Goal: Task Accomplishment & Management: Use online tool/utility

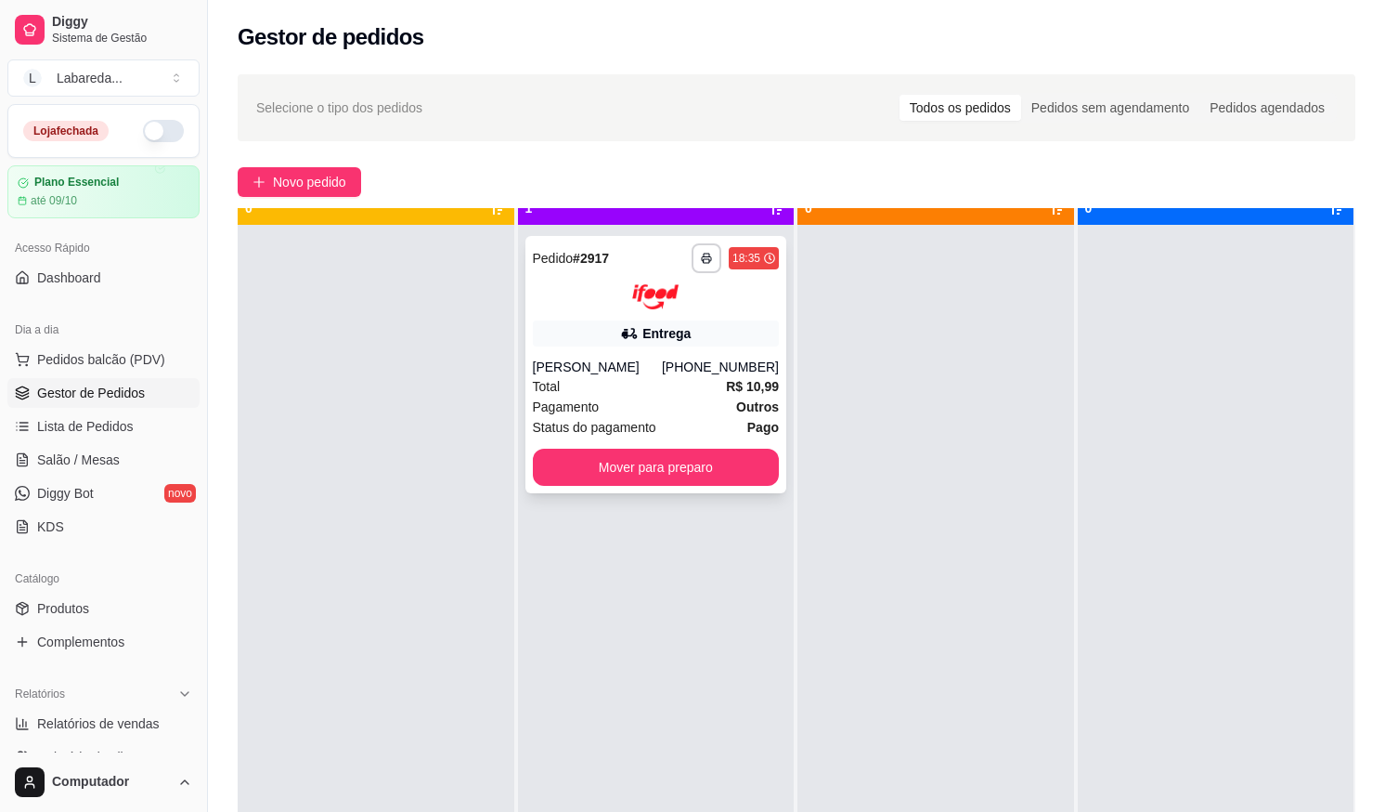
scroll to position [52, 0]
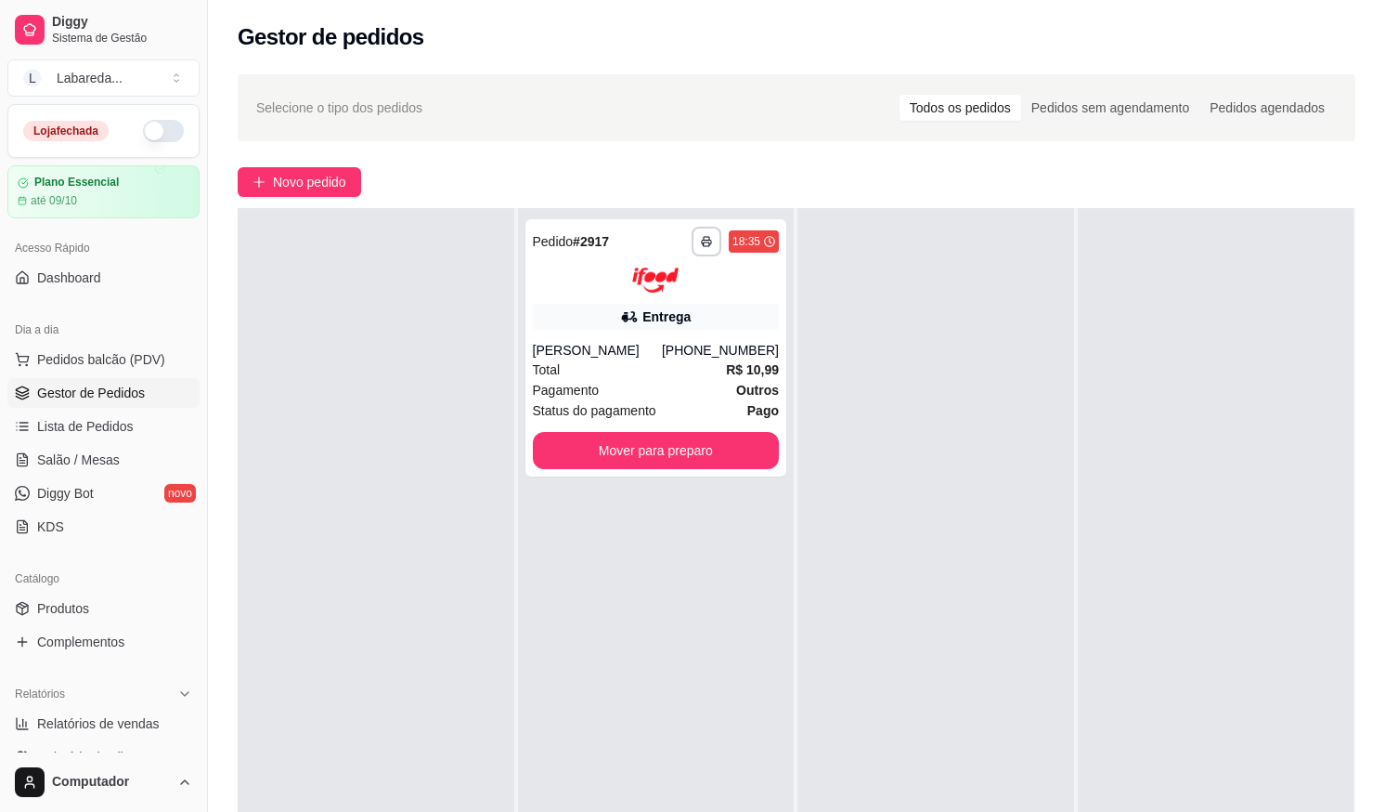
click at [161, 138] on button "button" at bounding box center [163, 131] width 41 height 22
click at [52, 604] on span "Produtos" at bounding box center [63, 608] width 52 height 19
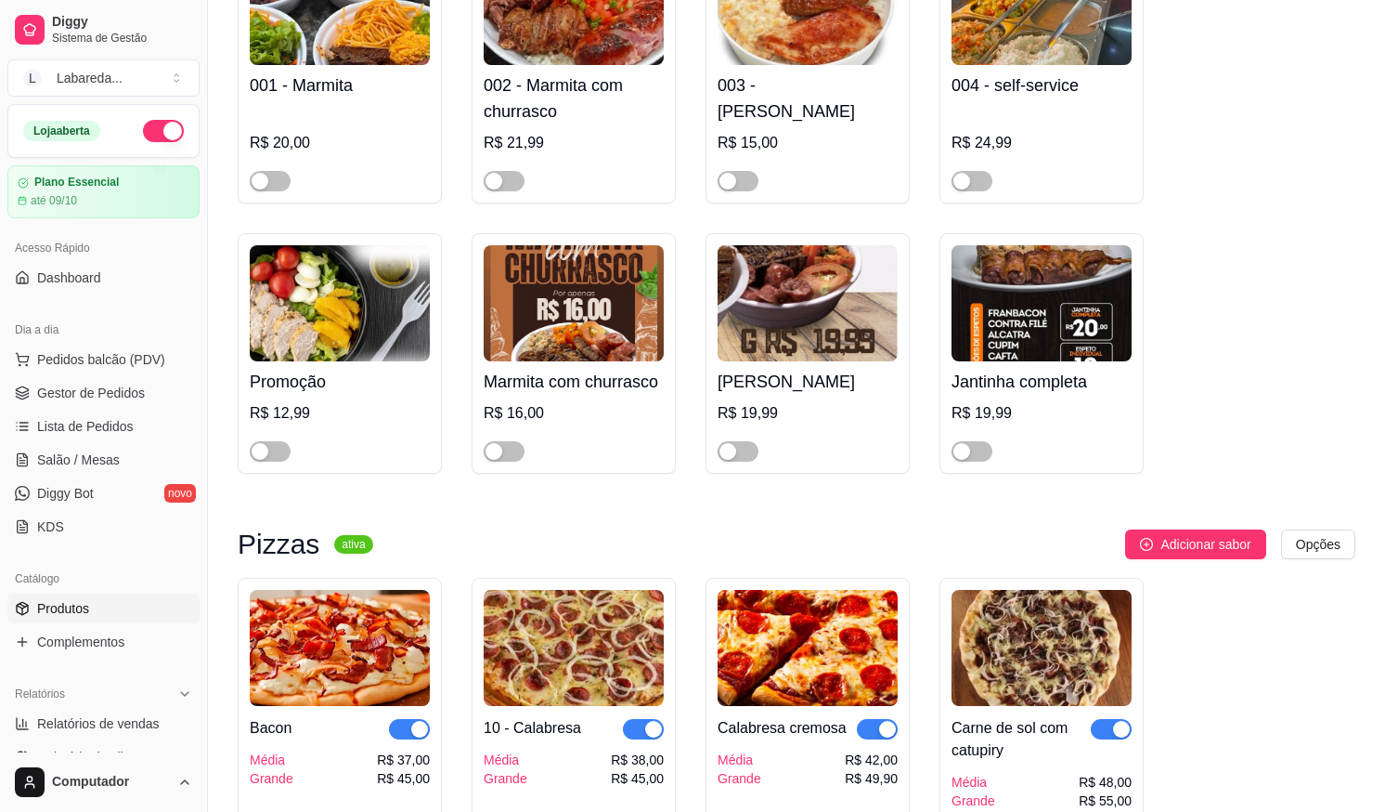
scroll to position [1764, 0]
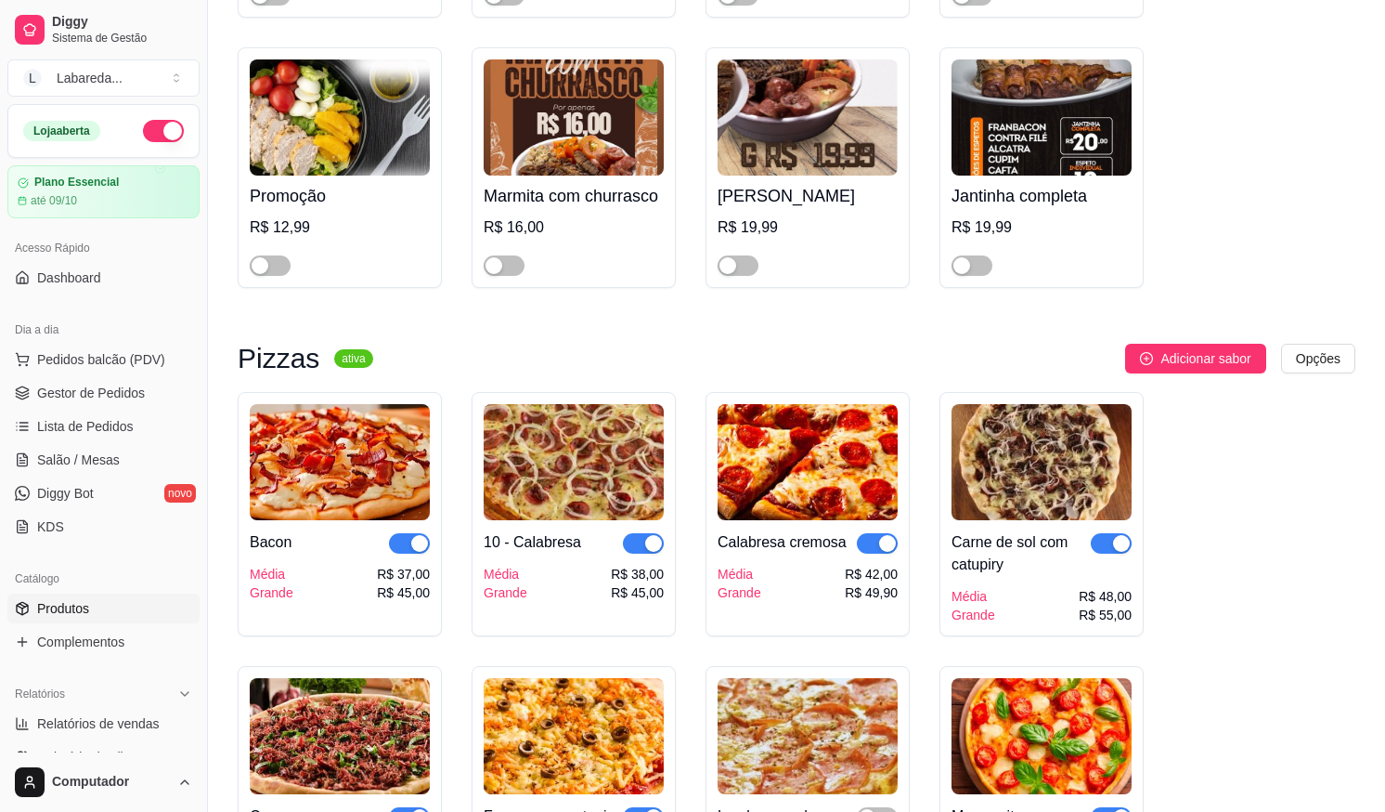
click at [410, 553] on span "button" at bounding box center [409, 543] width 41 height 20
click at [405, 548] on div "button" at bounding box center [399, 543] width 17 height 17
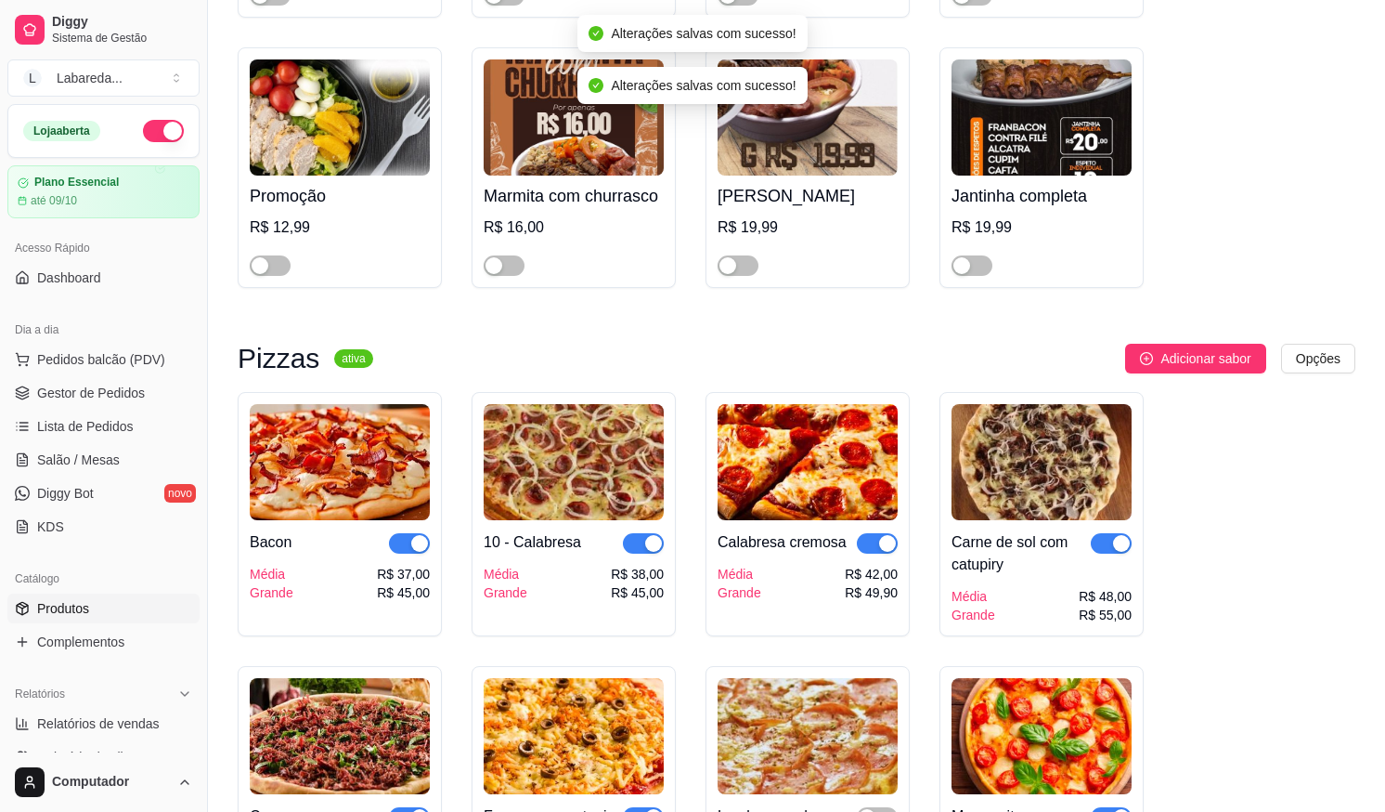
click at [645, 550] on button "button" at bounding box center [643, 543] width 41 height 20
drag, startPoint x: 679, startPoint y: 594, endPoint x: 661, endPoint y: 610, distance: 23.7
click at [652, 611] on div "10 - Calabresa Média Grande R$ 38,00 R$ 45,00" at bounding box center [574, 514] width 204 height 244
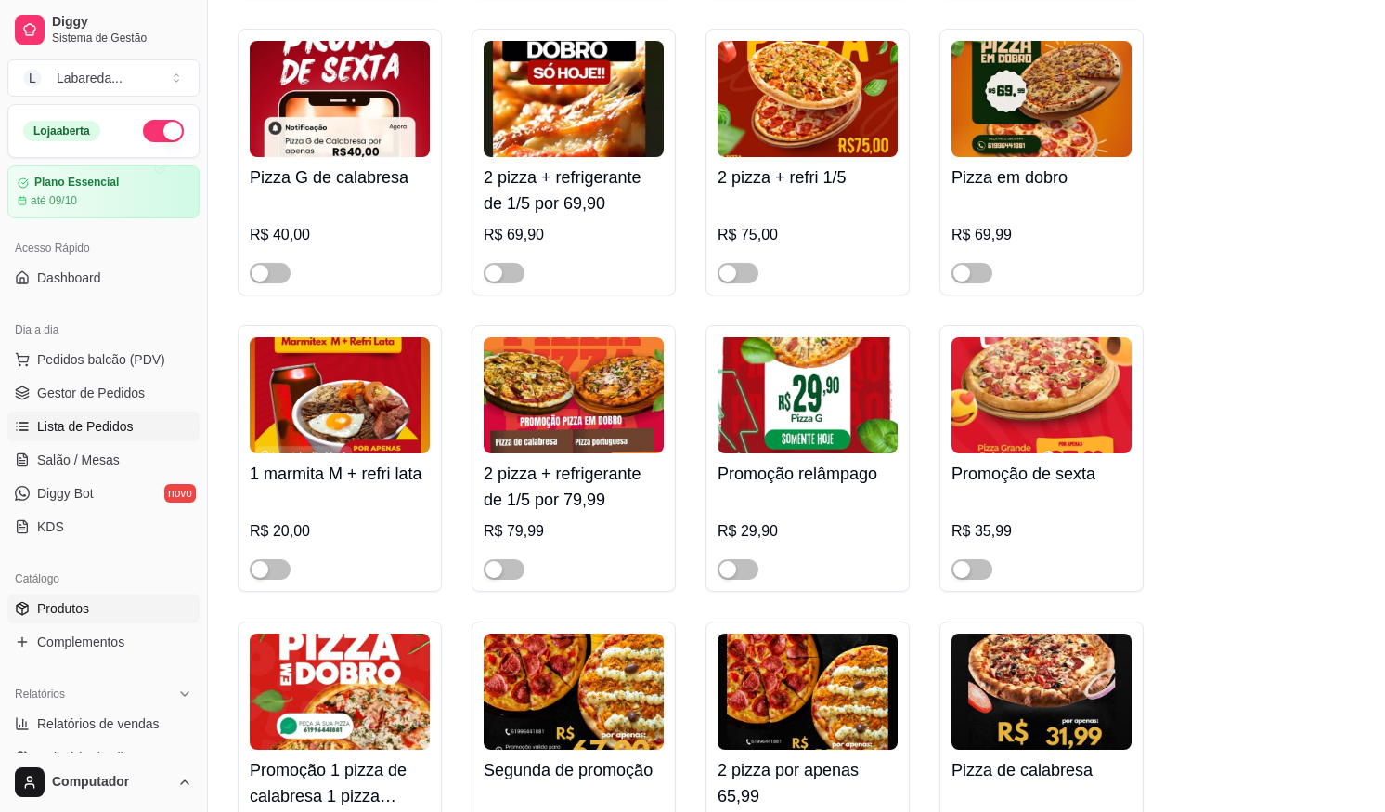
scroll to position [371, 0]
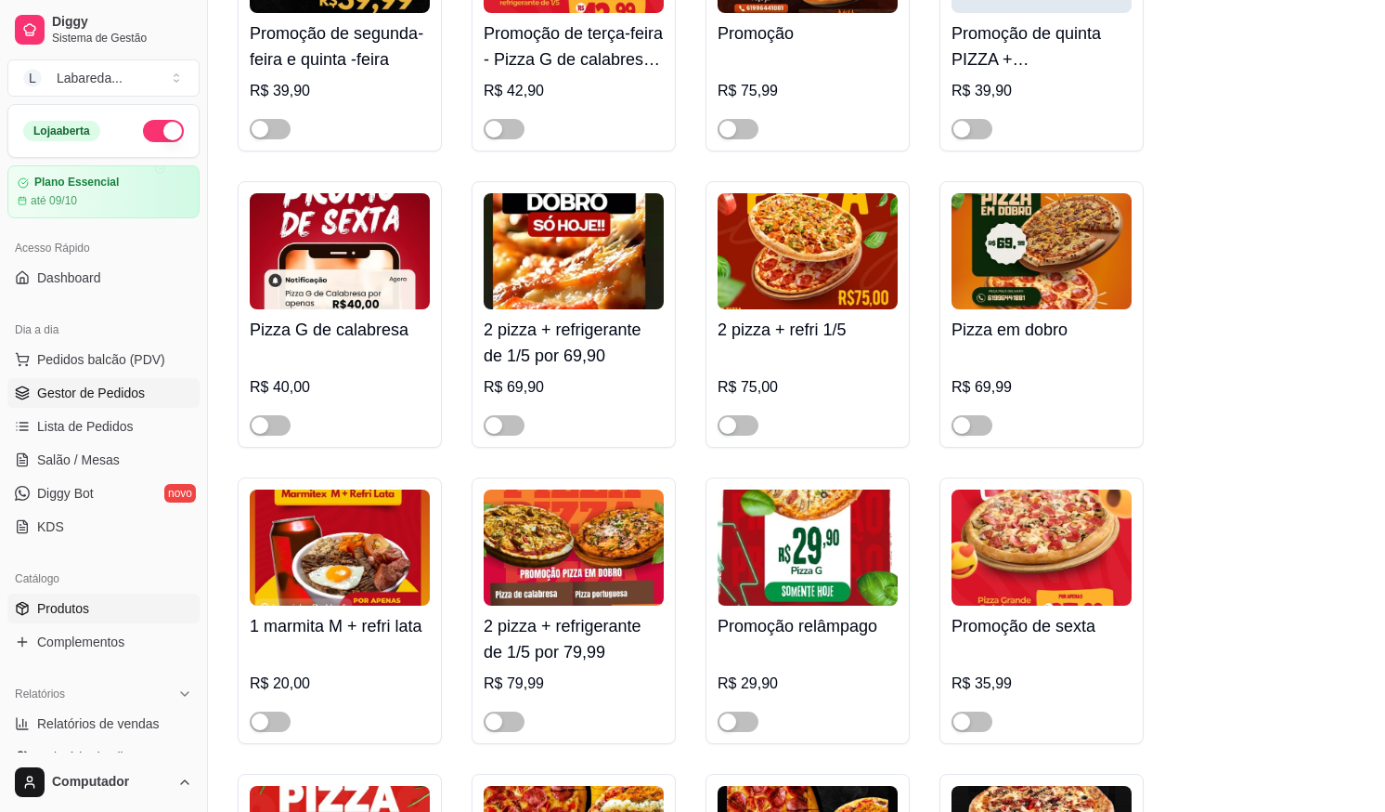
click at [127, 403] on link "Gestor de Pedidos" at bounding box center [103, 393] width 192 height 30
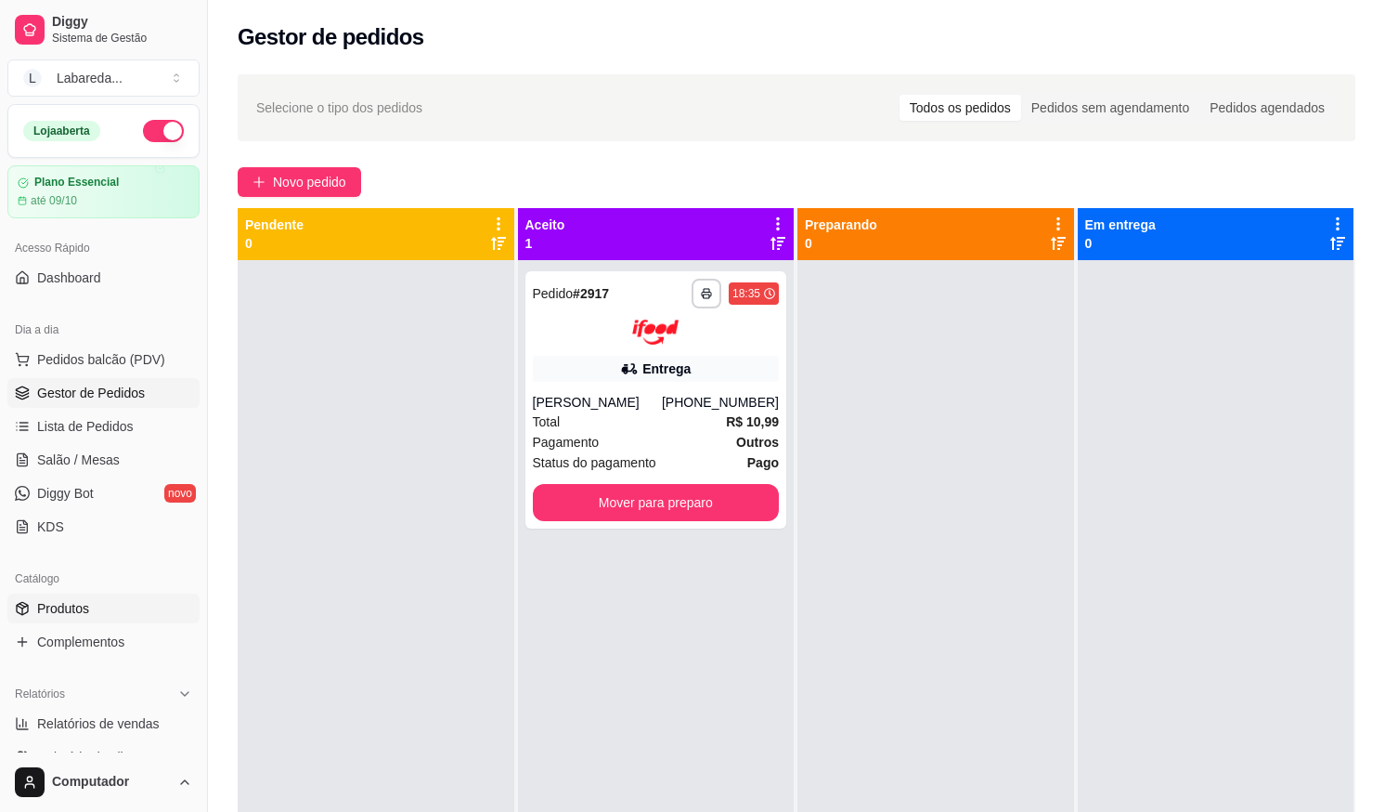
click at [105, 611] on link "Produtos" at bounding box center [103, 608] width 192 height 30
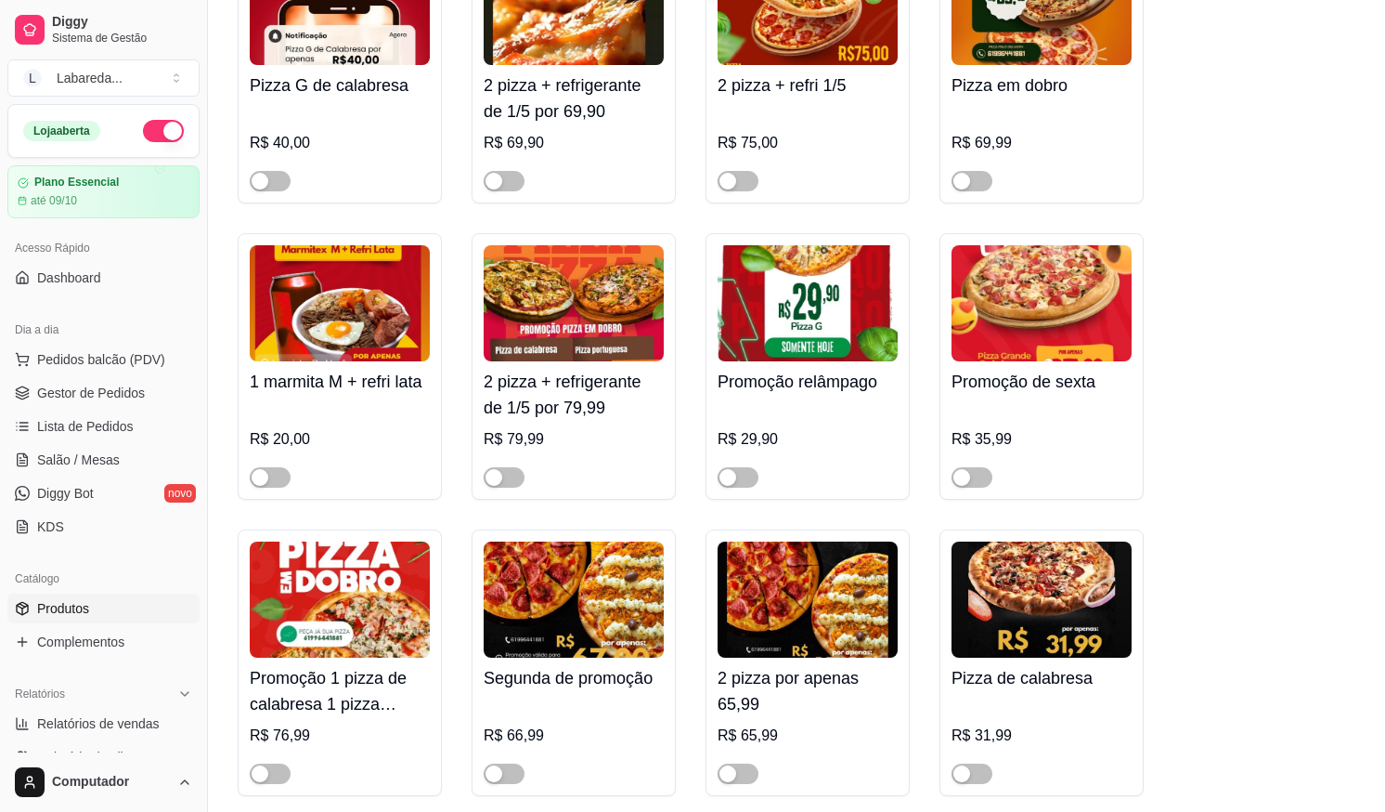
scroll to position [650, 0]
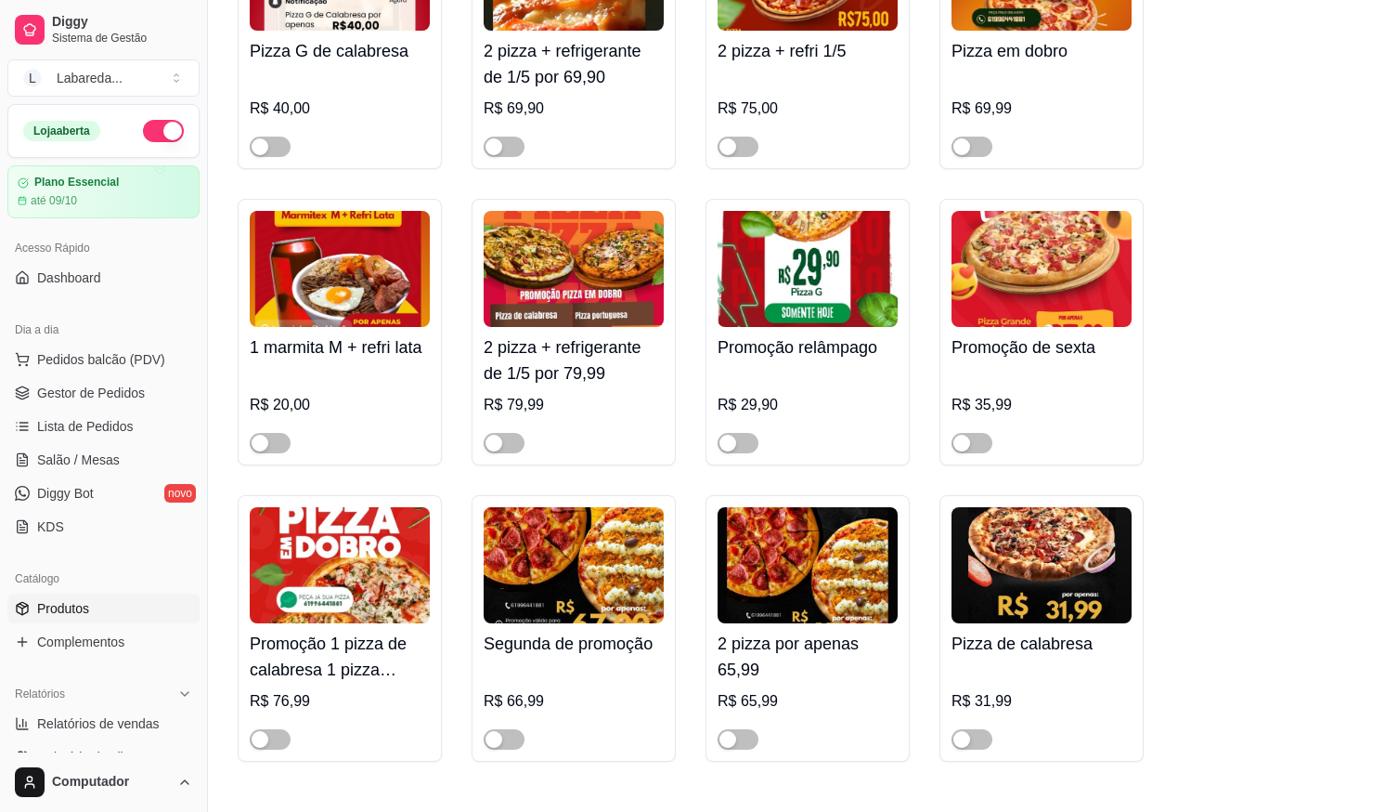
drag, startPoint x: 968, startPoint y: 559, endPoint x: 865, endPoint y: 514, distance: 112.3
drag, startPoint x: 865, startPoint y: 514, endPoint x: 1279, endPoint y: 430, distance: 421.7
click at [1291, 431] on div "Promoção de segunda-feira e quinta -feira R$ 39,90 Promoção de terça-feira - Pi…" at bounding box center [797, 183] width 1118 height 1155
click at [736, 149] on button "button" at bounding box center [738, 146] width 41 height 20
click at [1025, 597] on img at bounding box center [1042, 565] width 180 height 116
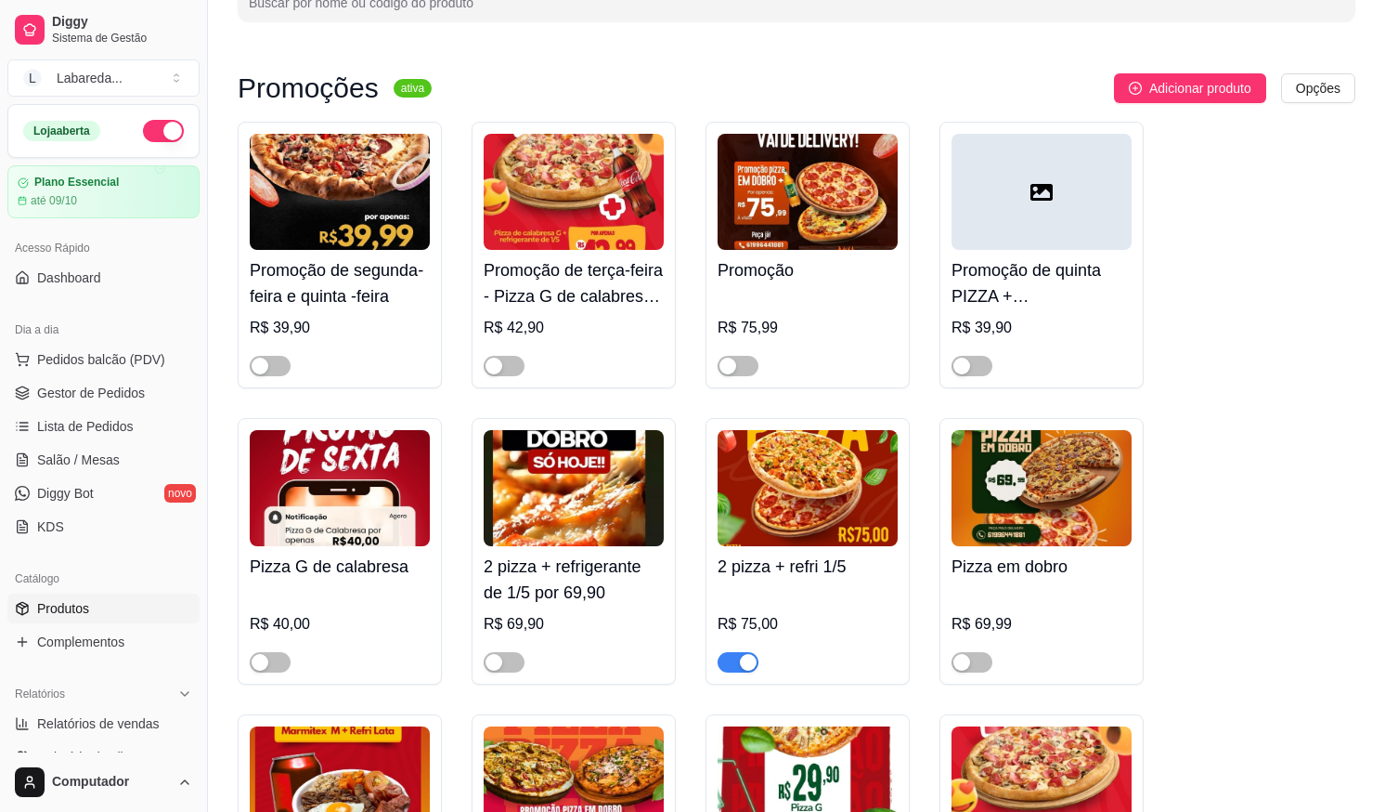
scroll to position [93, 0]
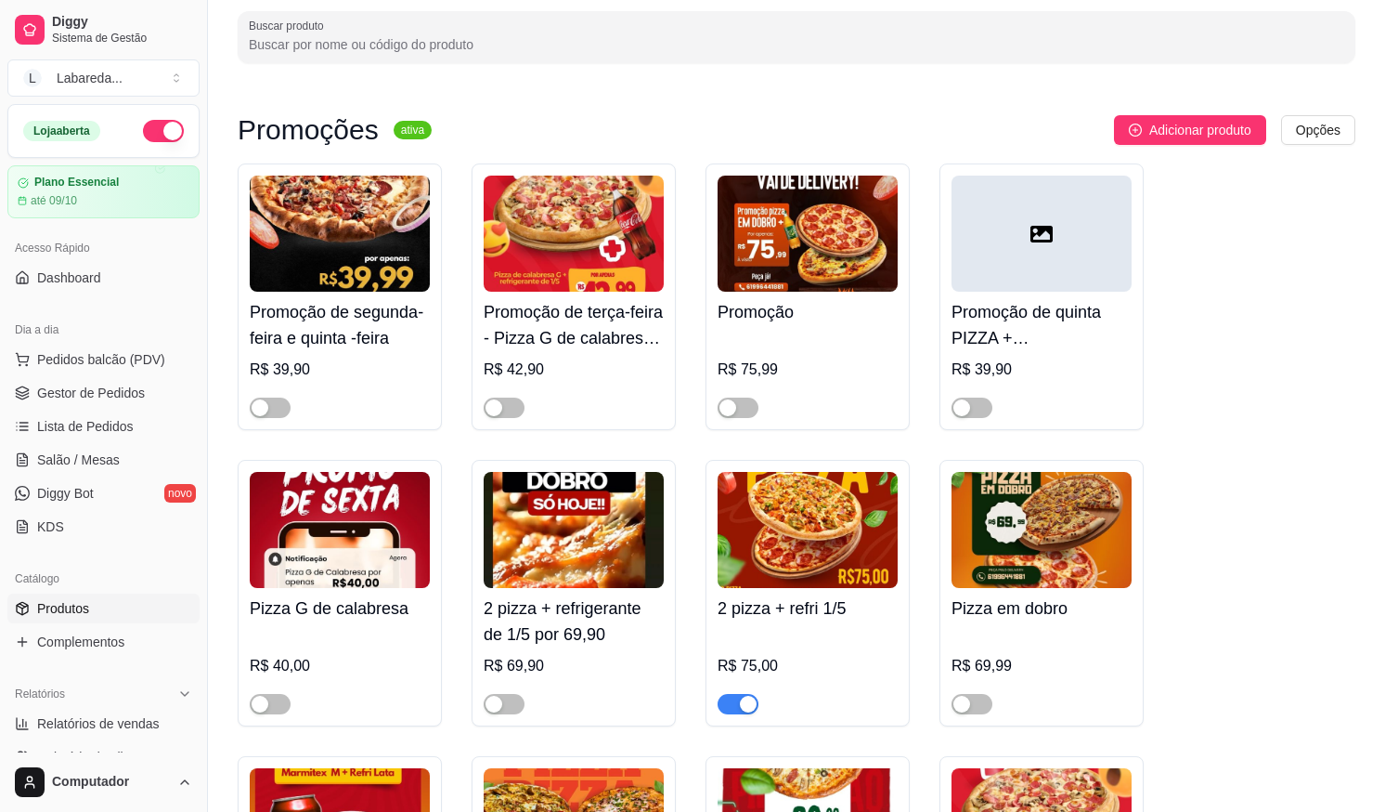
click at [749, 708] on div "button" at bounding box center [748, 703] width 17 height 17
click at [750, 400] on span "button" at bounding box center [738, 407] width 41 height 20
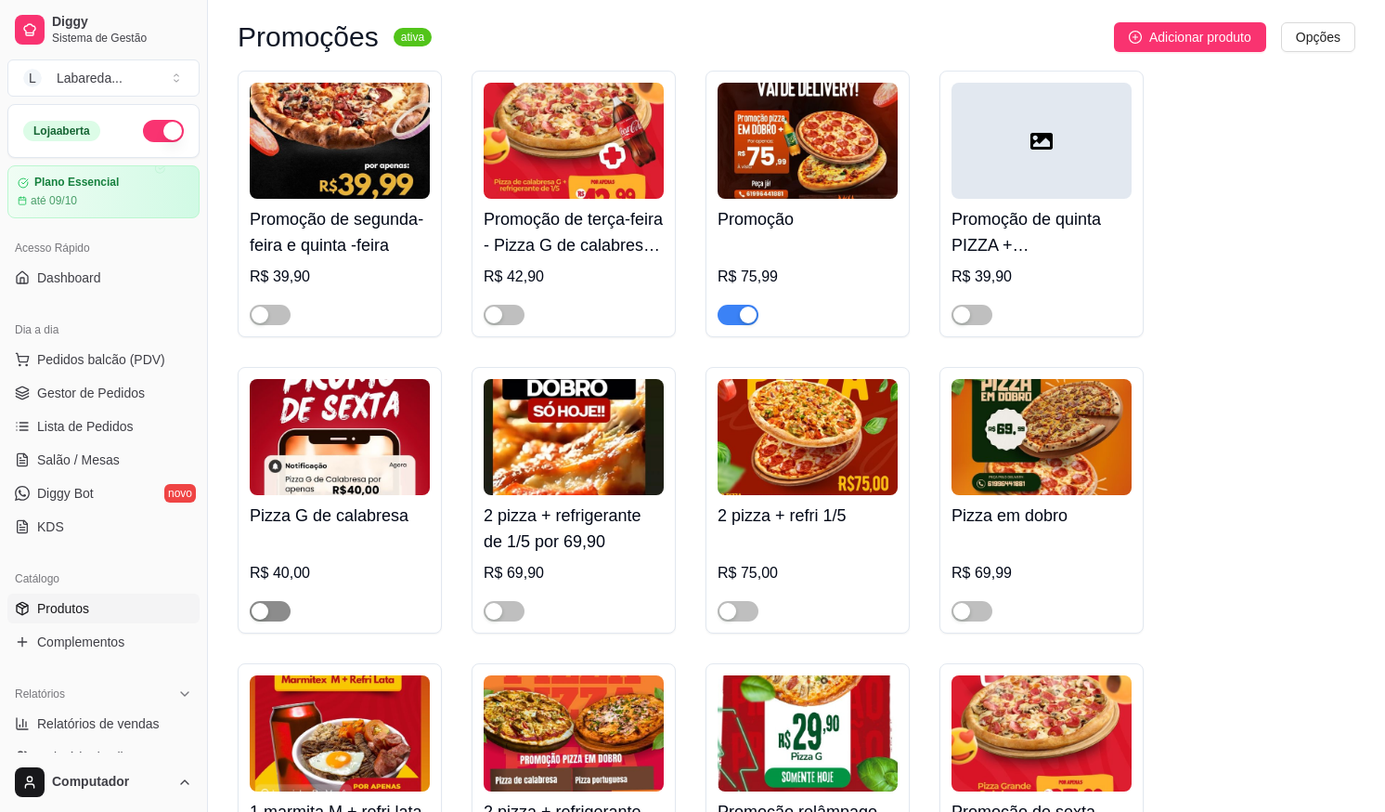
click at [267, 619] on div "button" at bounding box center [260, 611] width 17 height 17
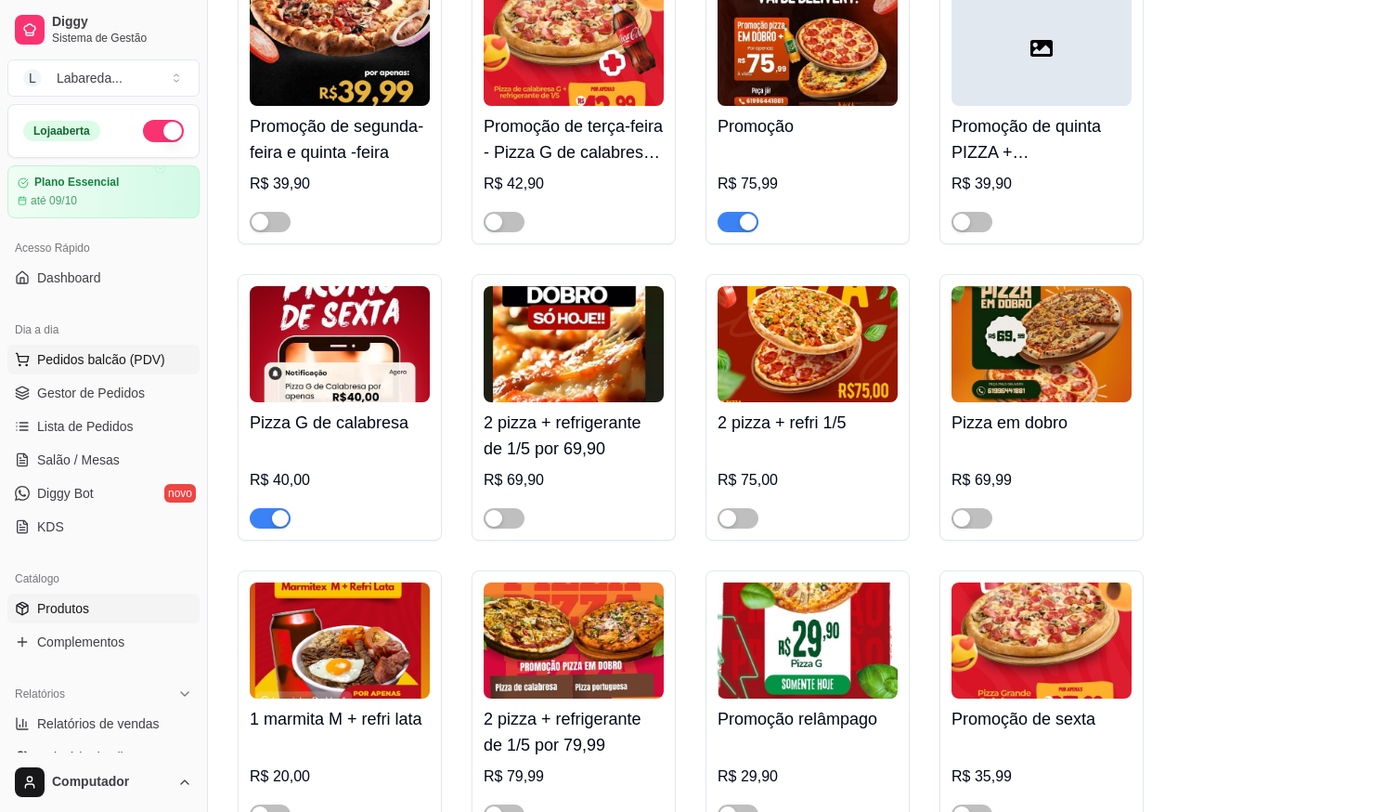
click at [108, 360] on span "Pedidos balcão (PDV)" at bounding box center [101, 359] width 128 height 19
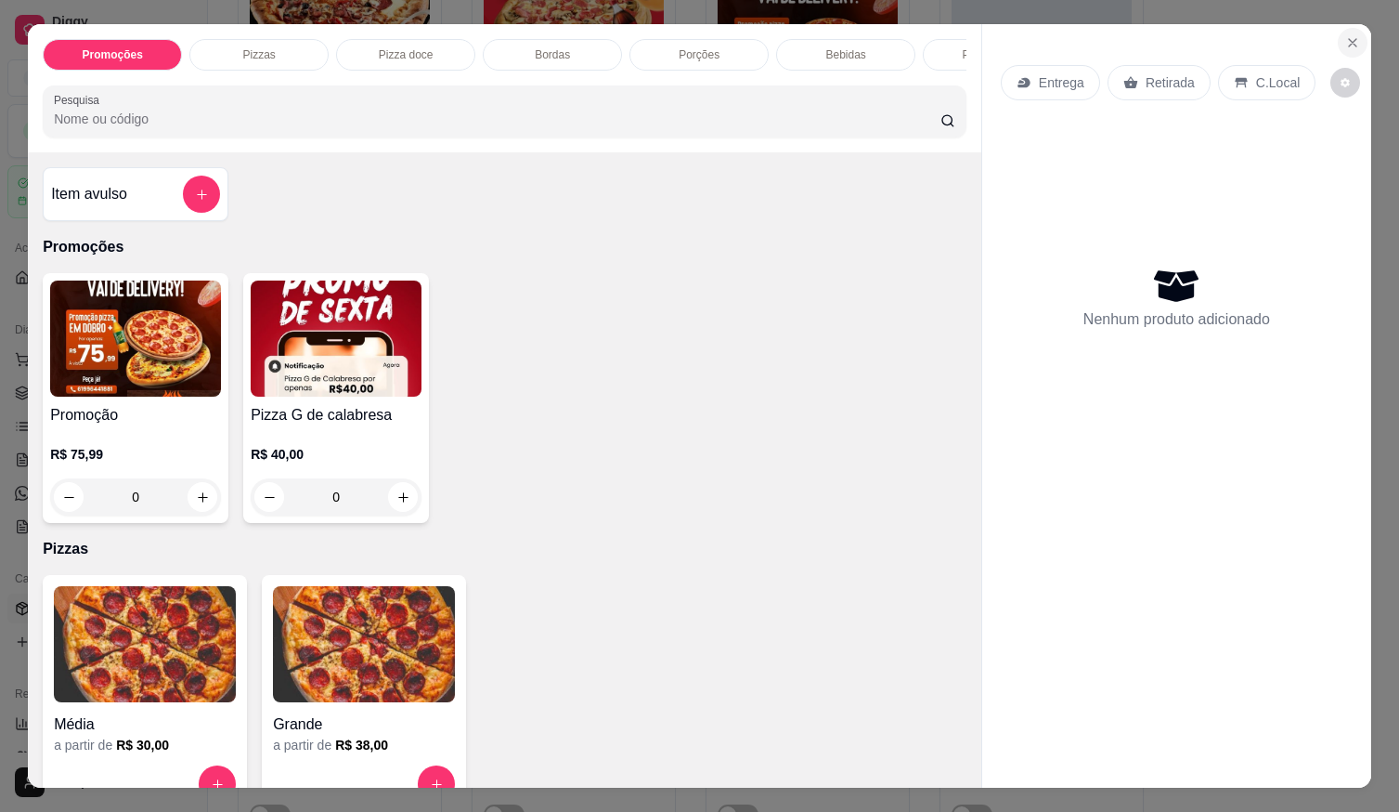
click at [1345, 38] on icon "Close" at bounding box center [1352, 42] width 15 height 15
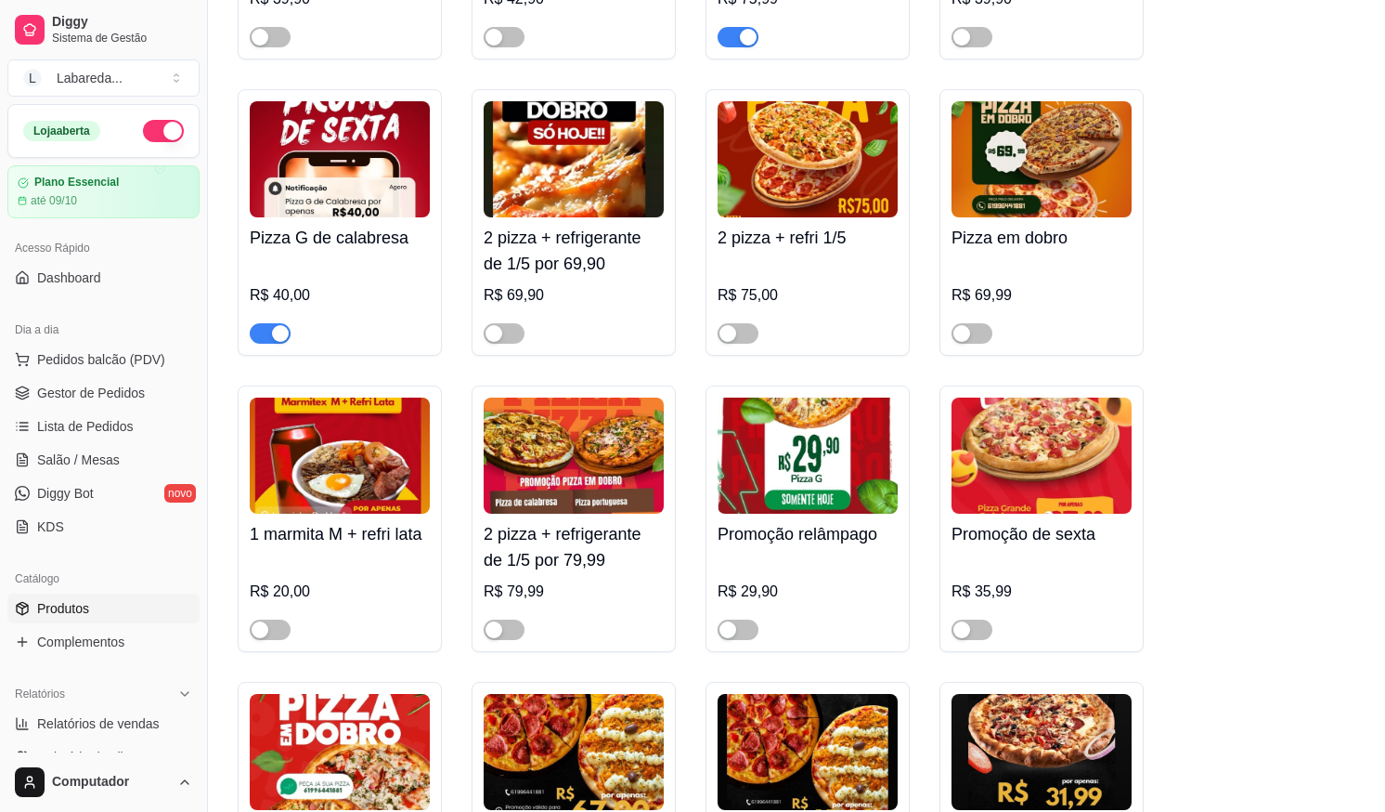
scroll to position [464, 0]
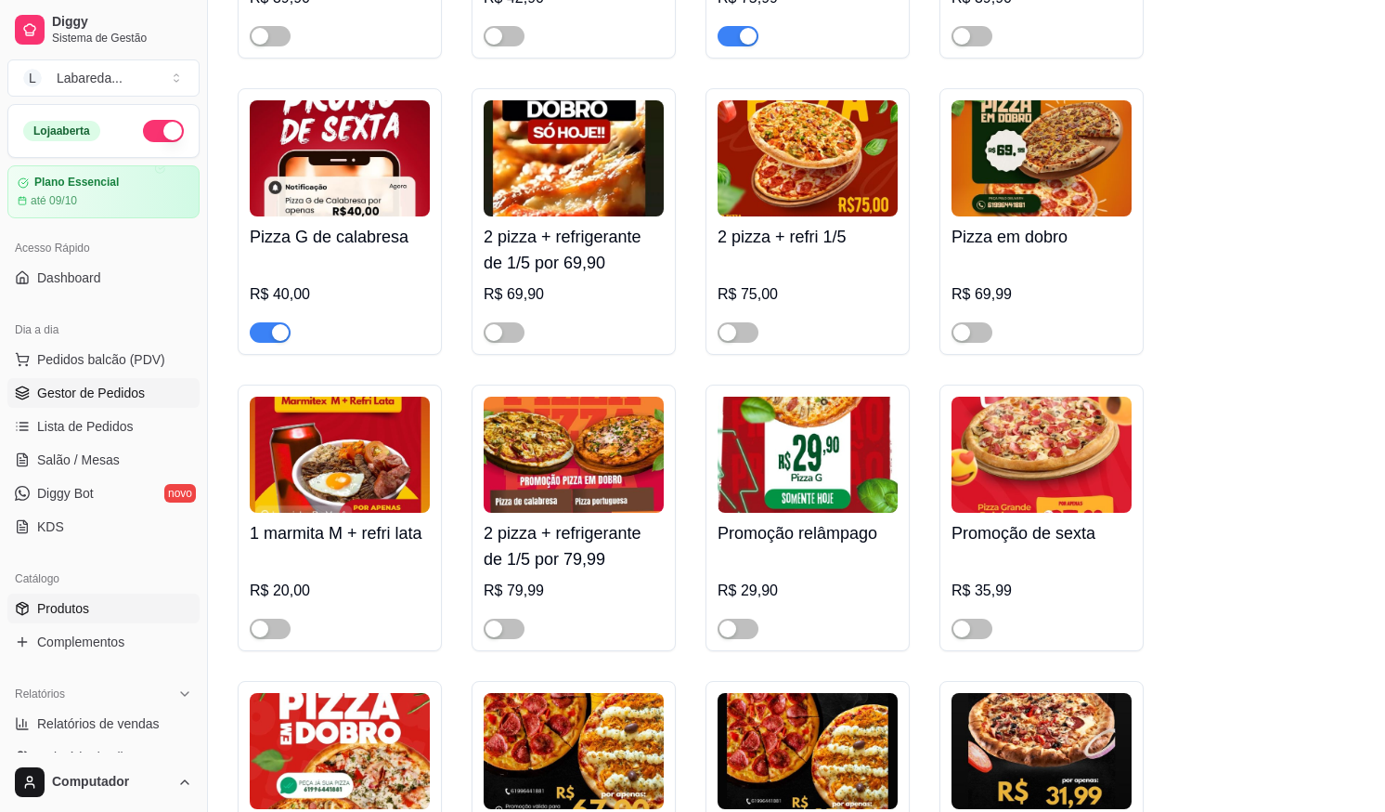
click at [93, 397] on span "Gestor de Pedidos" at bounding box center [91, 392] width 108 height 19
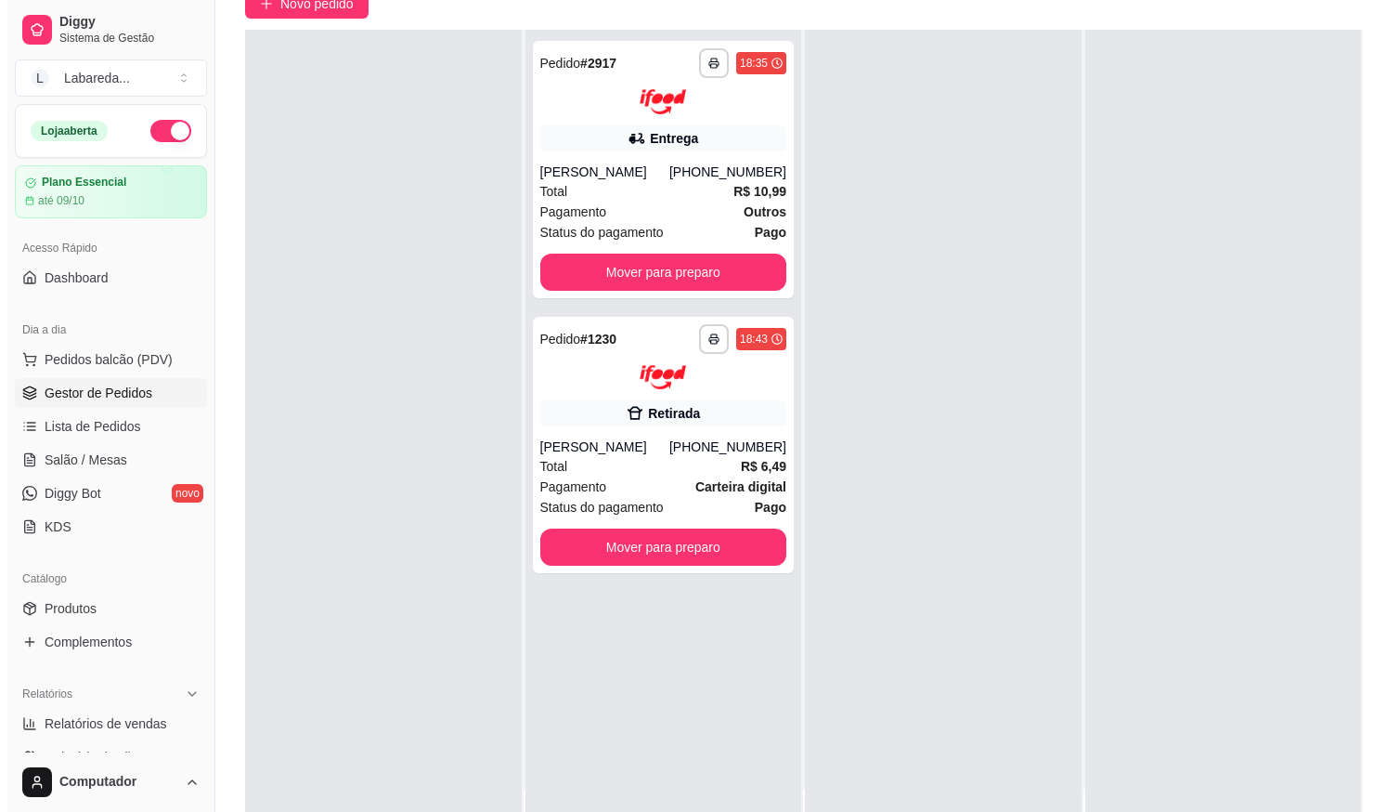
scroll to position [279, 0]
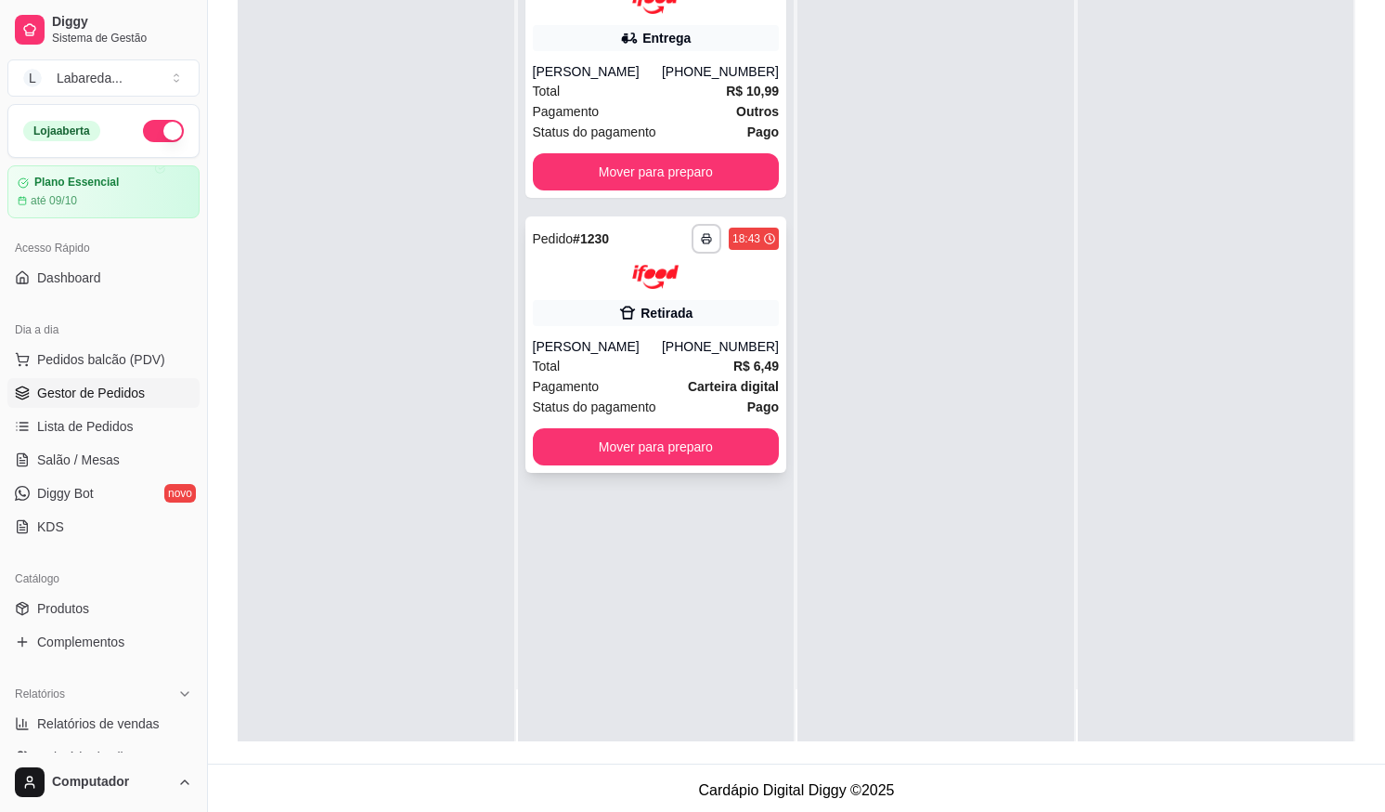
click at [734, 373] on strong "R$ 6,49" at bounding box center [756, 365] width 45 height 15
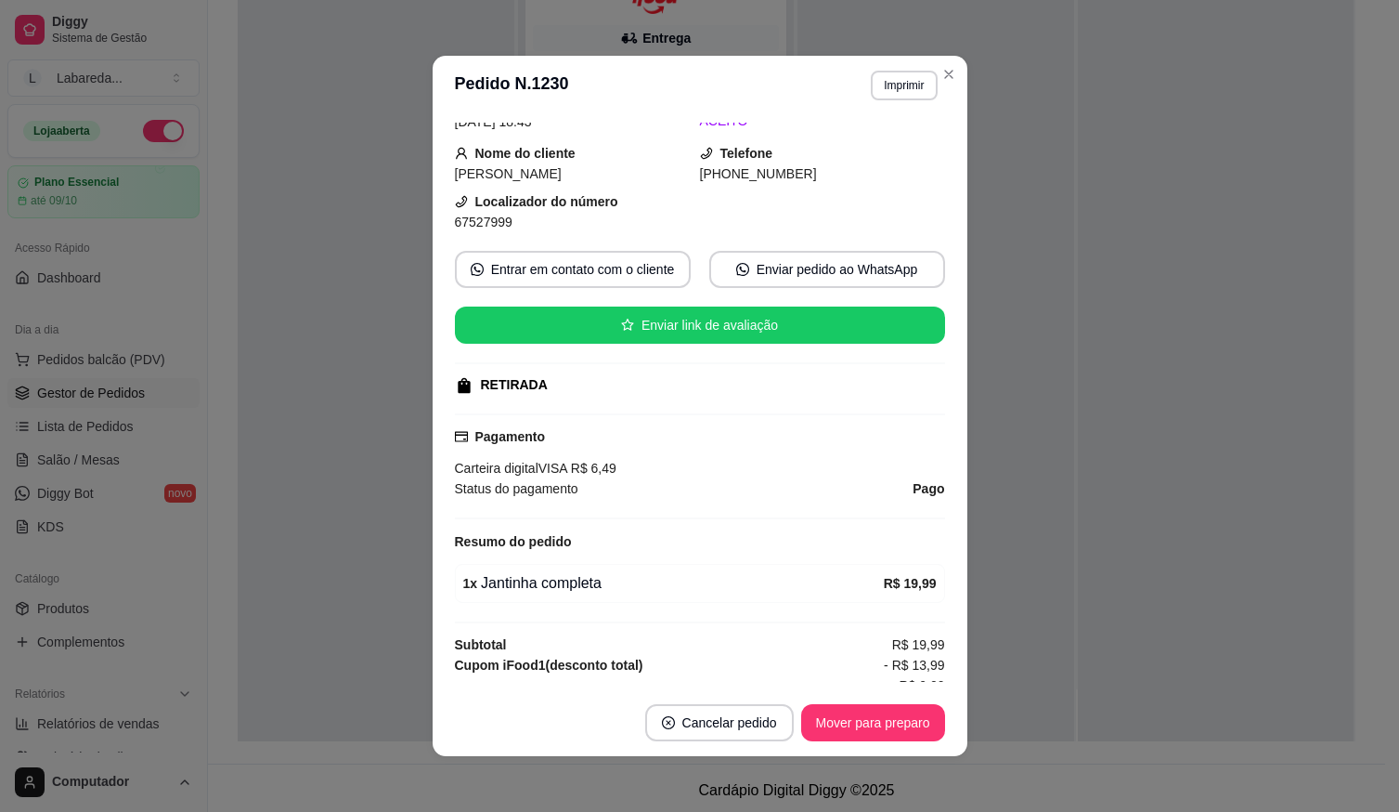
scroll to position [186, 0]
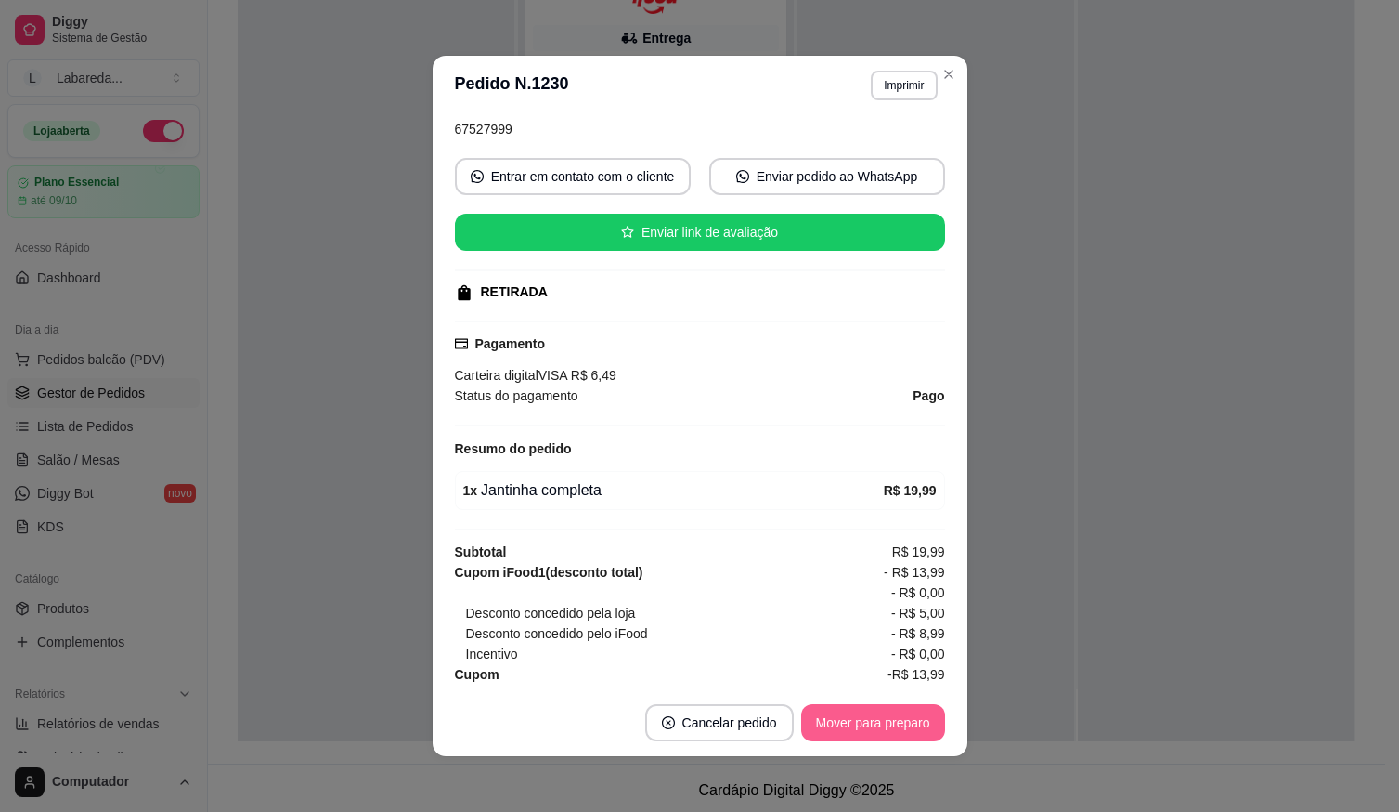
click at [833, 714] on button "Mover para preparo" at bounding box center [873, 722] width 144 height 37
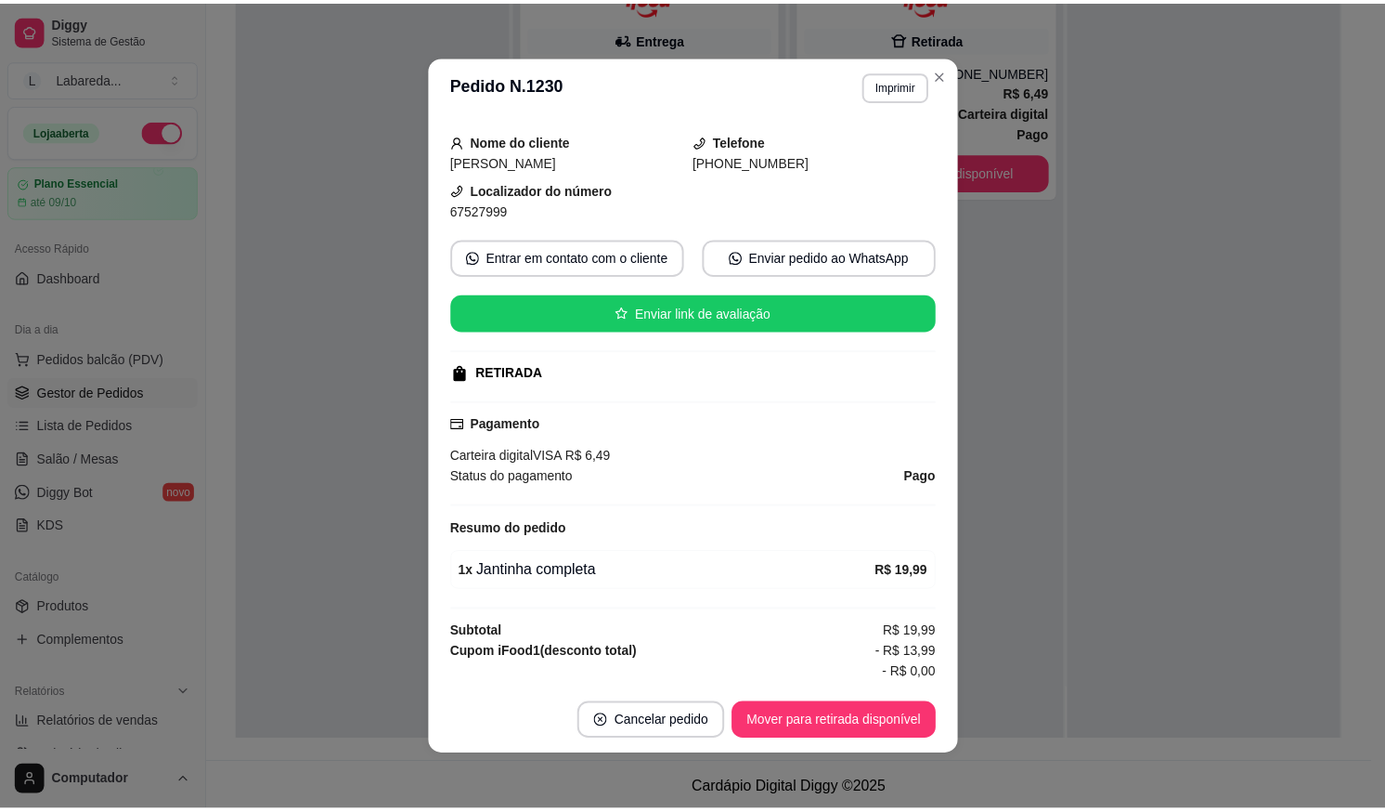
scroll to position [0, 0]
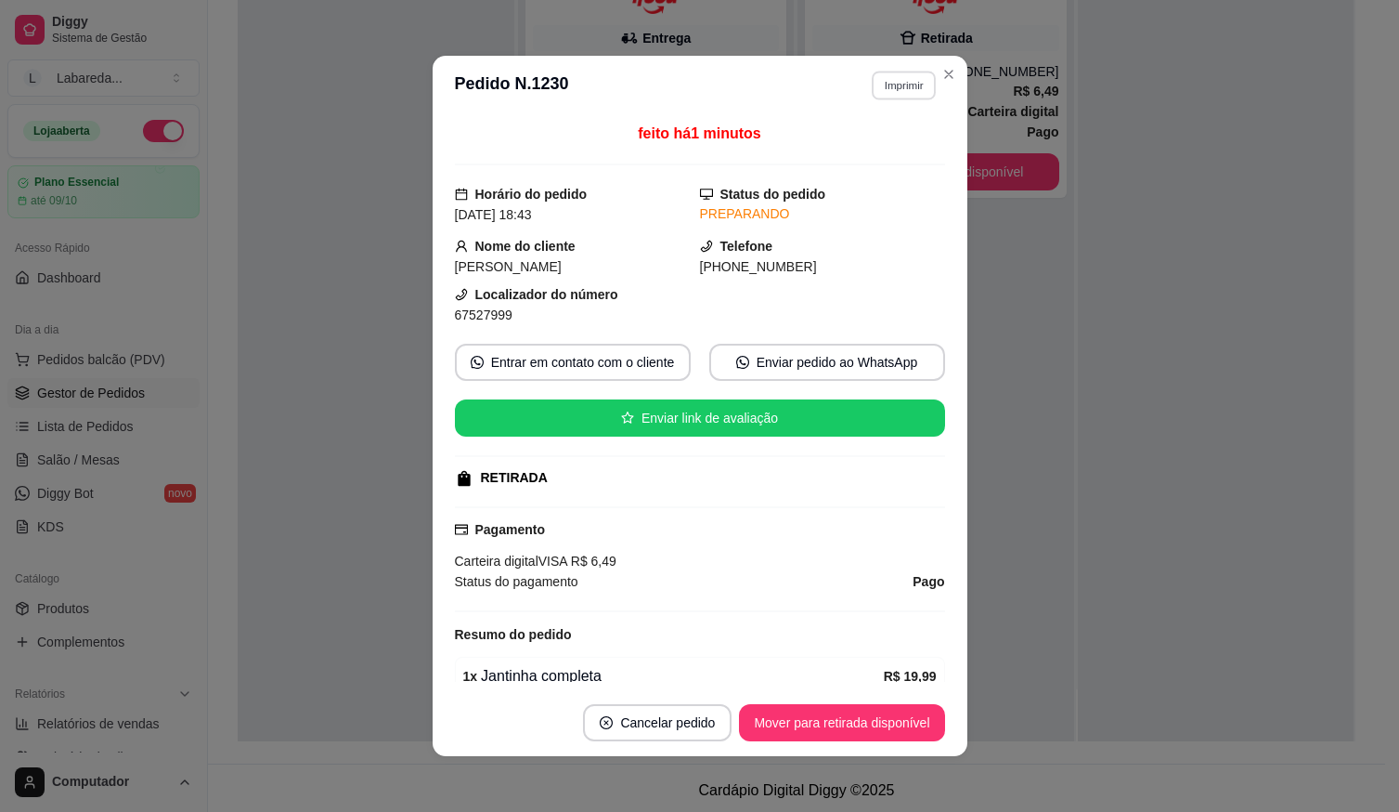
click at [906, 91] on button "Imprimir" at bounding box center [904, 85] width 64 height 29
click at [890, 148] on button "IMPRESSORA" at bounding box center [865, 151] width 135 height 30
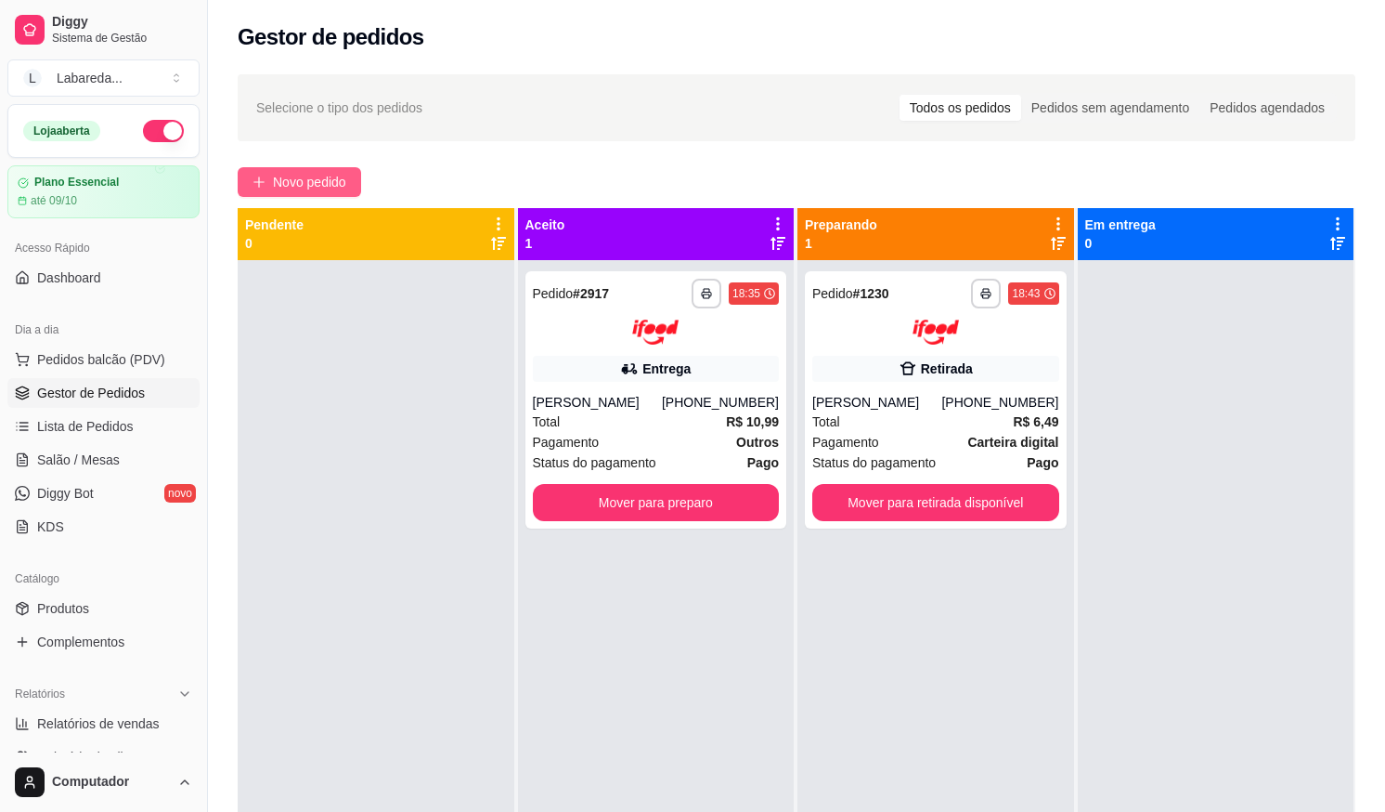
click at [338, 190] on span "Novo pedido" at bounding box center [309, 182] width 73 height 20
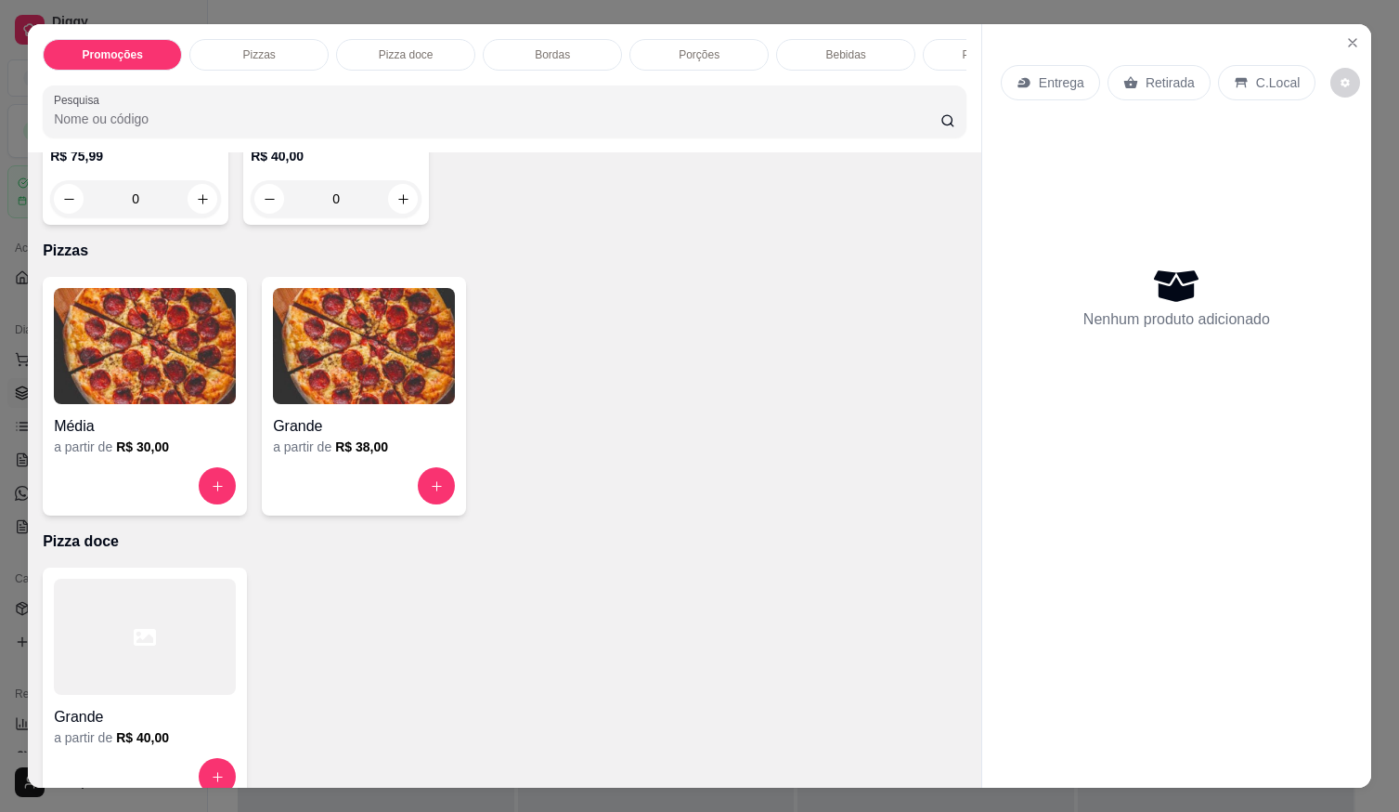
scroll to position [371, 0]
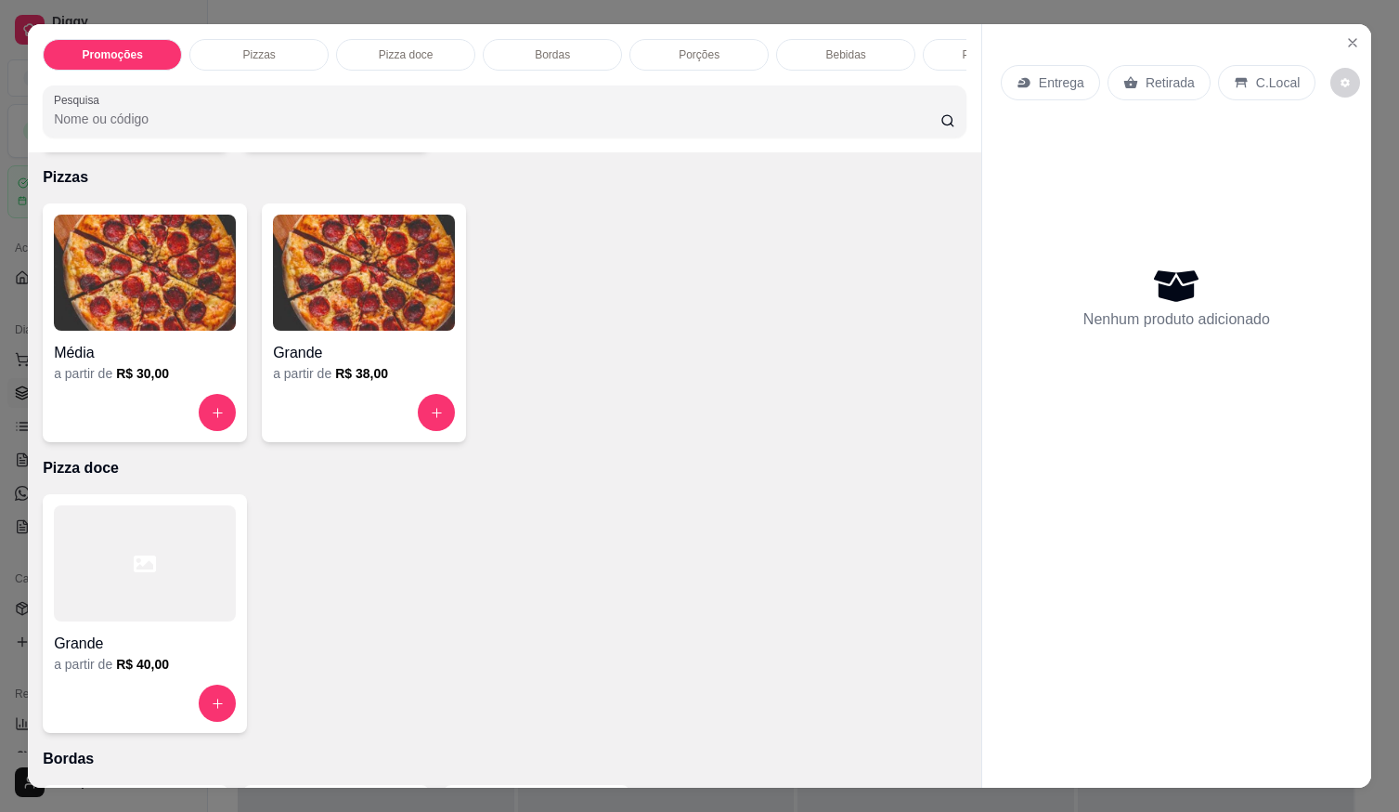
click at [335, 348] on h4 "Grande" at bounding box center [364, 353] width 182 height 22
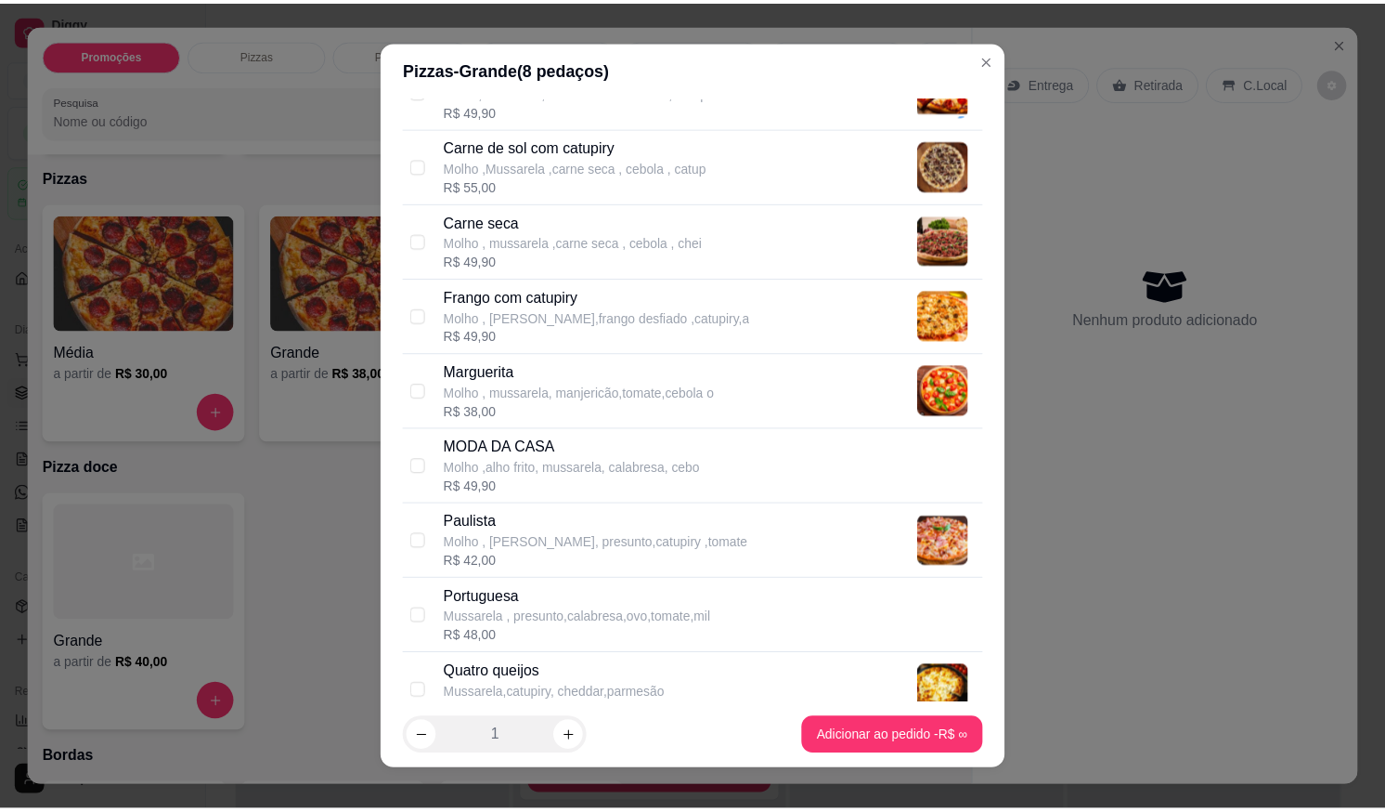
scroll to position [279, 0]
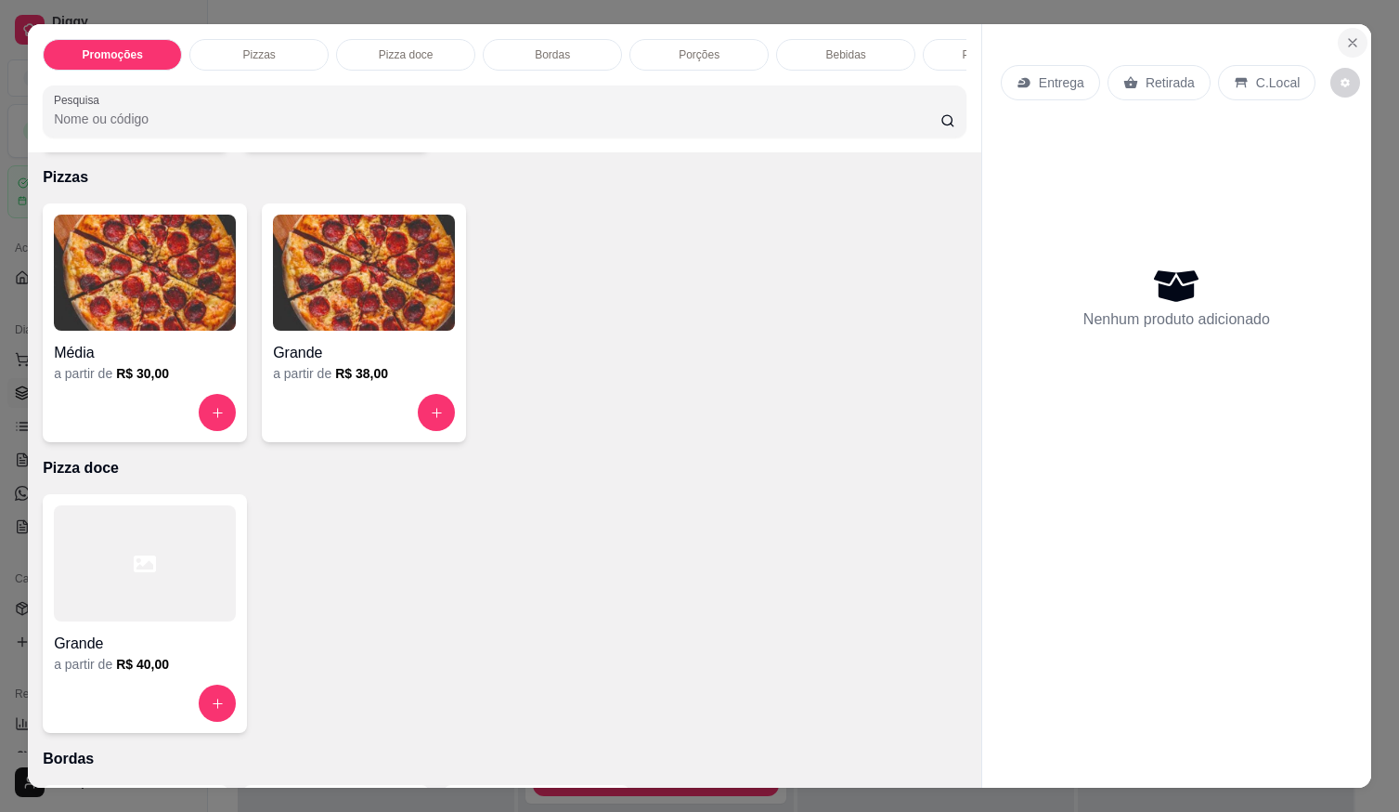
click at [1346, 35] on icon "Close" at bounding box center [1352, 42] width 15 height 15
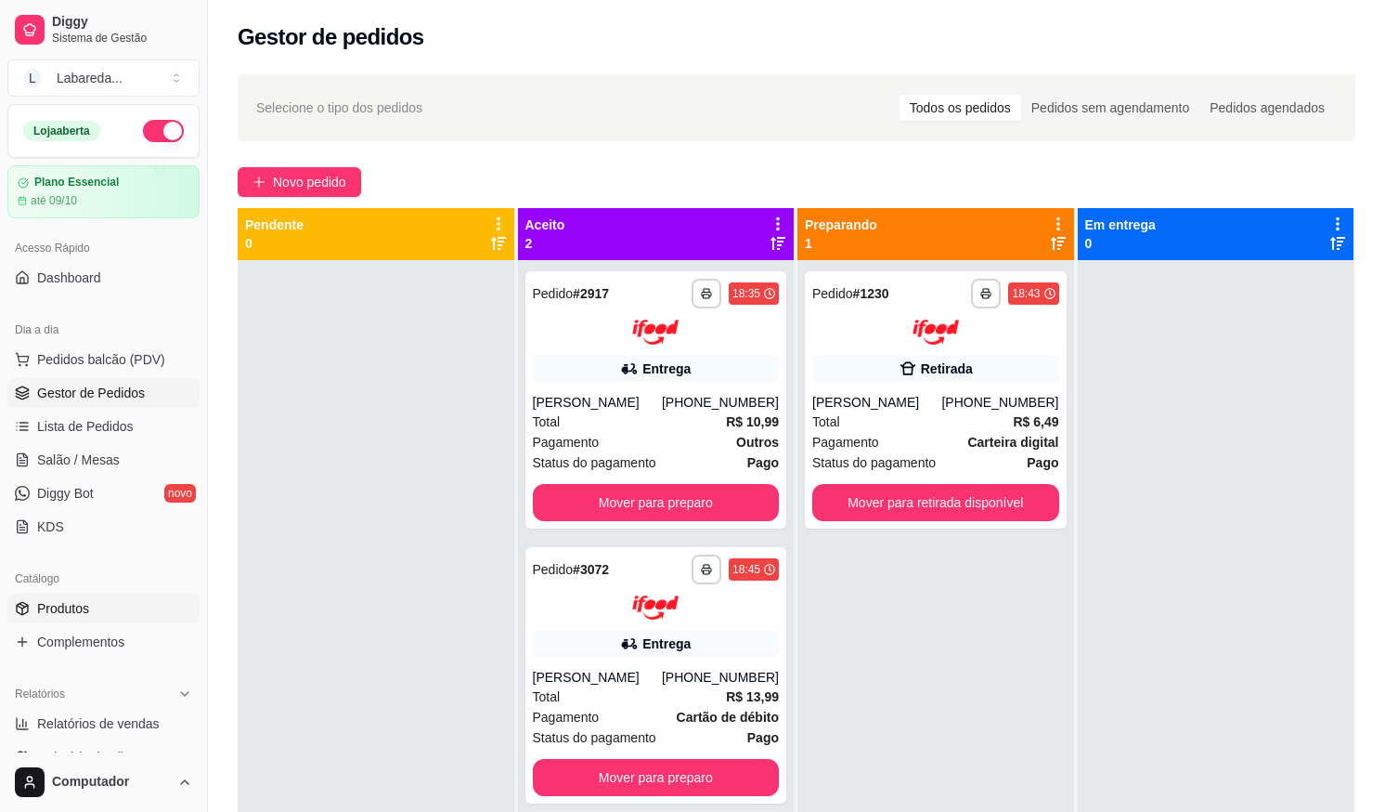
drag, startPoint x: 40, startPoint y: 605, endPoint x: 49, endPoint y: 612, distance: 11.3
click at [41, 607] on span "Produtos" at bounding box center [63, 608] width 52 height 19
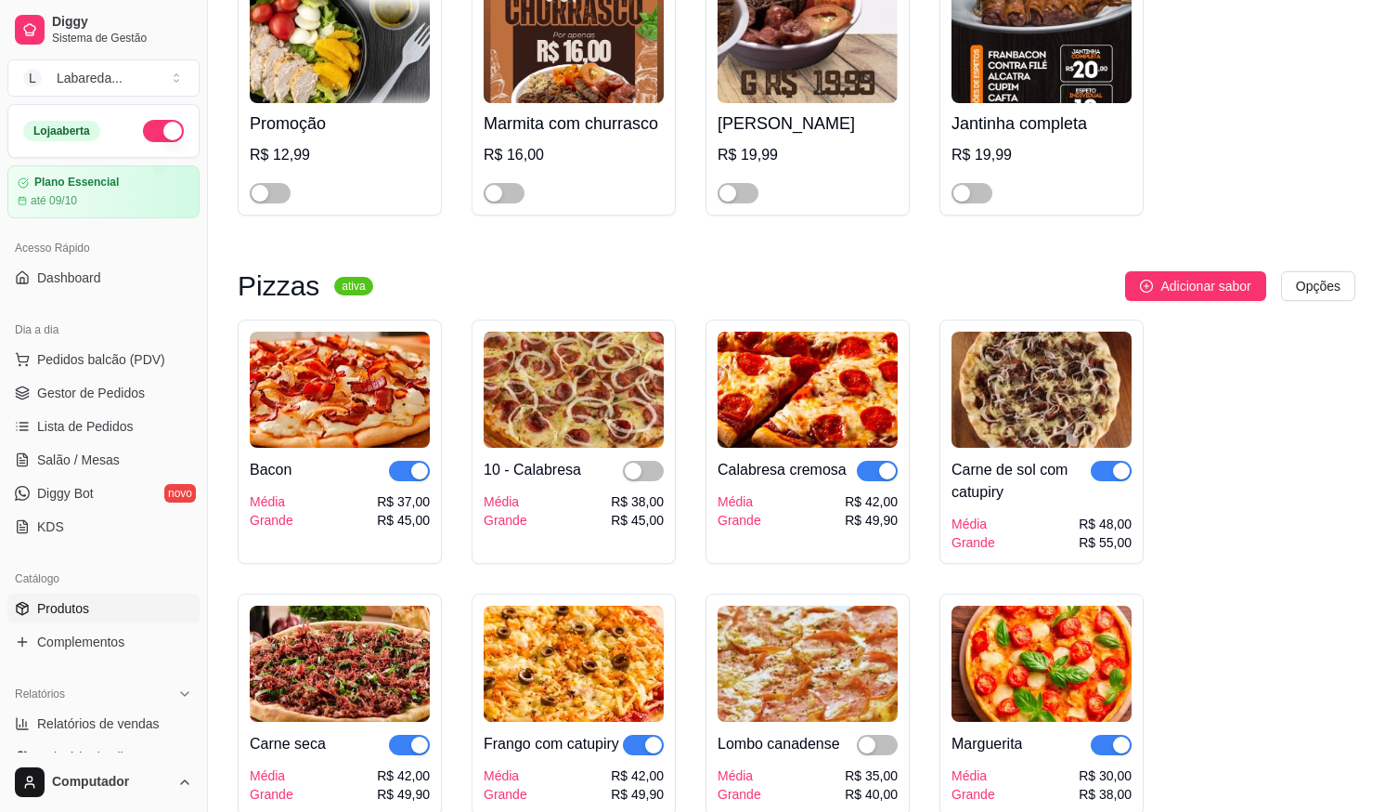
scroll to position [1857, 0]
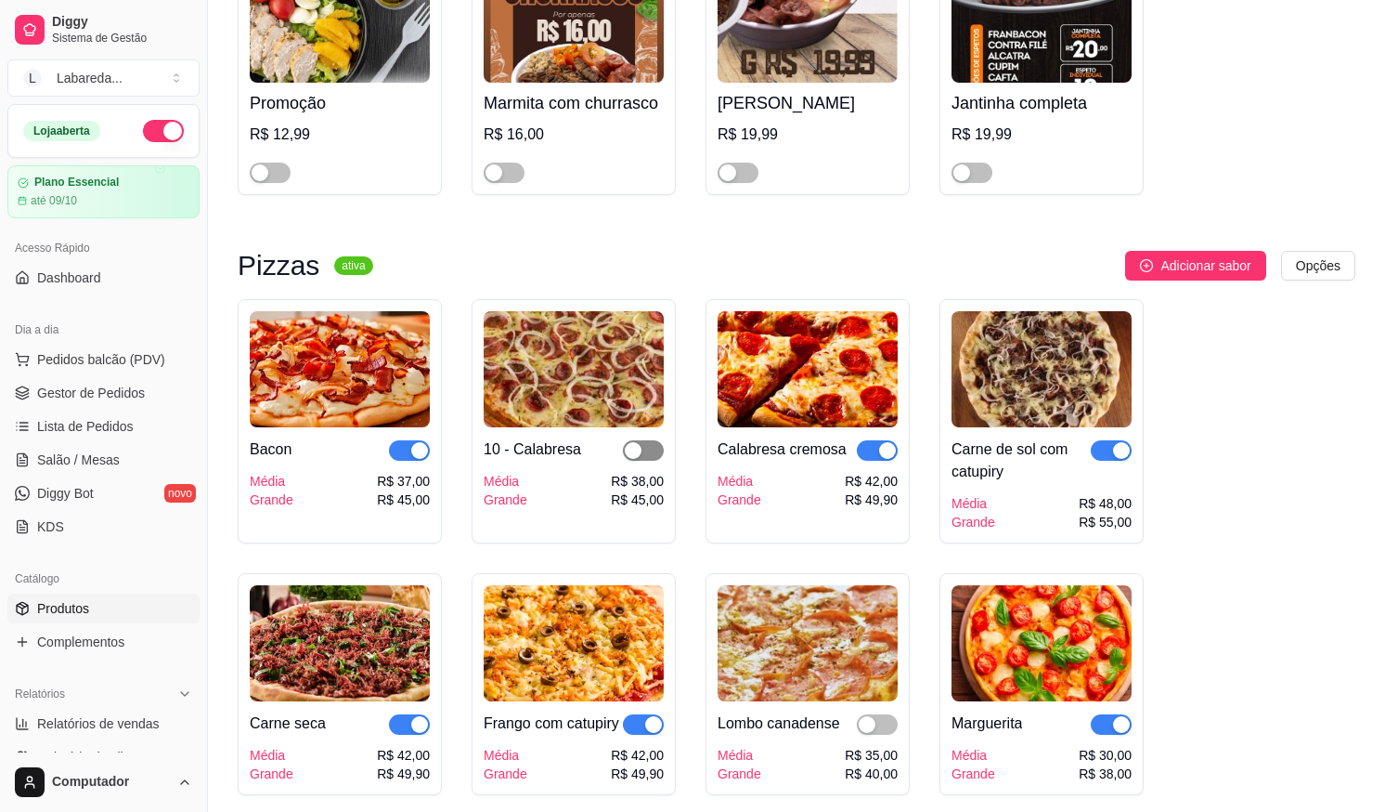
click at [648, 456] on span "button" at bounding box center [643, 450] width 41 height 20
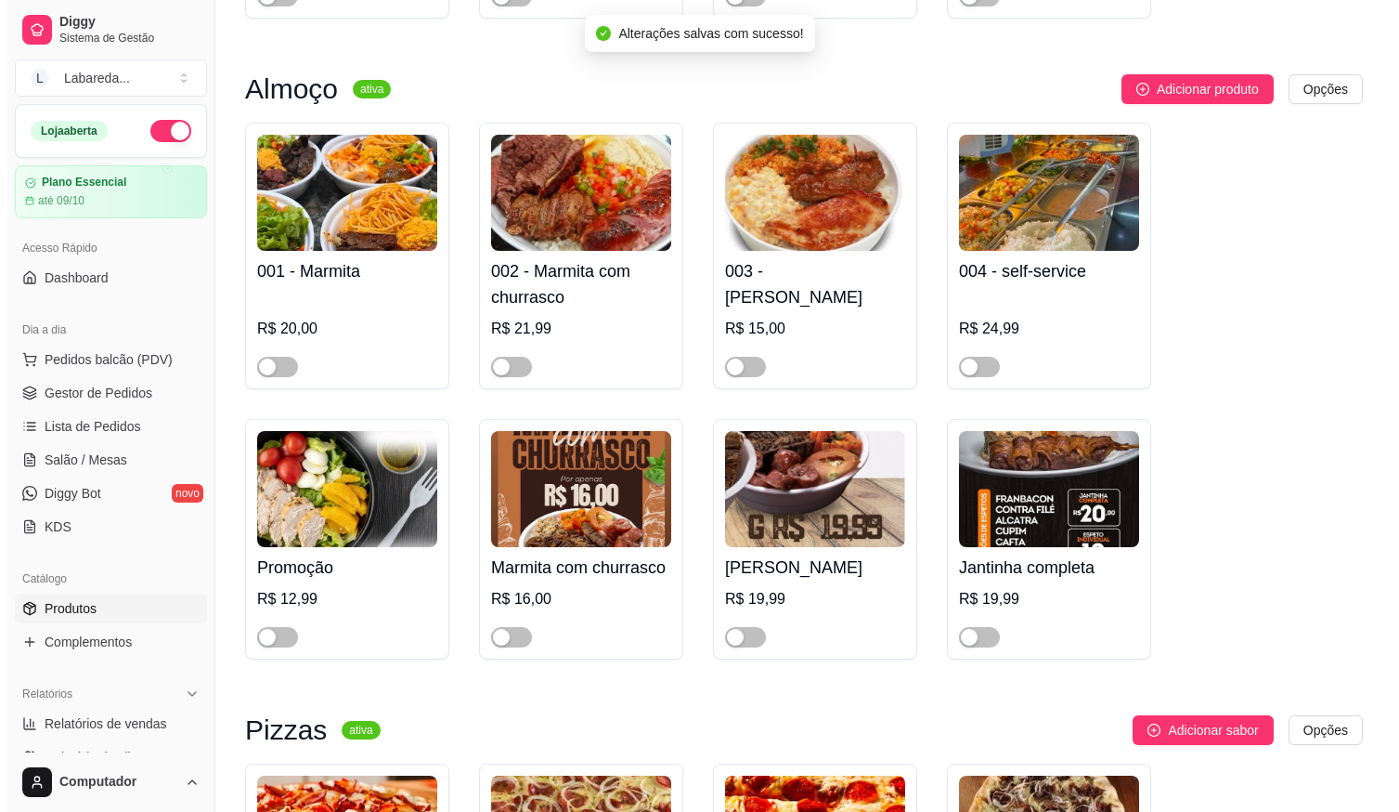
scroll to position [1021, 0]
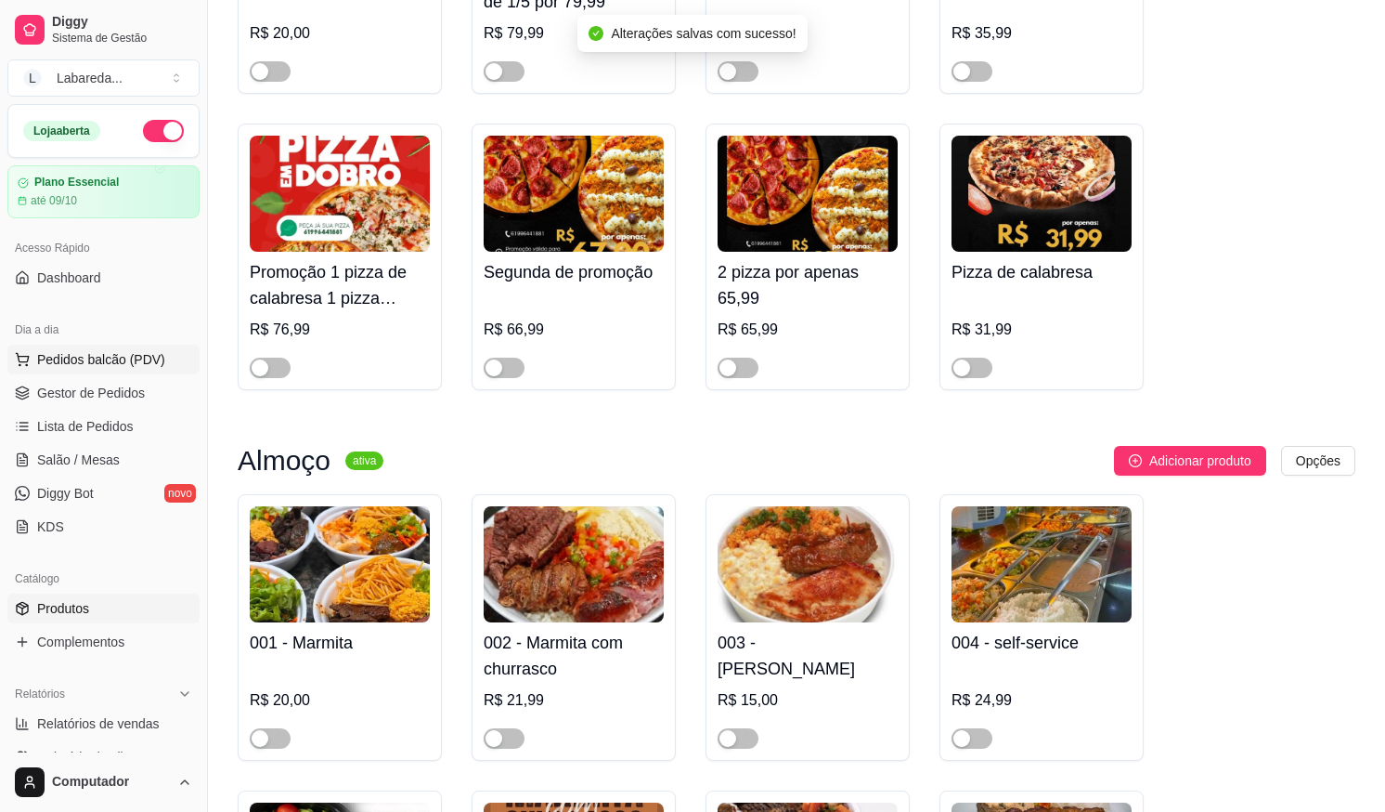
click at [87, 364] on span "Pedidos balcão (PDV)" at bounding box center [101, 359] width 128 height 19
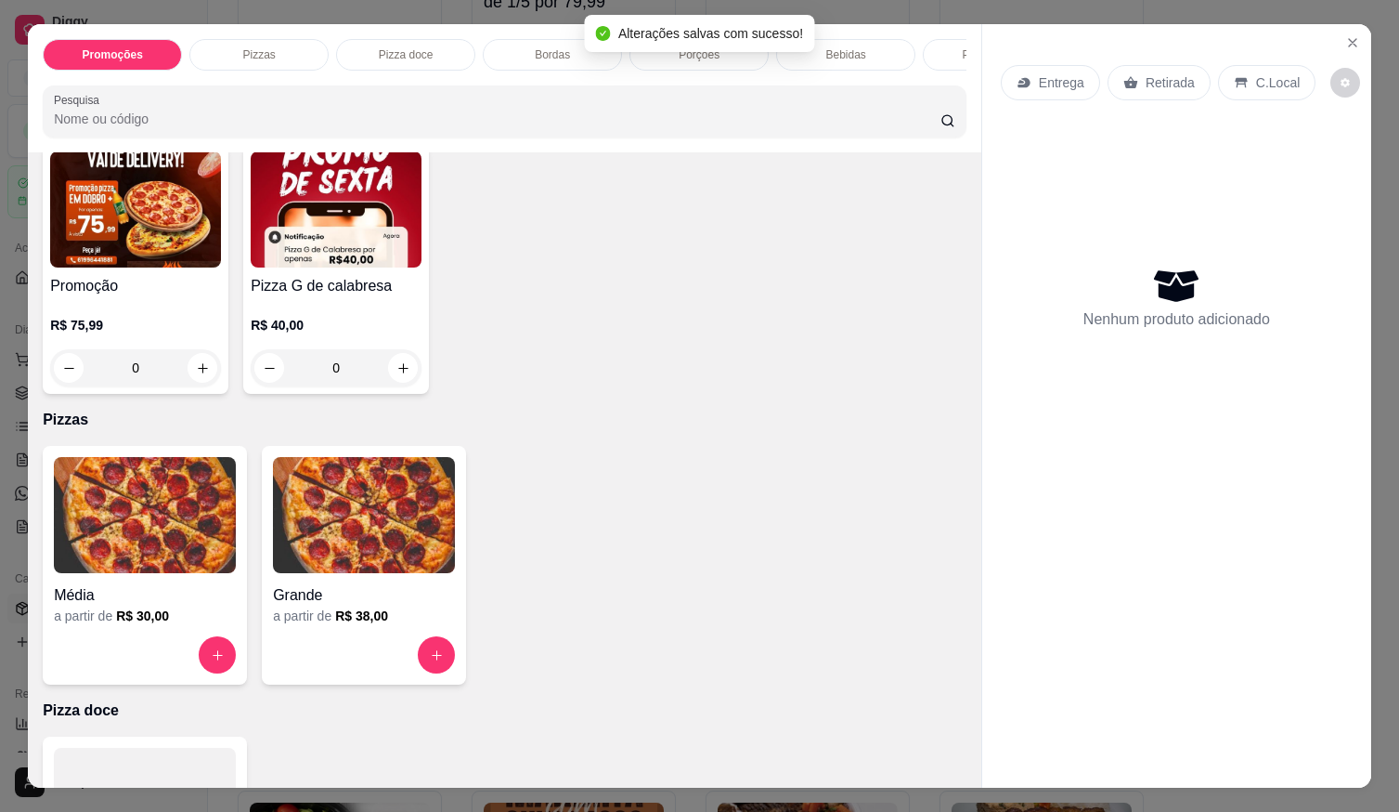
scroll to position [279, 0]
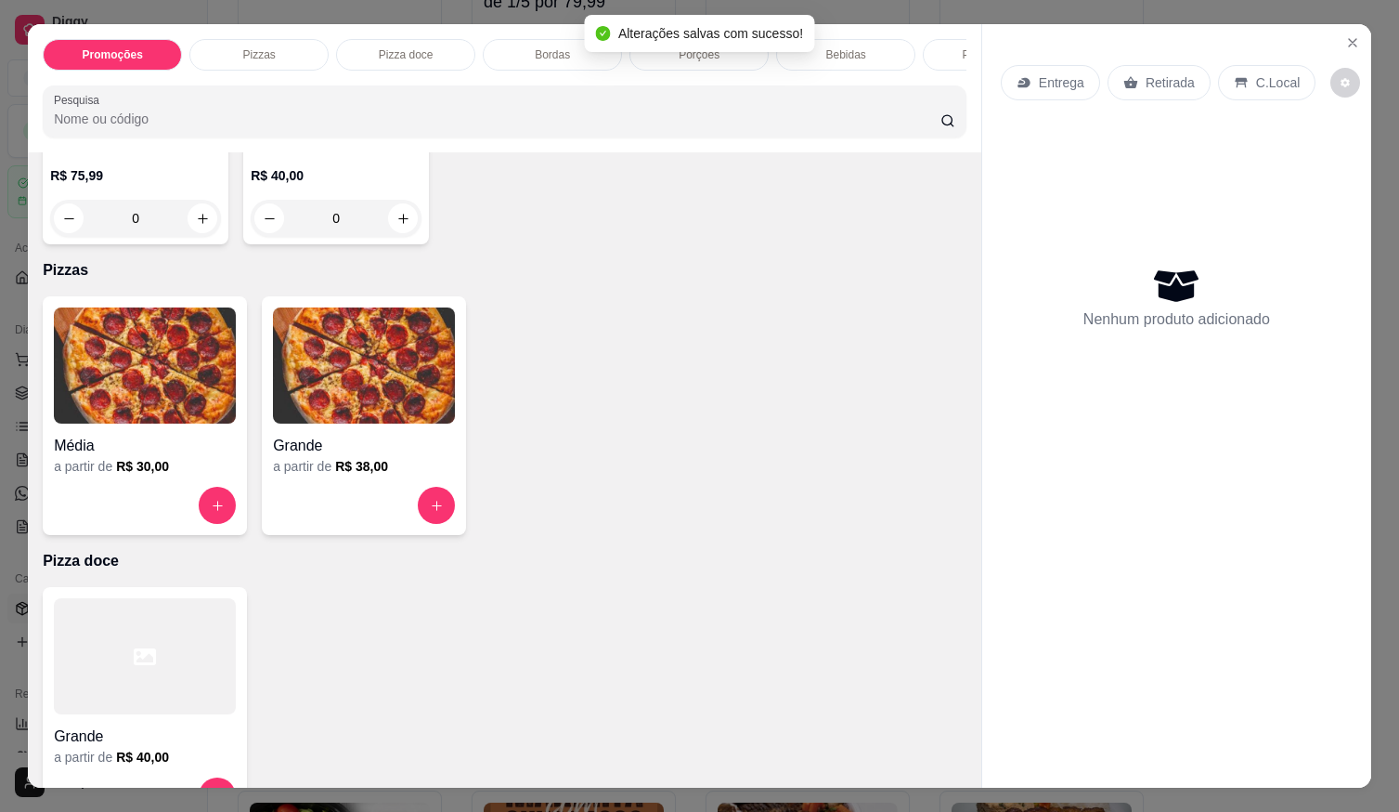
click at [343, 413] on img at bounding box center [364, 365] width 182 height 116
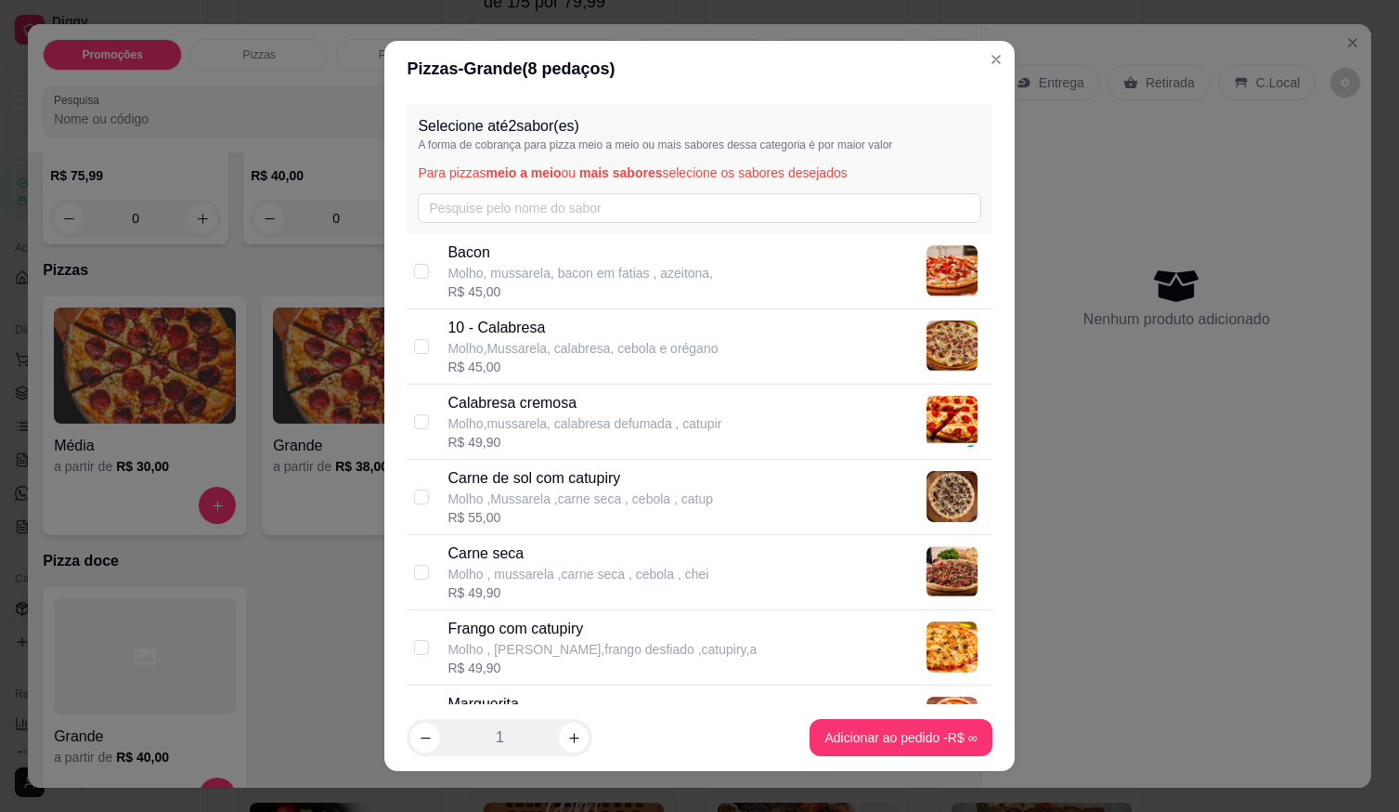
click at [580, 339] on p "Molho,Mussarela, calabresa, cebola e orégano" at bounding box center [583, 348] width 270 height 19
checkbox input "true"
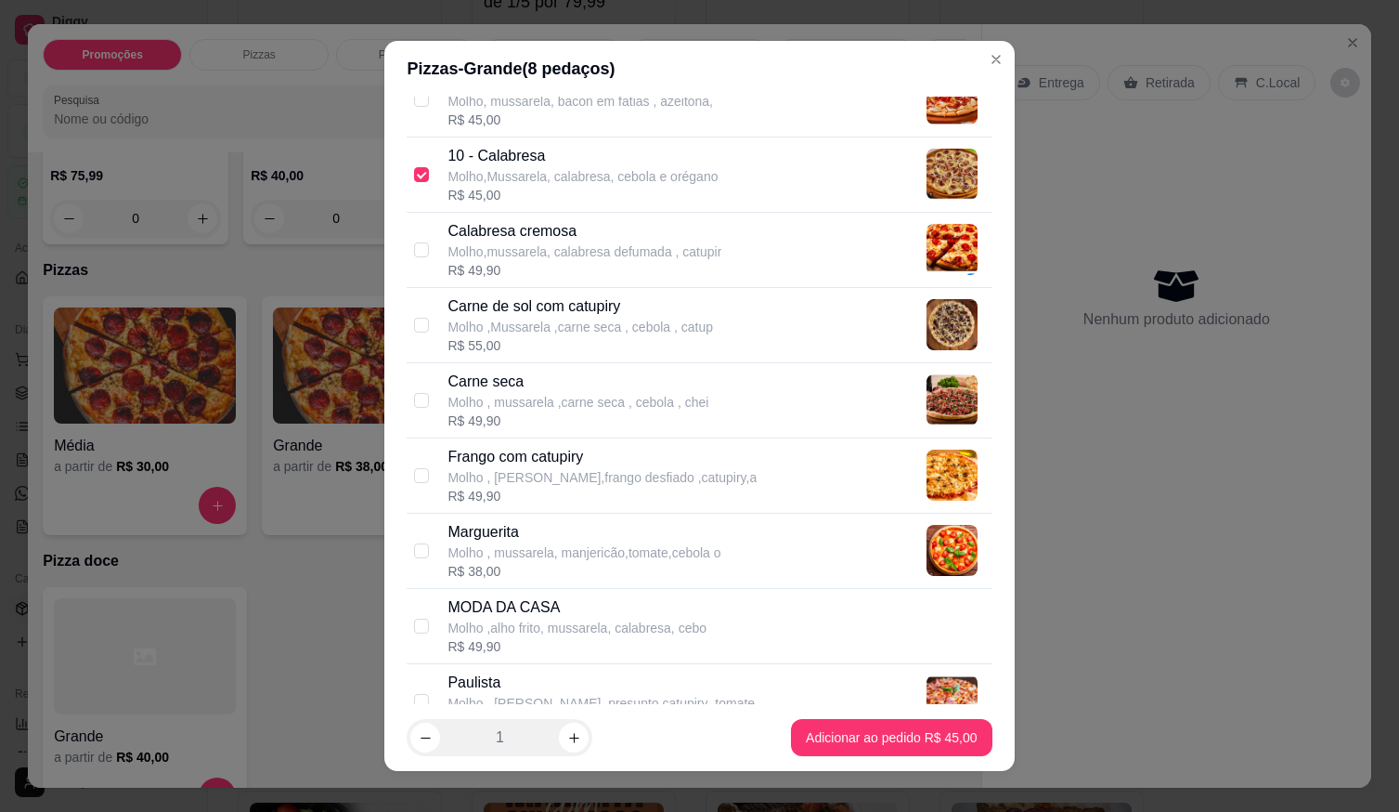
scroll to position [186, 0]
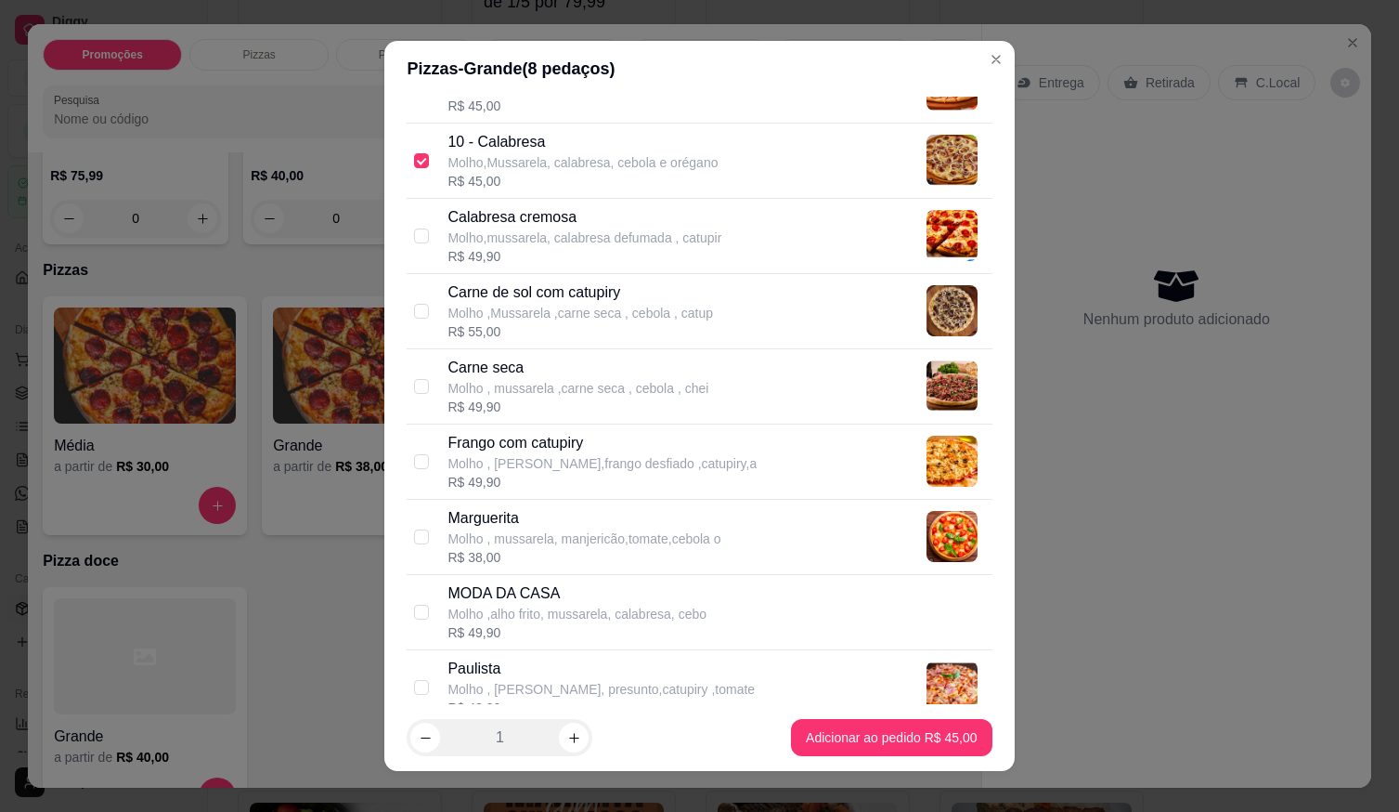
click at [862, 761] on footer "1 Adicionar ao pedido R$ 45,00" at bounding box center [699, 737] width 630 height 67
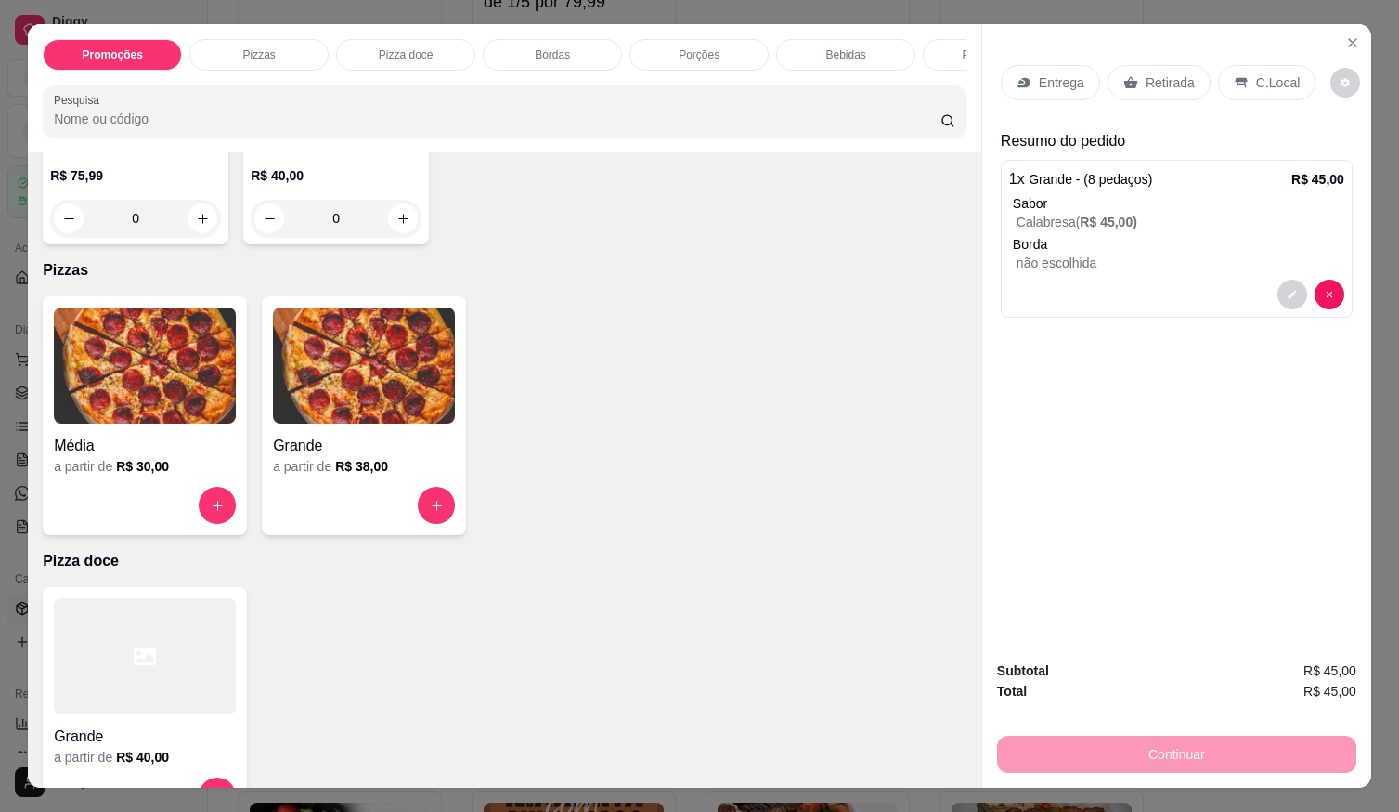
click at [322, 414] on img at bounding box center [364, 365] width 182 height 116
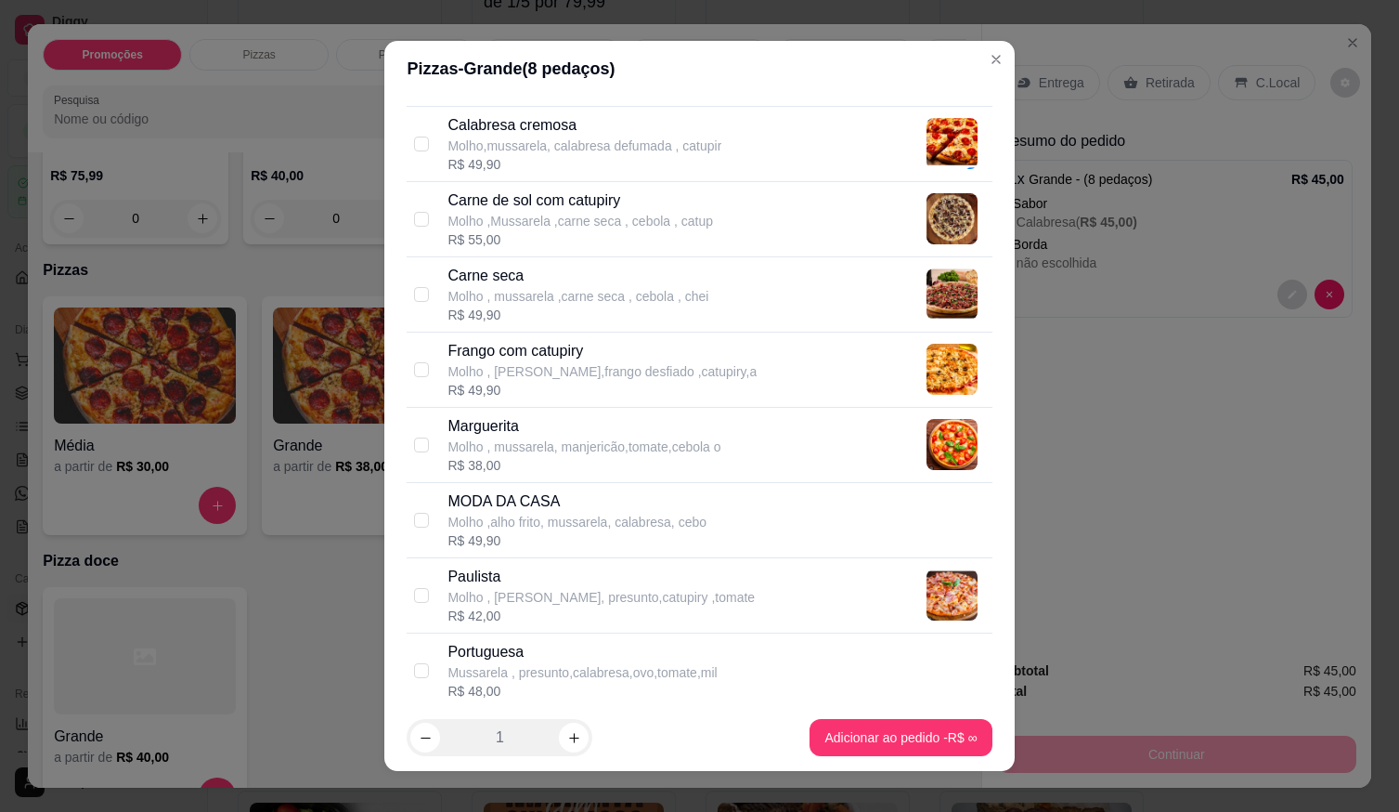
scroll to position [279, 0]
click at [504, 654] on p "Portuguesa" at bounding box center [582, 651] width 269 height 22
checkbox input "true"
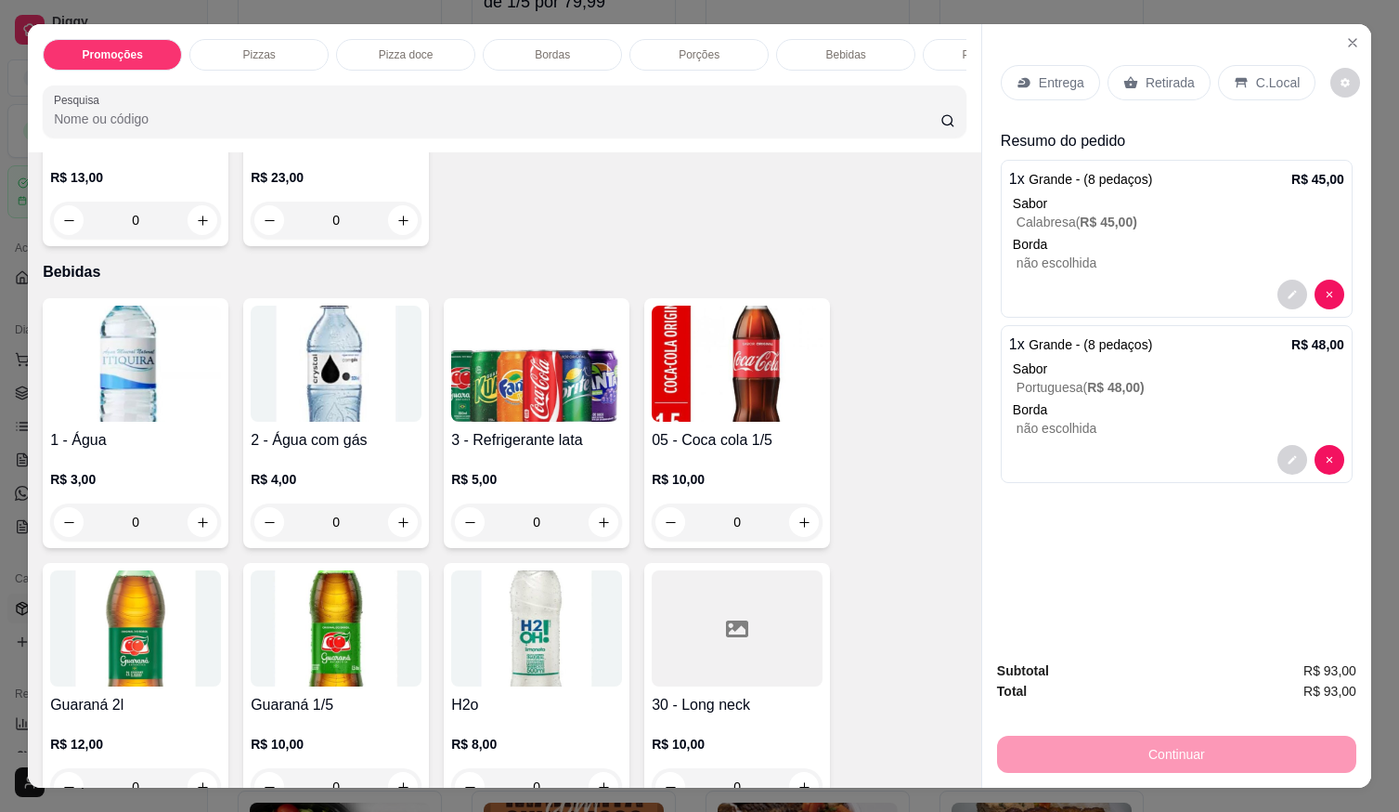
scroll to position [1486, 0]
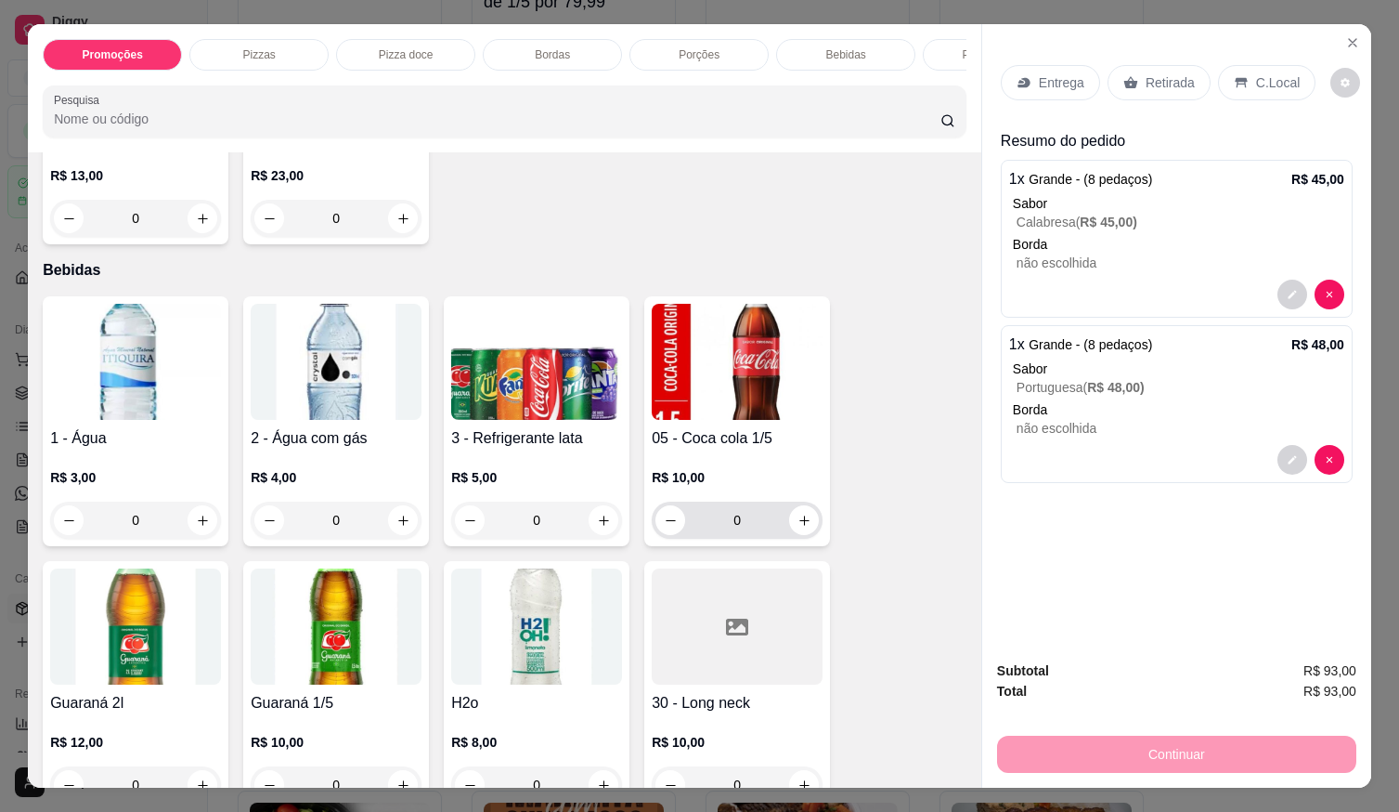
click at [811, 526] on button "increase-product-quantity" at bounding box center [804, 520] width 30 height 30
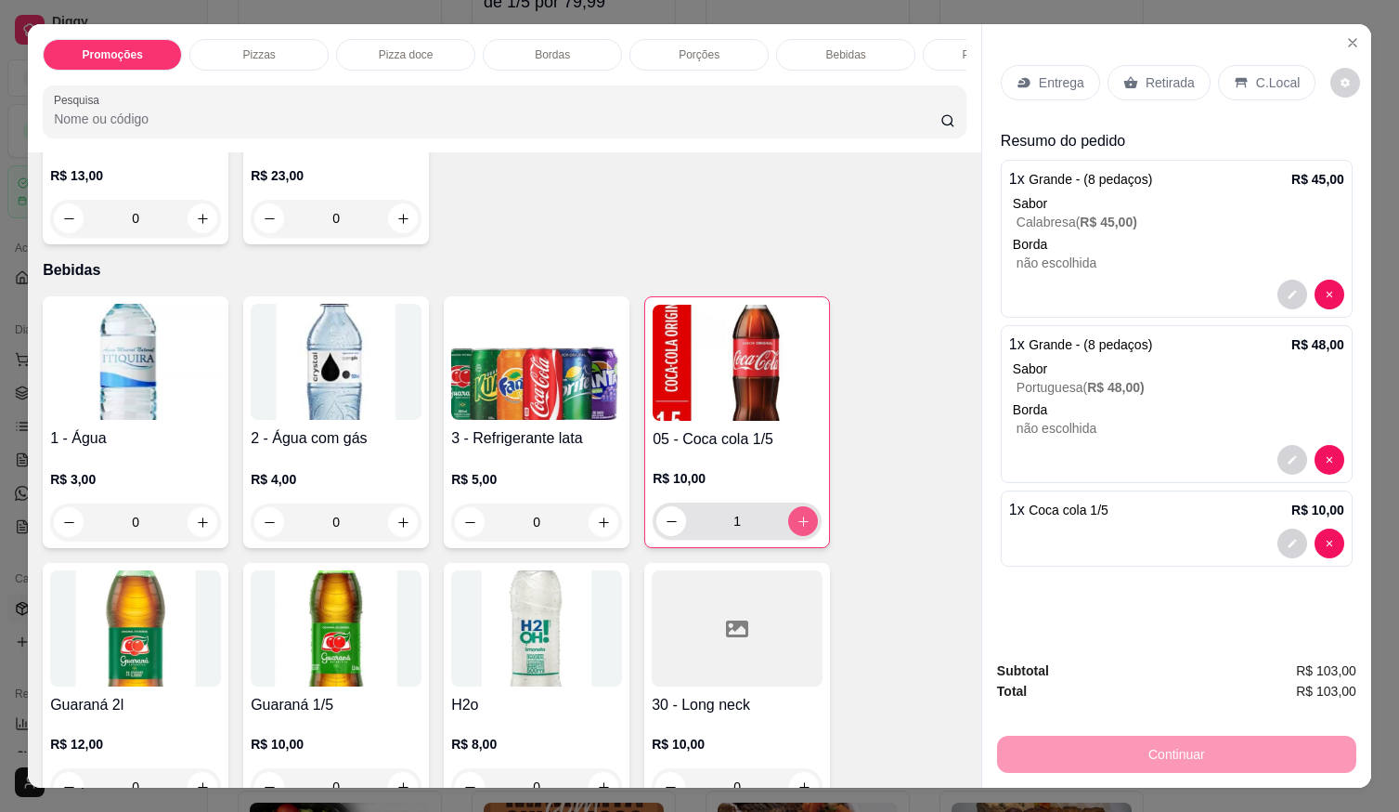
click at [812, 526] on div "1" at bounding box center [737, 520] width 169 height 37
click at [797, 528] on icon "increase-product-quantity" at bounding box center [804, 521] width 14 height 14
type input "2"
click at [1058, 82] on p "Entrega" at bounding box center [1061, 82] width 45 height 19
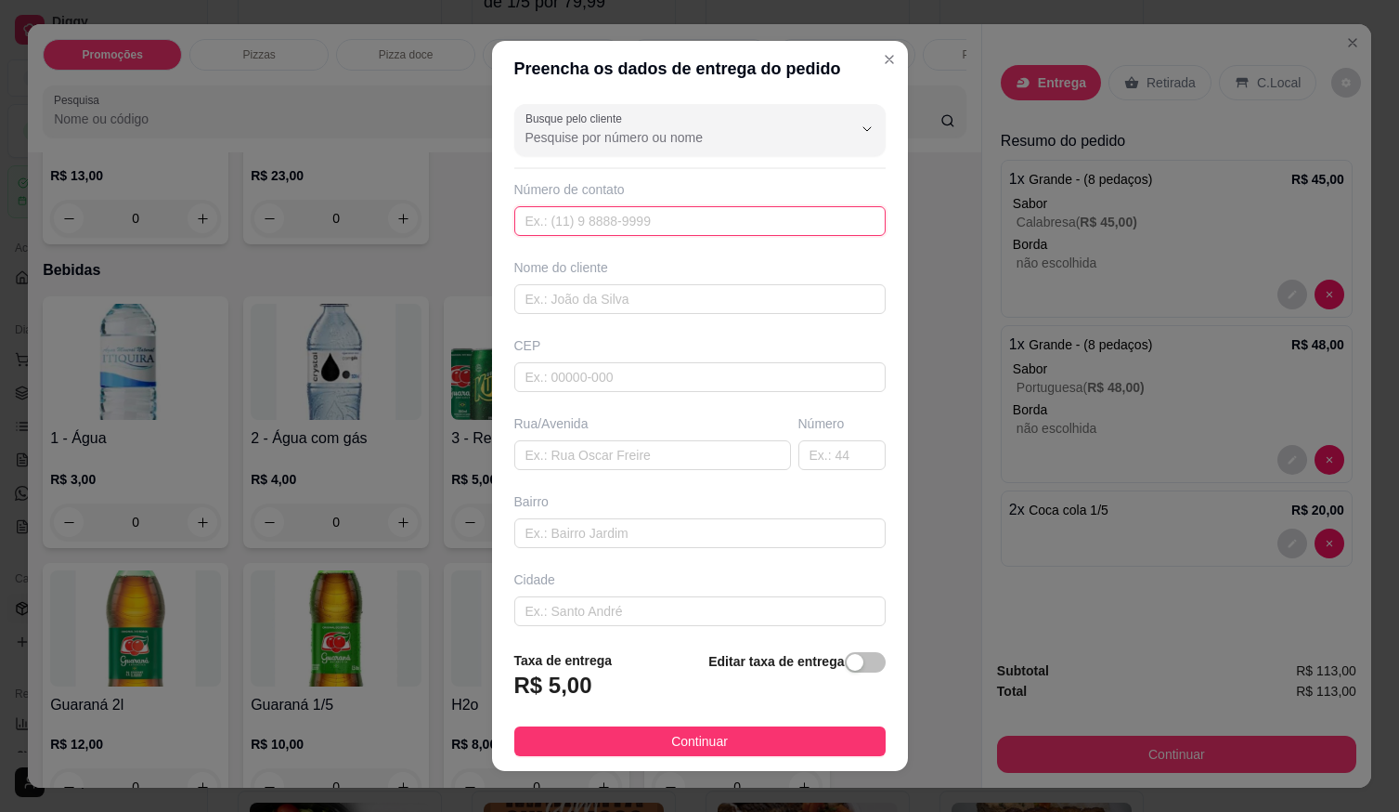
click at [640, 222] on input "text" at bounding box center [699, 221] width 371 height 30
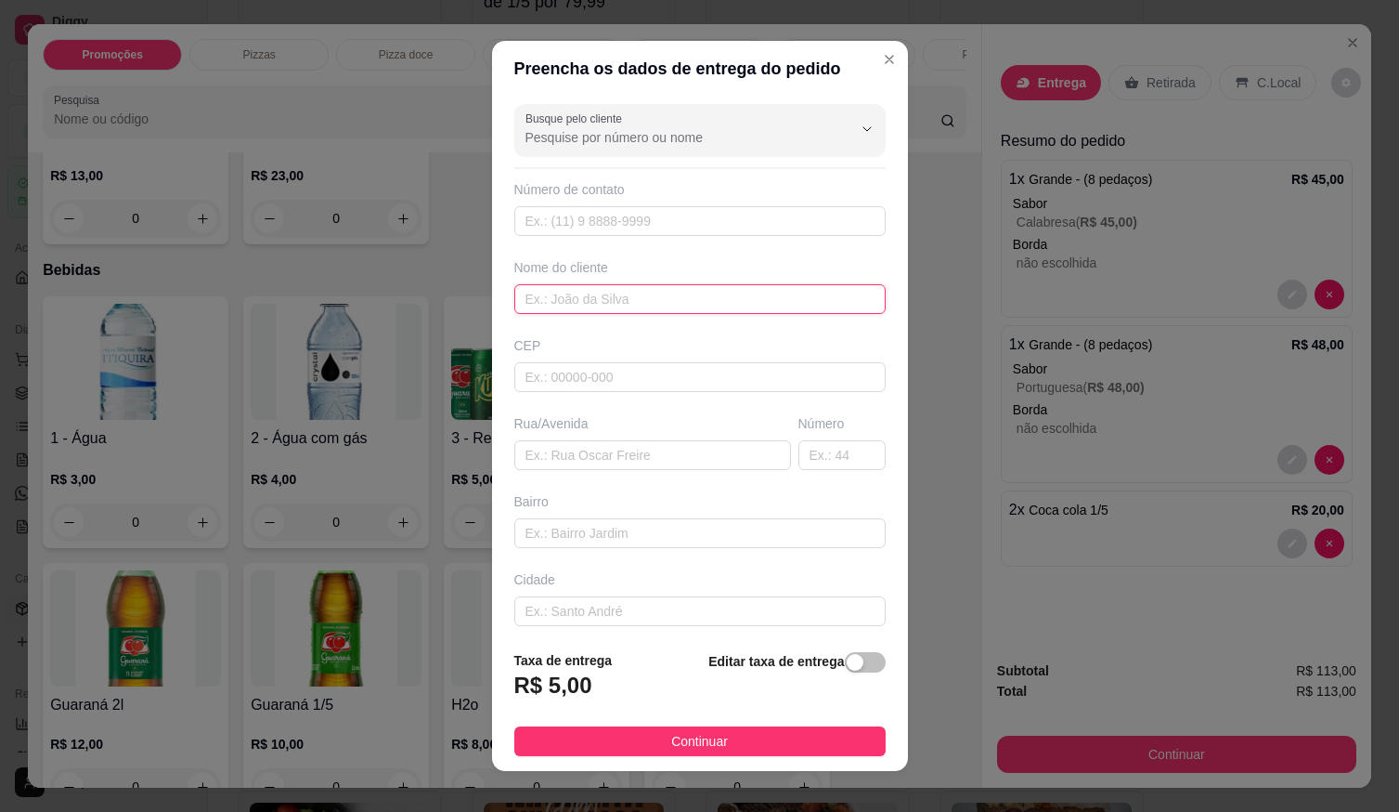
click at [617, 305] on input "text" at bounding box center [699, 299] width 371 height 30
type input "U"
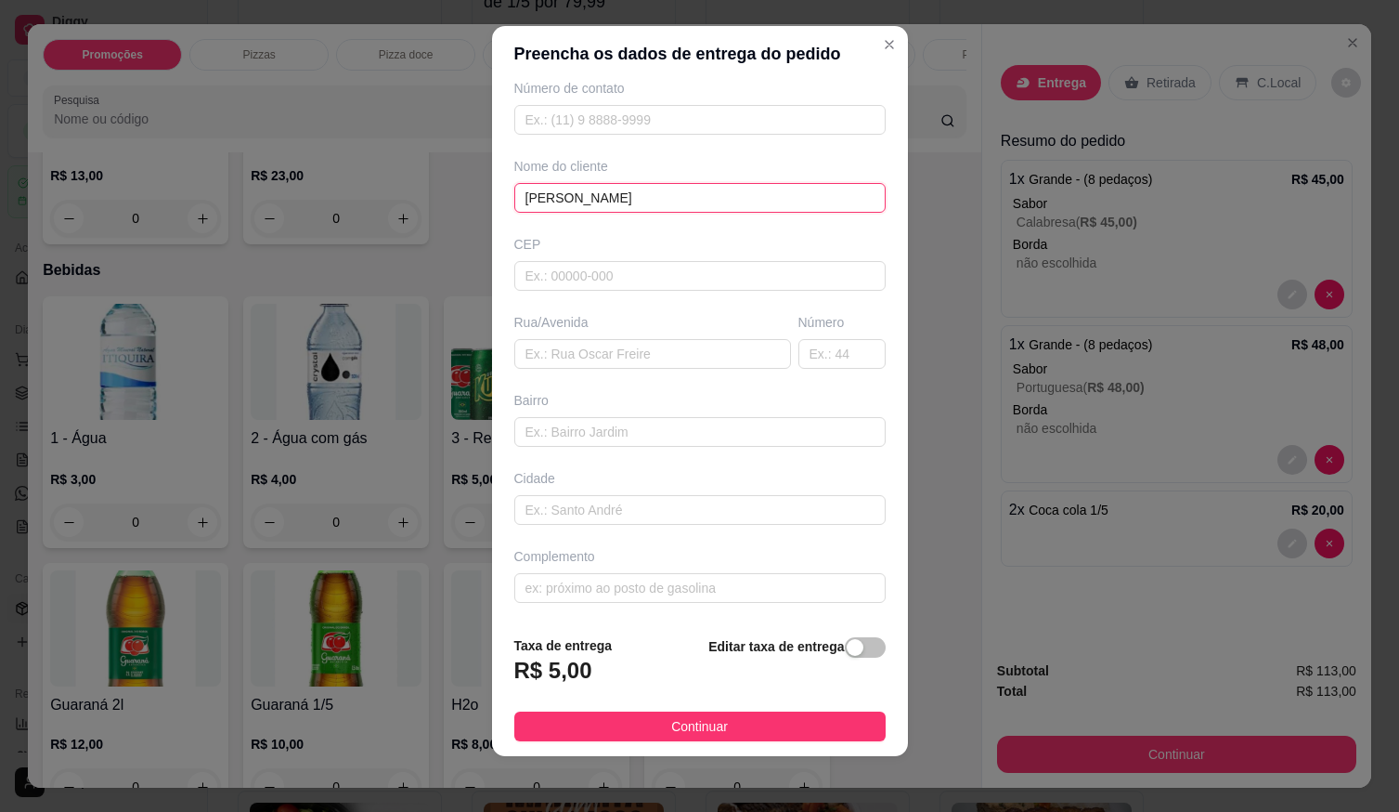
scroll to position [19, 0]
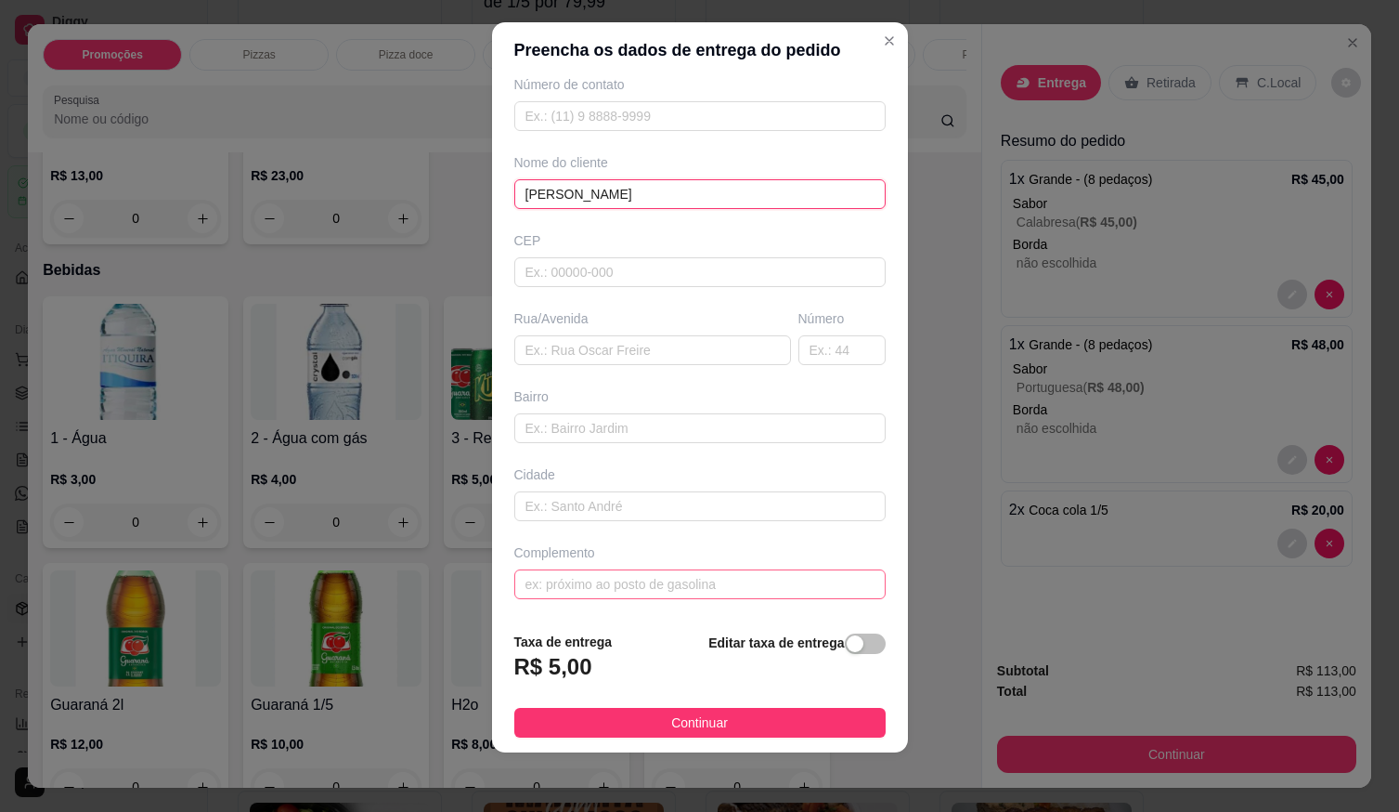
type input "[PERSON_NAME]"
click at [552, 591] on input "text" at bounding box center [699, 584] width 371 height 30
type input "ENTREGAR NA BOA SAFRA BR"
click at [534, 517] on input "text" at bounding box center [699, 506] width 371 height 30
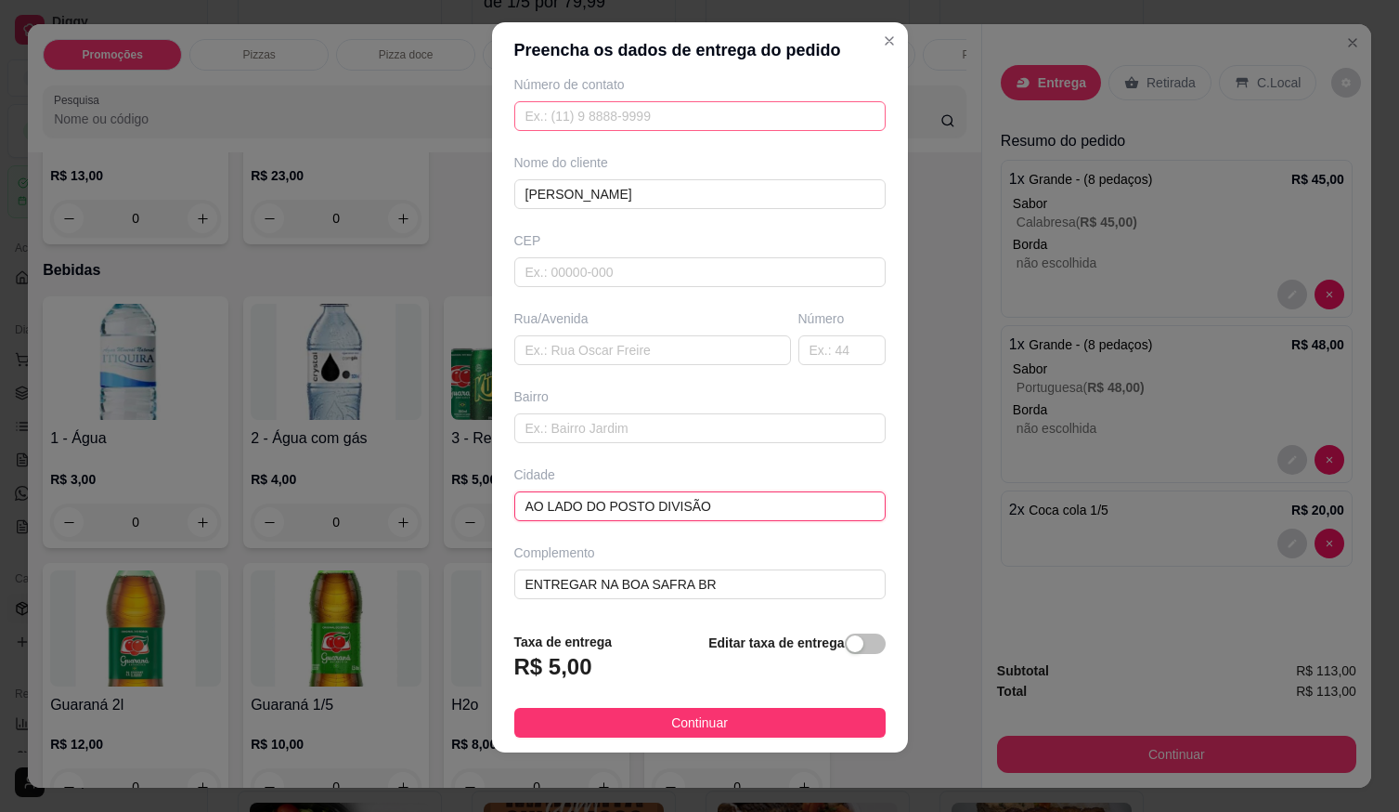
type input "AO LADO DO POSTO DIVISÃO"
click at [664, 113] on input "text" at bounding box center [699, 116] width 371 height 30
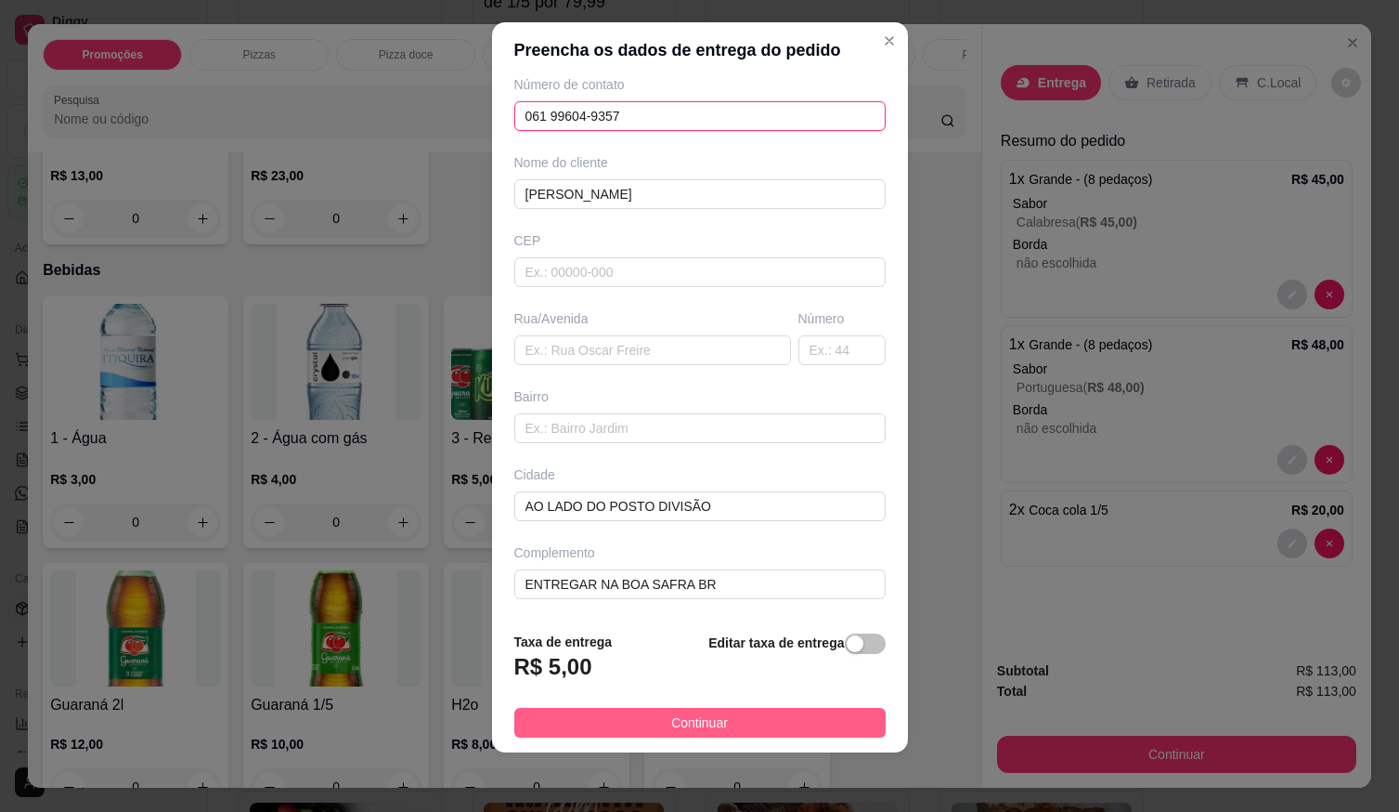
type input "061 99604-9357"
click at [671, 728] on span "Continuar" at bounding box center [699, 722] width 57 height 20
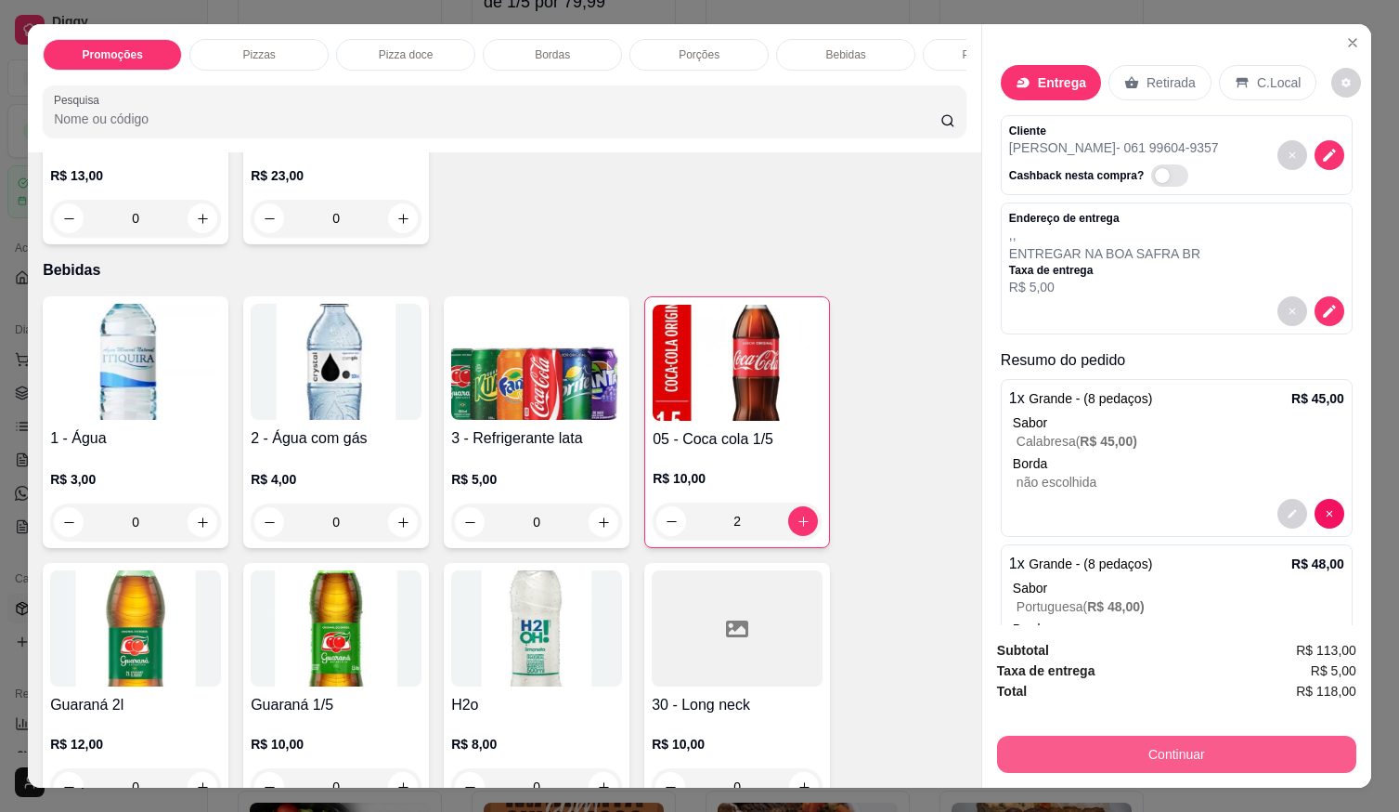
click at [1141, 747] on button "Continuar" at bounding box center [1176, 753] width 359 height 37
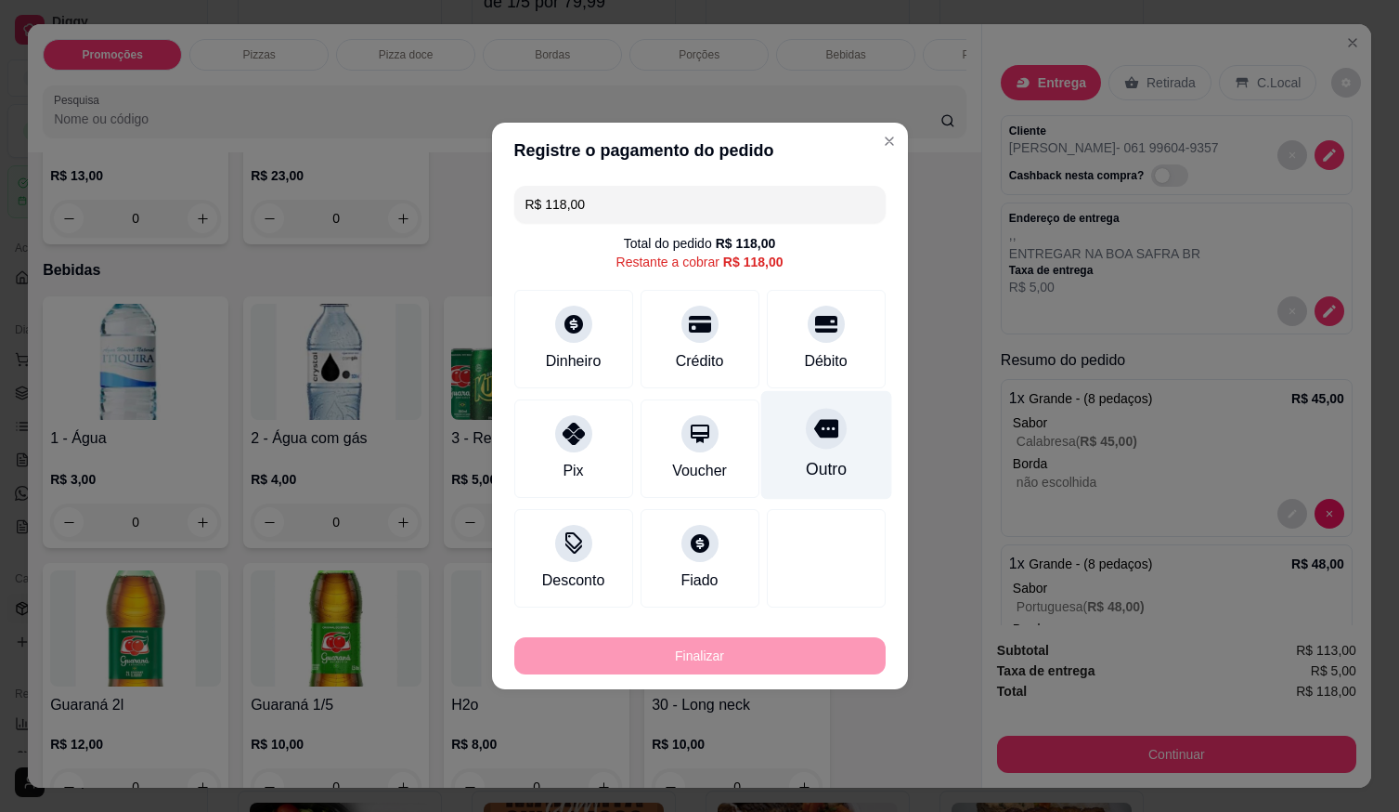
click at [832, 359] on div "Débito" at bounding box center [825, 361] width 43 height 22
type input "R$ 0,00"
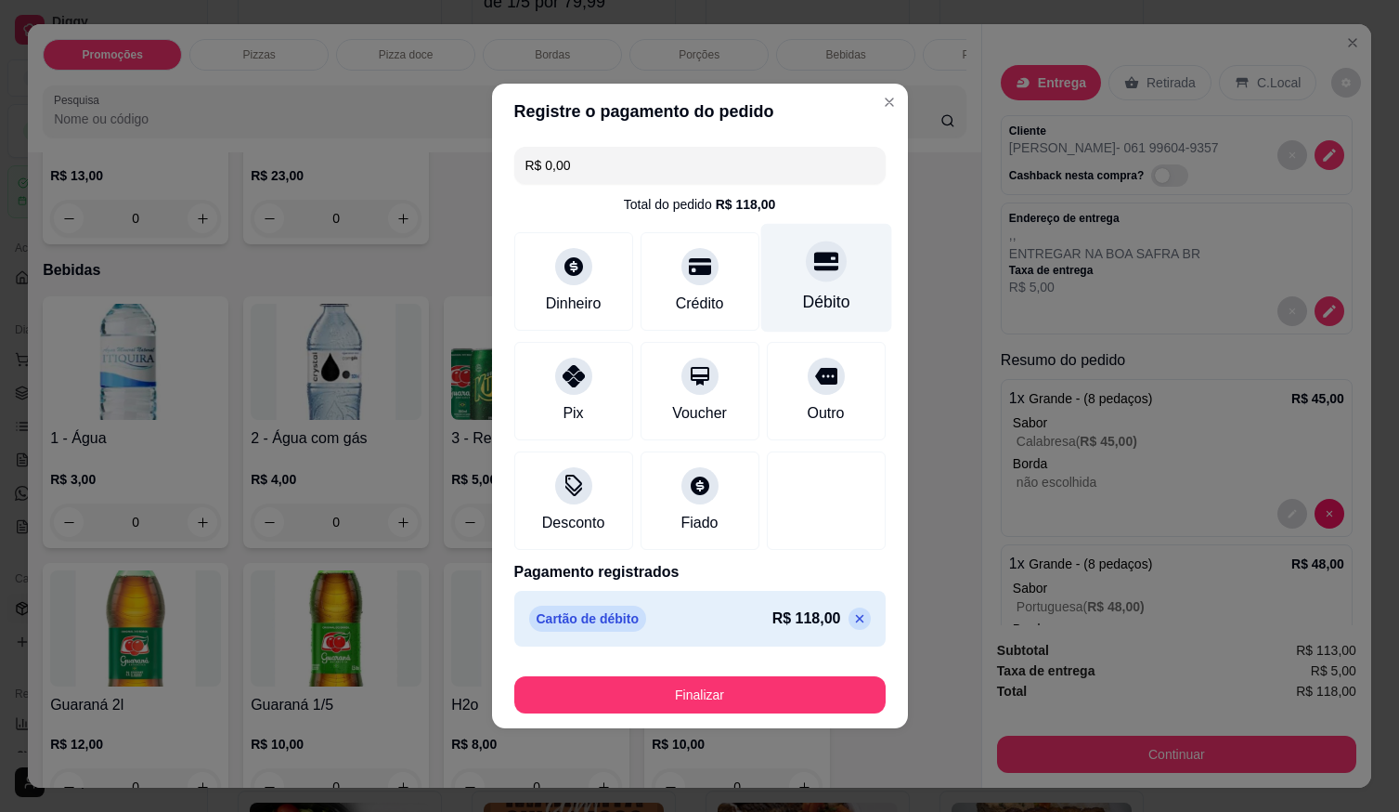
click at [827, 292] on div "Débito" at bounding box center [825, 278] width 131 height 109
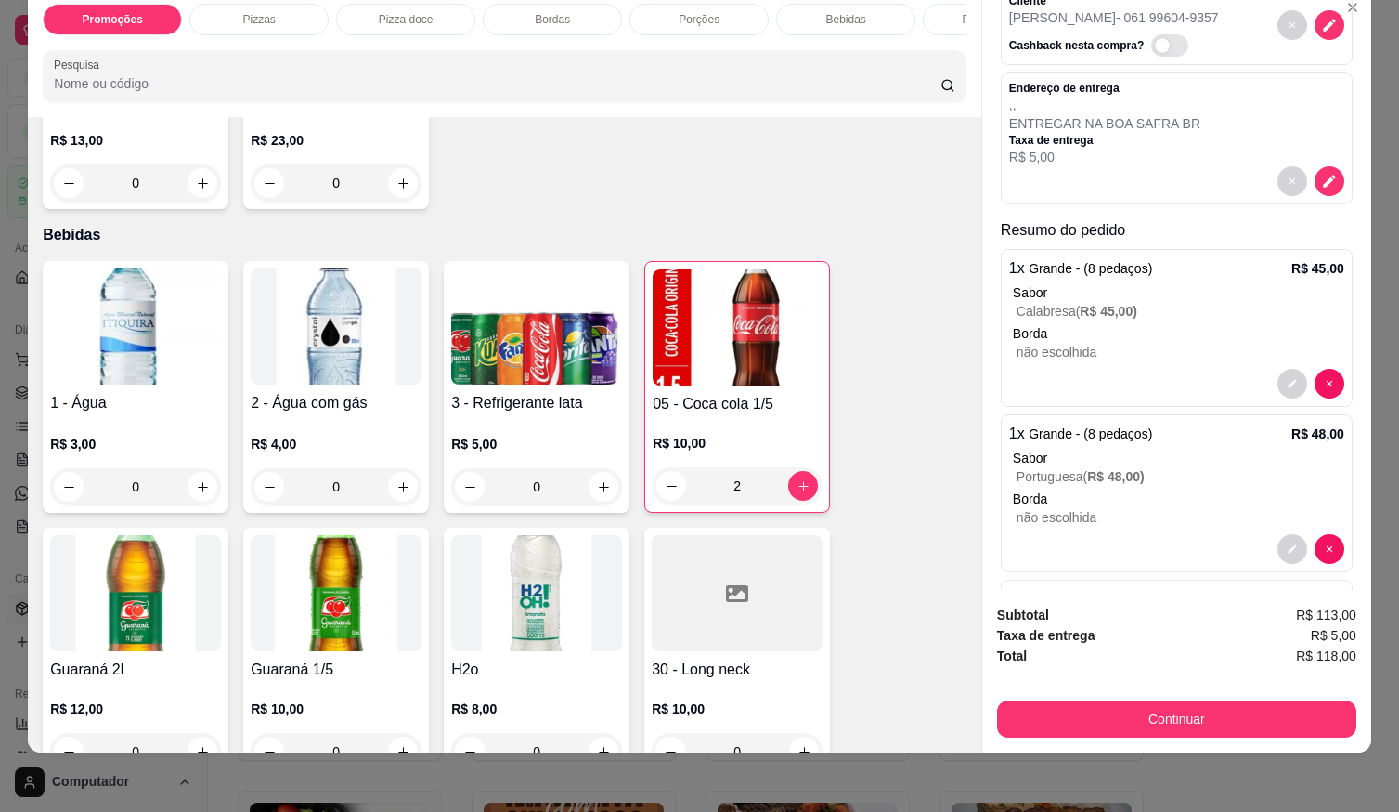
scroll to position [187, 0]
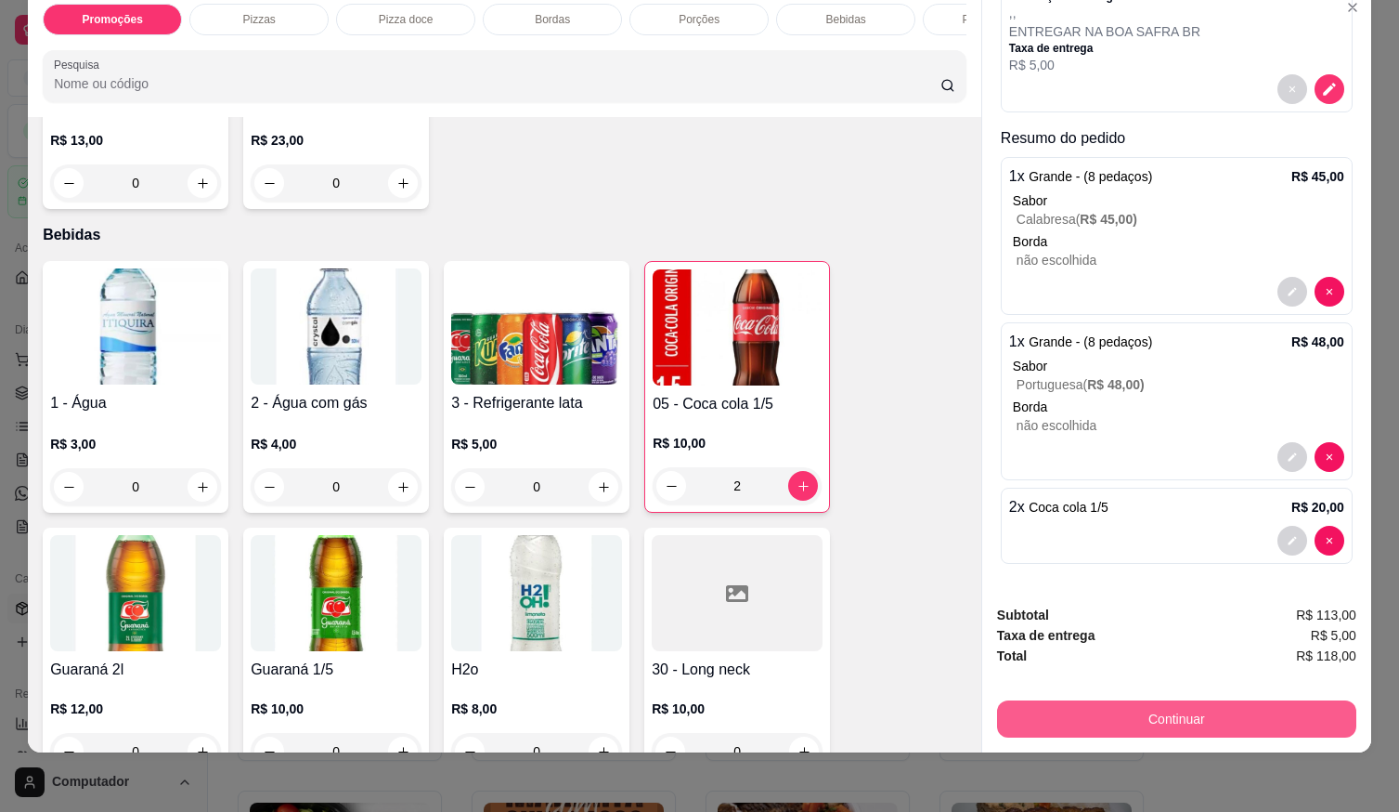
click at [1056, 707] on button "Continuar" at bounding box center [1176, 718] width 359 height 37
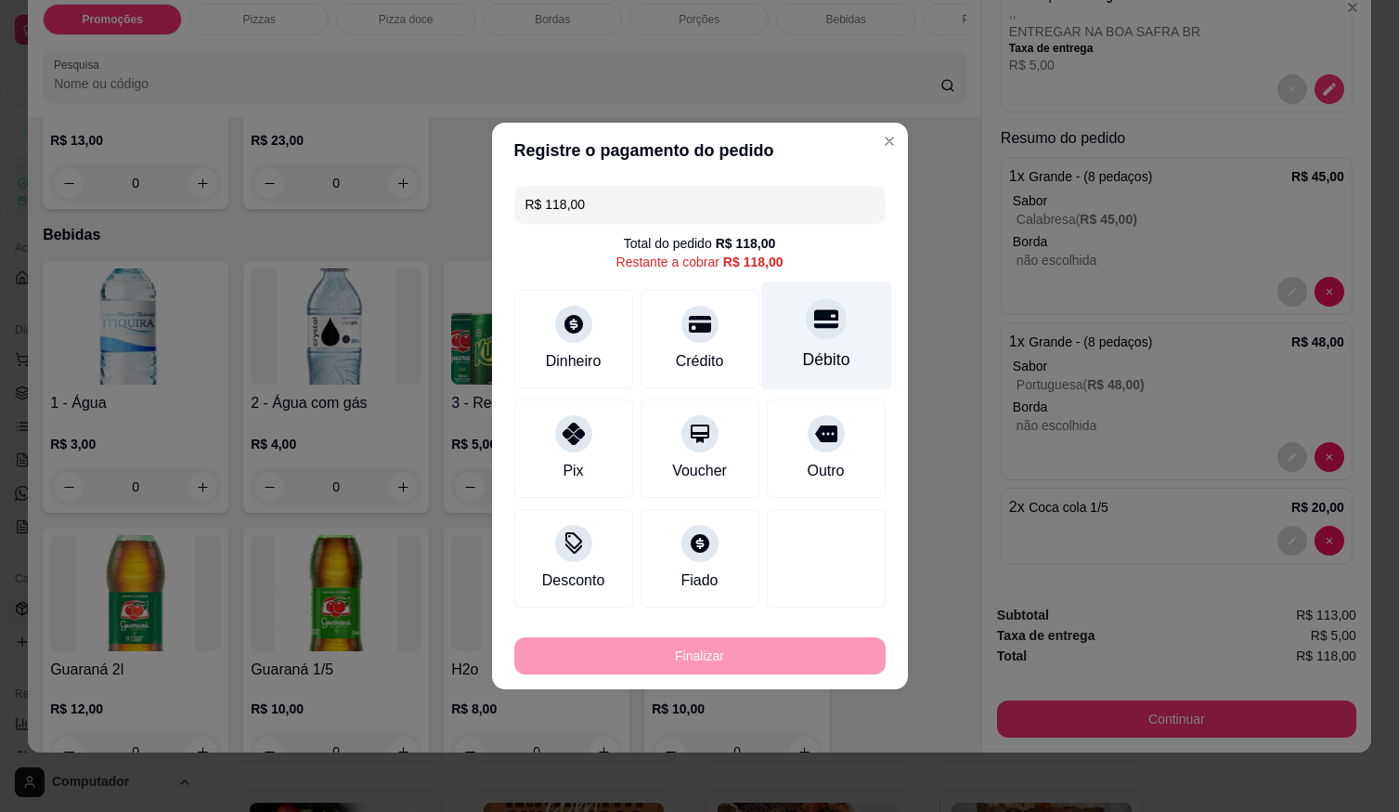
drag, startPoint x: 809, startPoint y: 342, endPoint x: 825, endPoint y: 390, distance: 50.8
click at [810, 341] on div "Débito" at bounding box center [825, 335] width 131 height 109
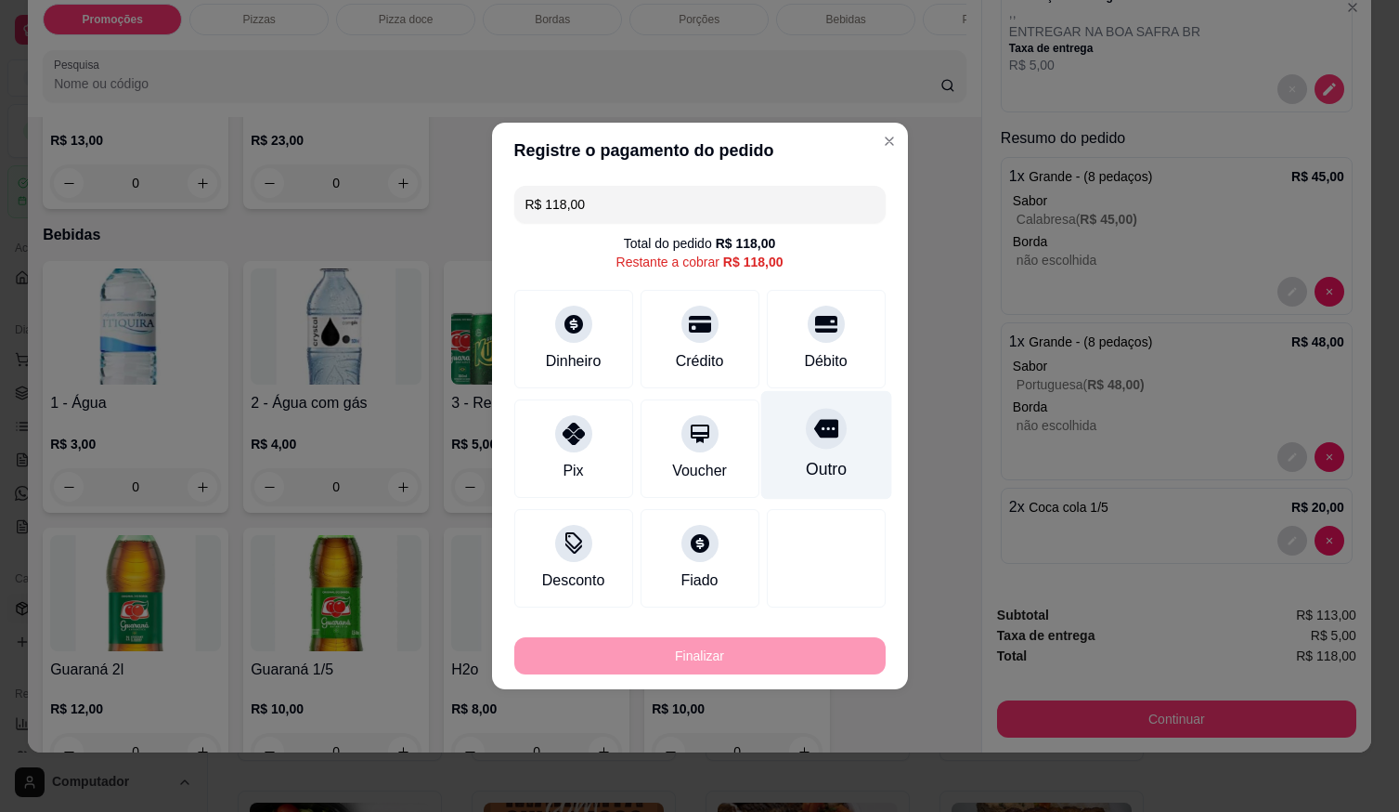
type input "R$ 0,00"
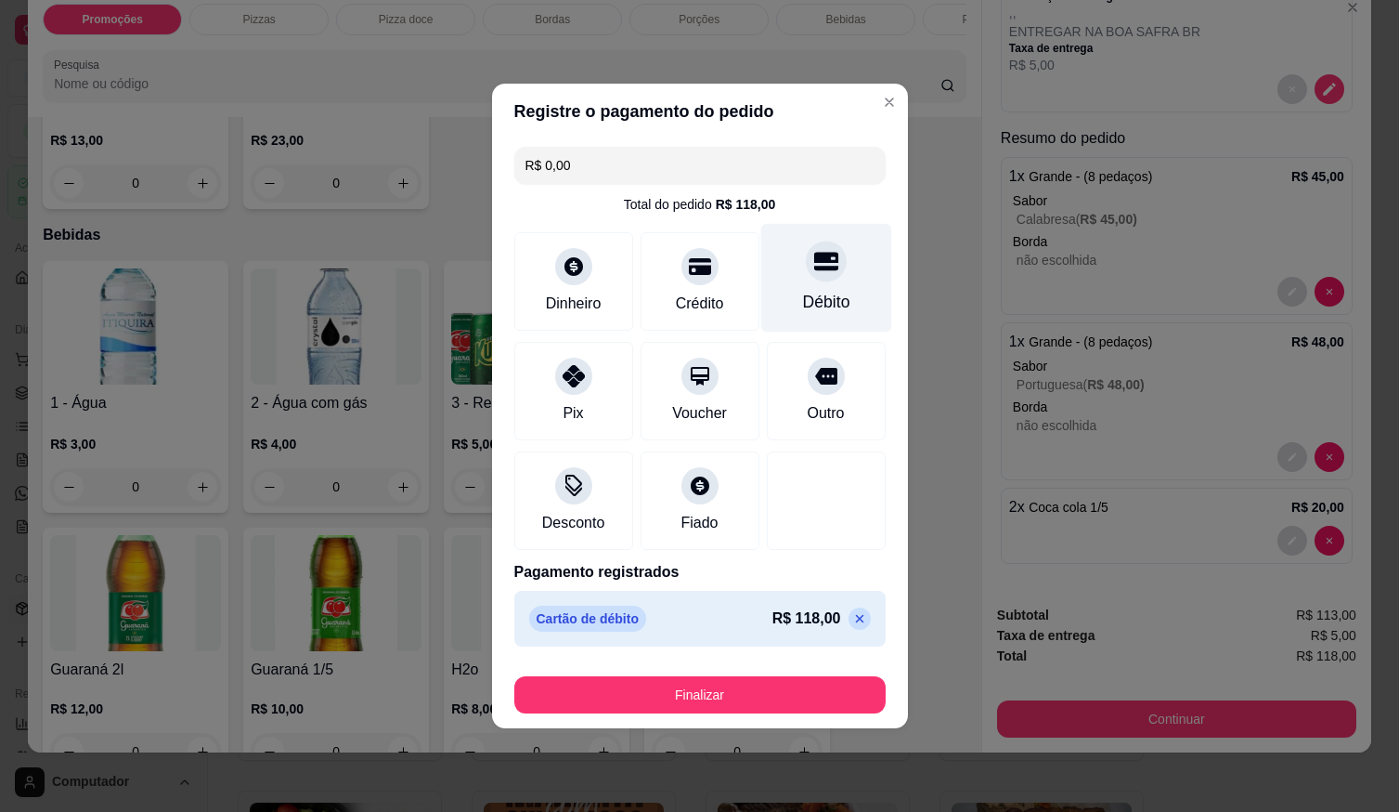
click at [806, 292] on div "Débito" at bounding box center [825, 302] width 47 height 24
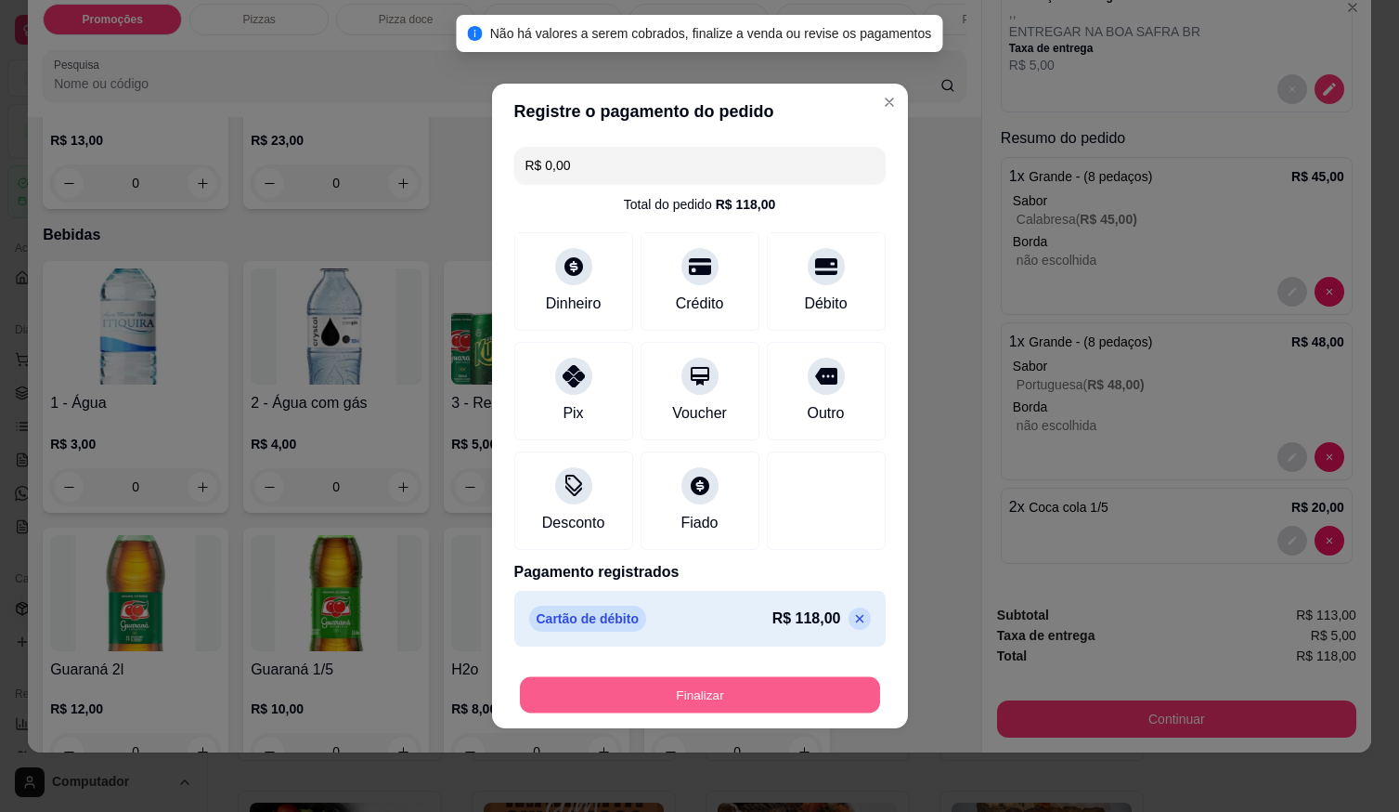
click at [721, 693] on button "Finalizar" at bounding box center [700, 695] width 360 height 36
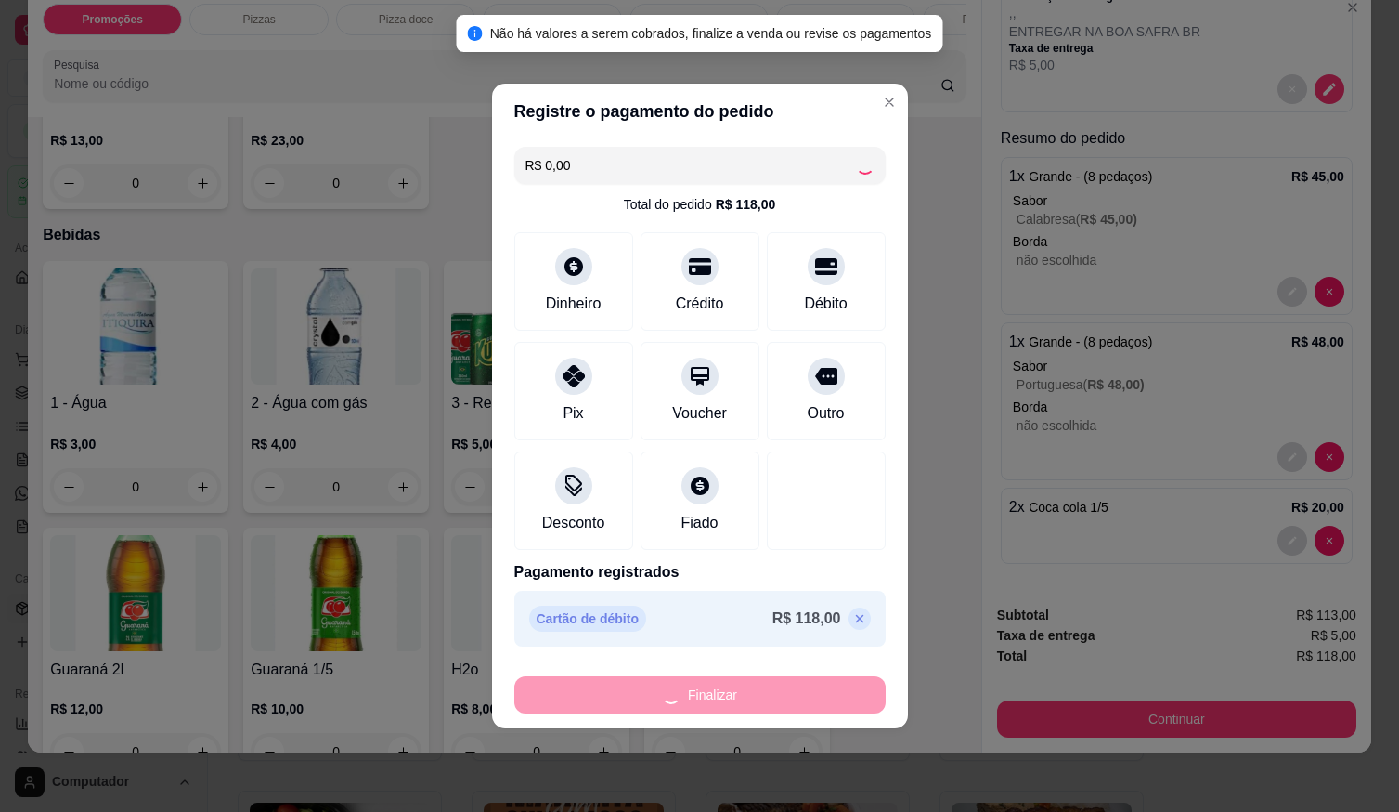
type input "0"
type input "-R$ 118,00"
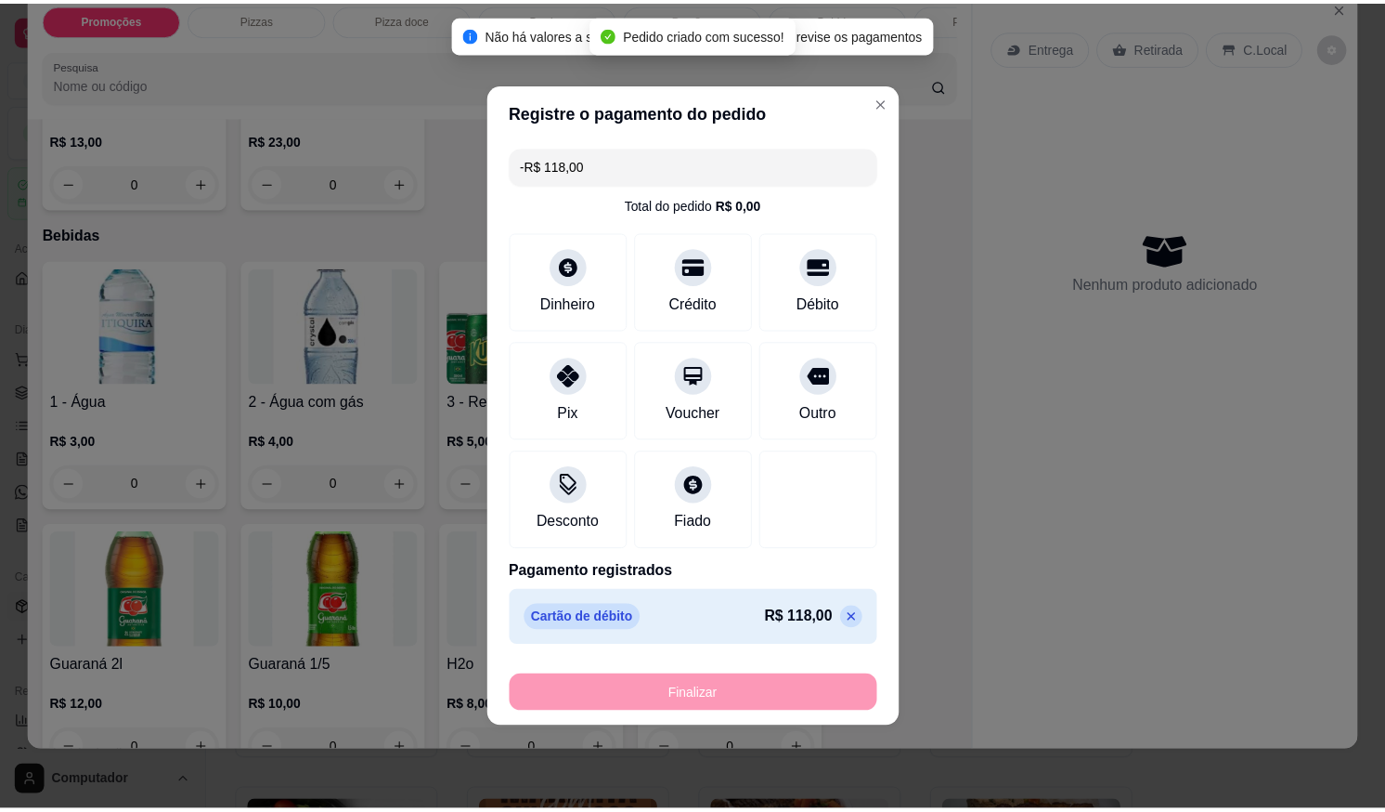
scroll to position [0, 0]
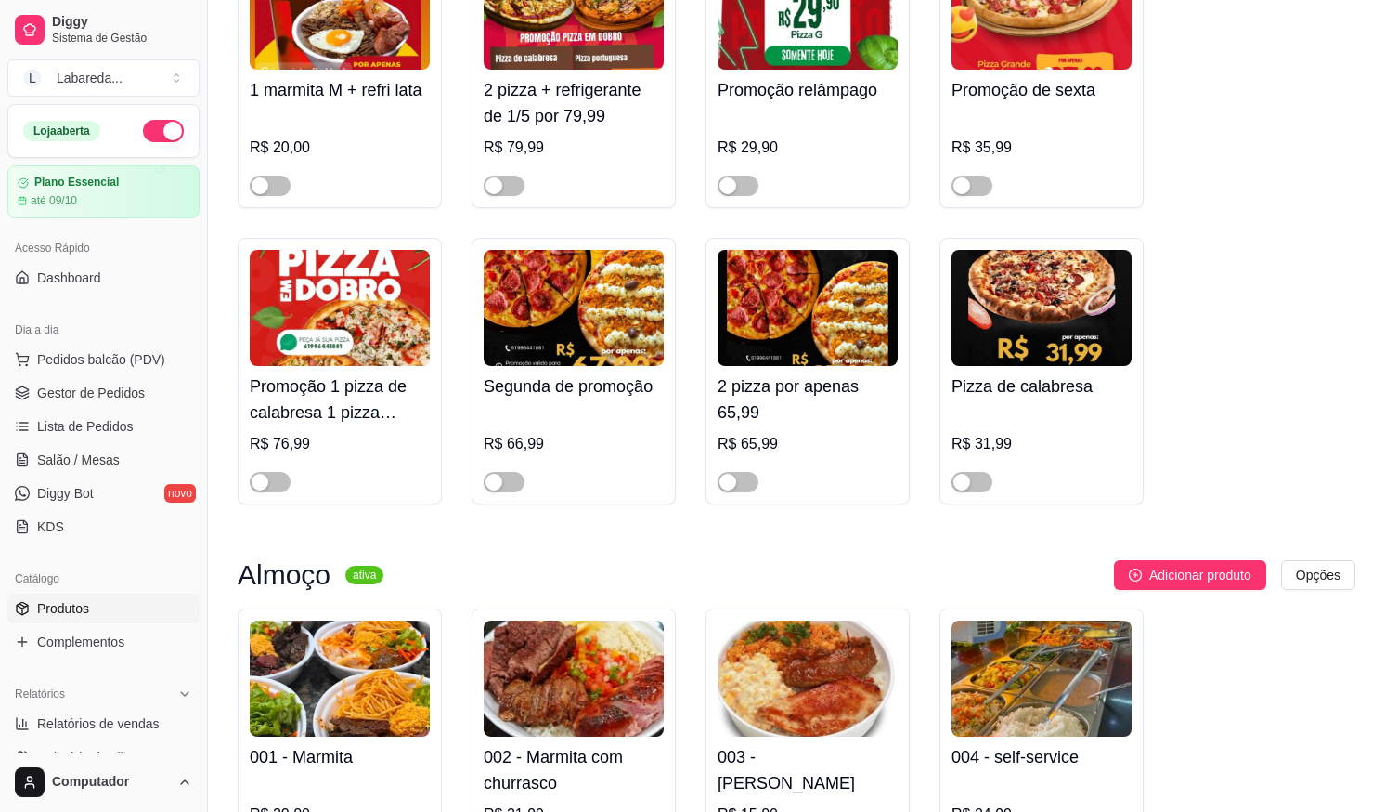
scroll to position [743, 0]
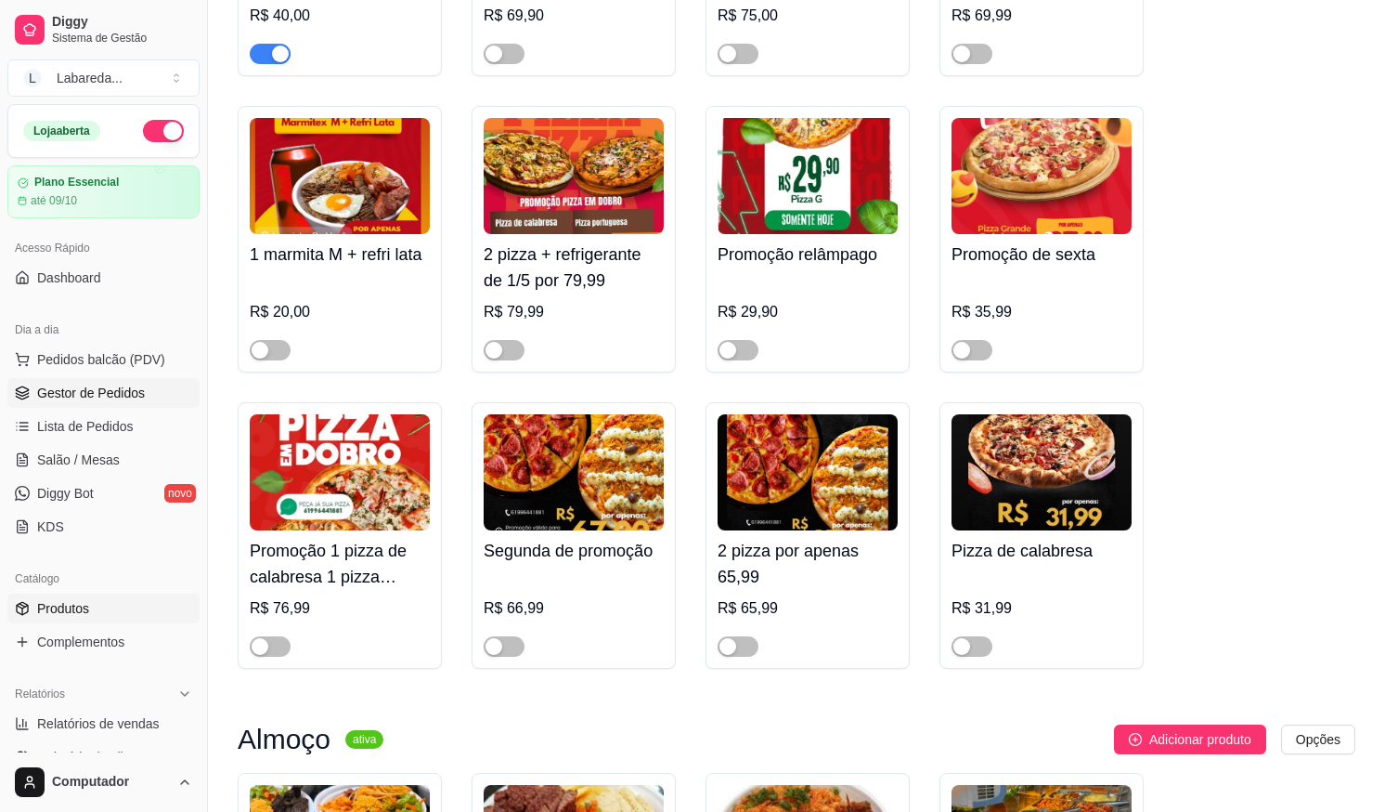
click at [83, 389] on span "Gestor de Pedidos" at bounding box center [91, 392] width 108 height 19
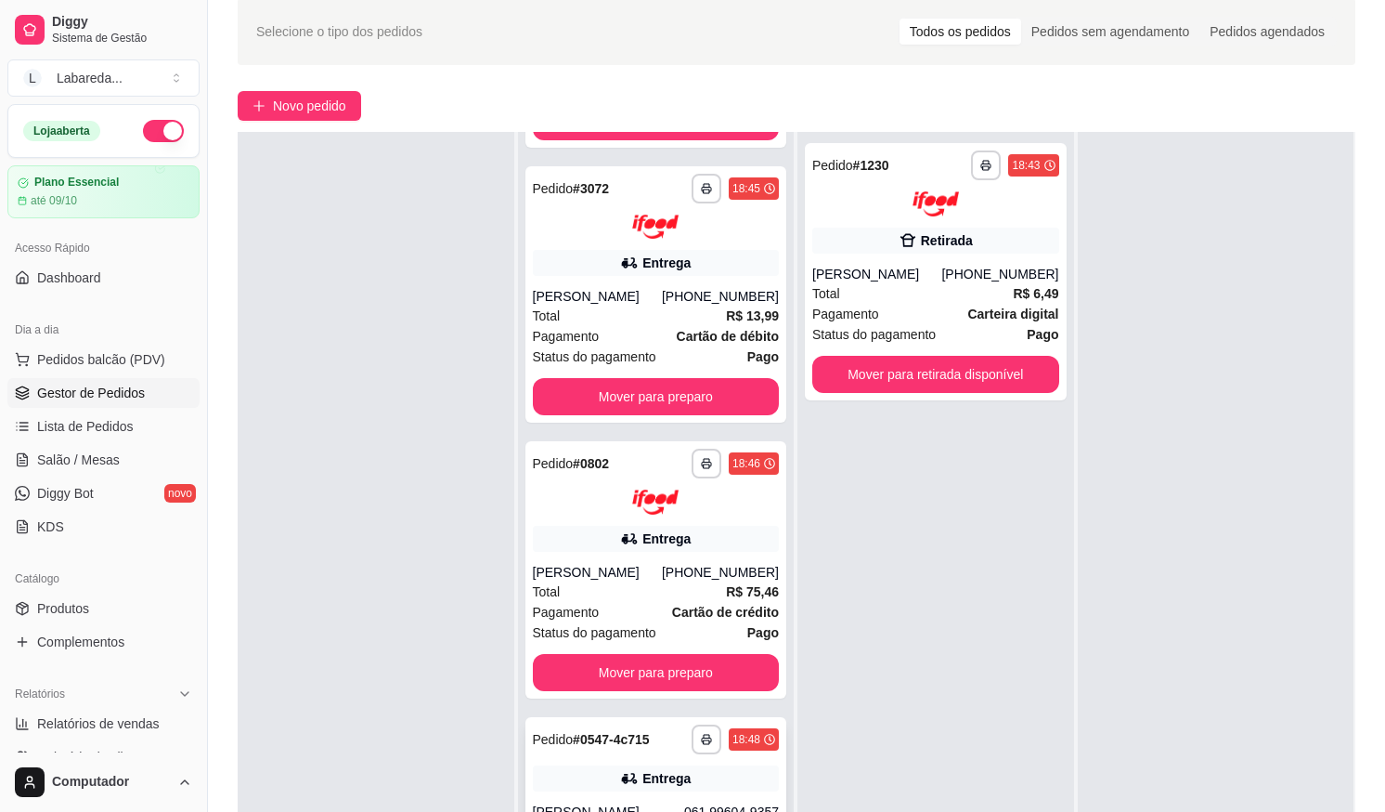
scroll to position [283, 0]
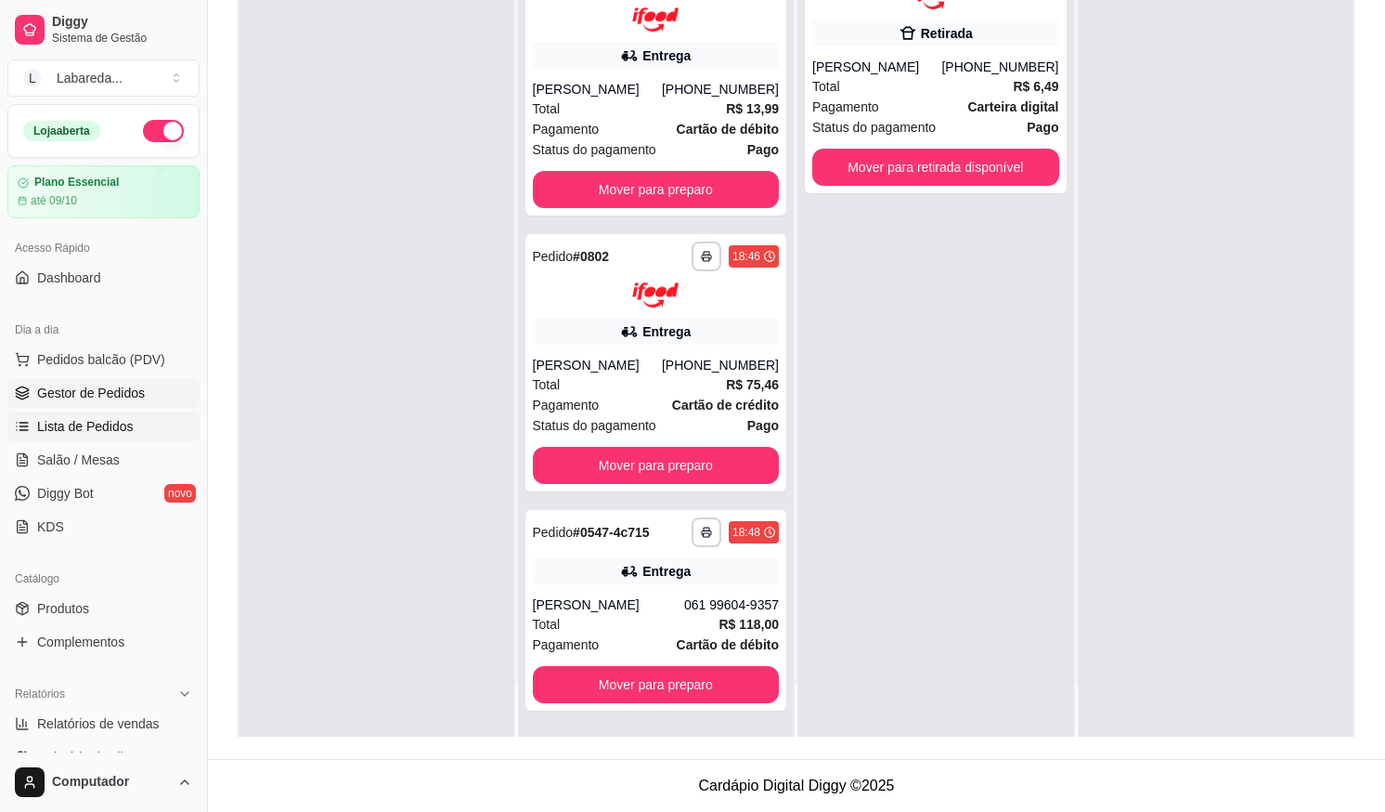
click at [38, 430] on span "Lista de Pedidos" at bounding box center [85, 426] width 97 height 19
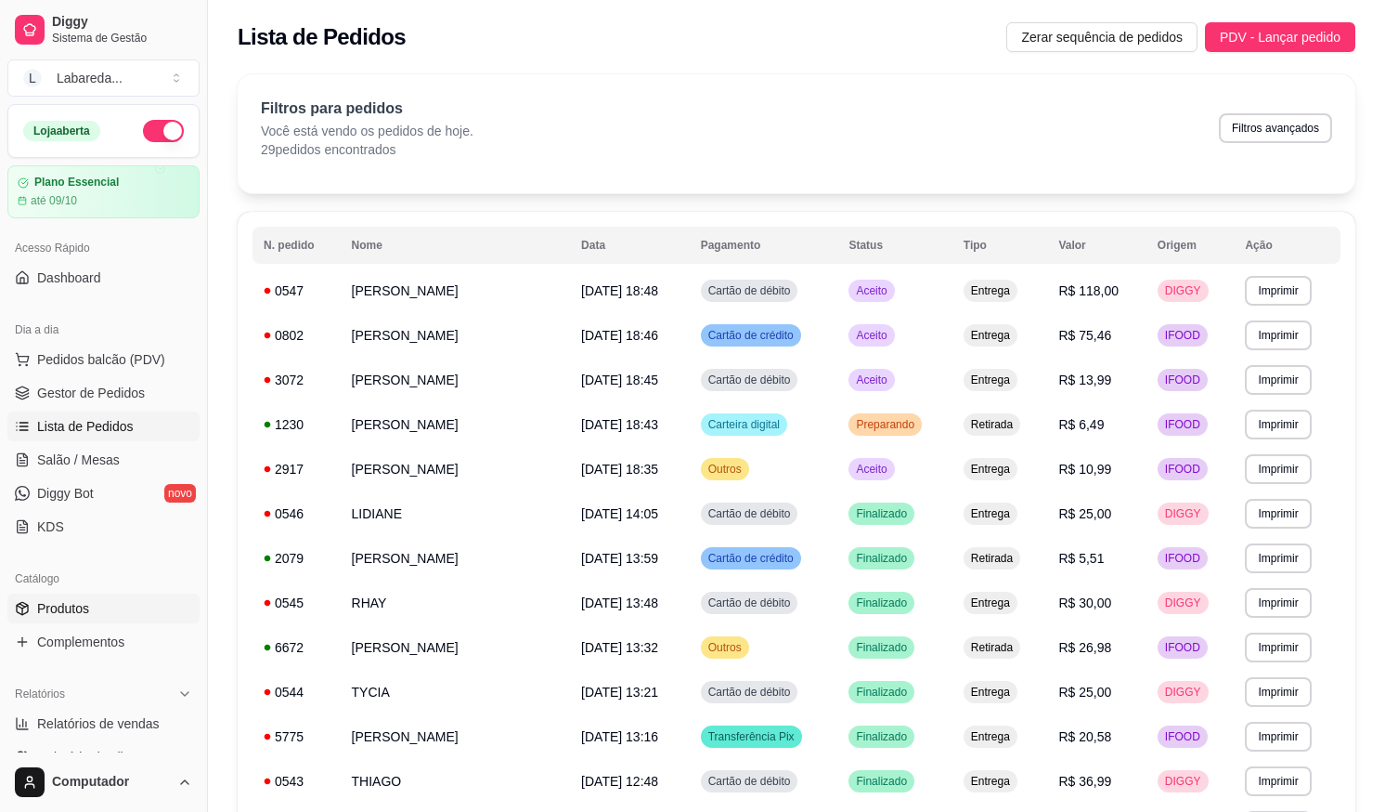
click at [59, 611] on span "Produtos" at bounding box center [63, 608] width 52 height 19
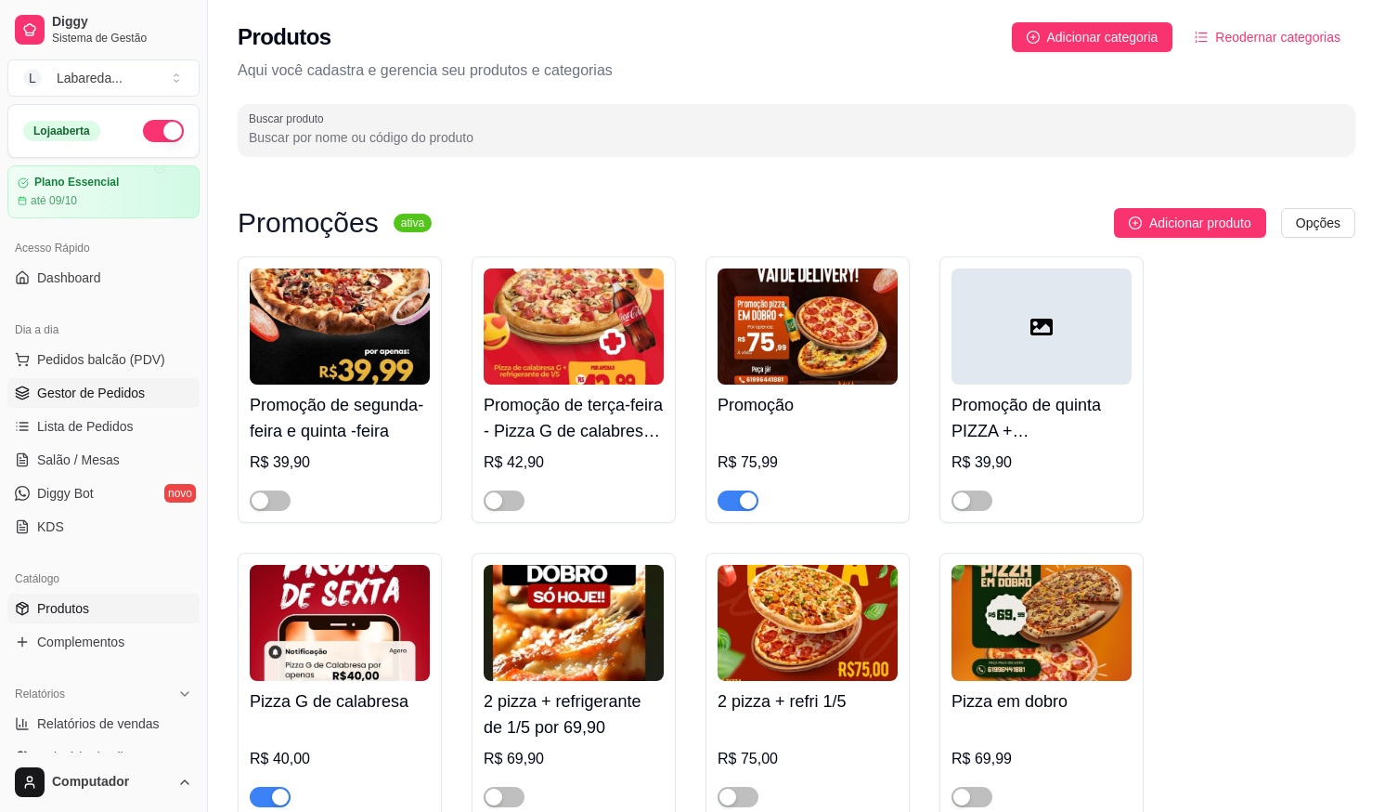
click at [85, 393] on span "Gestor de Pedidos" at bounding box center [91, 392] width 108 height 19
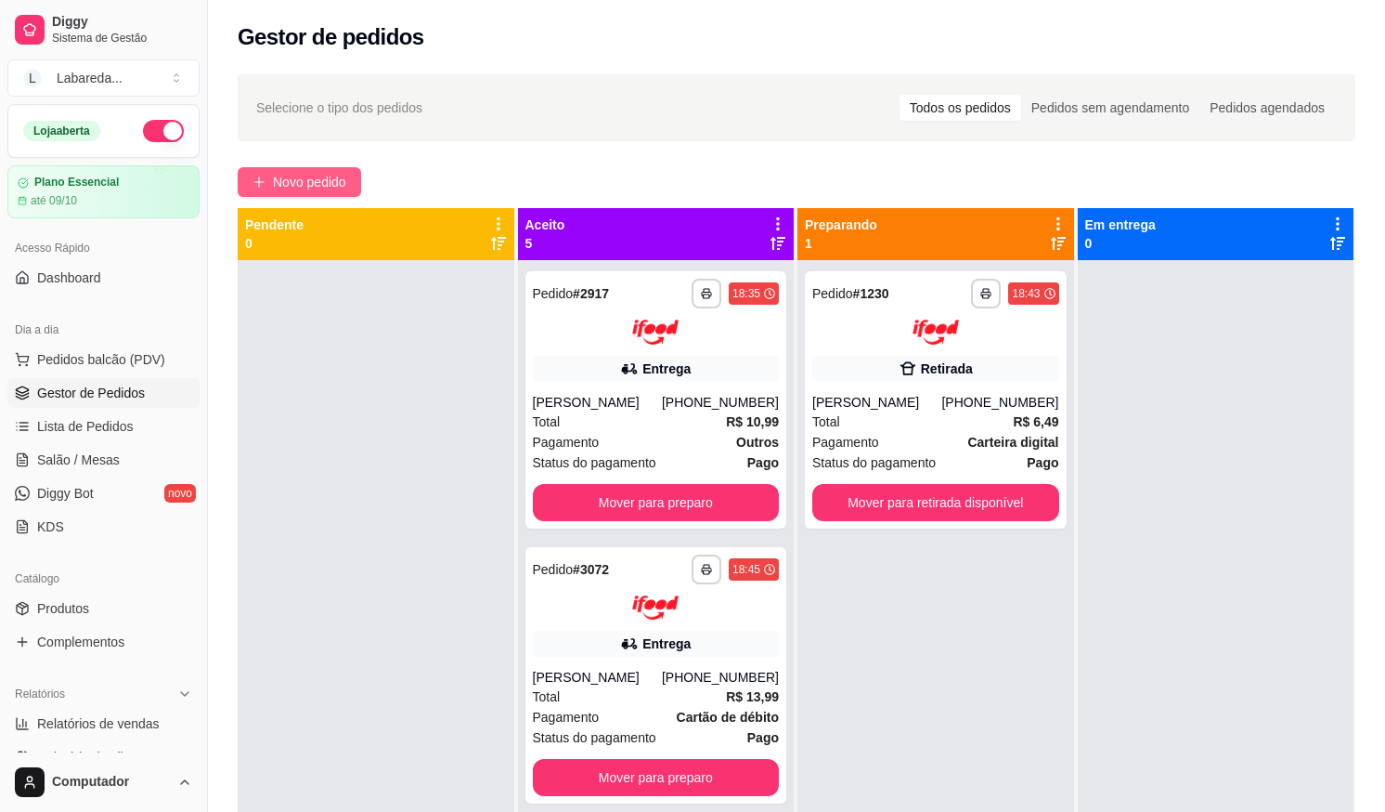
click at [319, 184] on span "Novo pedido" at bounding box center [309, 182] width 73 height 20
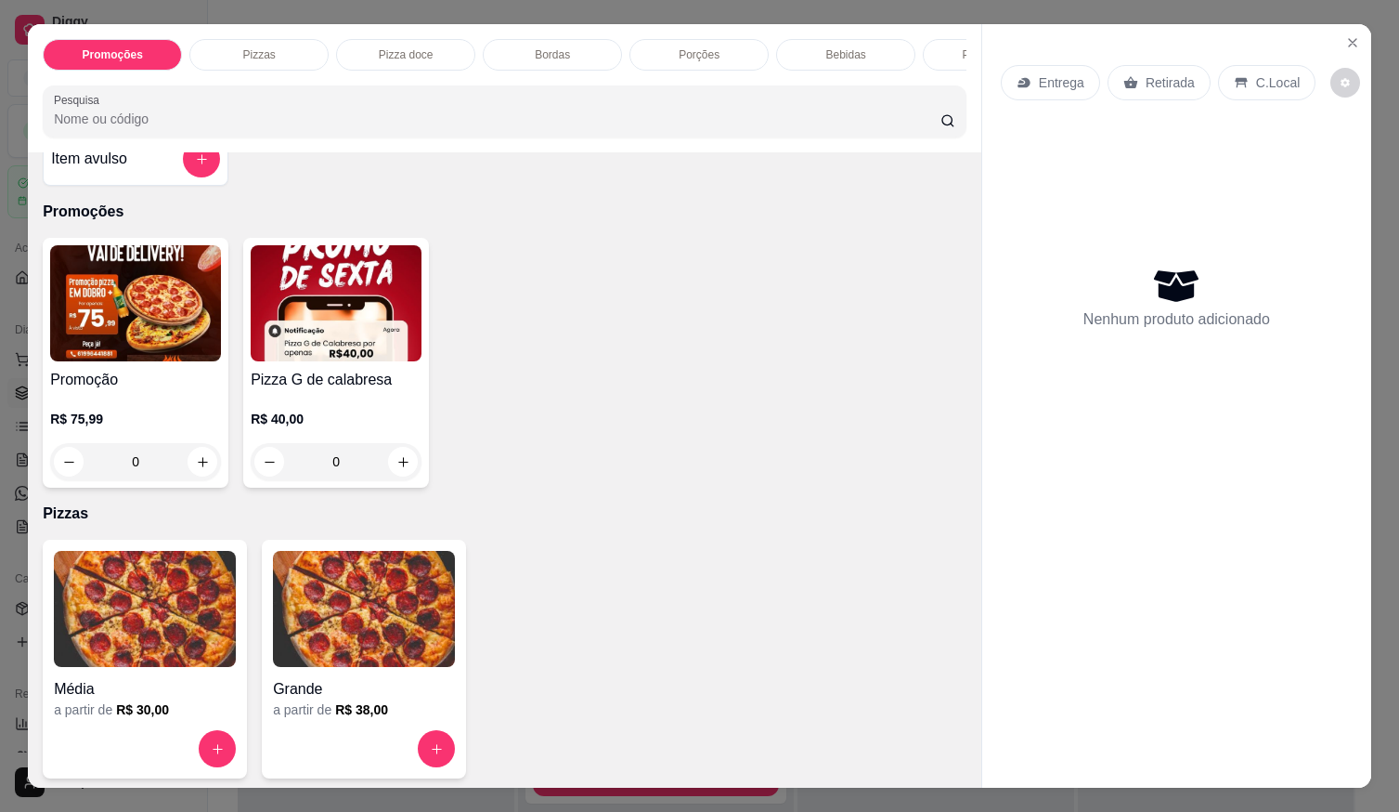
scroll to position [93, 0]
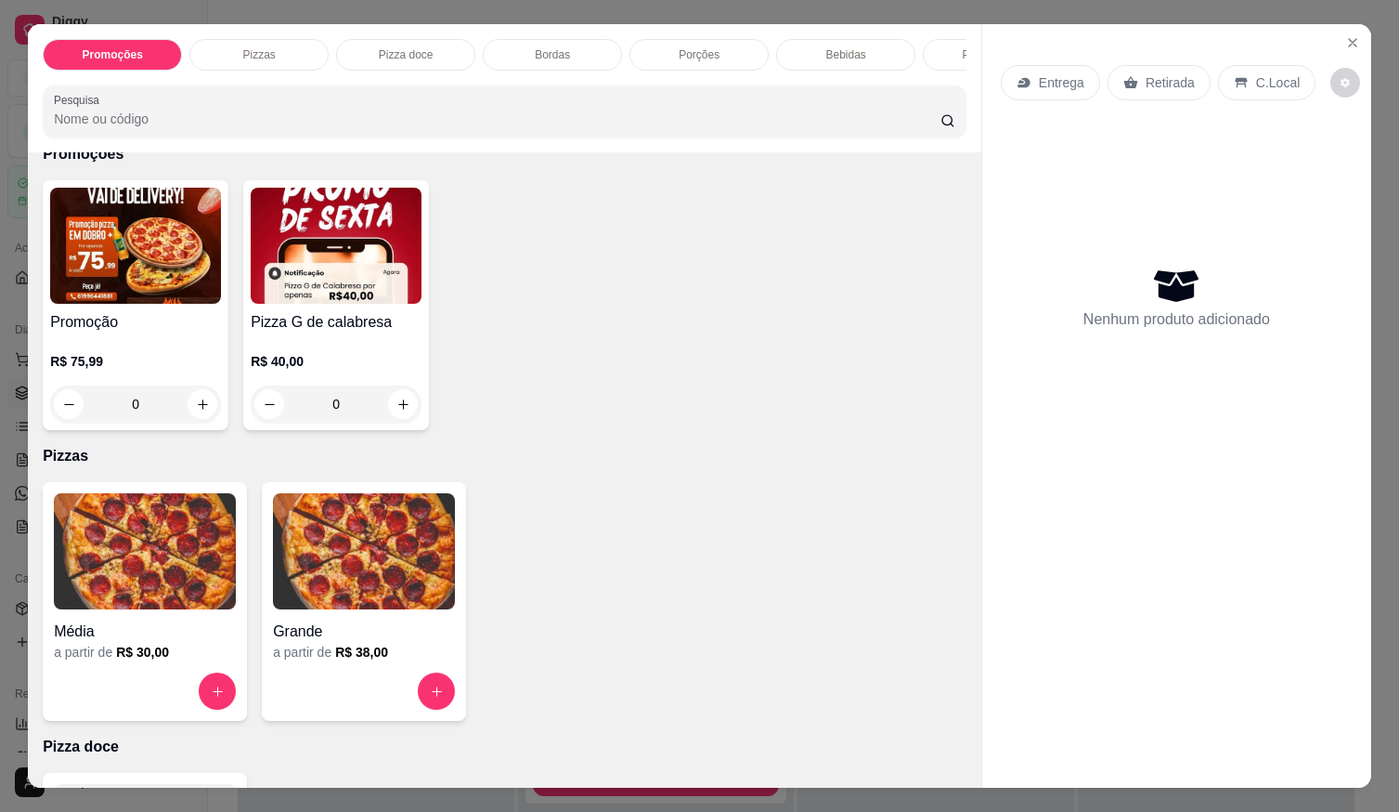
click at [279, 625] on div "Grande" at bounding box center [364, 625] width 182 height 33
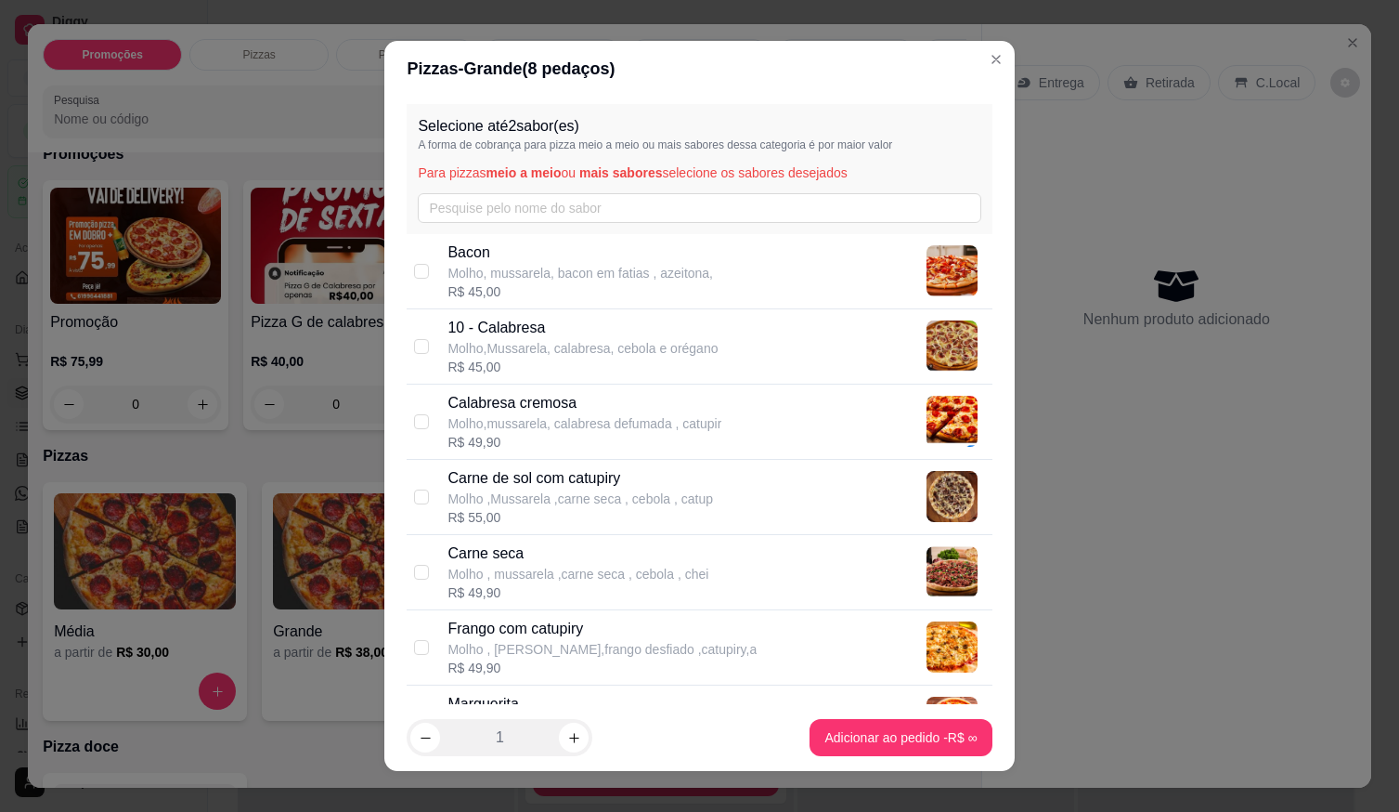
click at [519, 401] on p "Calabresa cremosa" at bounding box center [585, 403] width 274 height 22
checkbox input "true"
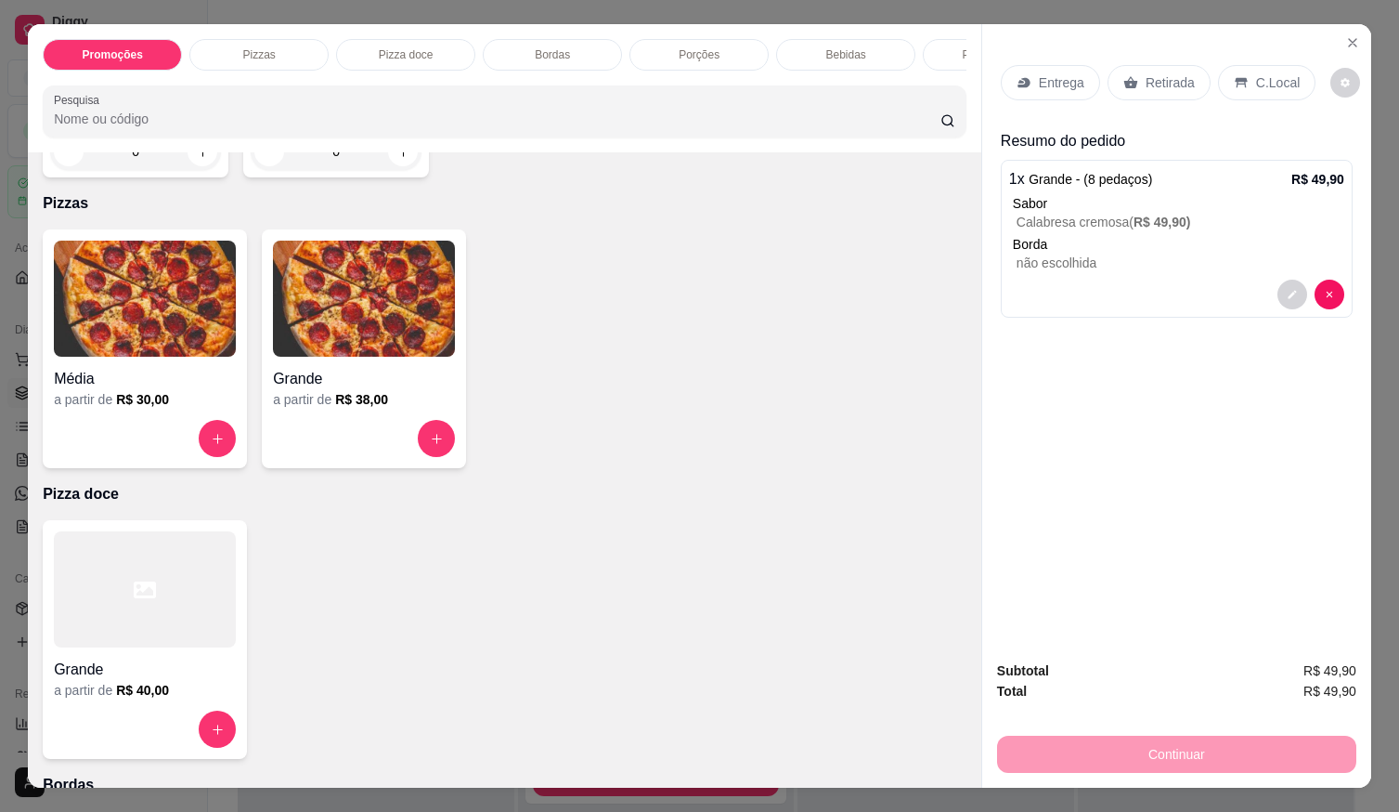
scroll to position [371, 0]
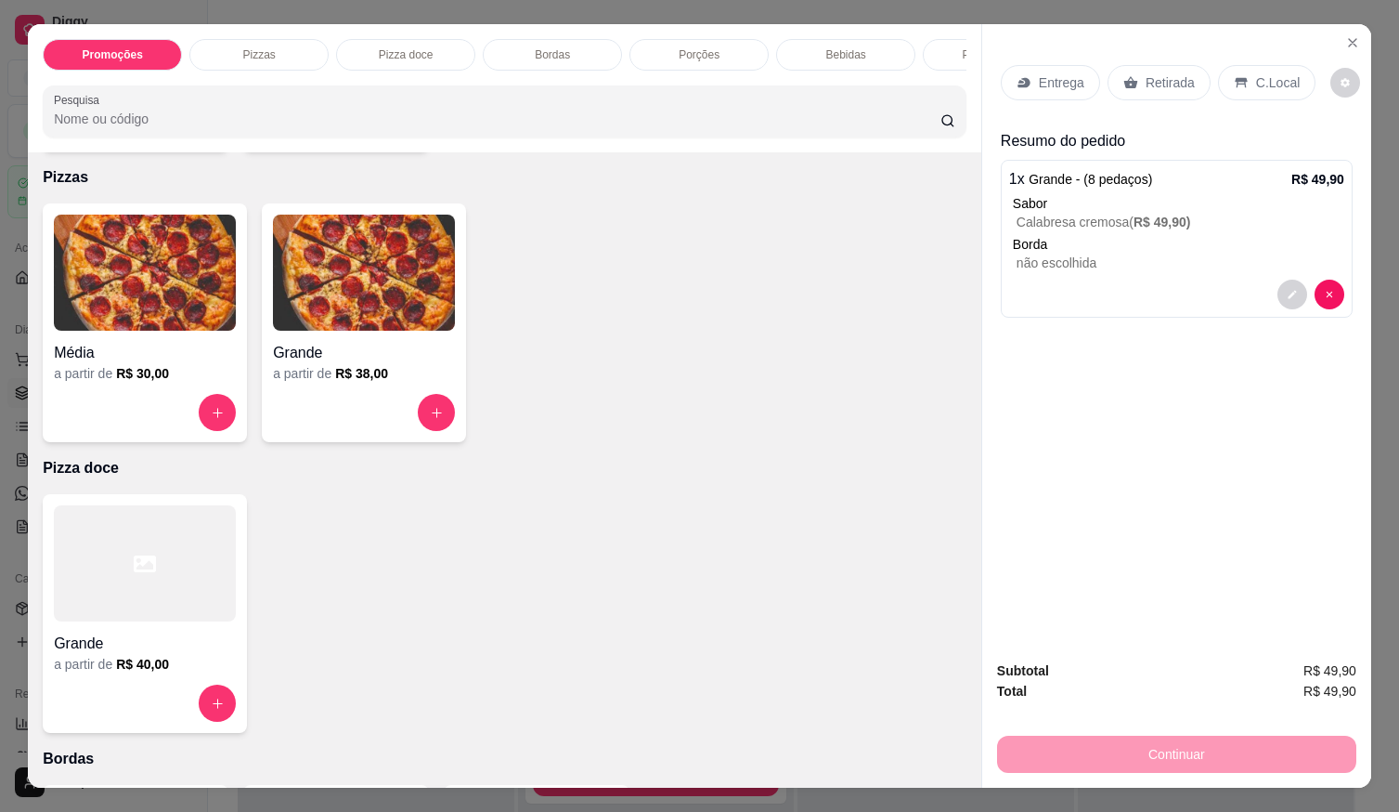
click at [167, 357] on h4 "Média" at bounding box center [145, 353] width 182 height 22
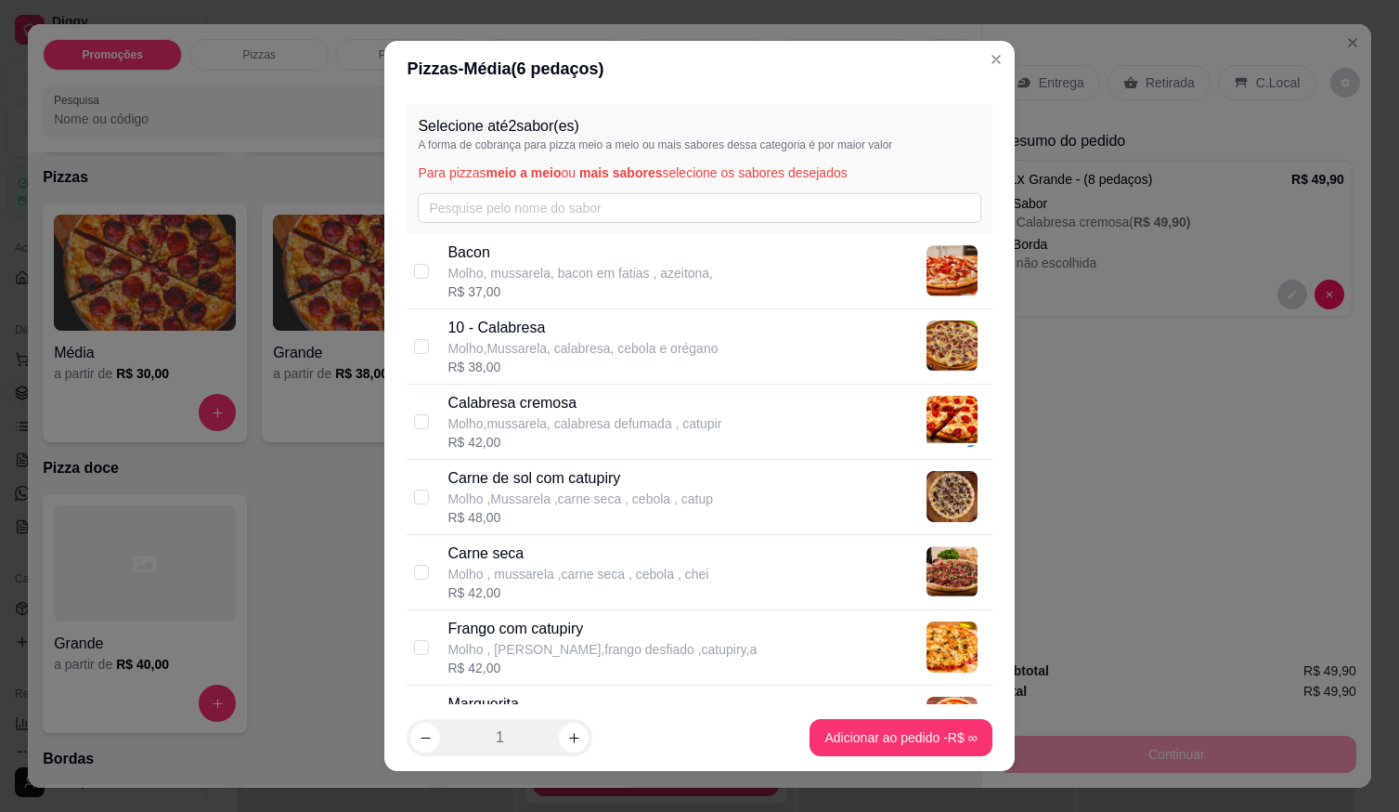
click at [520, 571] on p "Molho , mussarela ,carne seca , cebola , chei" at bounding box center [578, 574] width 261 height 19
checkbox input "true"
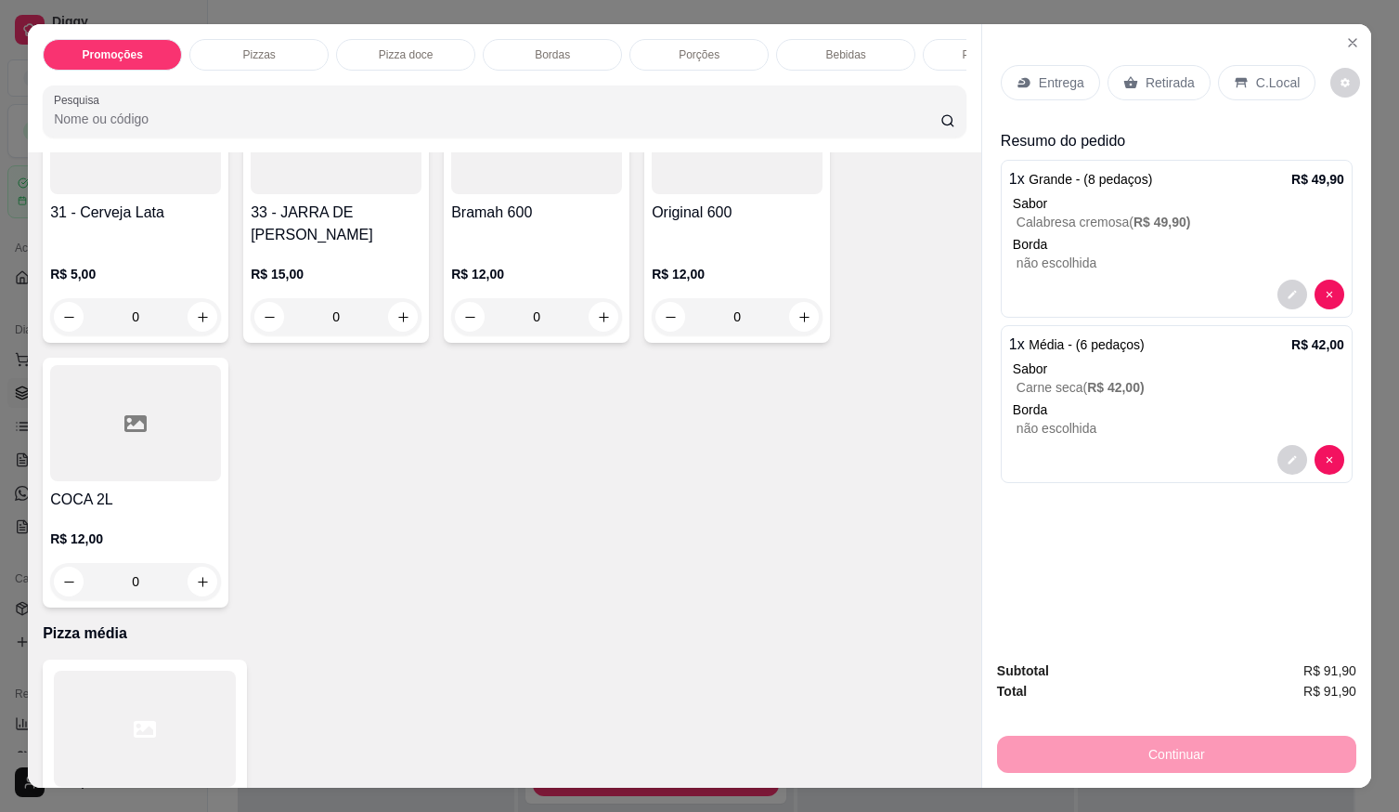
scroll to position [2380, 0]
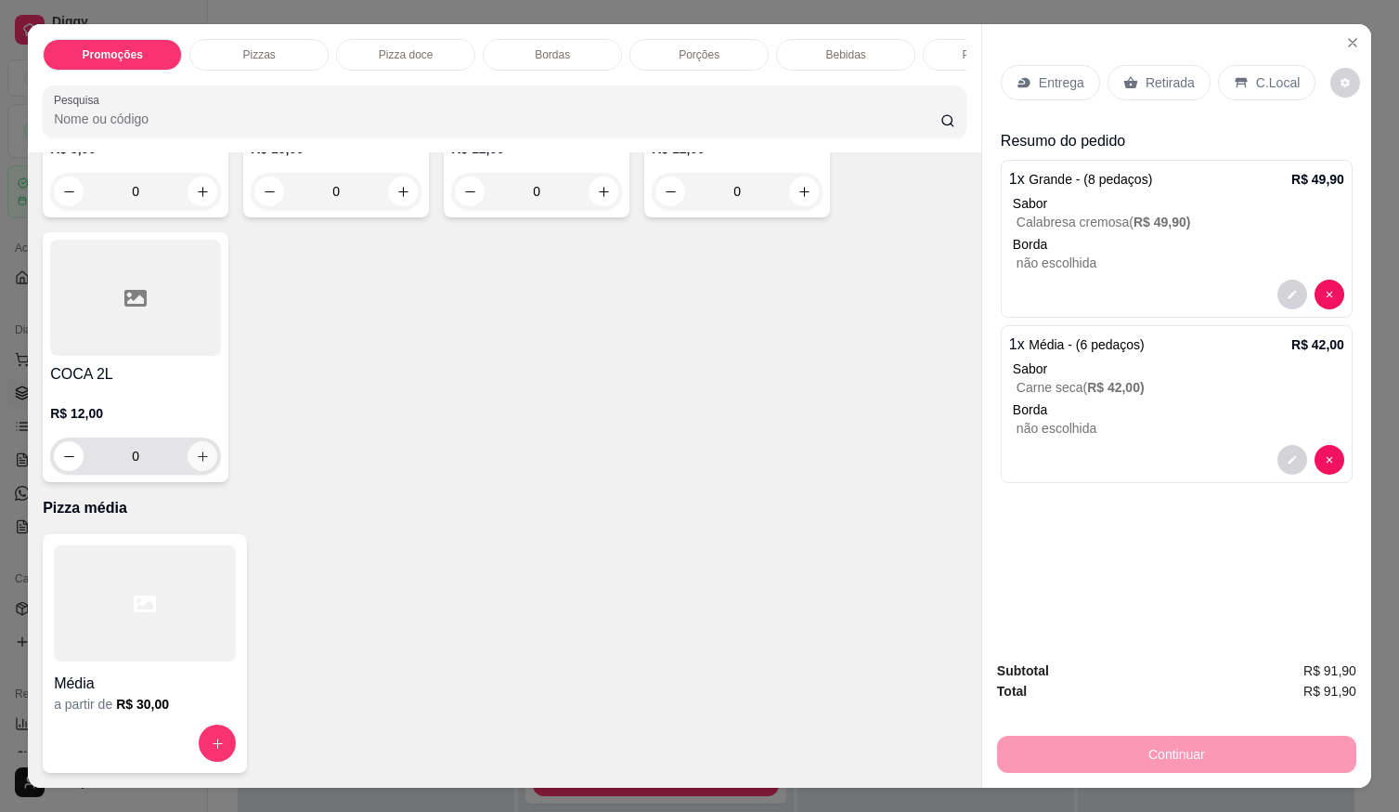
click at [200, 449] on icon "increase-product-quantity" at bounding box center [203, 456] width 14 height 14
type input "1"
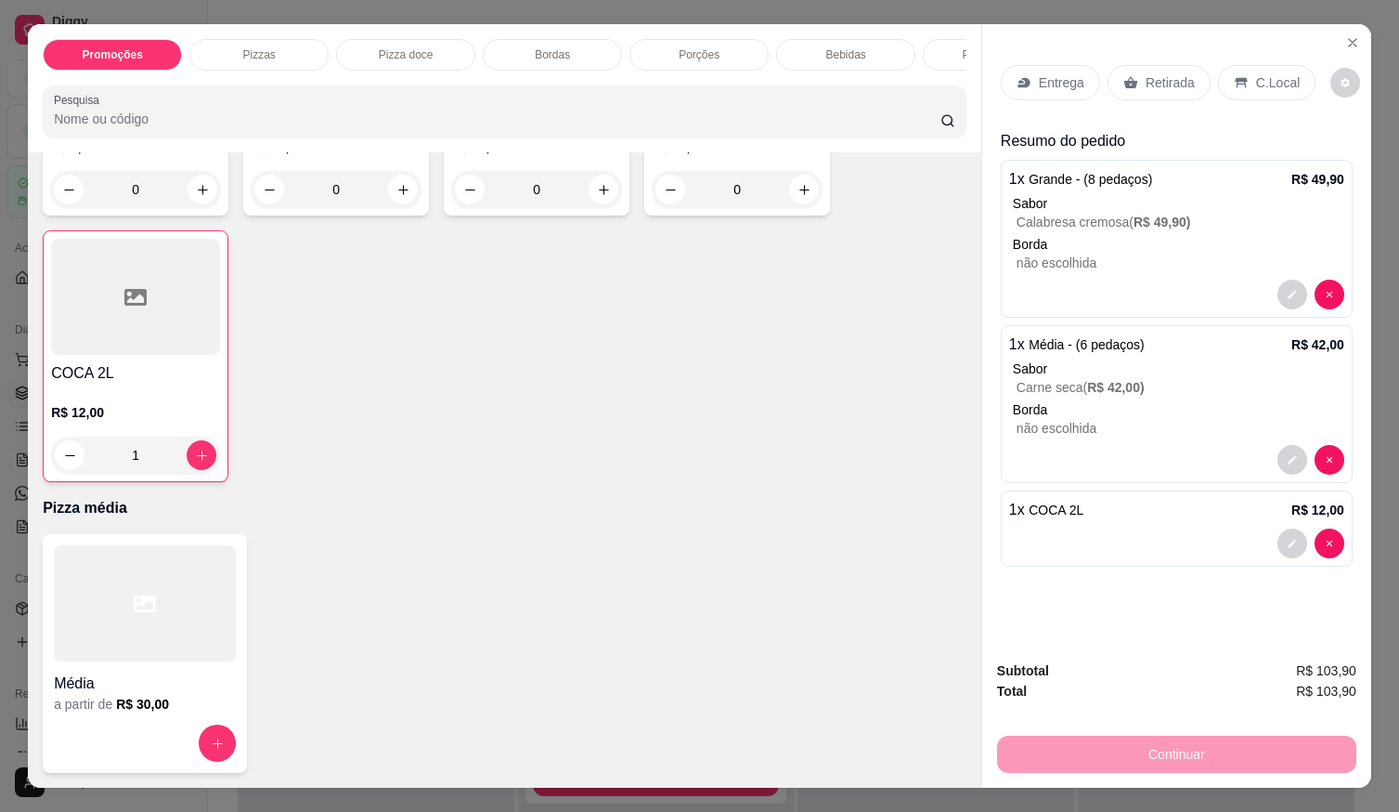
click at [1039, 81] on p "Entrega" at bounding box center [1061, 82] width 45 height 19
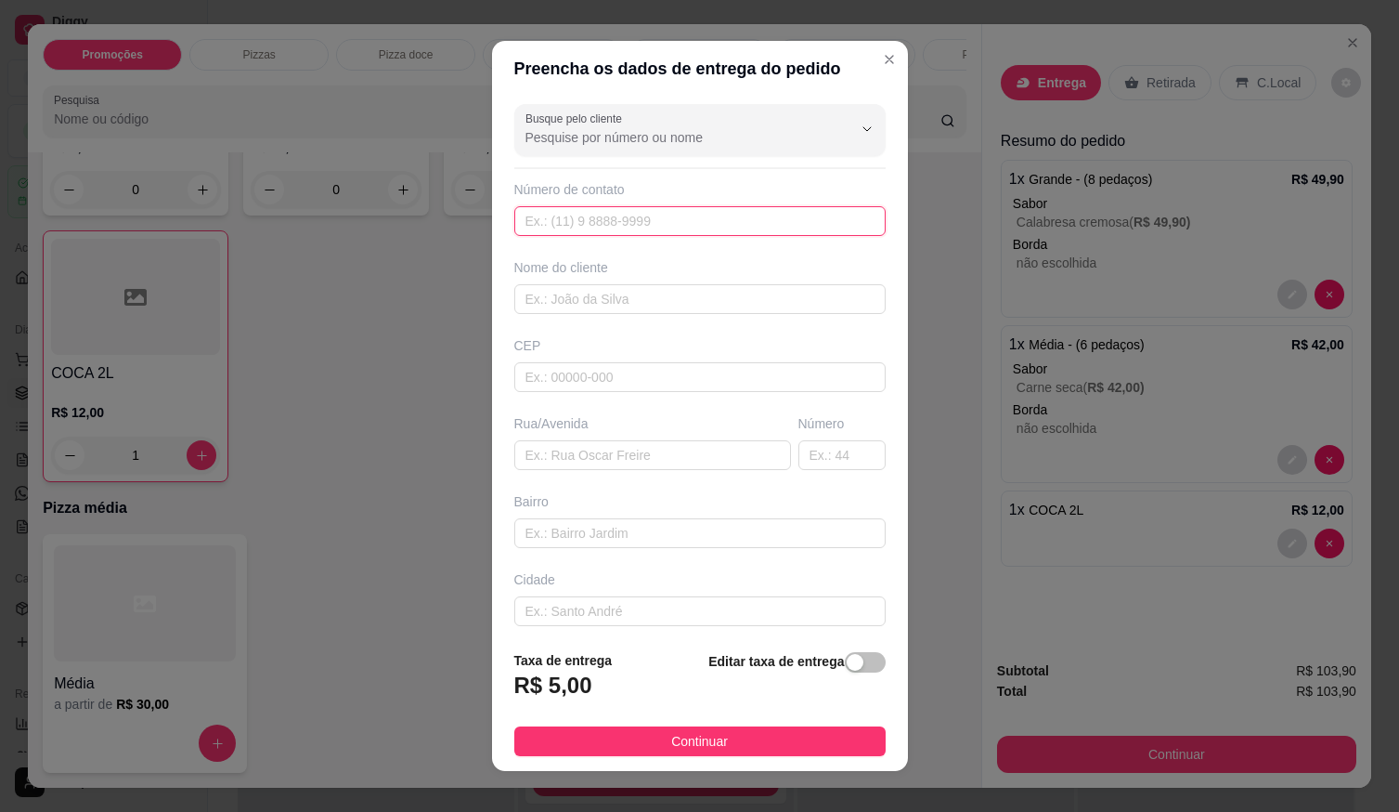
click at [724, 210] on input "text" at bounding box center [699, 221] width 371 height 30
click at [724, 221] on input "text" at bounding box center [699, 221] width 371 height 30
type input "[PHONE_NUMBER]"
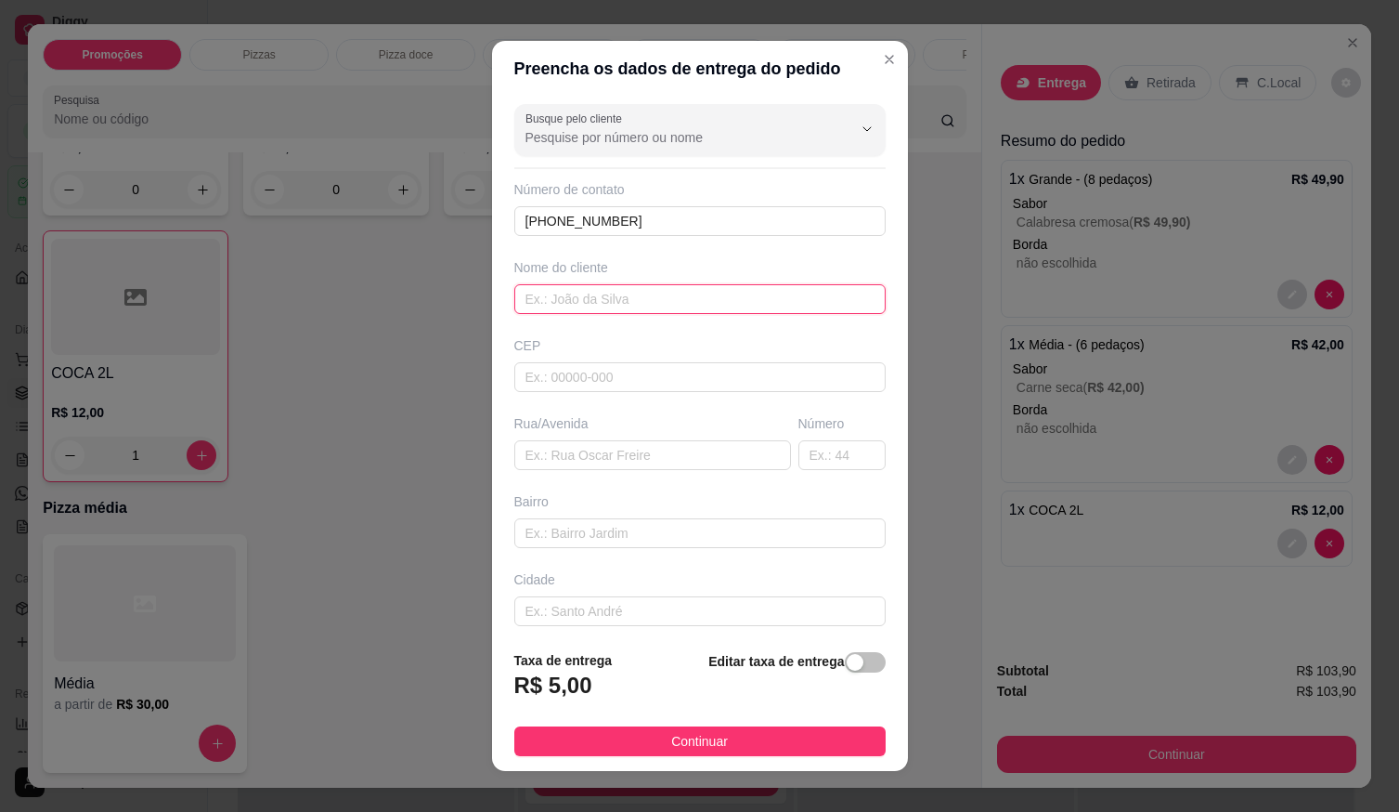
click at [668, 305] on input "text" at bounding box center [699, 299] width 371 height 30
click at [565, 299] on input "text" at bounding box center [699, 299] width 371 height 30
type input "L"
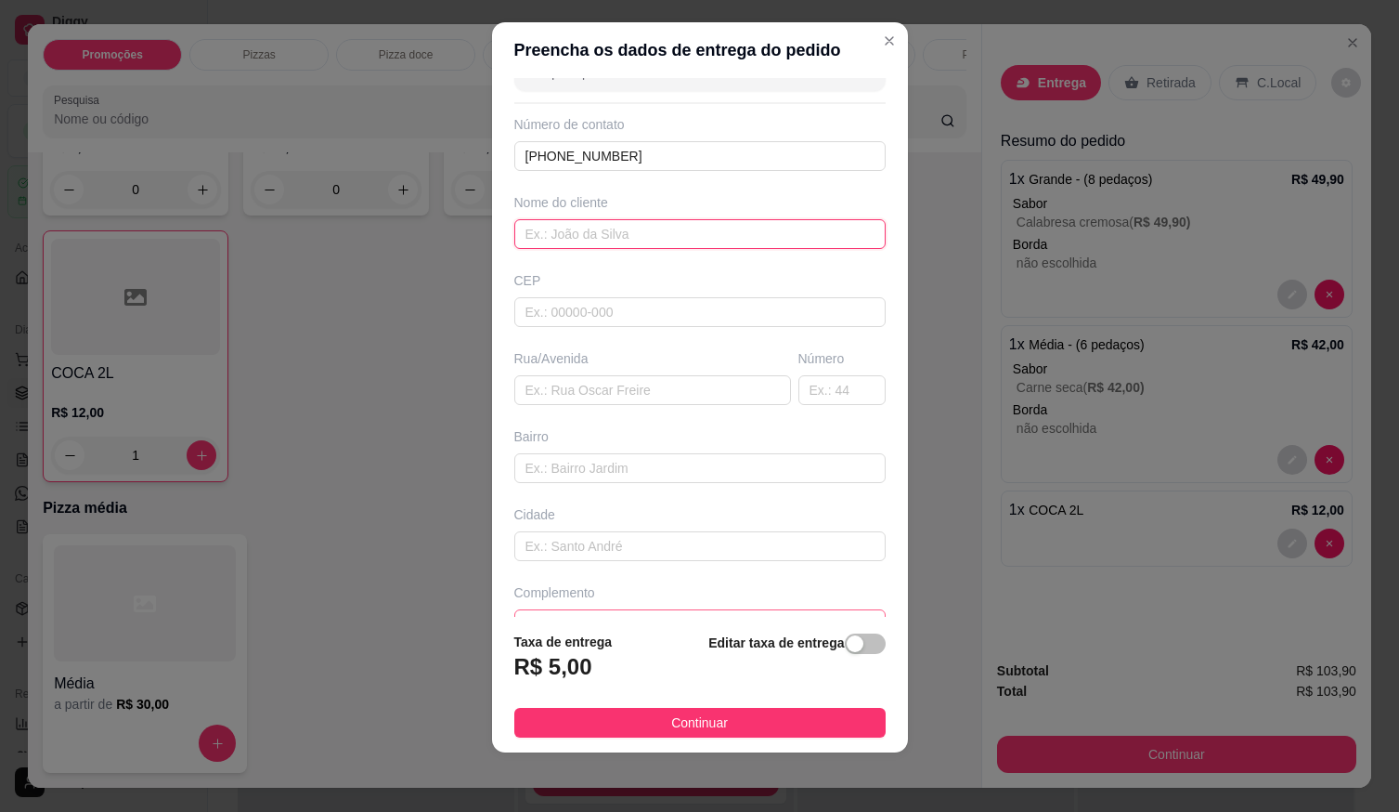
scroll to position [86, 0]
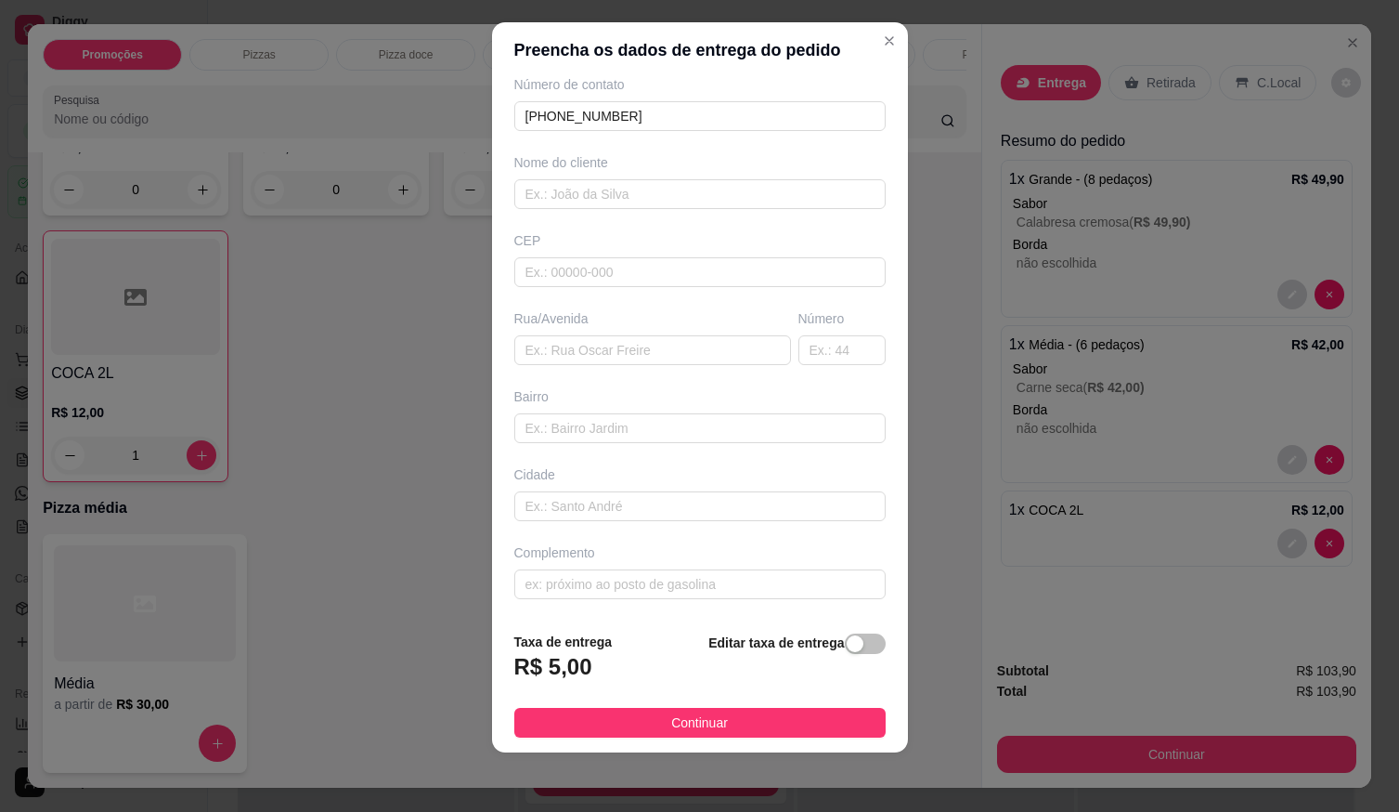
click at [757, 602] on div "Busque pelo cliente Número de contato (61) 99888-7790 Nome do cliente CEP Rua/A…" at bounding box center [700, 347] width 416 height 539
click at [747, 580] on input "text" at bounding box center [699, 584] width 371 height 30
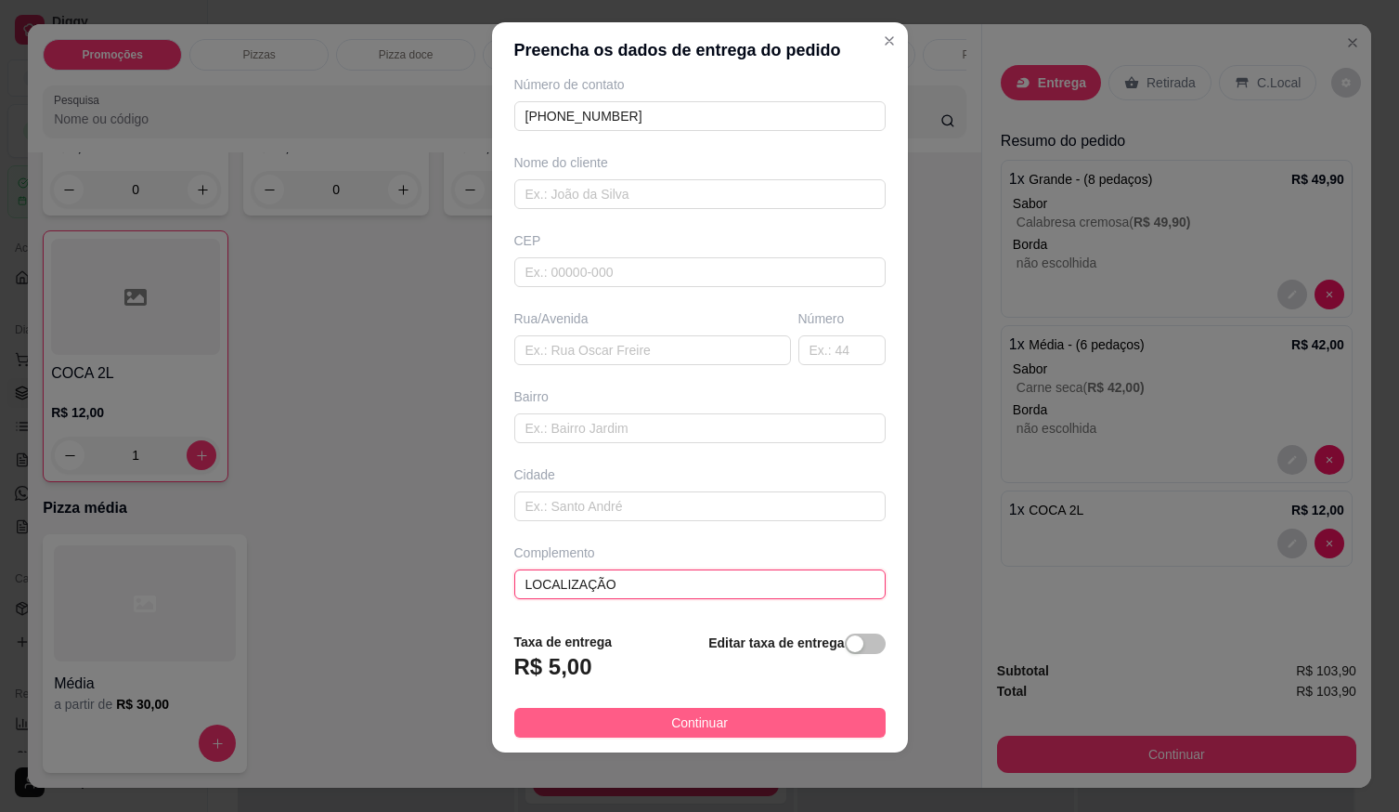
type input "LOCALIZAÇÃO"
drag, startPoint x: 673, startPoint y: 734, endPoint x: 702, endPoint y: 724, distance: 30.2
click at [674, 734] on button "Continuar" at bounding box center [699, 723] width 371 height 30
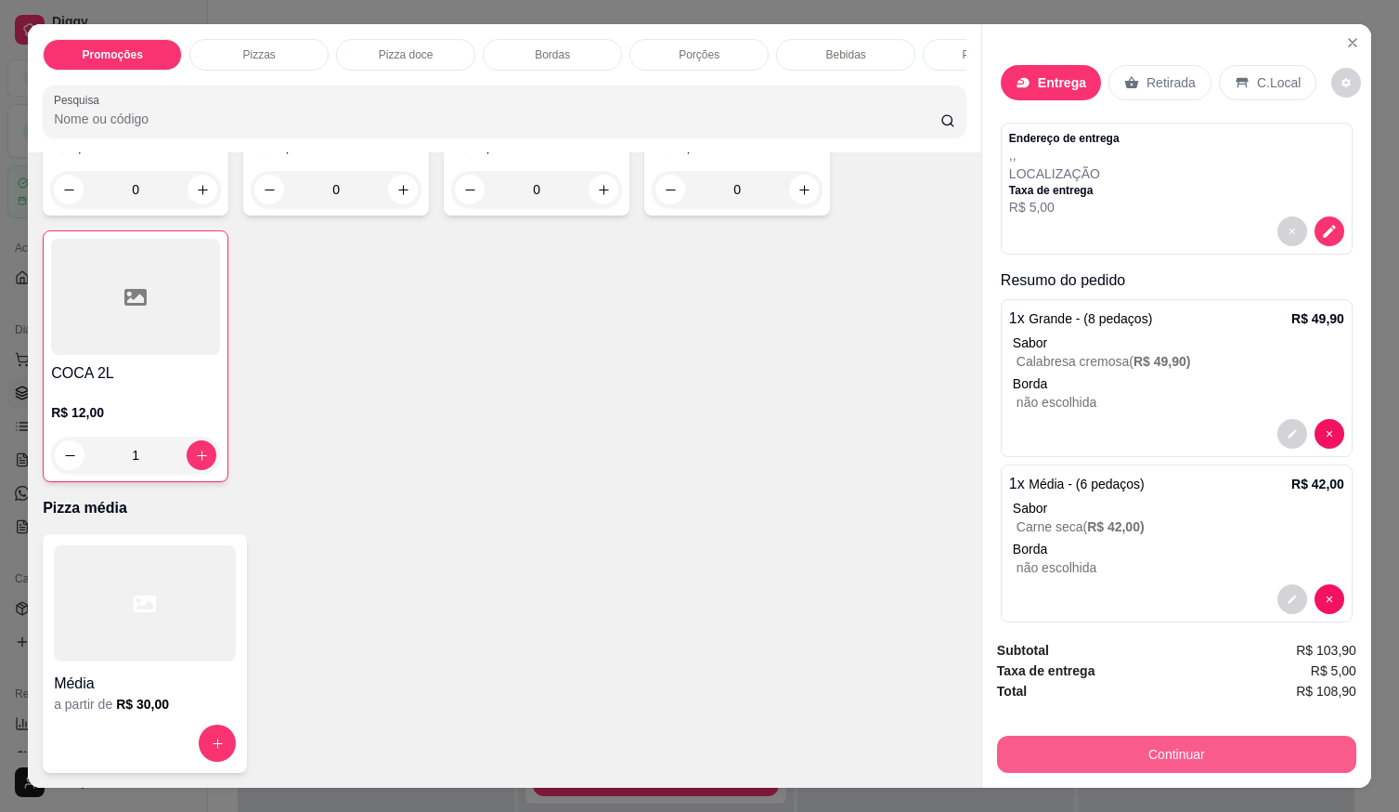
click at [1033, 743] on button "Continuar" at bounding box center [1176, 753] width 359 height 37
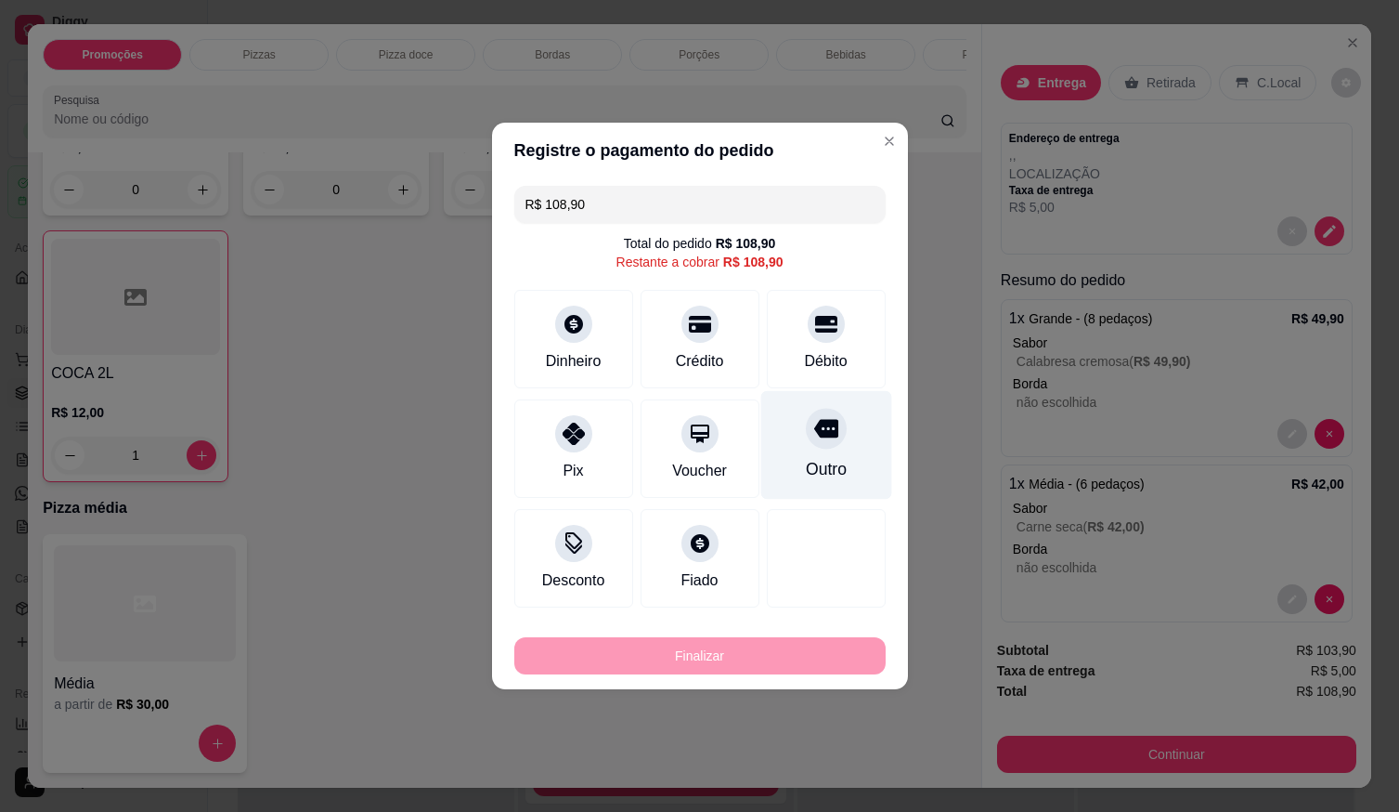
click at [817, 344] on div "Débito" at bounding box center [826, 339] width 119 height 98
type input "R$ 0,00"
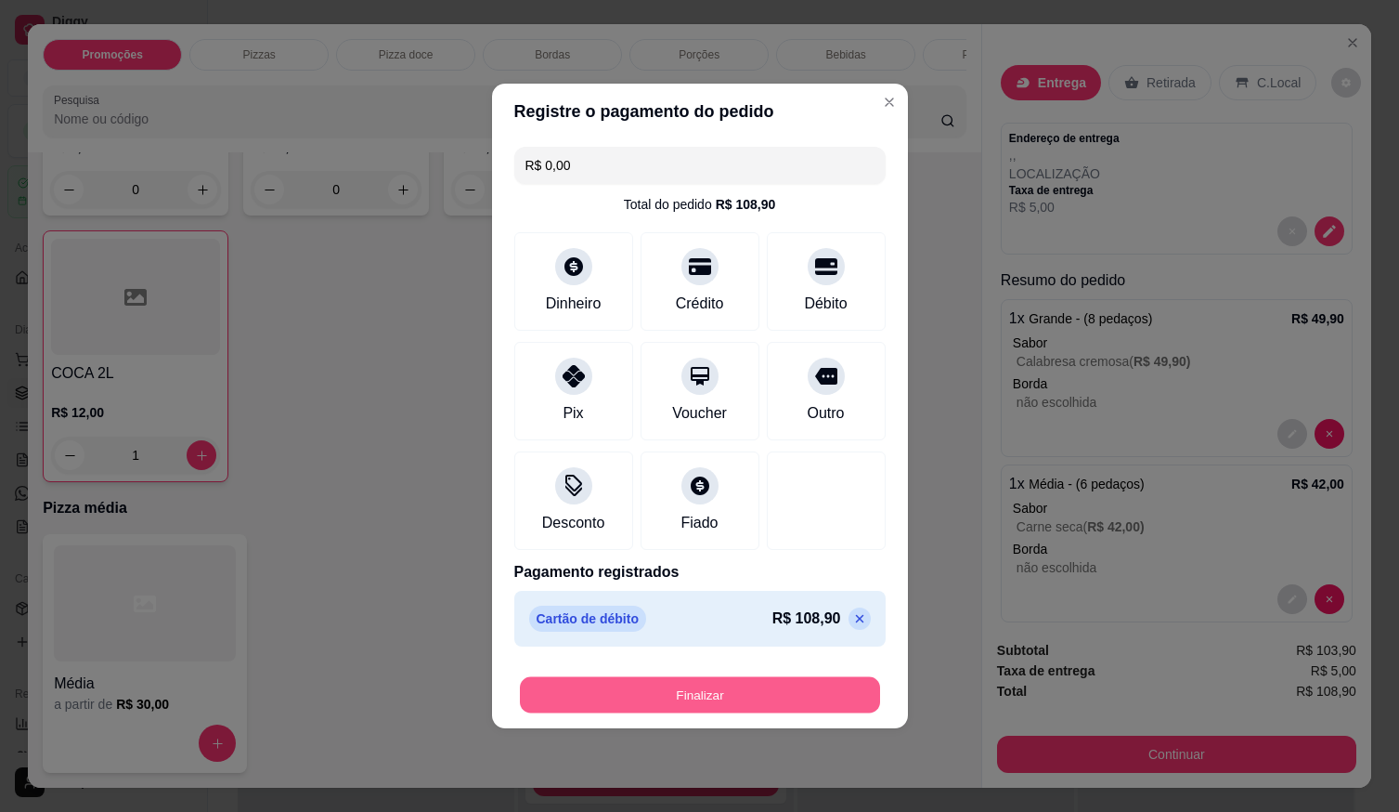
click at [747, 691] on button "Finalizar" at bounding box center [700, 695] width 360 height 36
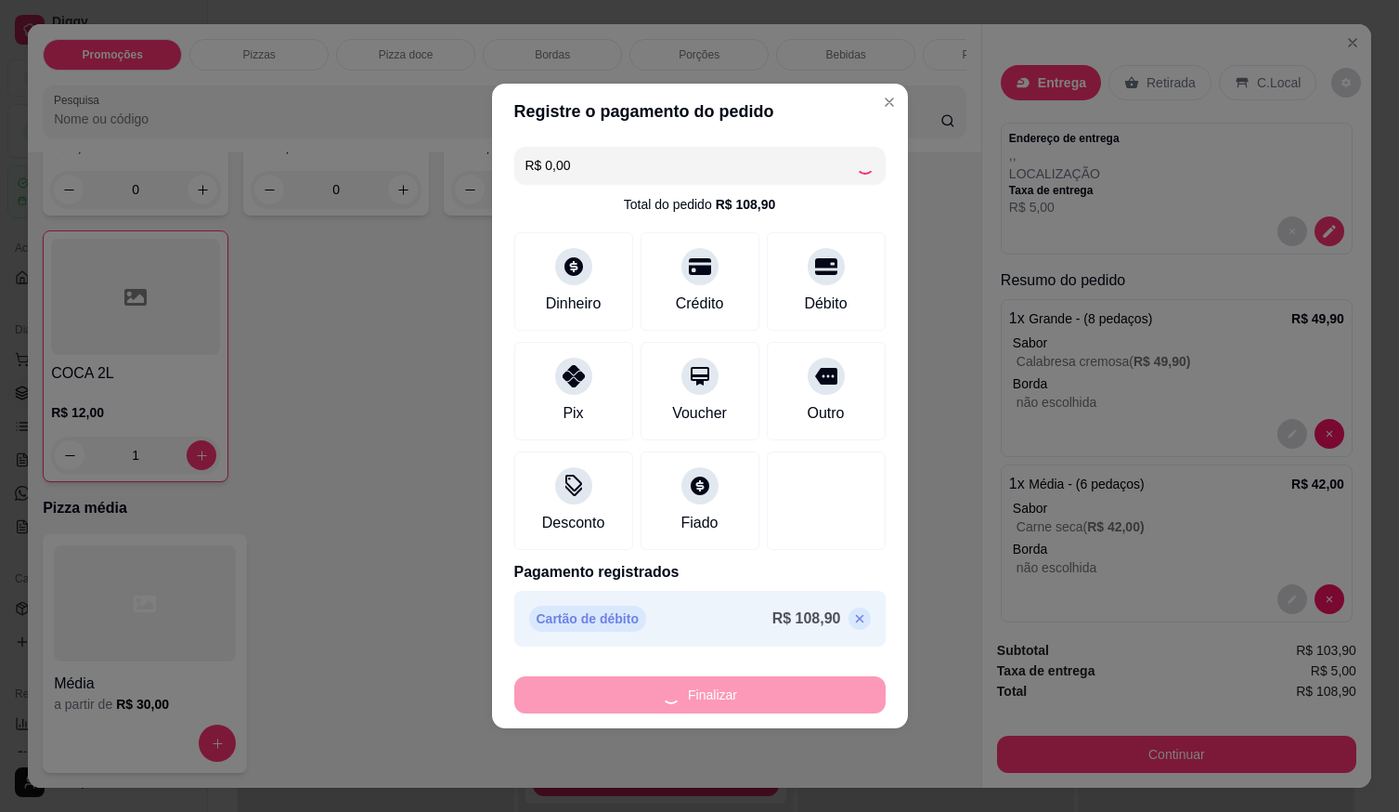
type input "0"
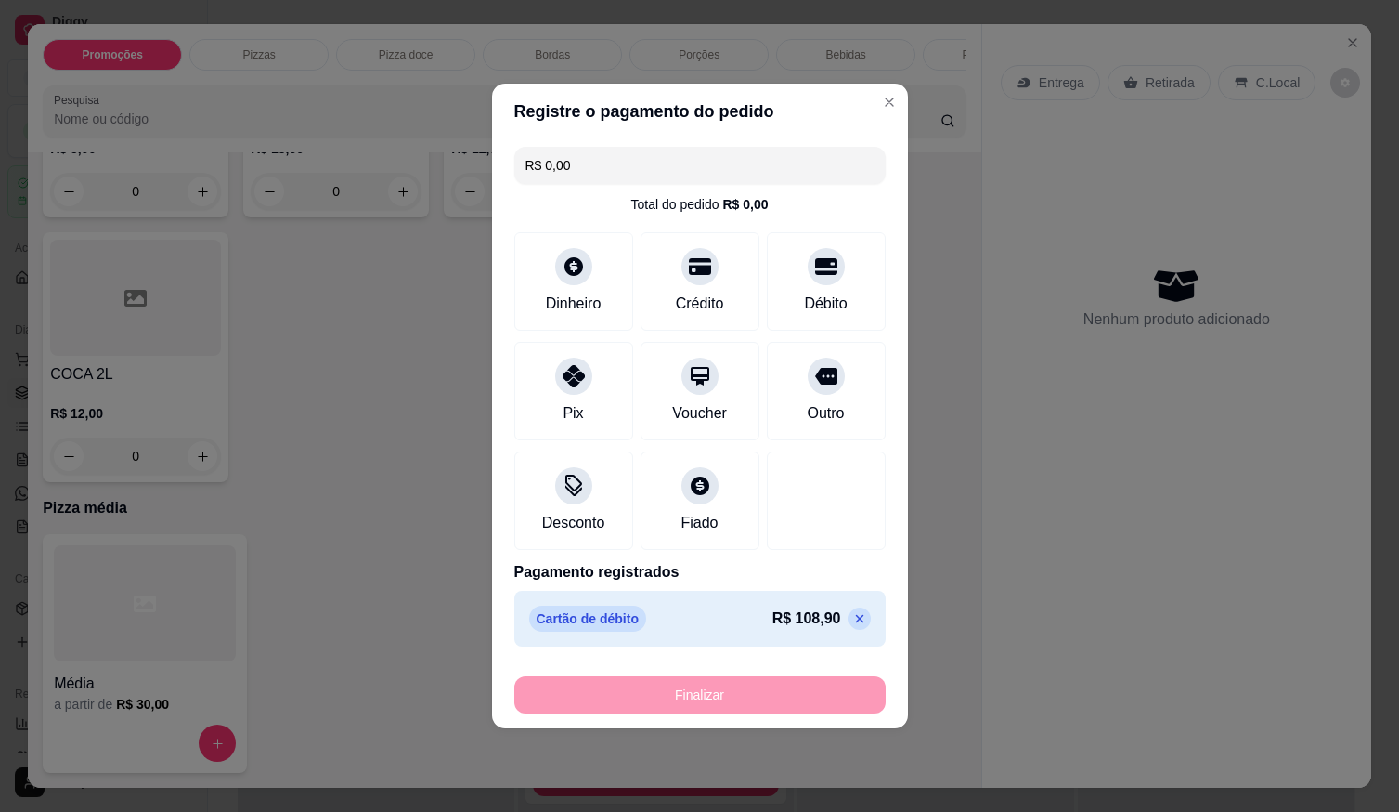
type input "-R$ 108,90"
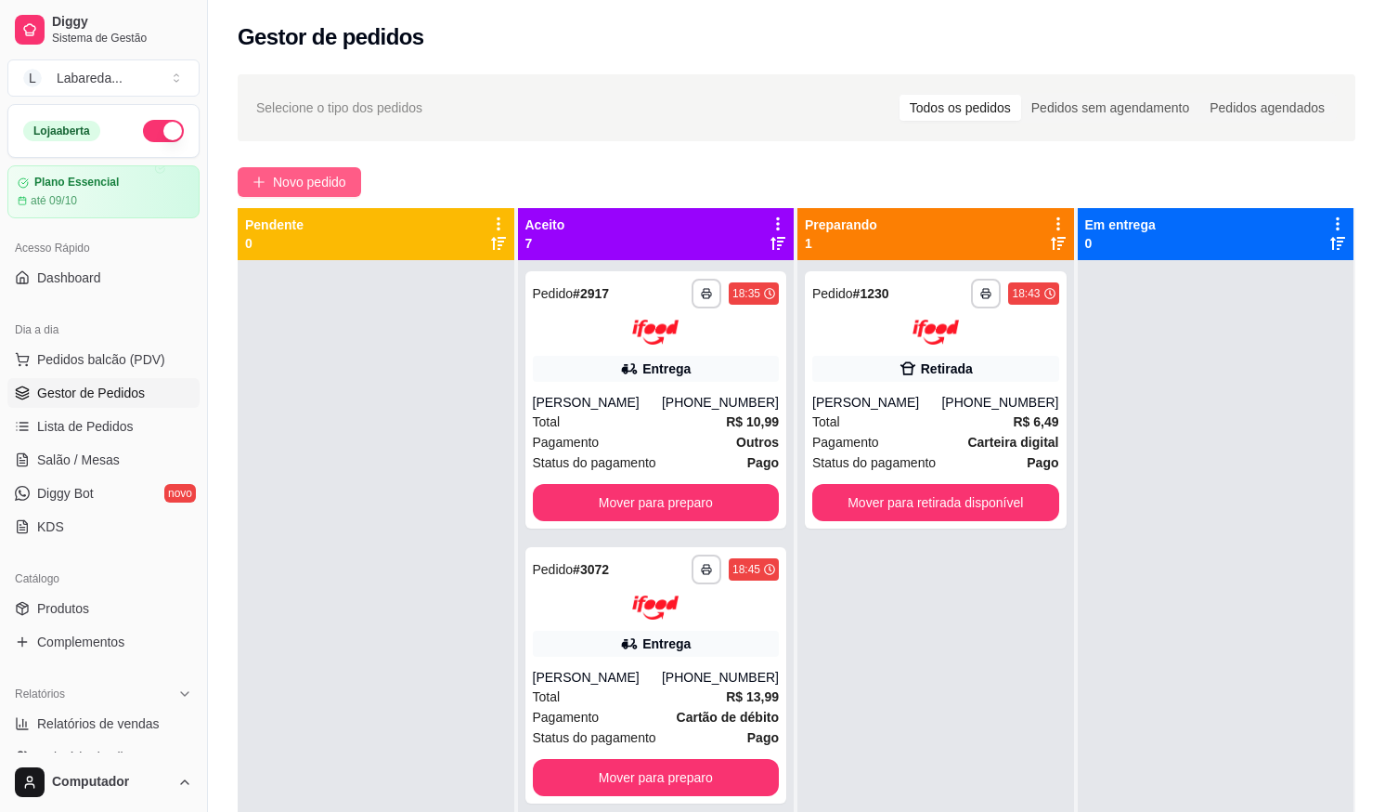
click at [275, 186] on span "Novo pedido" at bounding box center [309, 182] width 73 height 20
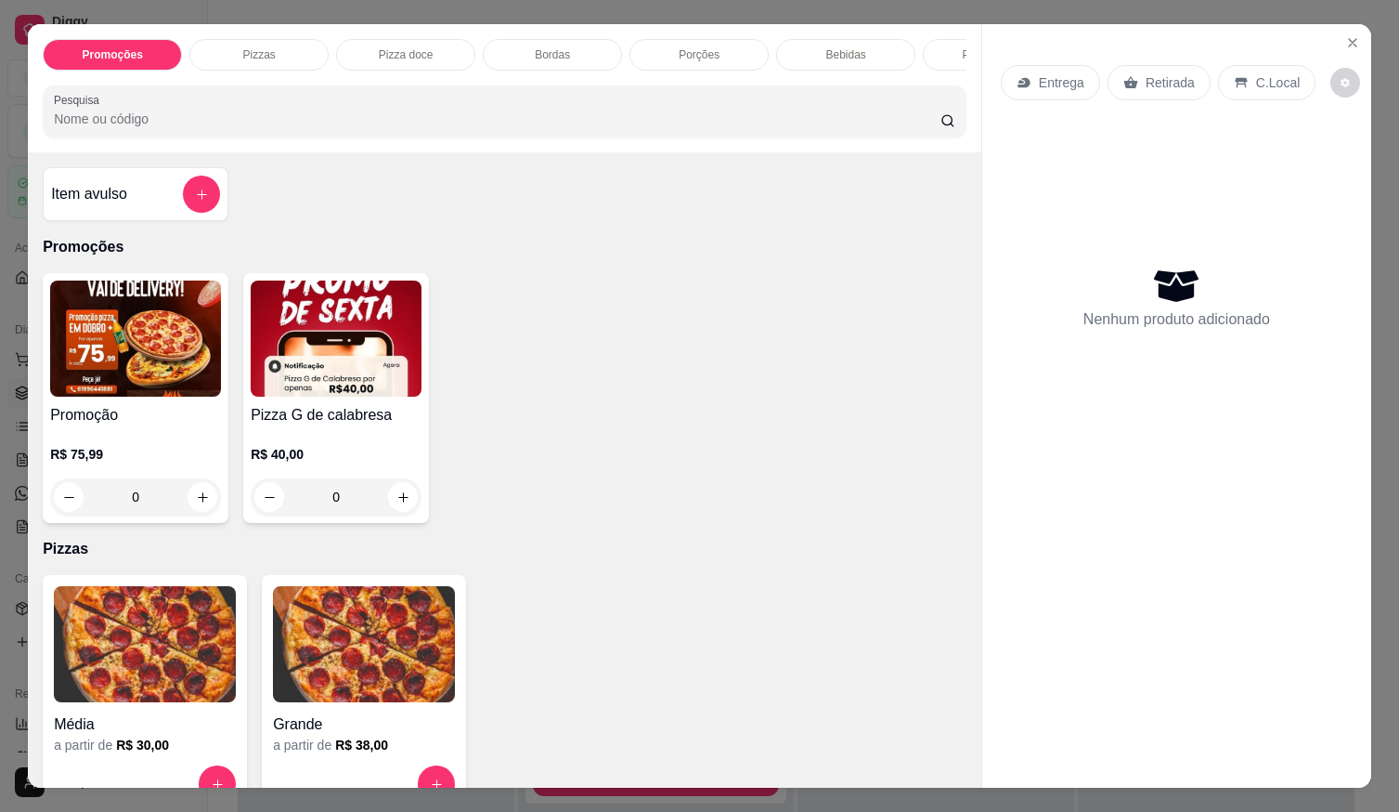
scroll to position [186, 0]
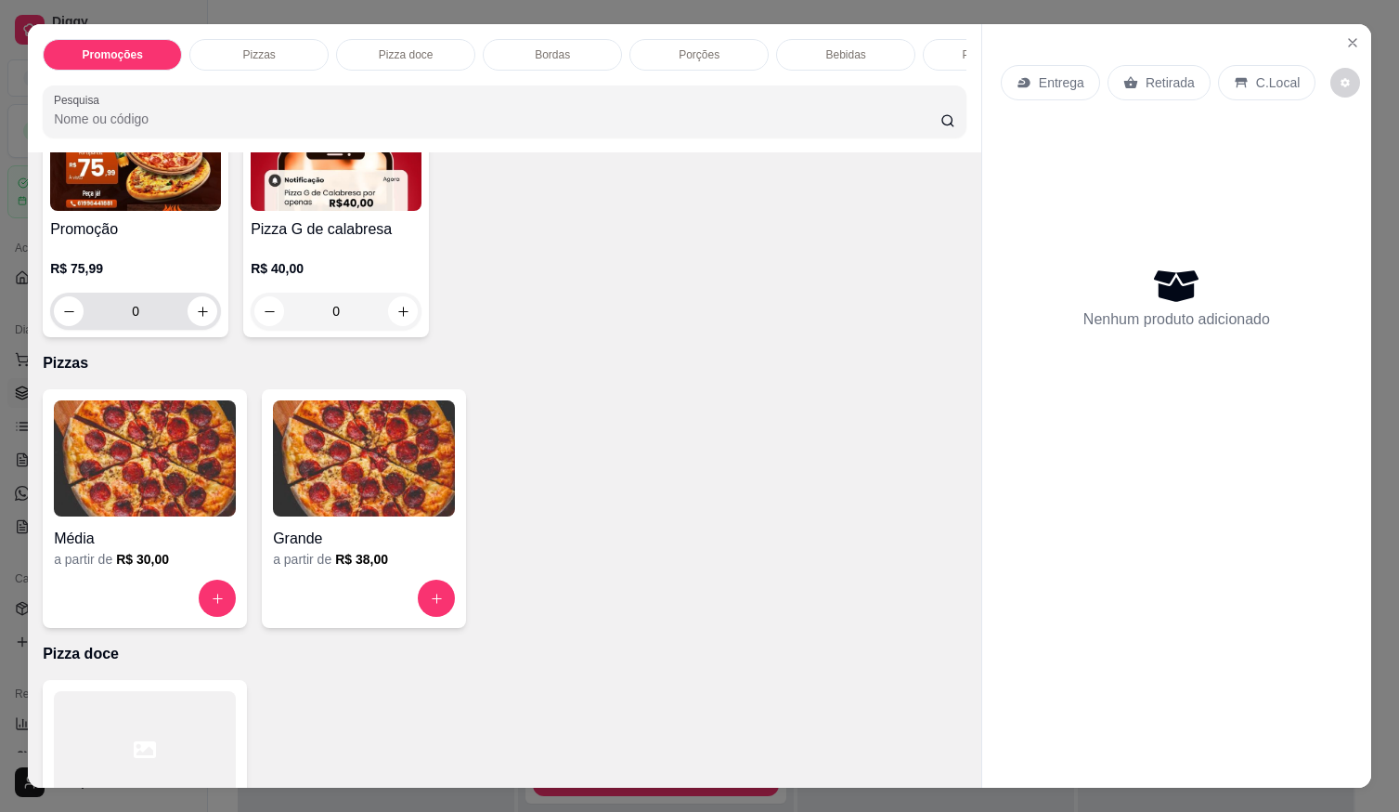
click at [208, 327] on div "0" at bounding box center [135, 310] width 163 height 37
click at [198, 326] on button "increase-product-quantity" at bounding box center [202, 311] width 29 height 29
type input "1"
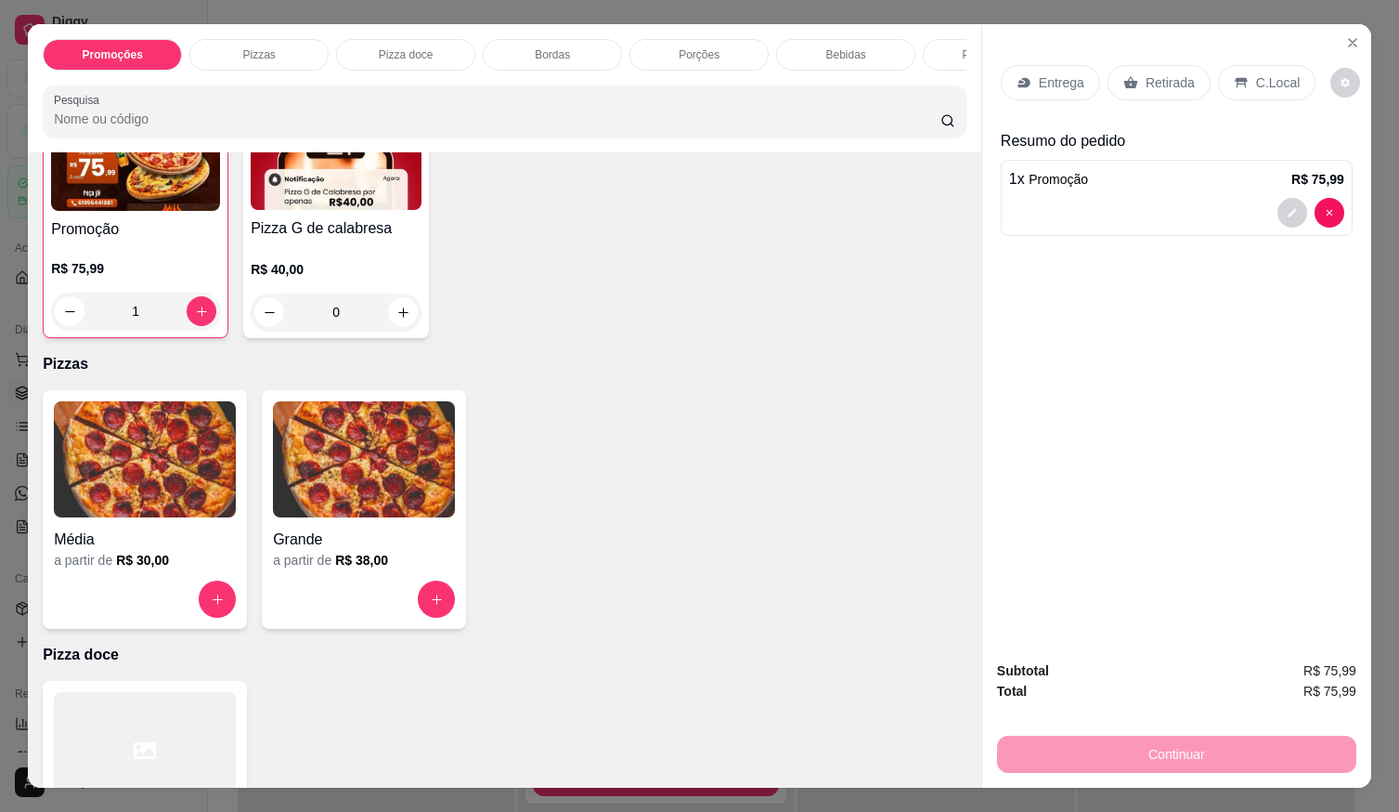
click at [1107, 203] on div at bounding box center [1176, 213] width 335 height 30
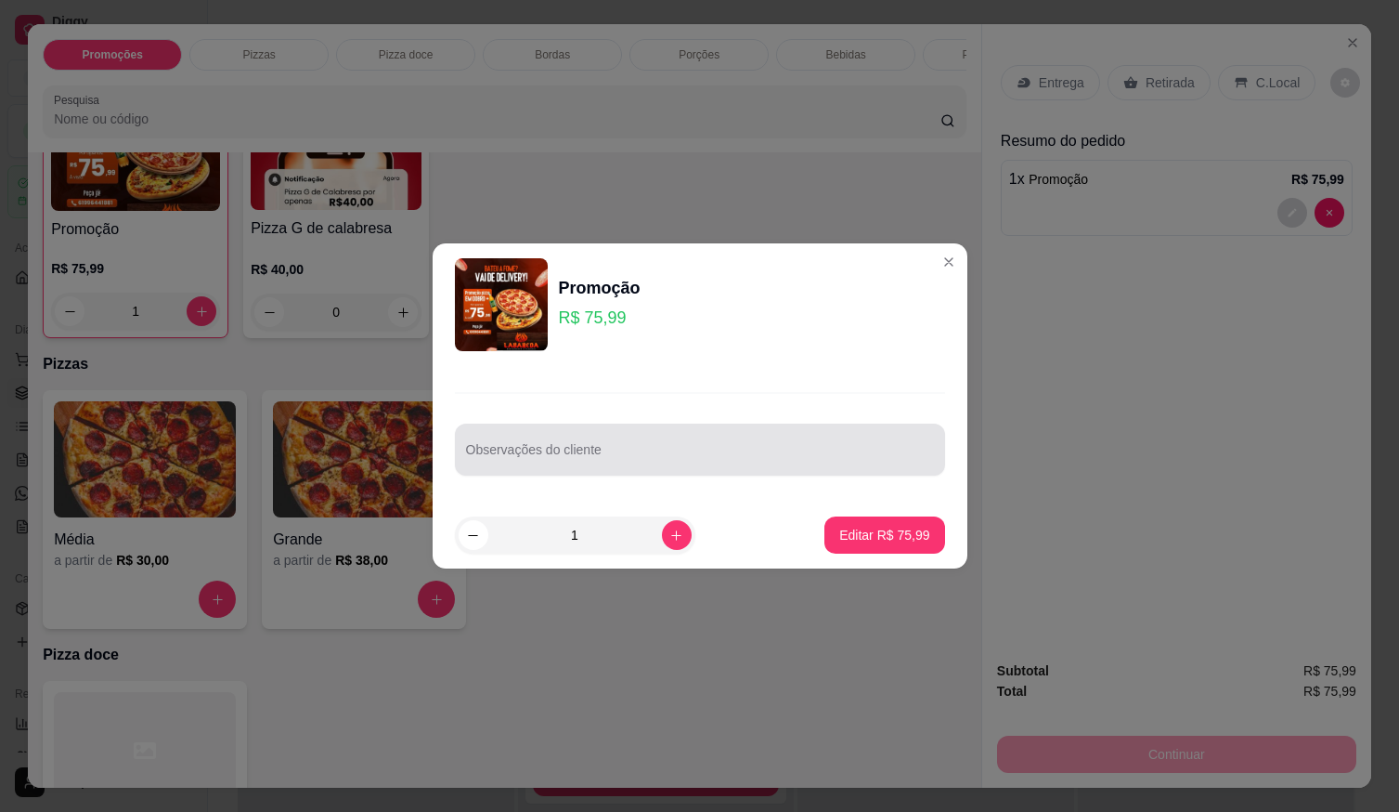
click at [681, 449] on input "Observações do cliente" at bounding box center [700, 457] width 468 height 19
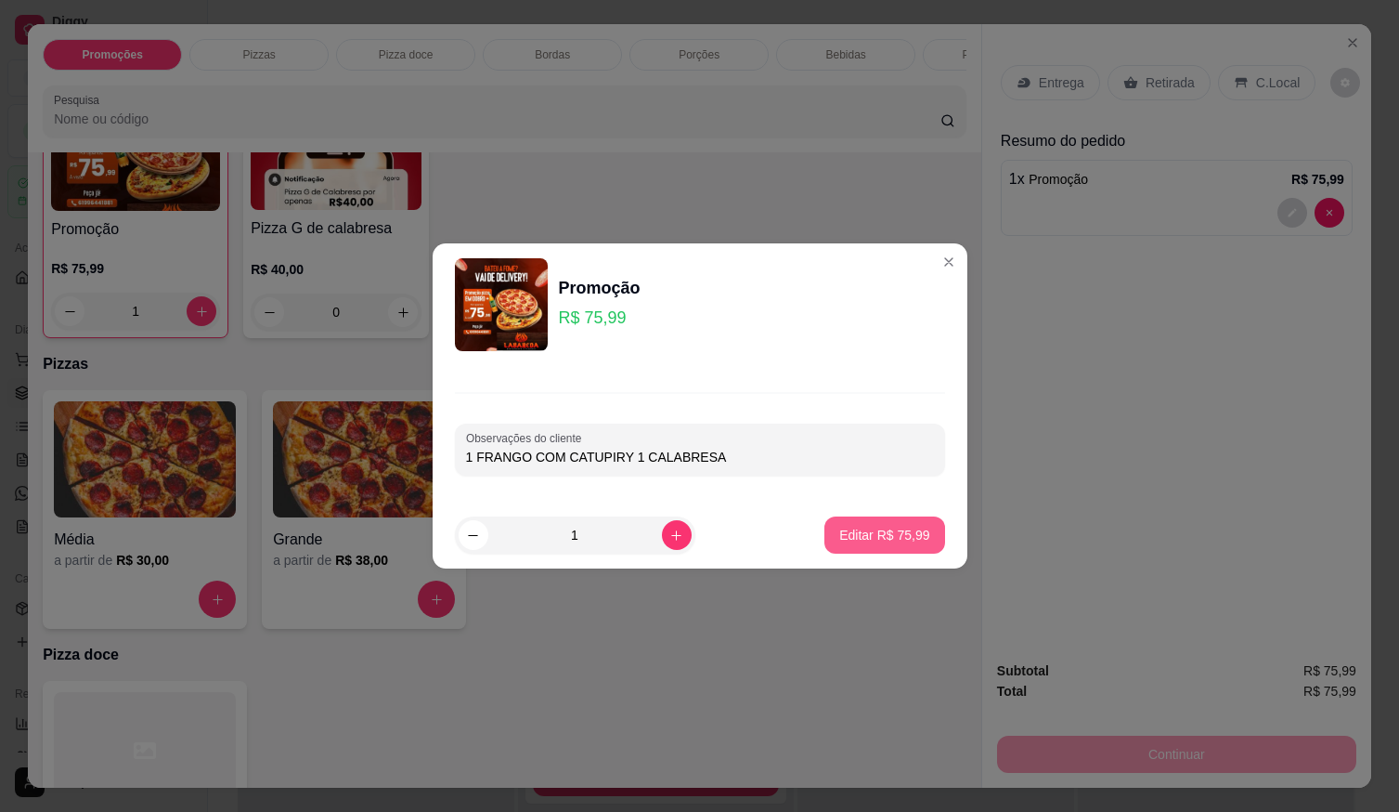
type input "1 FRANGO COM CATUPIRY 1 CALABRESA"
click at [852, 535] on p "Editar R$ 75,99" at bounding box center [884, 535] width 90 height 19
type input "0"
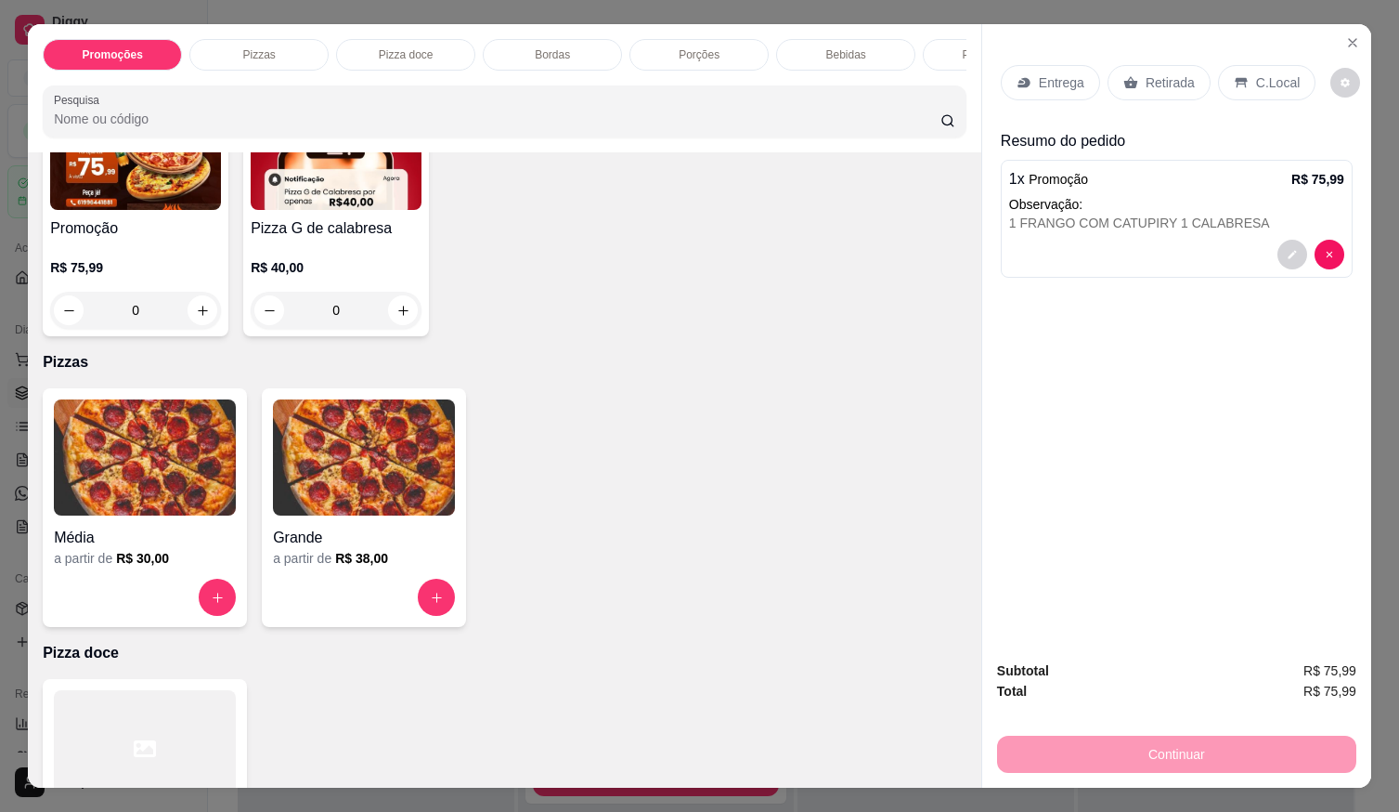
scroll to position [186, 0]
click at [1050, 80] on p "Entrega" at bounding box center [1061, 82] width 45 height 19
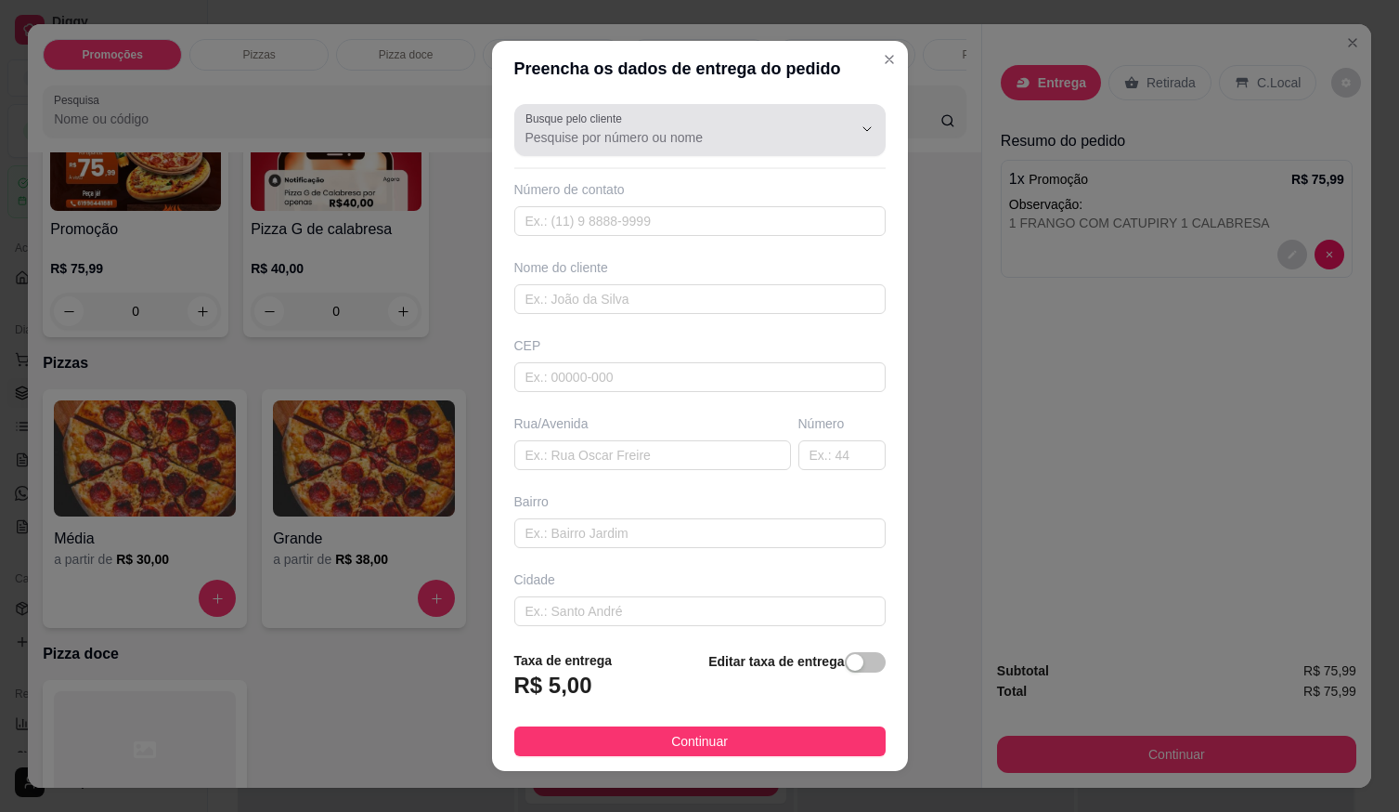
drag, startPoint x: 611, startPoint y: 142, endPoint x: 660, endPoint y: 145, distance: 49.3
click at [612, 141] on input "Busque pelo cliente" at bounding box center [674, 137] width 297 height 19
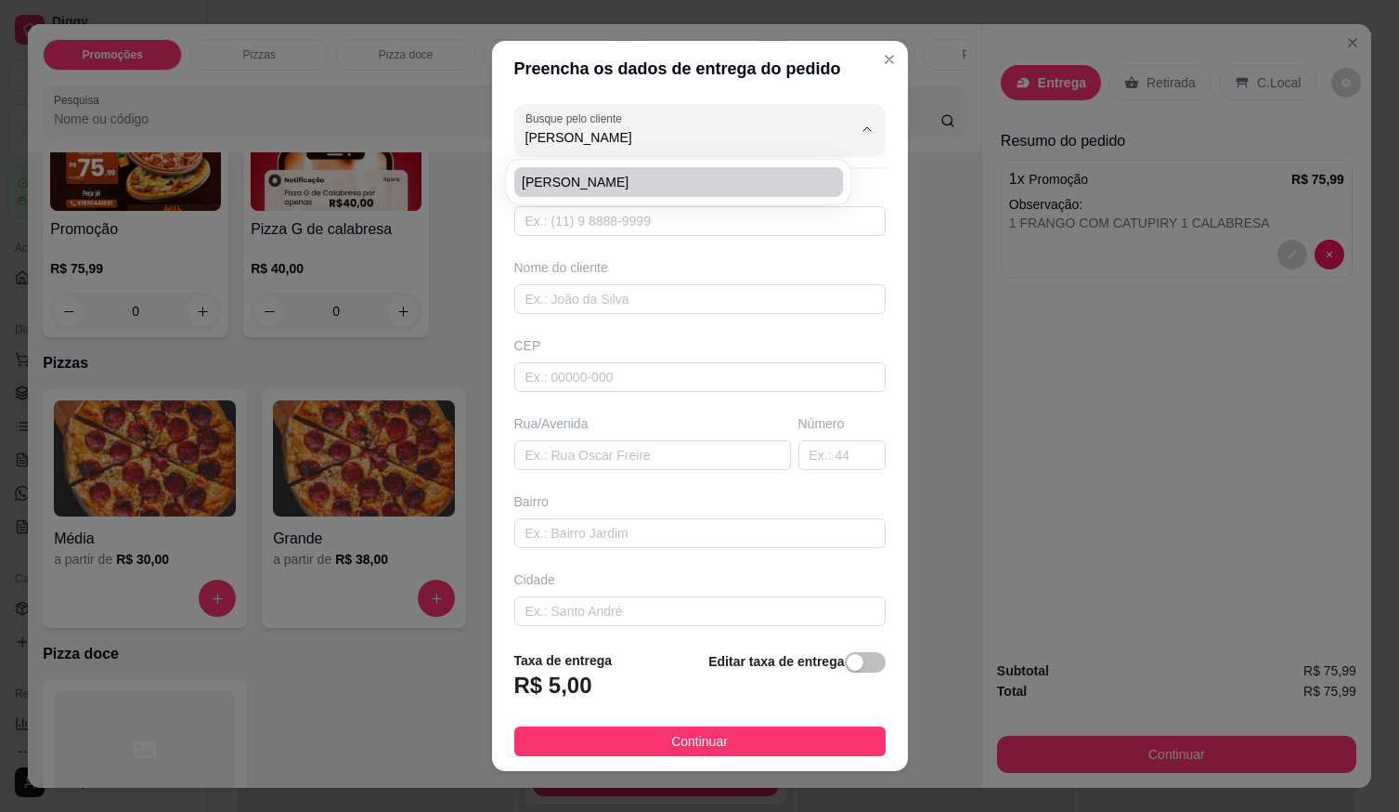
click at [635, 178] on span "[PERSON_NAME]" at bounding box center [669, 182] width 295 height 19
type input "[PERSON_NAME]"
type input "61999785238"
type input "[PERSON_NAME]"
type input "LOCALIZAÇÃO"
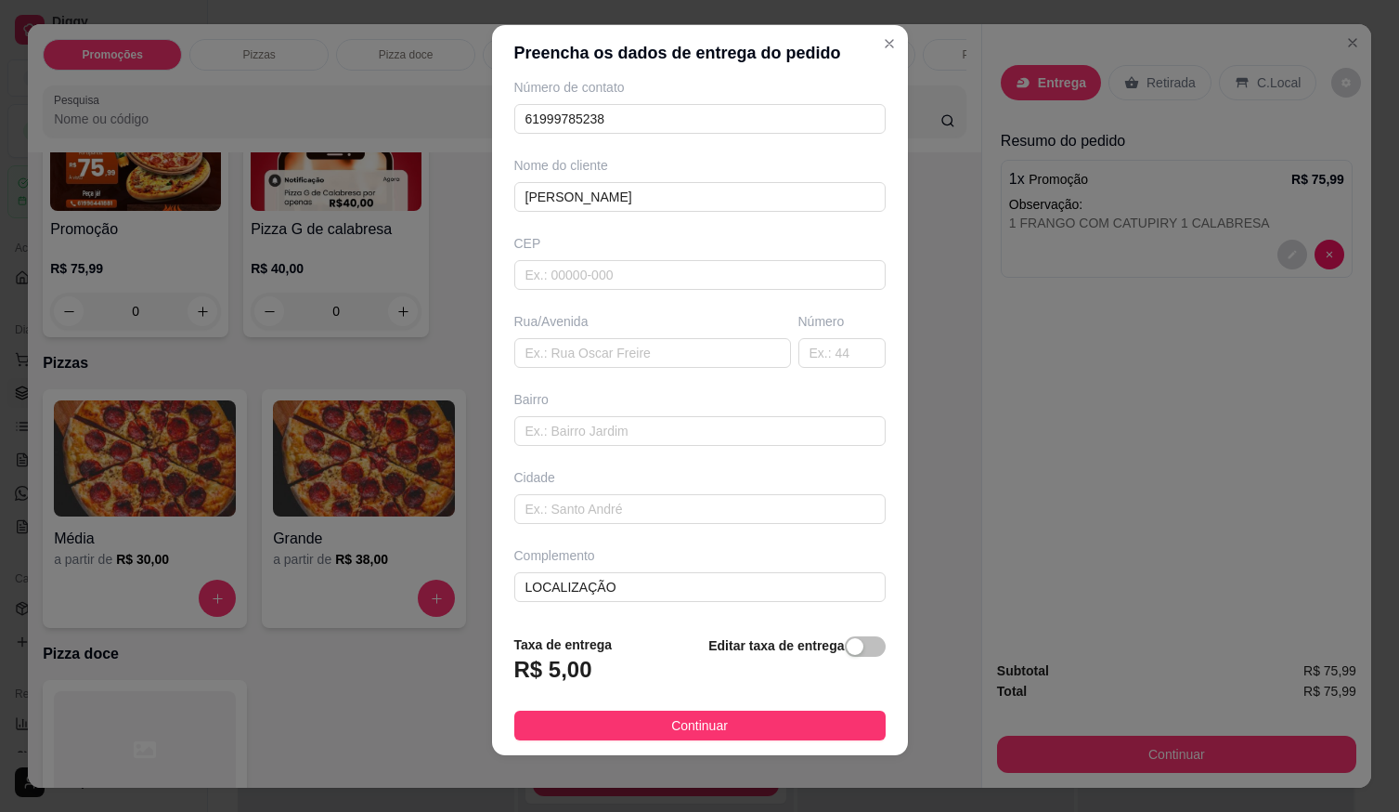
scroll to position [19, 0]
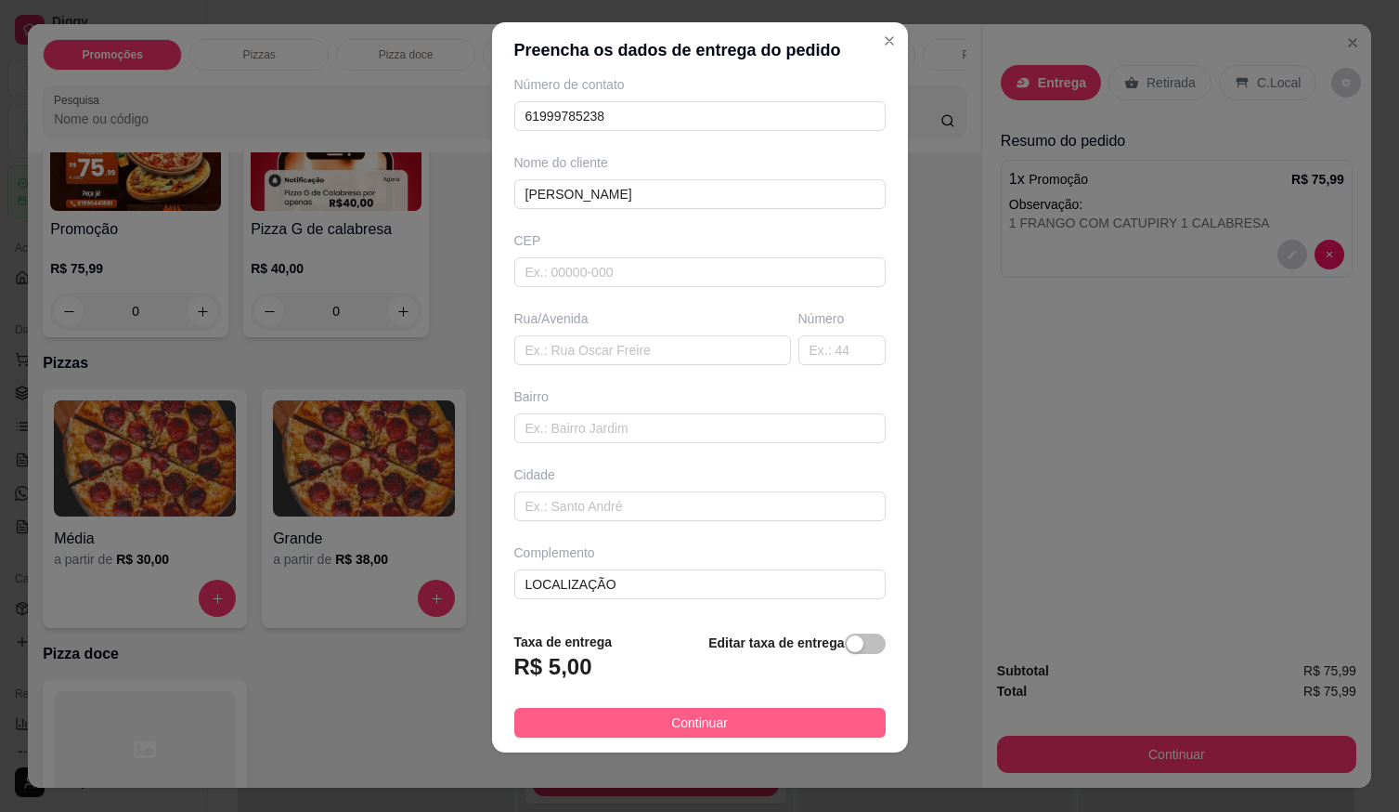
type input "[PERSON_NAME]"
click at [724, 713] on button "Continuar" at bounding box center [699, 723] width 371 height 30
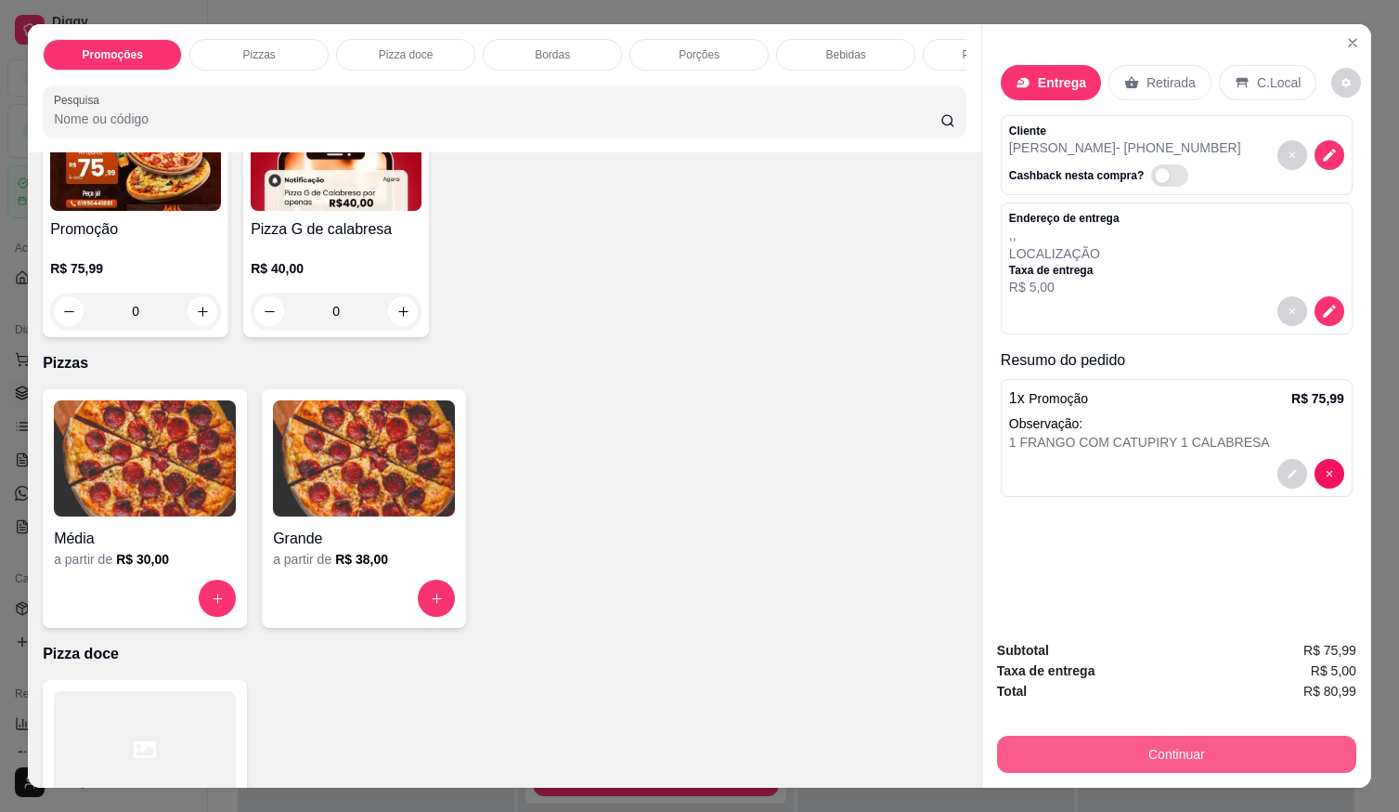
click at [1035, 745] on button "Continuar" at bounding box center [1176, 753] width 359 height 37
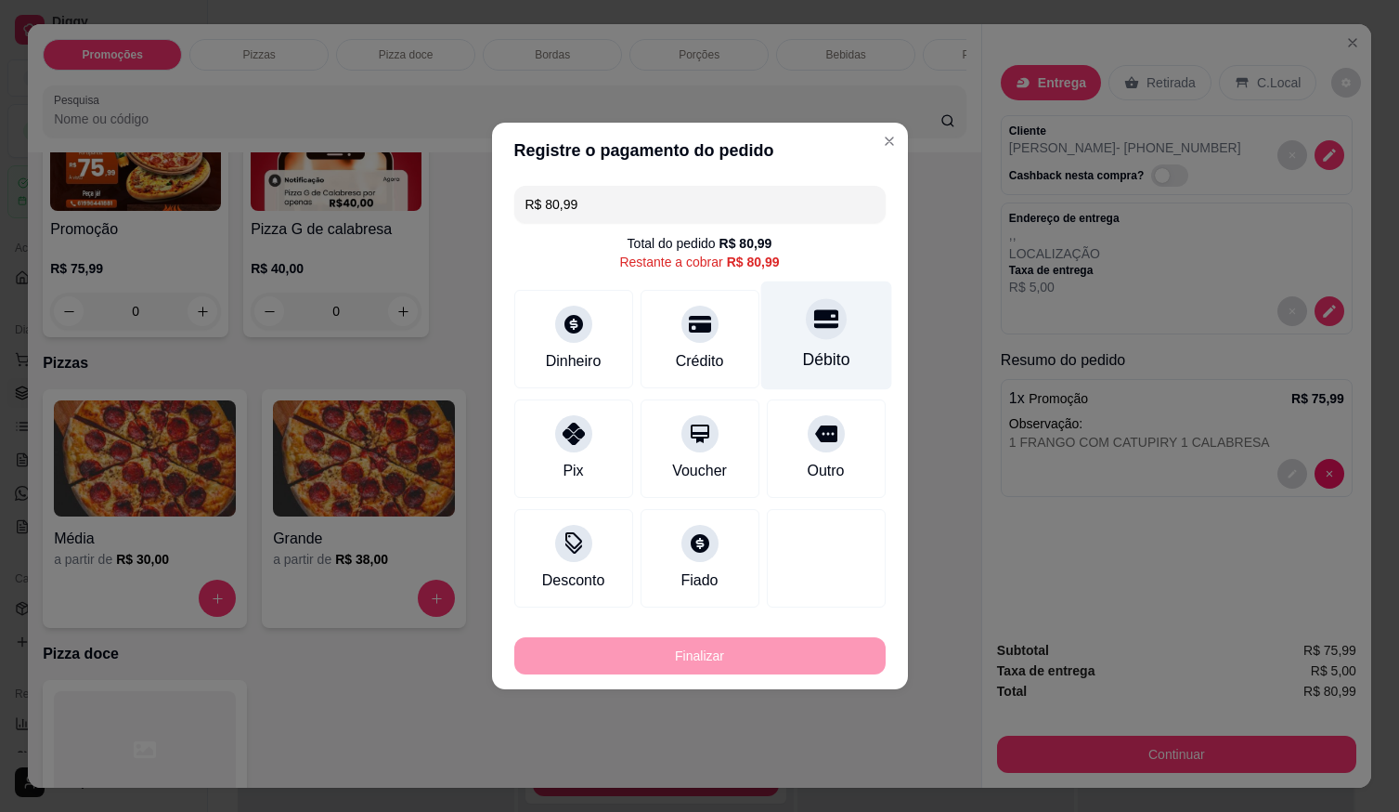
drag, startPoint x: 810, startPoint y: 331, endPoint x: 806, endPoint y: 399, distance: 67.9
click at [810, 334] on div at bounding box center [826, 318] width 41 height 41
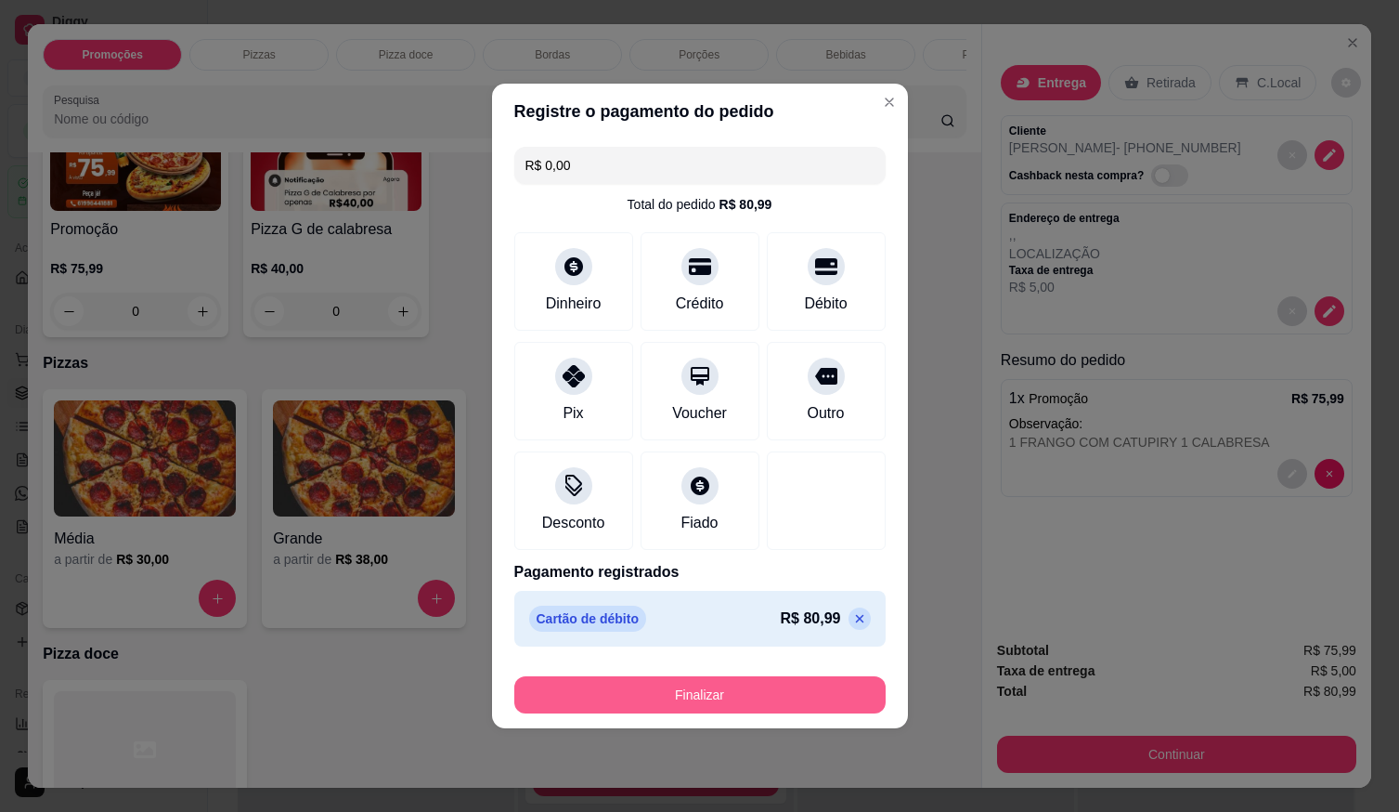
click at [767, 695] on button "Finalizar" at bounding box center [699, 694] width 371 height 37
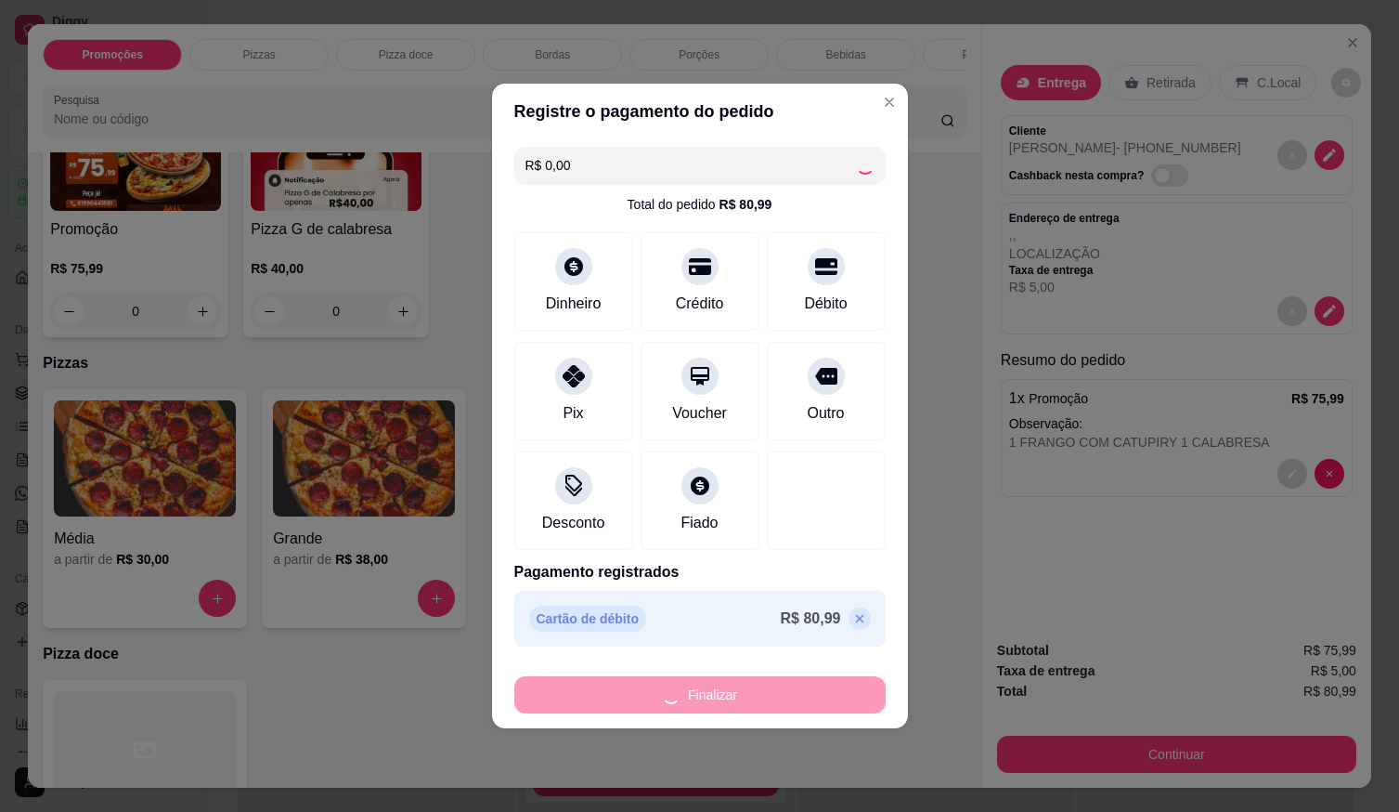
type input "-R$ 80,99"
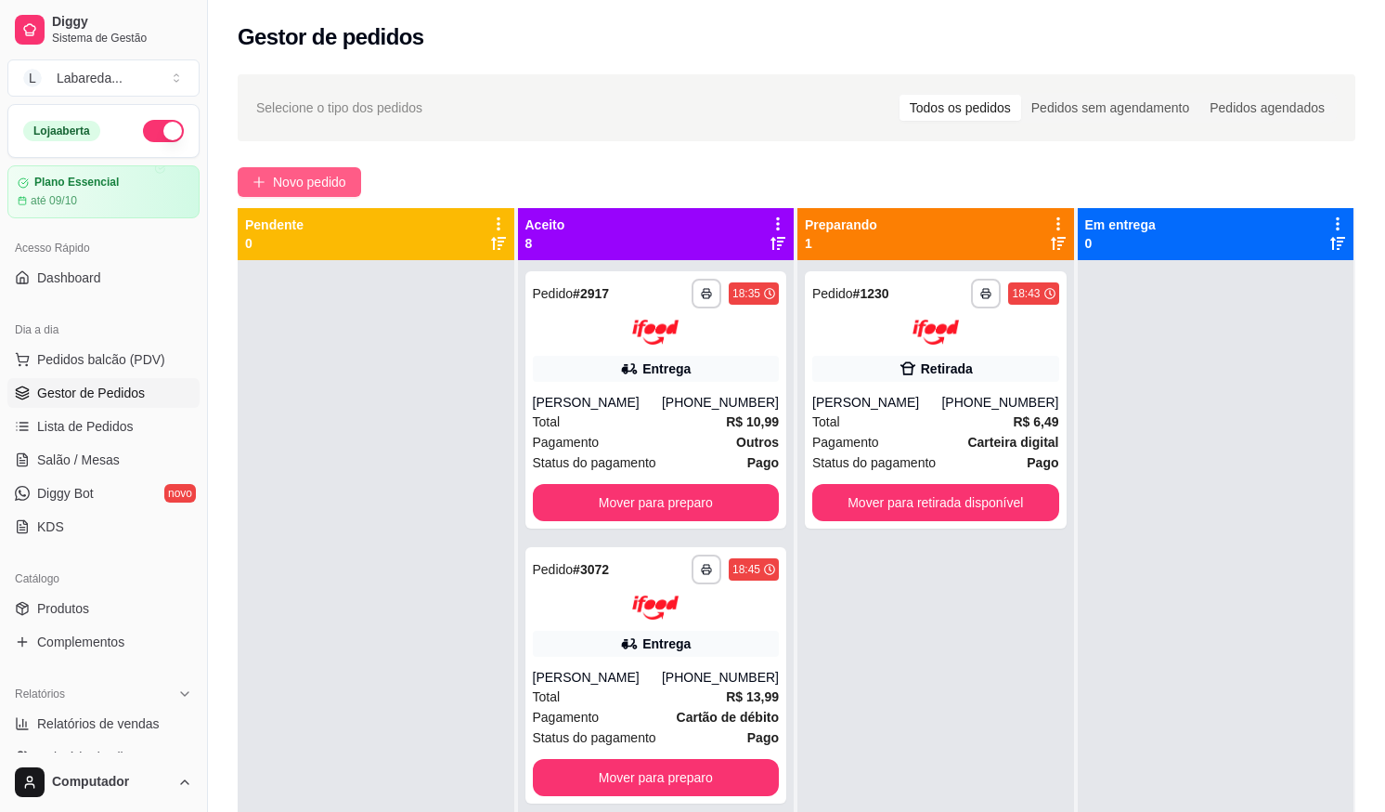
drag, startPoint x: 302, startPoint y: 164, endPoint x: 301, endPoint y: 178, distance: 14.0
click at [303, 164] on div "**********" at bounding box center [796, 552] width 1177 height 979
click at [300, 180] on span "Novo pedido" at bounding box center [309, 182] width 73 height 20
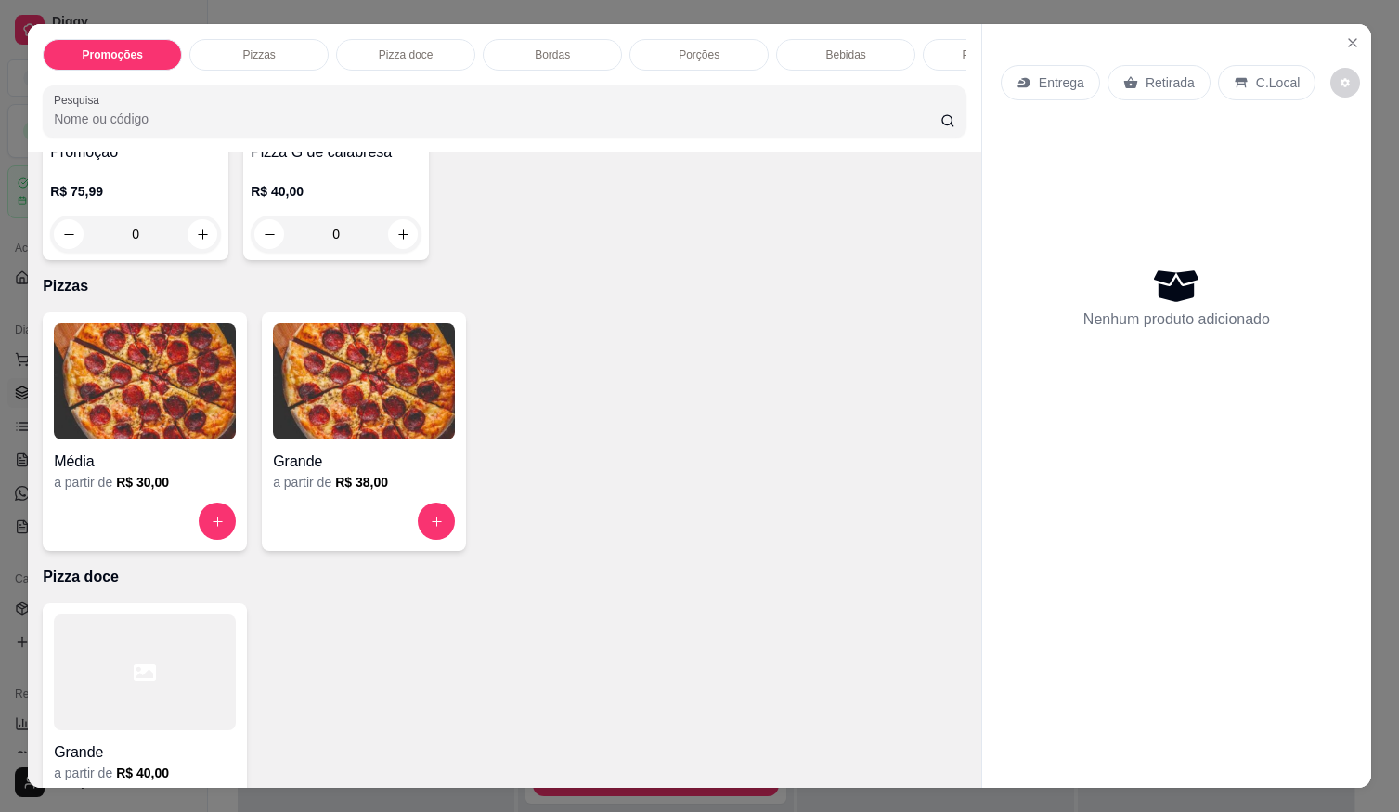
scroll to position [279, 0]
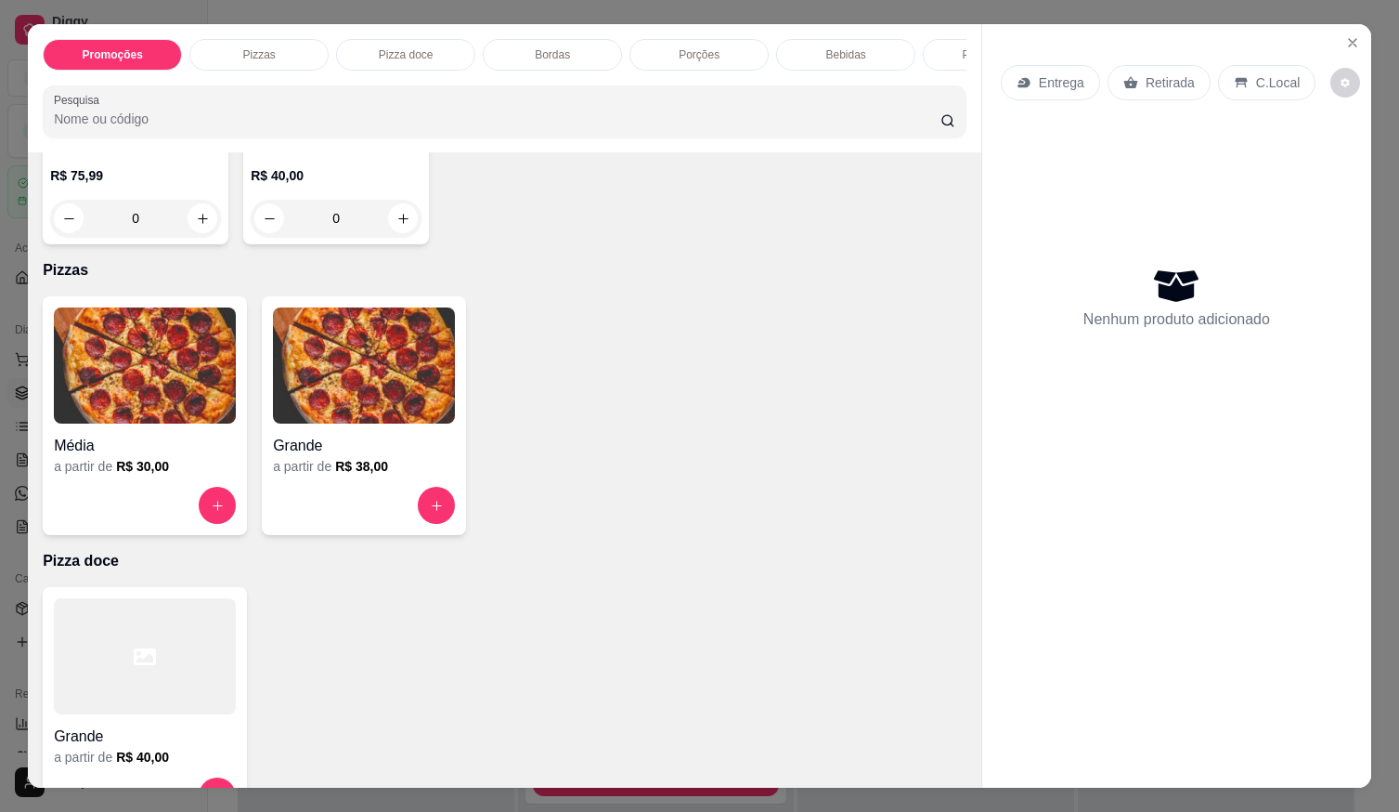
click at [344, 445] on h4 "Grande" at bounding box center [364, 446] width 182 height 22
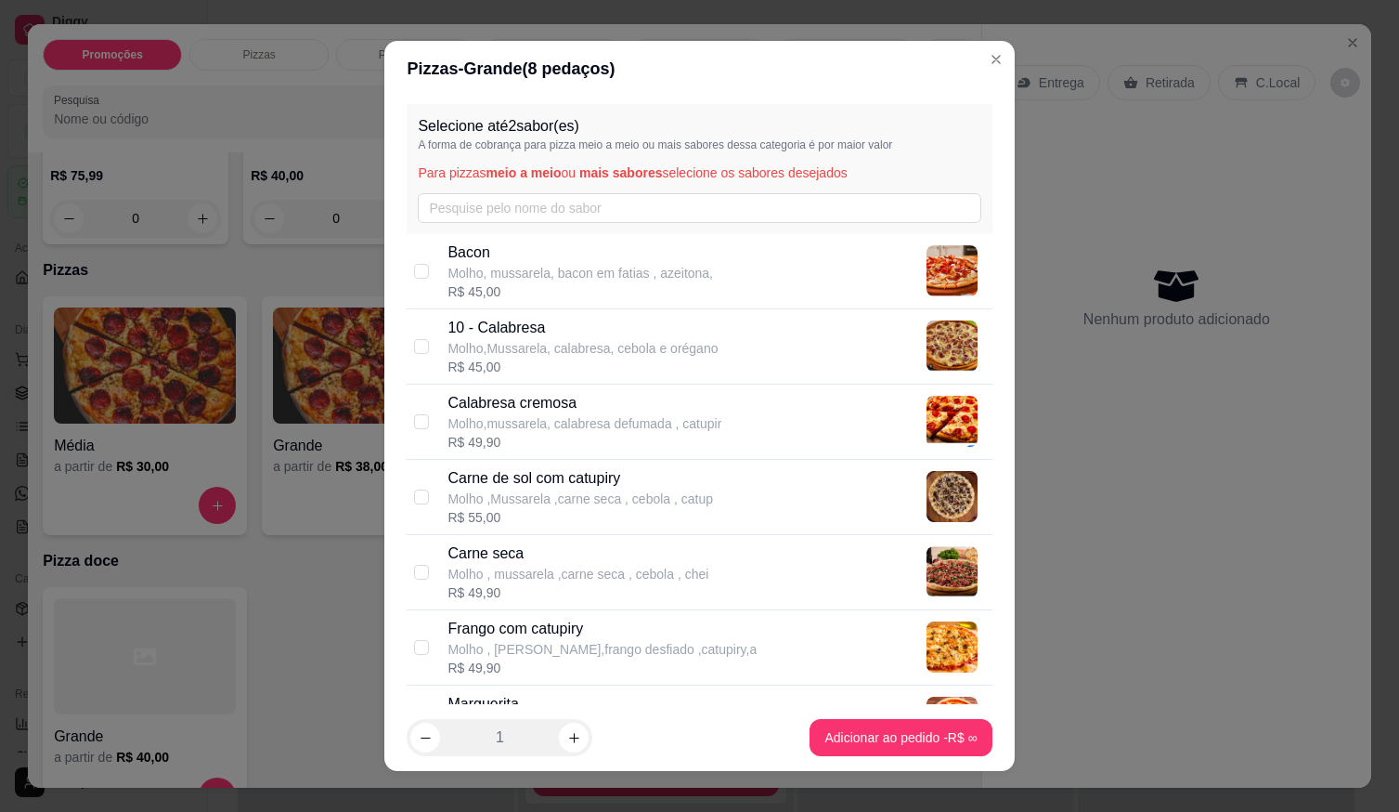
click at [523, 498] on p "Molho ,Mussarela ,carne seca , cebola , catup" at bounding box center [581, 498] width 266 height 19
checkbox input "true"
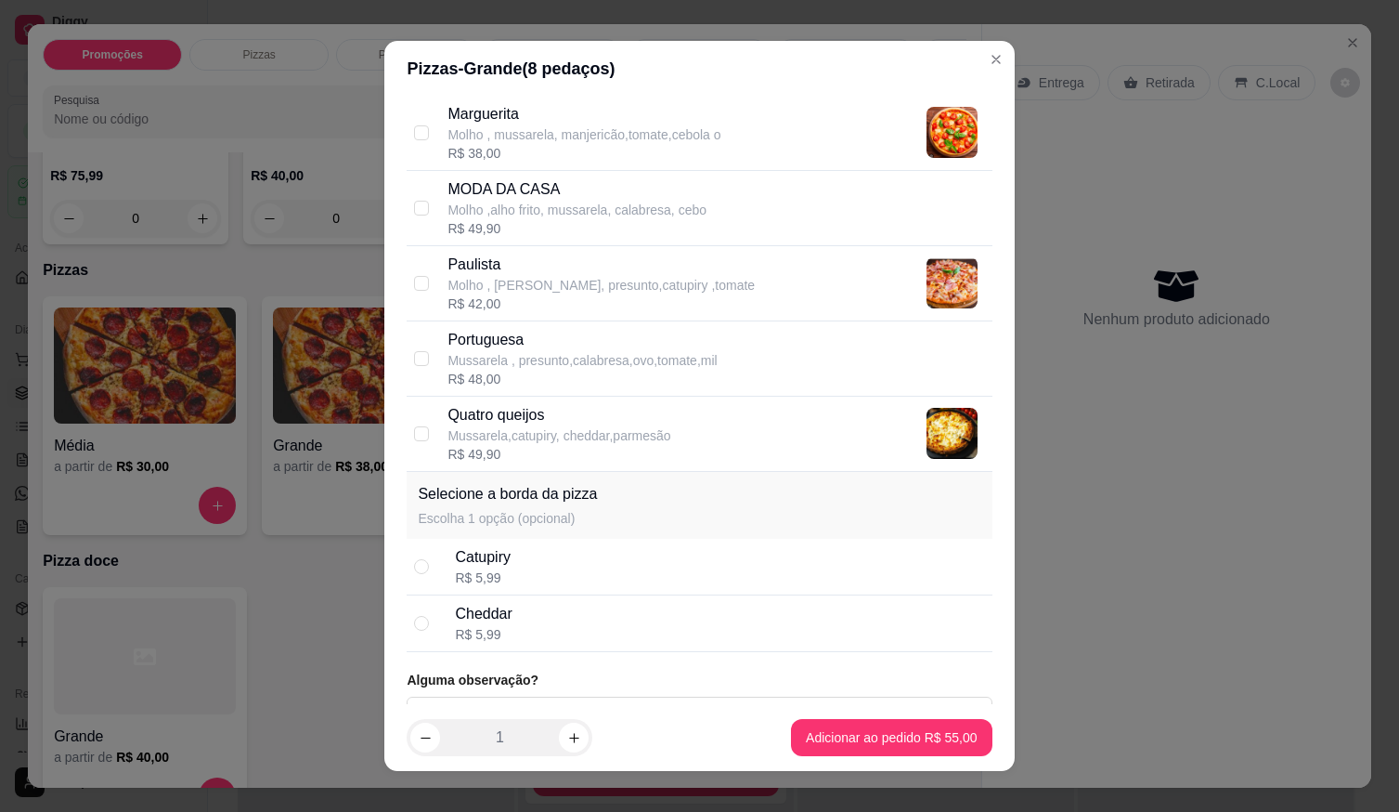
scroll to position [618, 0]
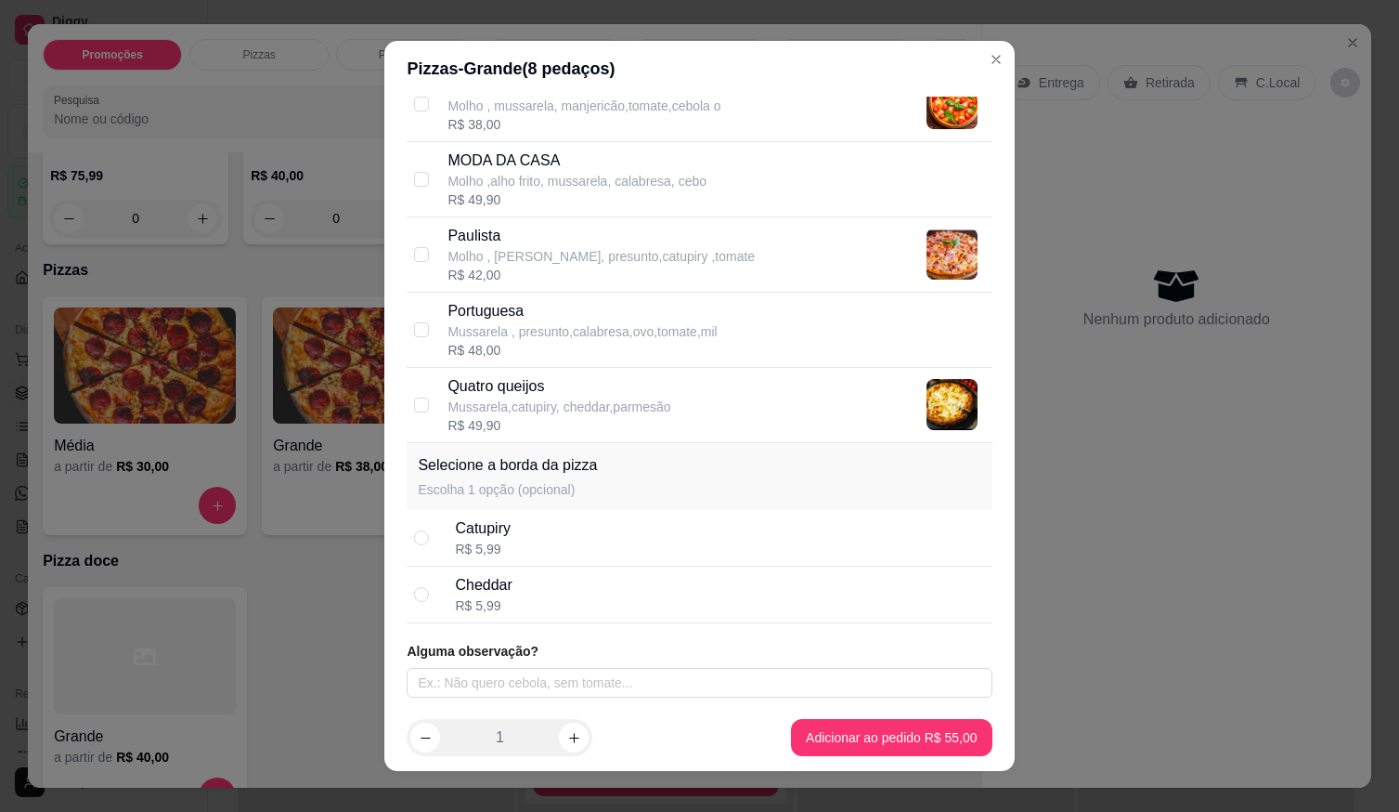
drag, startPoint x: 492, startPoint y: 305, endPoint x: 494, endPoint y: 316, distance: 11.3
click at [492, 304] on p "Portuguesa" at bounding box center [582, 311] width 269 height 22
checkbox input "true"
click at [490, 566] on div "Cheddar R$ 5,99" at bounding box center [699, 594] width 585 height 57
radio input "true"
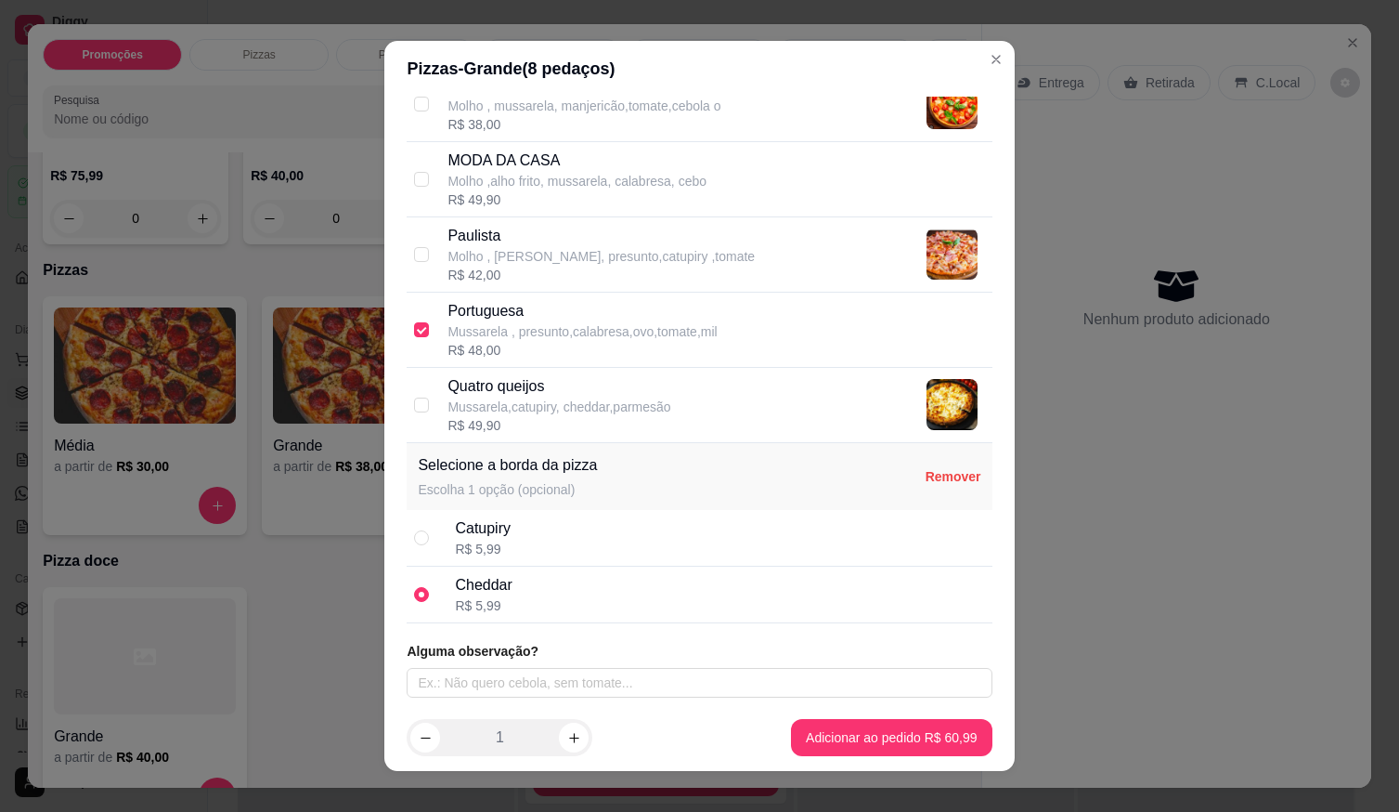
click at [462, 545] on div "R$ 5,99" at bounding box center [483, 548] width 56 height 19
radio input "true"
radio input "false"
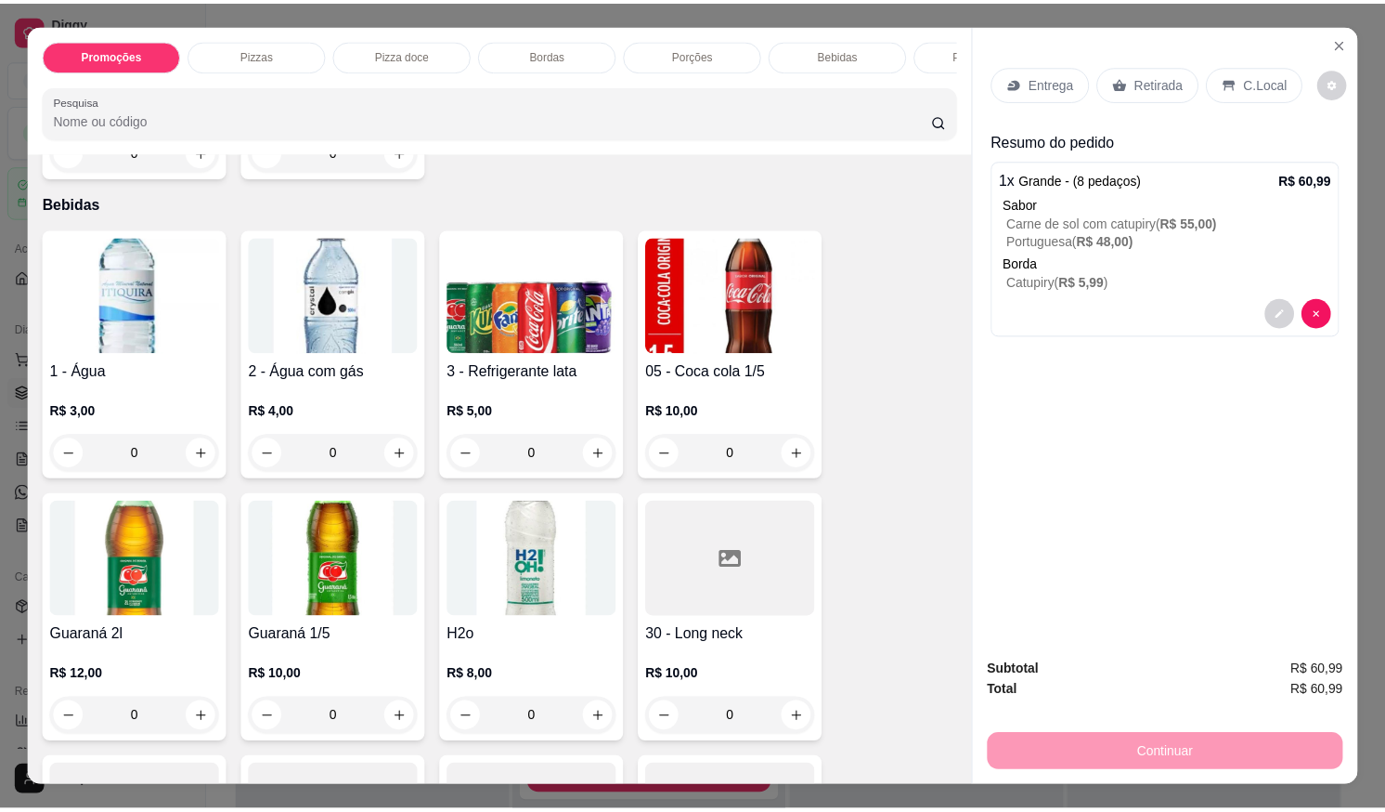
scroll to position [1578, 0]
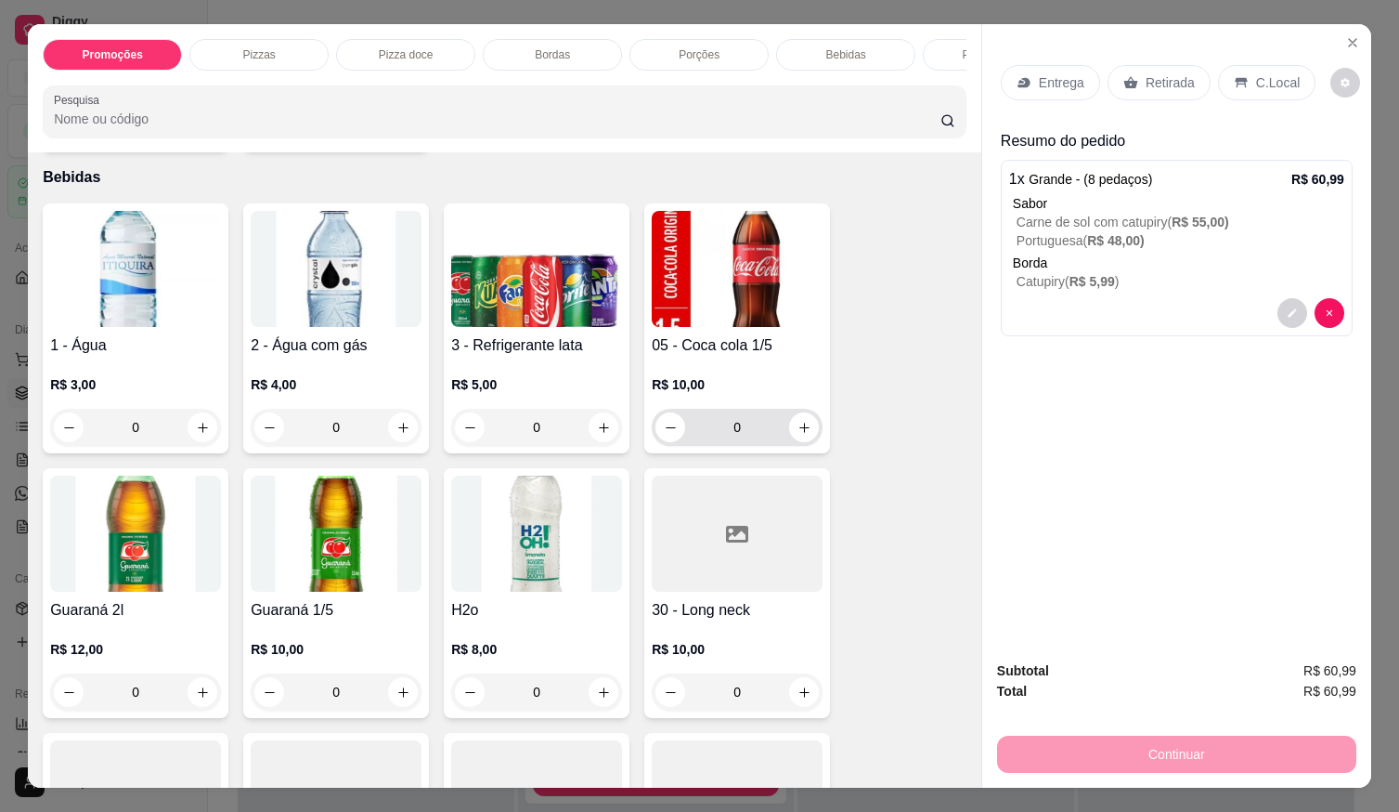
click at [788, 446] on div "0" at bounding box center [737, 427] width 163 height 37
click at [799, 442] on button "increase-product-quantity" at bounding box center [804, 427] width 29 height 29
type input "1"
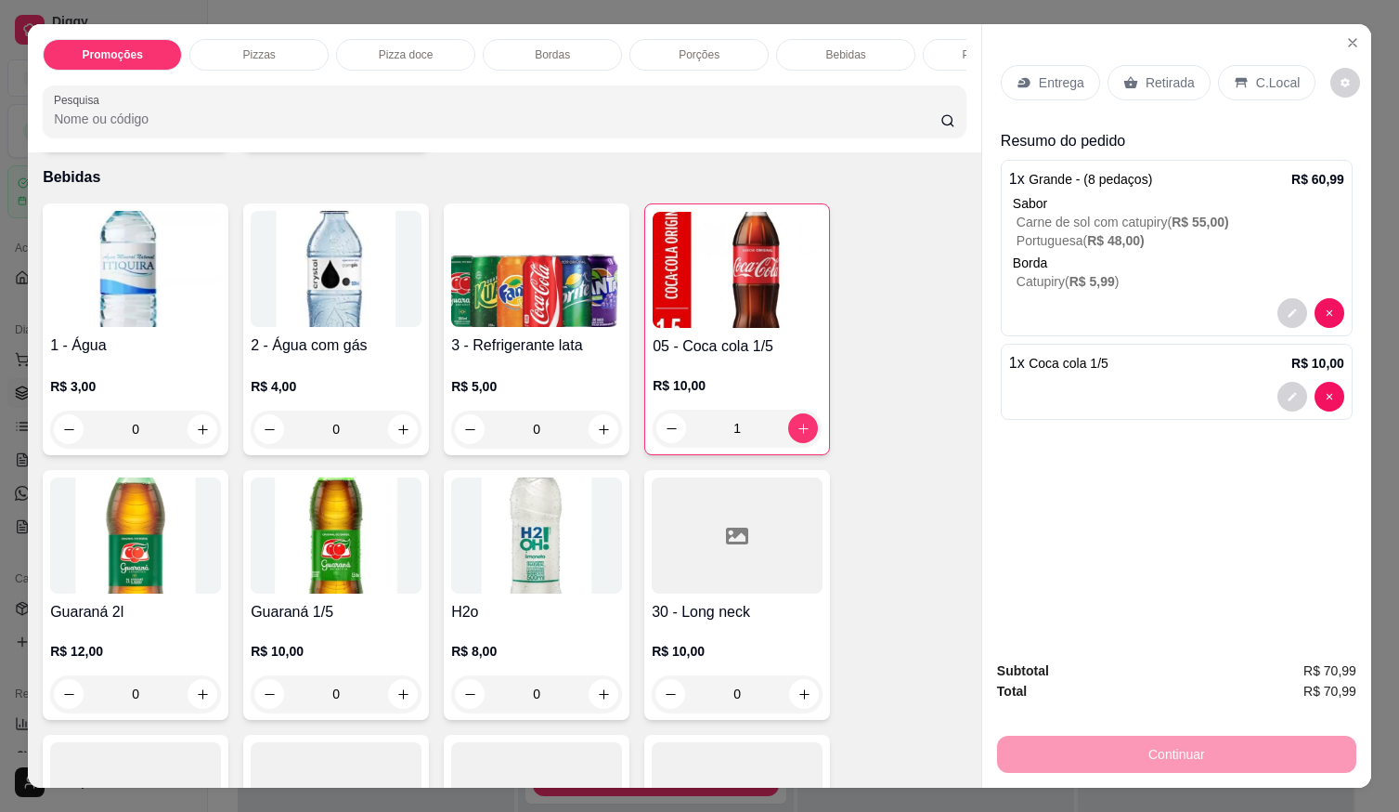
click at [1266, 73] on p "C.Local" at bounding box center [1278, 82] width 44 height 19
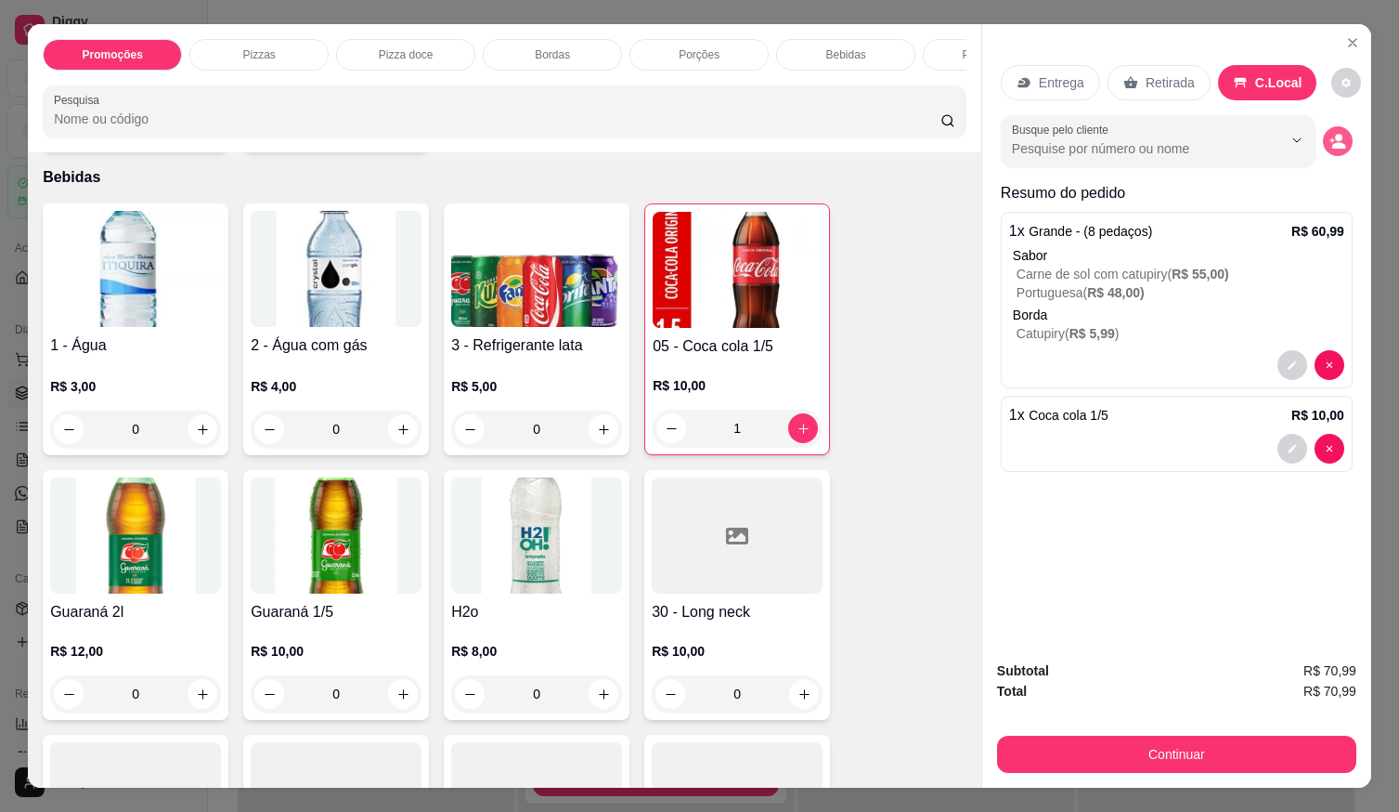
click at [1330, 141] on icon "decrease-product-quantity" at bounding box center [1338, 141] width 17 height 17
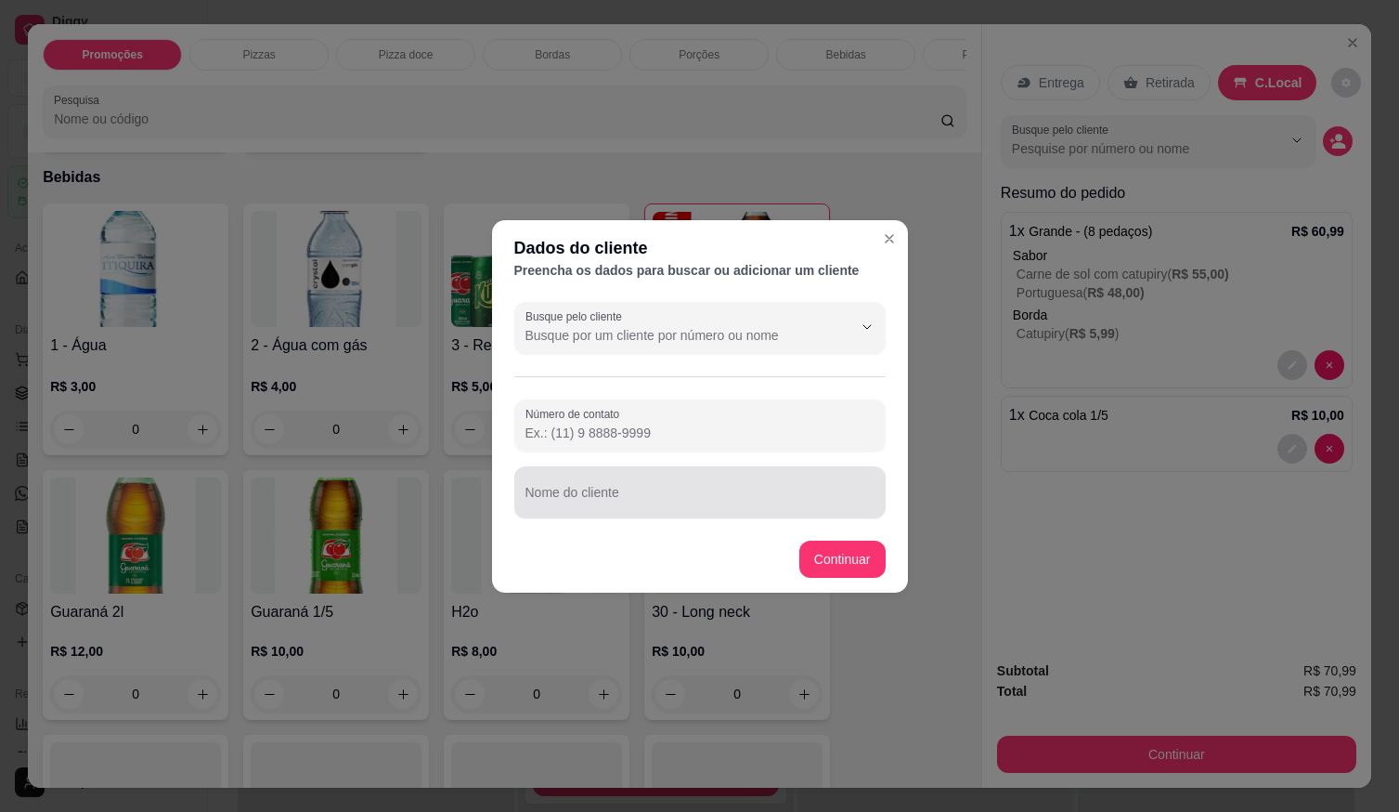
click at [734, 501] on input "Nome do cliente" at bounding box center [700, 499] width 349 height 19
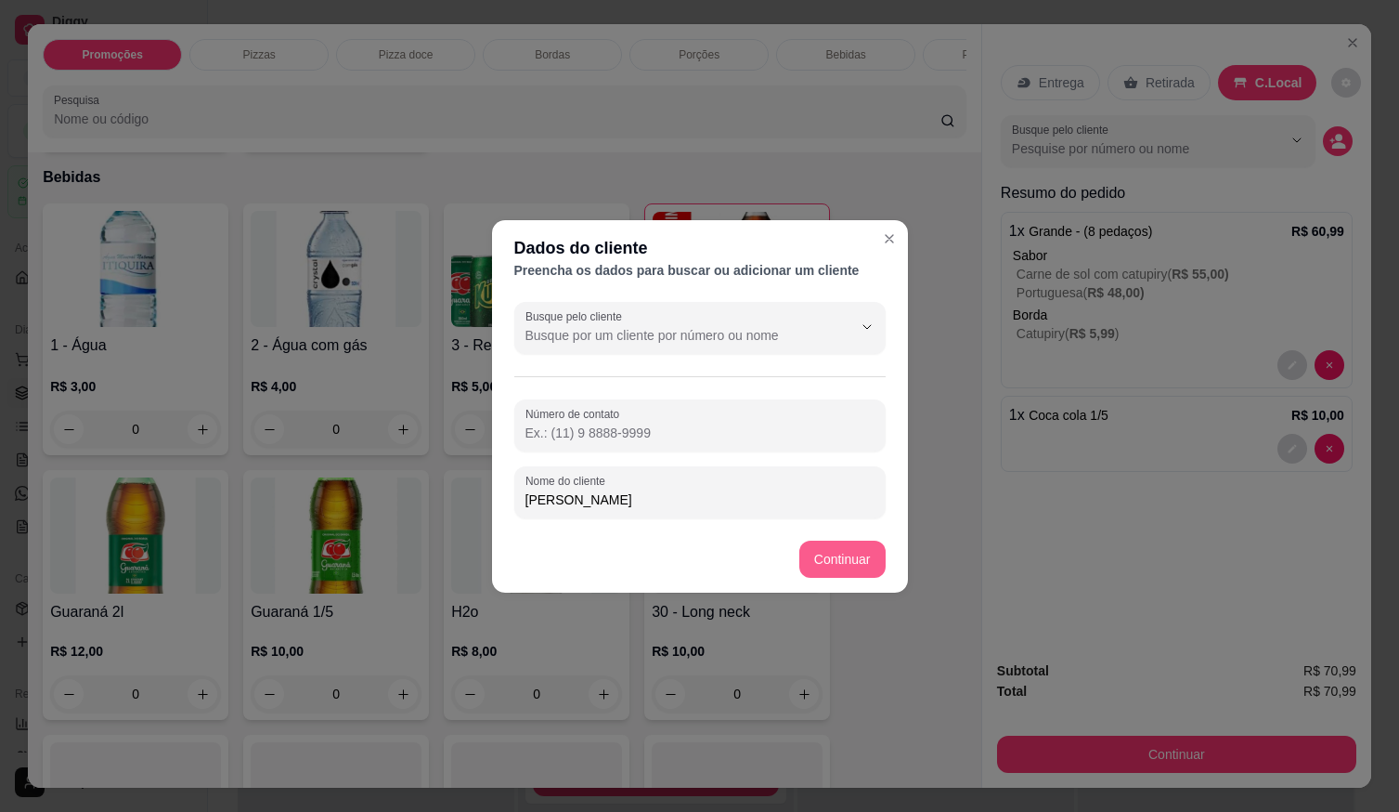
type input "[PERSON_NAME]"
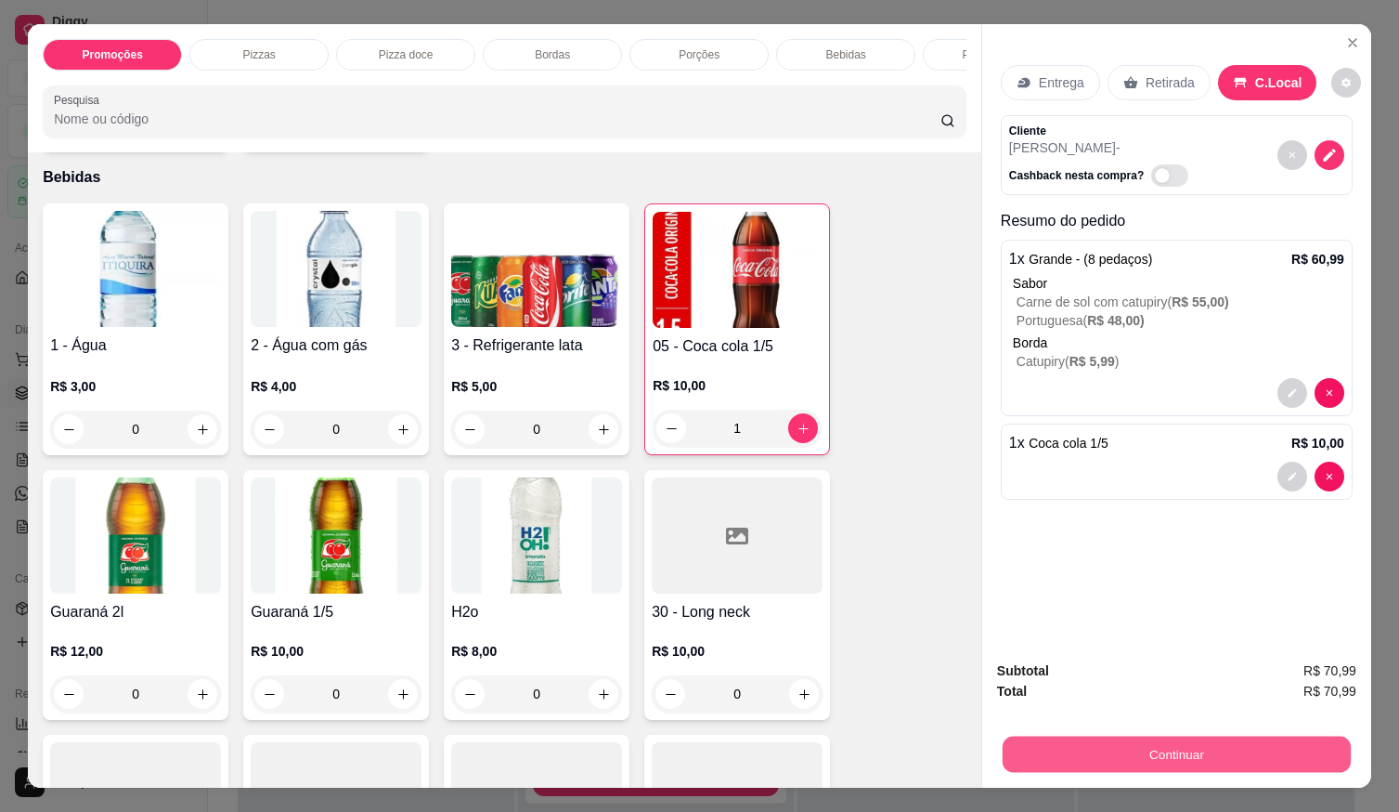
click at [1046, 743] on button "Continuar" at bounding box center [1177, 753] width 348 height 36
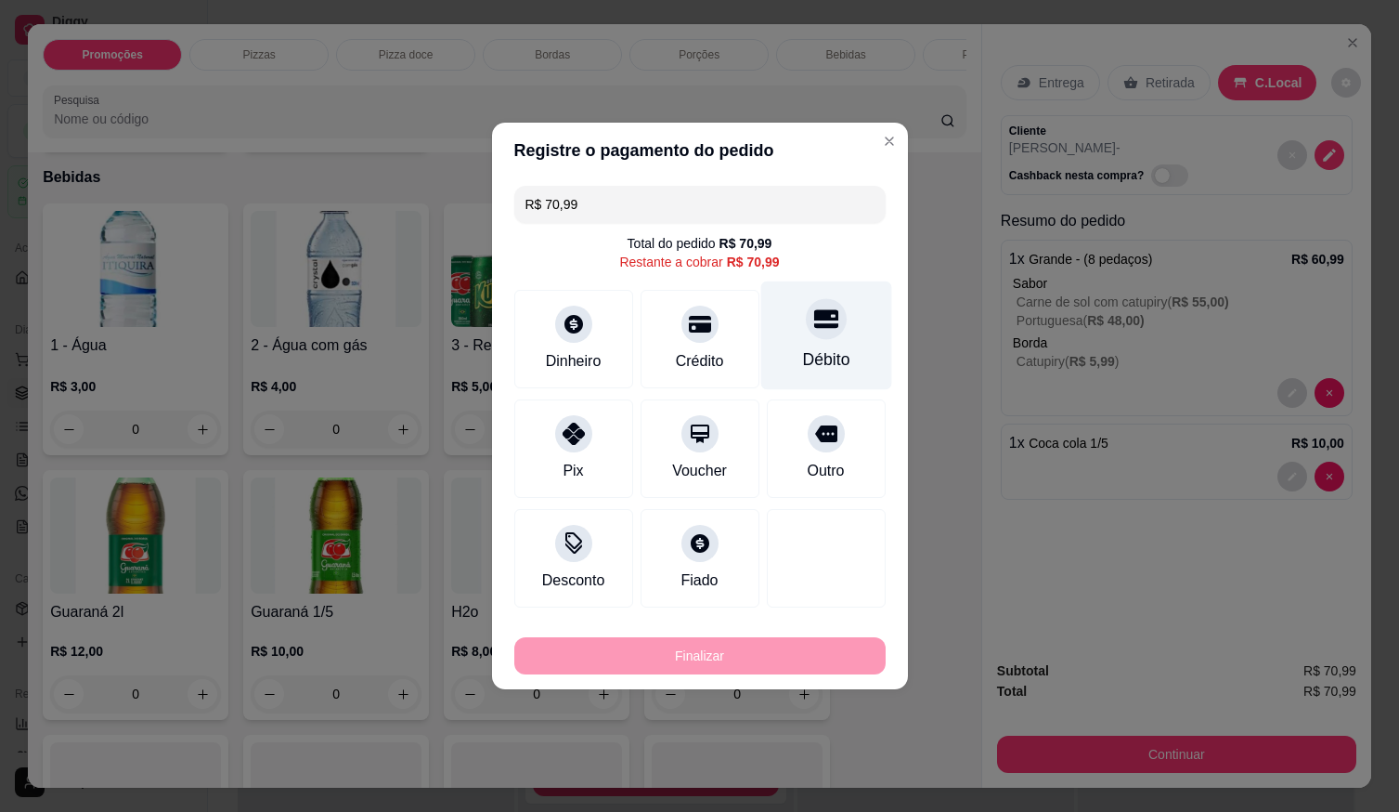
click at [812, 337] on div at bounding box center [826, 318] width 41 height 41
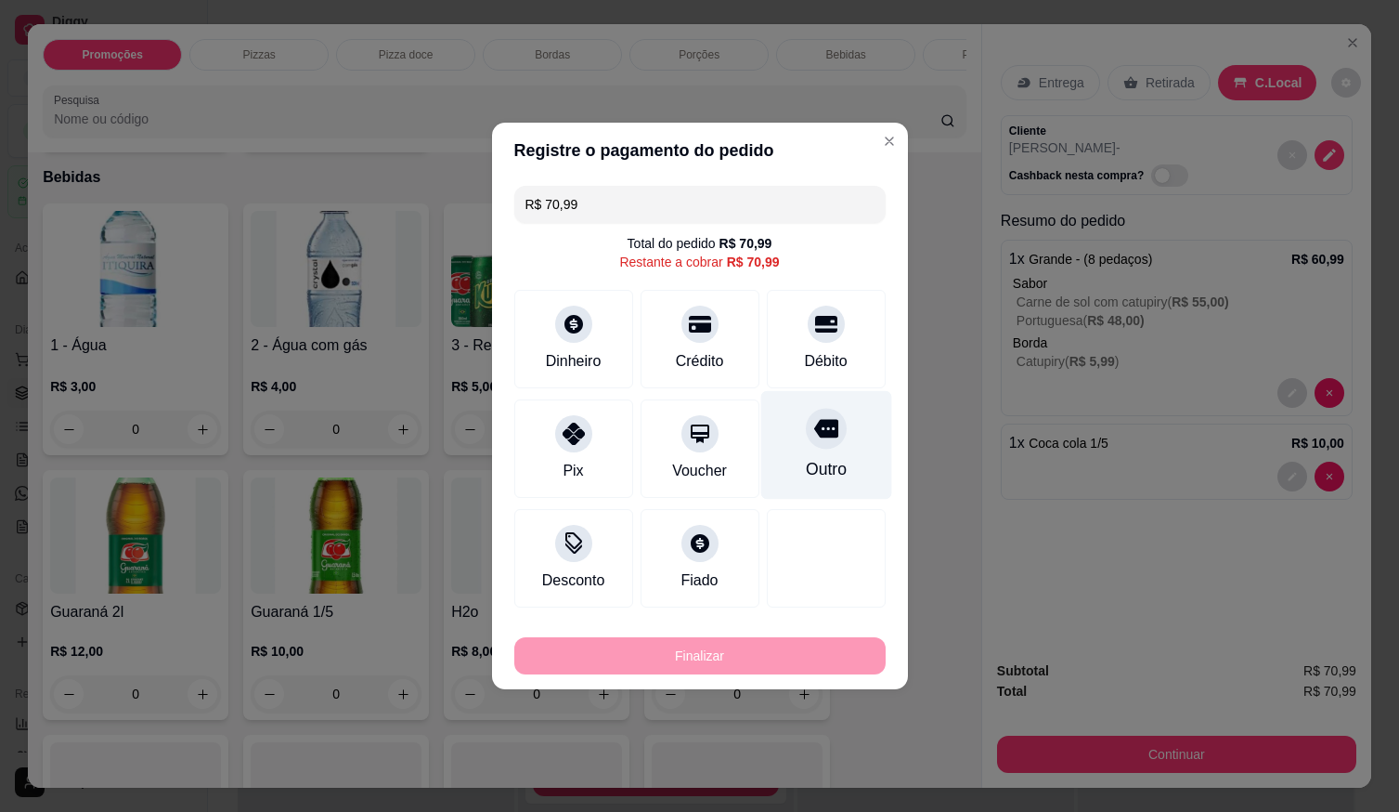
type input "R$ 0,00"
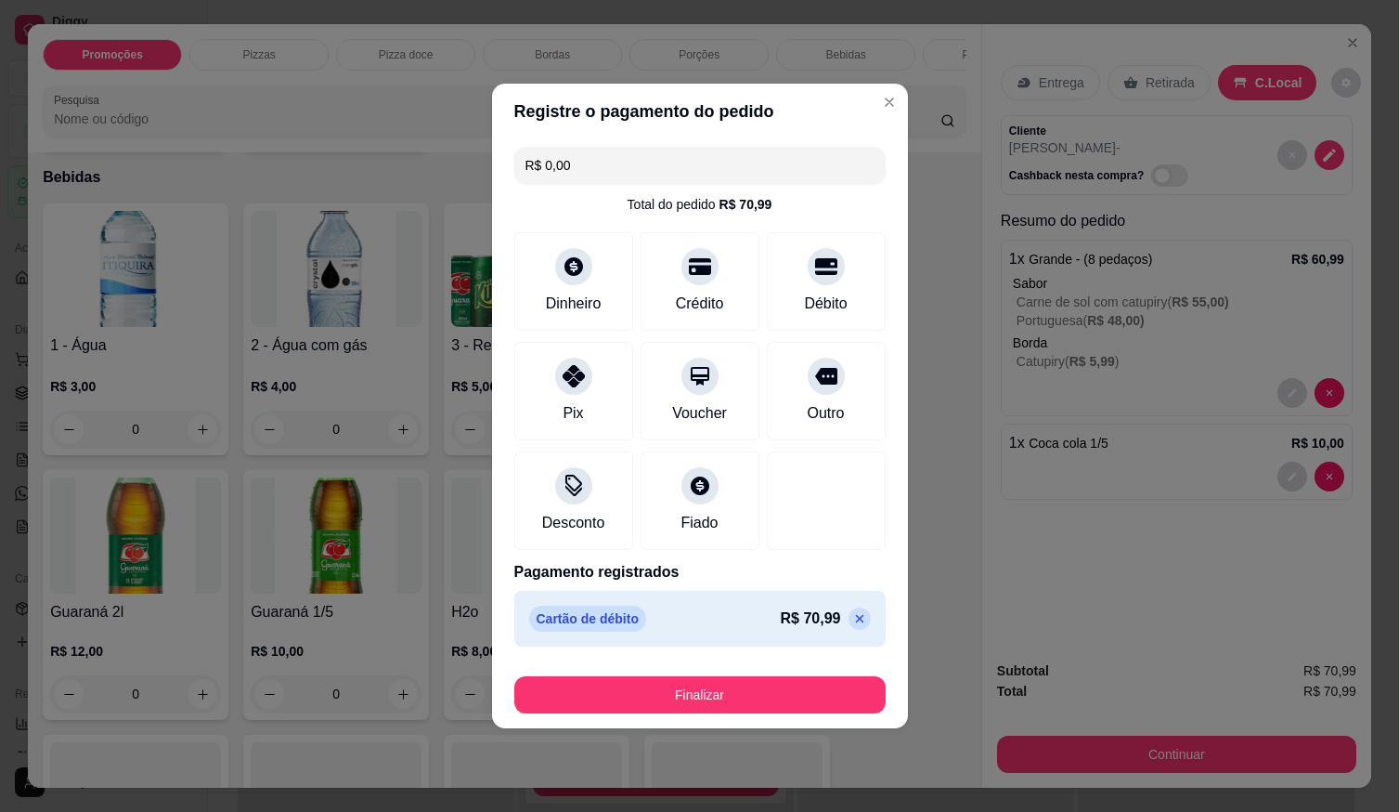
click at [840, 691] on button "Finalizar" at bounding box center [699, 694] width 371 height 37
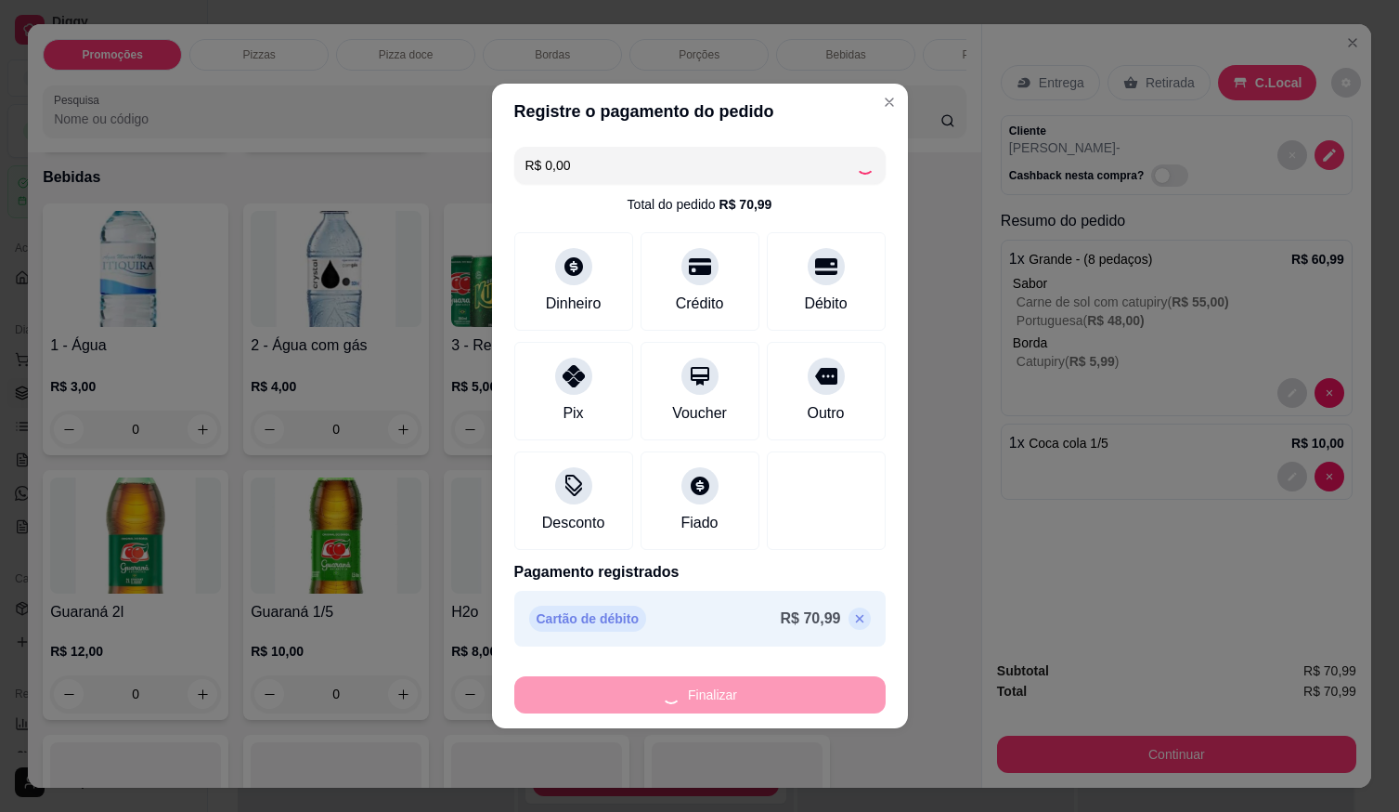
type input "0"
type input "-R$ 70,99"
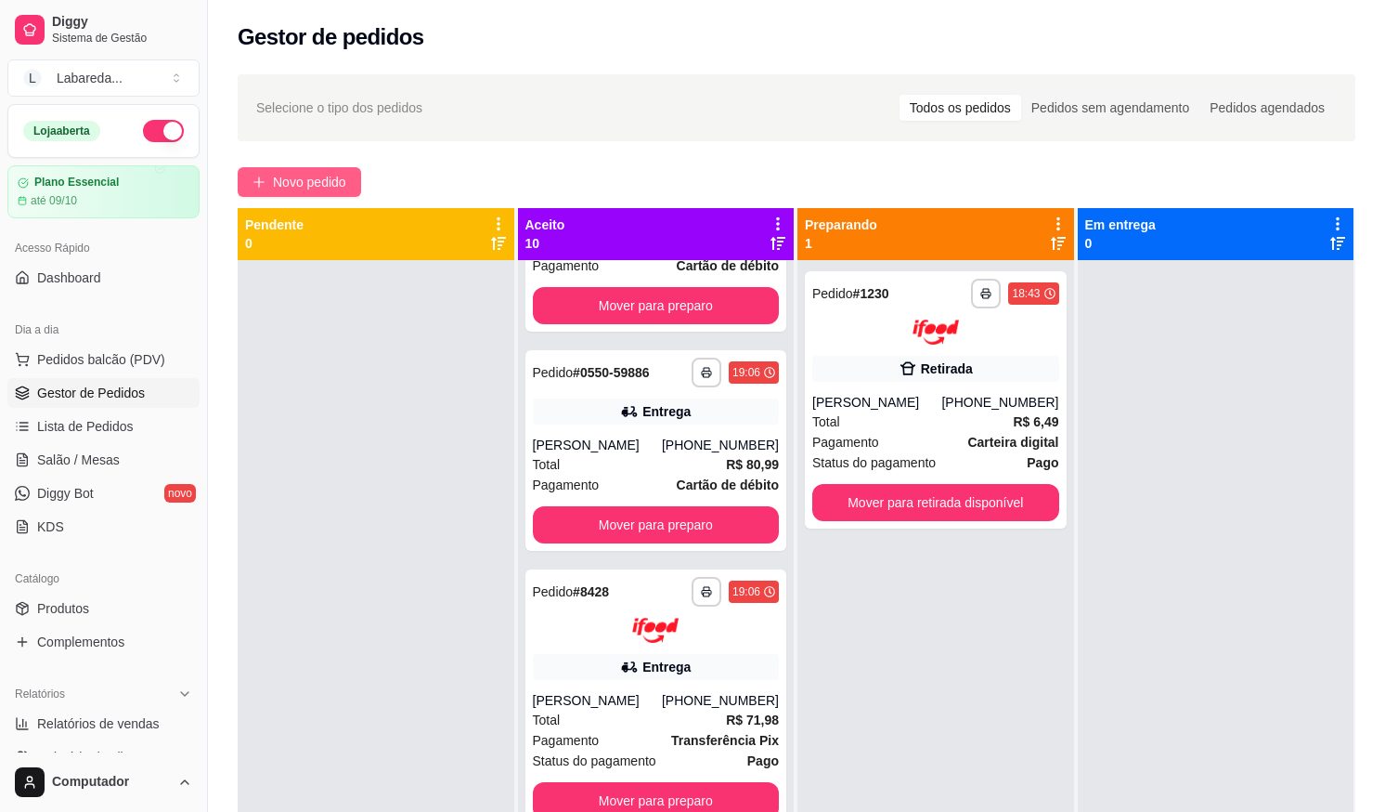
click at [282, 185] on span "Novo pedido" at bounding box center [309, 182] width 73 height 20
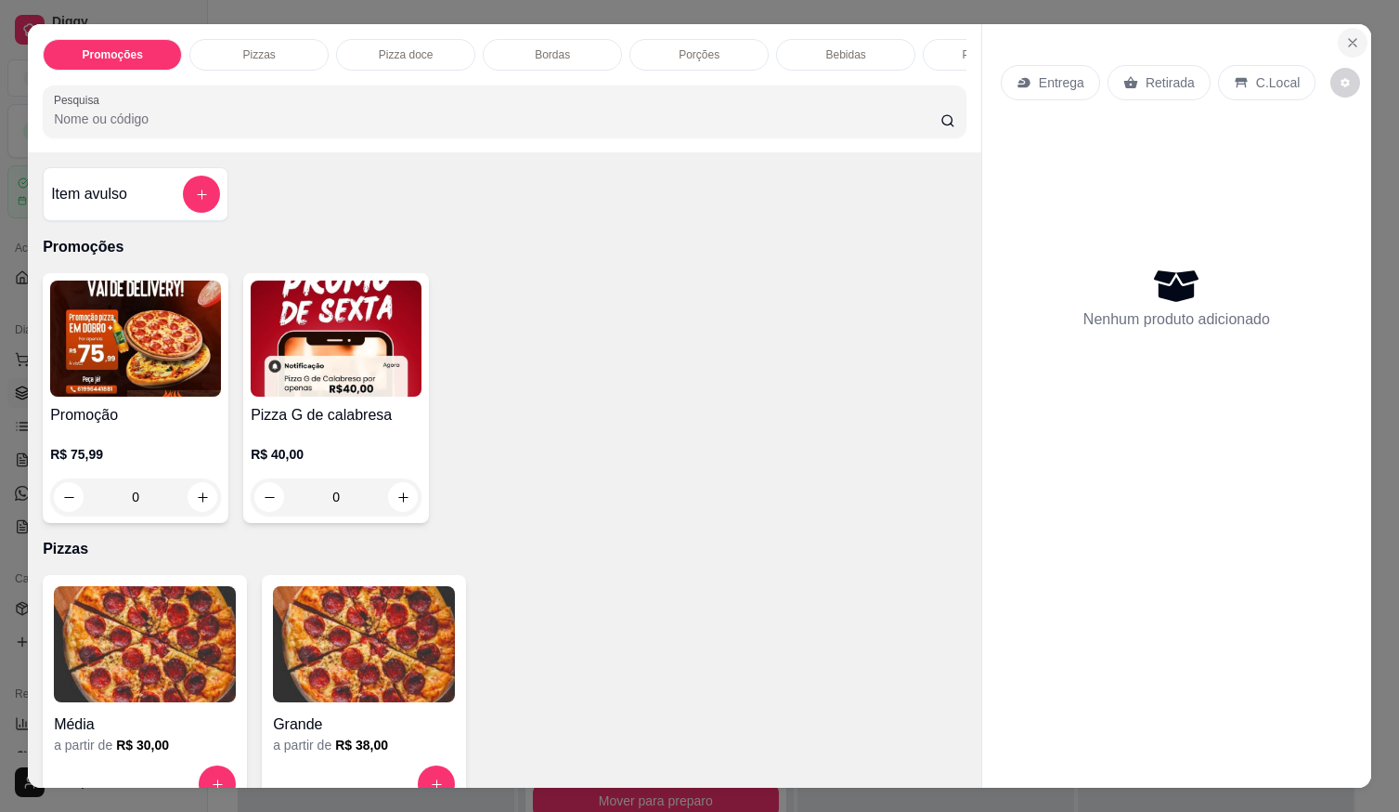
click at [1348, 35] on icon "Close" at bounding box center [1352, 42] width 15 height 15
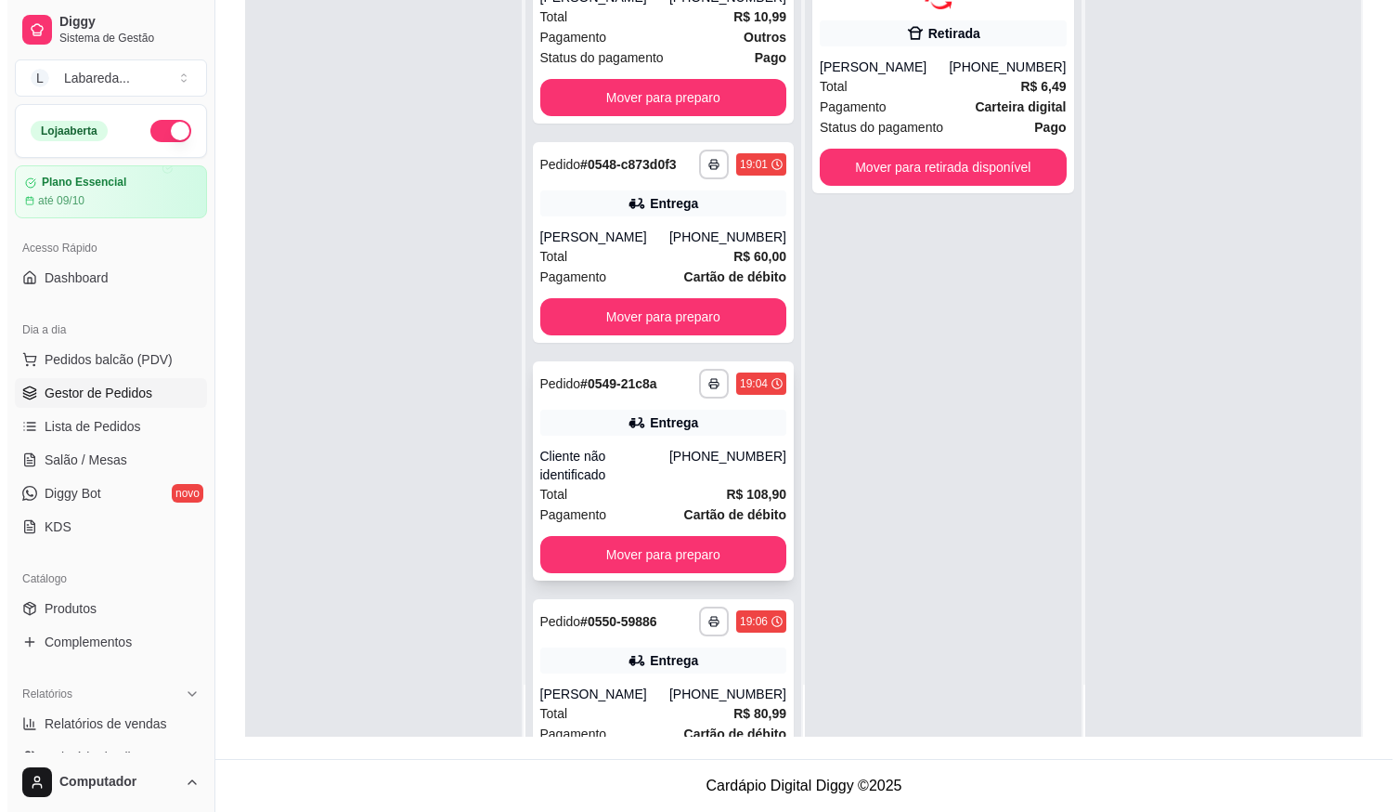
scroll to position [1085, 0]
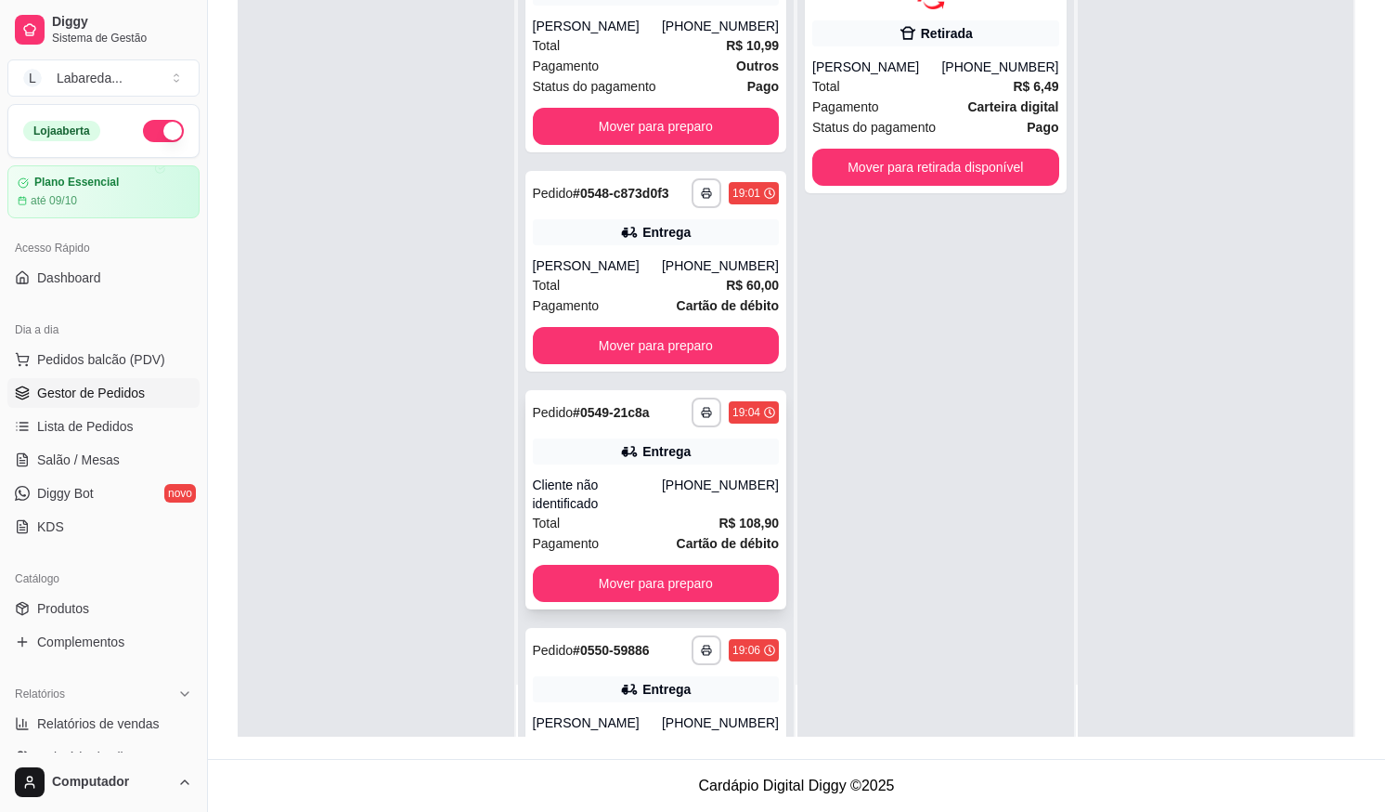
click at [692, 503] on div "[PHONE_NUMBER]" at bounding box center [720, 493] width 117 height 37
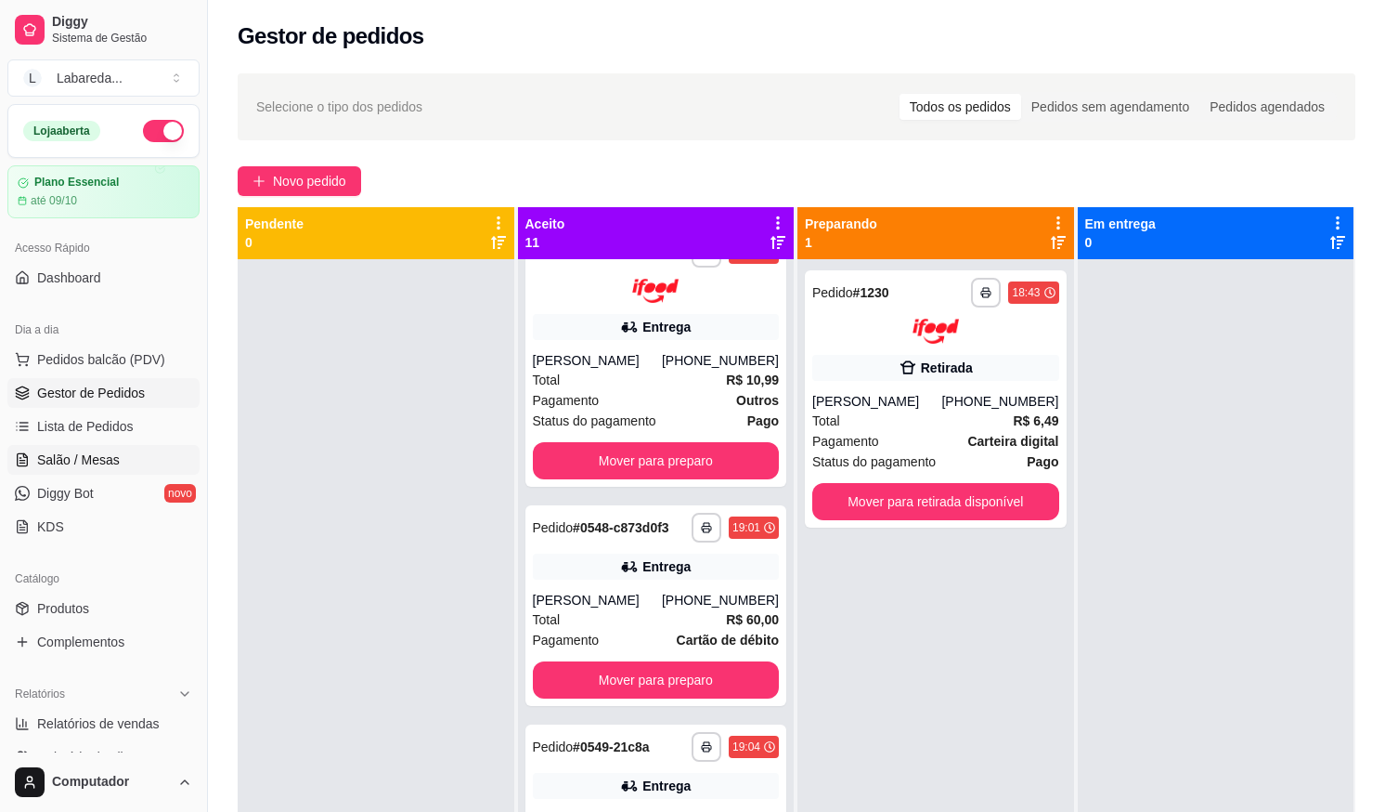
scroll to position [0, 0]
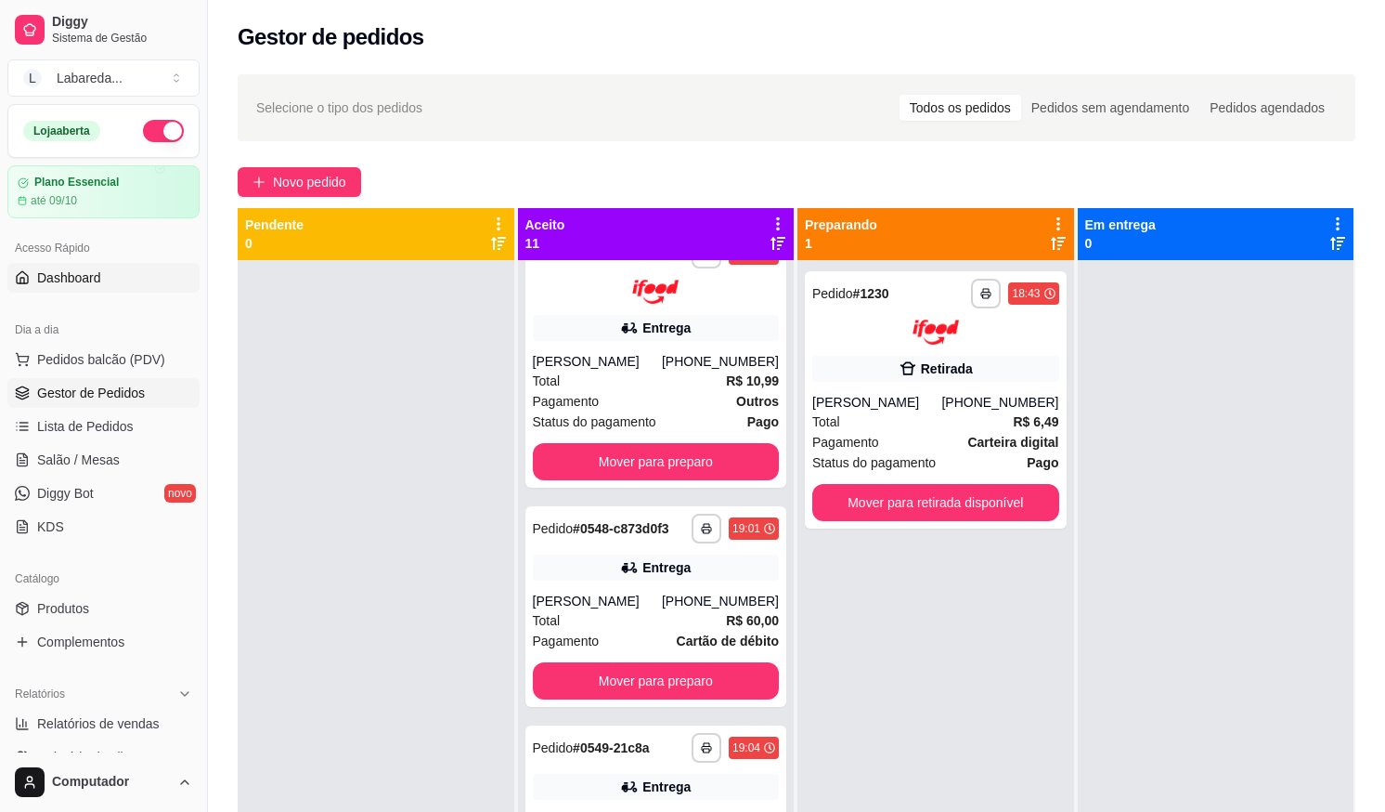
click at [104, 282] on link "Dashboard" at bounding box center [103, 278] width 192 height 30
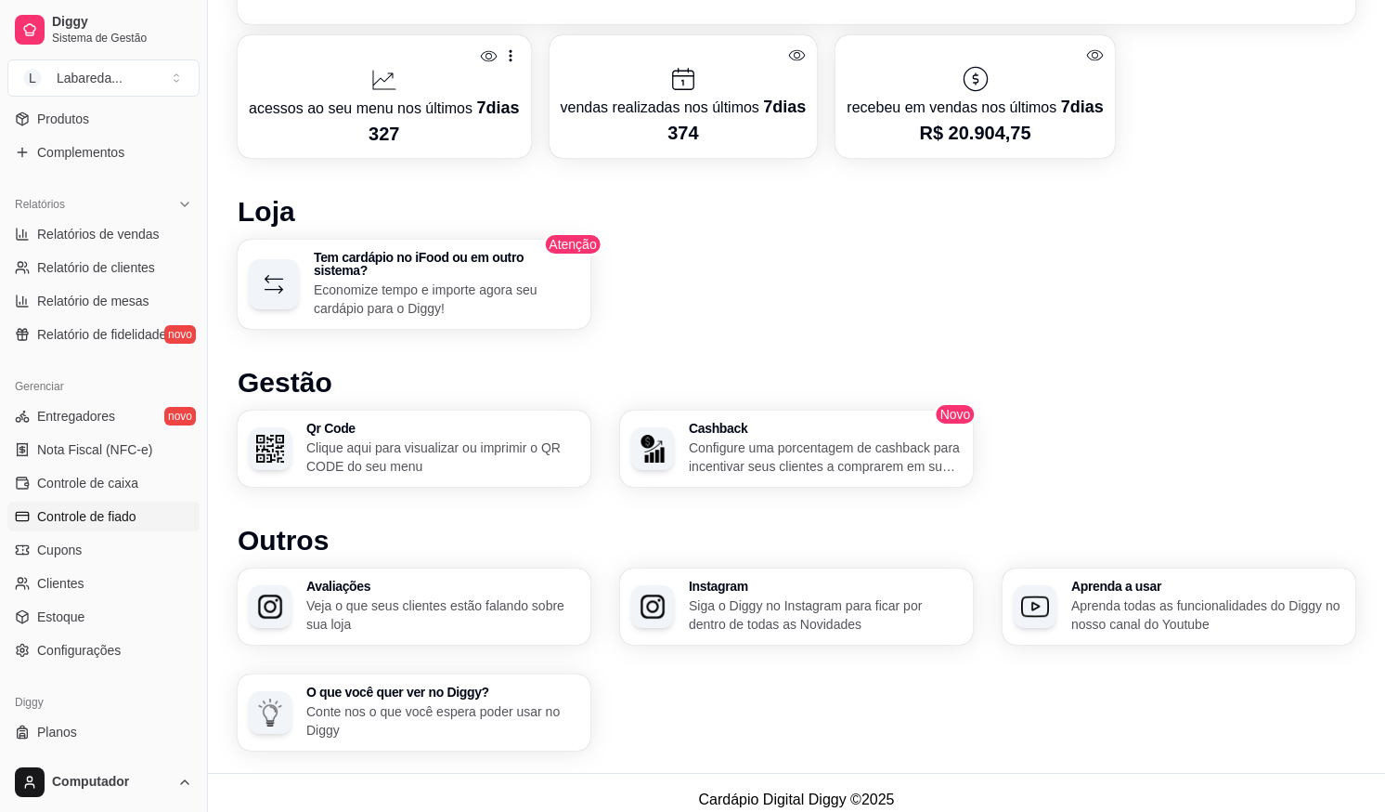
scroll to position [525, 0]
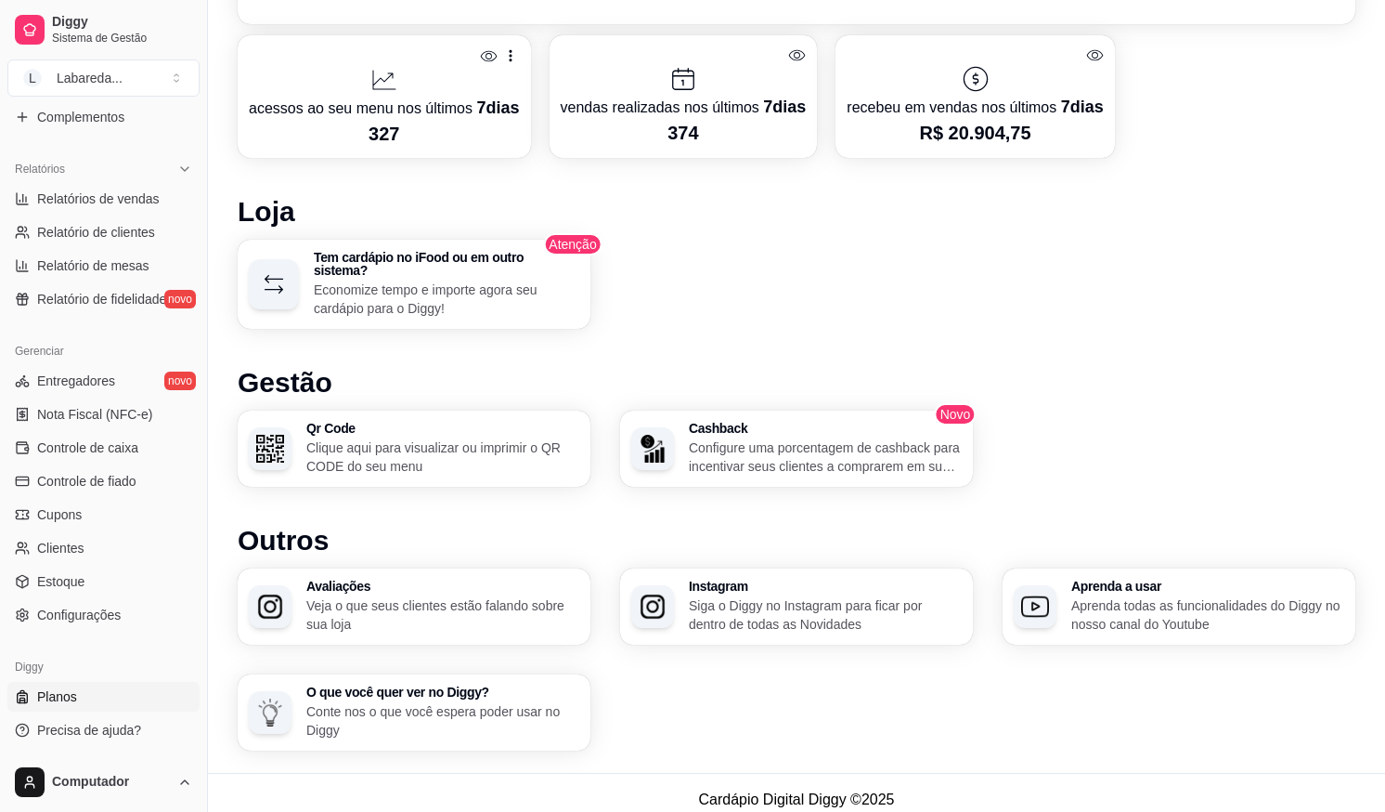
click at [55, 708] on link "Planos" at bounding box center [103, 697] width 192 height 30
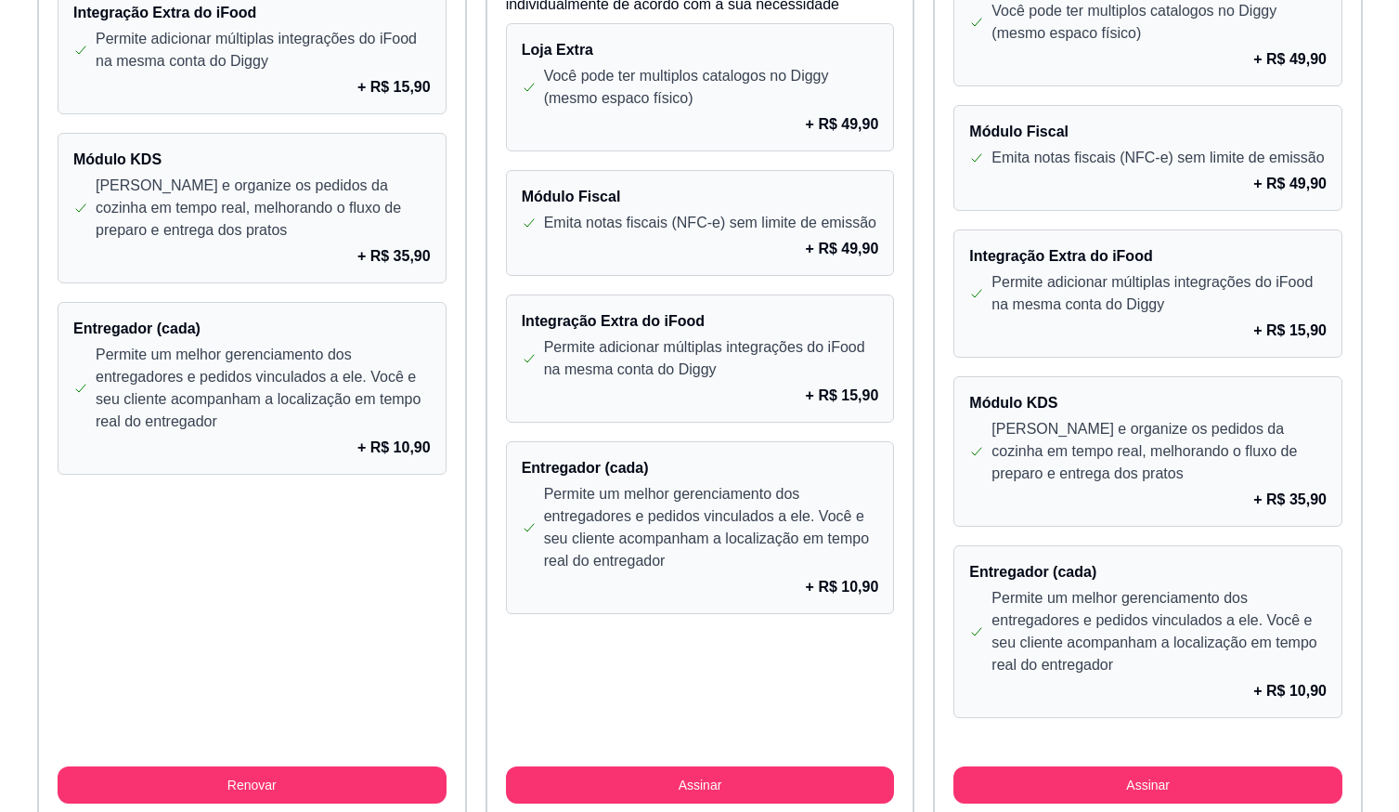
scroll to position [1634, 0]
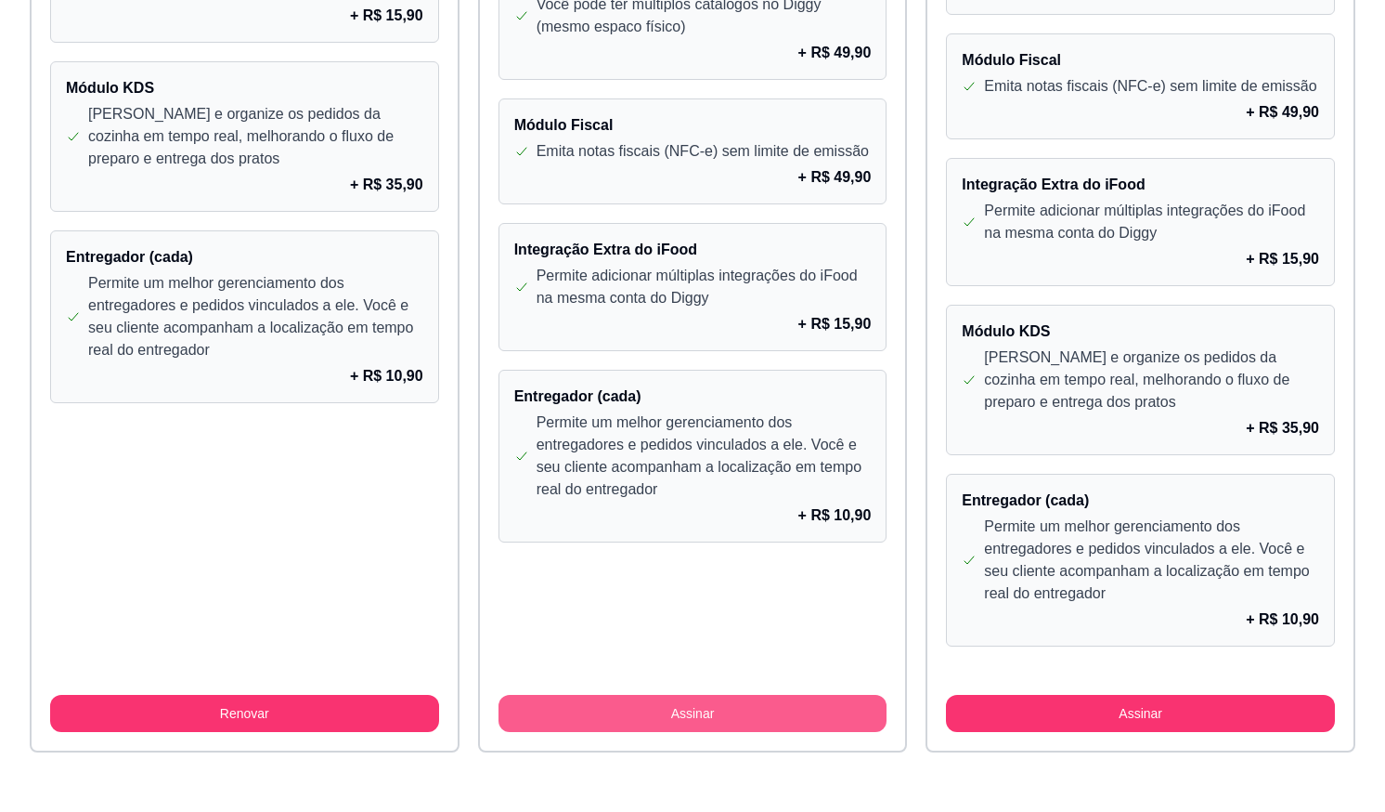
click at [741, 718] on button "Assinar" at bounding box center [693, 713] width 389 height 37
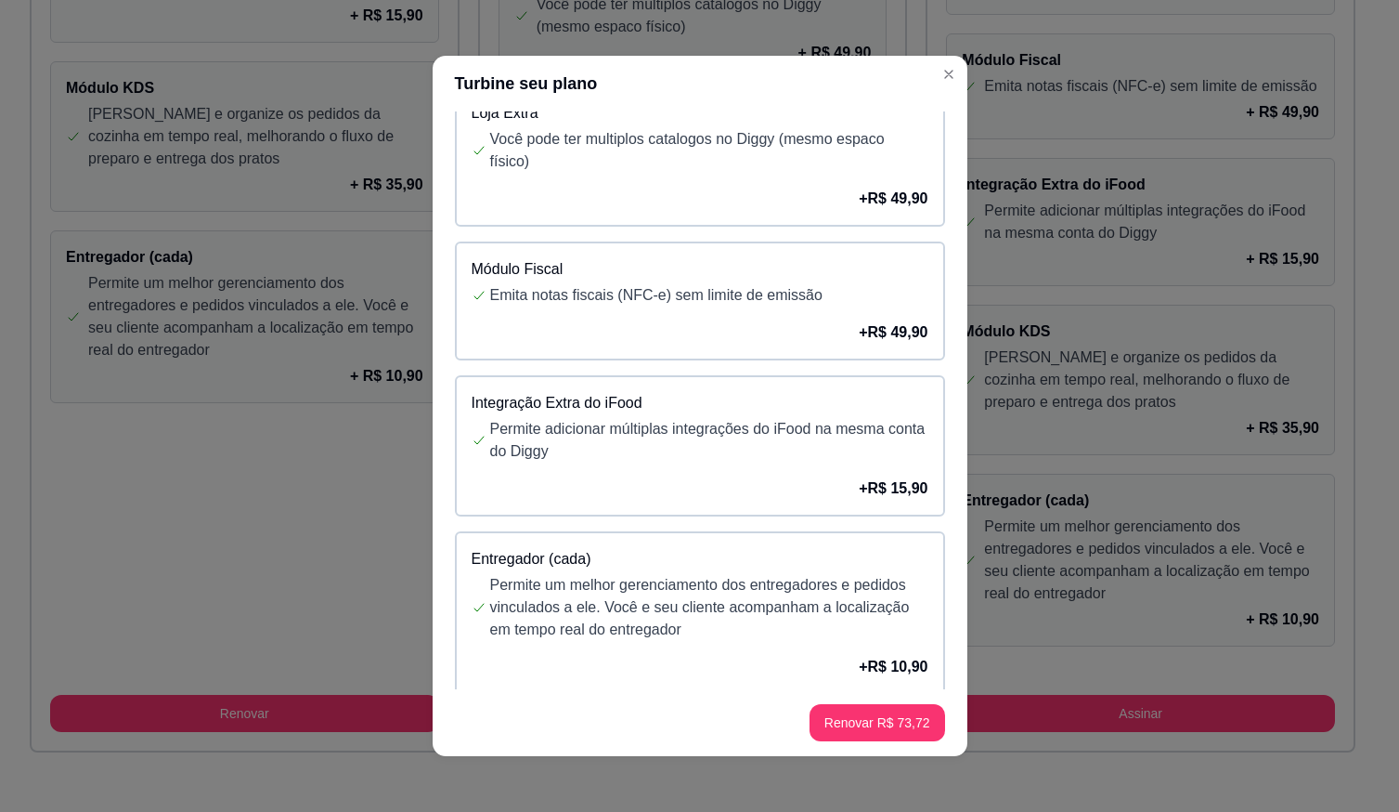
scroll to position [93, 0]
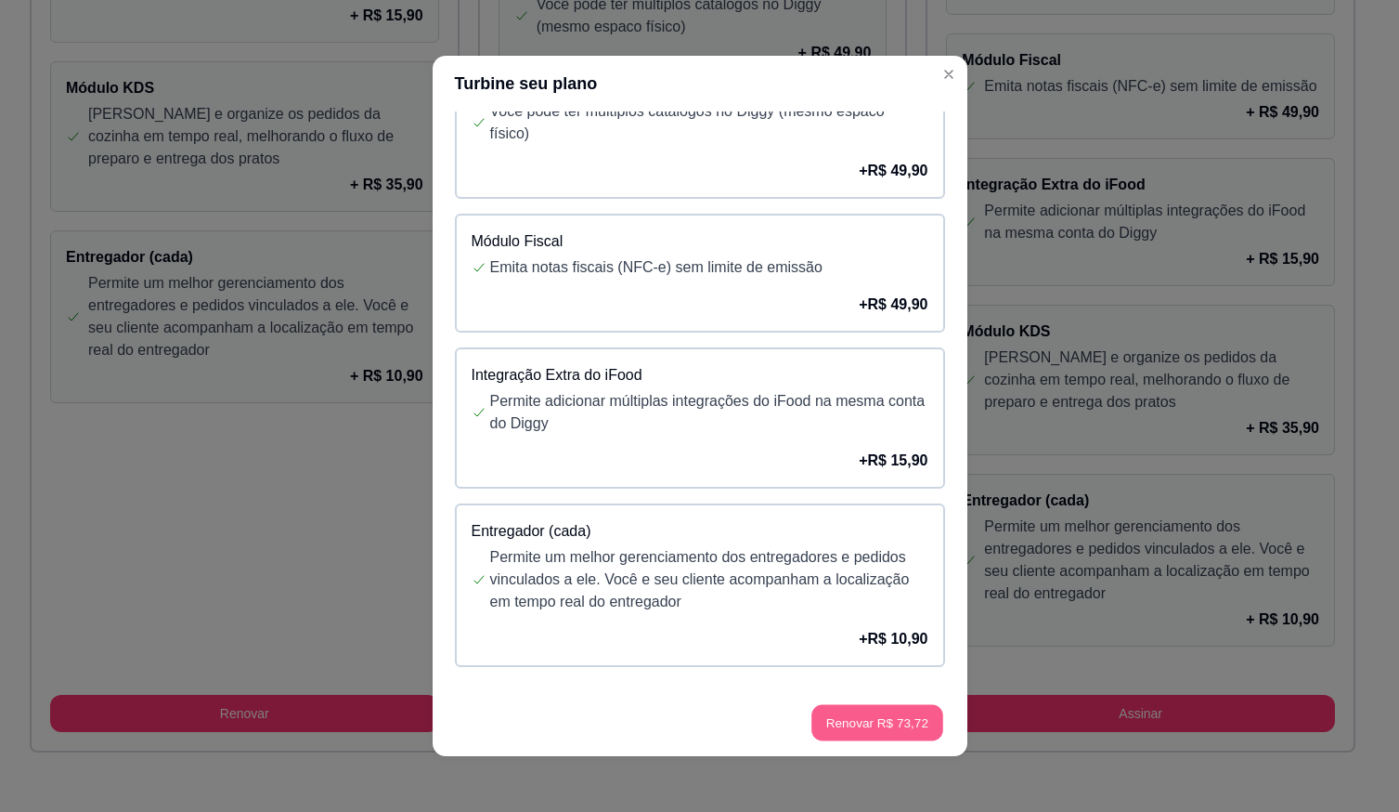
click at [844, 722] on button "Renovar R$ 73,72" at bounding box center [877, 723] width 131 height 36
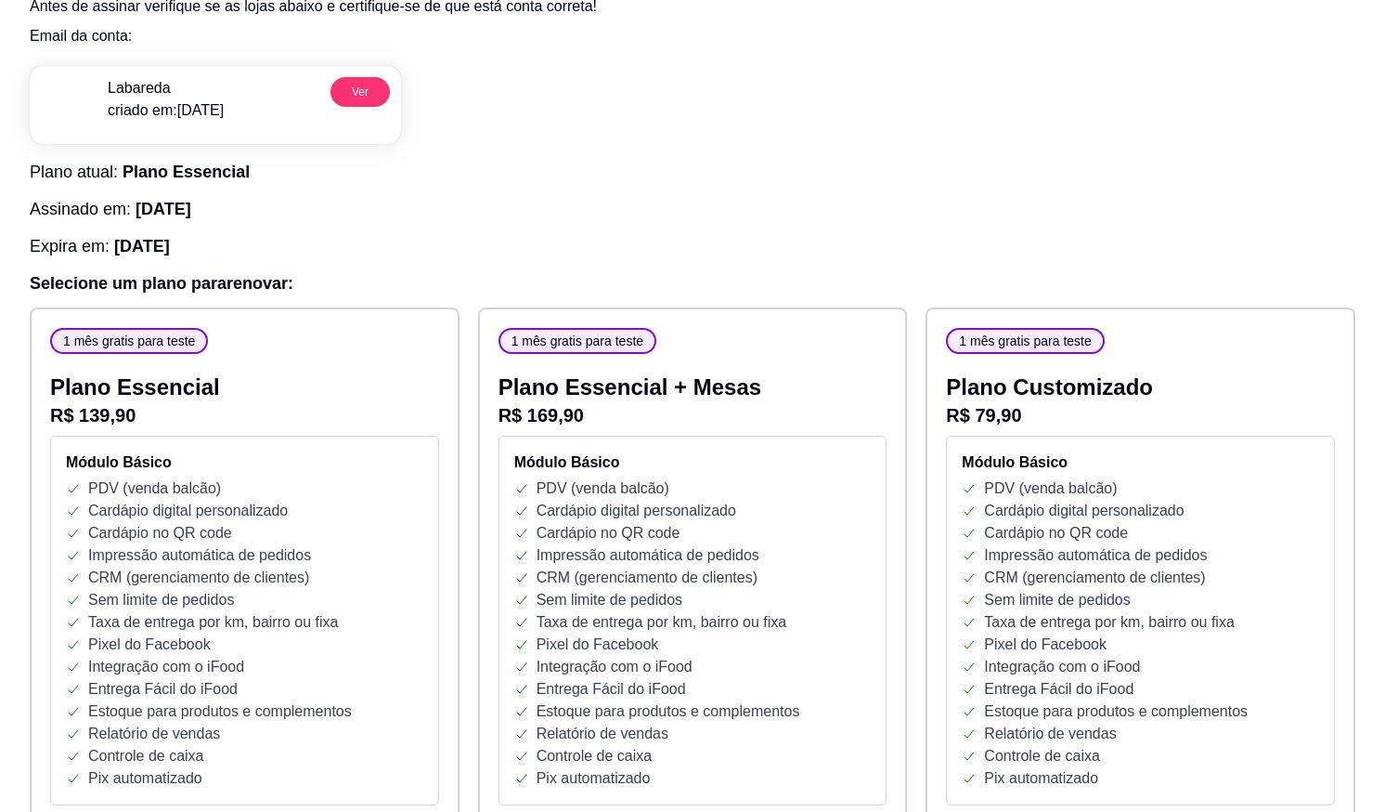
scroll to position [0, 0]
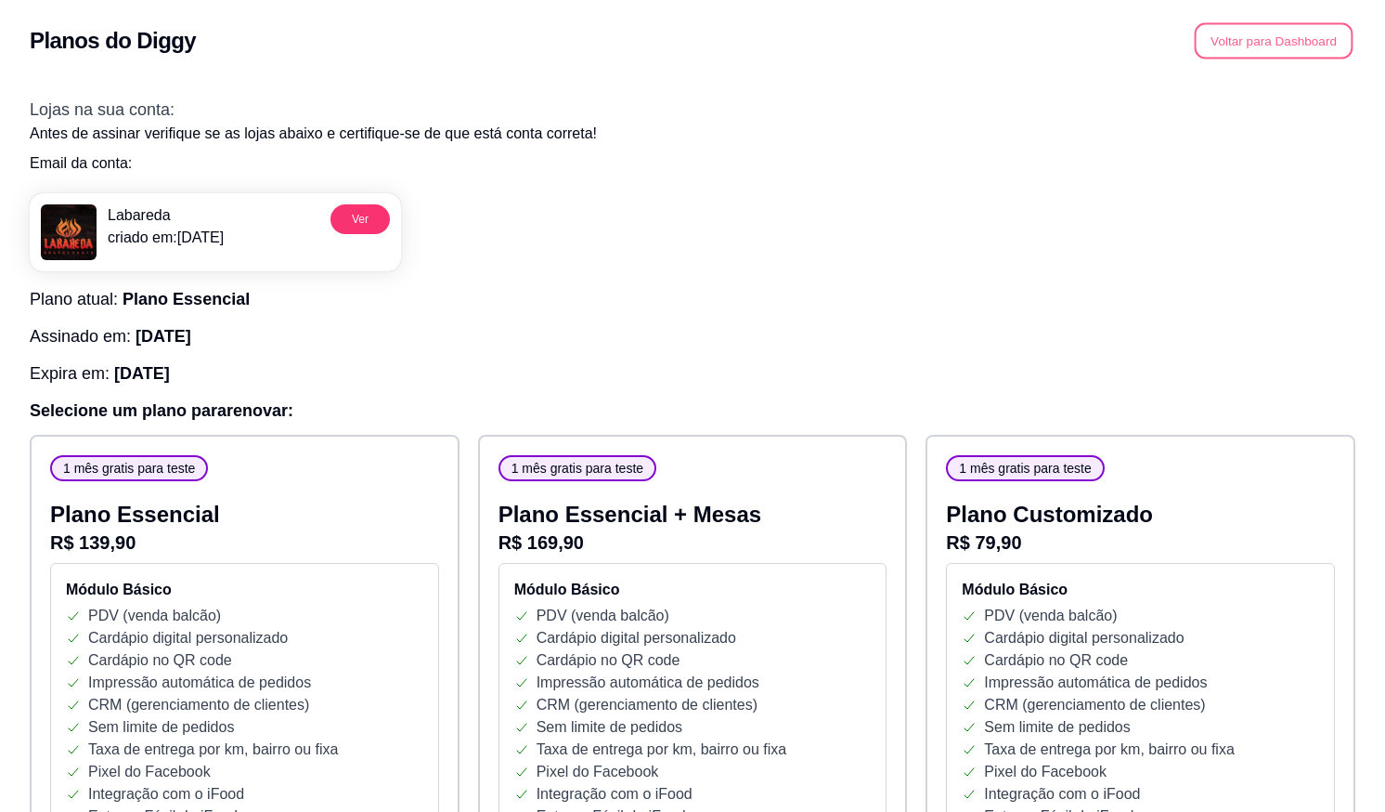
click at [1307, 47] on button "Voltar para Dashboard" at bounding box center [1274, 41] width 159 height 36
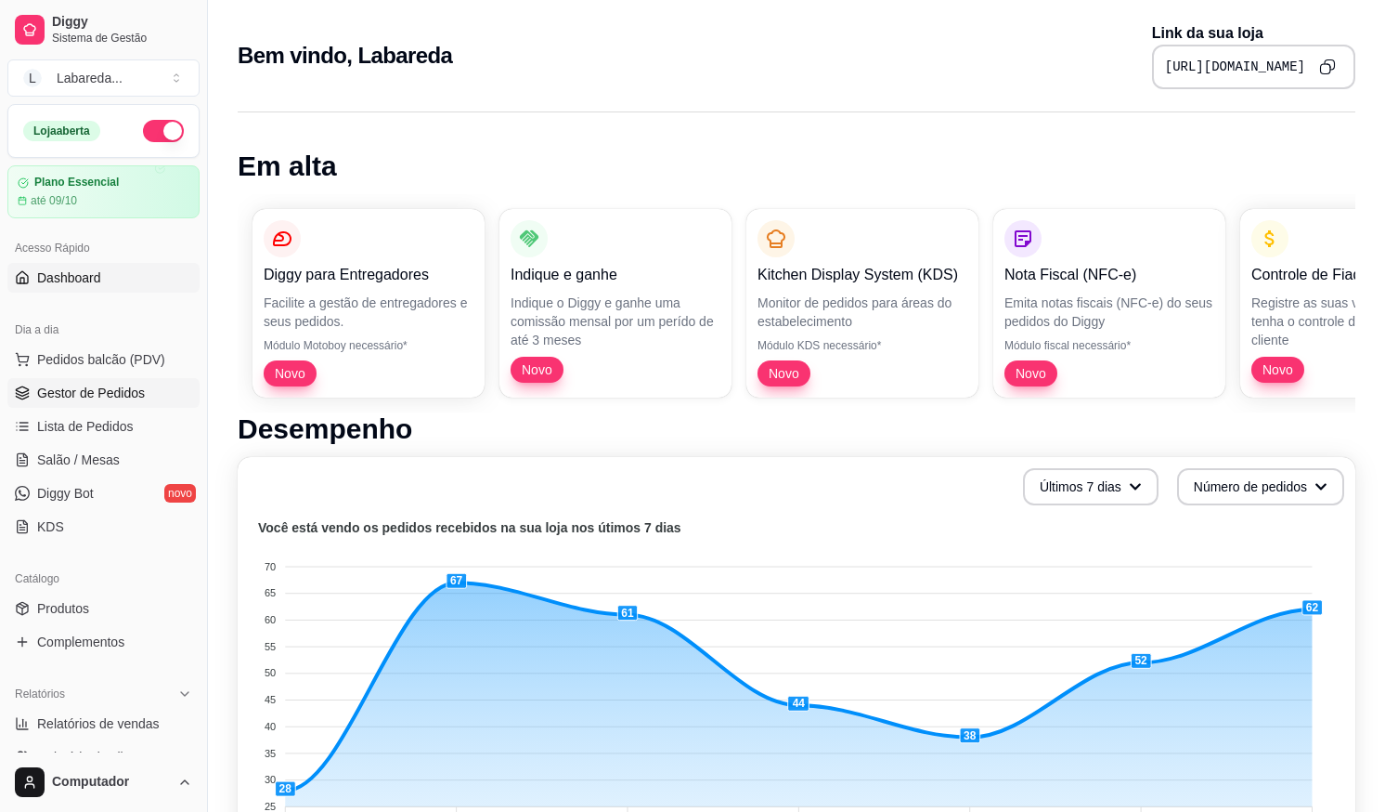
click at [106, 385] on span "Gestor de Pedidos" at bounding box center [91, 392] width 108 height 19
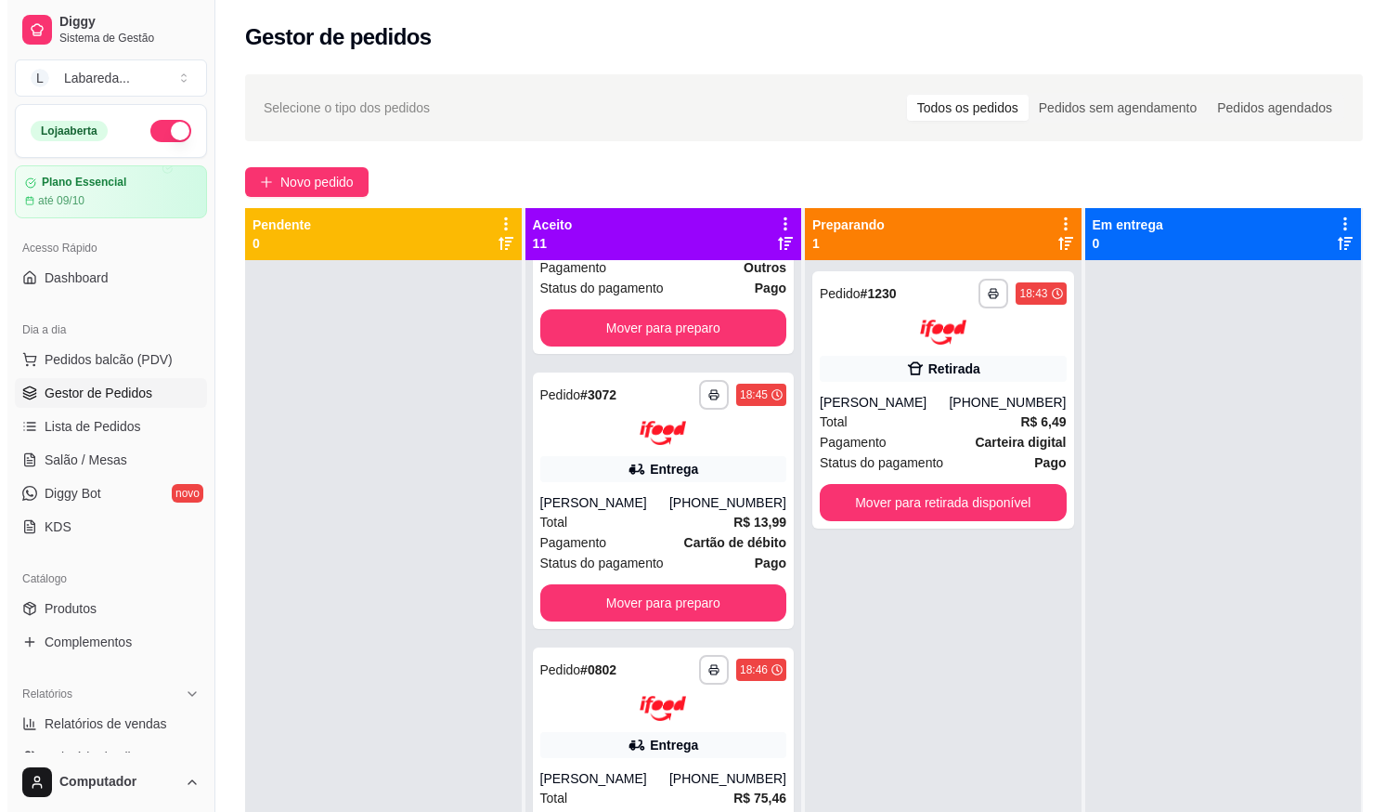
scroll to position [186, 0]
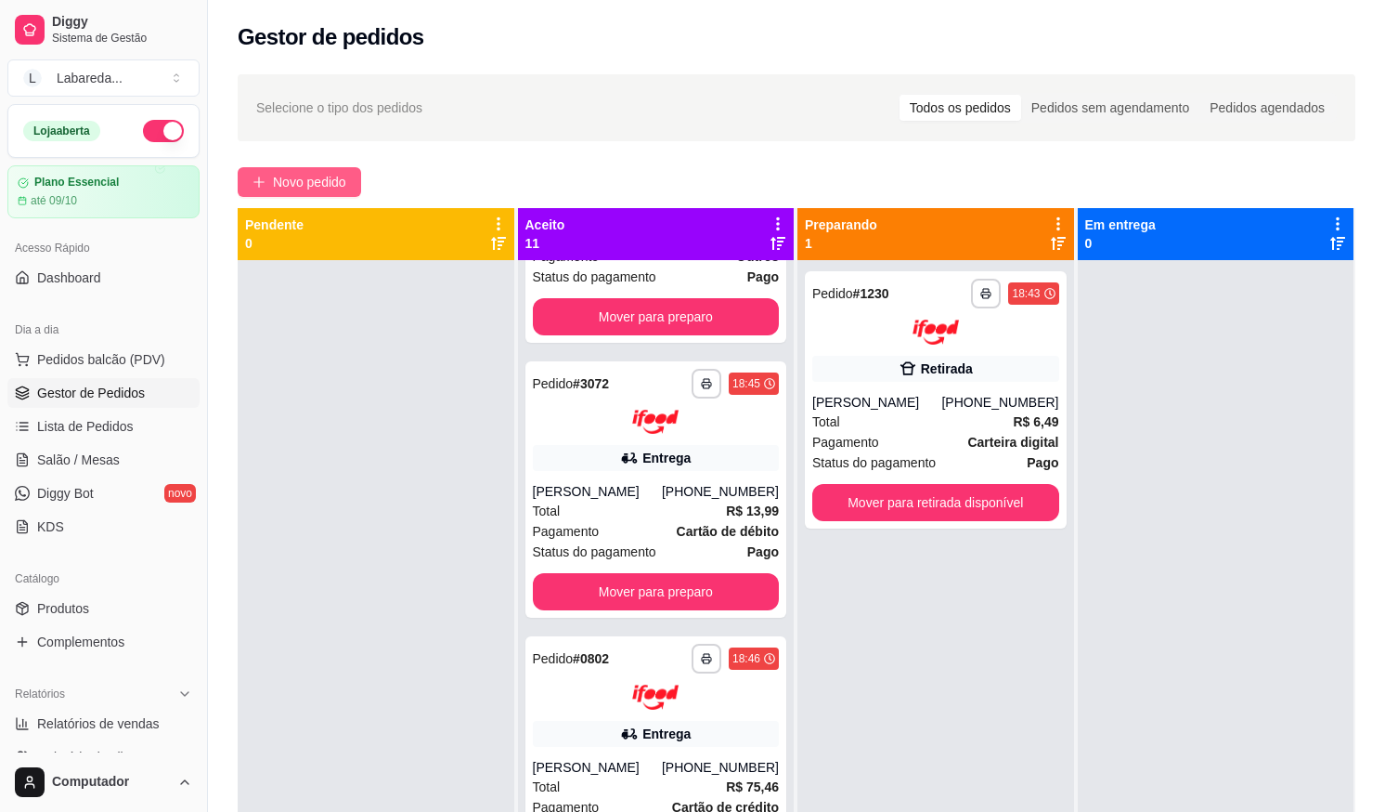
click at [314, 181] on span "Novo pedido" at bounding box center [309, 182] width 73 height 20
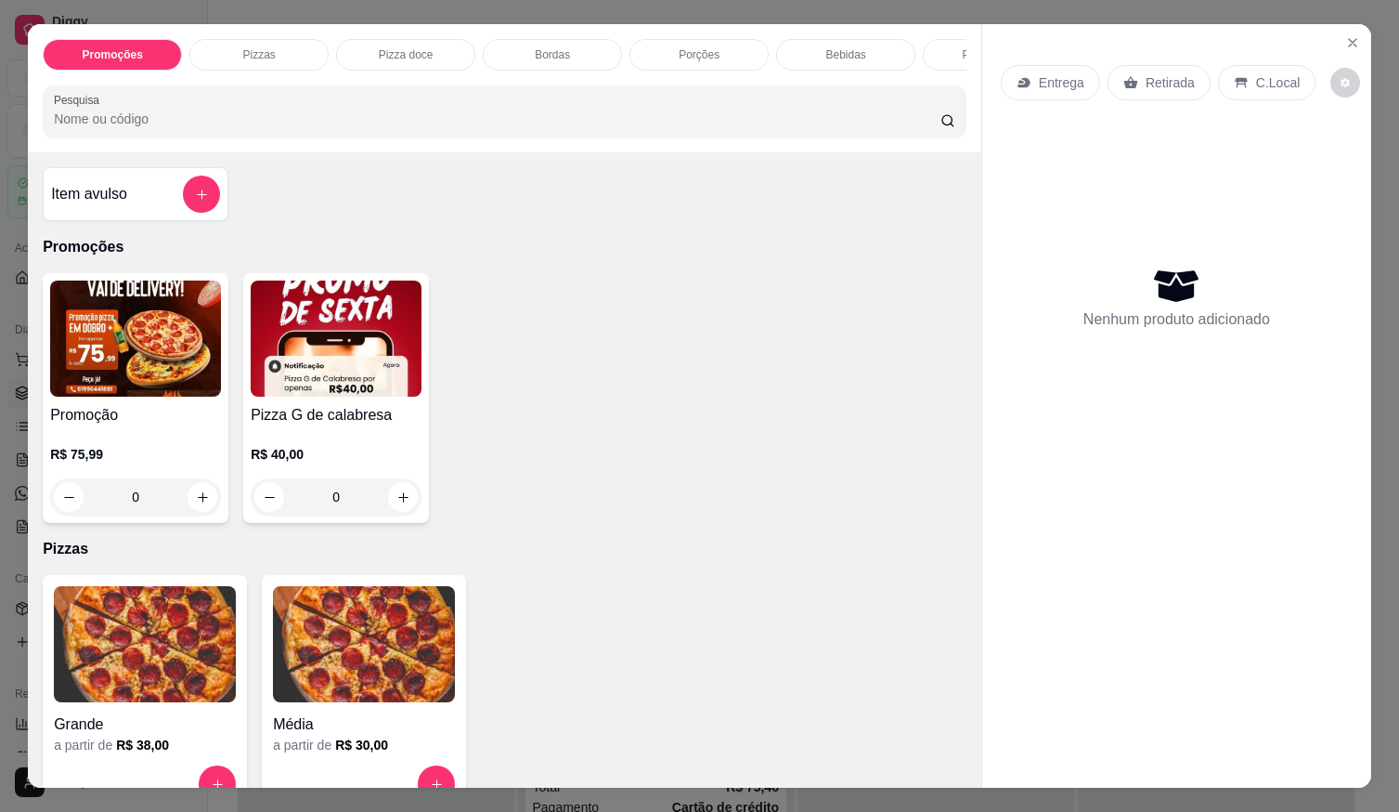
click at [180, 463] on p "R$ 75,99" at bounding box center [135, 454] width 171 height 19
click at [190, 192] on button "add-separate-item" at bounding box center [202, 194] width 36 height 36
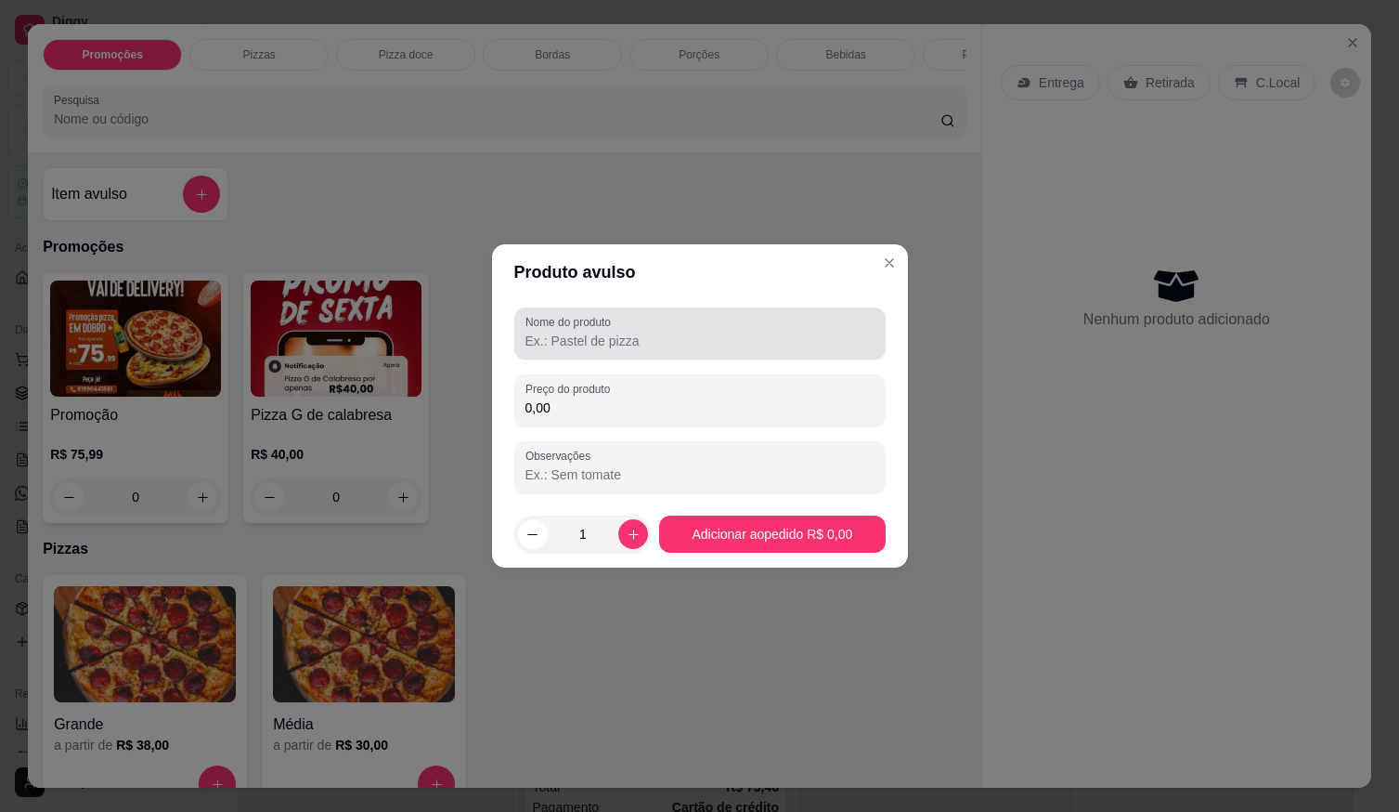
click at [565, 326] on label "Nome do produto" at bounding box center [572, 322] width 92 height 16
click at [565, 331] on input "Nome do produto" at bounding box center [700, 340] width 349 height 19
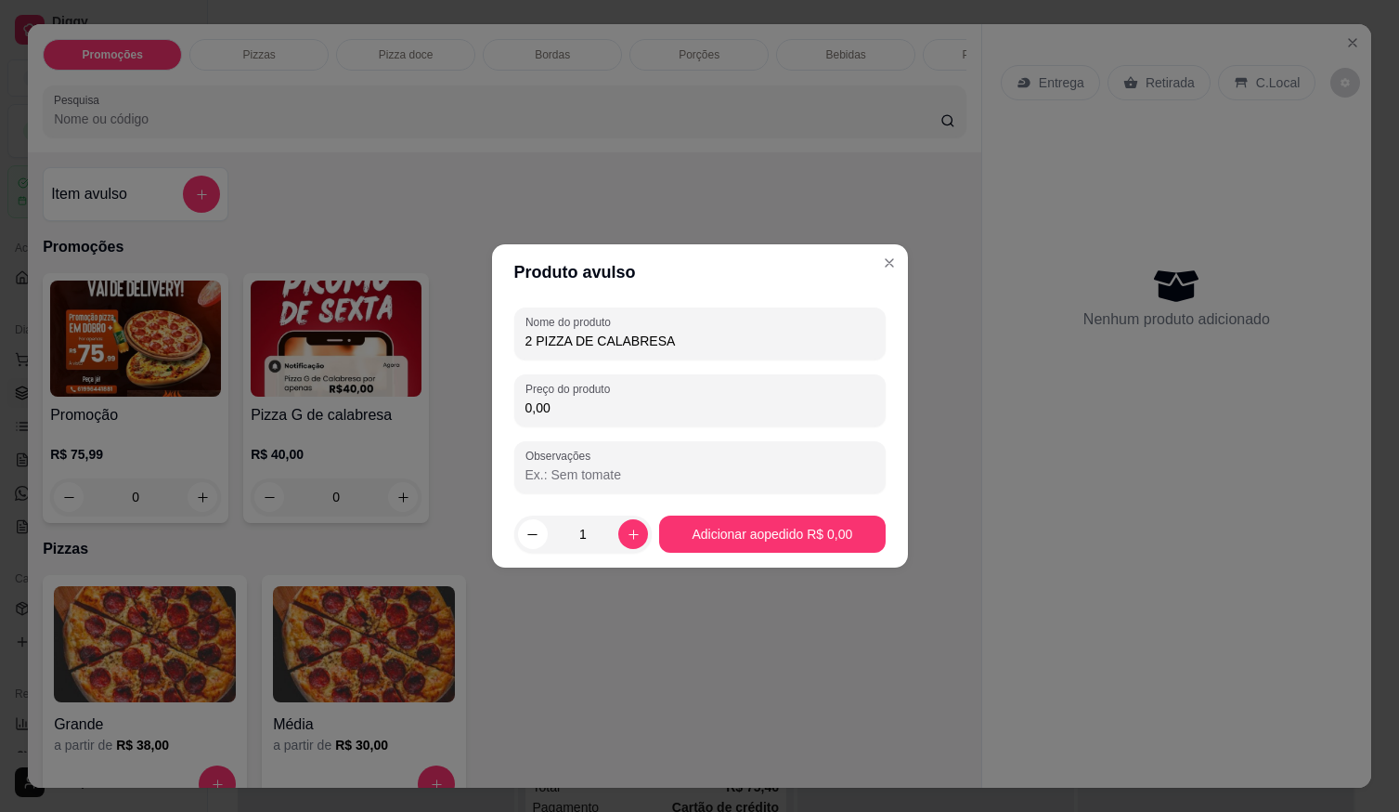
type input "2 PIZZA DE CALABRESA"
click at [598, 393] on label "Preço do produto" at bounding box center [571, 389] width 91 height 16
click at [598, 398] on input "0,00" at bounding box center [700, 407] width 349 height 19
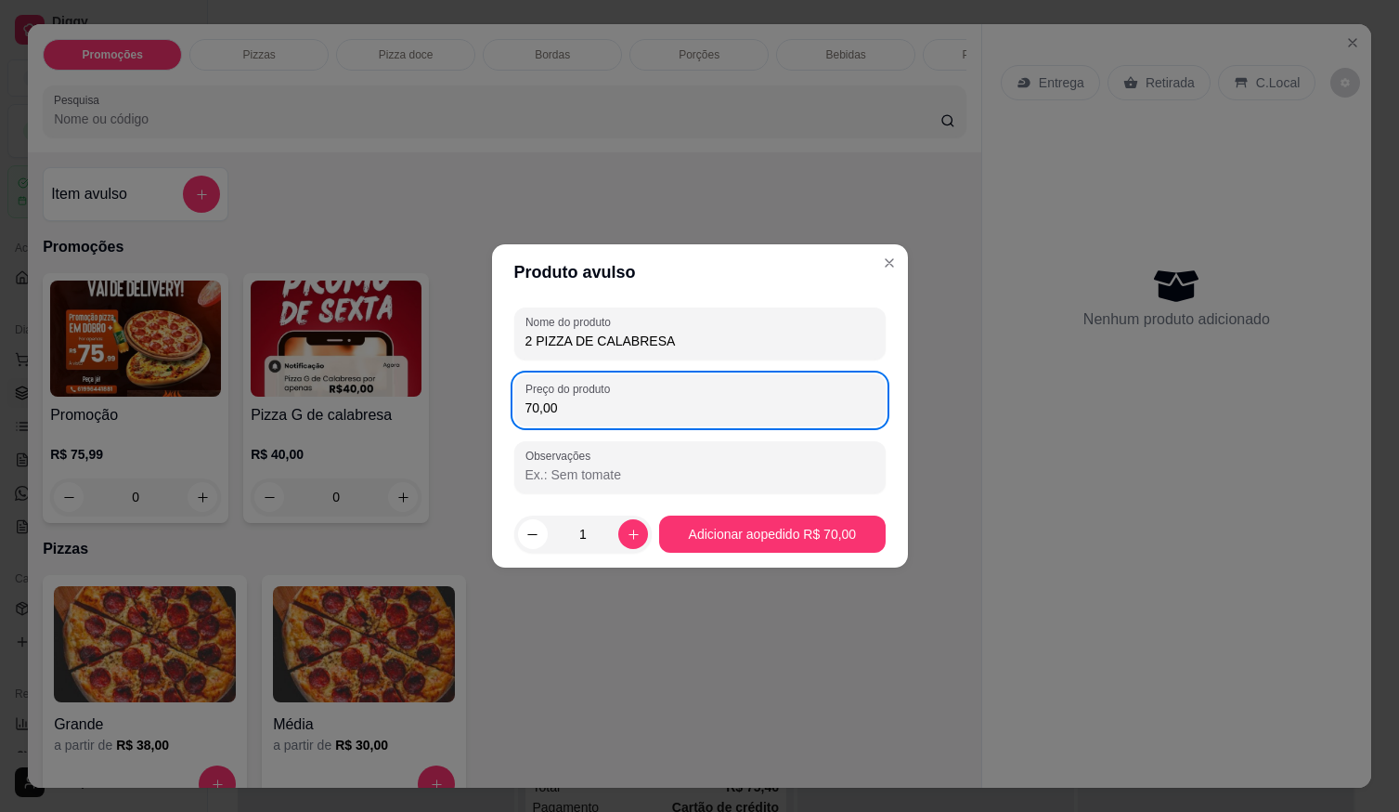
type input "70,00"
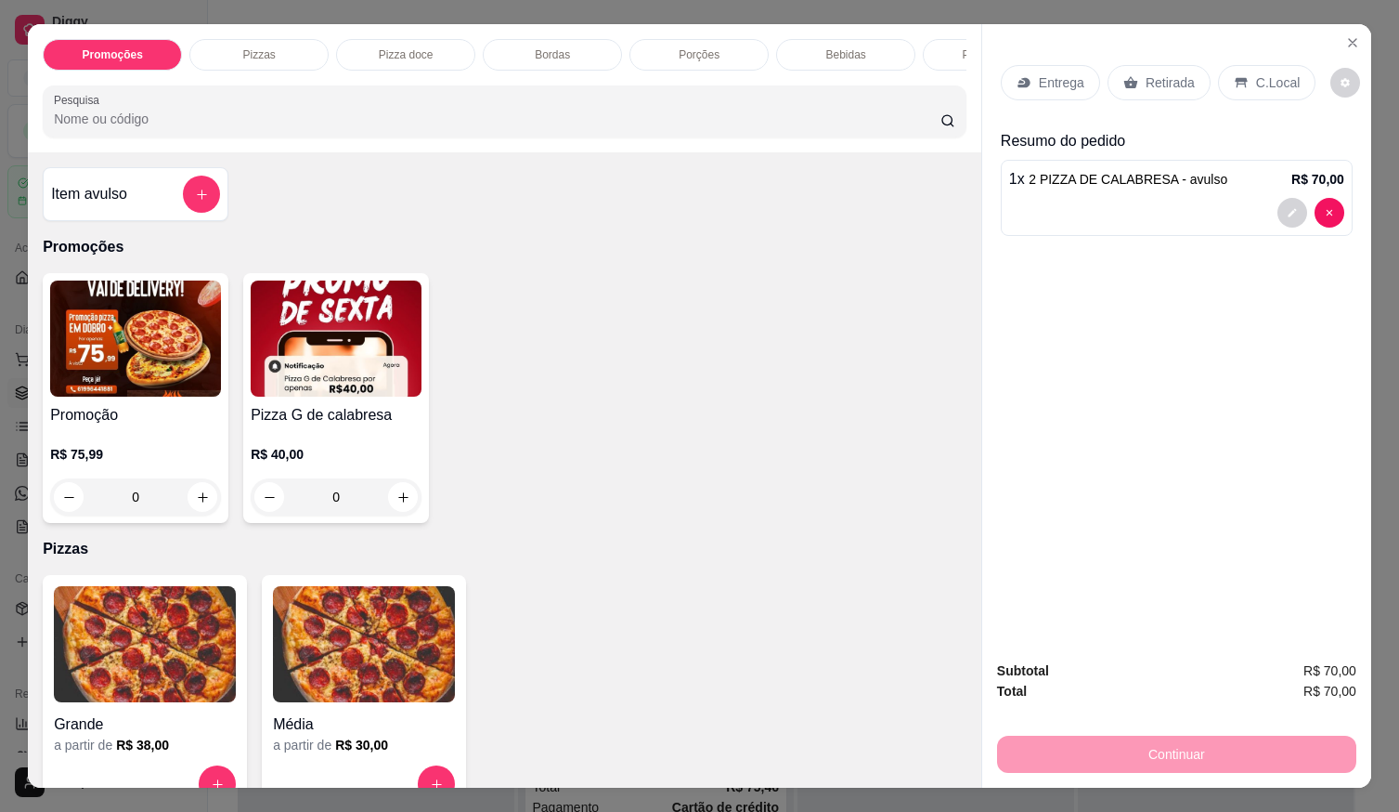
click at [1040, 88] on div "Entrega" at bounding box center [1050, 82] width 99 height 35
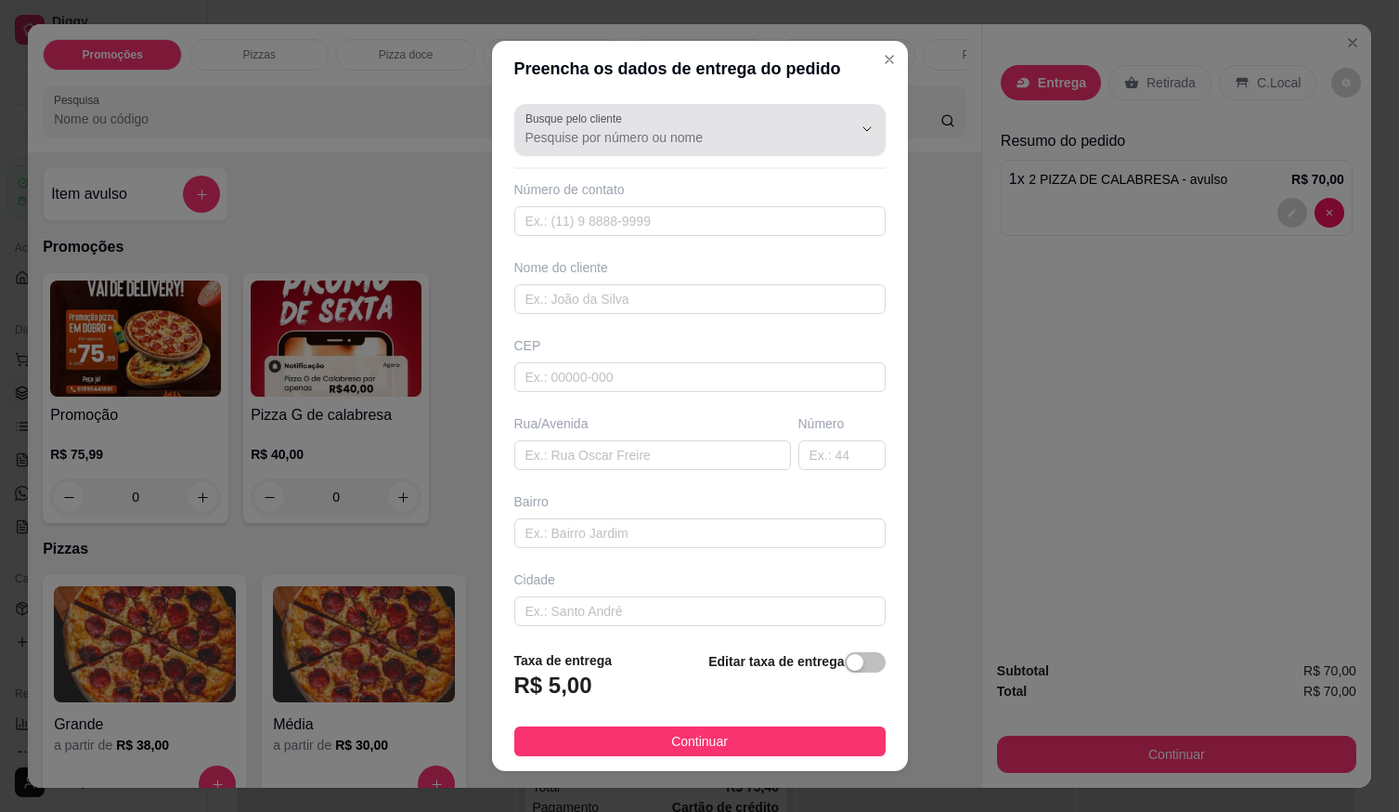
click at [616, 142] on input "Busque pelo cliente" at bounding box center [674, 137] width 297 height 19
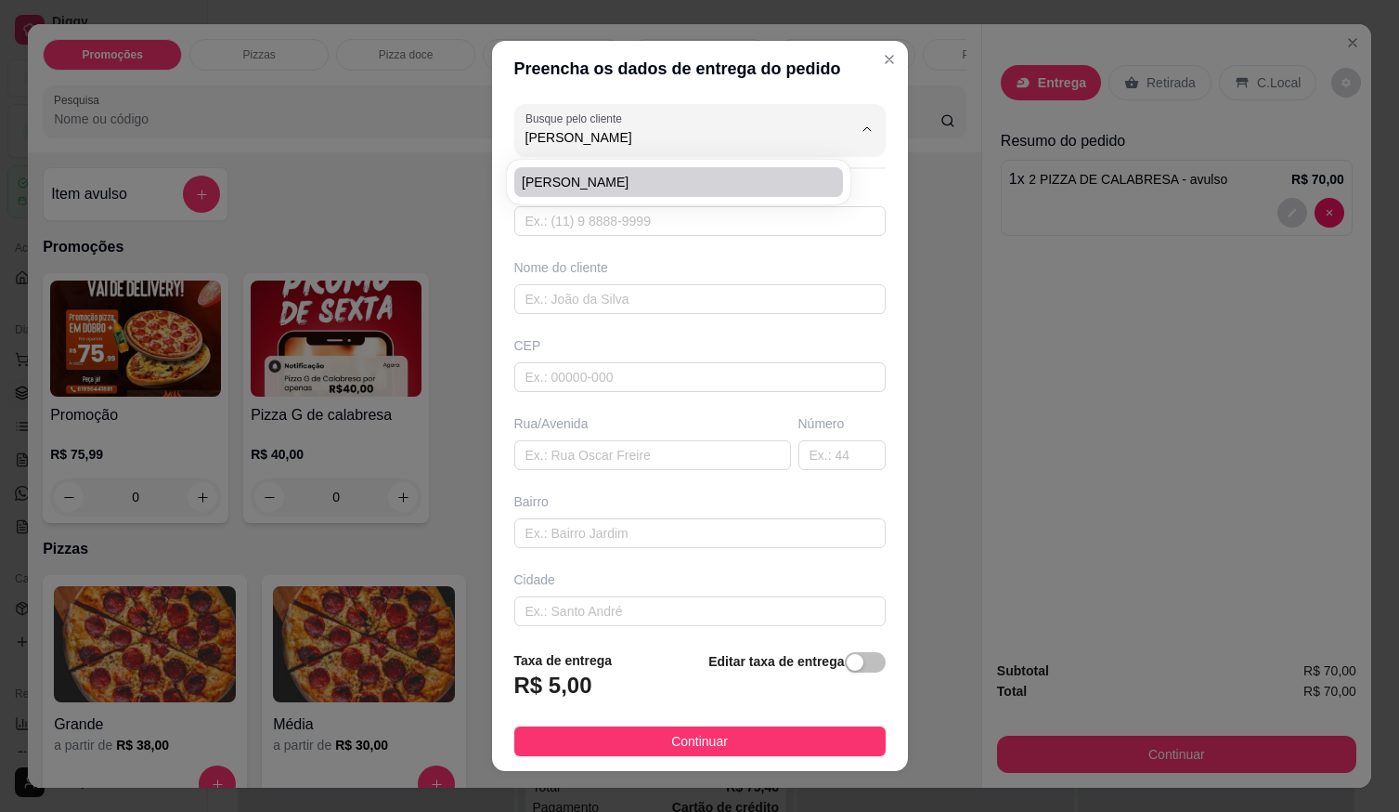
click at [631, 169] on li "AMANDA MARTINS" at bounding box center [678, 182] width 329 height 30
type input "AMANDA MARTINS"
type input "61998903055"
type input "AMANDA MARTINS"
type input "AV RIFANIA"
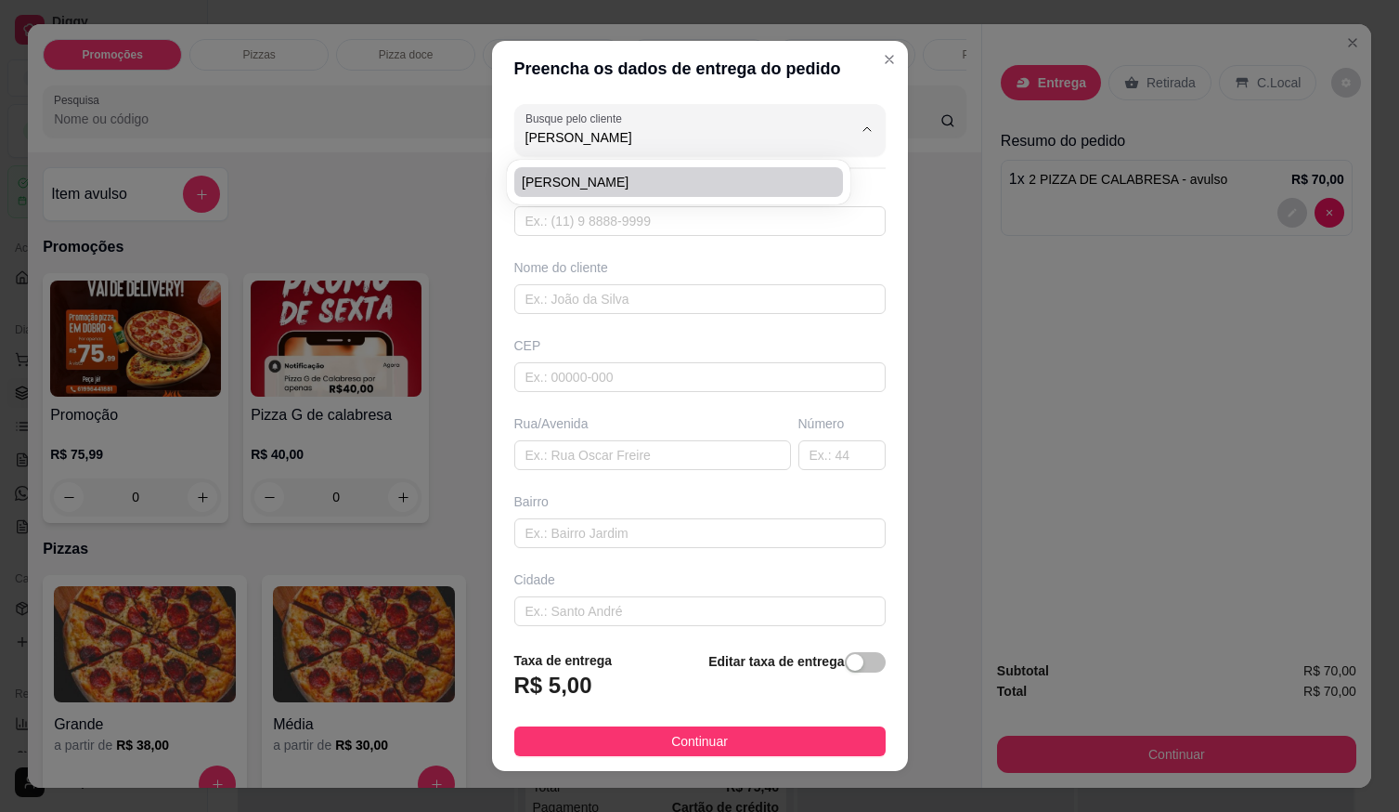
type input "3"
type input "COMERCIAL AMANDA"
type input "CHACARAS DO ABREU"
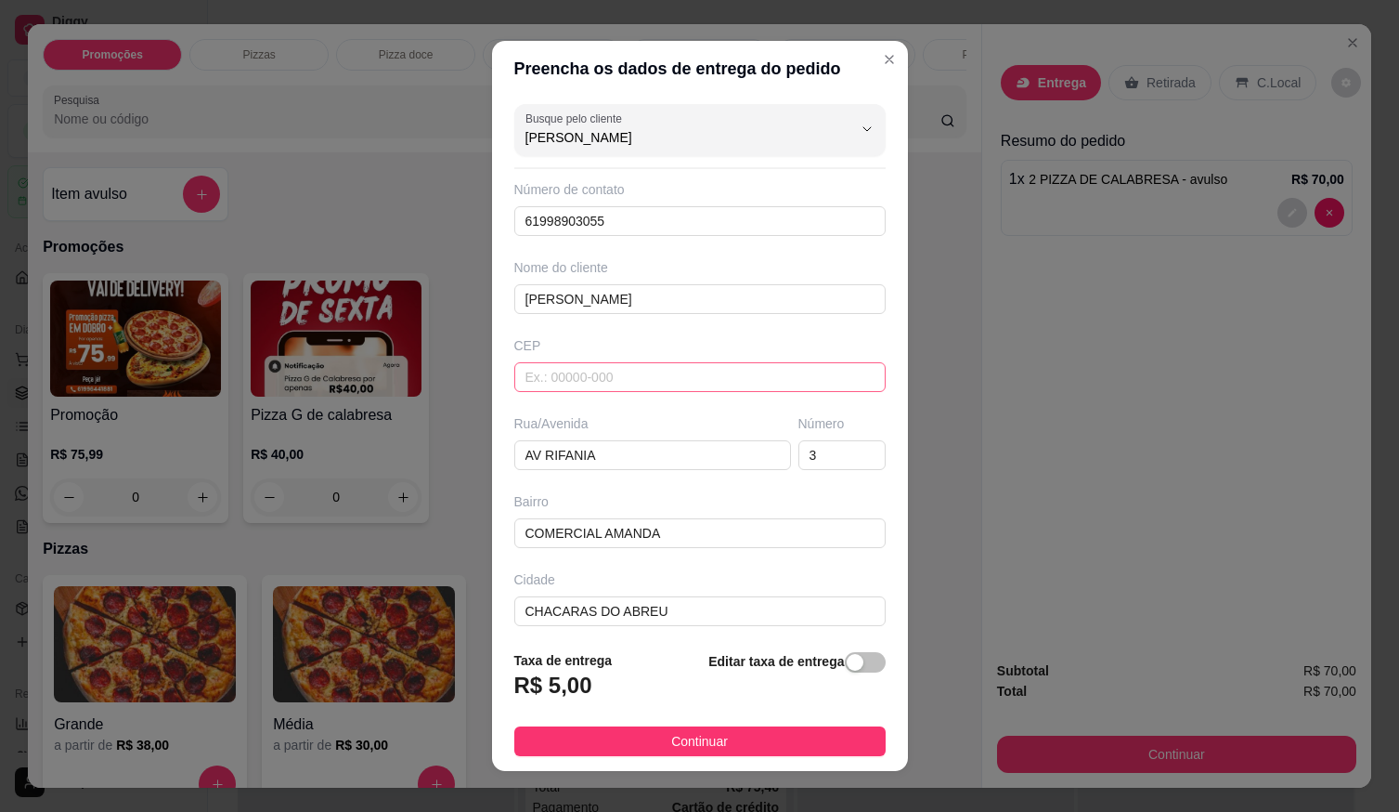
type input "AMANDA MARTINS"
click at [536, 384] on input "text" at bounding box center [699, 377] width 371 height 30
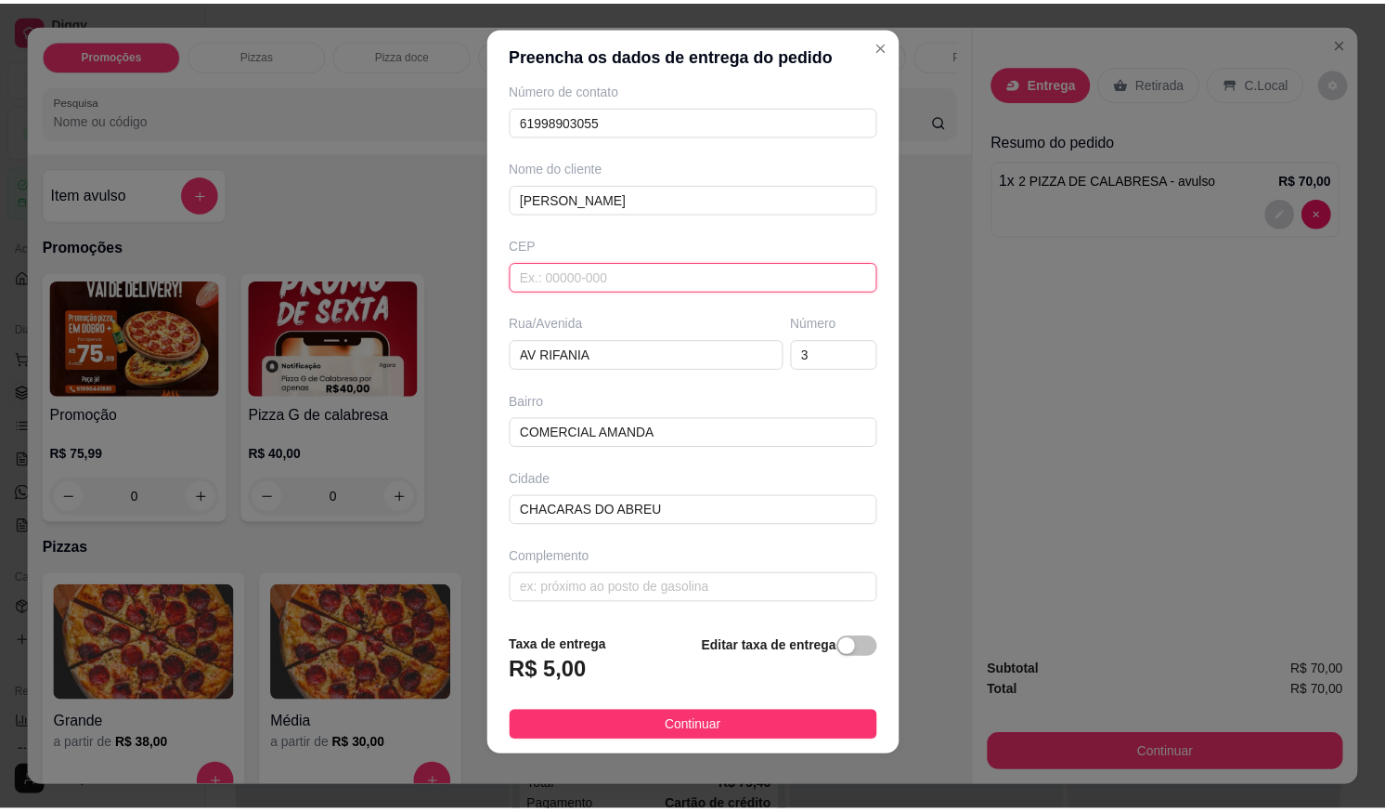
scroll to position [19, 0]
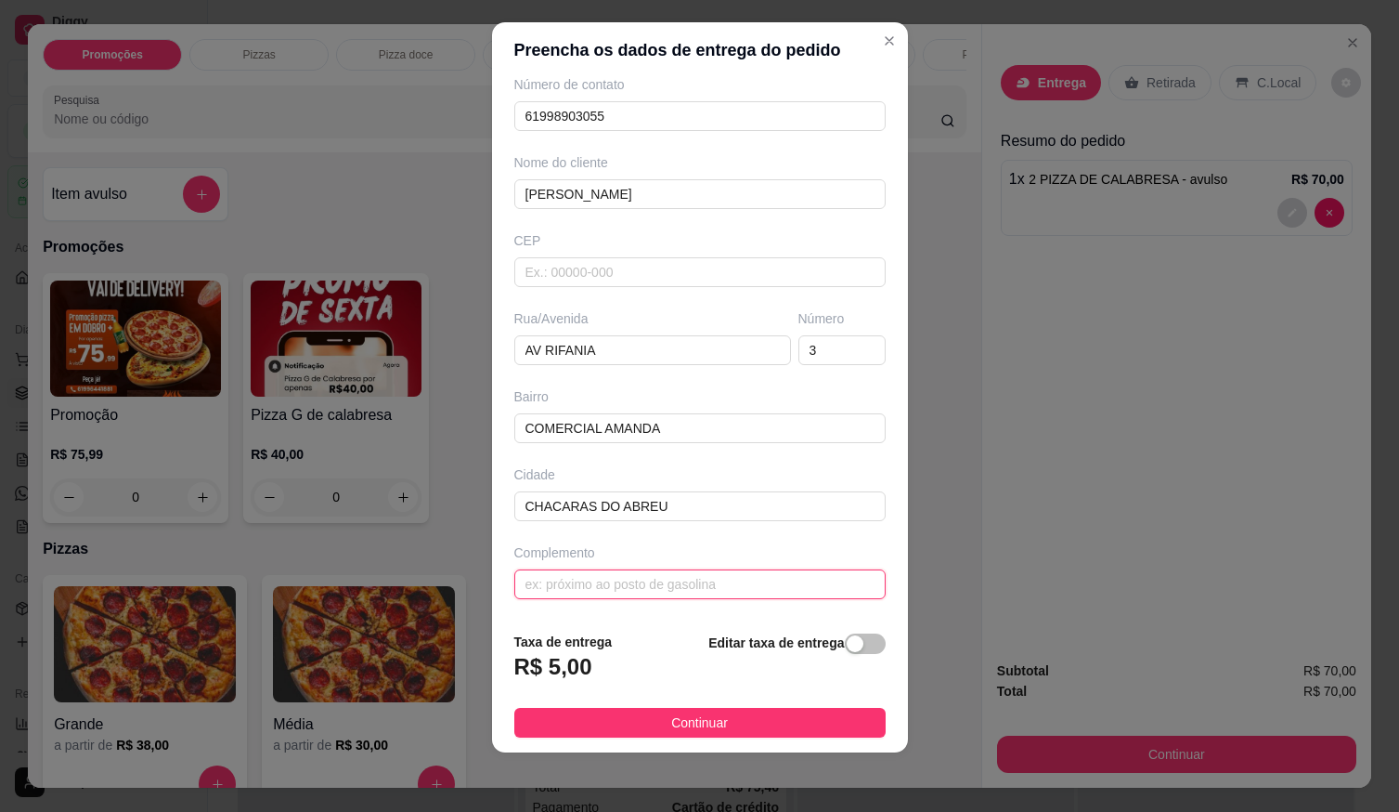
click at [552, 590] on input "text" at bounding box center [699, 584] width 371 height 30
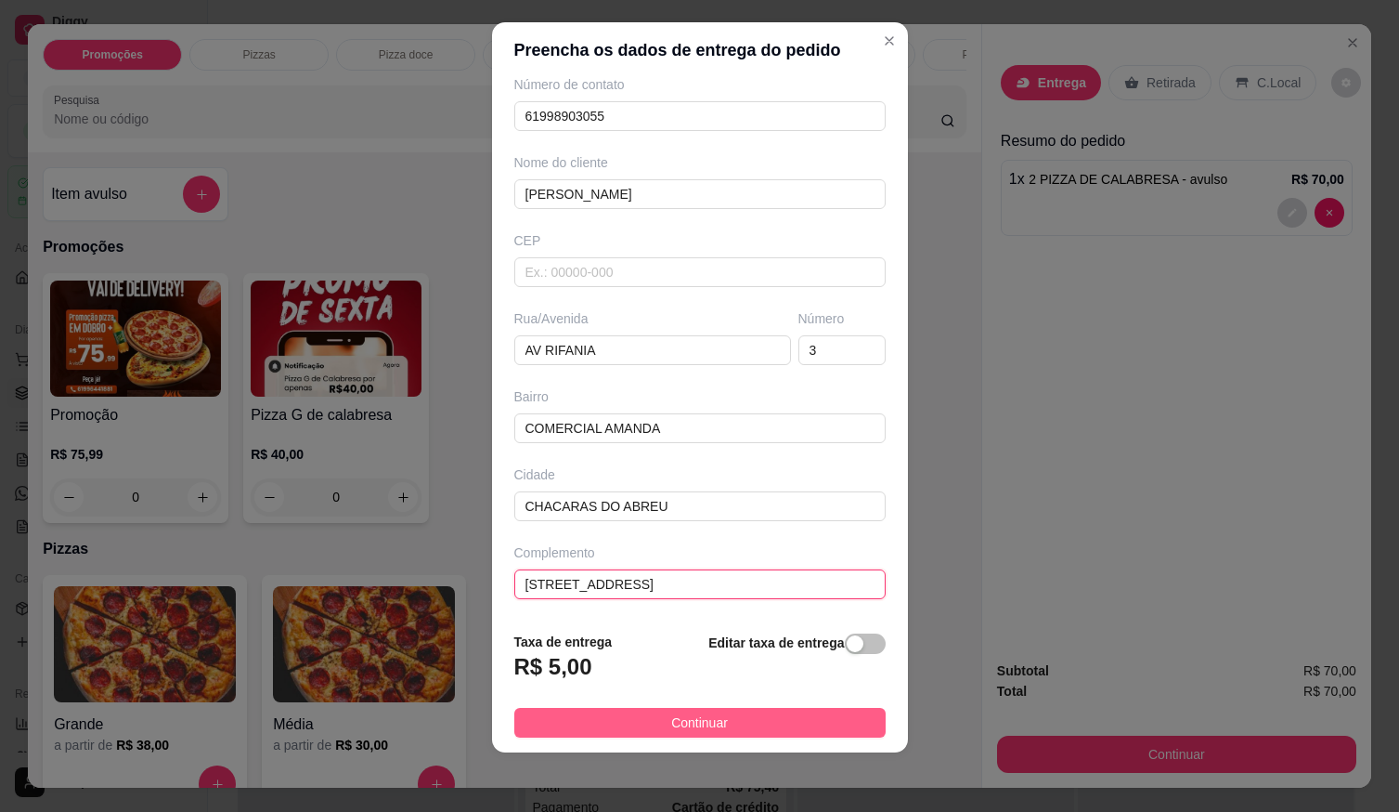
type input "VIA 15 LOTE 11"
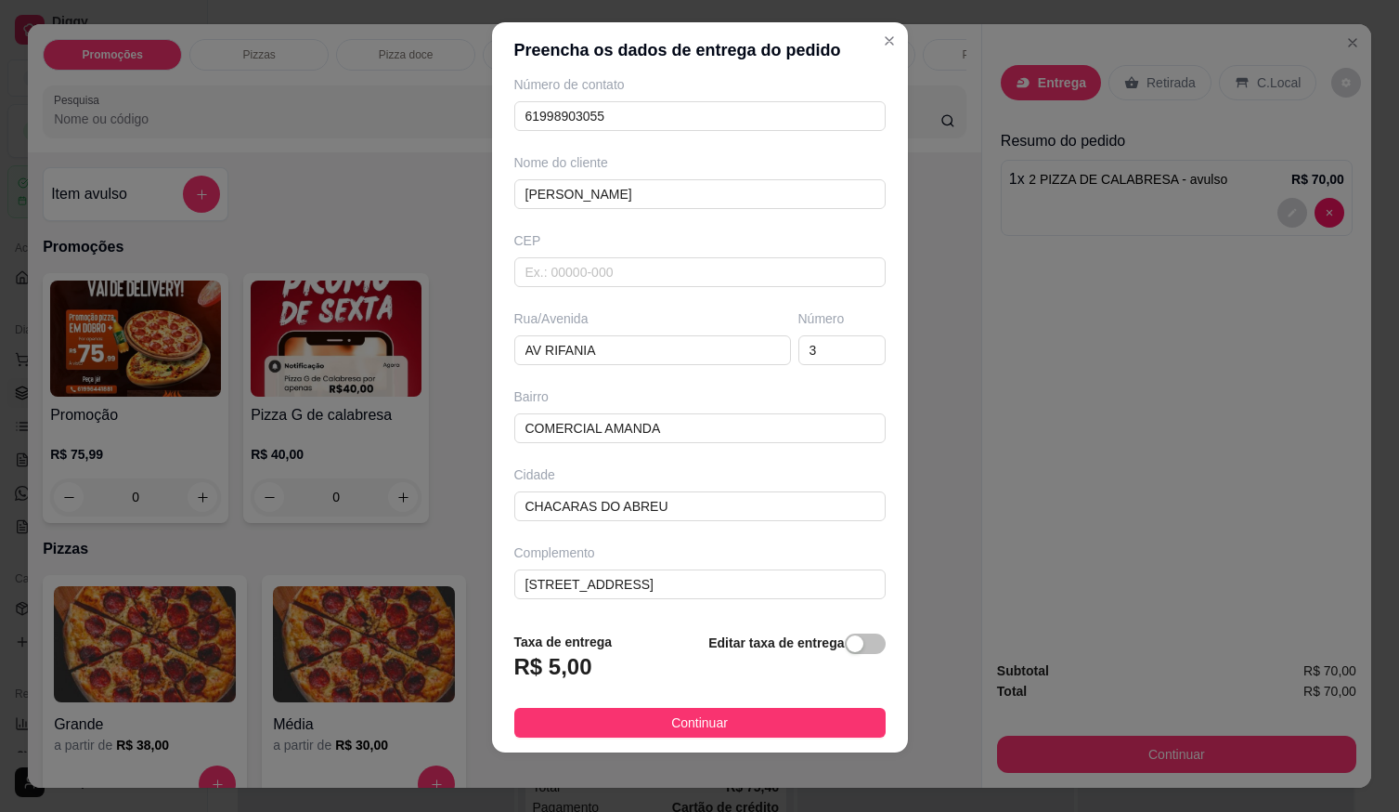
click at [671, 720] on span "Continuar" at bounding box center [699, 722] width 57 height 20
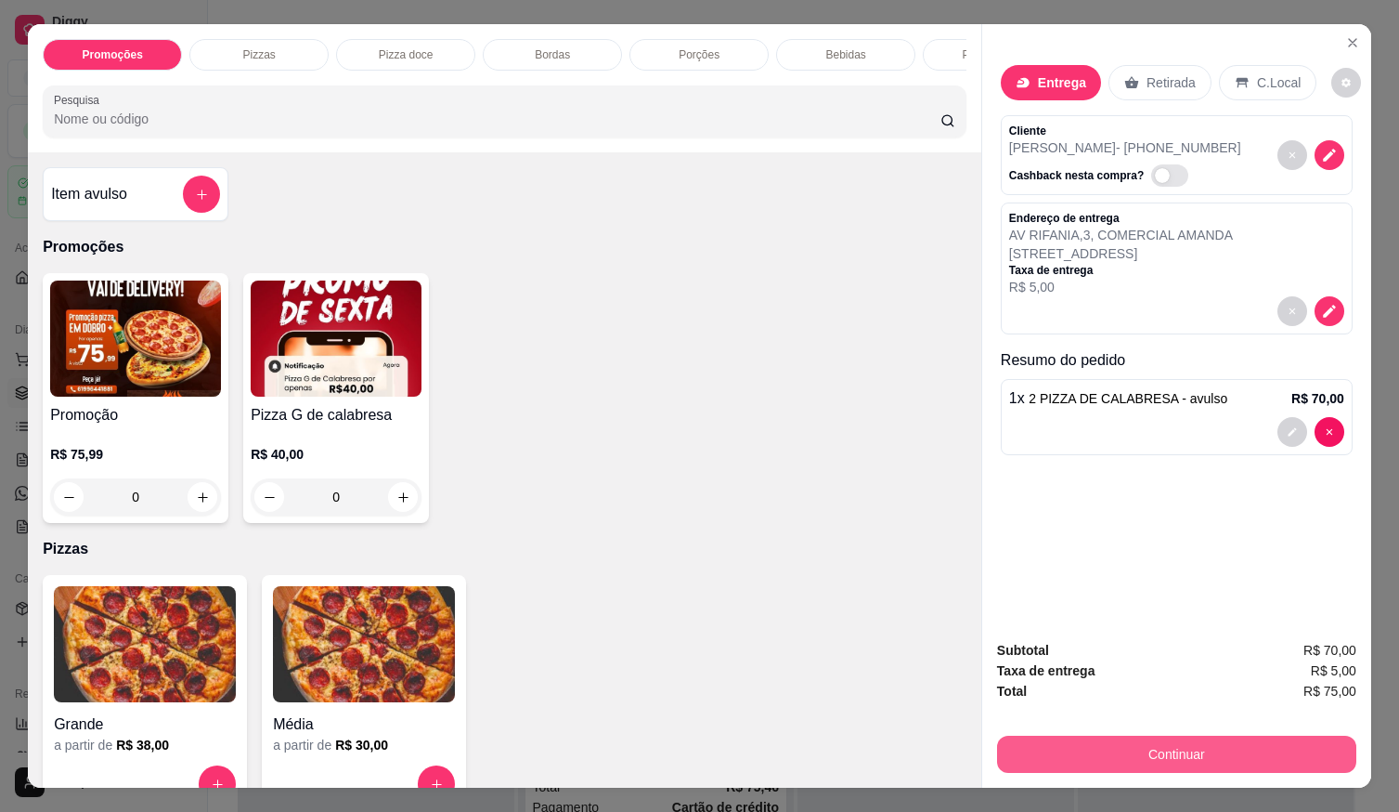
click at [1092, 745] on button "Continuar" at bounding box center [1176, 753] width 359 height 37
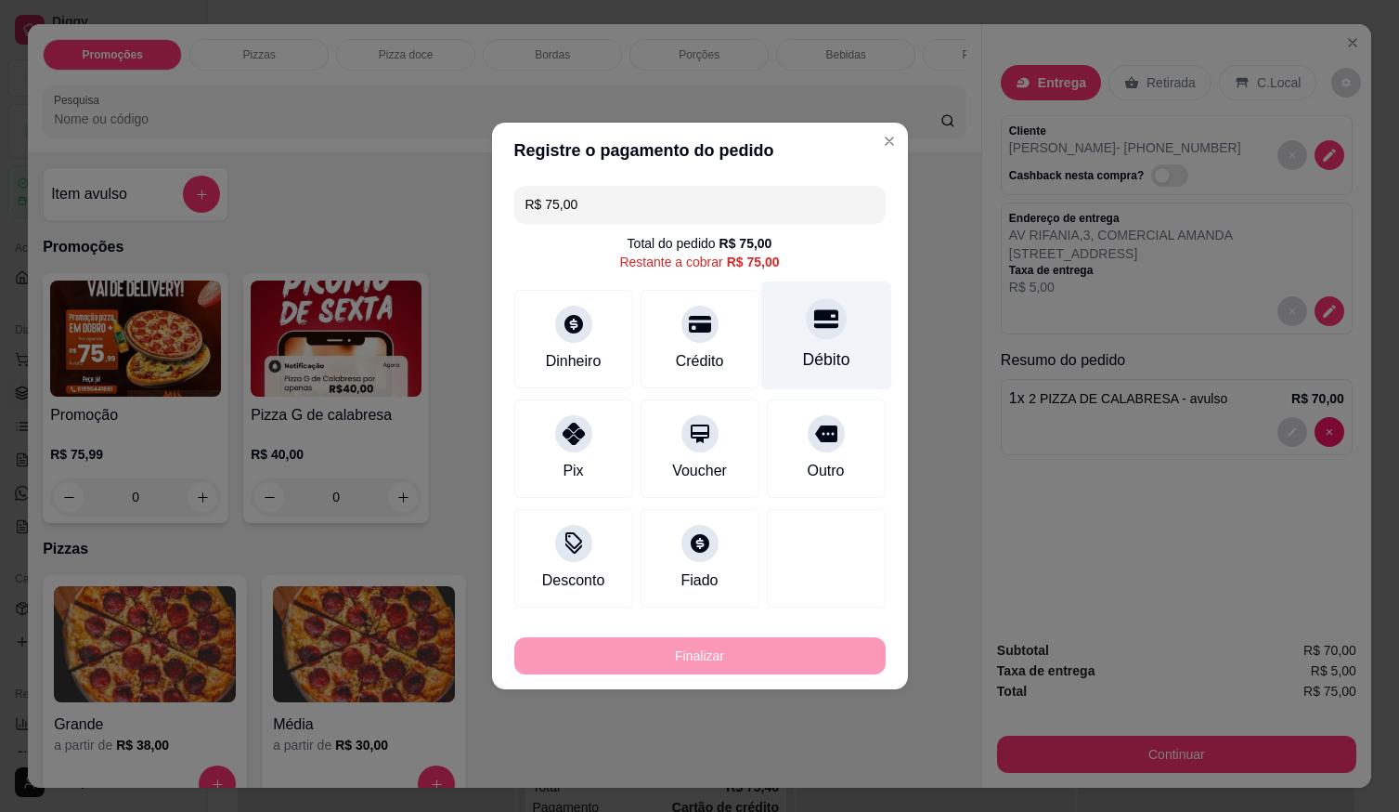
click at [821, 370] on div "Débito" at bounding box center [825, 359] width 47 height 24
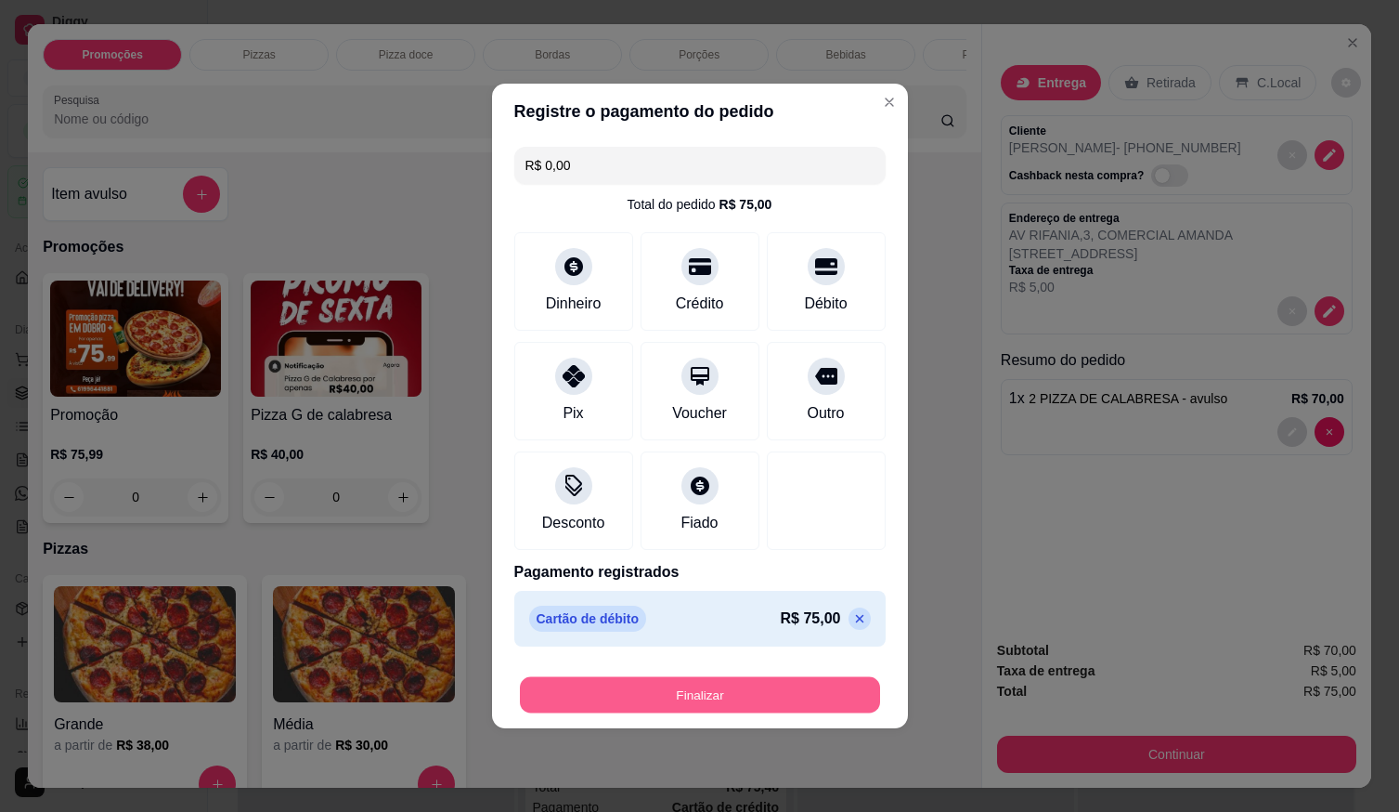
click at [782, 693] on button "Finalizar" at bounding box center [700, 695] width 360 height 36
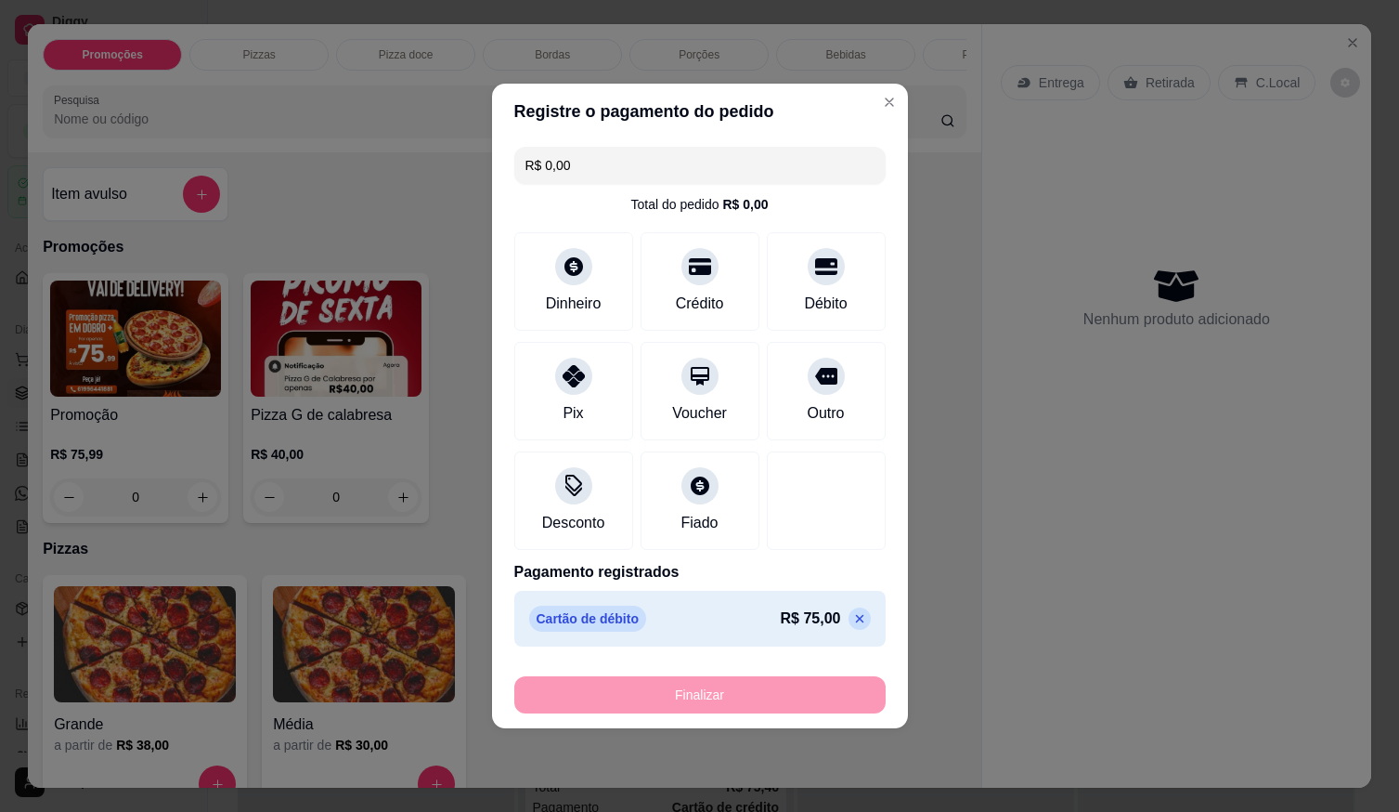
type input "-R$ 75,00"
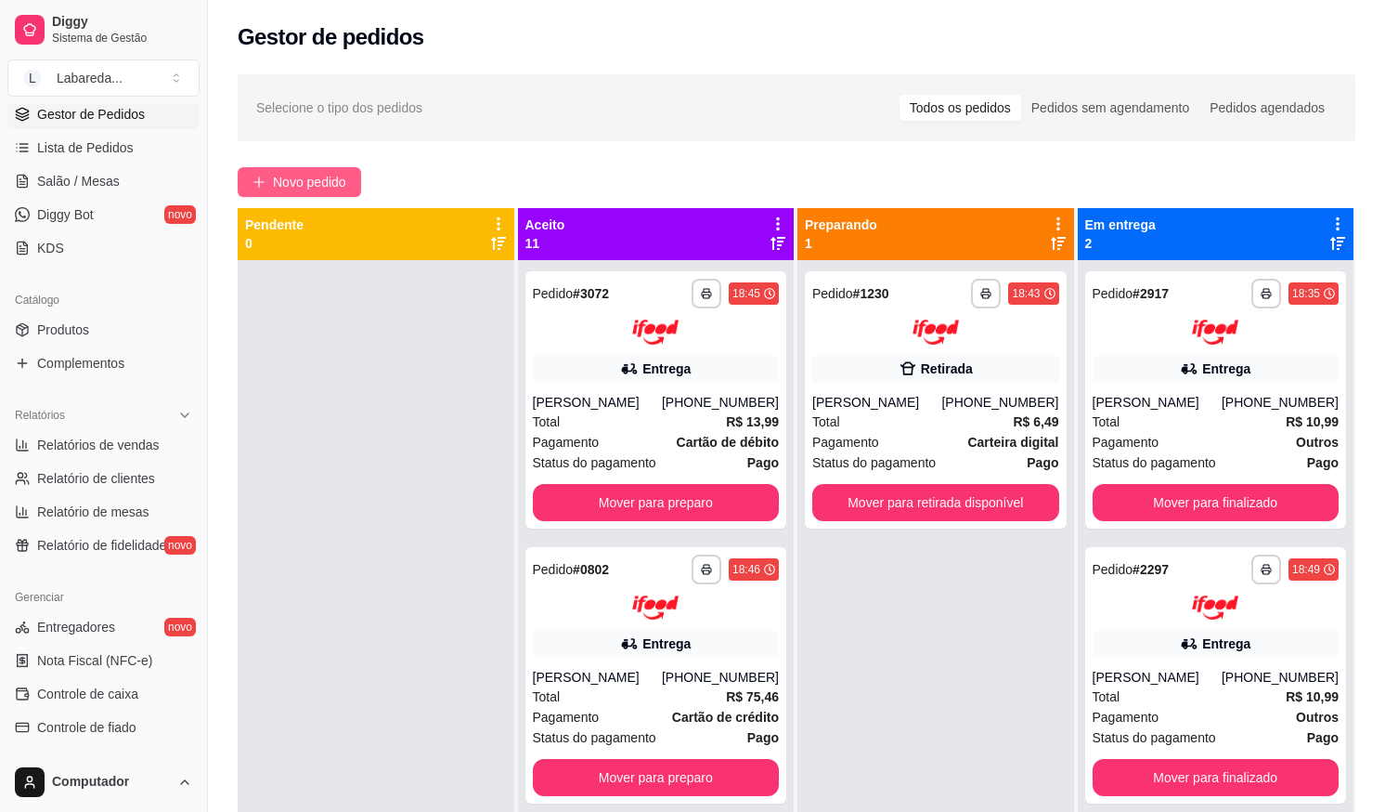
click at [319, 186] on span "Novo pedido" at bounding box center [309, 182] width 73 height 20
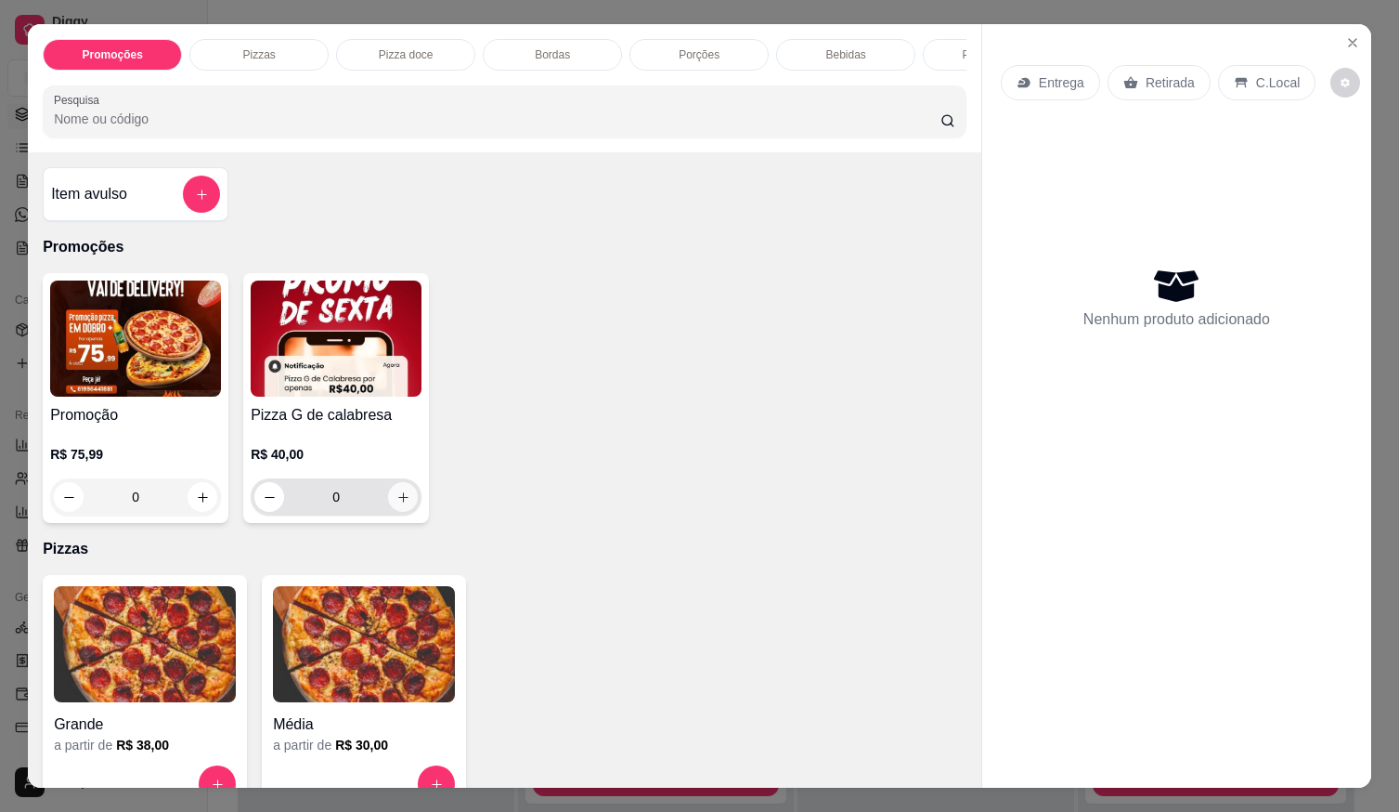
click at [400, 496] on button "increase-product-quantity" at bounding box center [403, 497] width 30 height 30
type input "1"
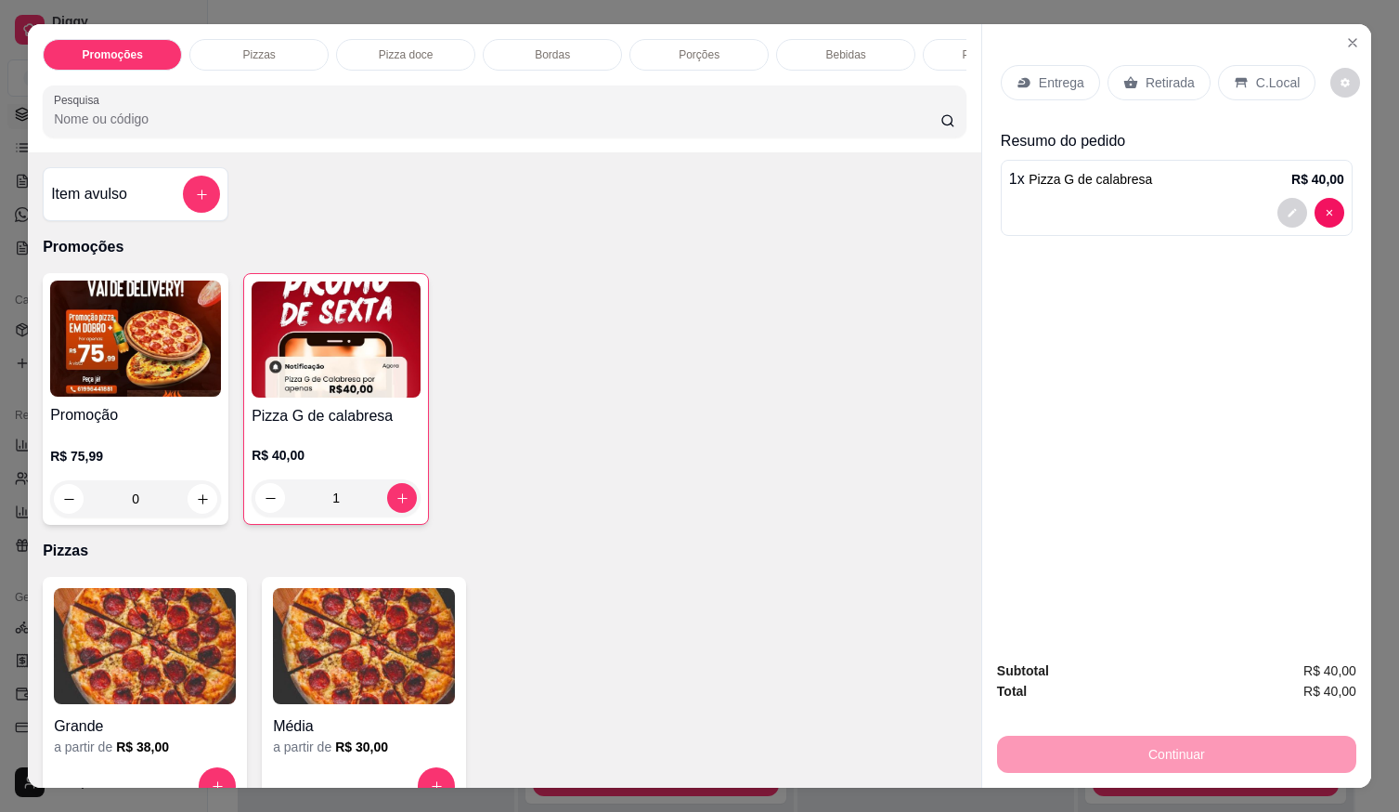
click at [1175, 77] on p "Retirada" at bounding box center [1170, 82] width 49 height 19
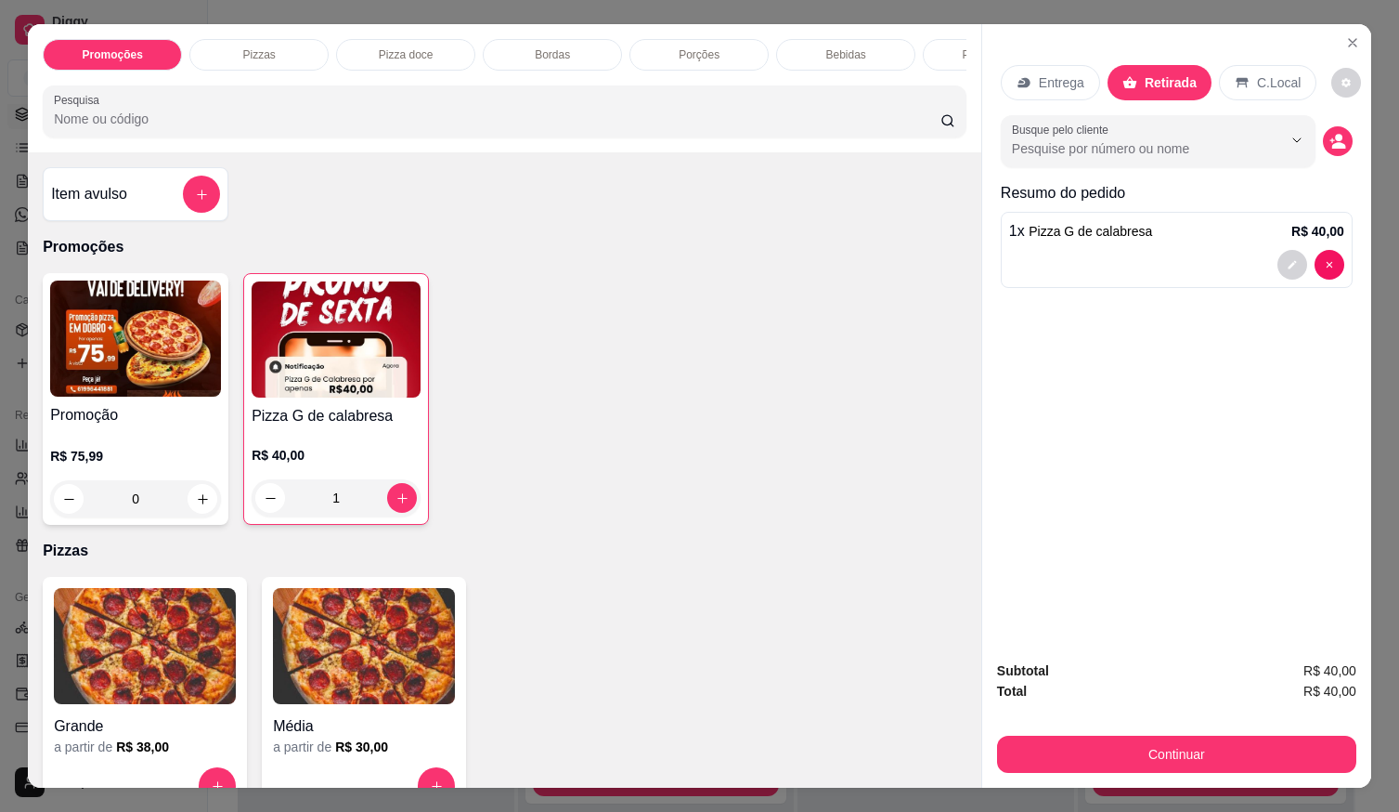
click at [1137, 279] on div "1 x Pizza G de calabresa R$ 40,00" at bounding box center [1177, 250] width 352 height 76
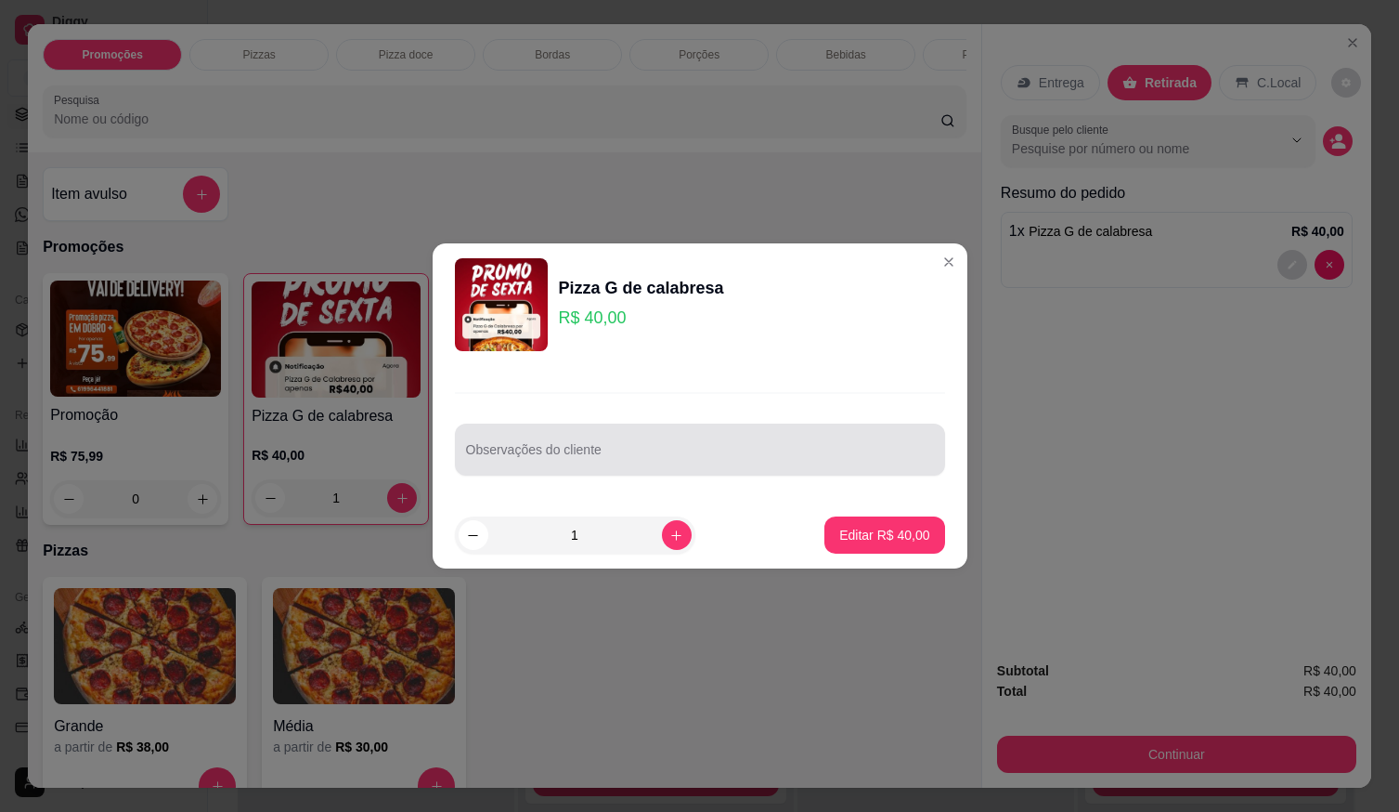
click at [612, 466] on div at bounding box center [700, 449] width 468 height 37
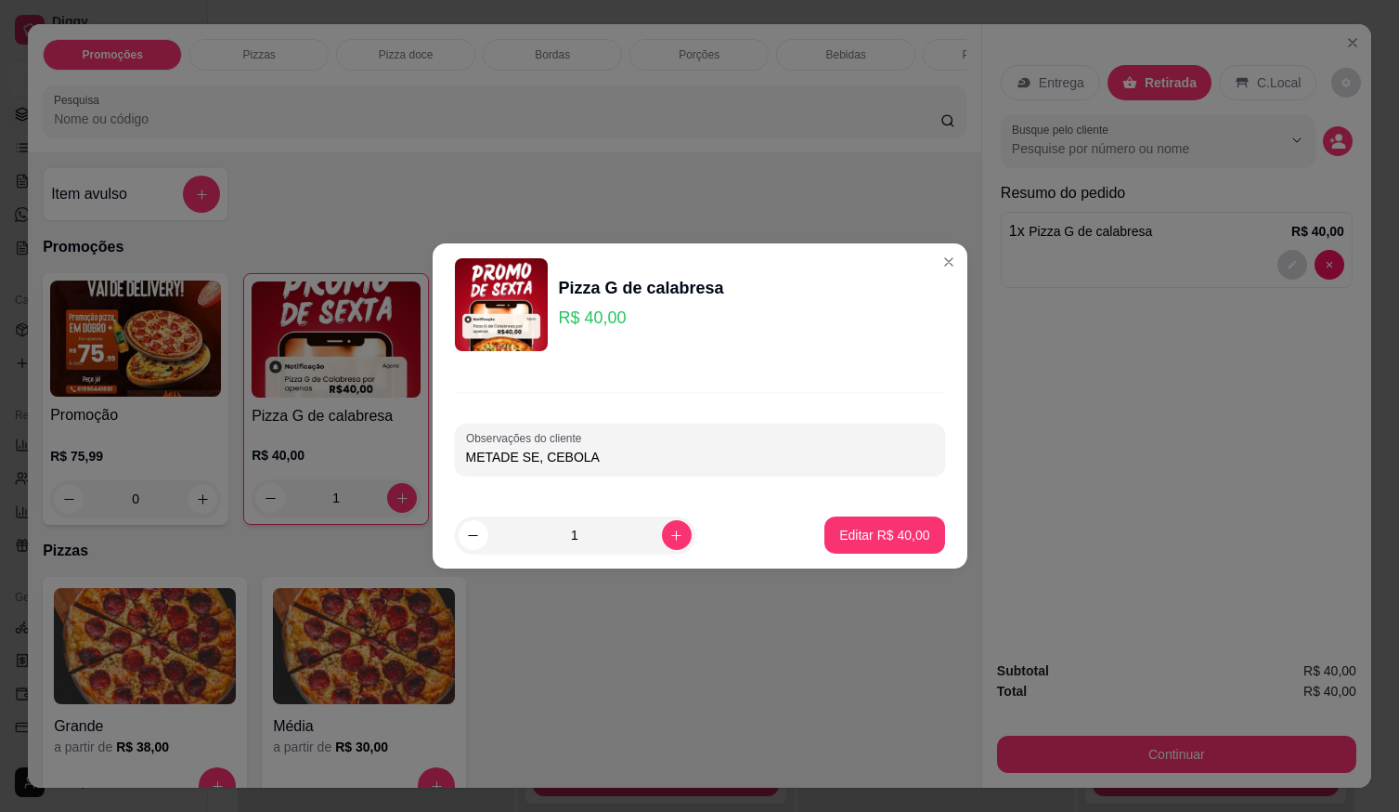
click at [534, 464] on input "METADE SE, CEBOLA" at bounding box center [700, 457] width 468 height 19
type input "METADE SEM CEBOLA"
click at [839, 530] on p "Editar R$ 40,00" at bounding box center [884, 535] width 90 height 19
type input "0"
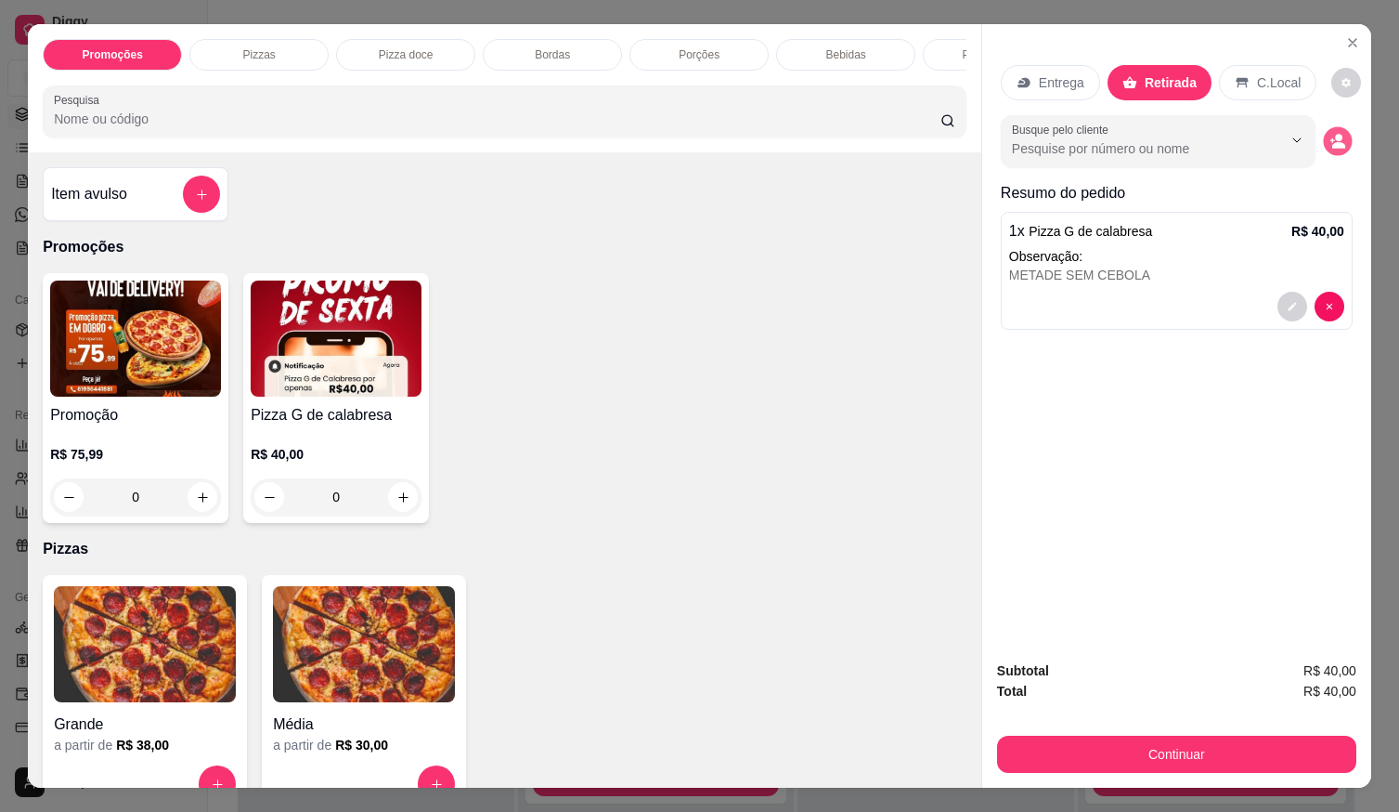
click at [1337, 127] on button "decrease-product-quantity" at bounding box center [1337, 141] width 29 height 29
click at [1333, 141] on button "decrease-product-quantity" at bounding box center [1338, 141] width 30 height 30
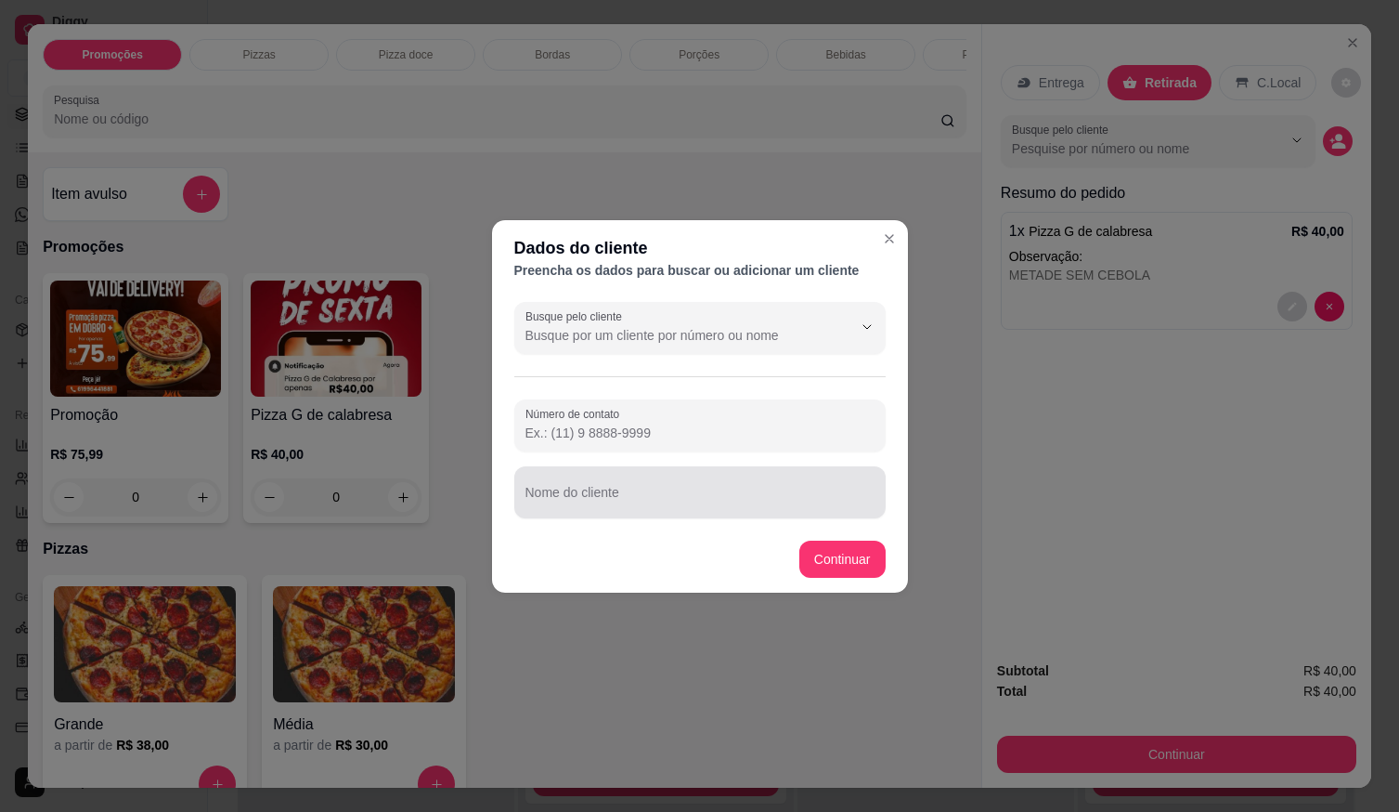
click at [712, 511] on div "Nome do cliente" at bounding box center [699, 492] width 371 height 52
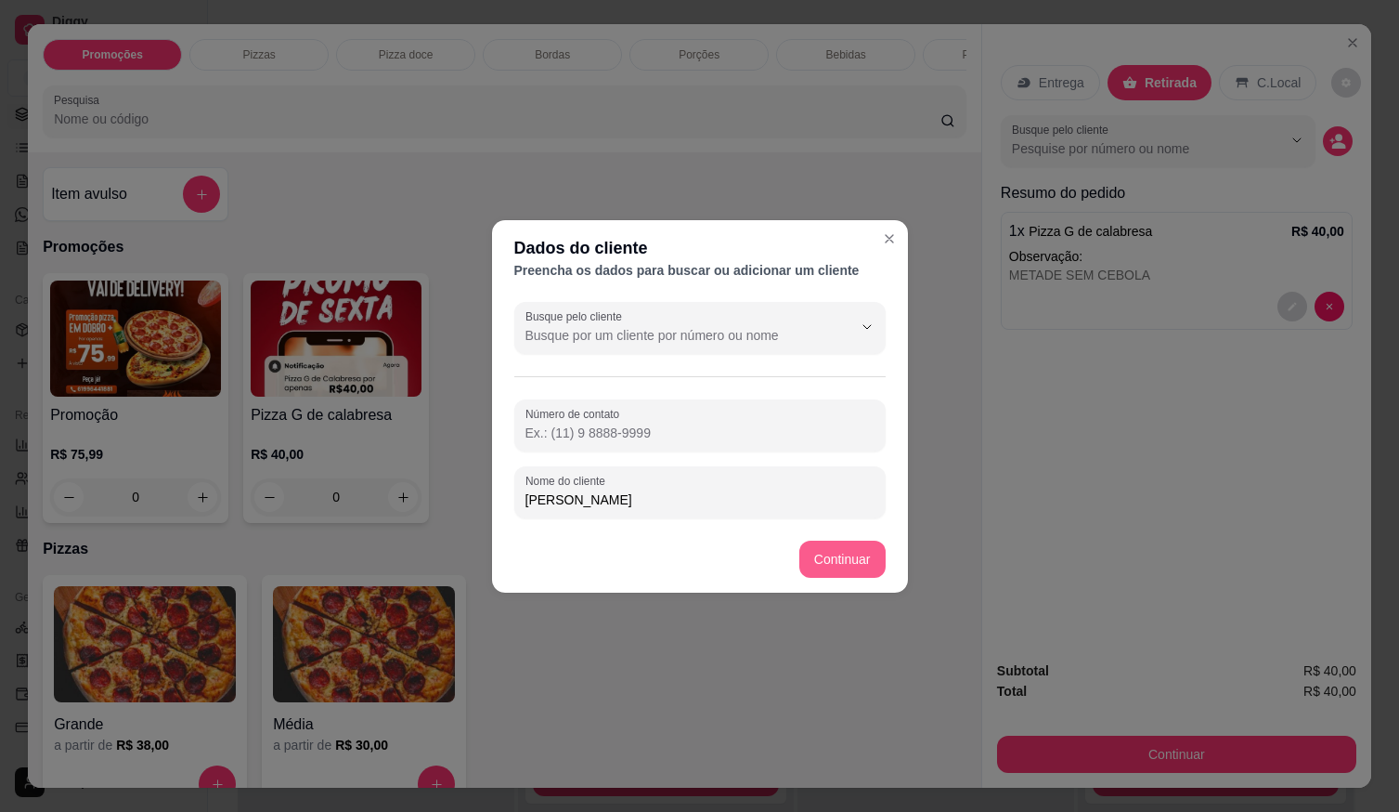
type input "[PERSON_NAME]"
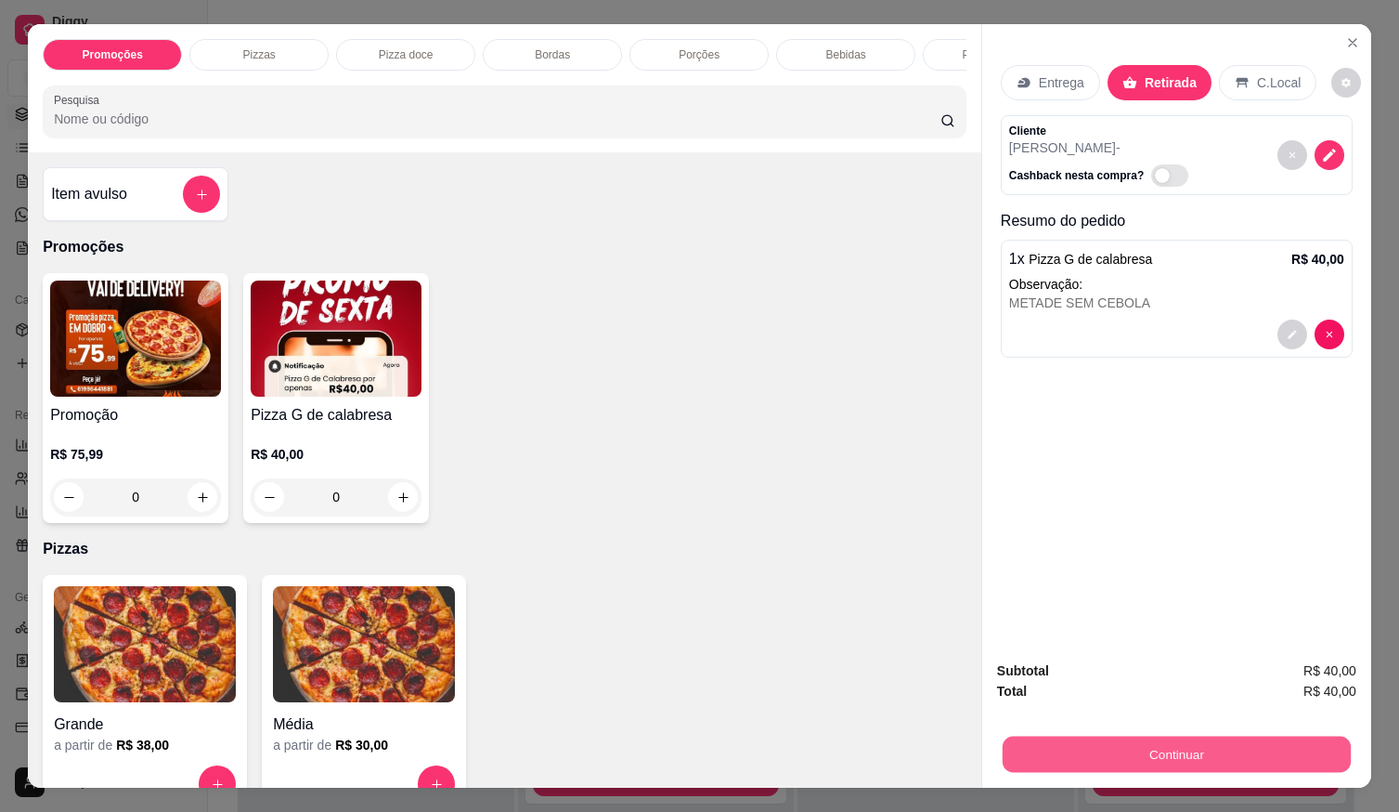
click at [1072, 756] on button "Continuar" at bounding box center [1177, 753] width 348 height 36
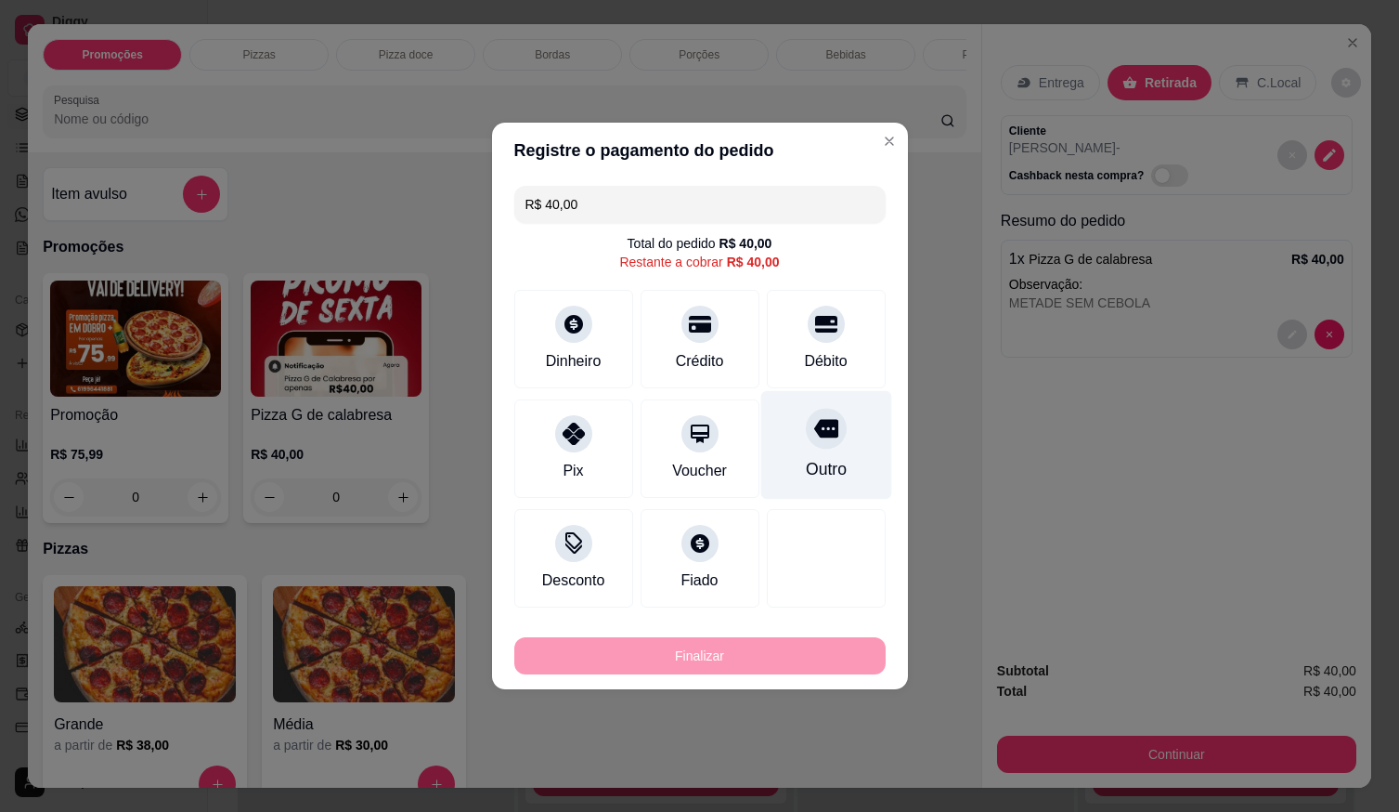
click at [831, 361] on div "Débito" at bounding box center [825, 361] width 43 height 22
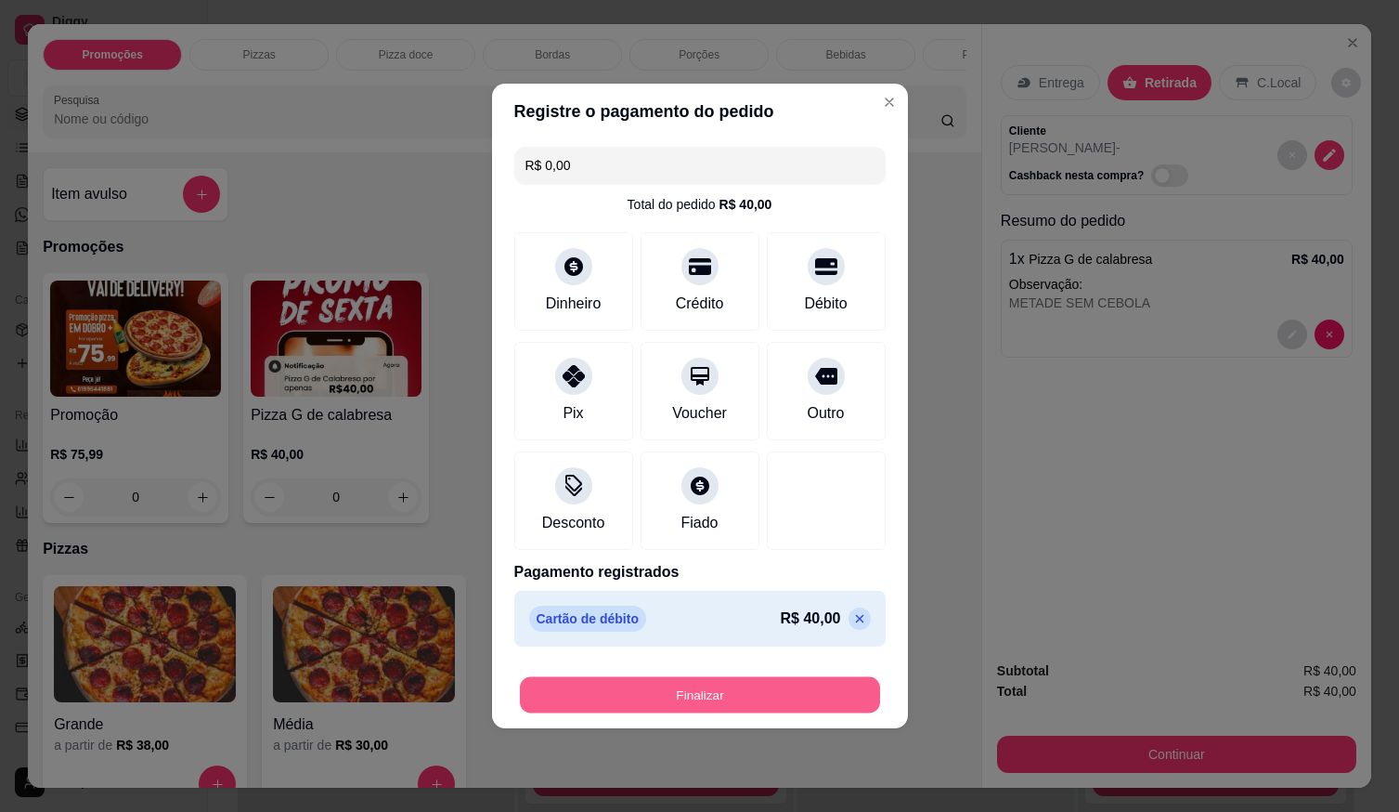
click at [778, 685] on button "Finalizar" at bounding box center [700, 695] width 360 height 36
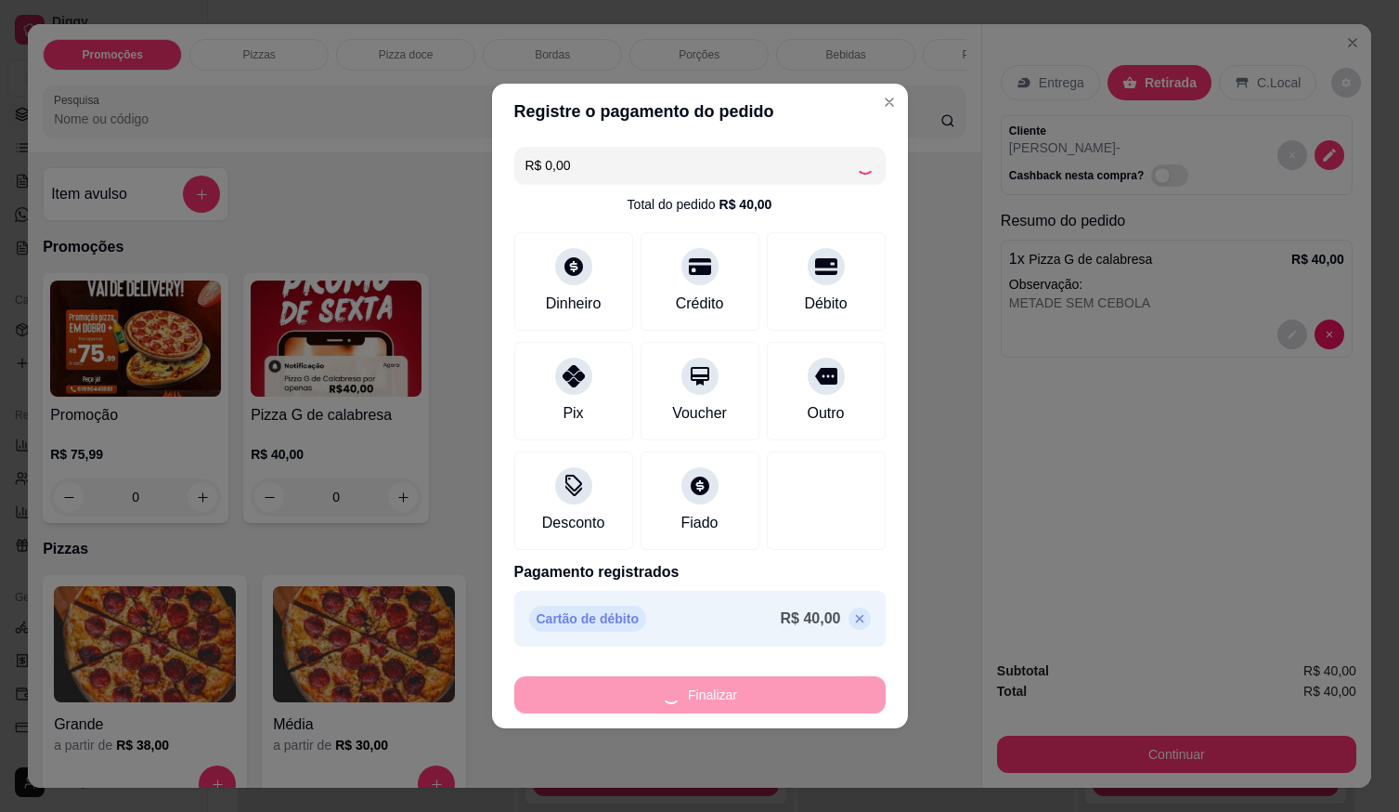
type input "-R$ 40,00"
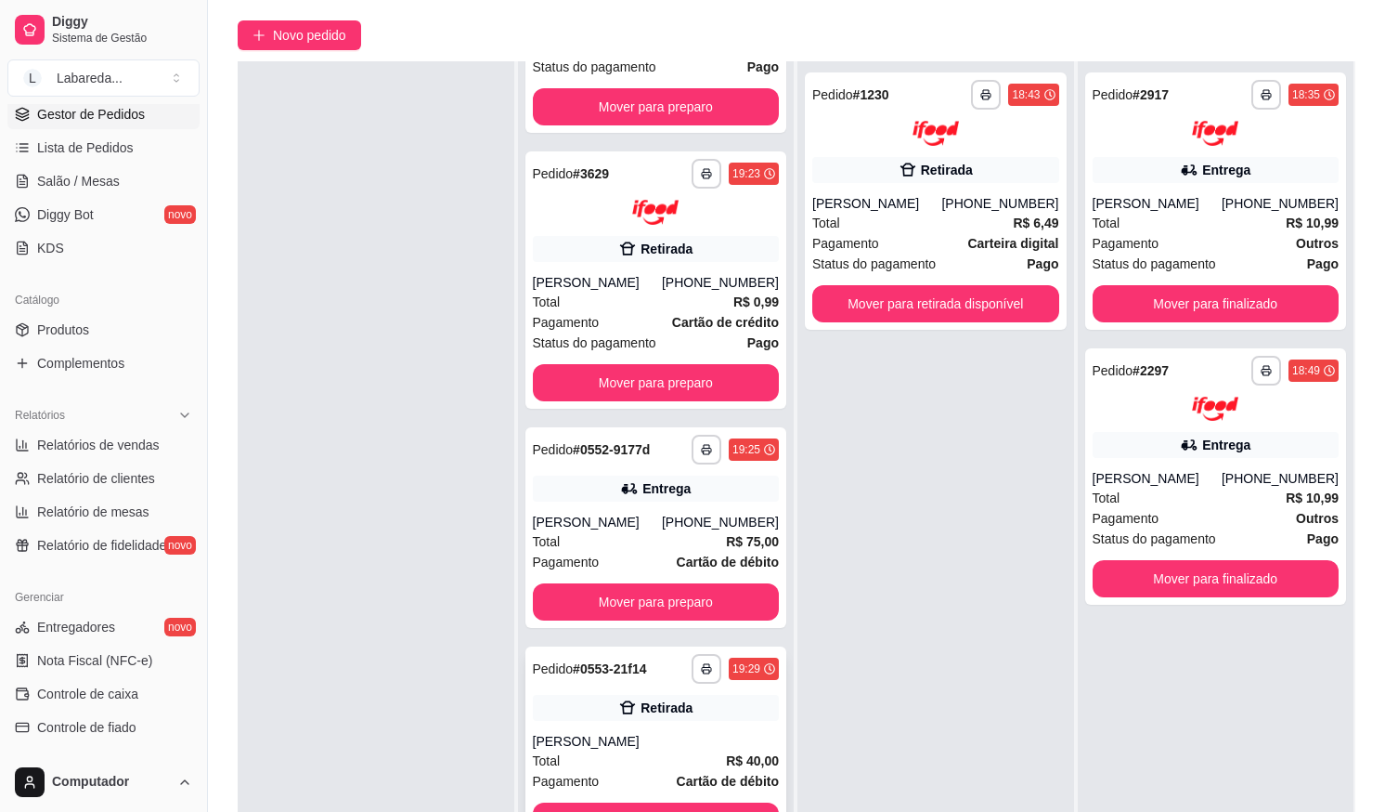
scroll to position [283, 0]
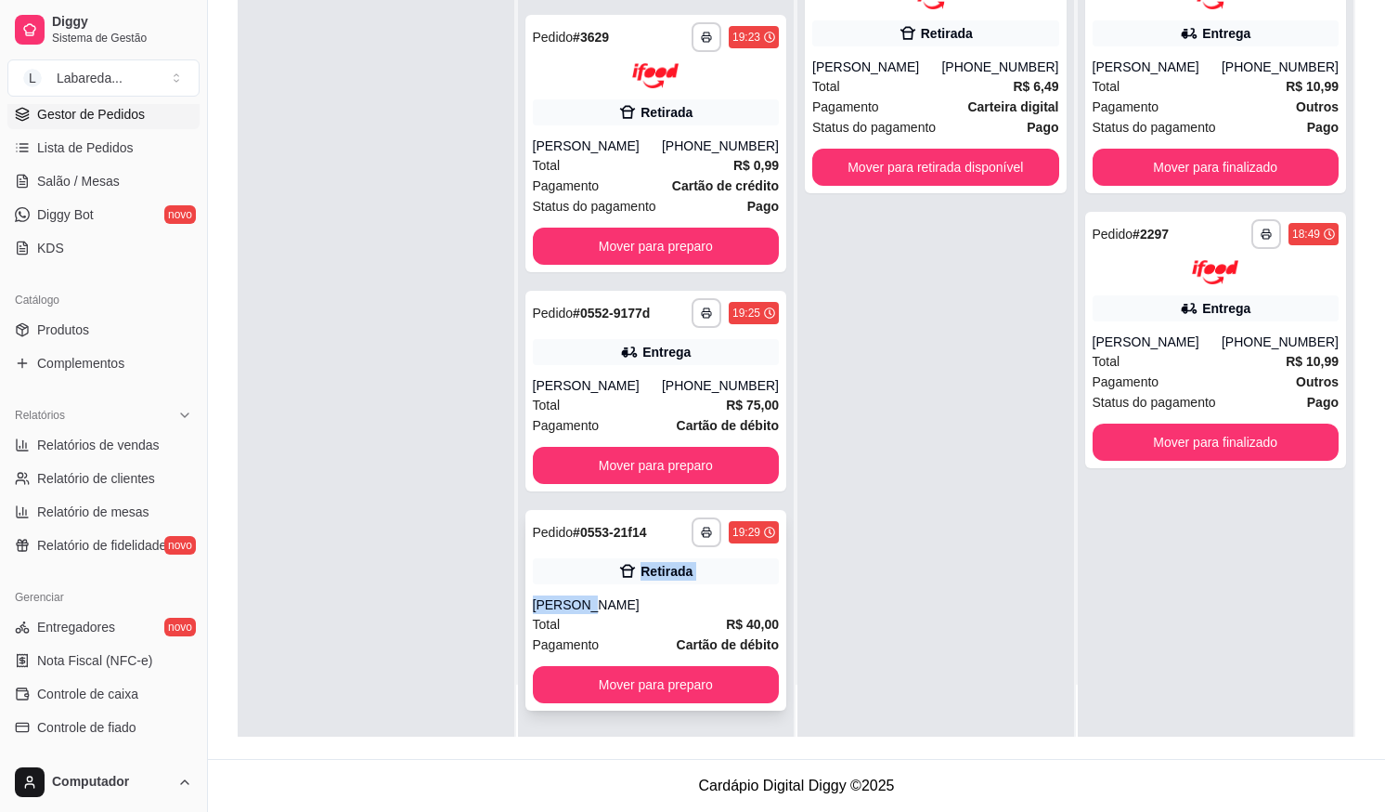
click at [605, 585] on div "**********" at bounding box center [657, 610] width 262 height 201
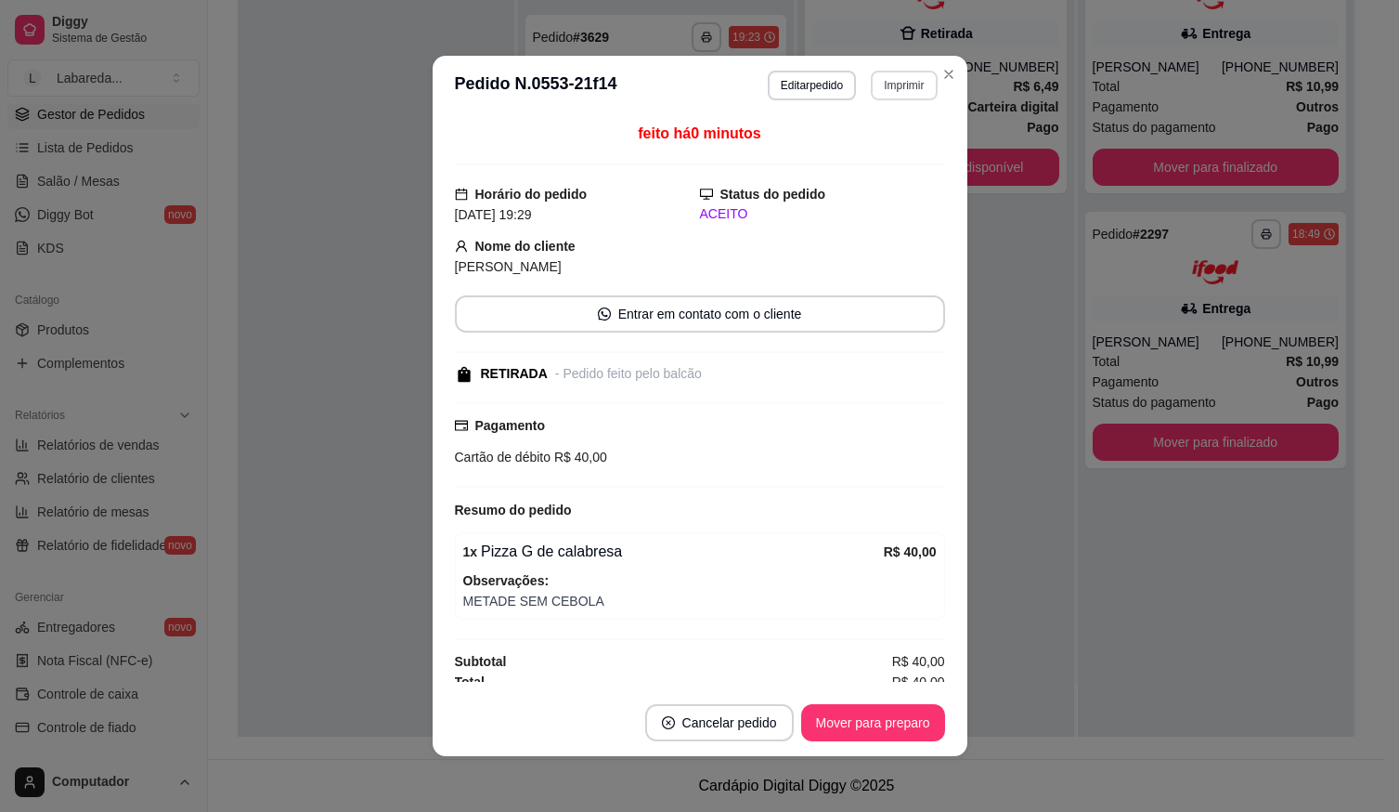
click at [891, 76] on button "Imprimir" at bounding box center [904, 86] width 66 height 30
click at [878, 150] on button "IMPRESSORA" at bounding box center [864, 150] width 130 height 29
click at [871, 86] on button "Imprimir" at bounding box center [904, 86] width 66 height 30
click at [878, 91] on button "Imprimir" at bounding box center [904, 85] width 64 height 29
click at [864, 158] on button "IMPRESSORA" at bounding box center [865, 151] width 135 height 30
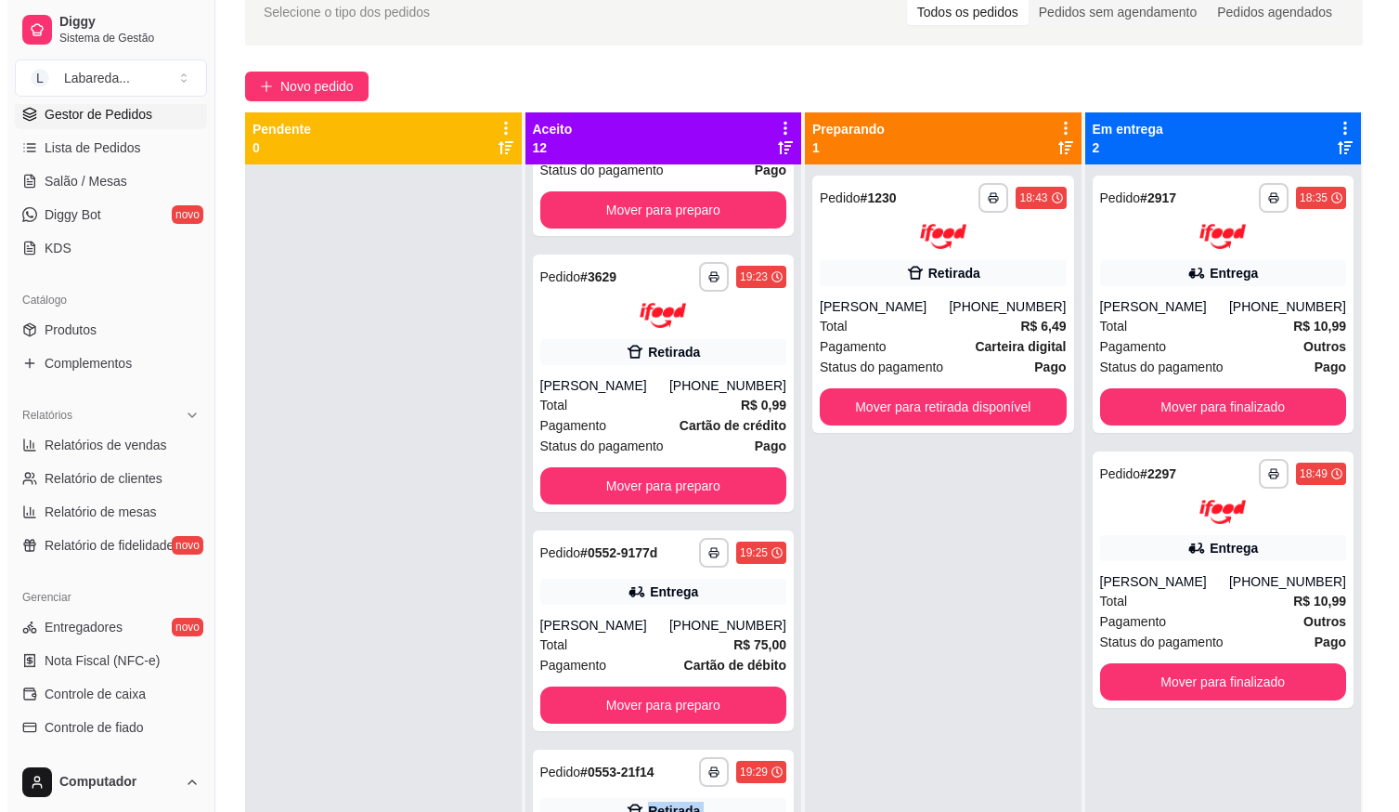
scroll to position [0, 0]
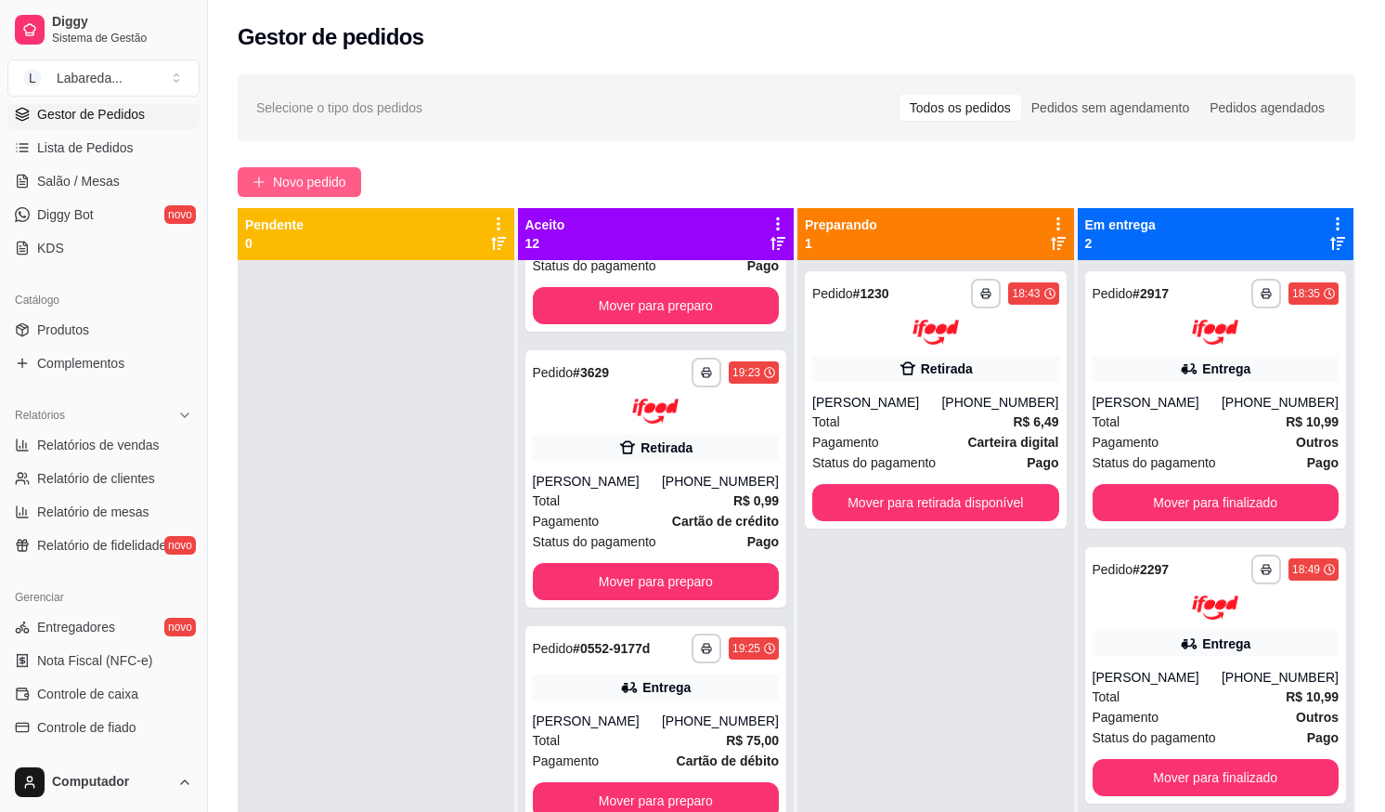
click at [307, 184] on span "Novo pedido" at bounding box center [309, 182] width 73 height 20
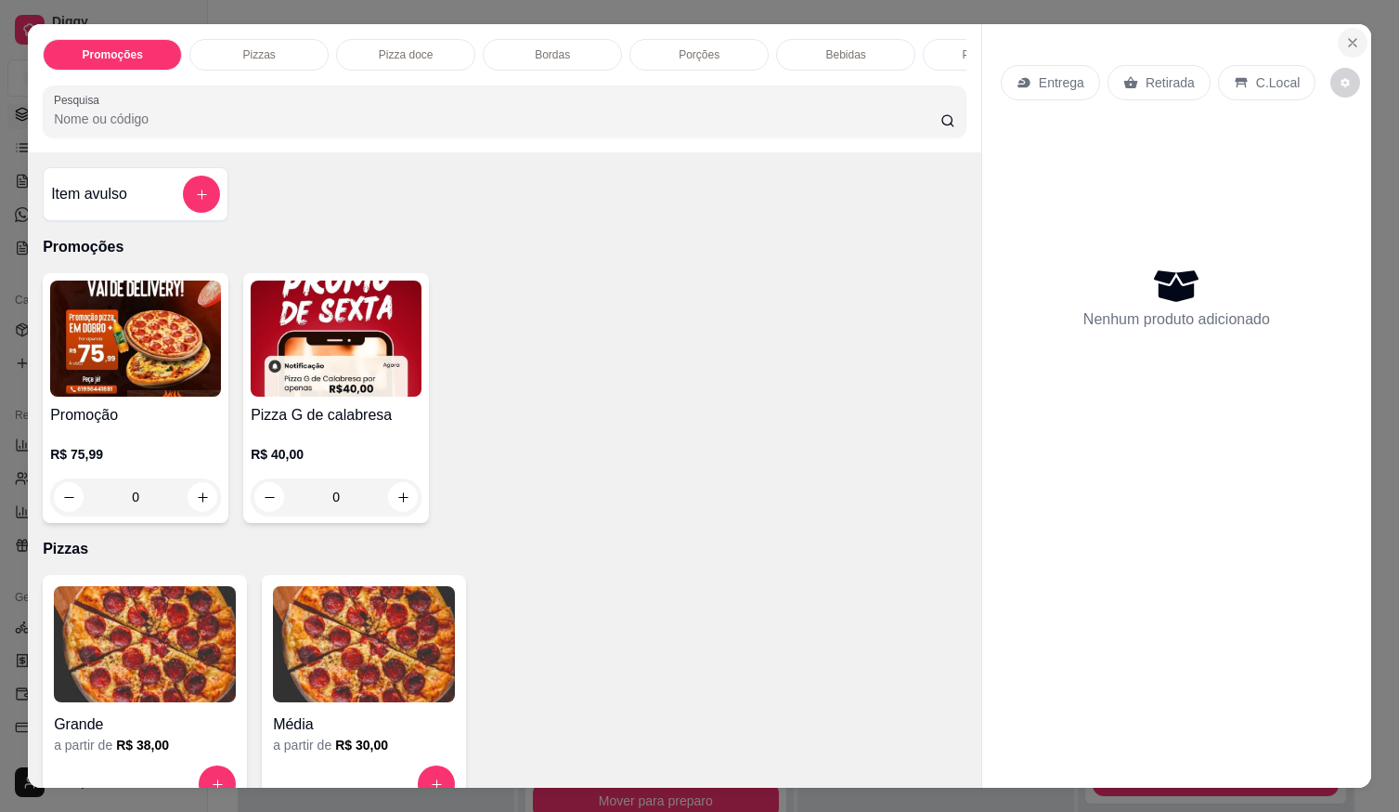
click at [1349, 35] on icon "Close" at bounding box center [1352, 42] width 15 height 15
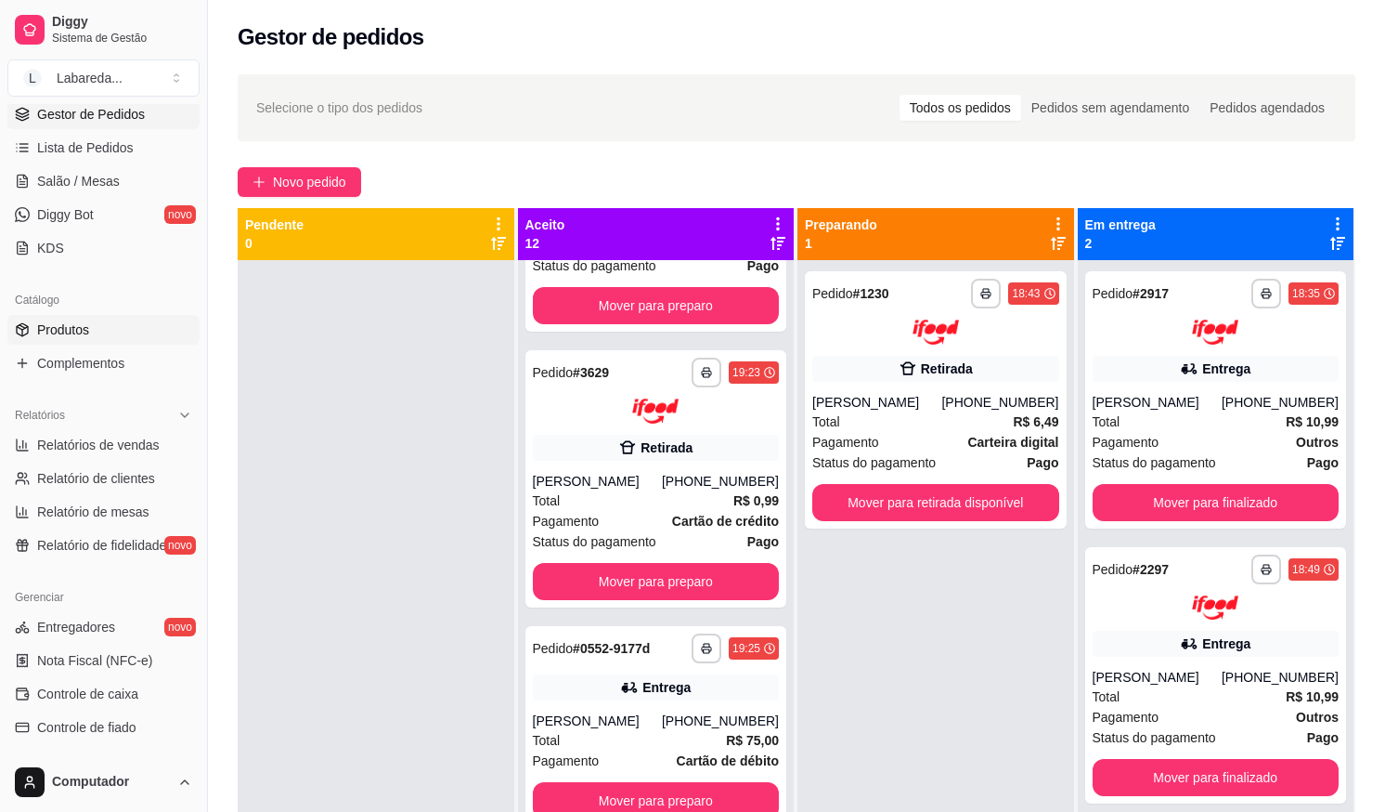
click at [66, 334] on span "Produtos" at bounding box center [63, 329] width 52 height 19
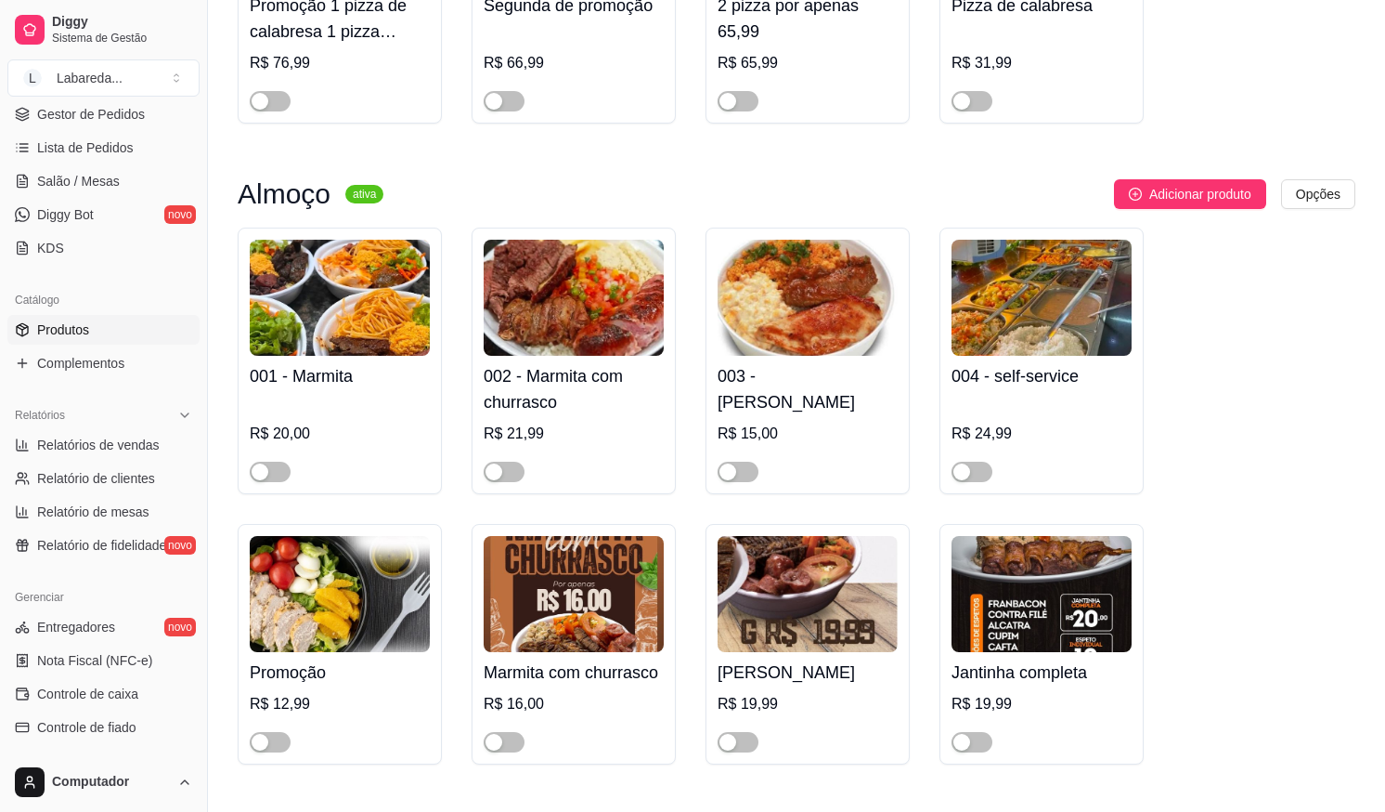
scroll to position [1393, 0]
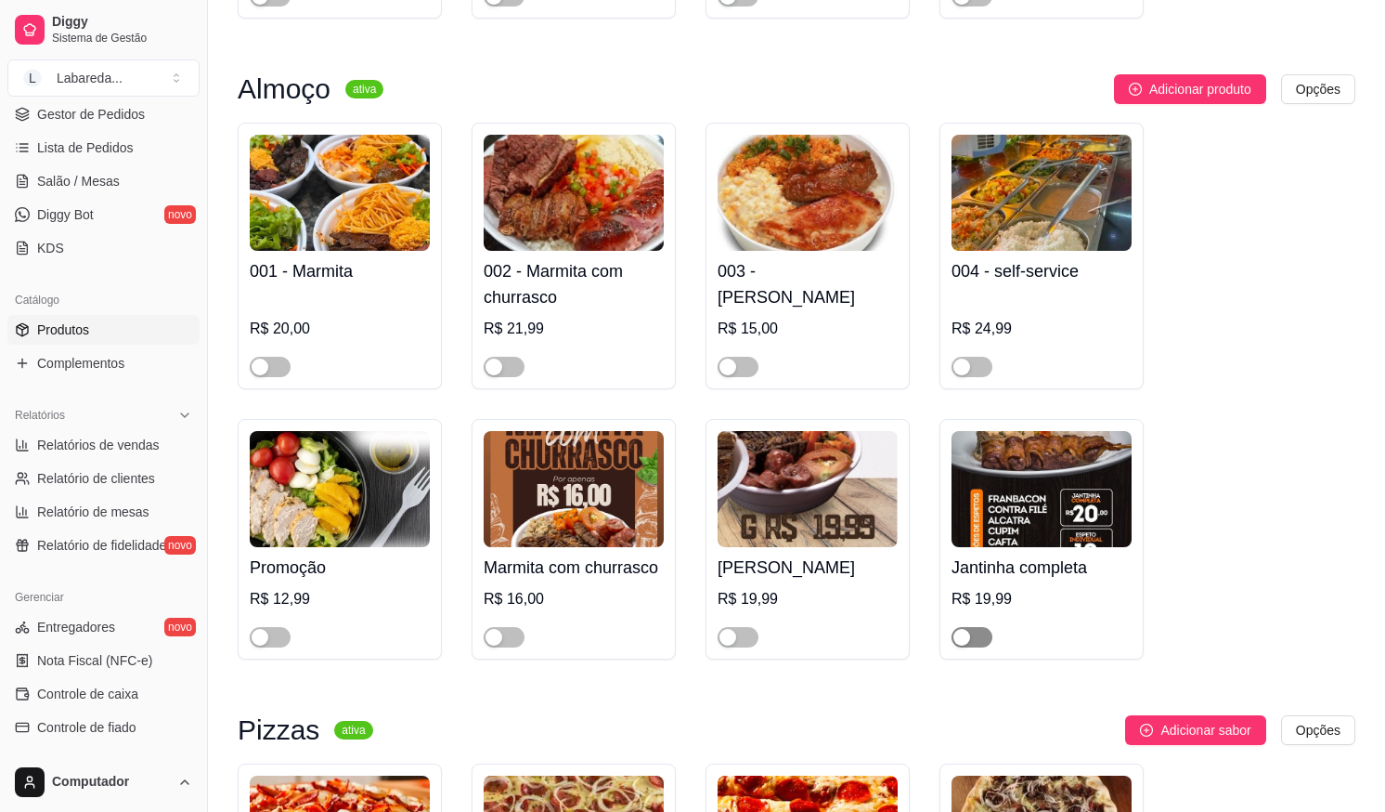
click at [969, 645] on div "button" at bounding box center [962, 637] width 17 height 17
click at [86, 121] on span "Gestor de Pedidos" at bounding box center [91, 114] width 108 height 19
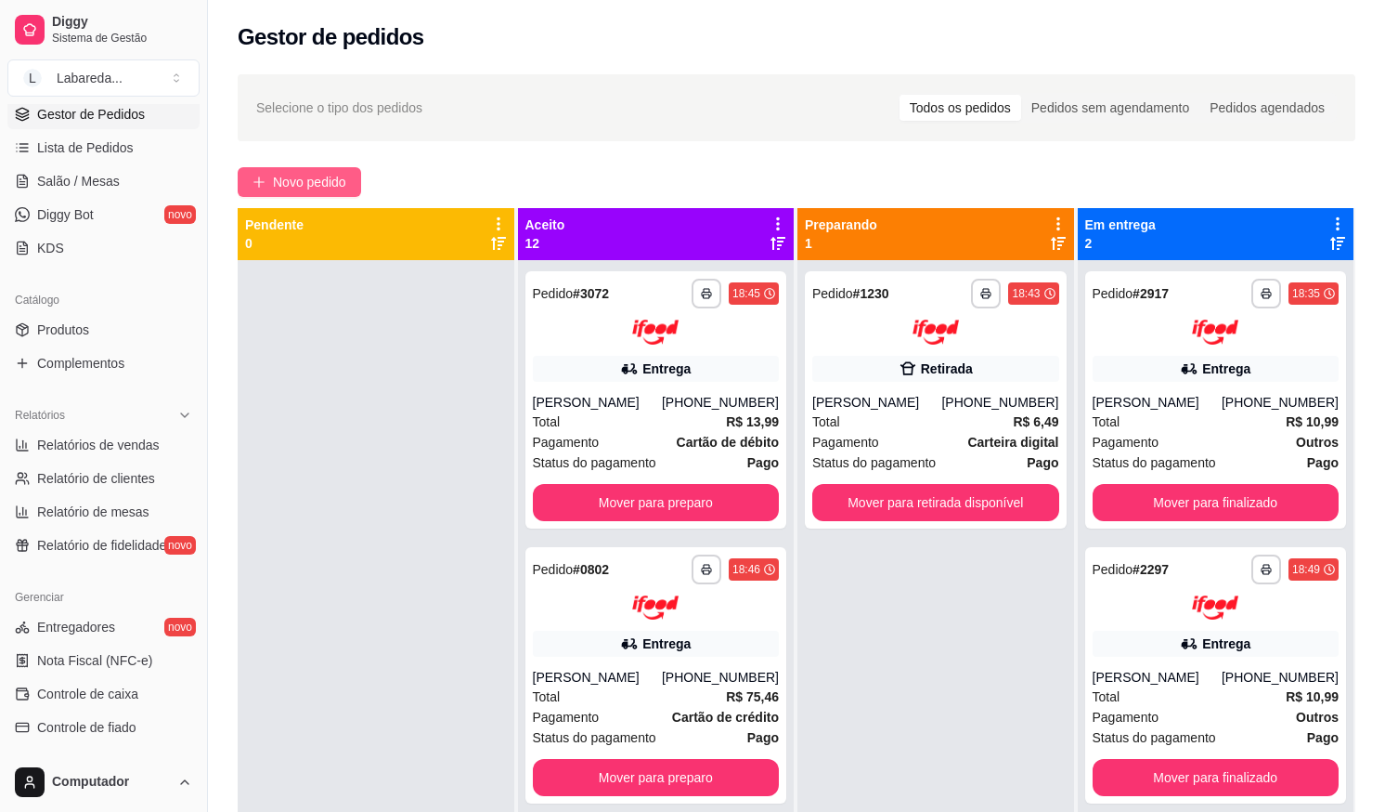
click at [320, 177] on span "Novo pedido" at bounding box center [309, 182] width 73 height 20
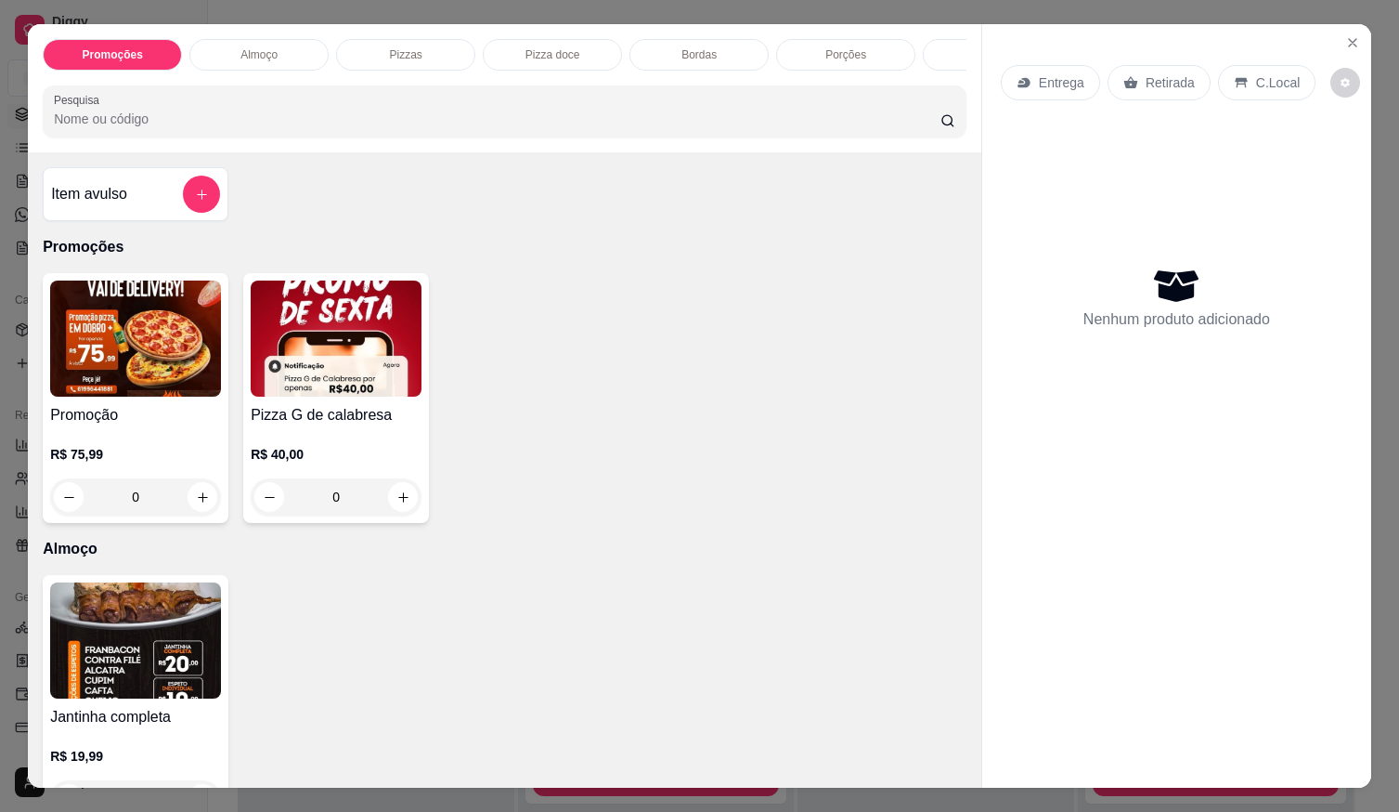
click at [150, 646] on img at bounding box center [135, 640] width 171 height 116
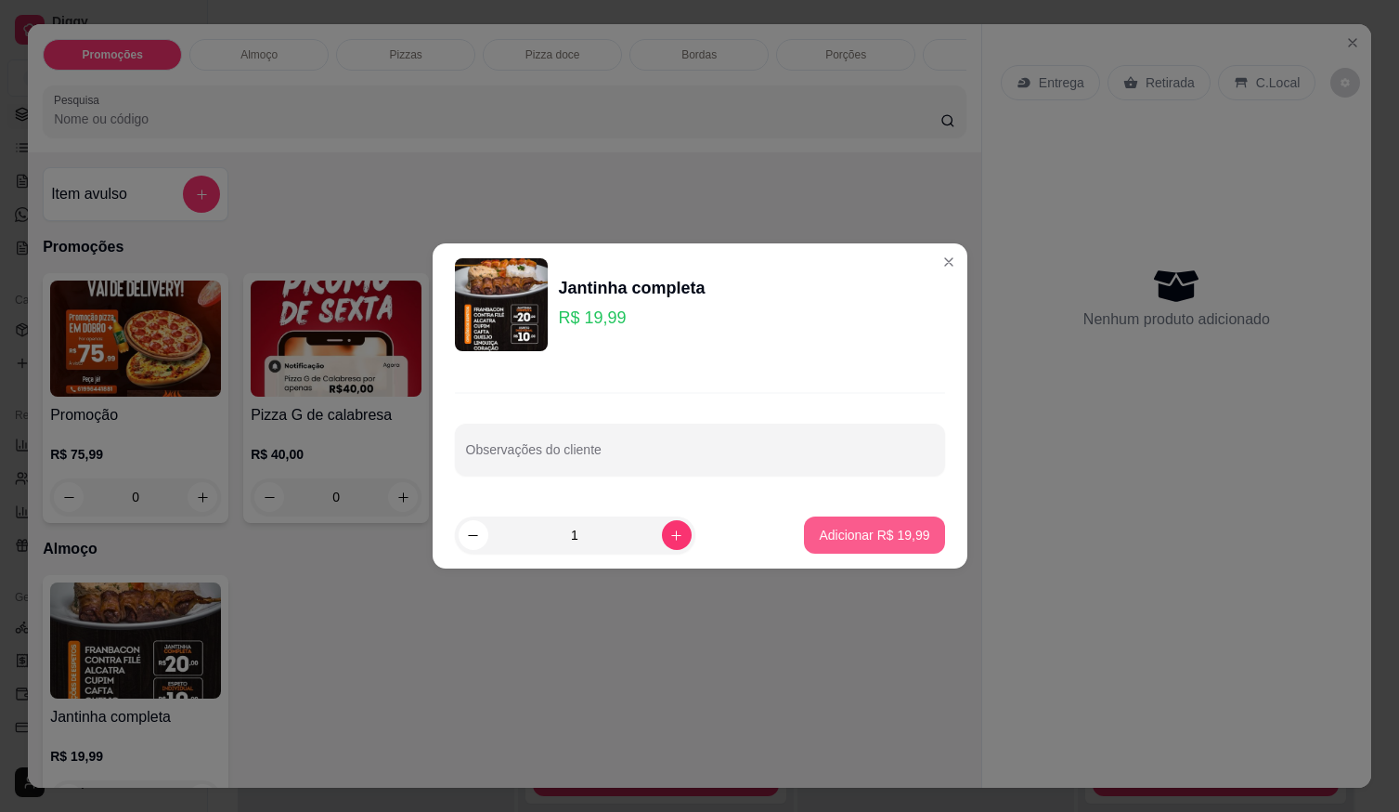
click at [881, 543] on p "Adicionar R$ 19,99" at bounding box center [874, 535] width 110 height 19
type input "1"
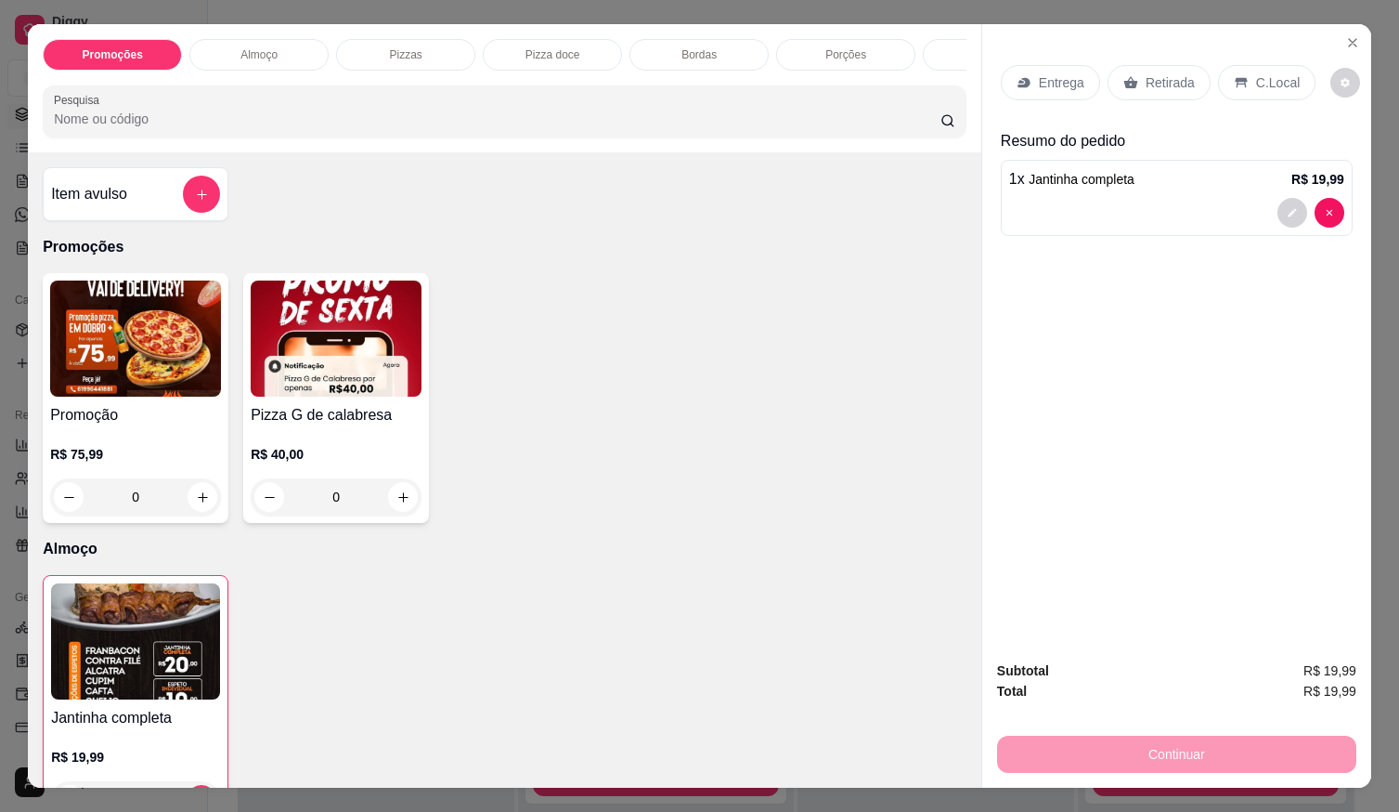
click at [1039, 78] on p "Entrega" at bounding box center [1061, 82] width 45 height 19
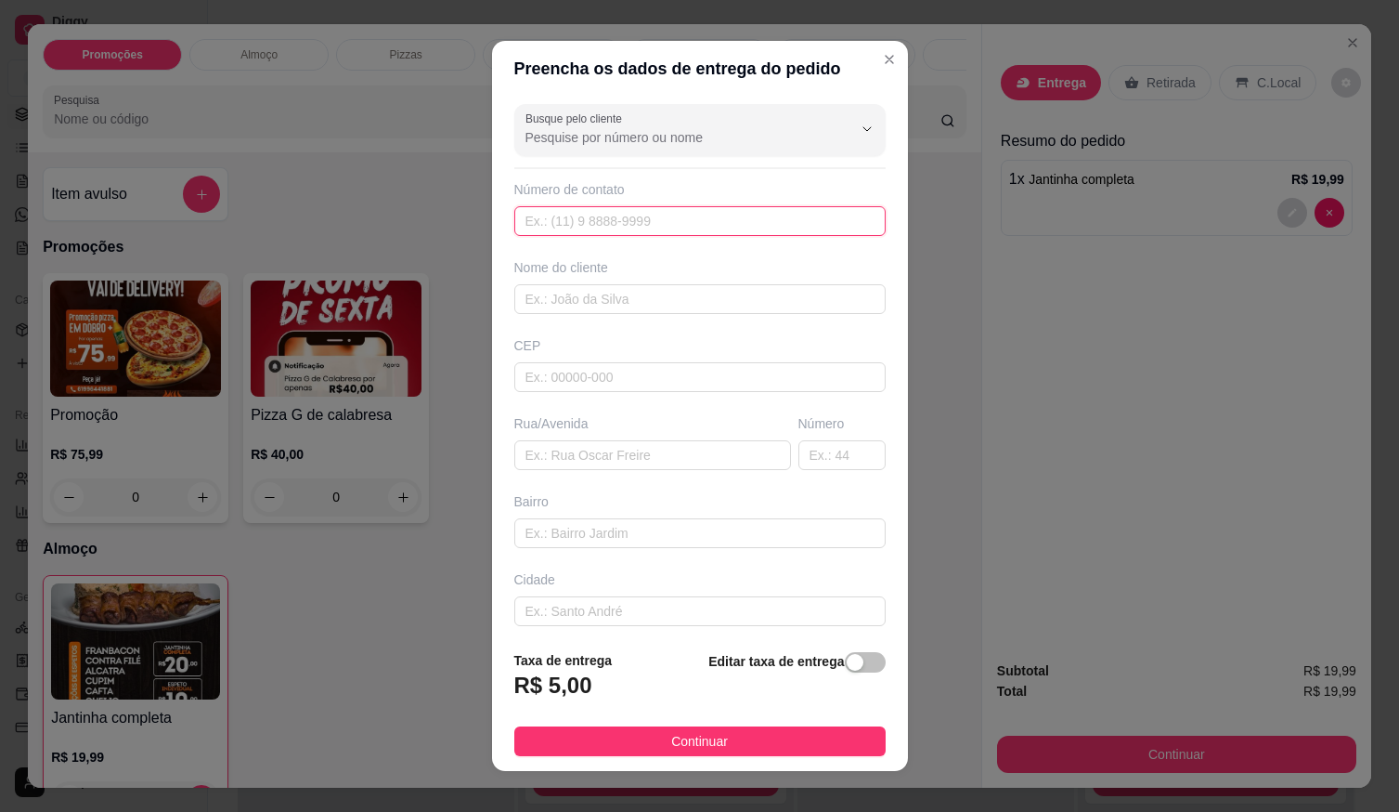
click at [643, 230] on input "text" at bounding box center [699, 221] width 371 height 30
type input "[PHONE_NUMBER]"
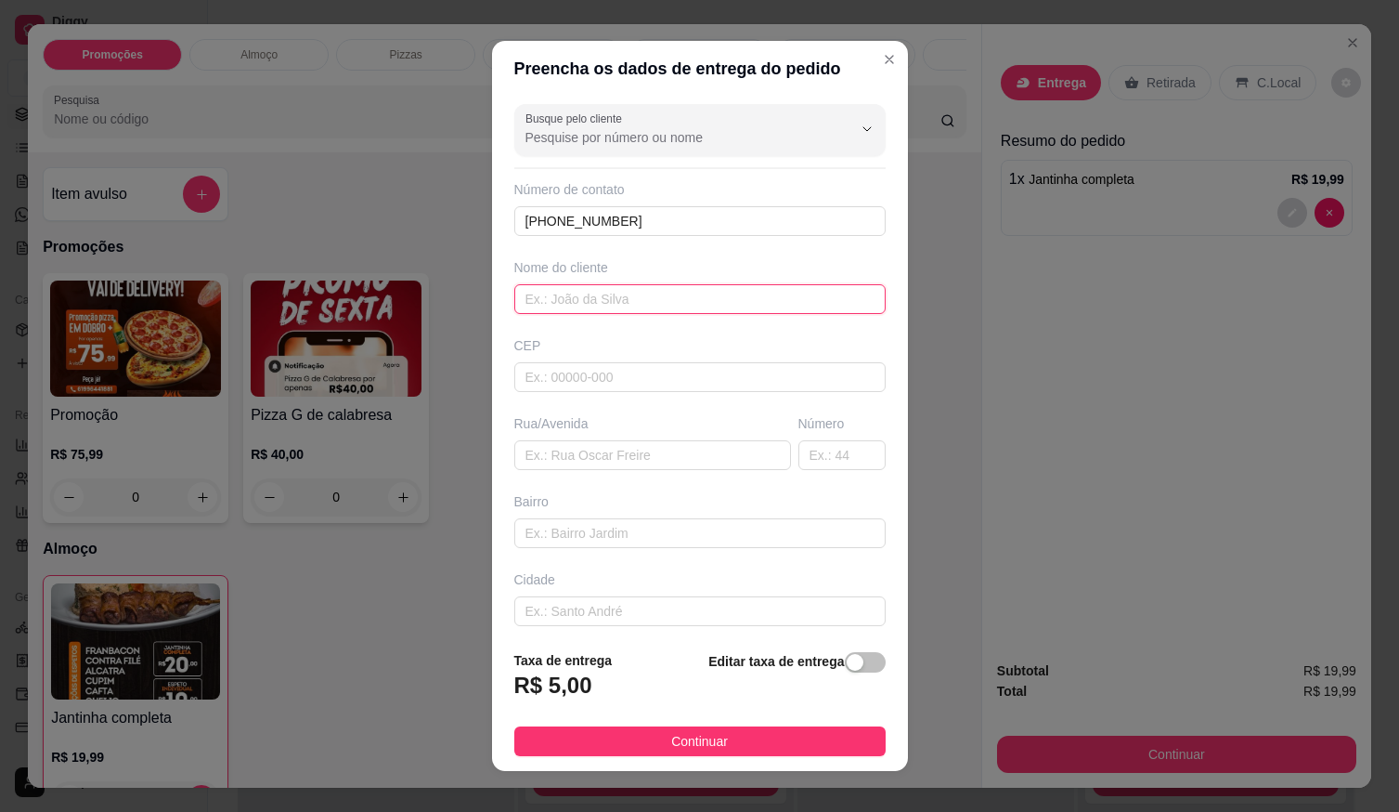
click at [659, 308] on input "text" at bounding box center [699, 299] width 371 height 30
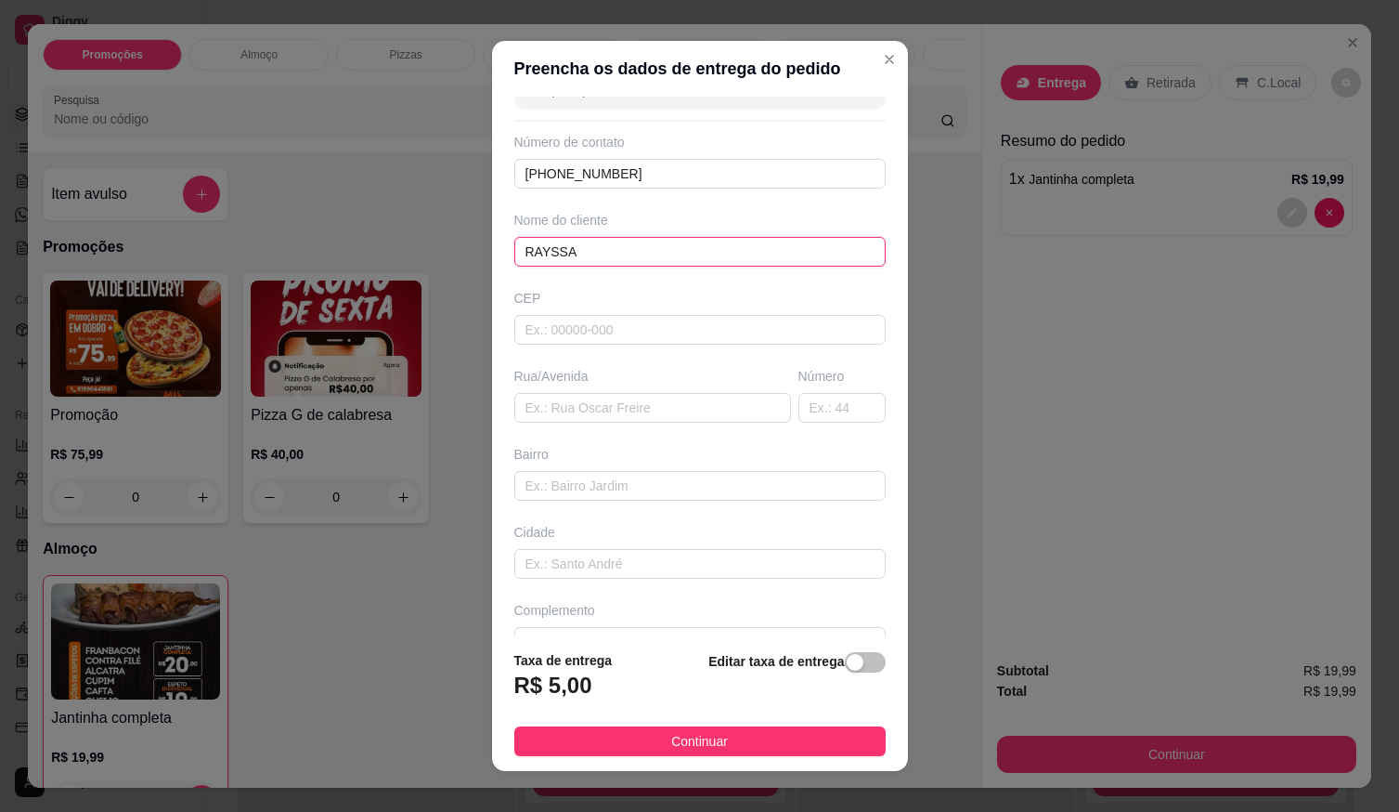
scroll to position [86, 0]
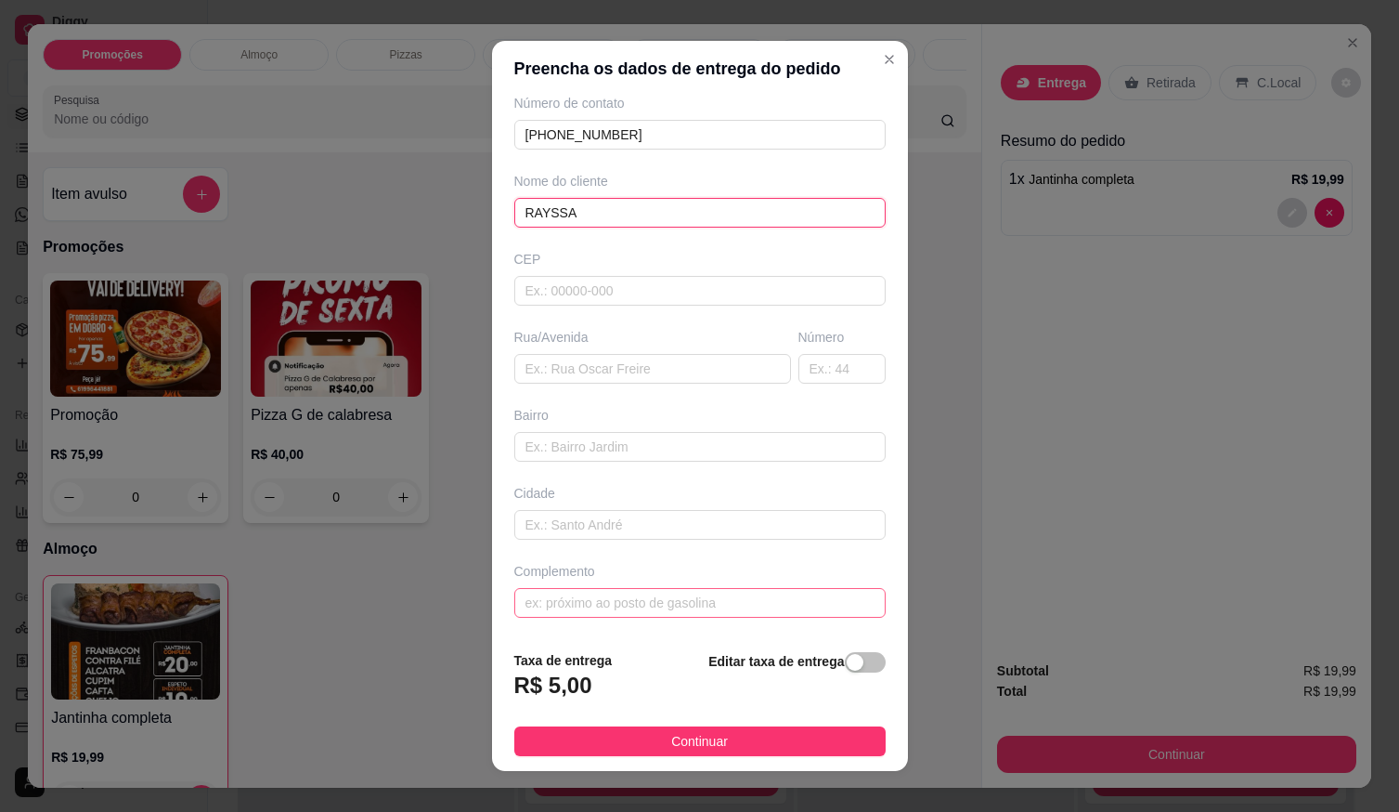
type input "RAYSSA"
click at [595, 608] on input "text" at bounding box center [699, 603] width 371 height 30
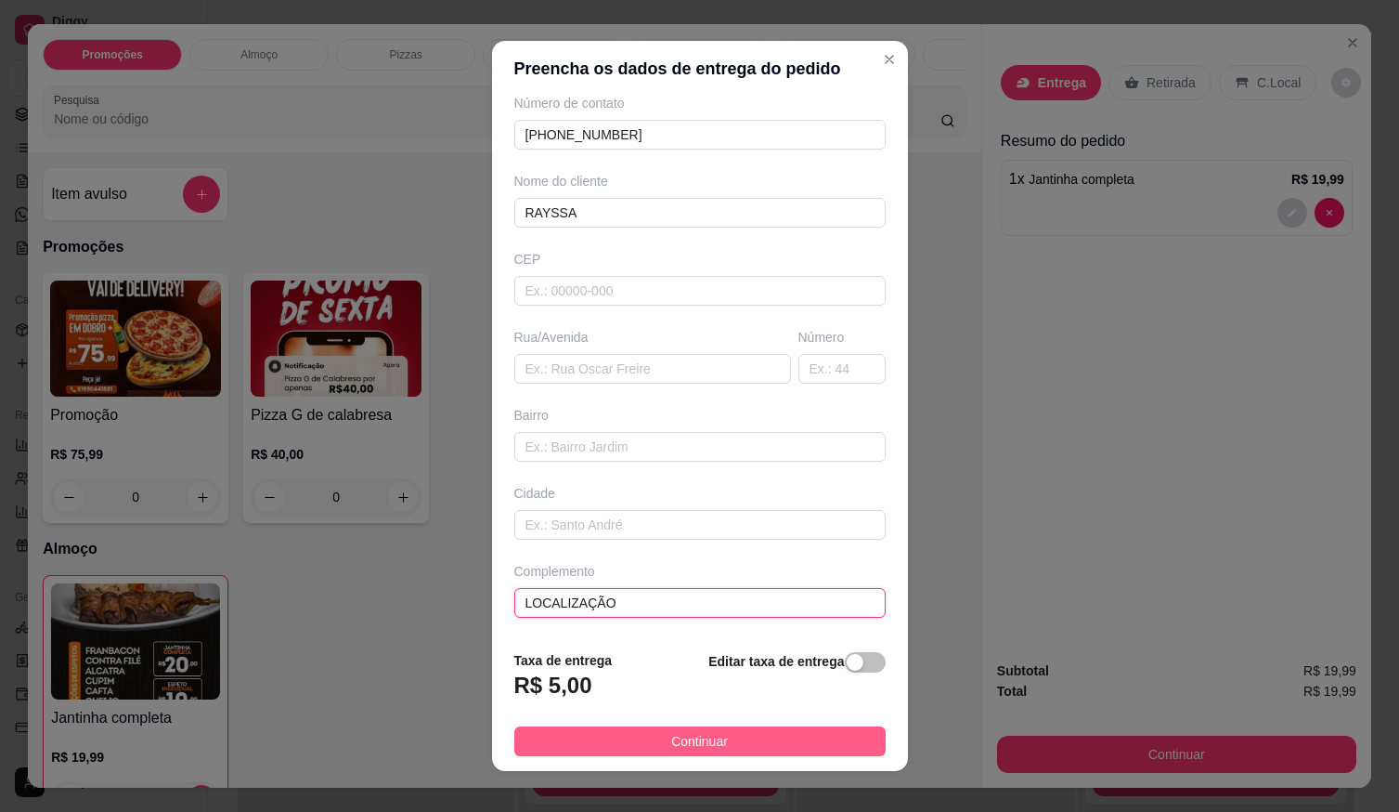
type input "LOCALIZAÇÃO"
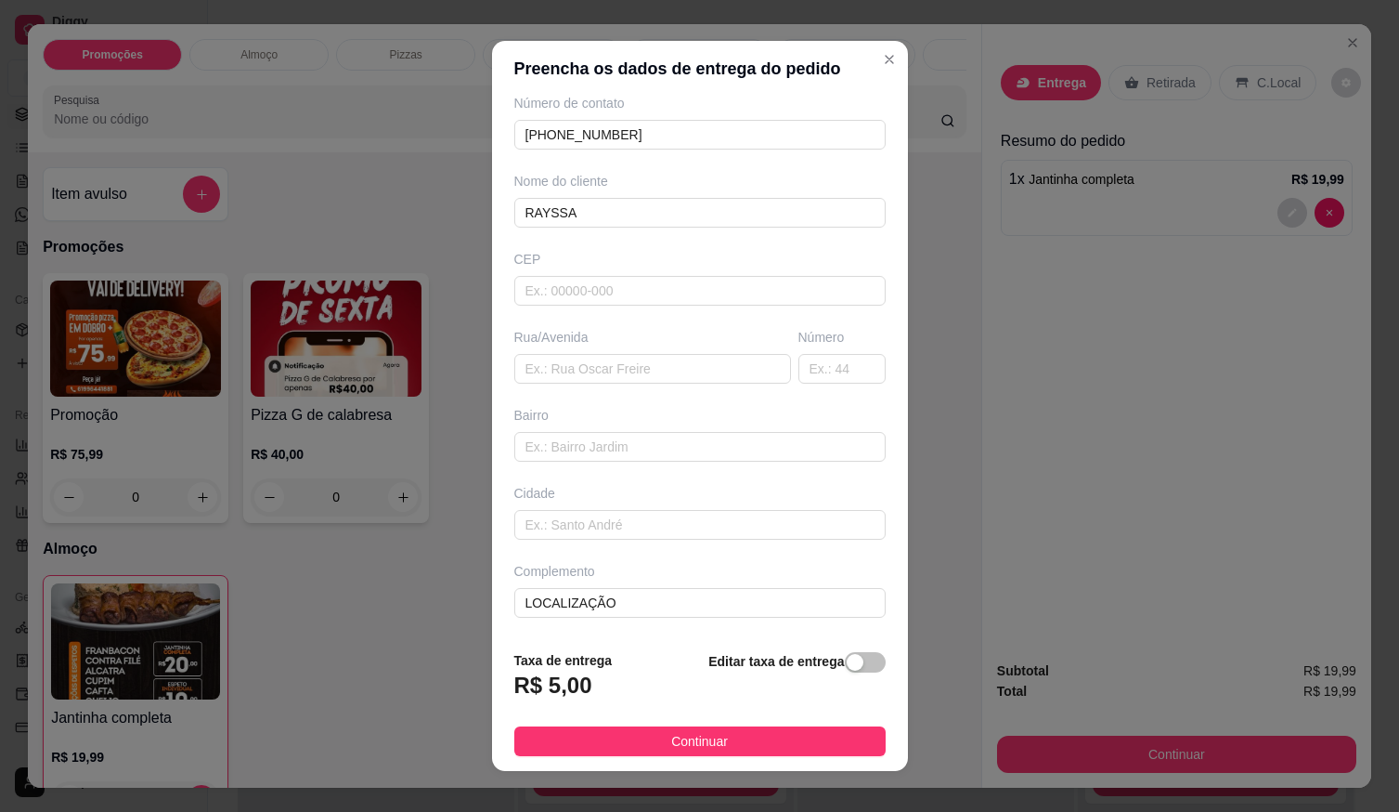
drag, startPoint x: 613, startPoint y: 742, endPoint x: 629, endPoint y: 732, distance: 18.8
click at [614, 741] on button "Continuar" at bounding box center [699, 741] width 371 height 30
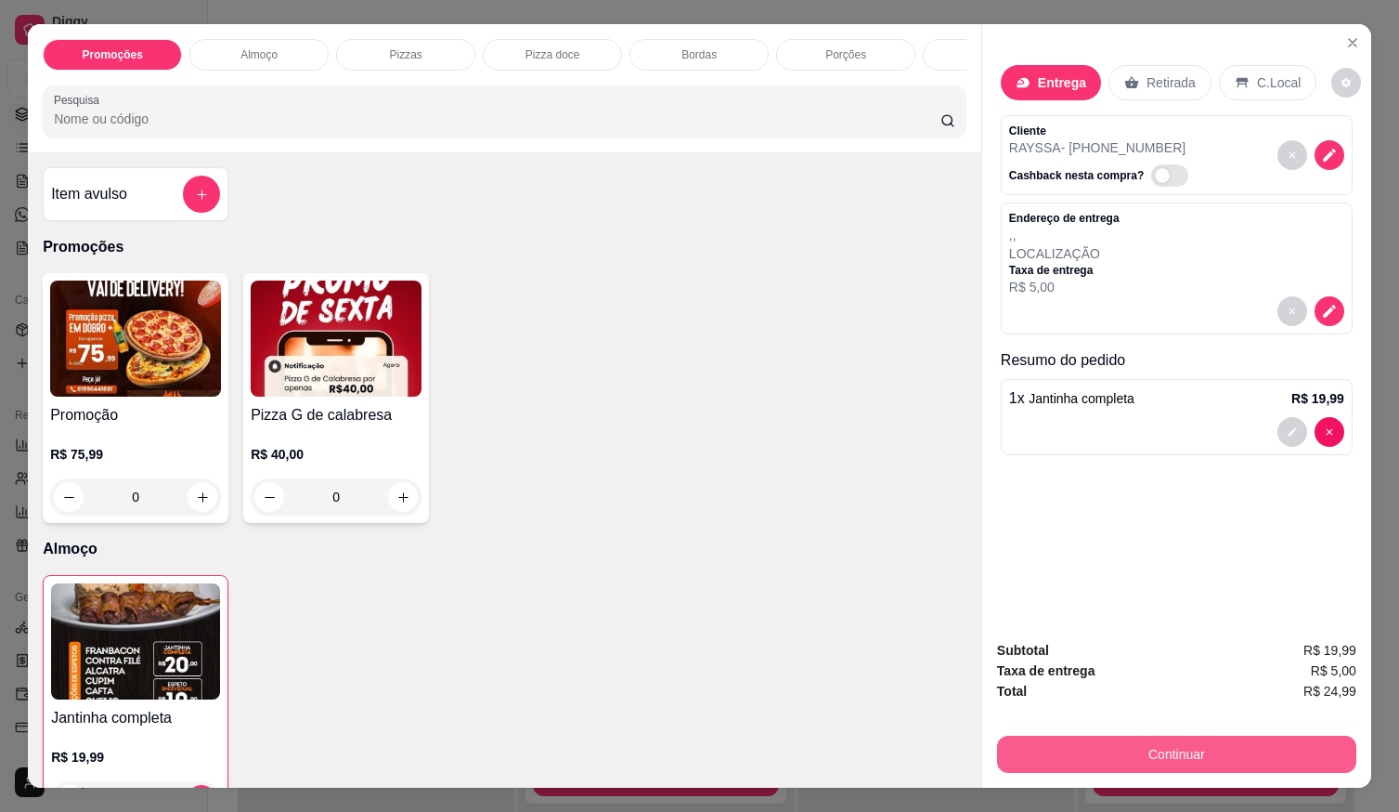
click at [1049, 741] on button "Continuar" at bounding box center [1176, 753] width 359 height 37
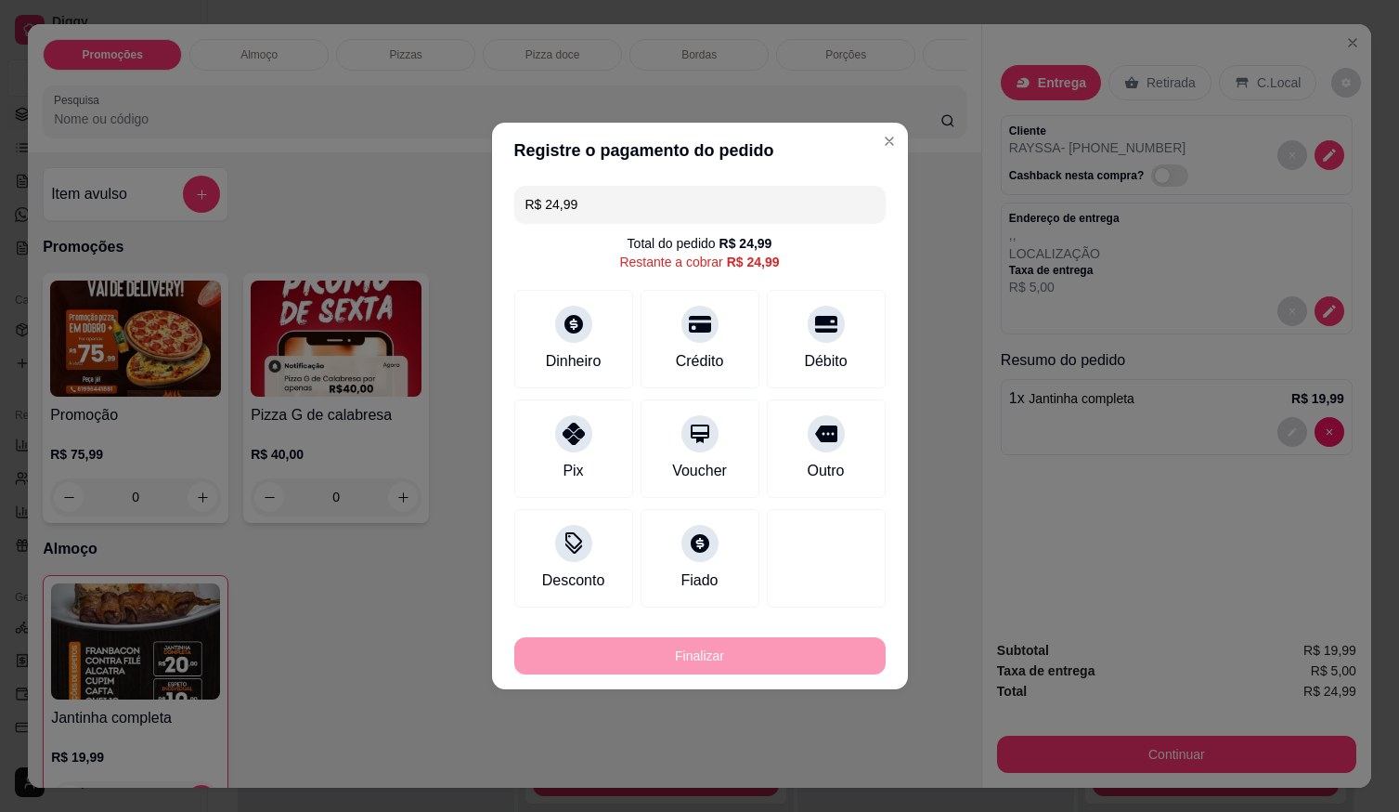
click at [815, 329] on icon at bounding box center [826, 324] width 22 height 22
type input "R$ 0,00"
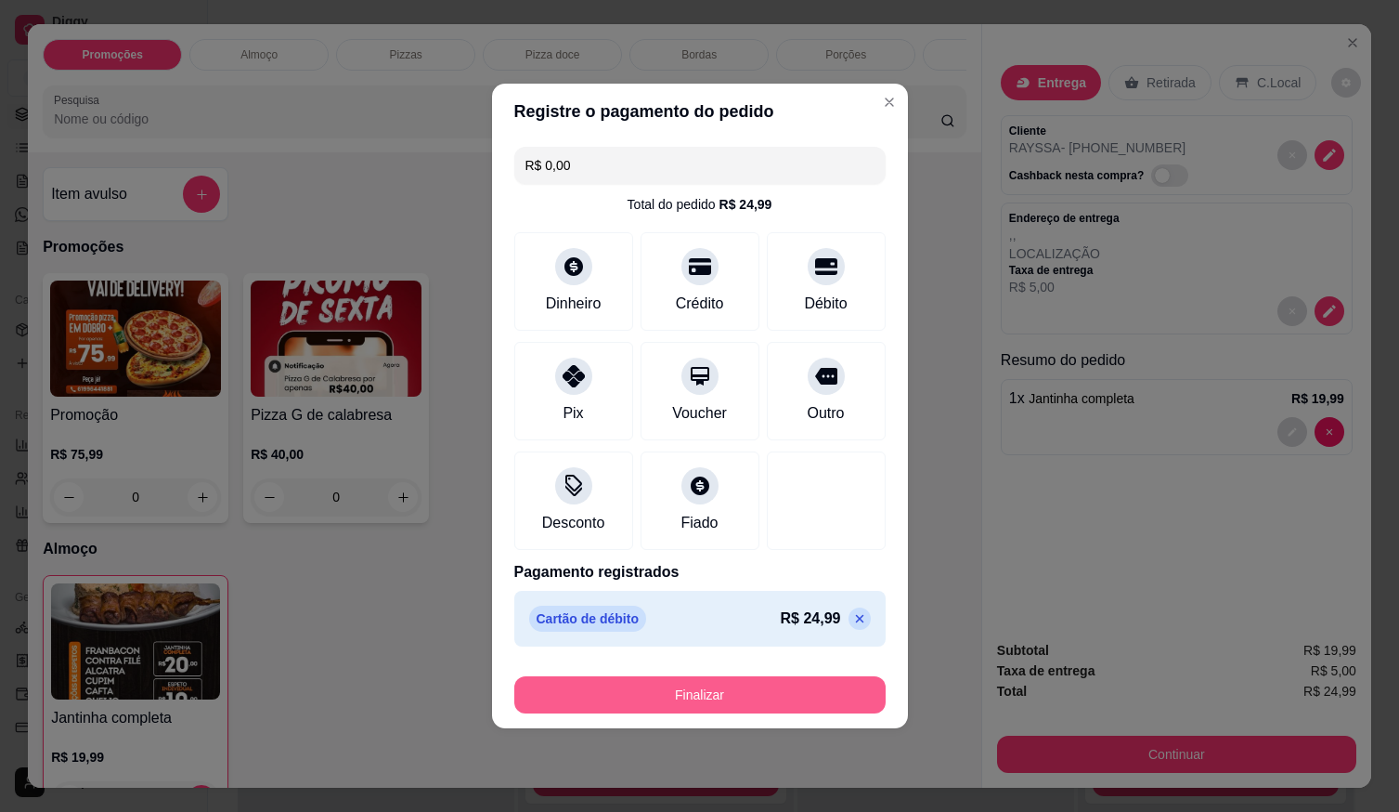
click at [763, 688] on button "Finalizar" at bounding box center [699, 694] width 371 height 37
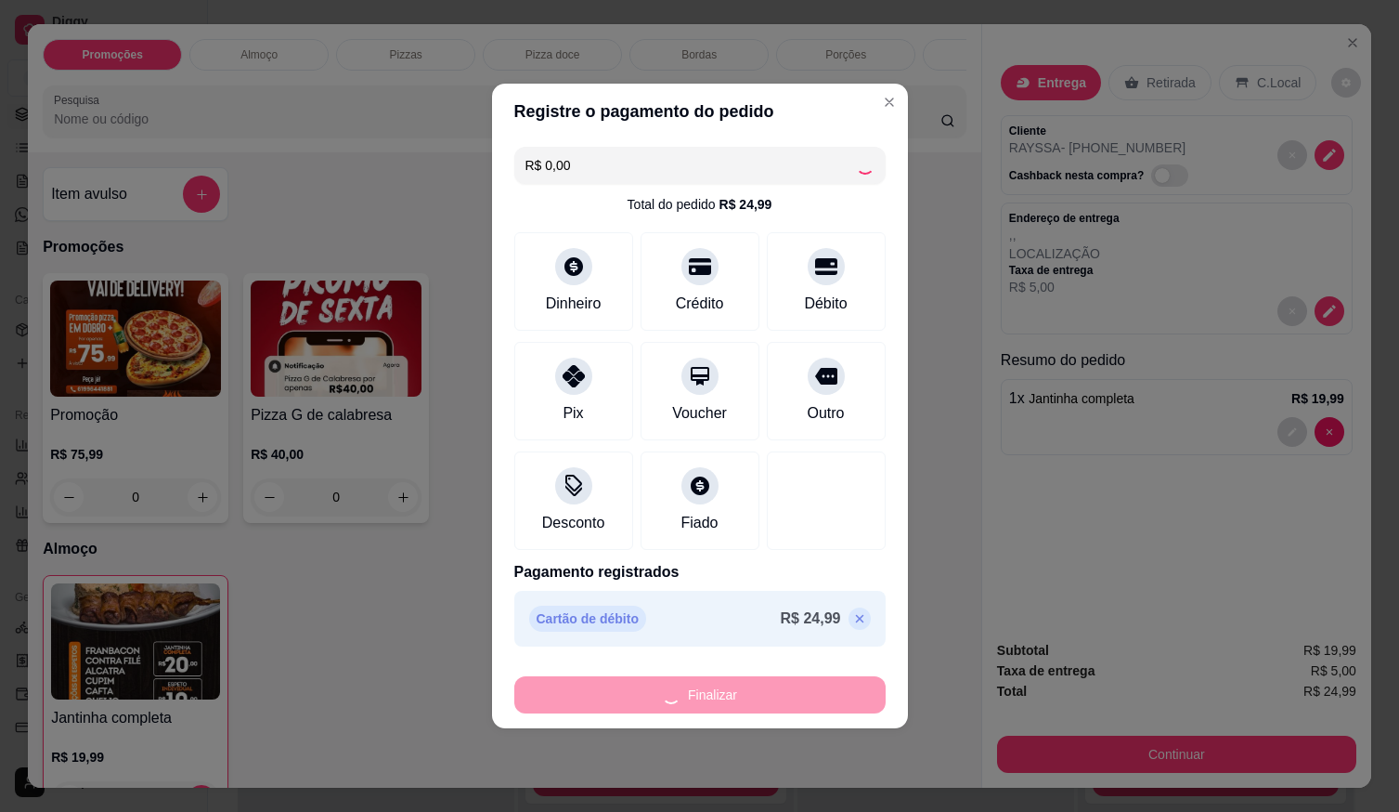
type input "0"
type input "-R$ 24,99"
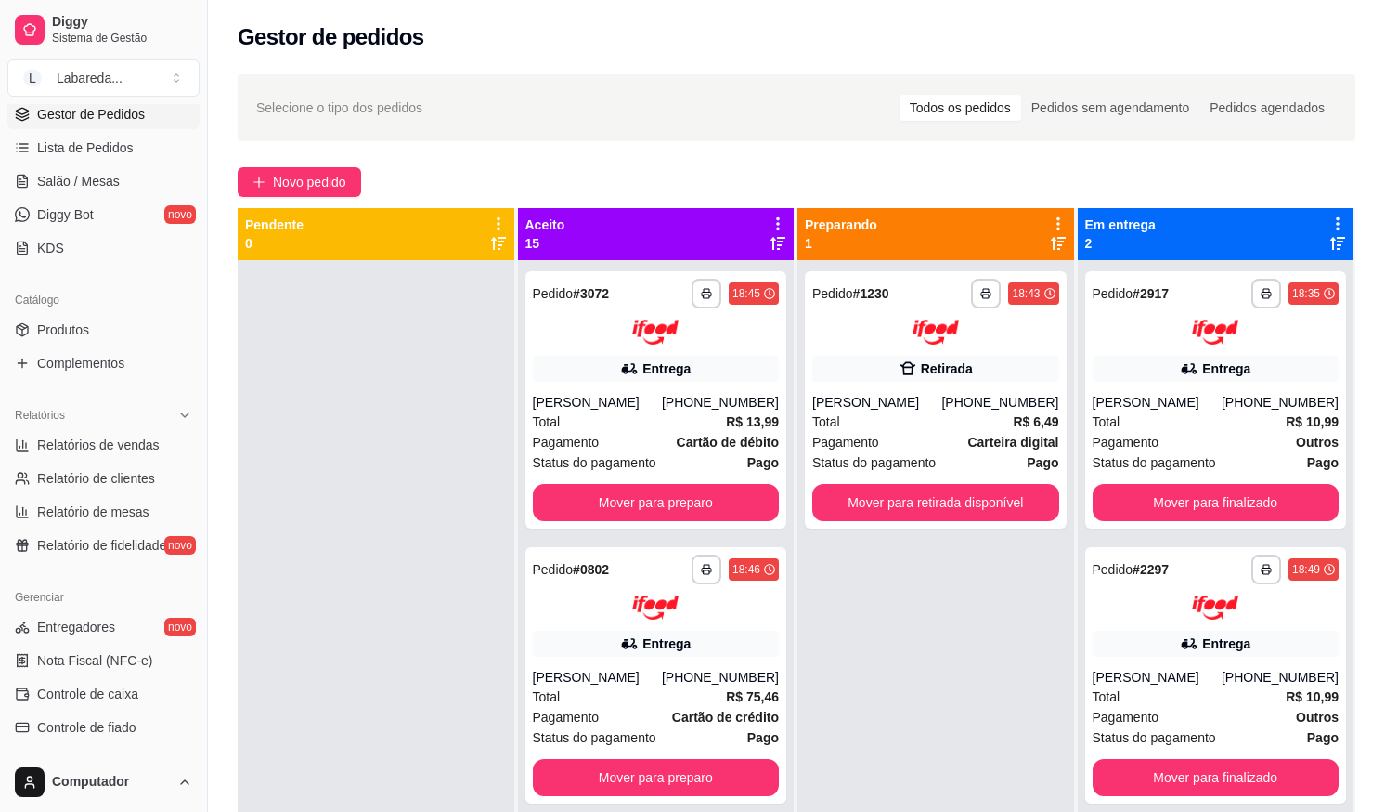
click at [328, 164] on div "**********" at bounding box center [796, 552] width 1177 height 979
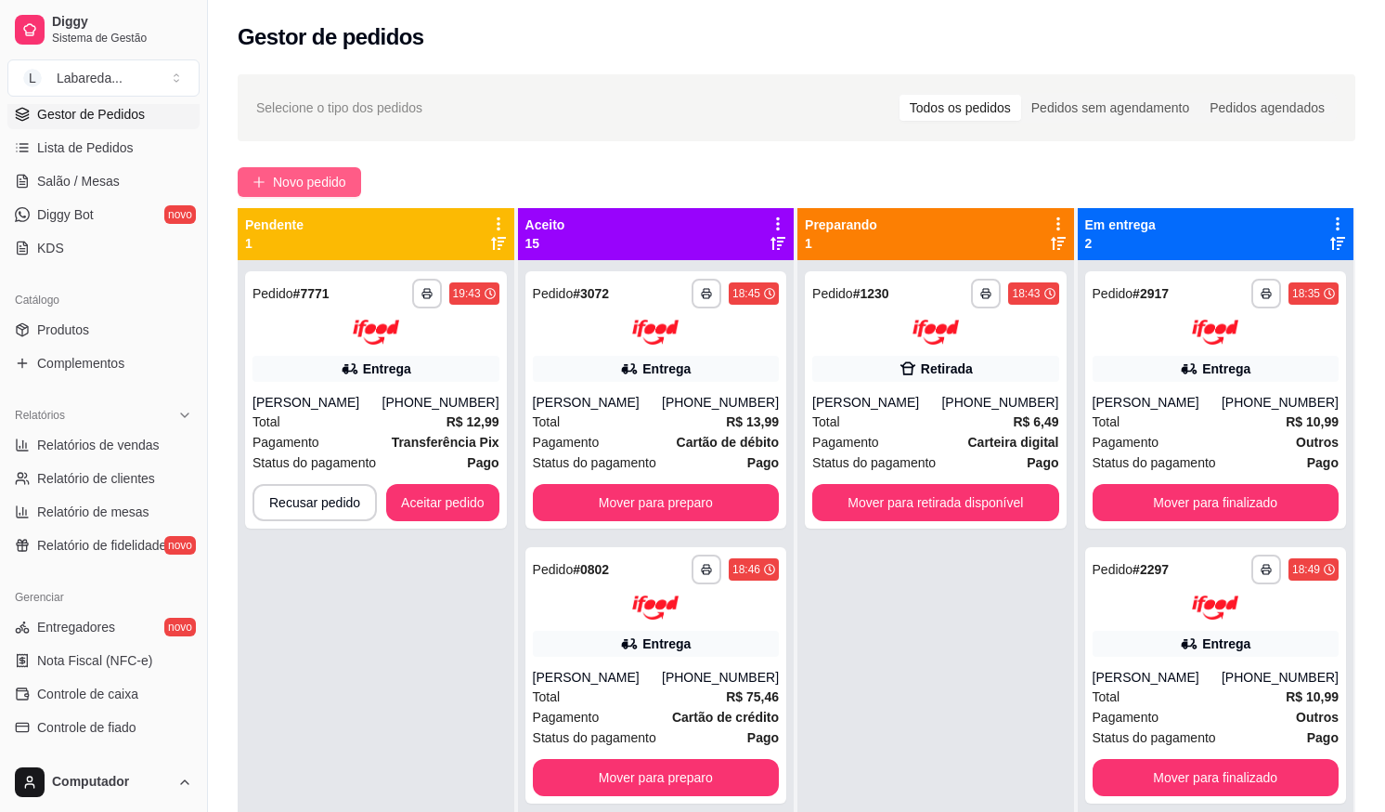
click at [331, 180] on span "Novo pedido" at bounding box center [309, 182] width 73 height 20
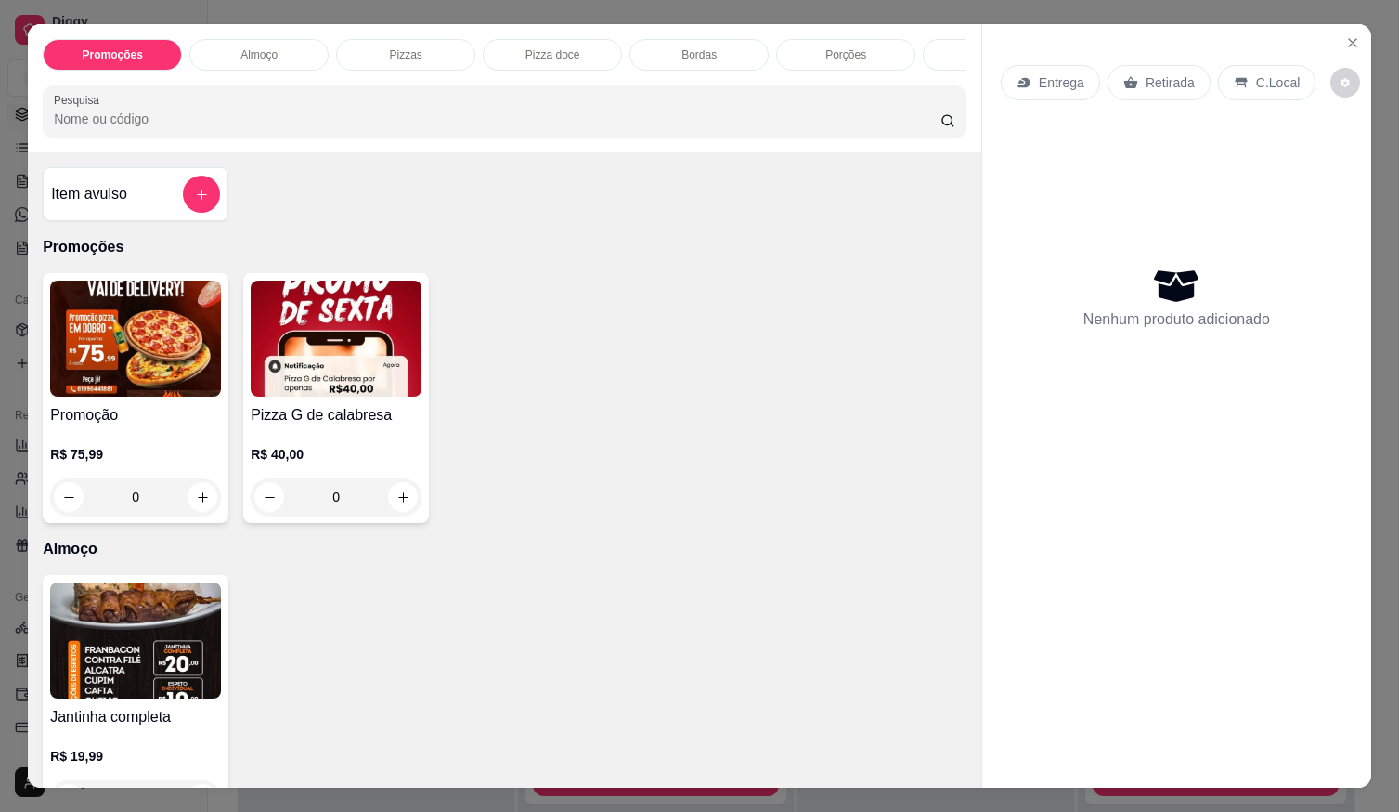
click at [140, 383] on img at bounding box center [135, 338] width 171 height 116
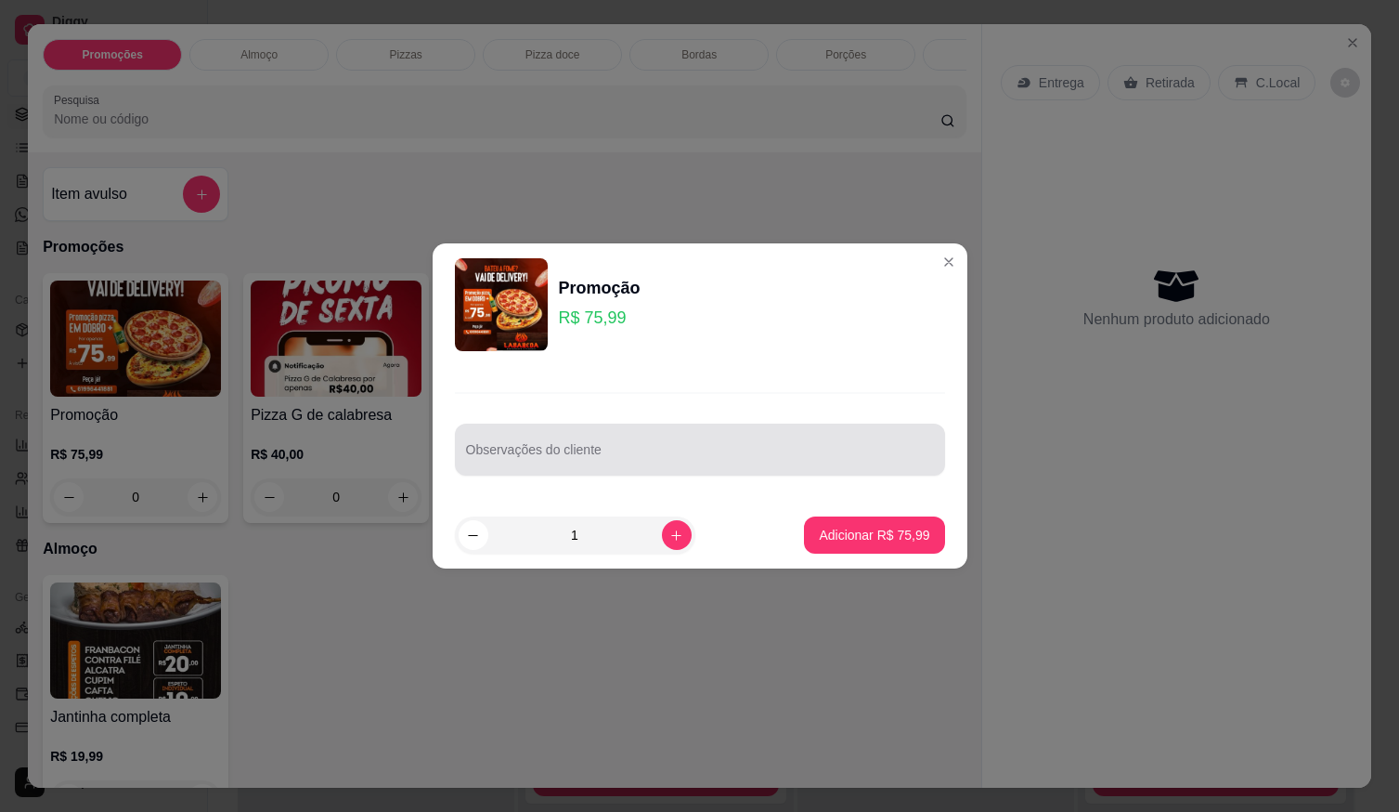
drag, startPoint x: 561, startPoint y: 440, endPoint x: 560, endPoint y: 458, distance: 17.7
click at [560, 453] on div at bounding box center [700, 449] width 468 height 37
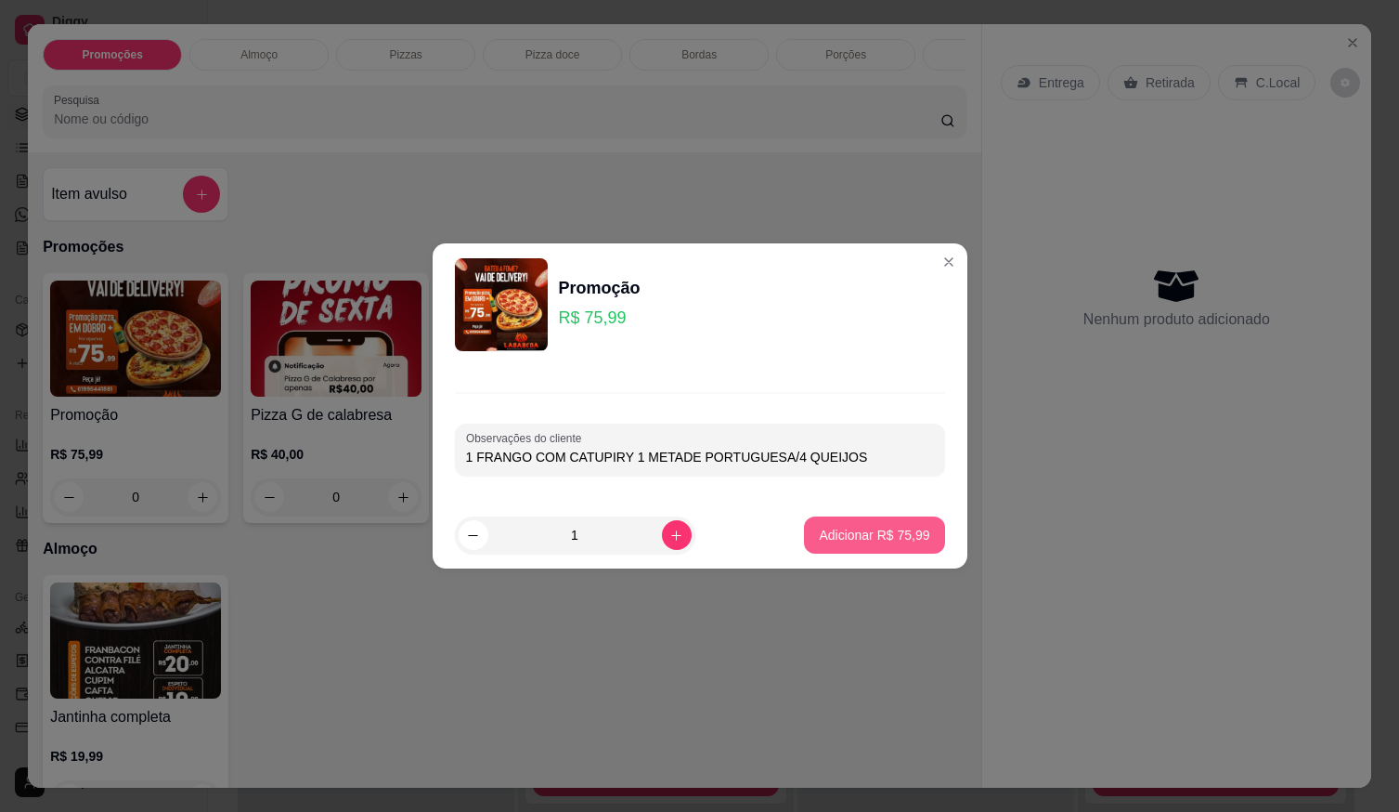
type input "1 FRANGO COM CATUPIRY 1 METADE PORTUGUESA/4 QUEIJOS"
click at [875, 525] on button "Adicionar R$ 75,99" at bounding box center [875, 535] width 136 height 36
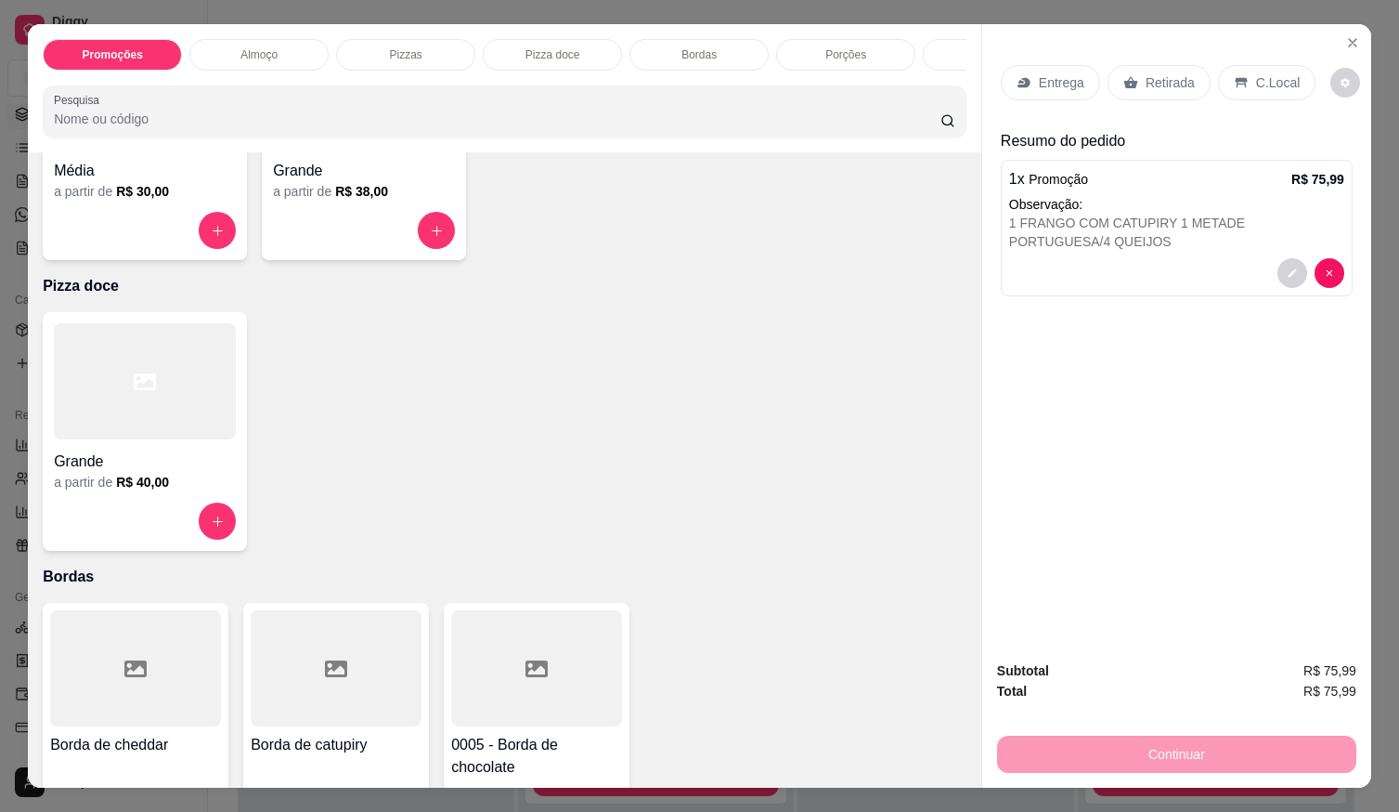
scroll to position [1021, 0]
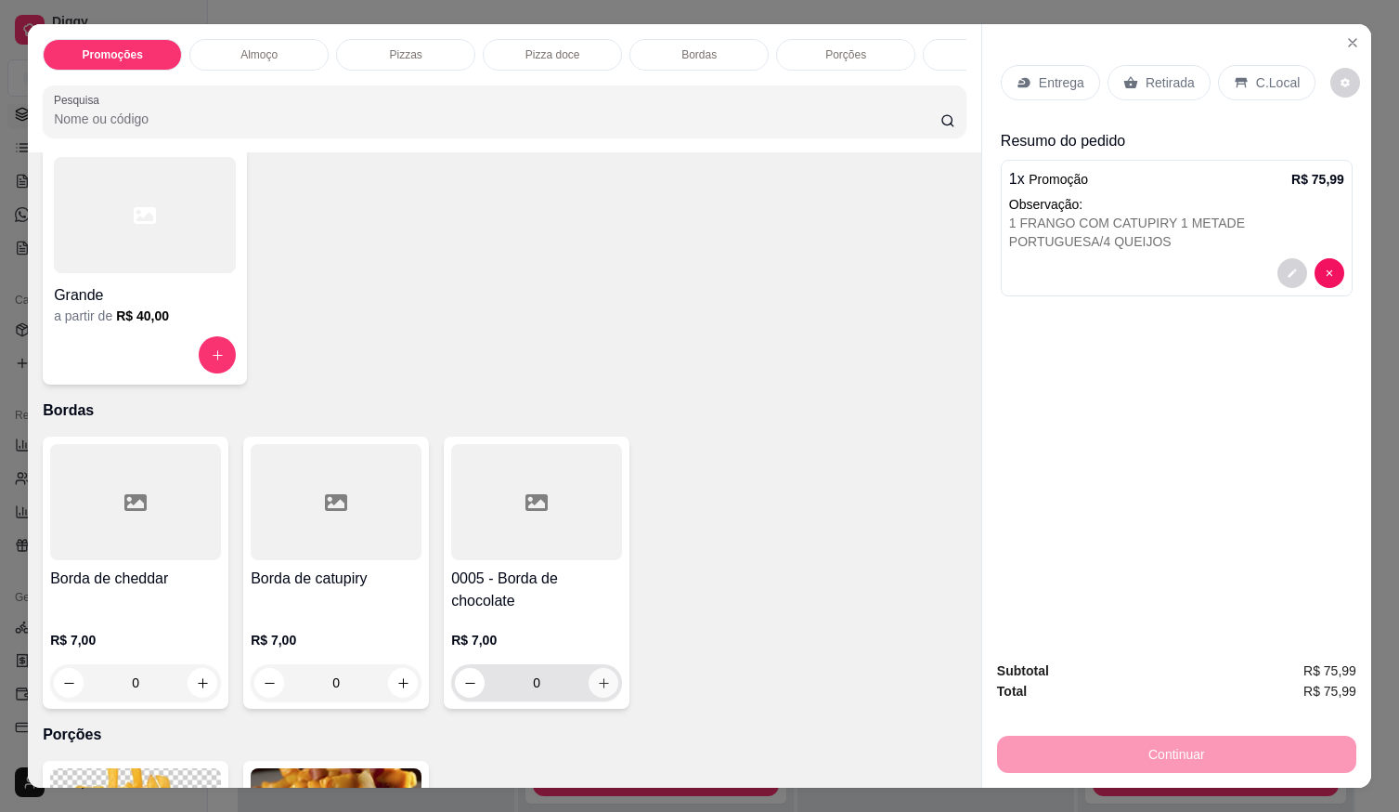
click at [604, 695] on button "increase-product-quantity" at bounding box center [604, 683] width 30 height 30
type input "1"
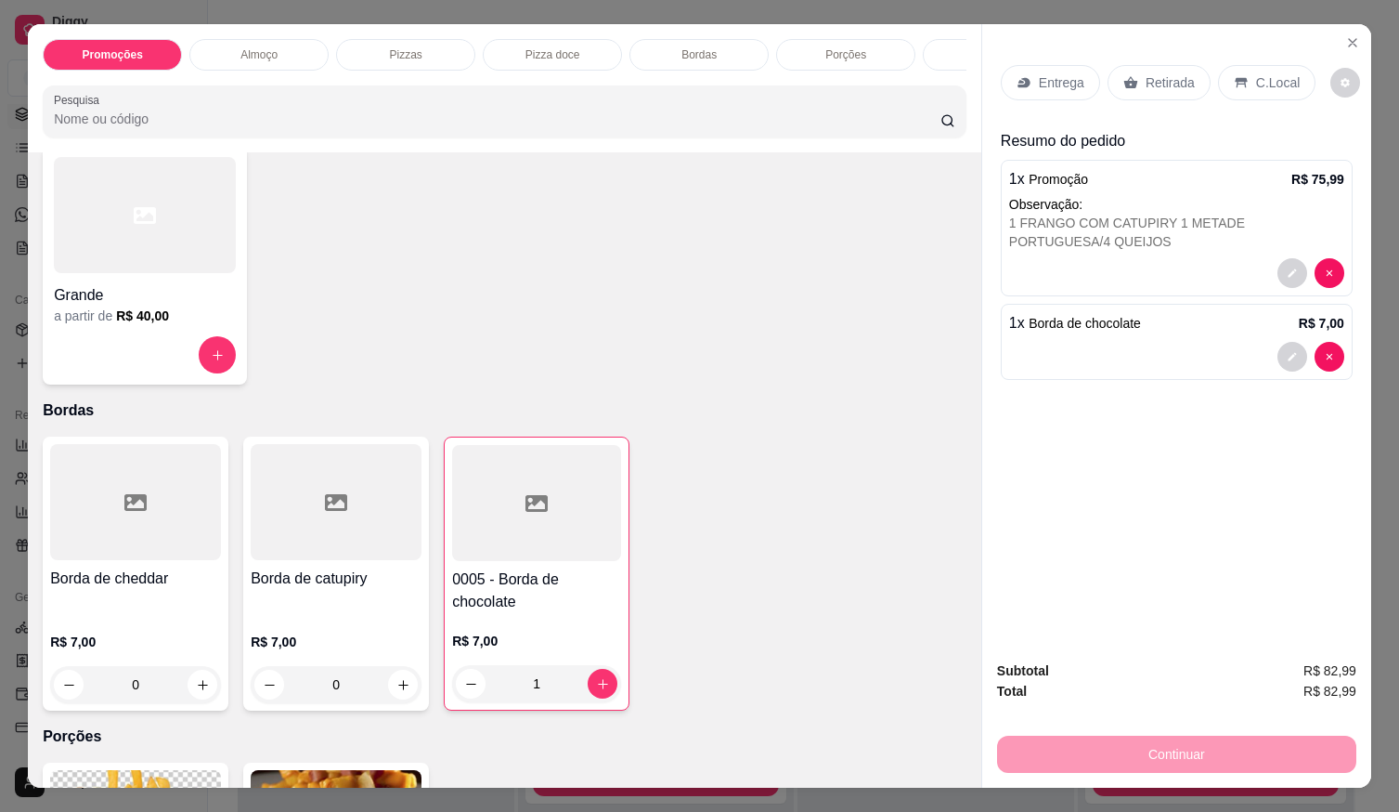
click at [1077, 355] on div at bounding box center [1176, 357] width 335 height 30
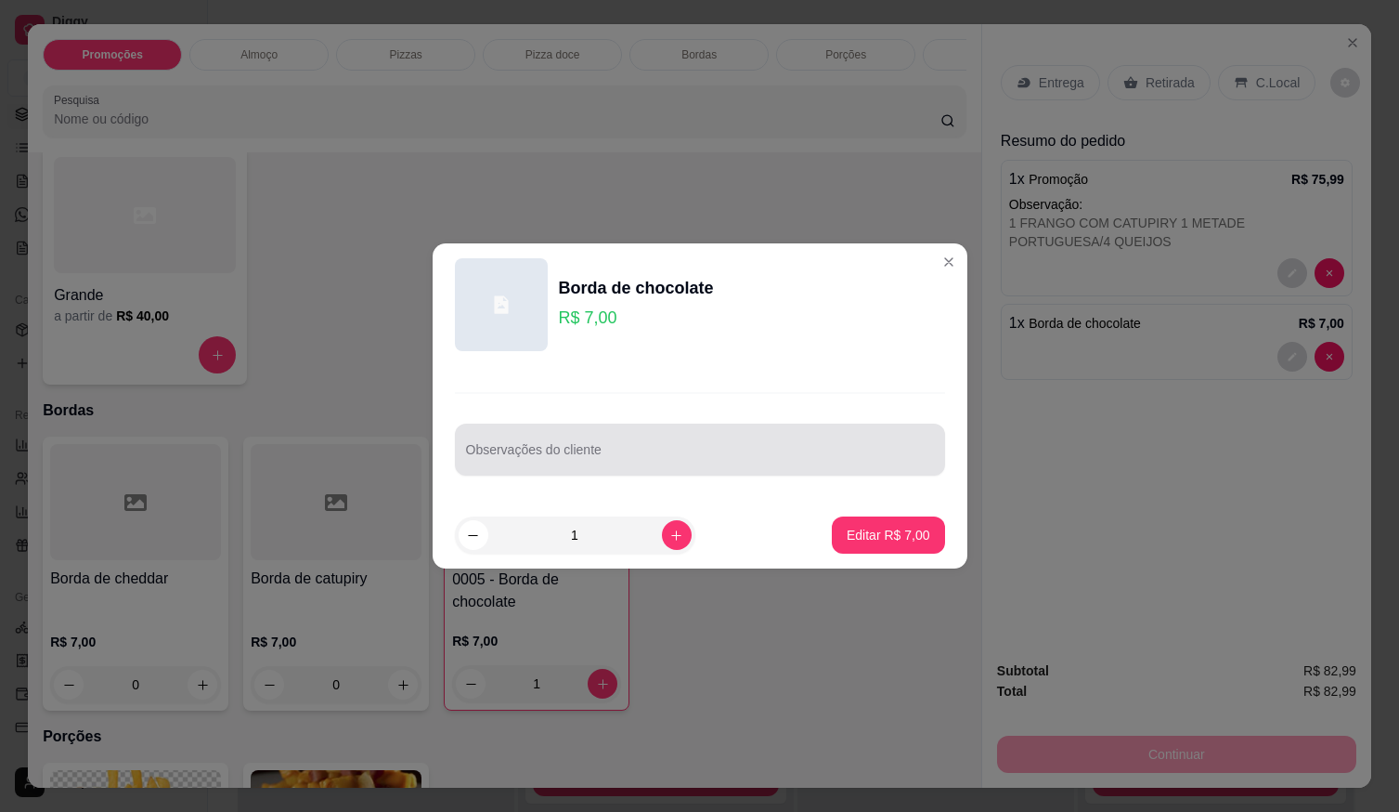
click at [784, 469] on div "Observações do cliente" at bounding box center [700, 449] width 490 height 52
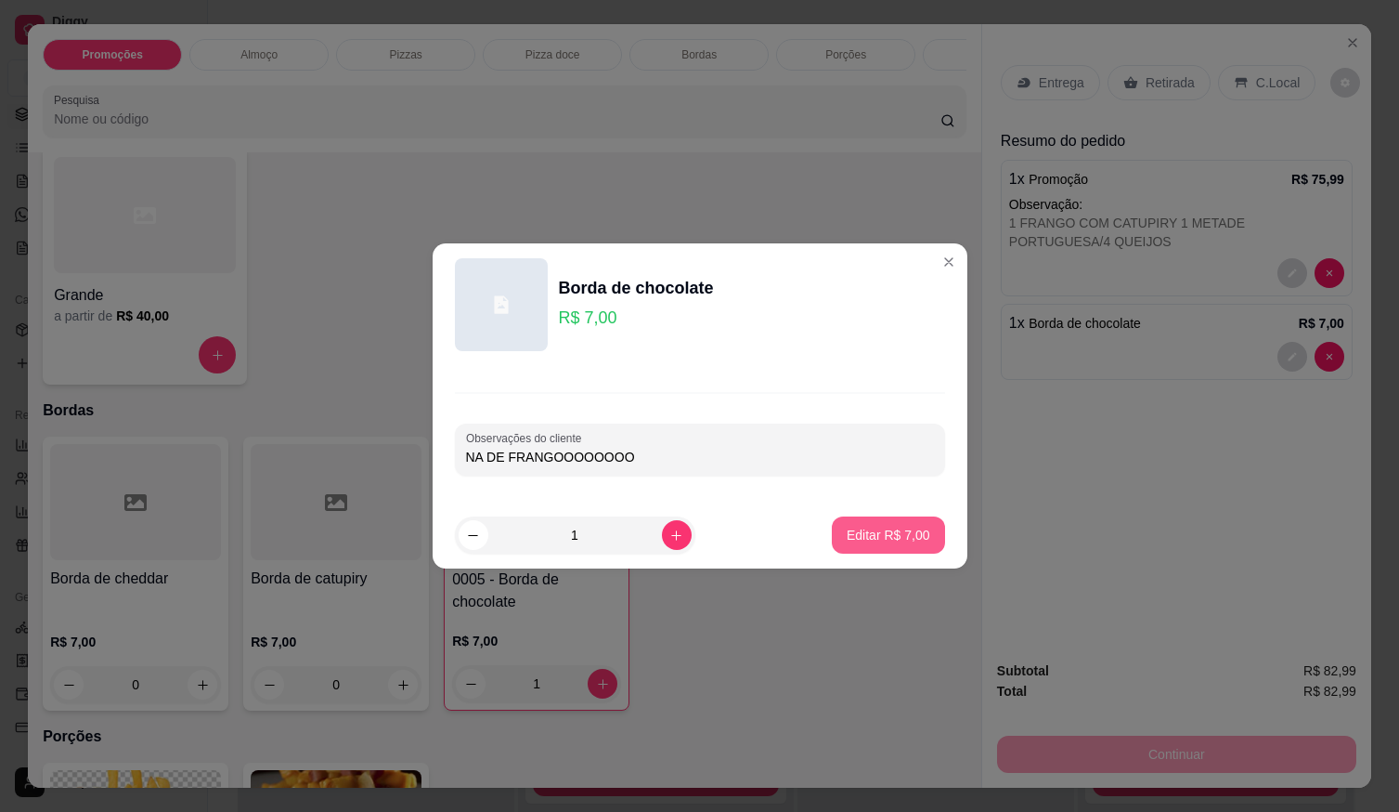
type input "NA DE FRANGOOOOOOOO"
click at [856, 543] on p "Editar R$ 7,00" at bounding box center [889, 535] width 84 height 19
type input "0"
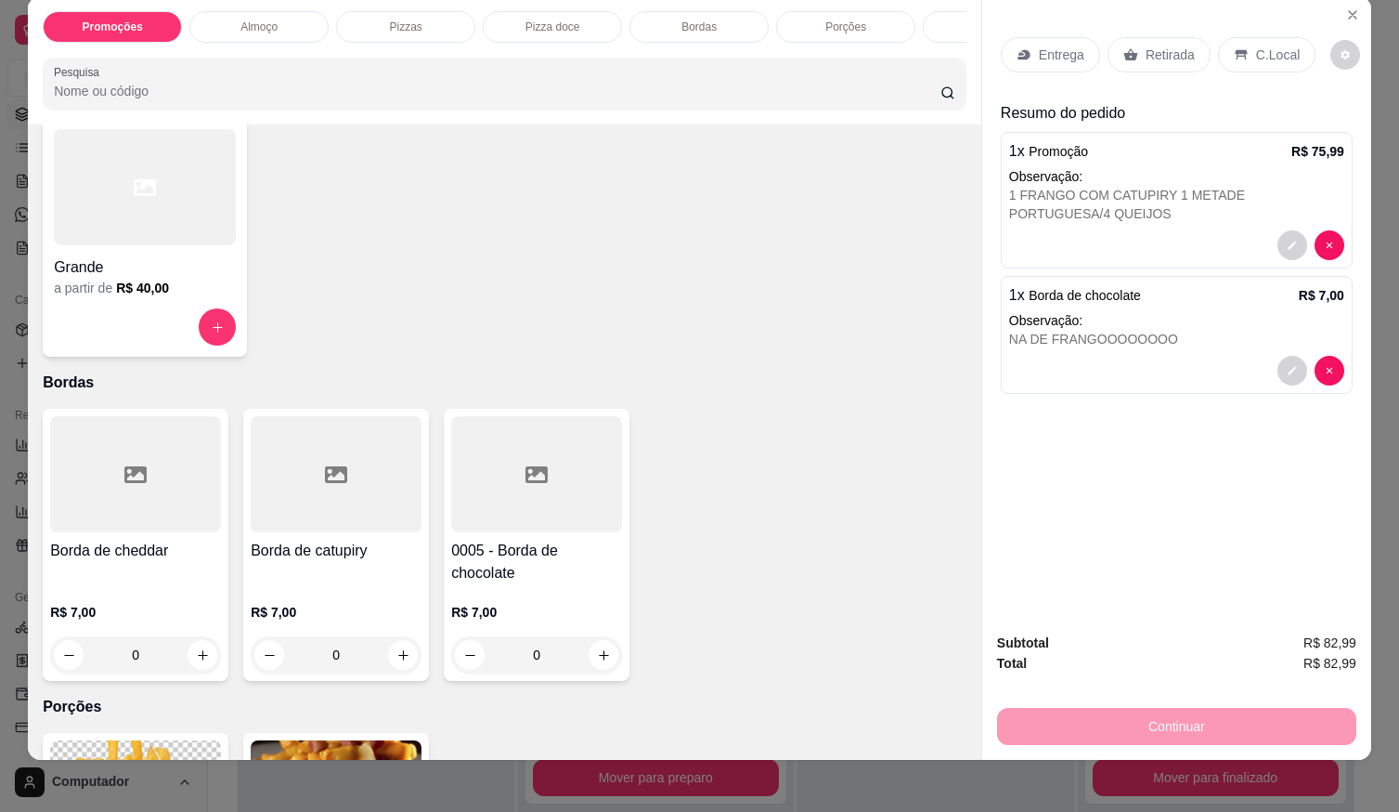
scroll to position [42, 0]
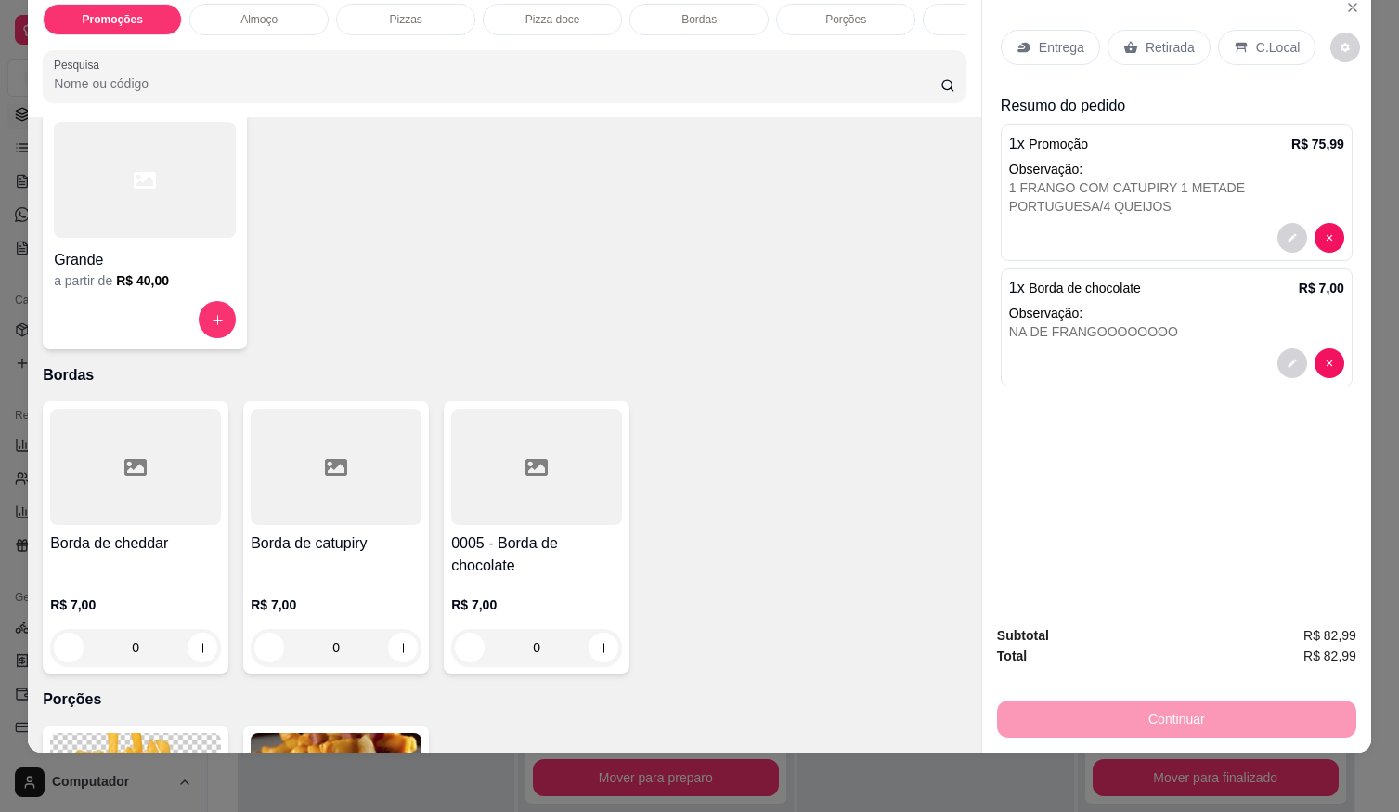
click at [1059, 38] on p "Entrega" at bounding box center [1061, 47] width 45 height 19
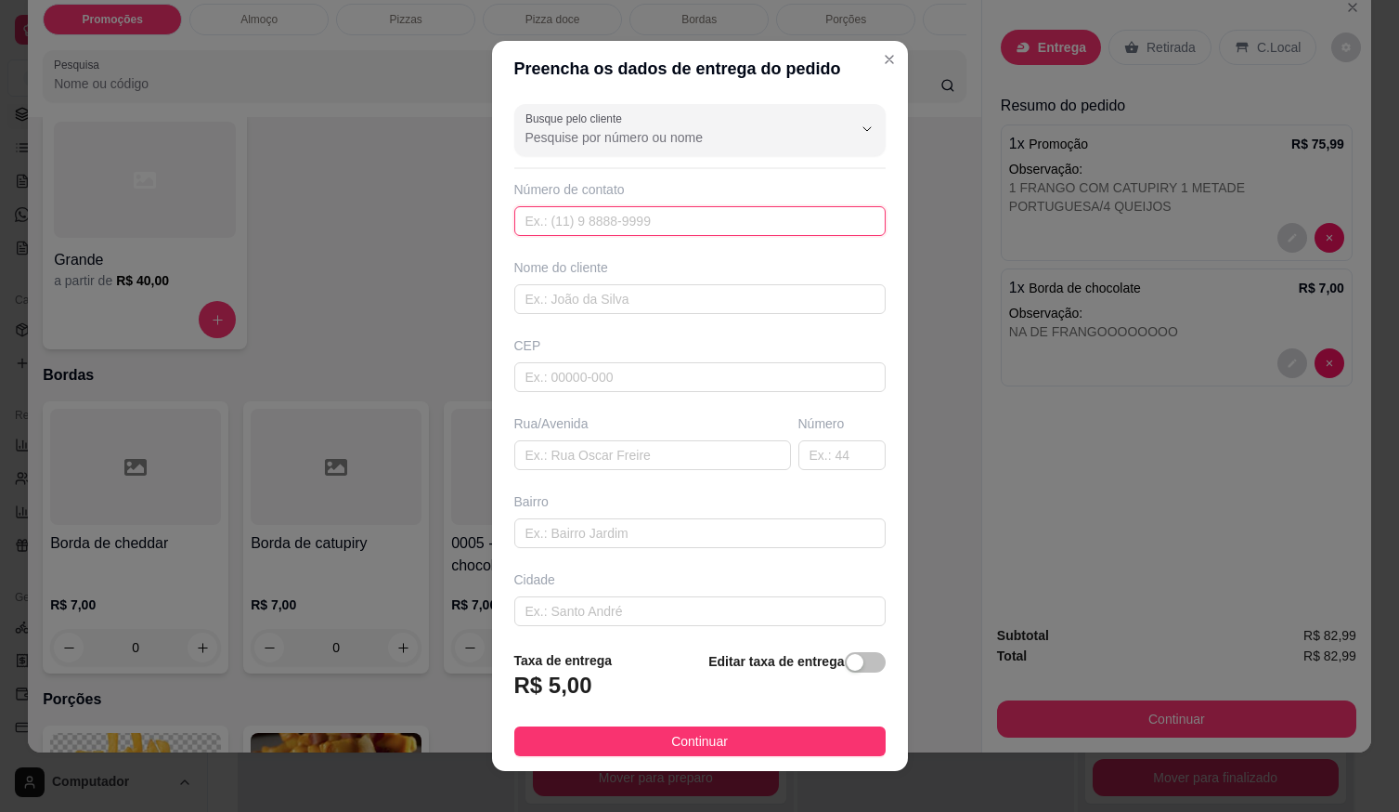
click at [664, 245] on div "Busque pelo cliente Número de contato Nome do cliente CEP Rua/Avenida Número Ba…" at bounding box center [700, 366] width 416 height 539
click at [662, 232] on input "text" at bounding box center [699, 221] width 371 height 30
type input "[PHONE_NUMBER]"
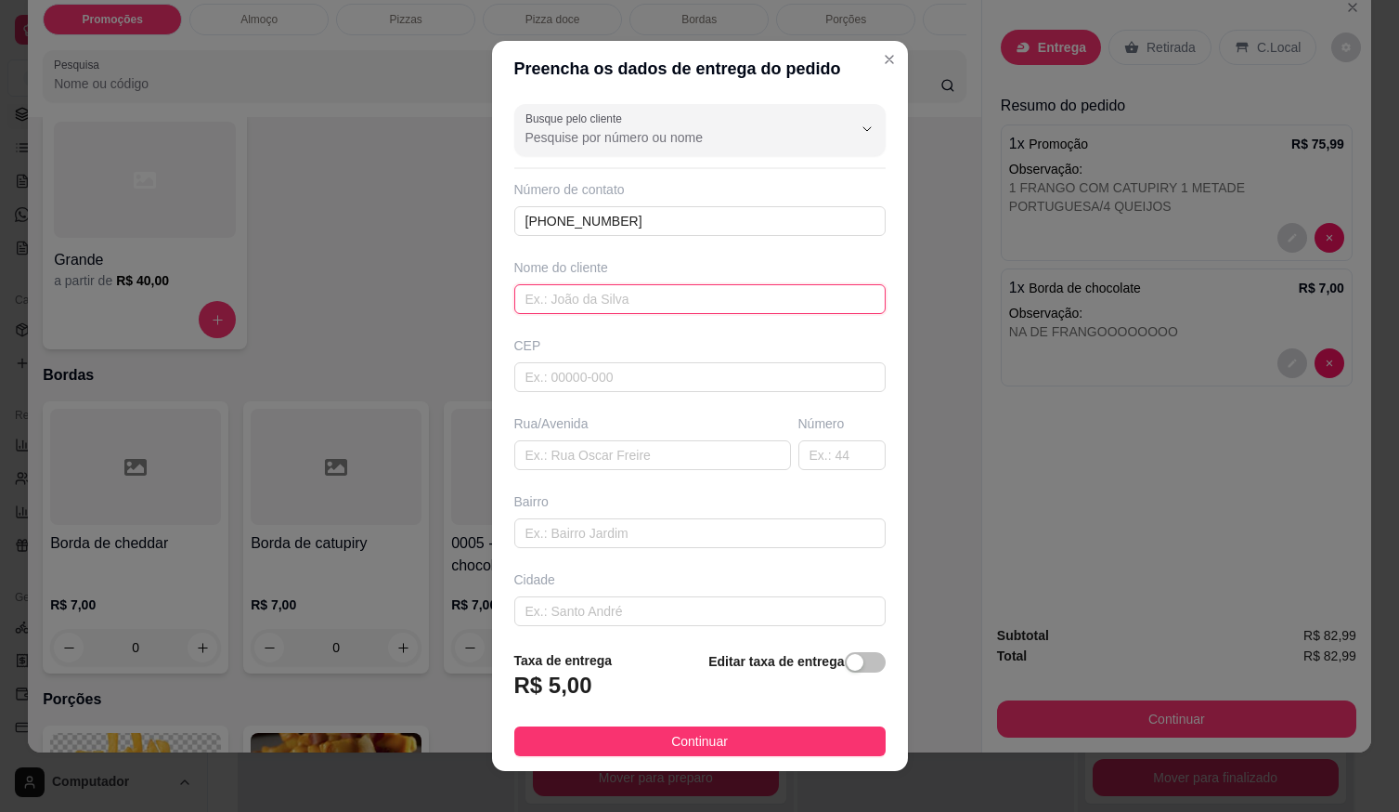
click at [638, 308] on input "text" at bounding box center [699, 299] width 371 height 30
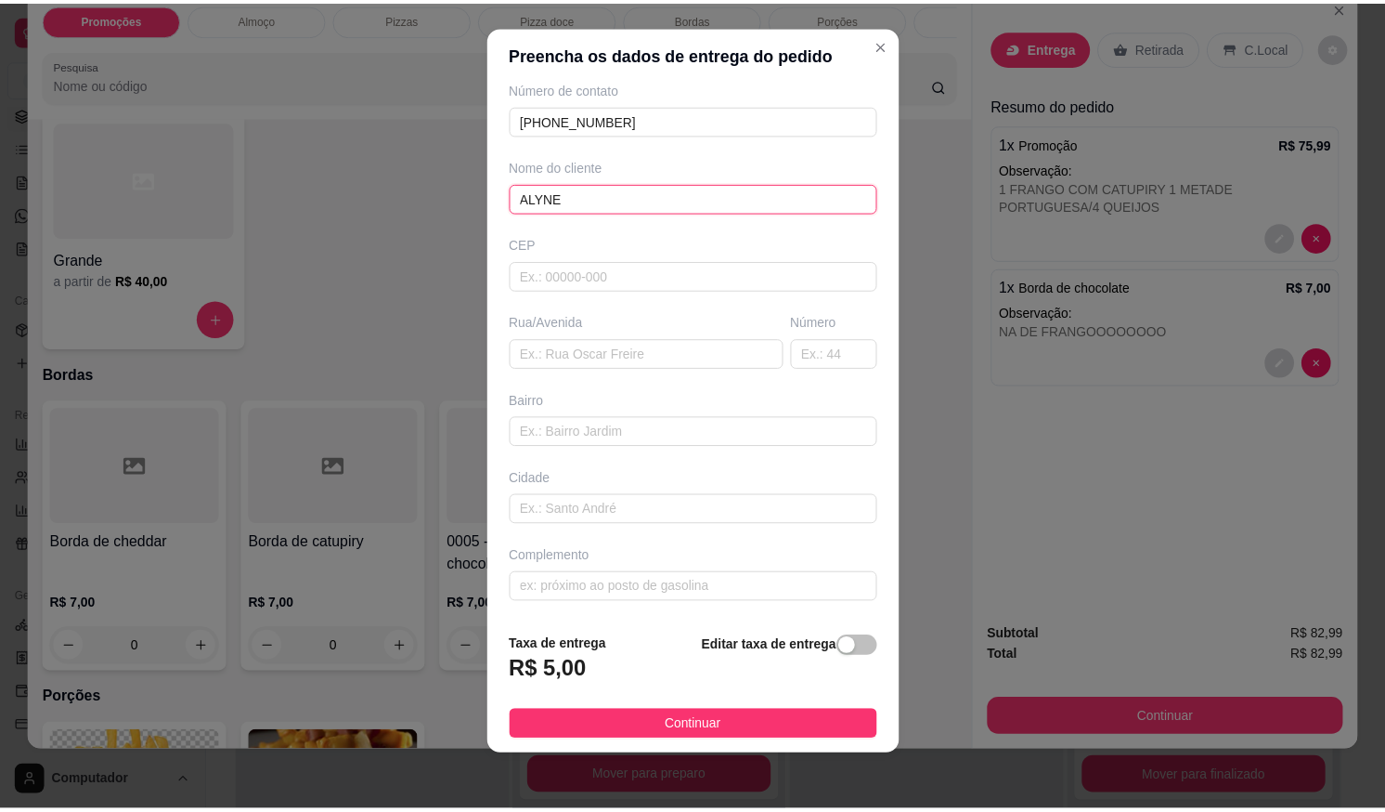
scroll to position [19, 0]
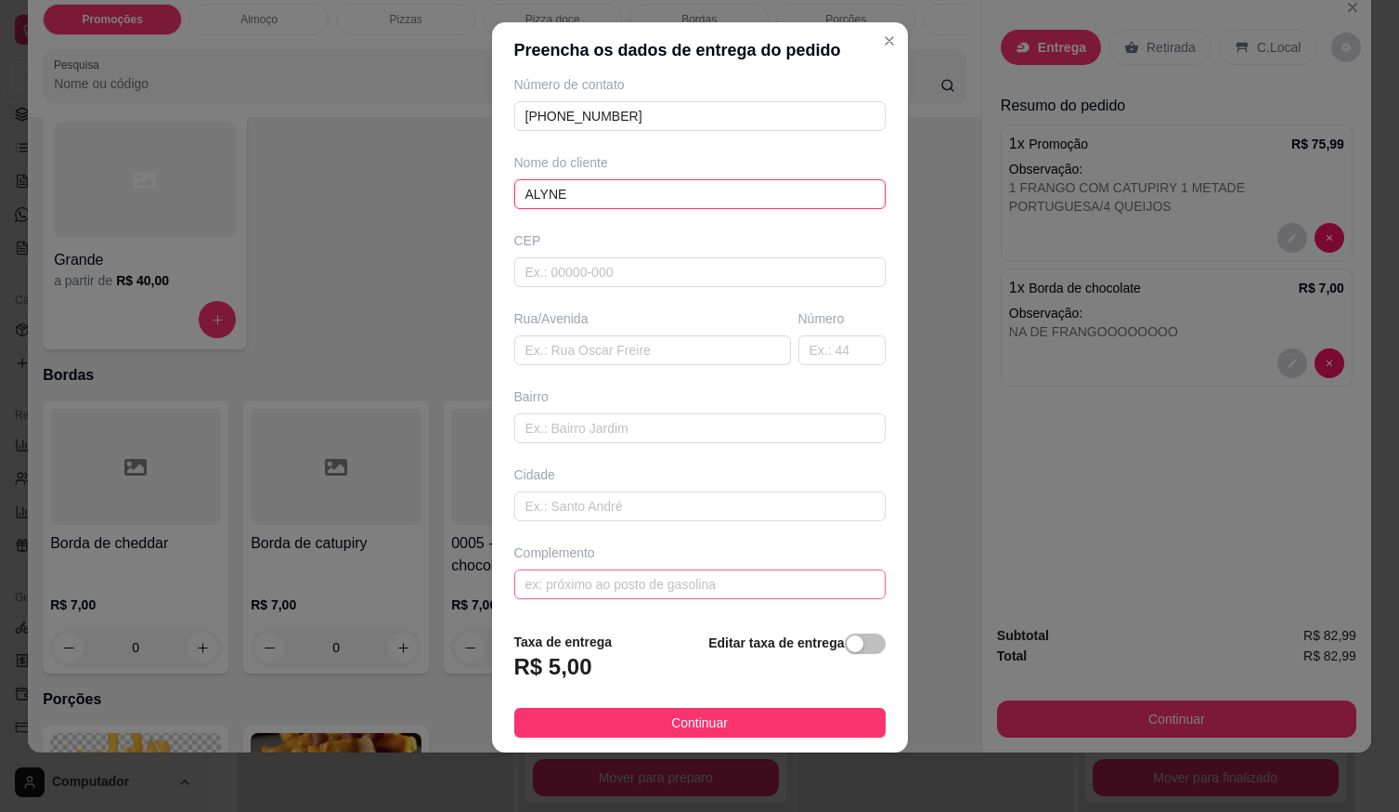
type input "ALYNE"
click at [563, 583] on input "text" at bounding box center [699, 584] width 371 height 30
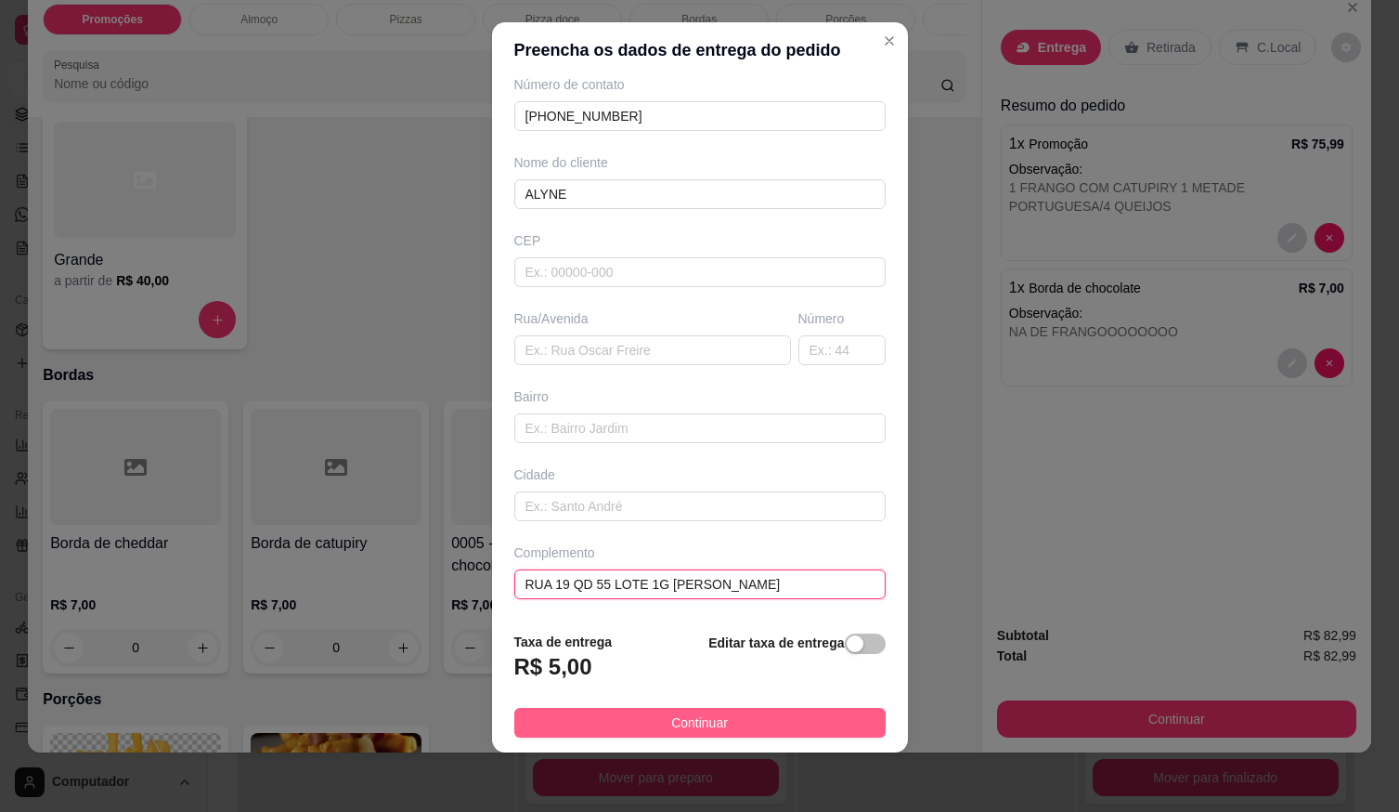
type input "RUA 19 QD 55 LOTE 1G [PERSON_NAME] [PERSON_NAME]"
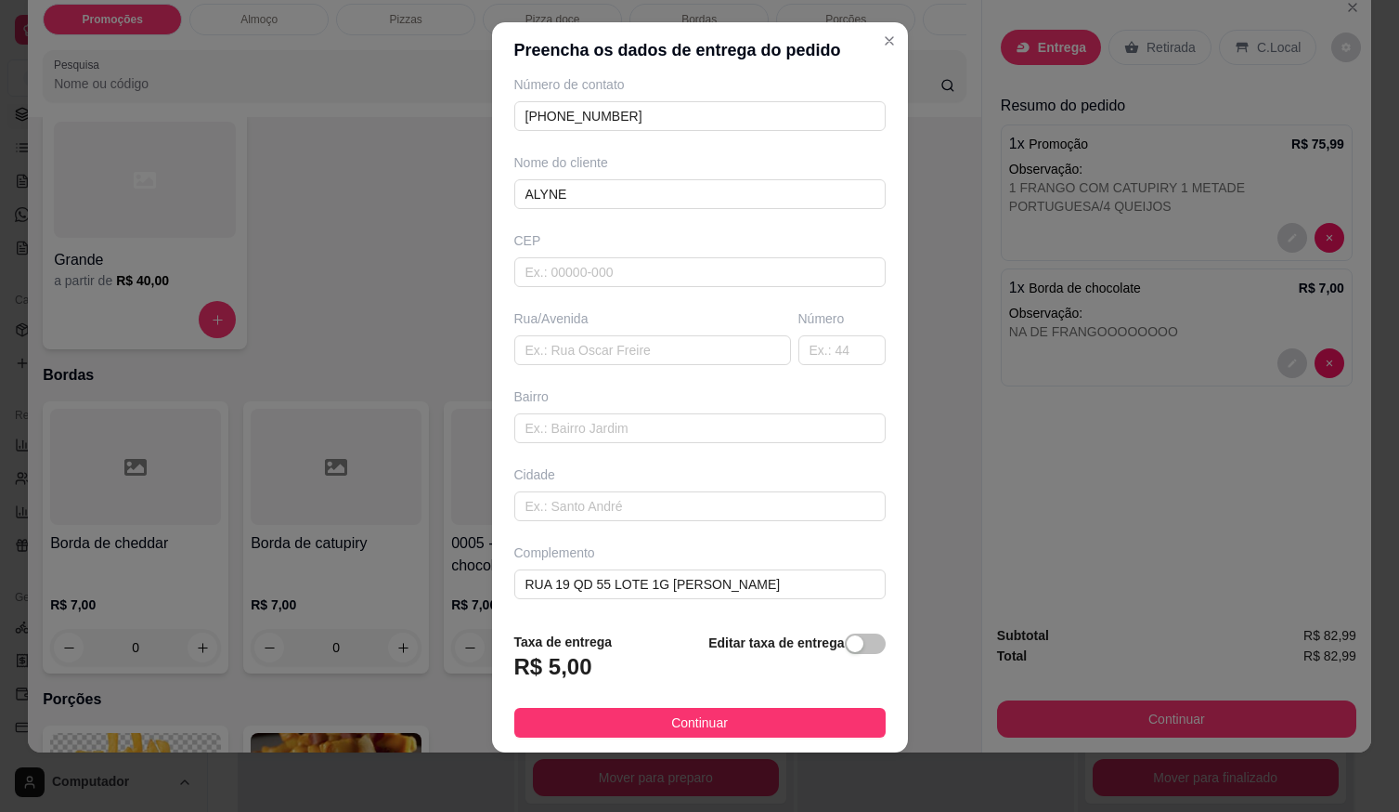
drag, startPoint x: 694, startPoint y: 728, endPoint x: 704, endPoint y: 731, distance: 10.6
click at [695, 730] on span "Continuar" at bounding box center [699, 722] width 57 height 20
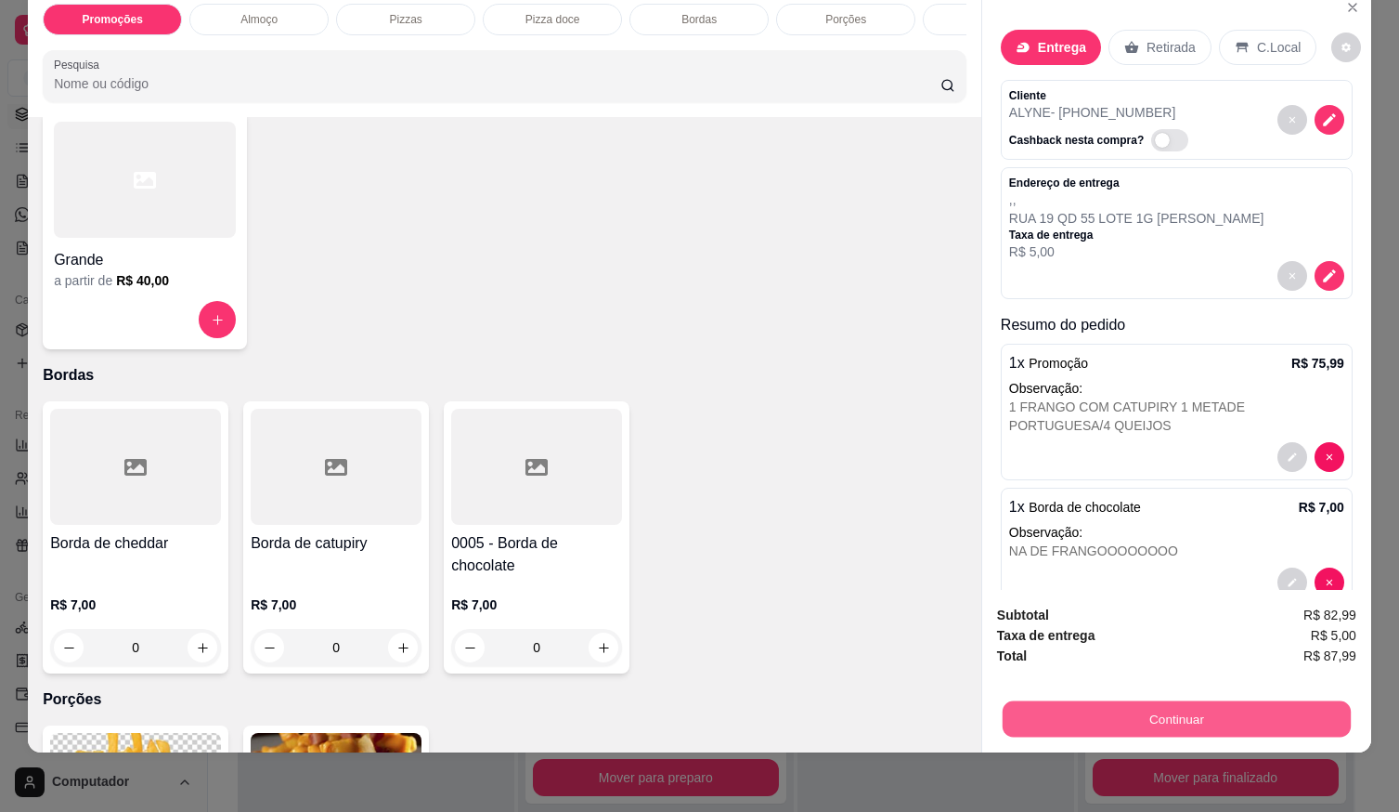
click at [1095, 700] on button "Continuar" at bounding box center [1177, 718] width 348 height 36
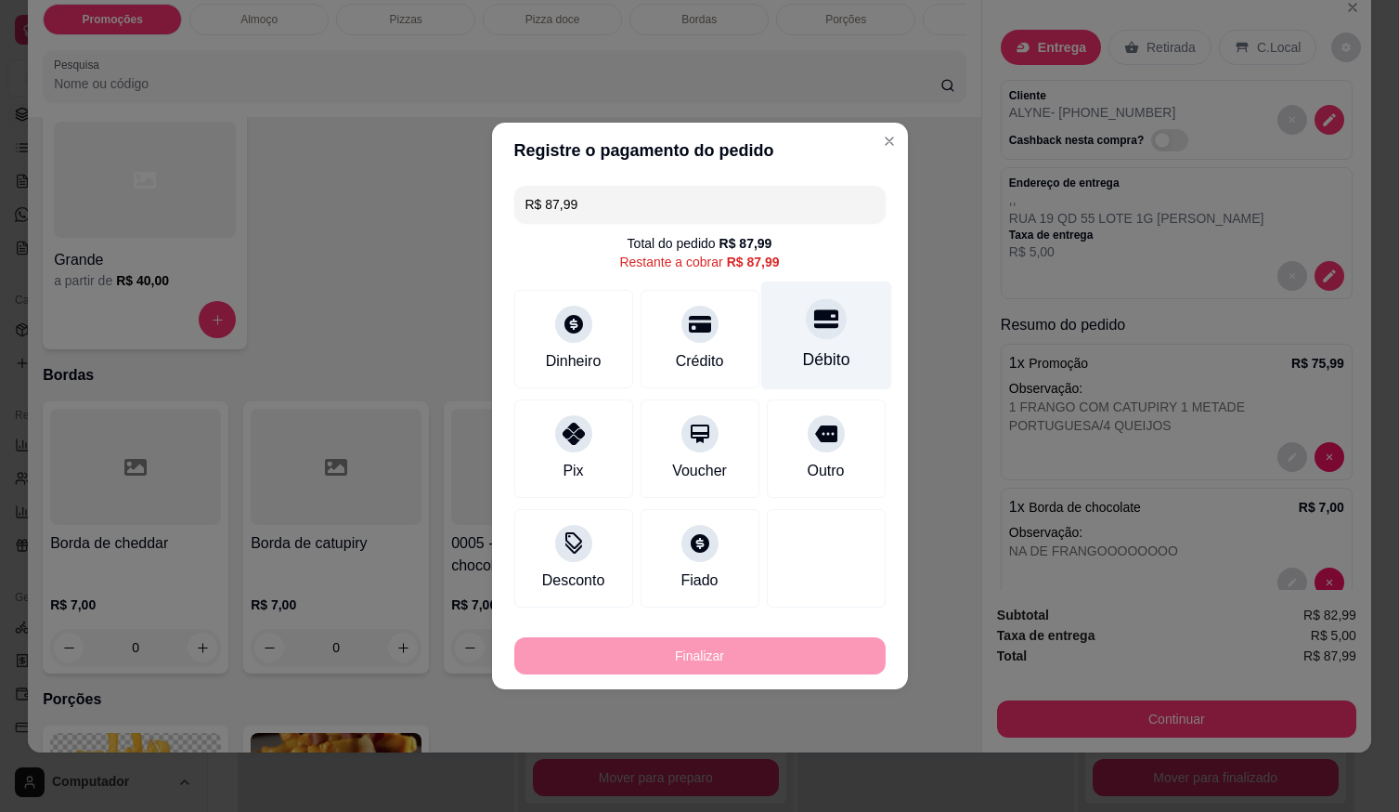
click at [802, 358] on div "Débito" at bounding box center [825, 359] width 47 height 24
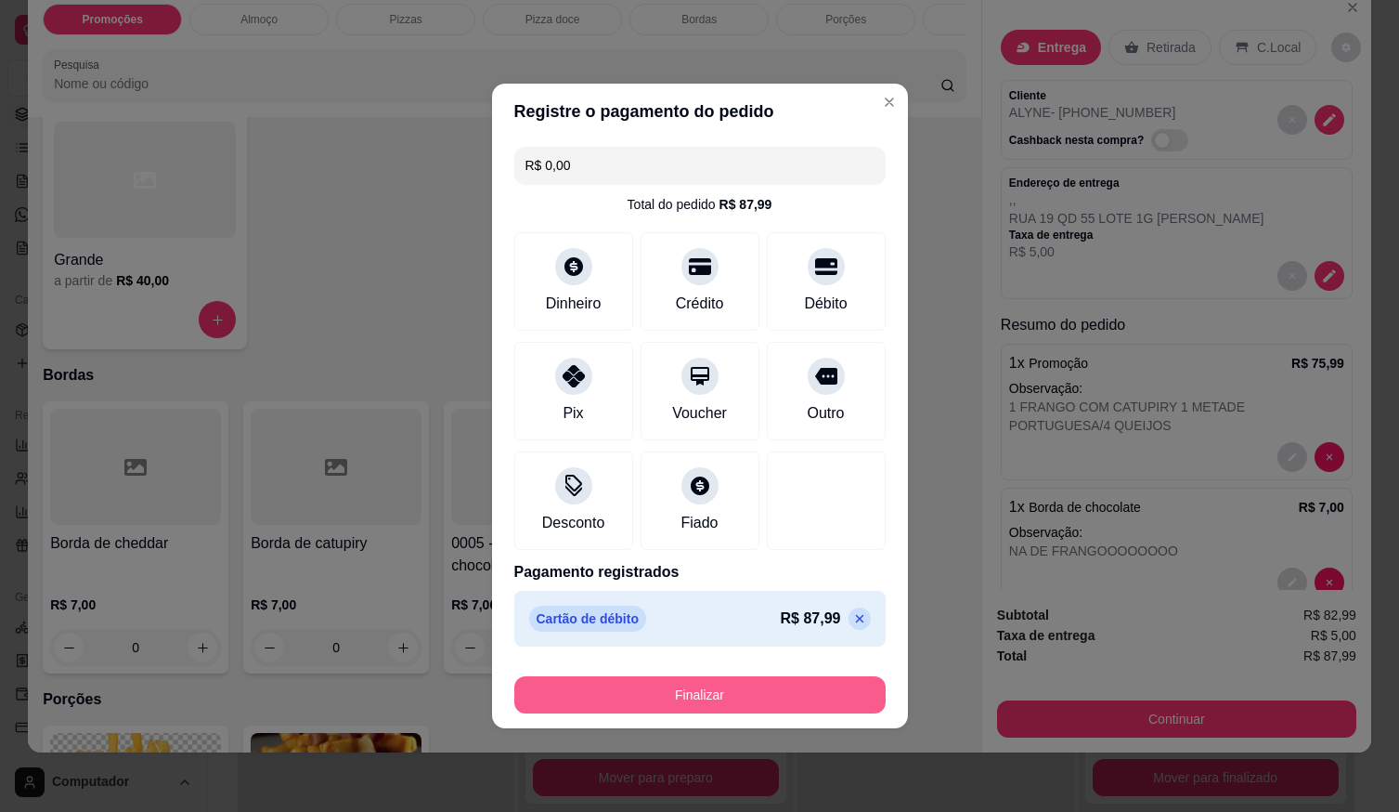
click at [732, 689] on button "Finalizar" at bounding box center [699, 694] width 371 height 37
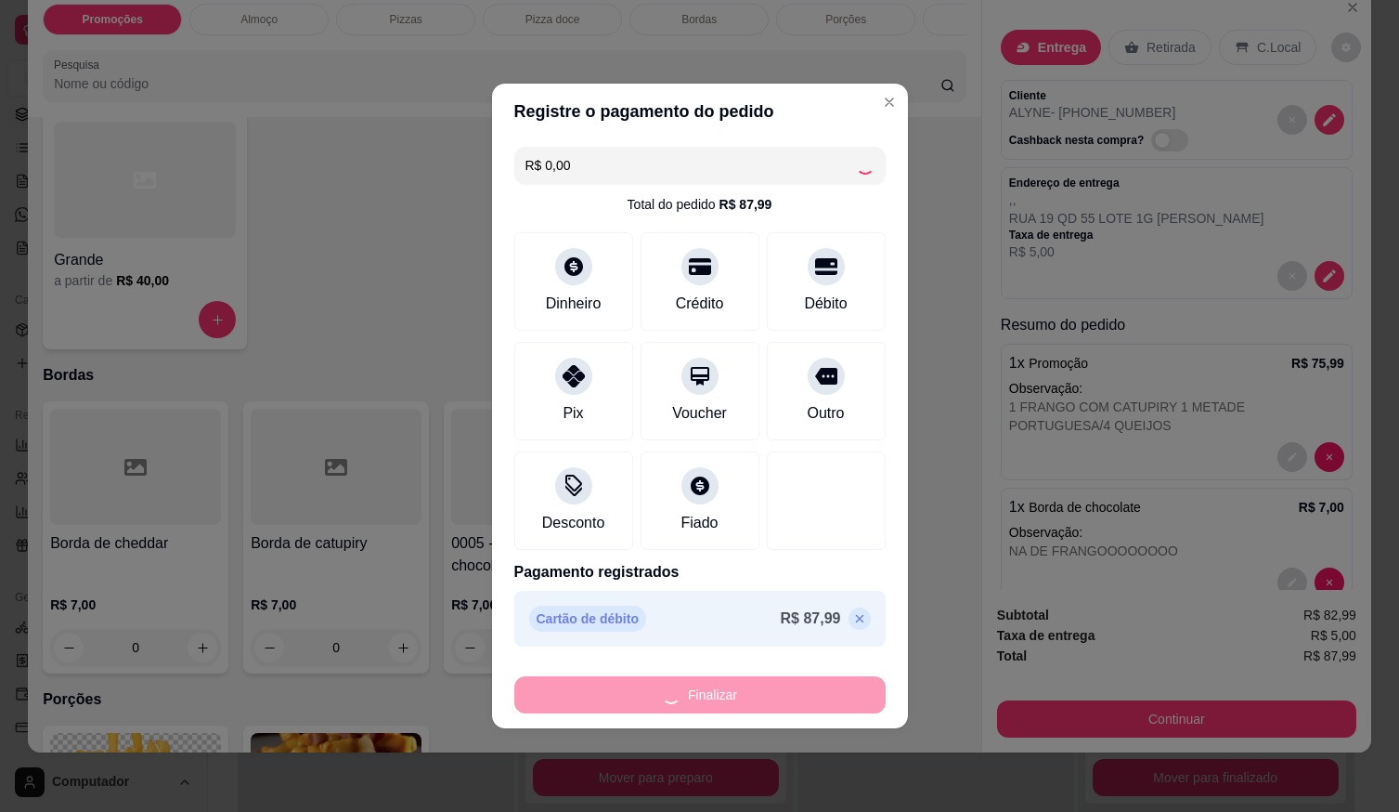
type input "-R$ 87,99"
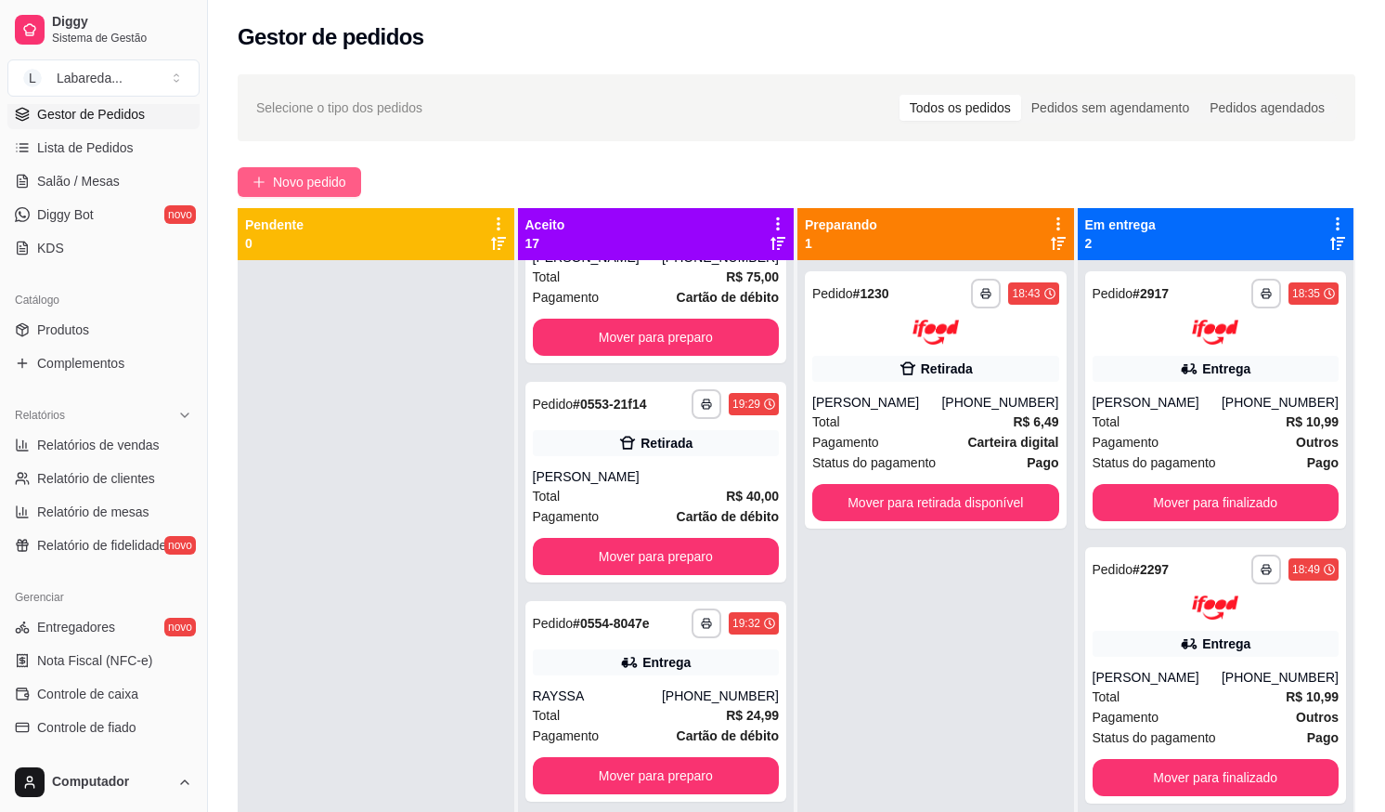
click at [345, 182] on span "Novo pedido" at bounding box center [309, 182] width 73 height 20
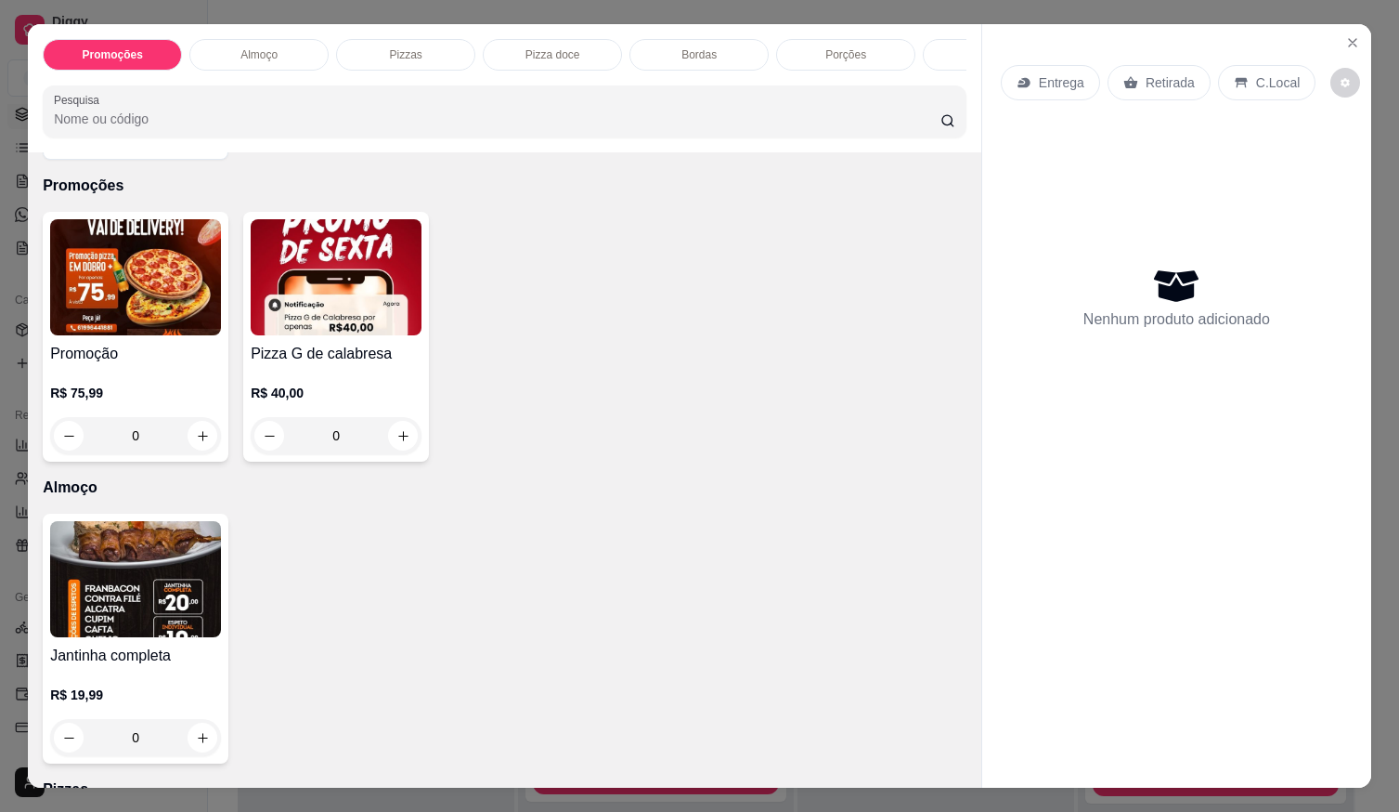
scroll to position [186, 0]
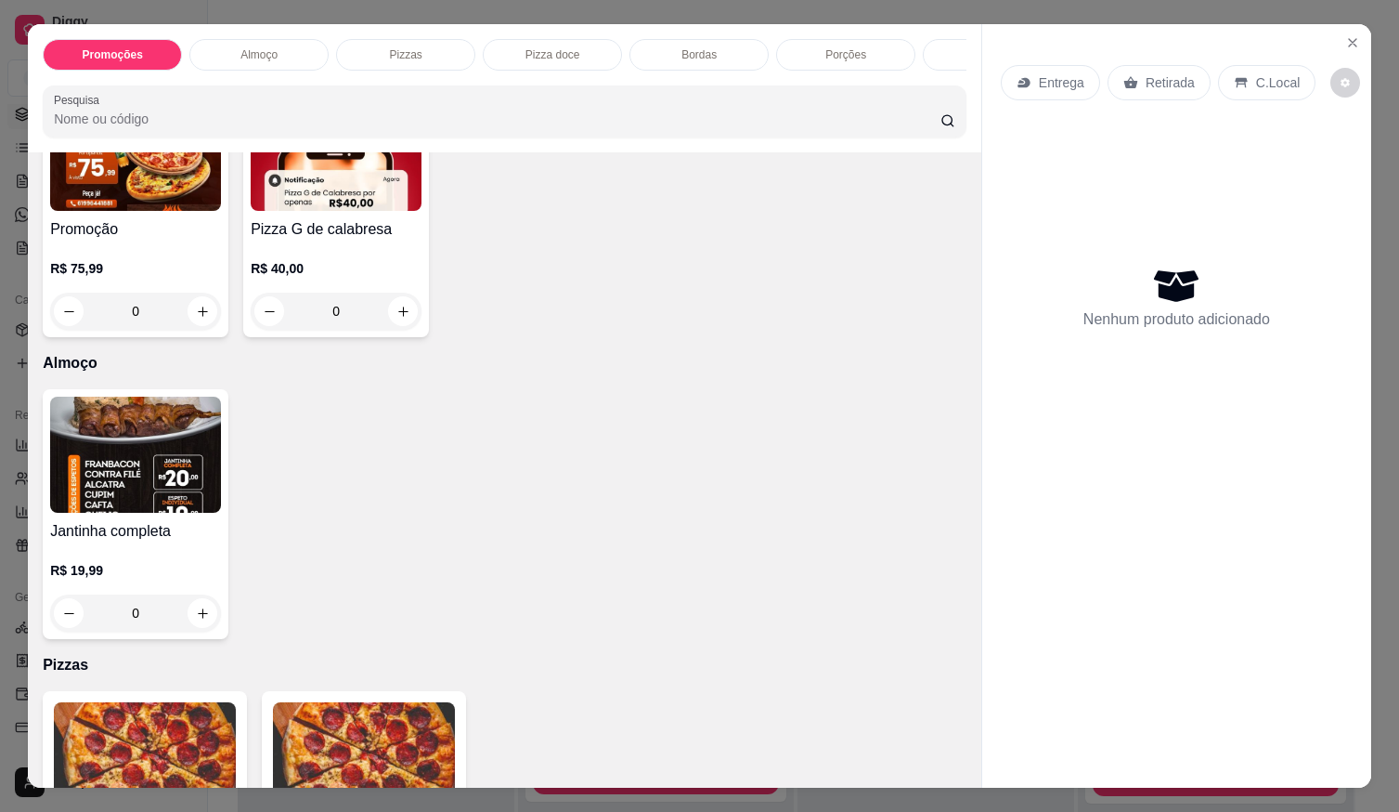
click at [175, 526] on h4 "Jantinha completa" at bounding box center [135, 531] width 171 height 22
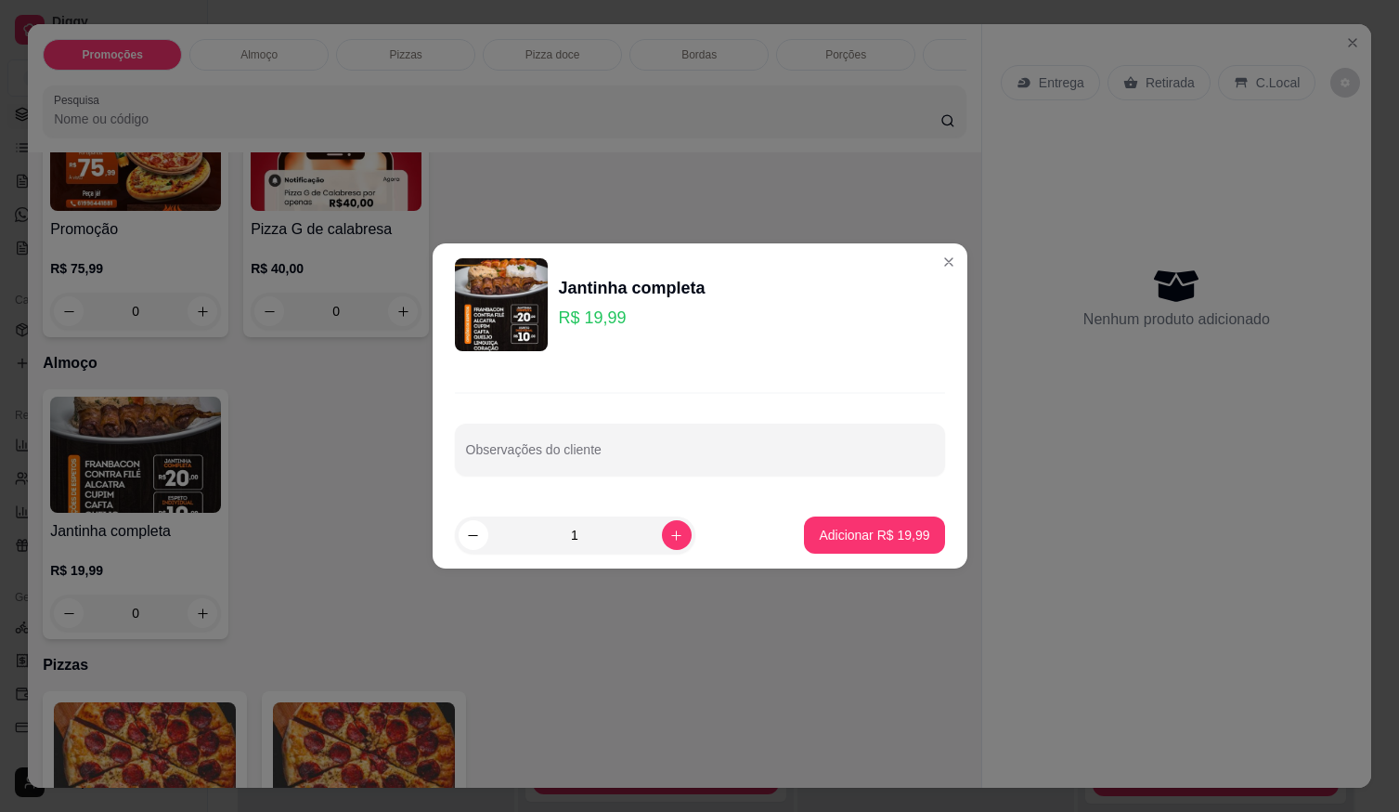
drag, startPoint x: 861, startPoint y: 556, endPoint x: 856, endPoint y: 546, distance: 11.2
click at [862, 553] on footer "1 Adicionar R$ 19,99" at bounding box center [700, 534] width 535 height 67
click at [852, 543] on p "Adicionar R$ 19,99" at bounding box center [874, 535] width 110 height 19
type input "1"
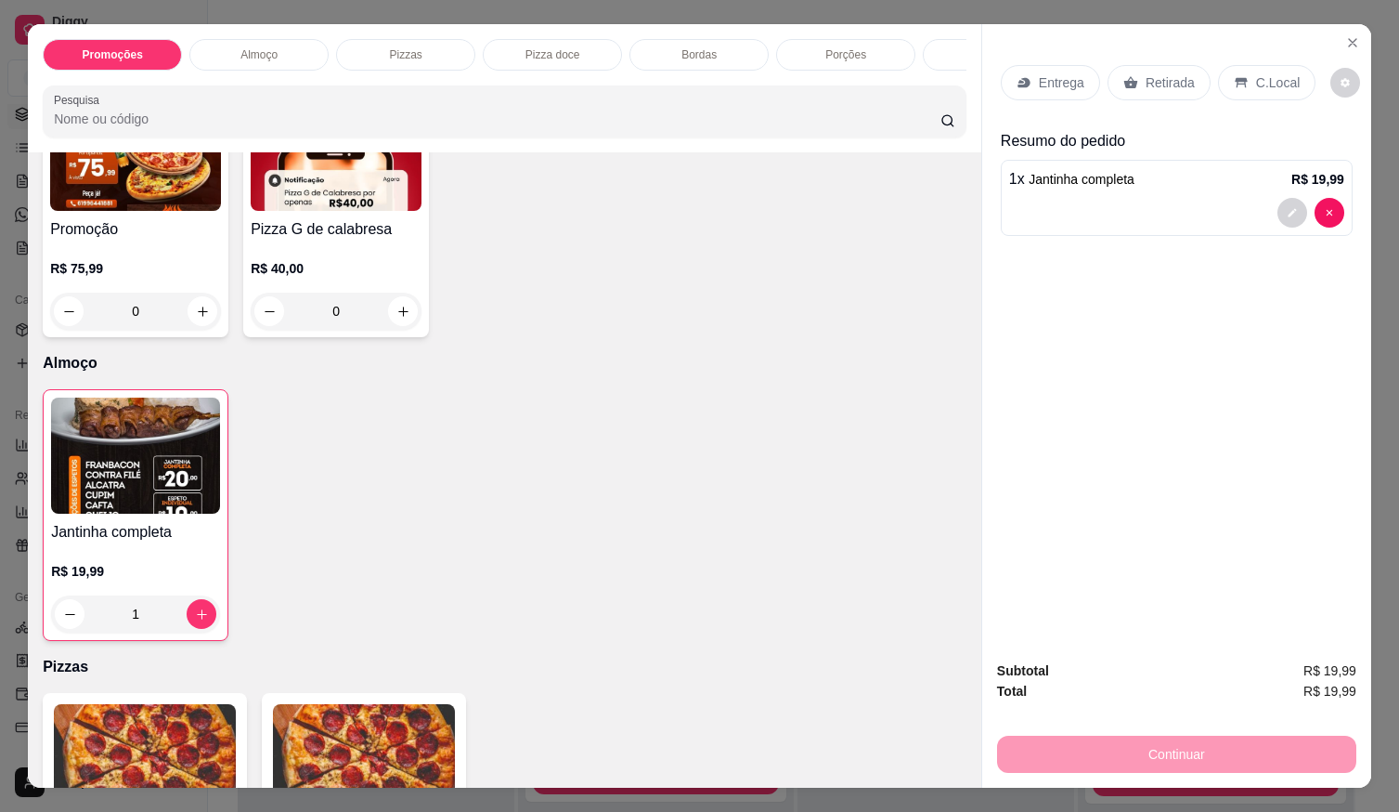
click at [1040, 78] on p "Entrega" at bounding box center [1061, 82] width 45 height 19
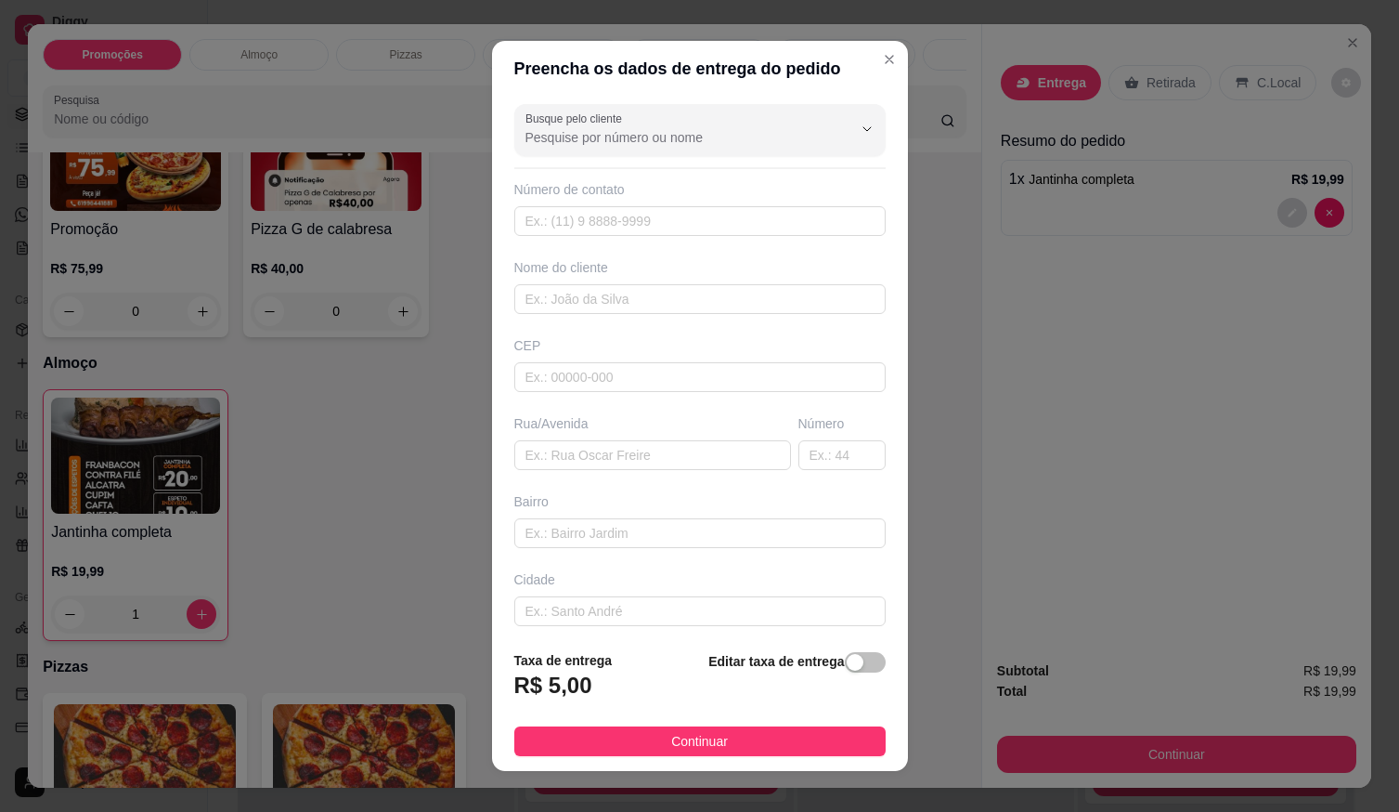
click at [762, 201] on div "Número de contato" at bounding box center [699, 208] width 371 height 56
click at [758, 217] on input "text" at bounding box center [699, 221] width 371 height 30
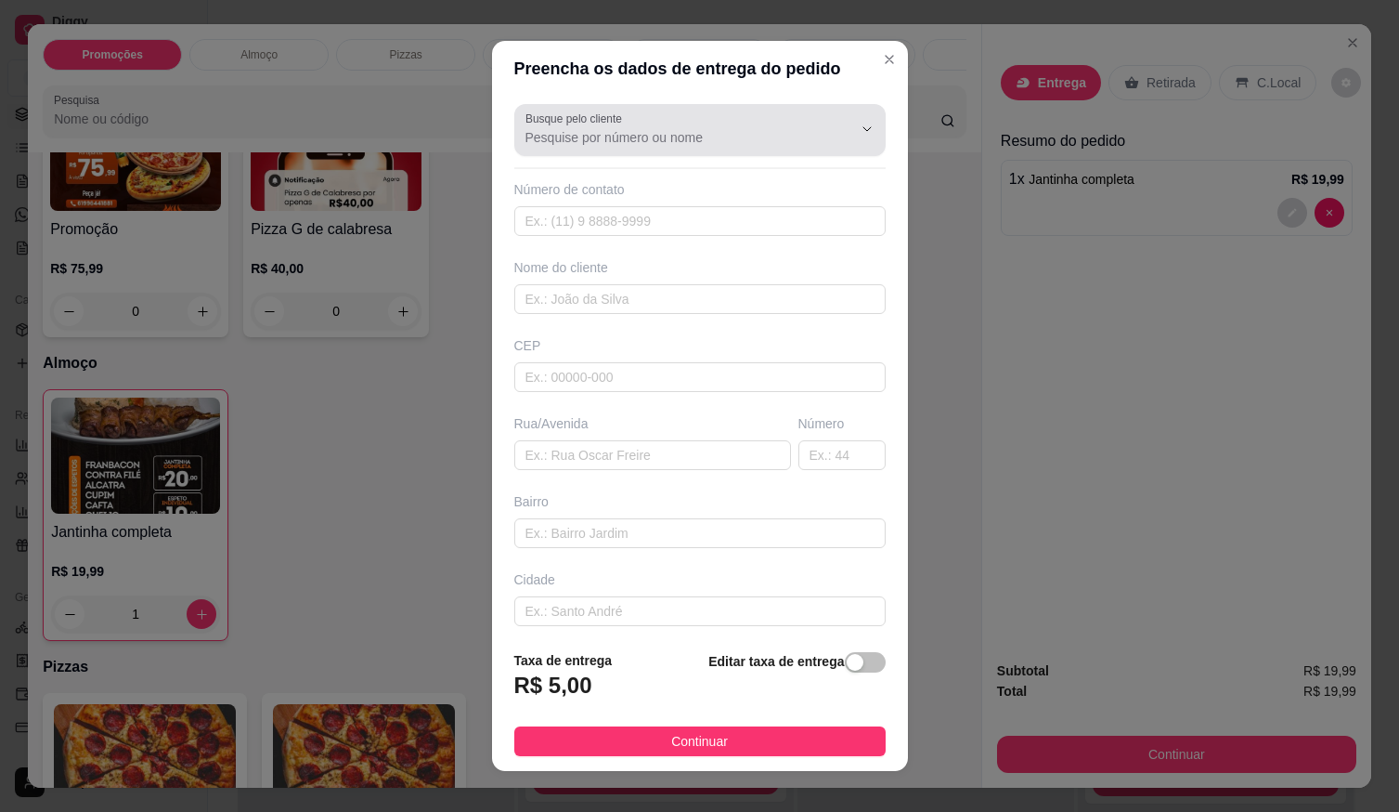
click at [682, 116] on div at bounding box center [700, 129] width 349 height 37
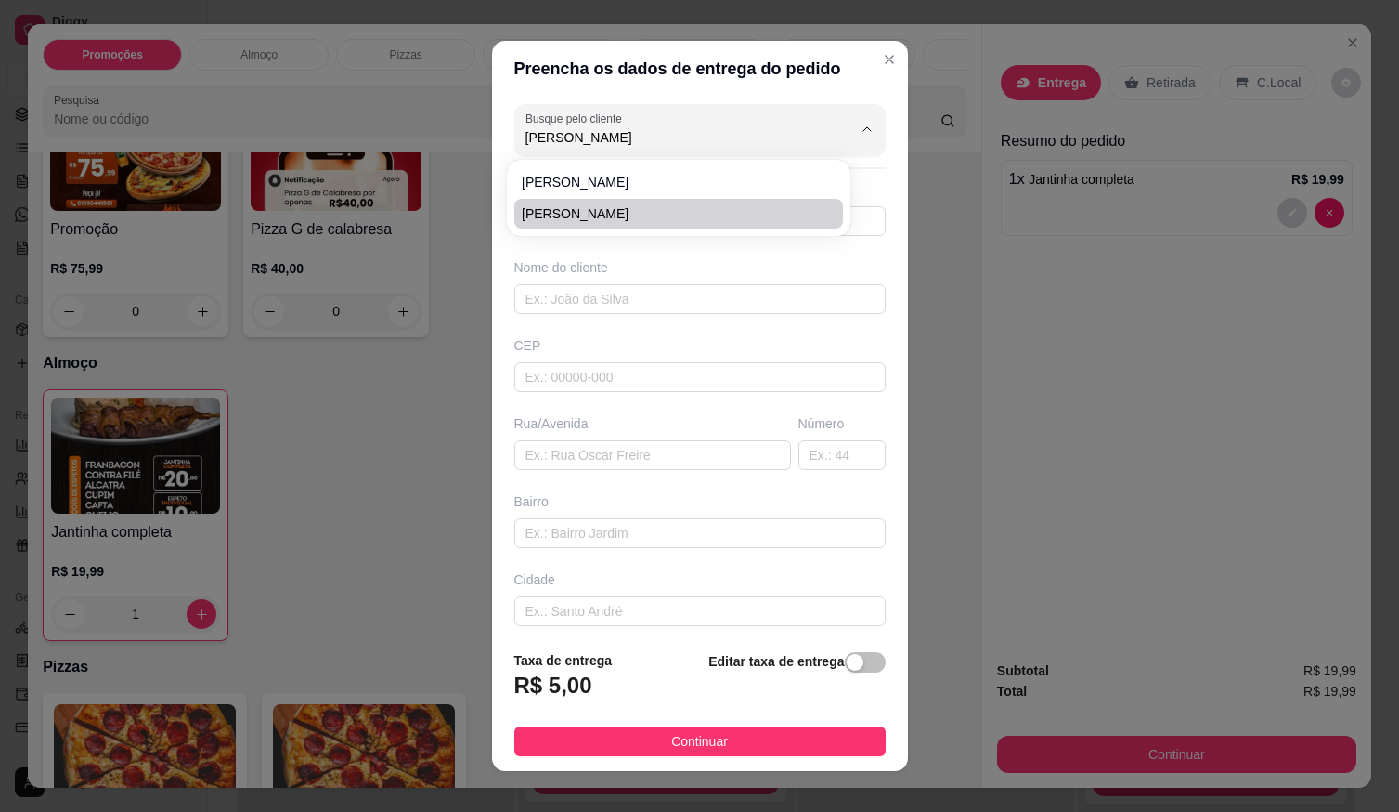
type input "ANTONIO BA"
drag, startPoint x: 483, startPoint y: 152, endPoint x: 379, endPoint y: 177, distance: 107.0
click at [385, 173] on div "Preencha os dados de entrega do pedido Busque pelo cliente ANTONIO BA Número de…" at bounding box center [699, 406] width 1399 height 812
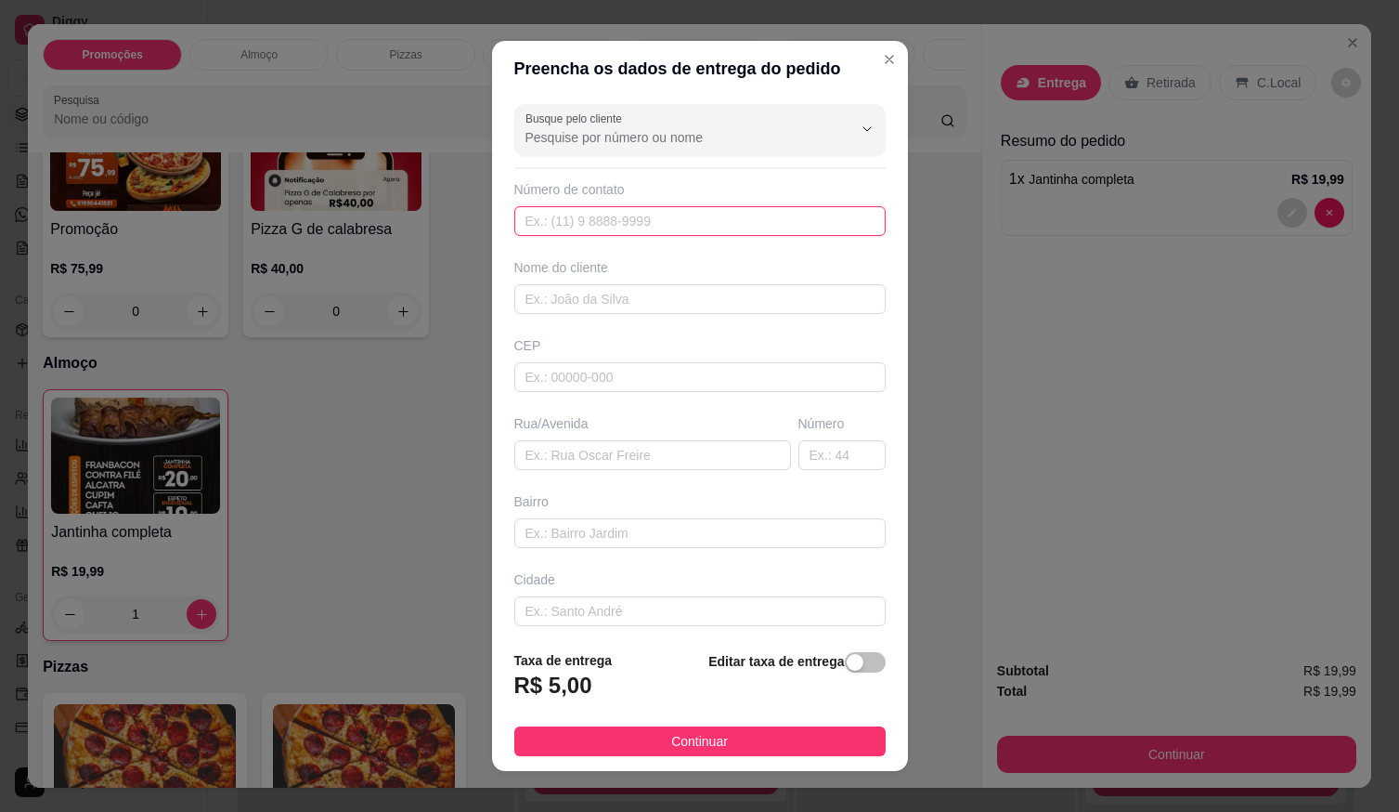
click at [617, 220] on input "text" at bounding box center [699, 221] width 371 height 30
type input "[PHONE_NUMBER]"
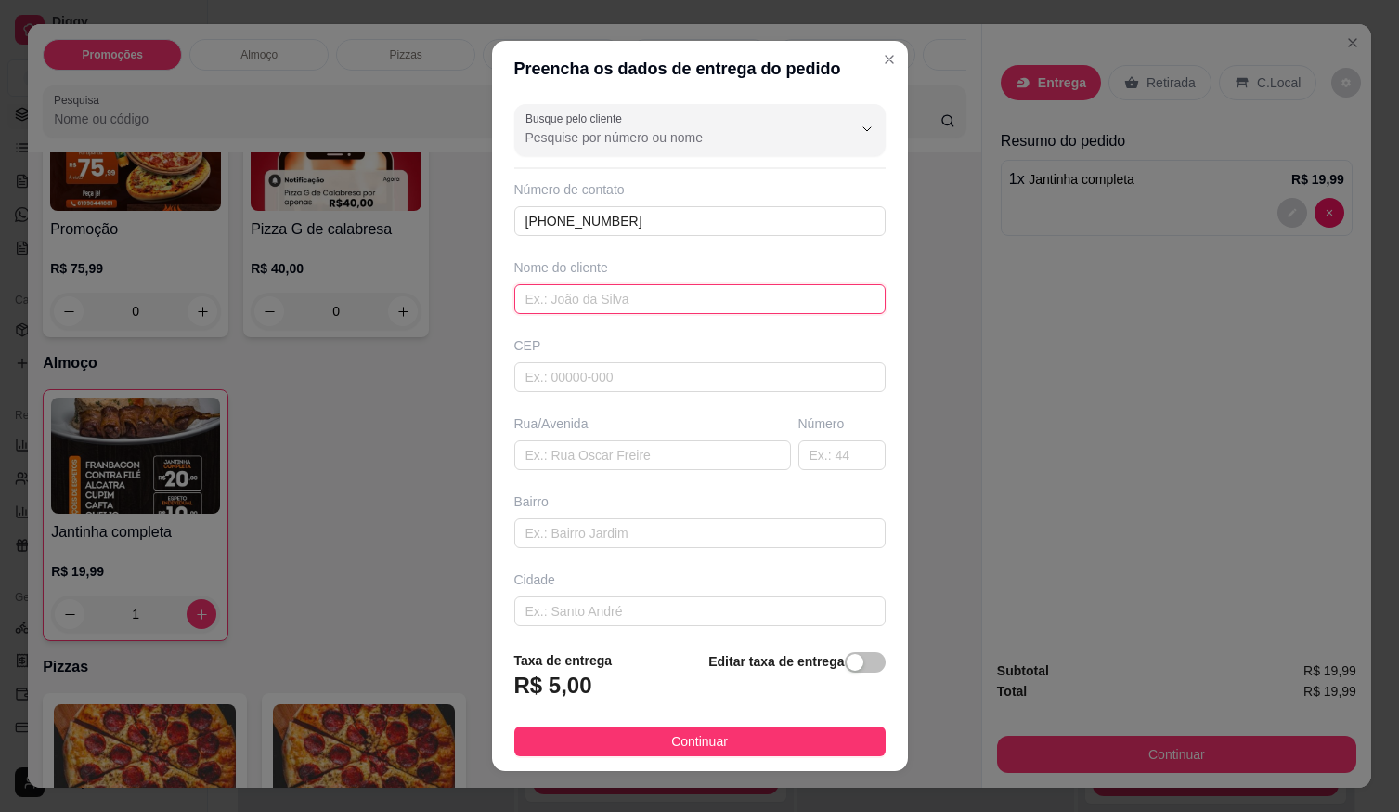
click at [603, 295] on input "text" at bounding box center [699, 299] width 371 height 30
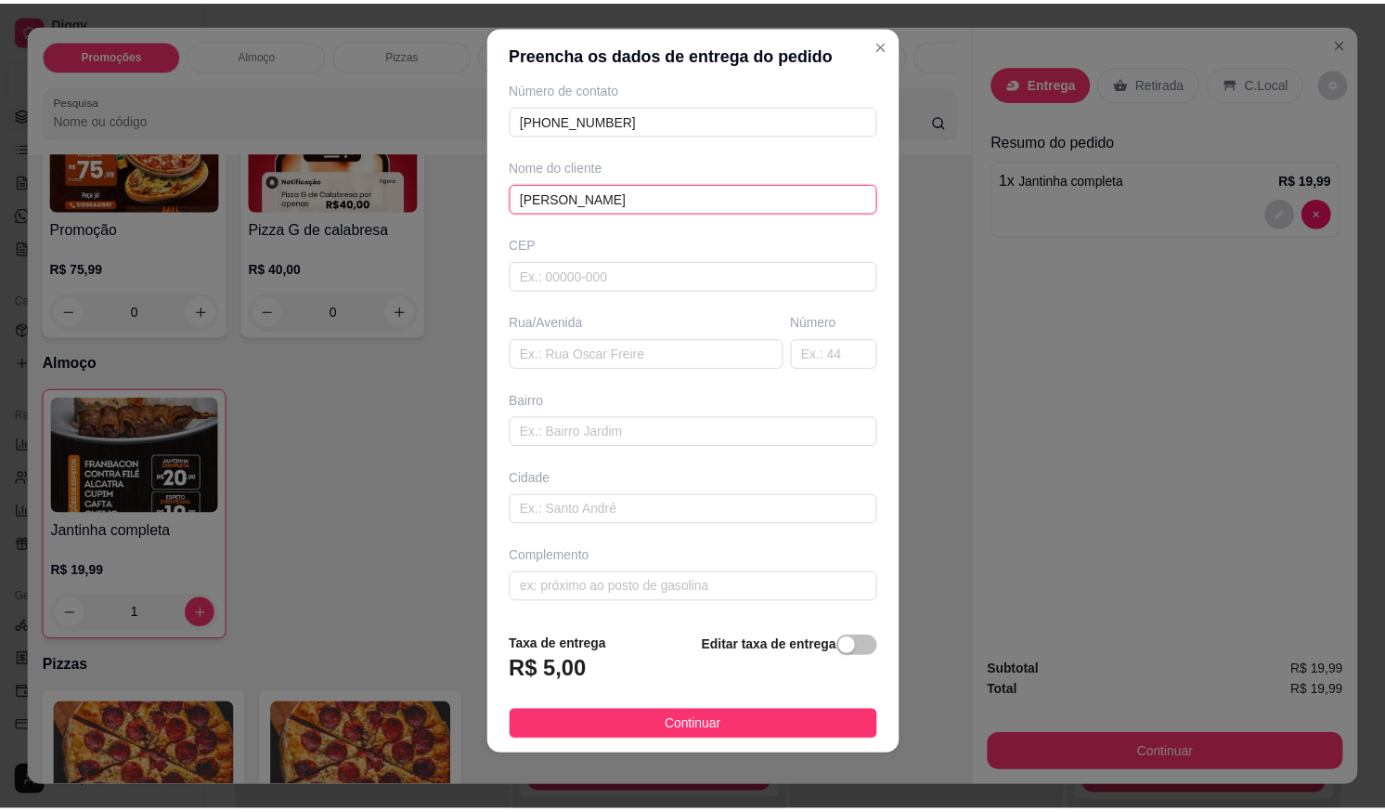
scroll to position [19, 0]
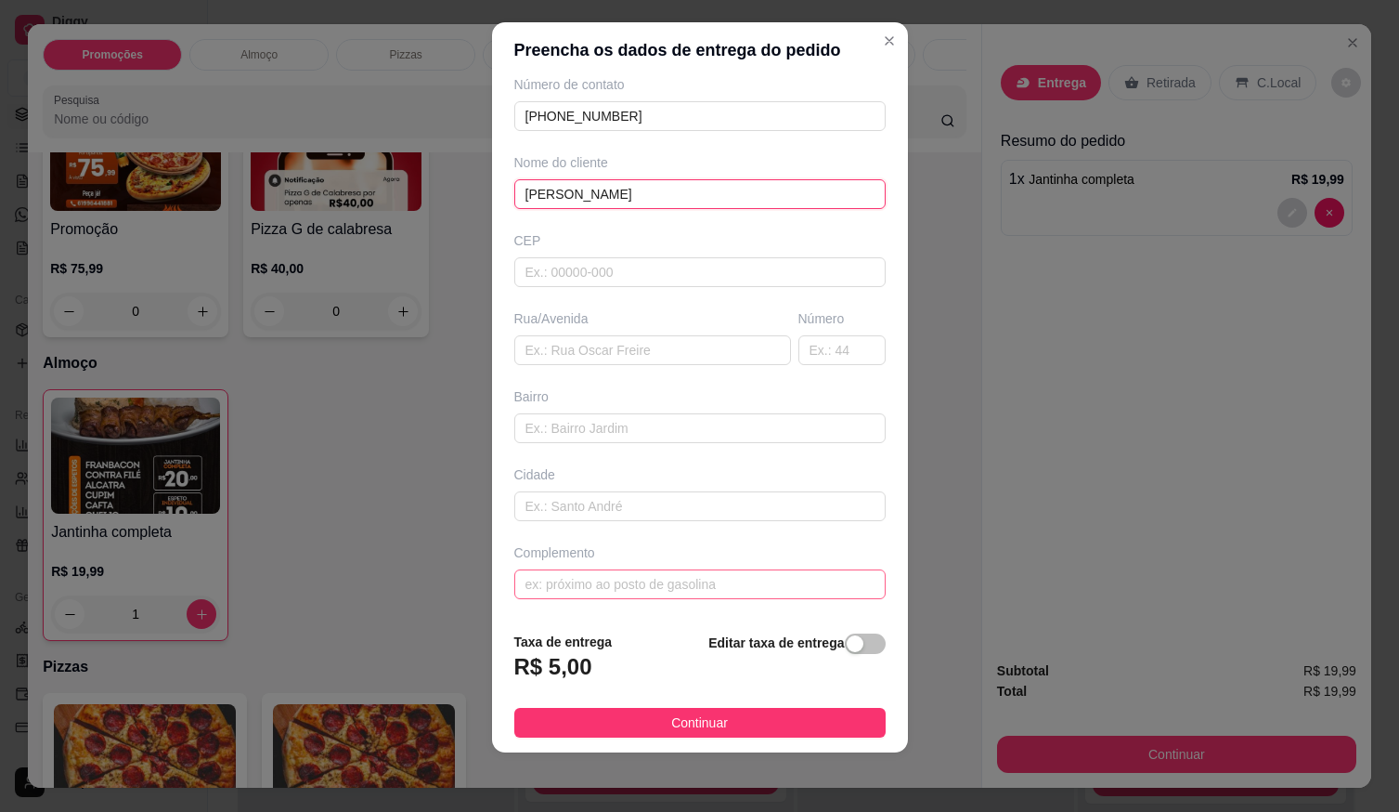
type input "[PERSON_NAME]"
click at [583, 586] on input "text" at bounding box center [699, 584] width 371 height 30
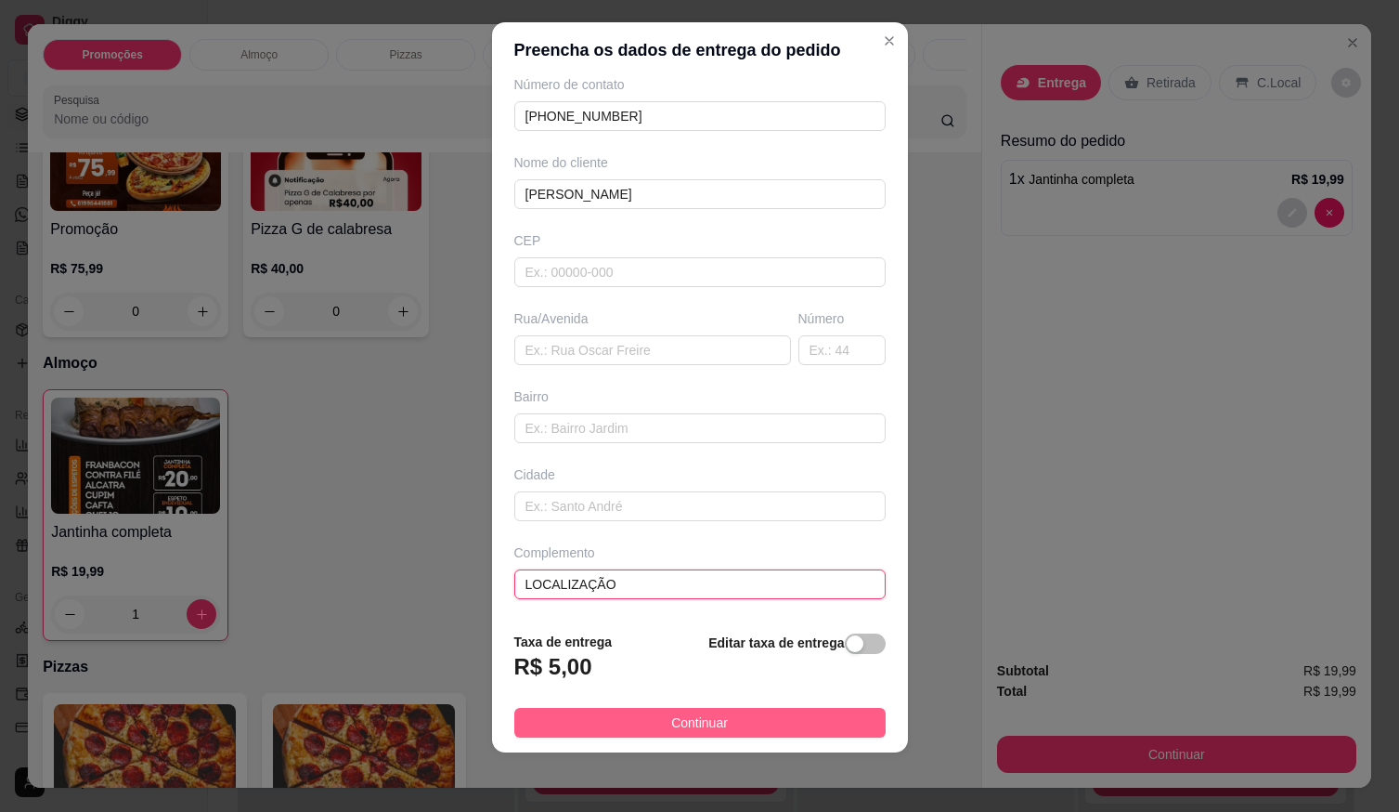
type input "LOCALIZAÇÃO"
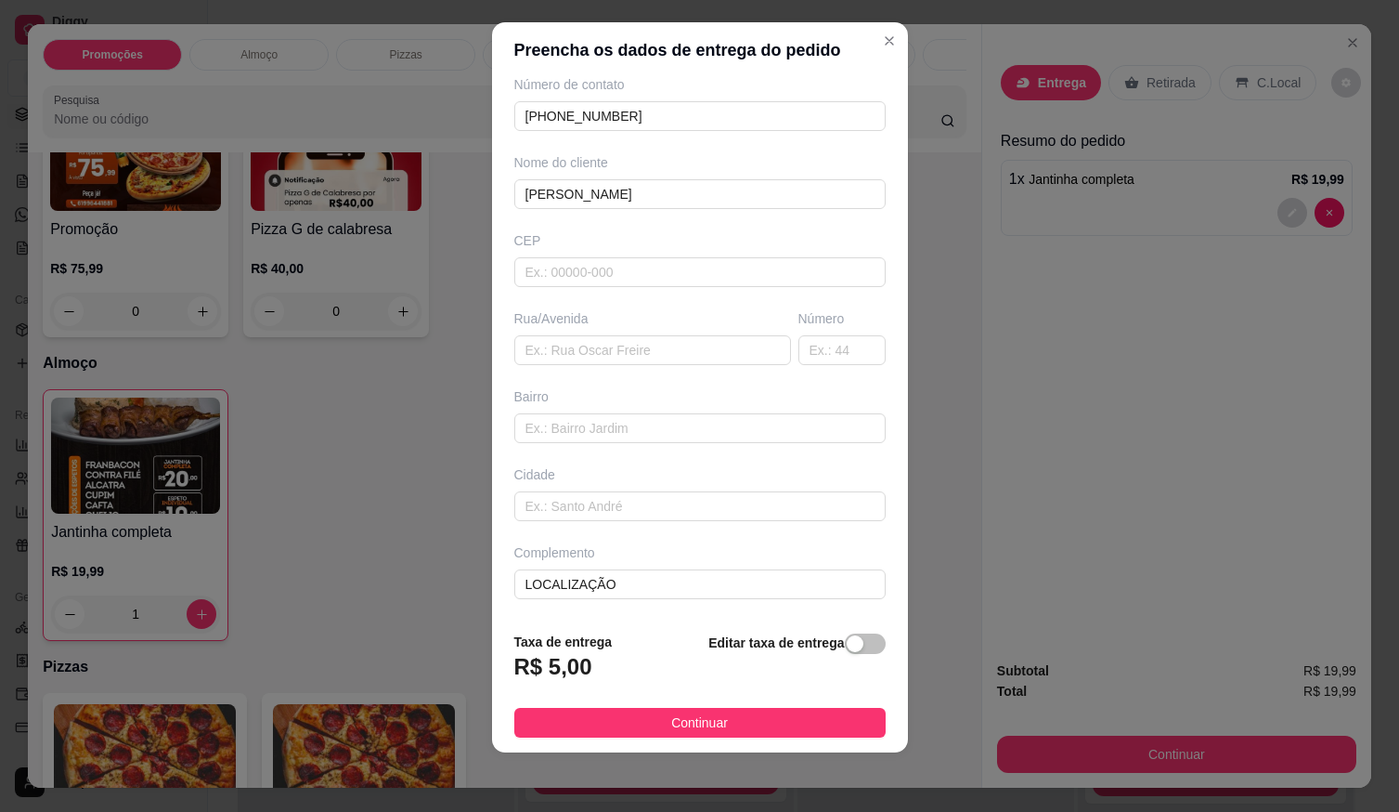
drag, startPoint x: 686, startPoint y: 737, endPoint x: 695, endPoint y: 732, distance: 10.8
click at [691, 735] on button "Continuar" at bounding box center [699, 723] width 371 height 30
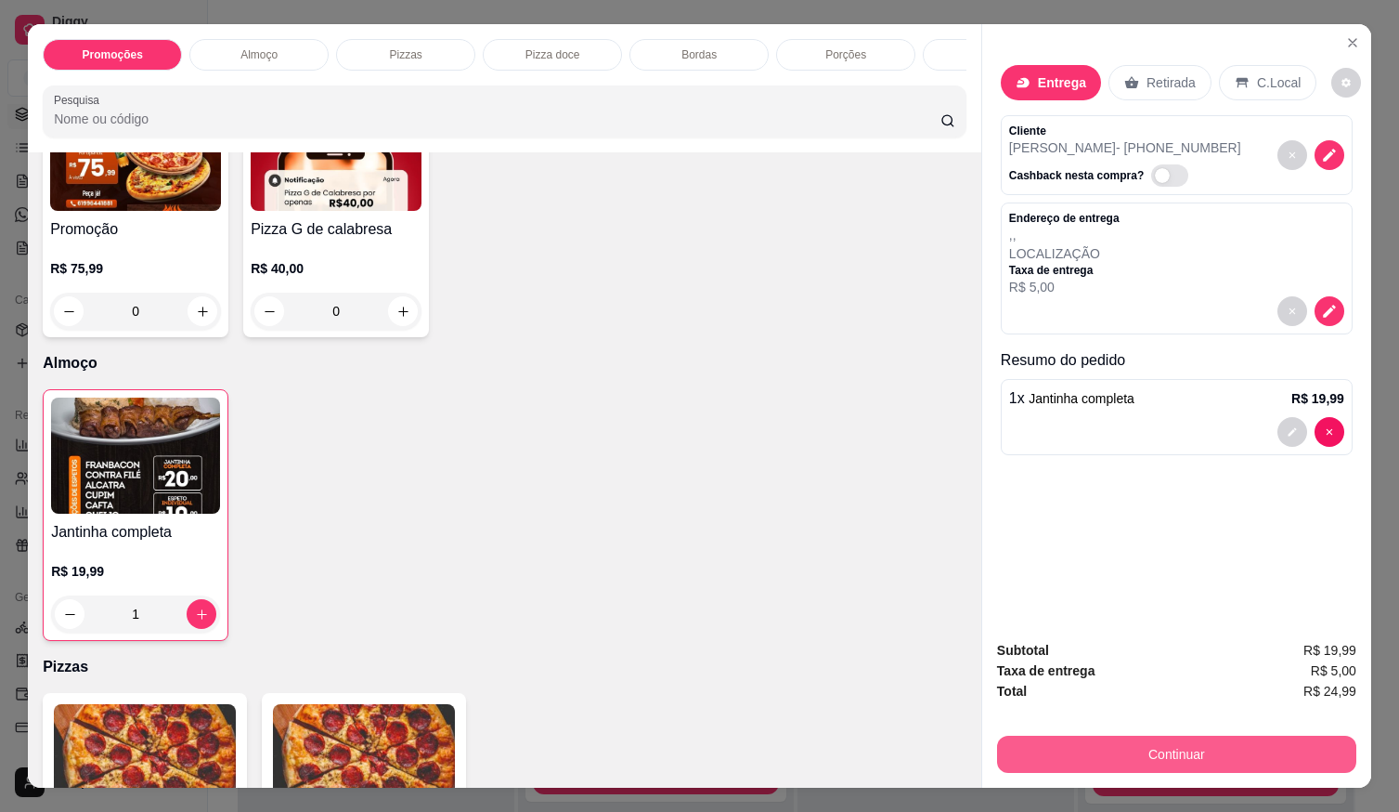
click at [1034, 741] on button "Continuar" at bounding box center [1176, 753] width 359 height 37
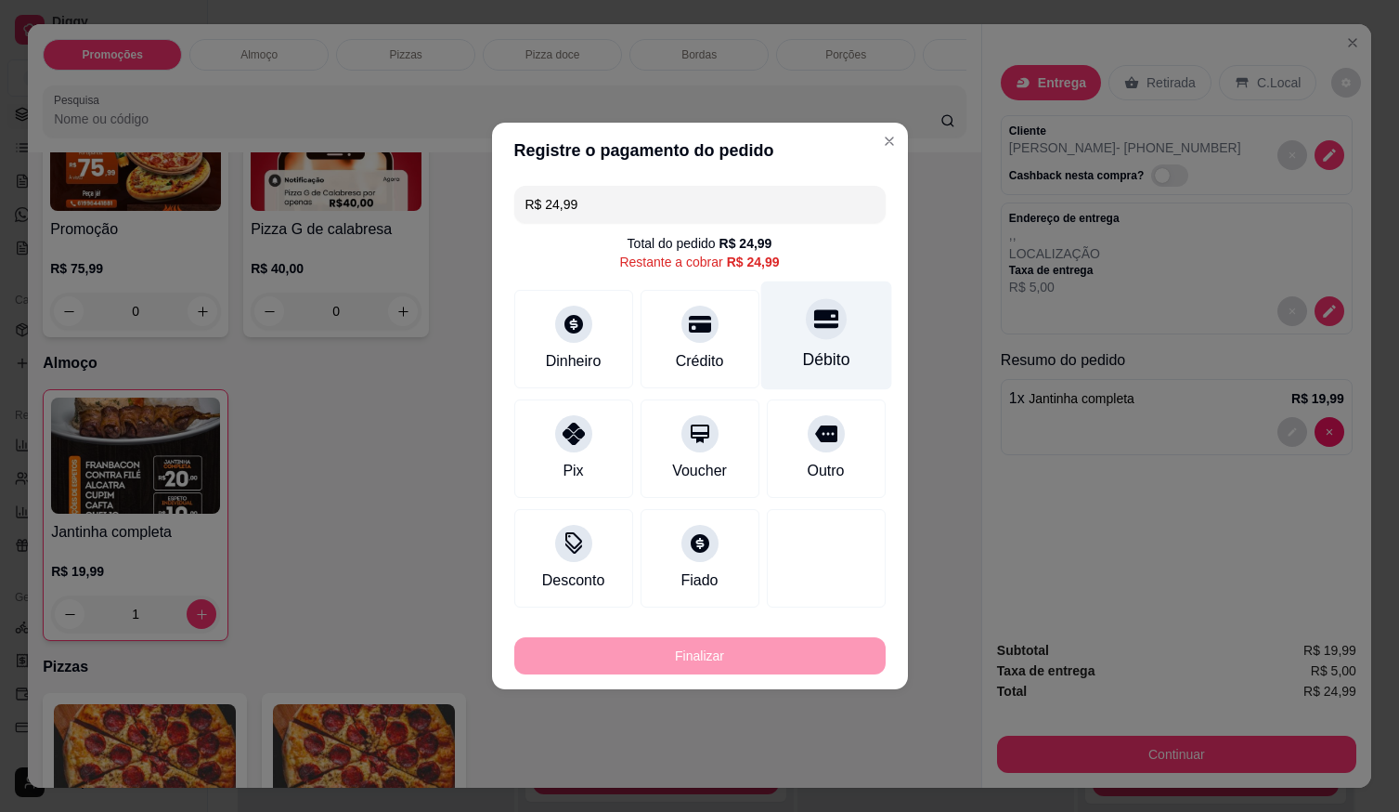
click at [821, 356] on div "Débito" at bounding box center [825, 359] width 47 height 24
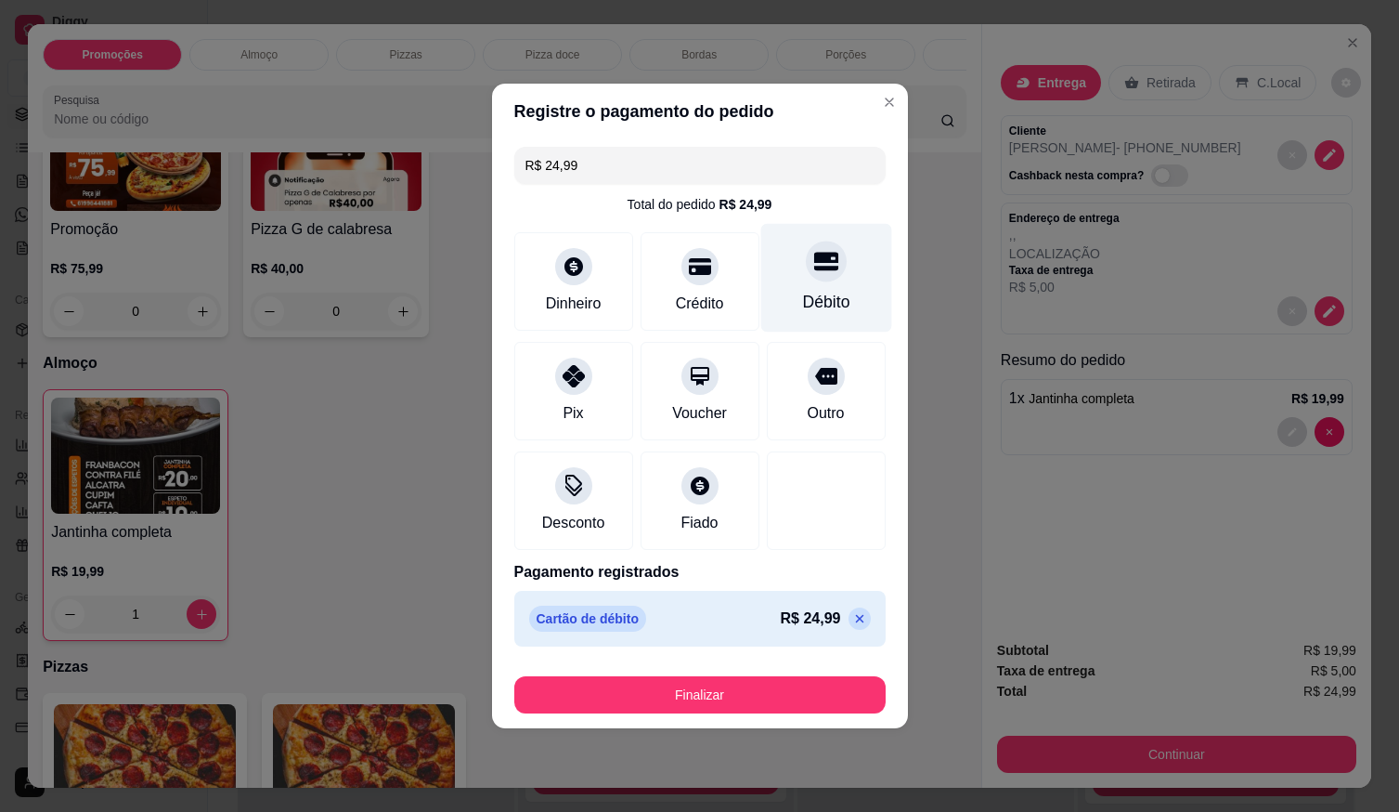
type input "R$ 0,00"
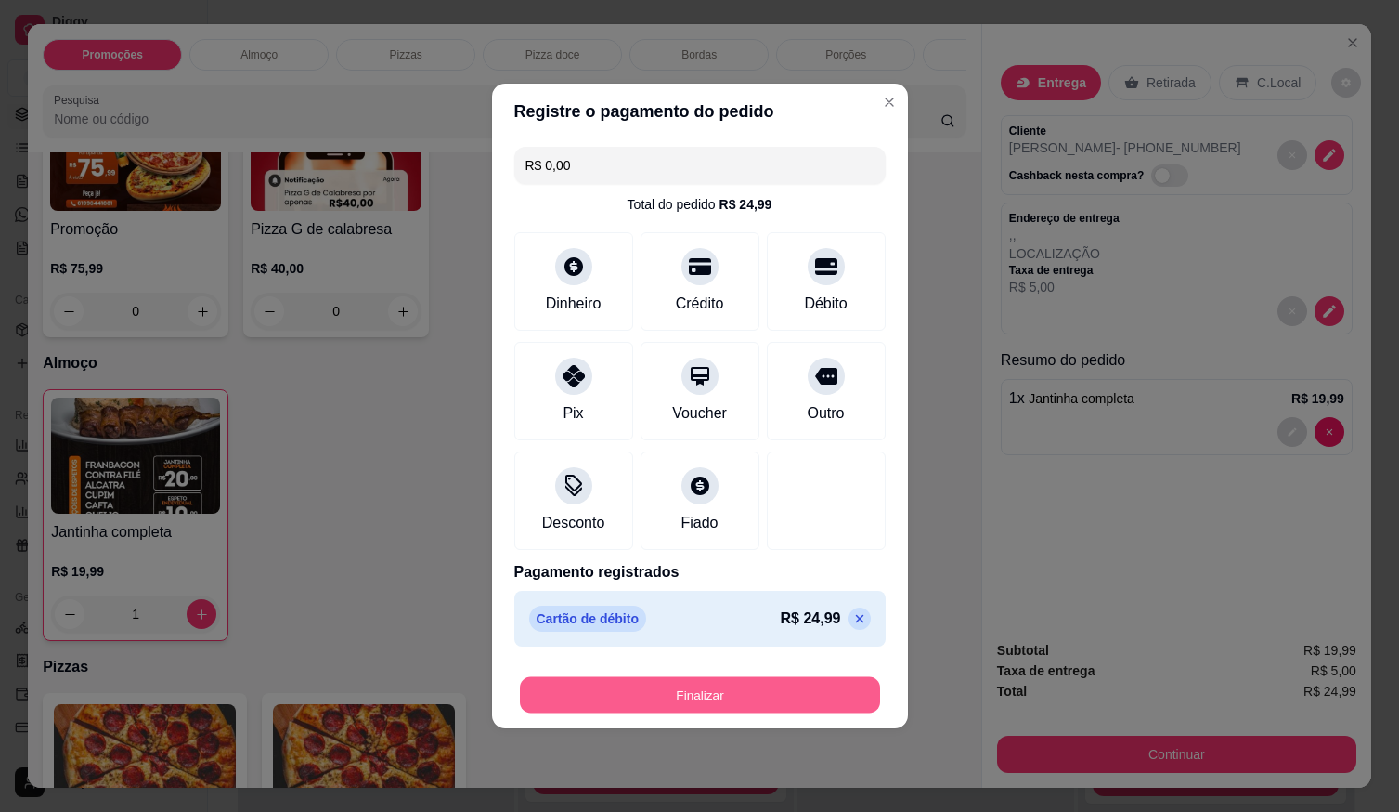
click at [807, 683] on button "Finalizar" at bounding box center [700, 695] width 360 height 36
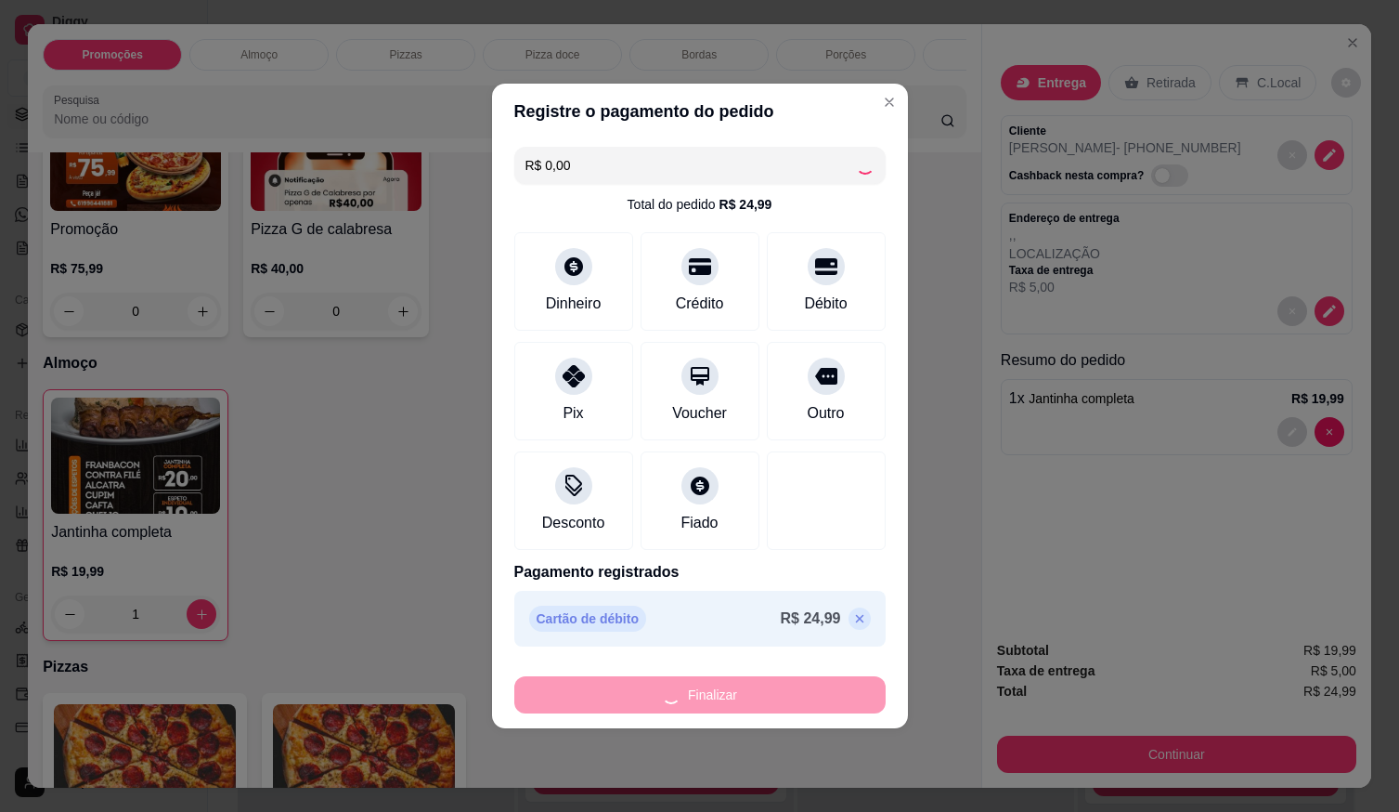
type input "0"
type input "-R$ 24,99"
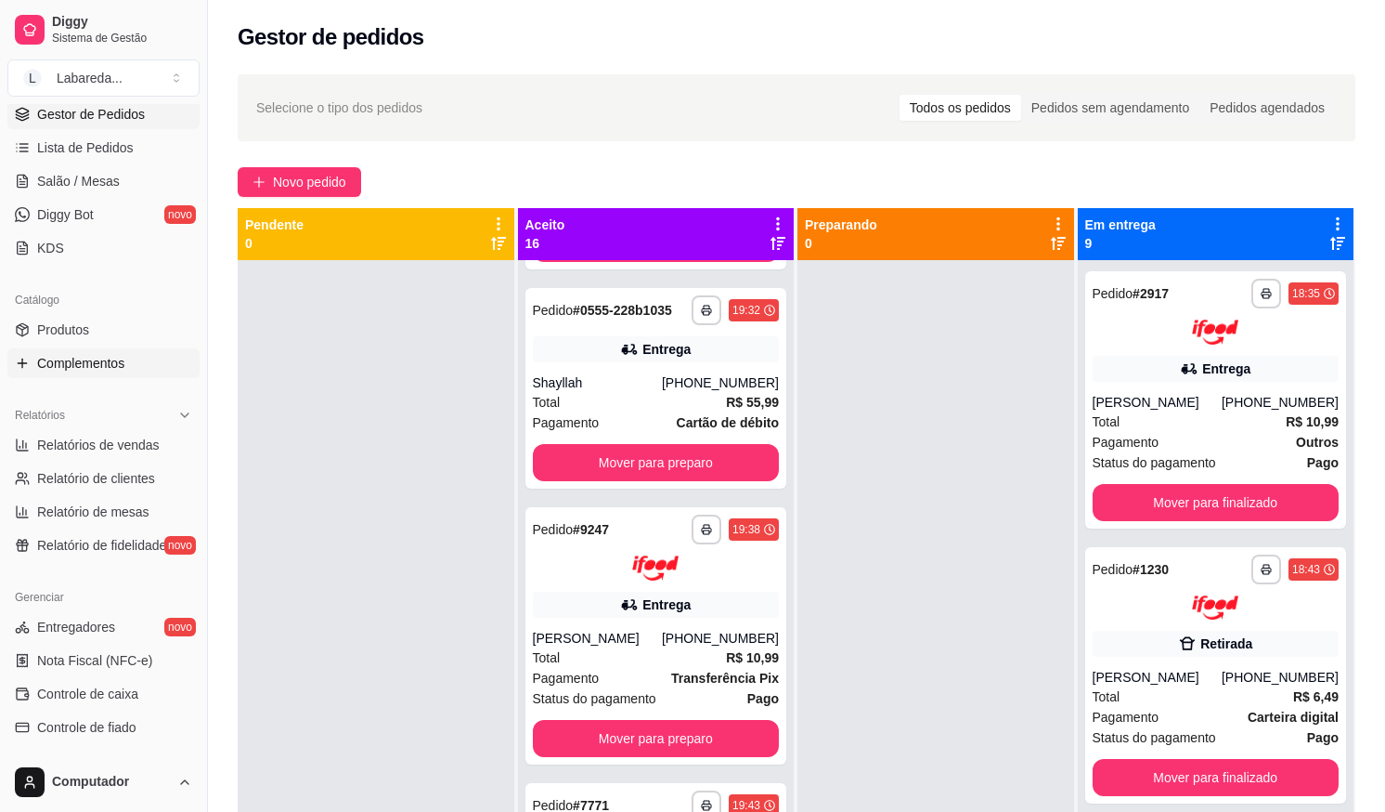
scroll to position [1204, 0]
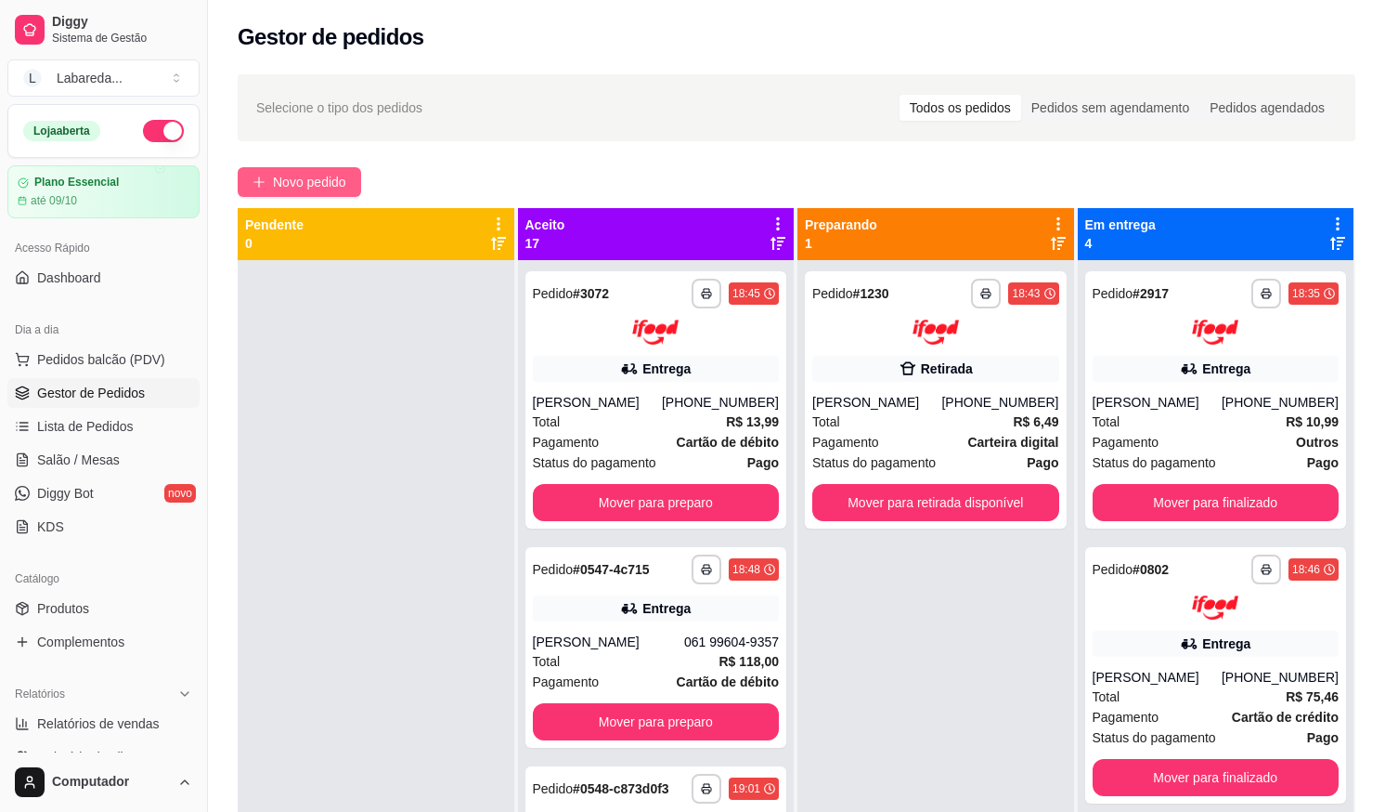
click at [350, 191] on button "Novo pedido" at bounding box center [299, 182] width 123 height 30
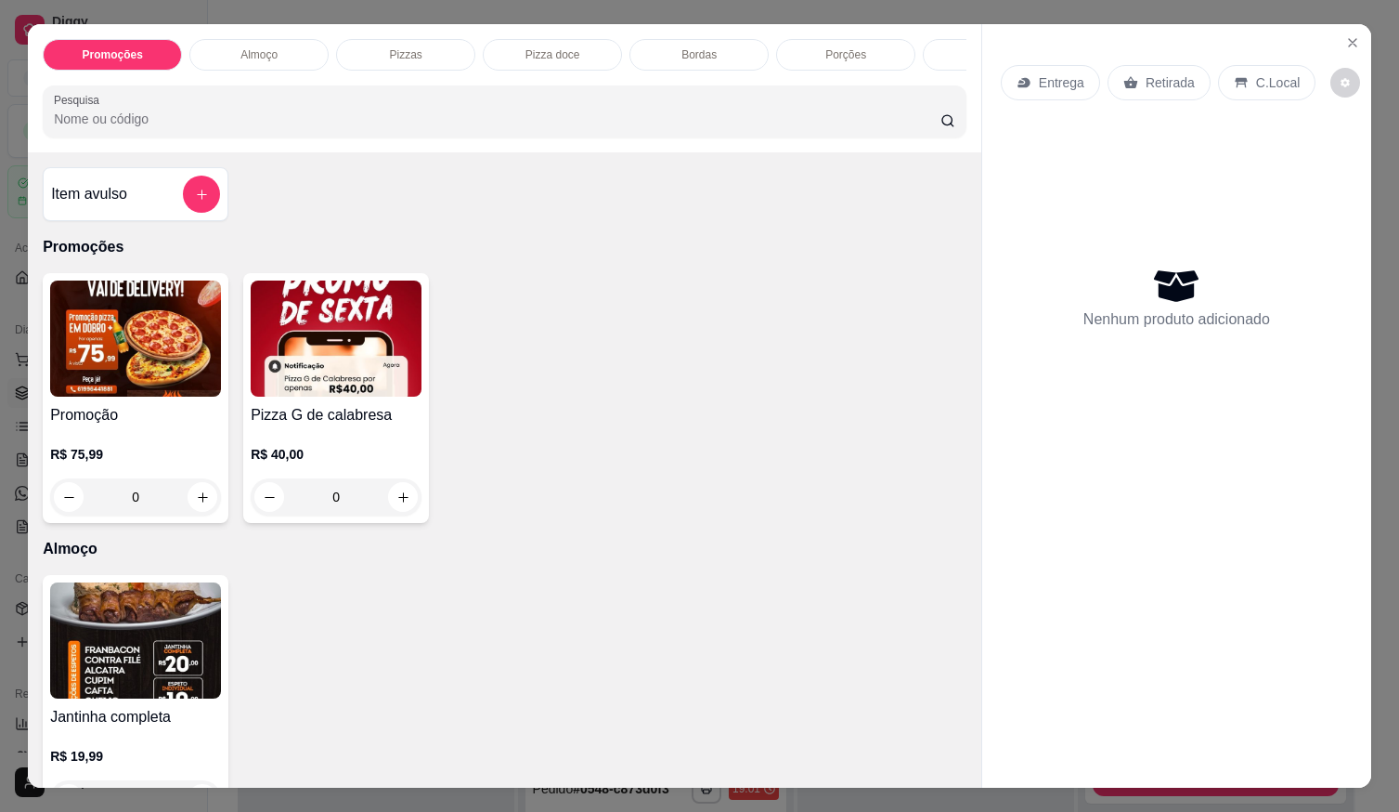
click at [332, 438] on div "R$ 40,00 0" at bounding box center [336, 470] width 171 height 89
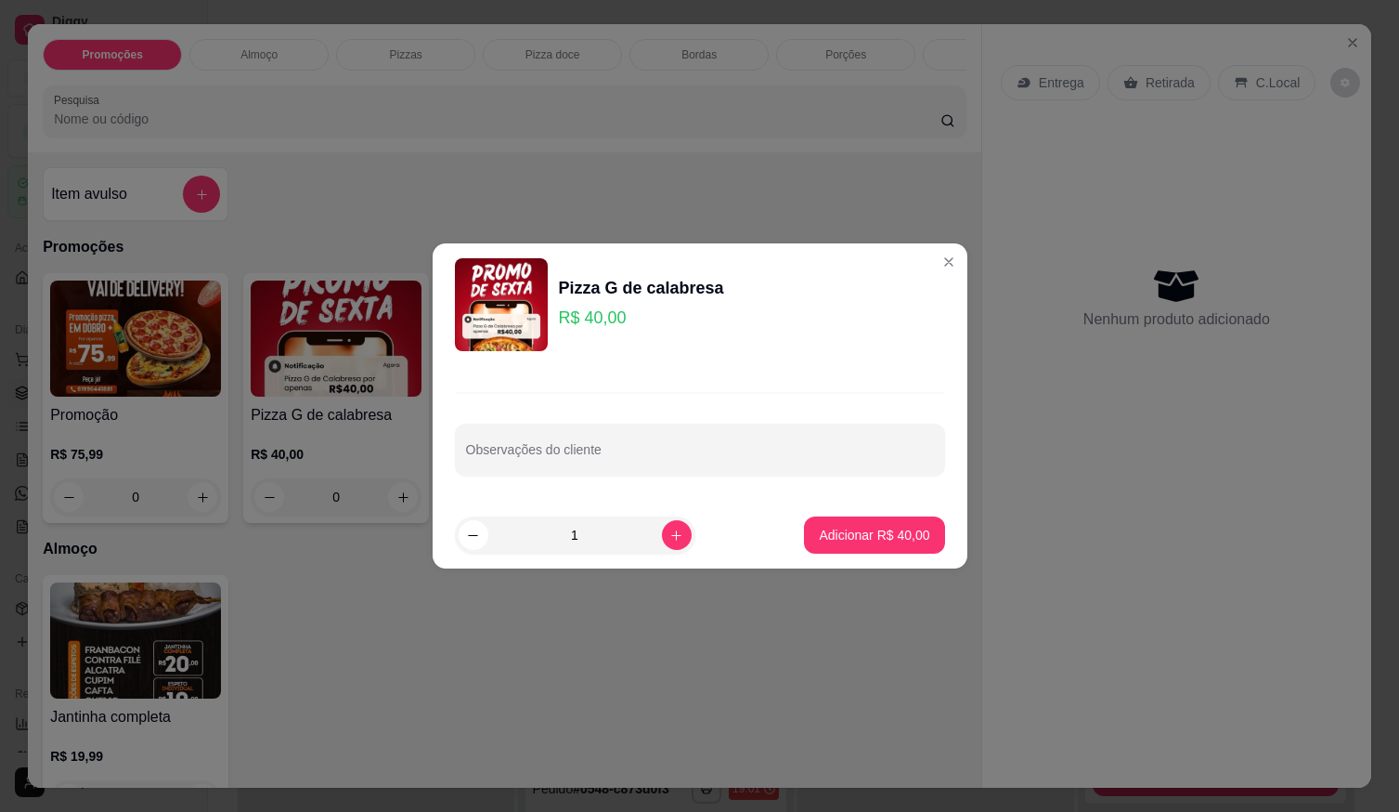
click at [454, 439] on div "Observações do cliente" at bounding box center [700, 434] width 535 height 136
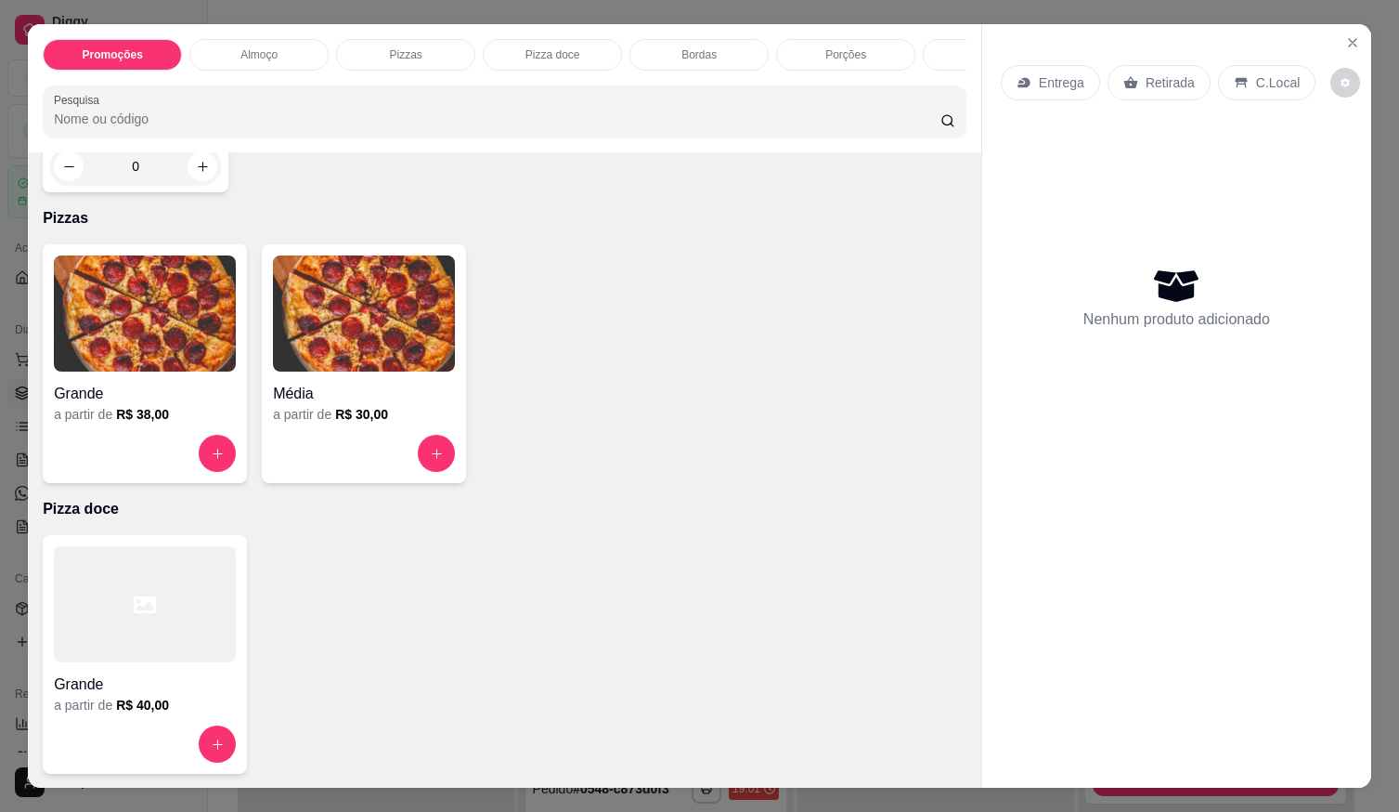
scroll to position [743, 0]
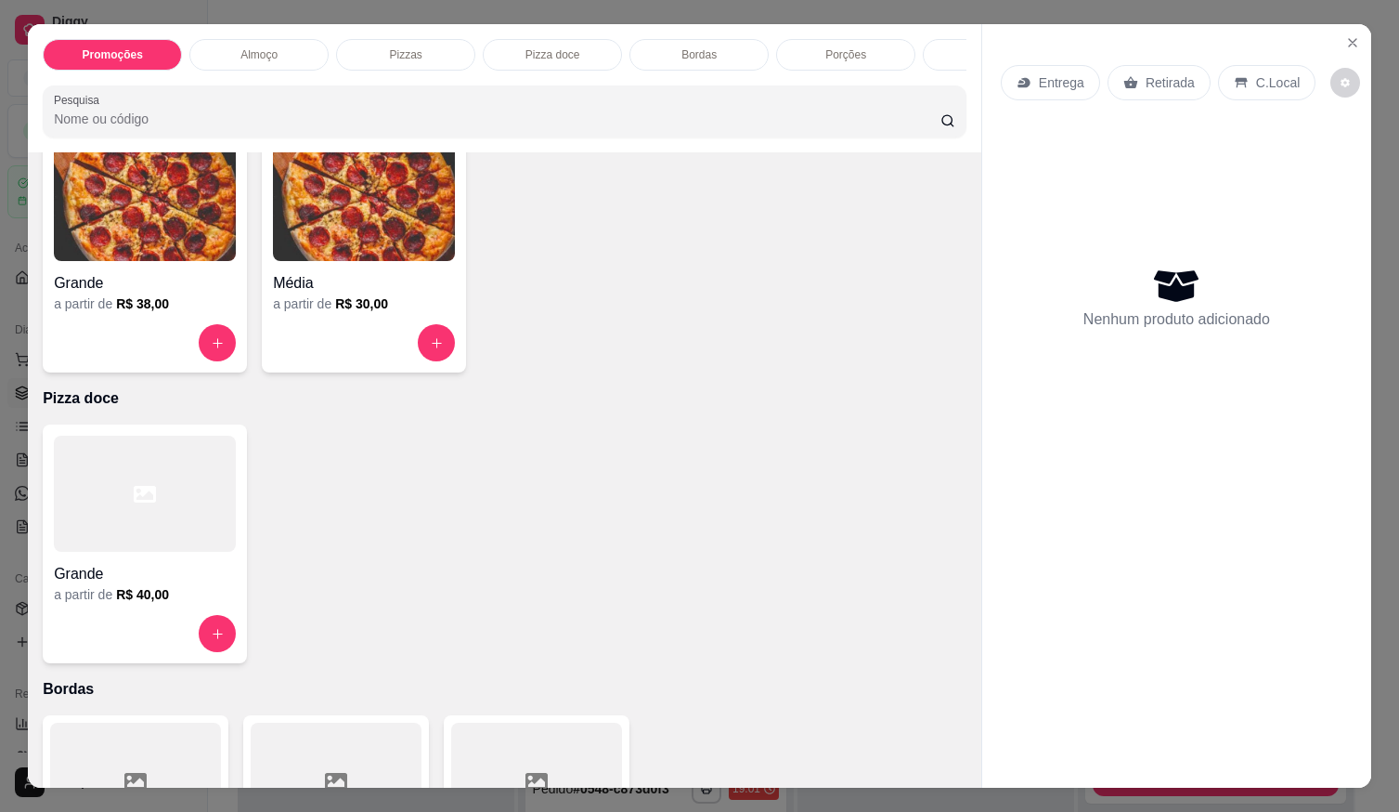
click at [152, 294] on h4 "Grande" at bounding box center [145, 283] width 182 height 22
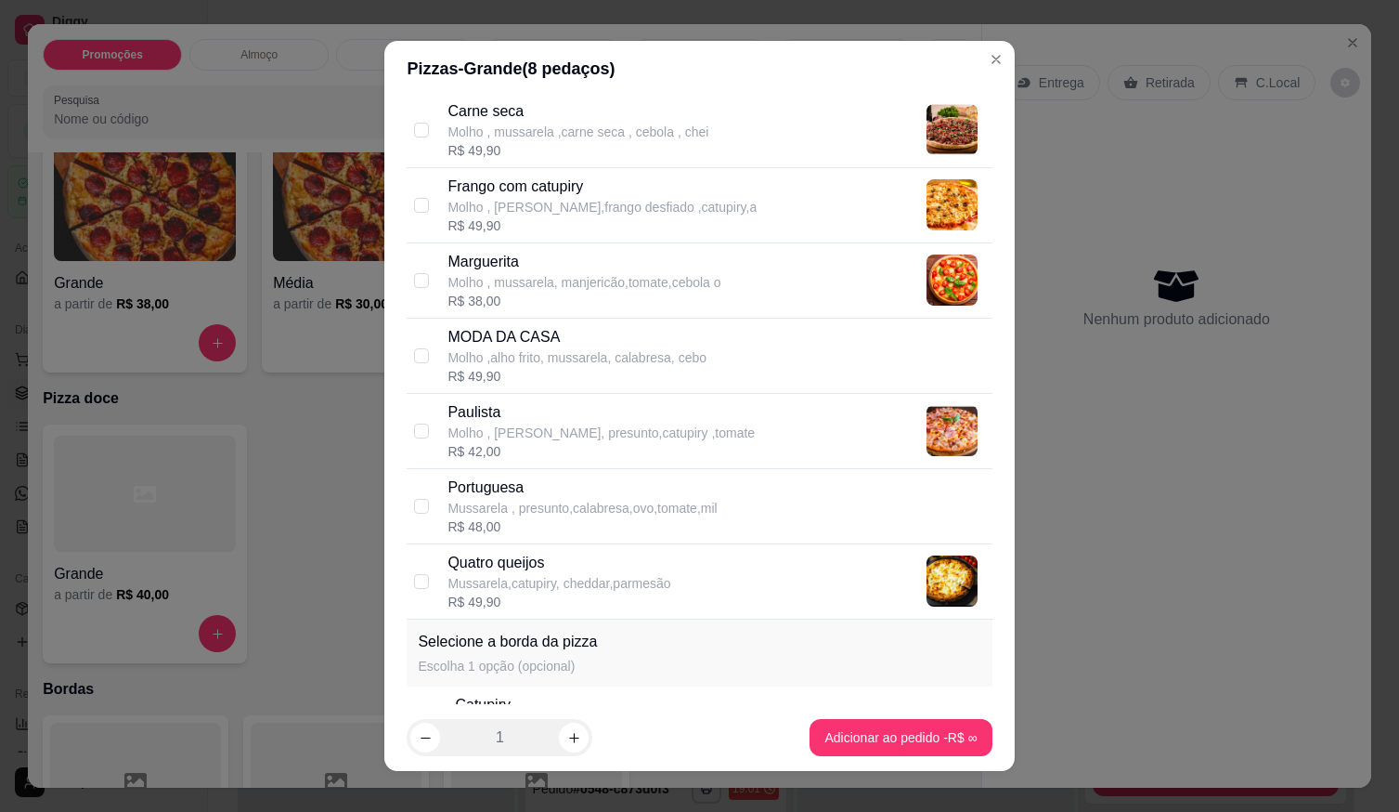
scroll to position [464, 0]
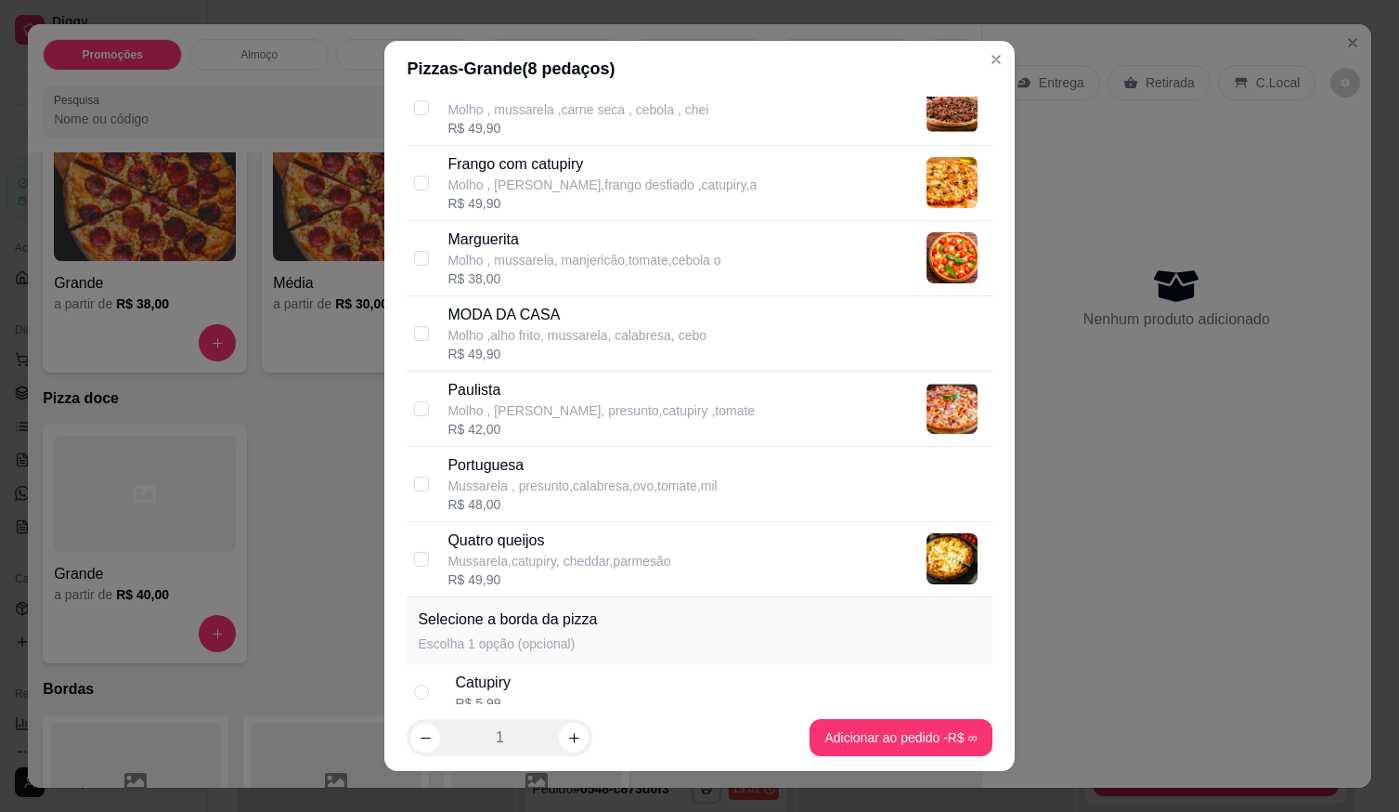
click at [482, 469] on p "Portuguesa" at bounding box center [582, 465] width 269 height 22
checkbox input "true"
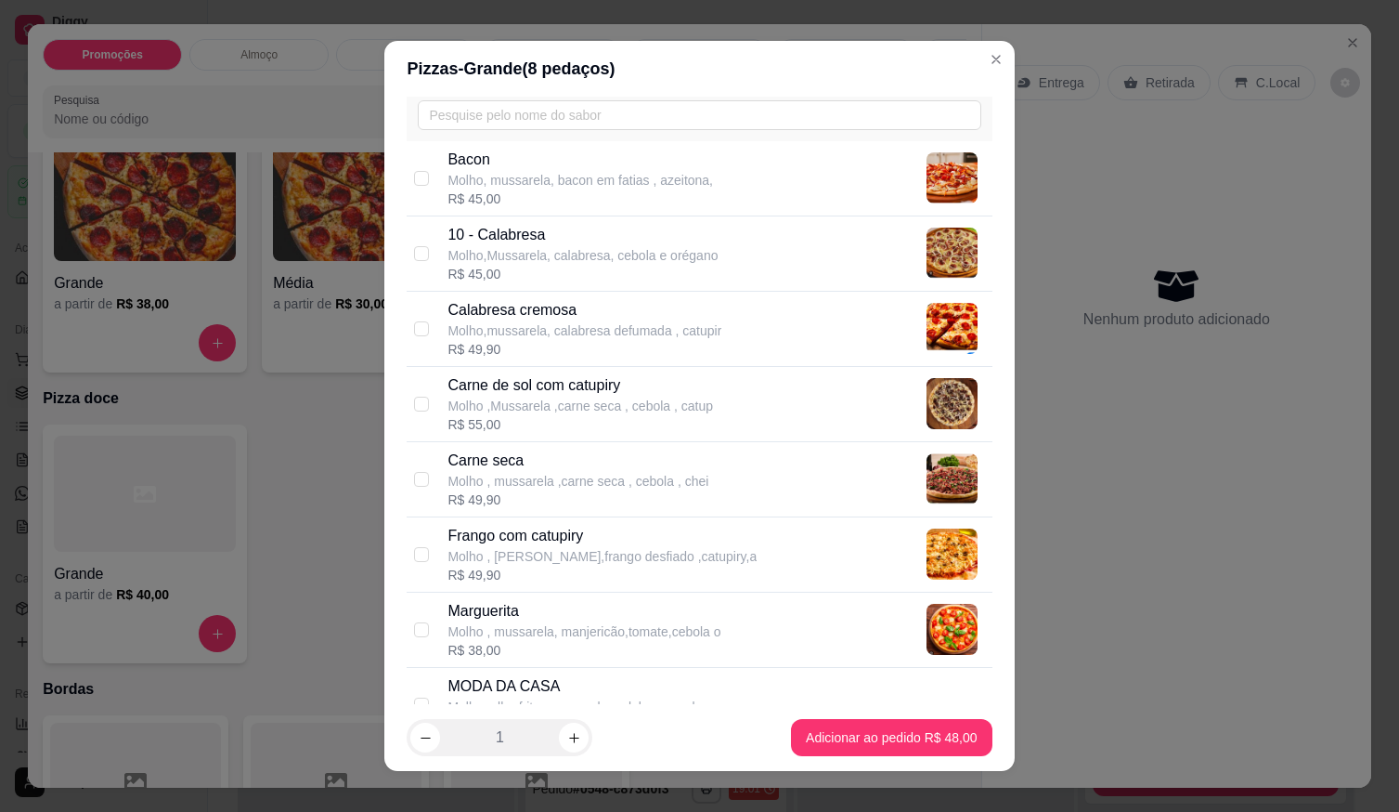
click at [510, 547] on p "Molho , Mussarela,frango desfiado ,catupiry,a" at bounding box center [602, 556] width 309 height 19
checkbox input "true"
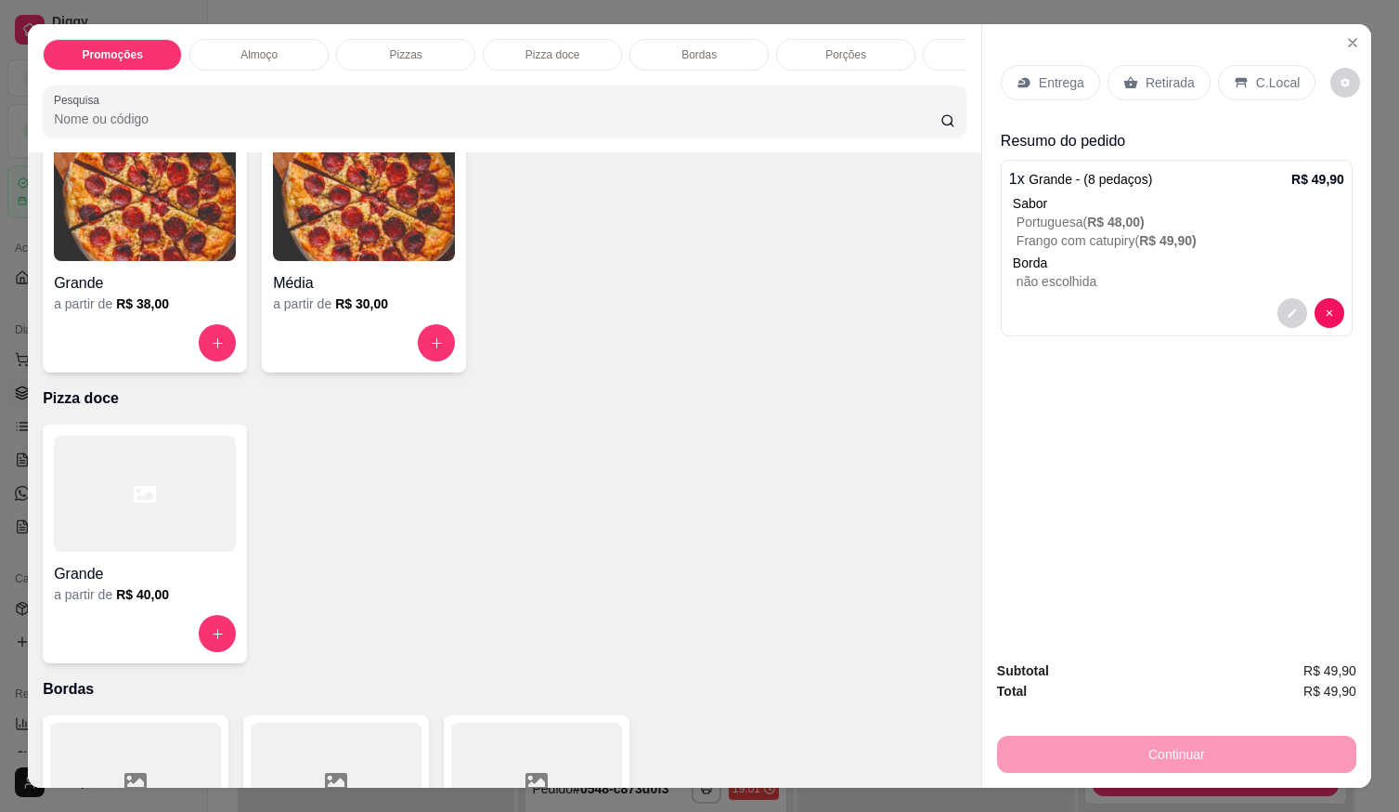
click at [1324, 320] on div "1 x Grande - (8 pedaços) R$ 49,90 Sabor Portuguesa ( R$ 48,00 ) Frango com catu…" at bounding box center [1177, 248] width 352 height 176
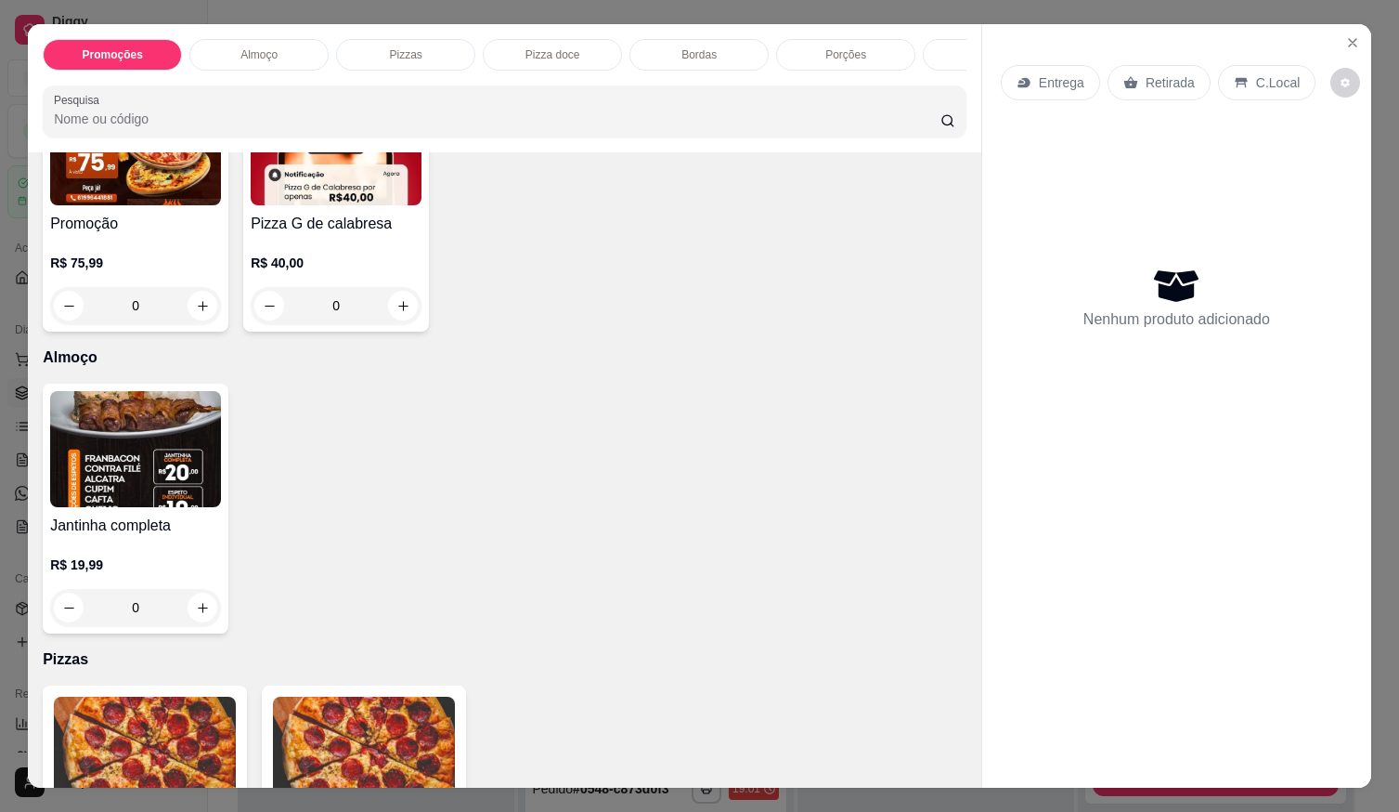
scroll to position [186, 0]
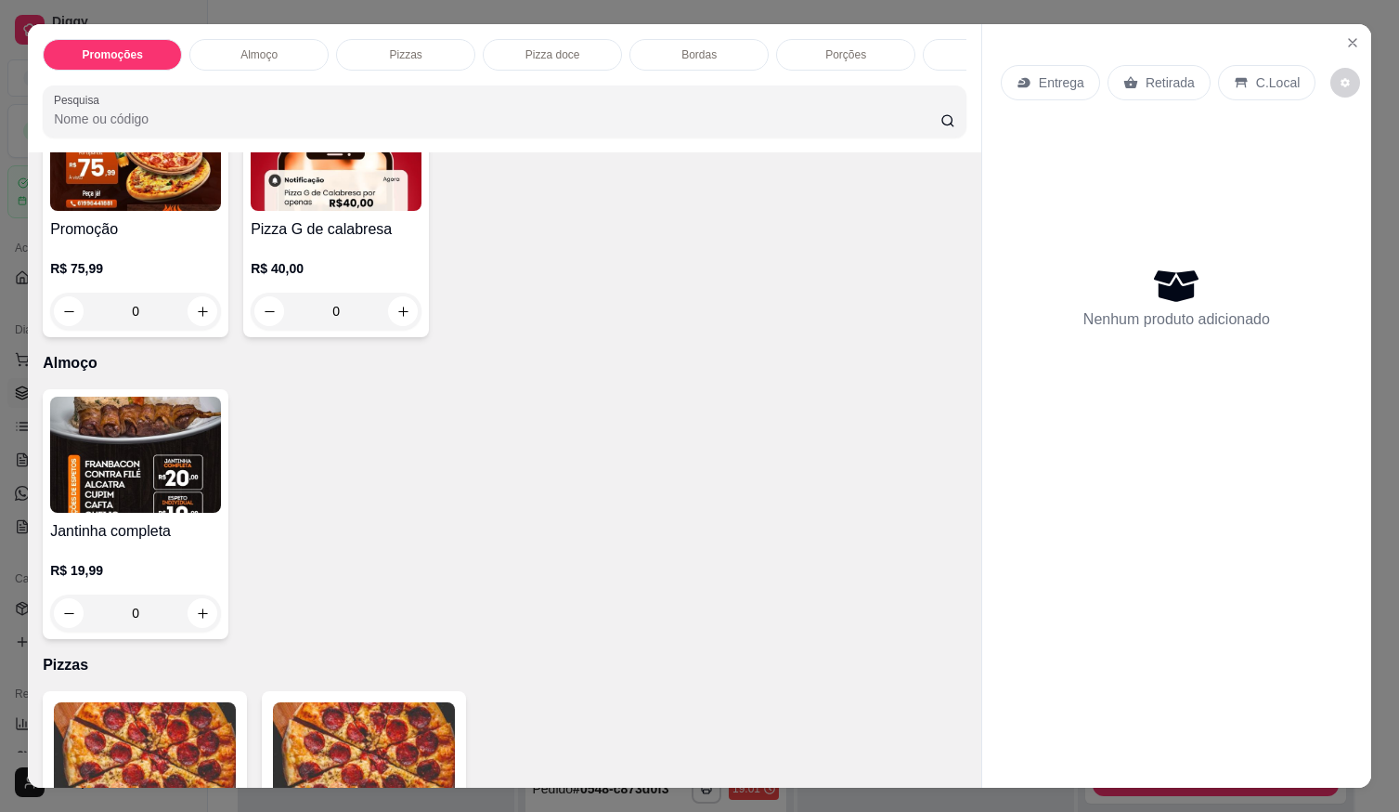
click at [322, 234] on h4 "Pizza G de calabresa" at bounding box center [336, 229] width 171 height 22
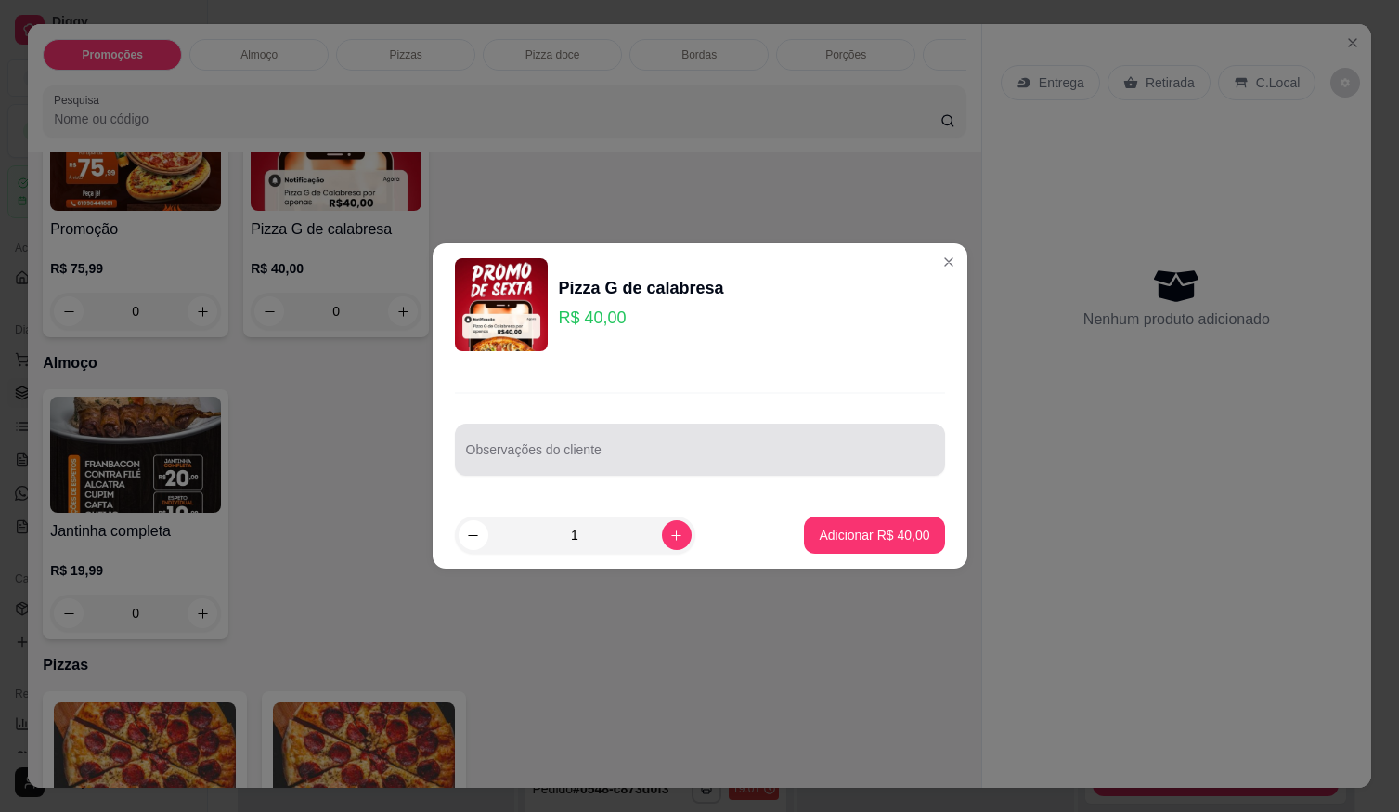
click at [709, 457] on input "Observações do cliente" at bounding box center [700, 457] width 468 height 19
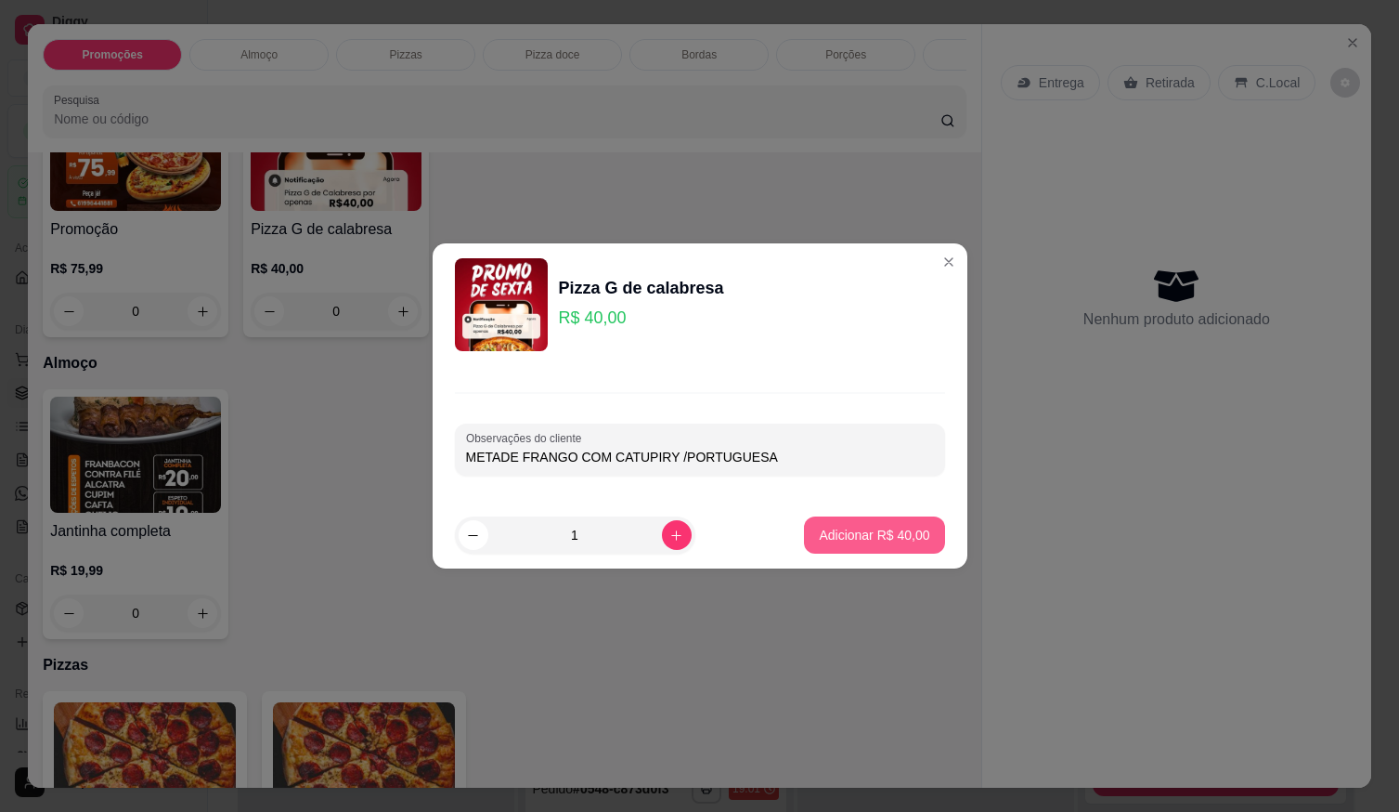
type input "METADE FRANGO COM CATUPIRY /PORTUGUESA"
click at [849, 542] on p "Adicionar R$ 40,00" at bounding box center [874, 535] width 110 height 19
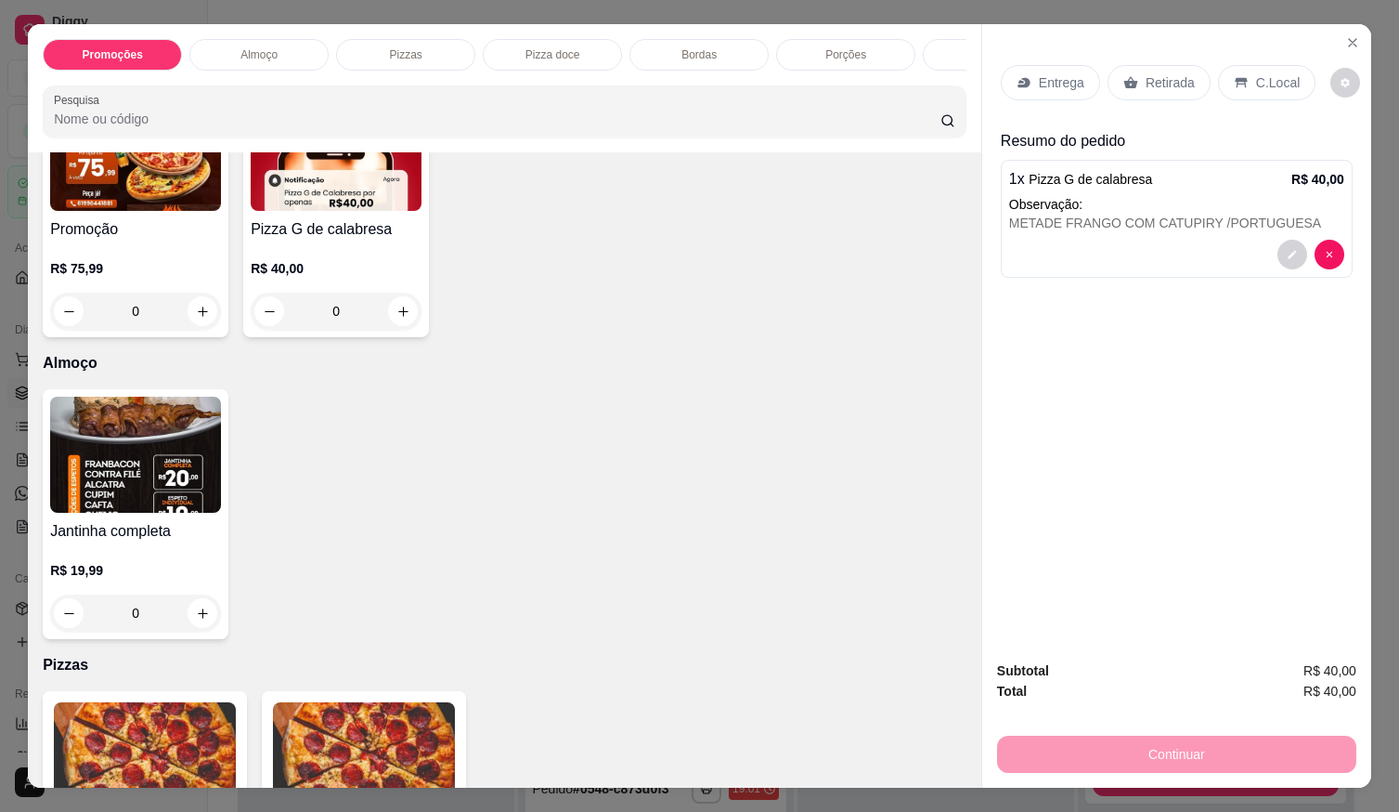
click at [1027, 71] on div "Entrega" at bounding box center [1050, 82] width 99 height 35
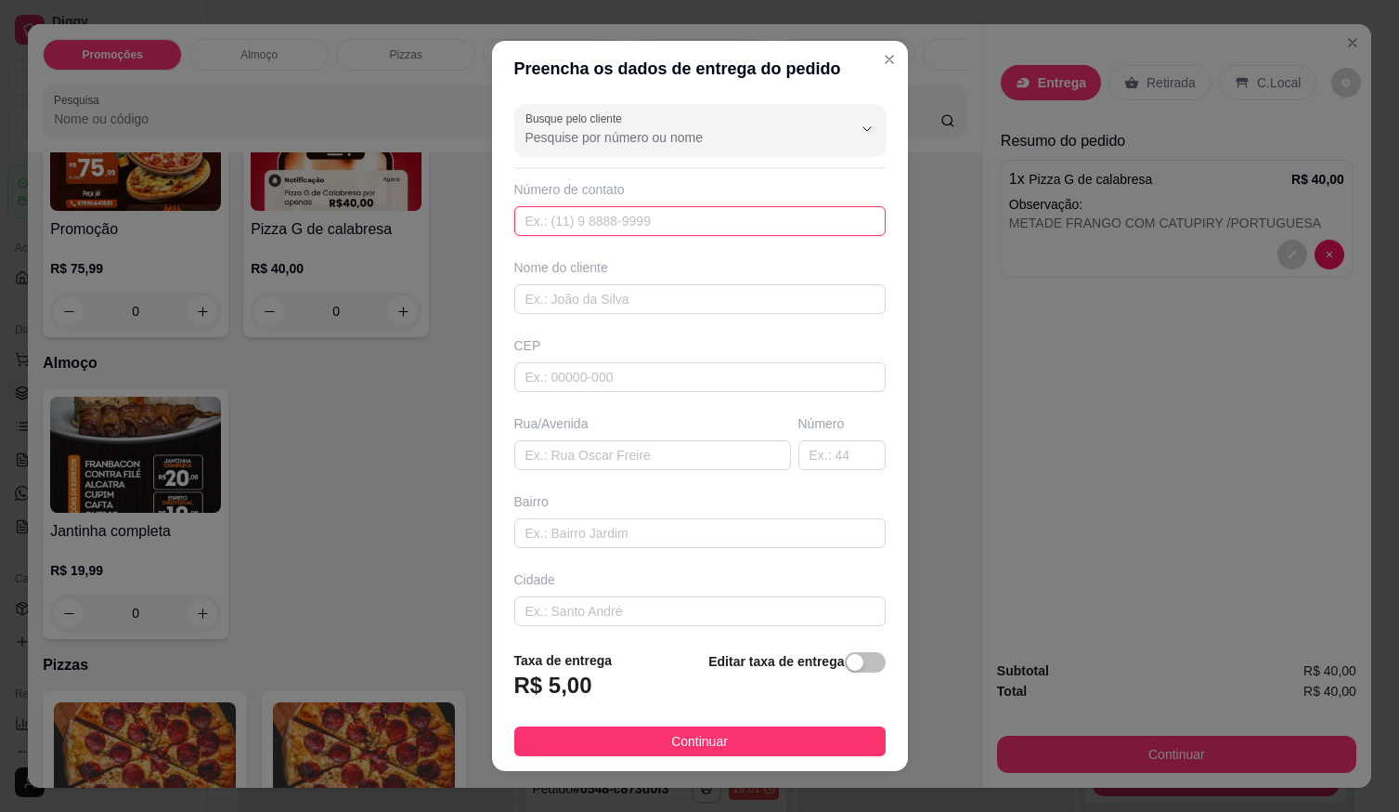
click at [715, 219] on input "text" at bounding box center [699, 221] width 371 height 30
type input "(61) 99999-9649"
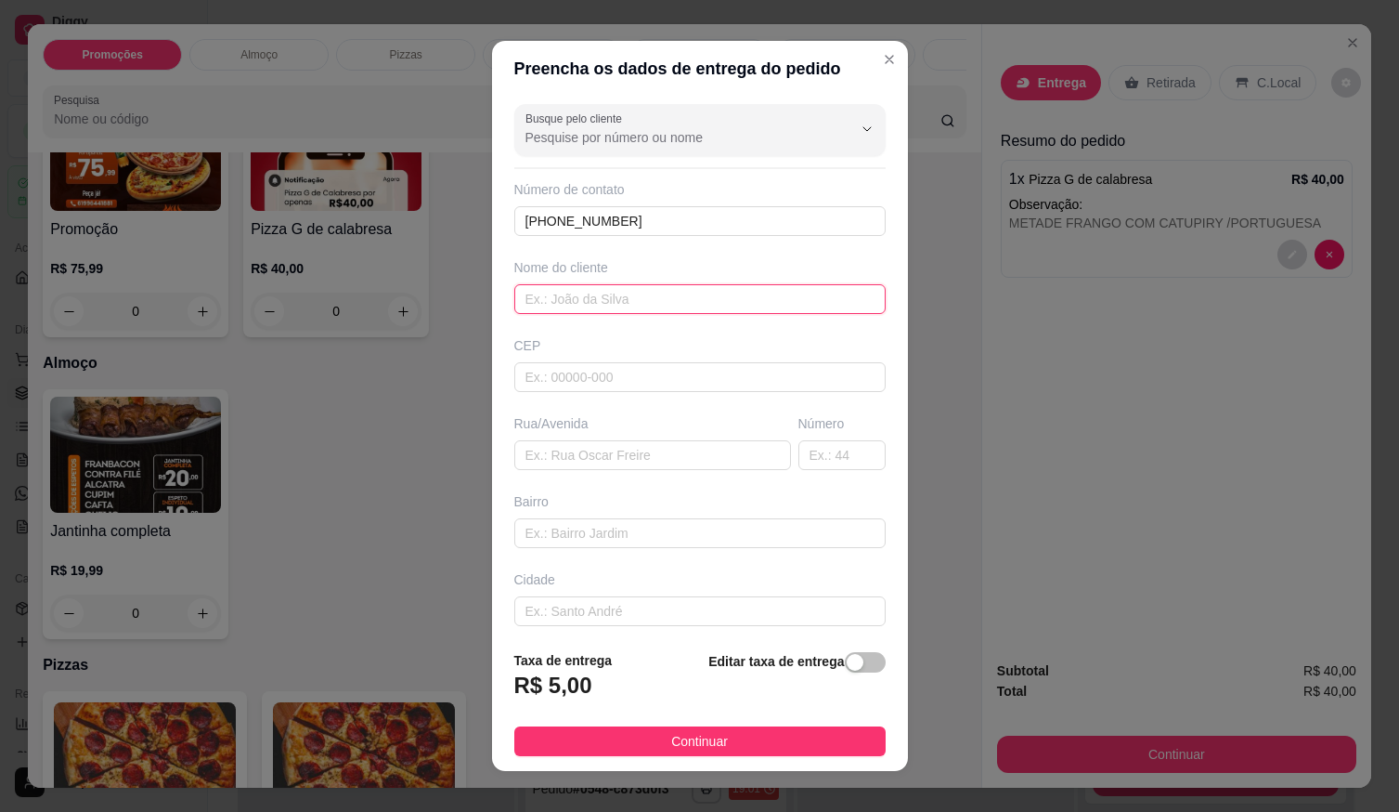
click at [684, 303] on input "text" at bounding box center [699, 299] width 371 height 30
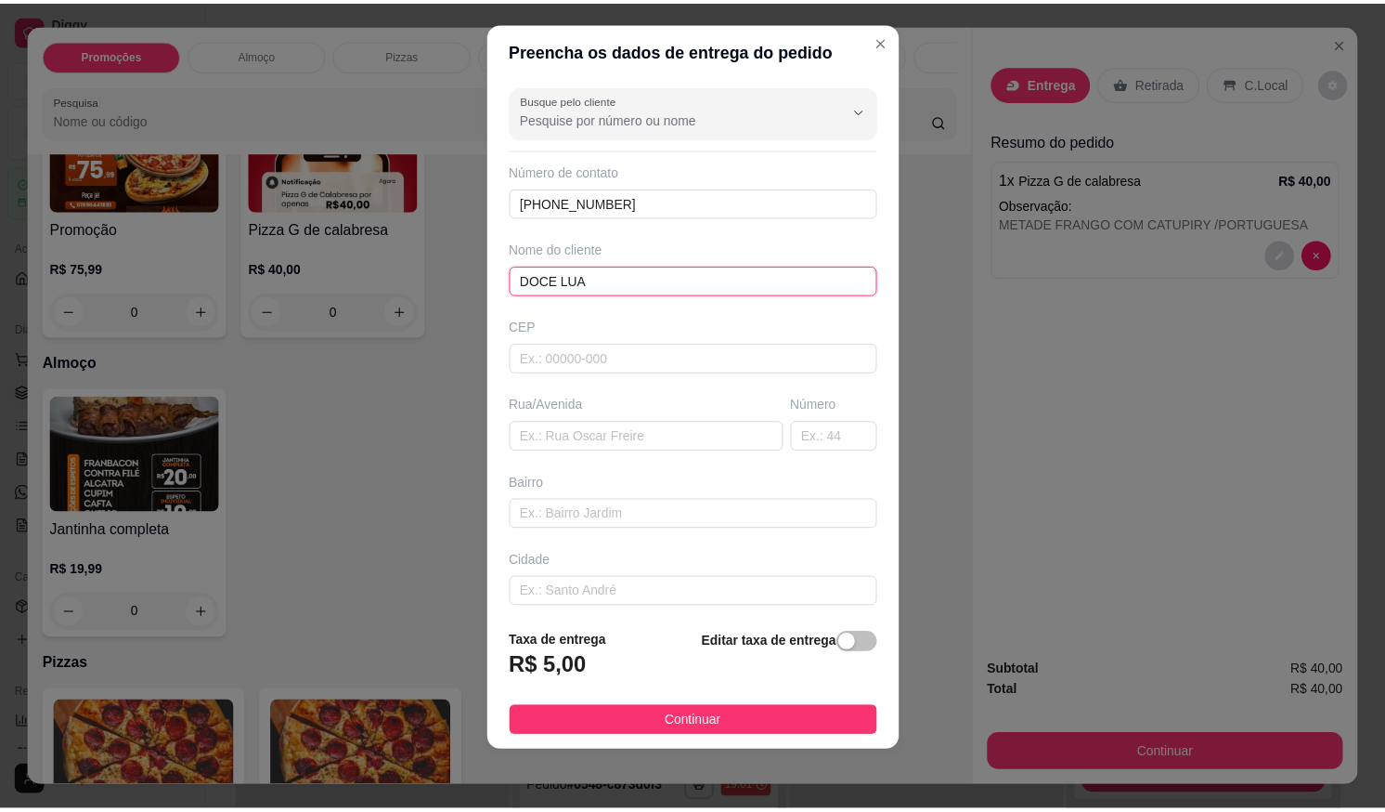
scroll to position [86, 0]
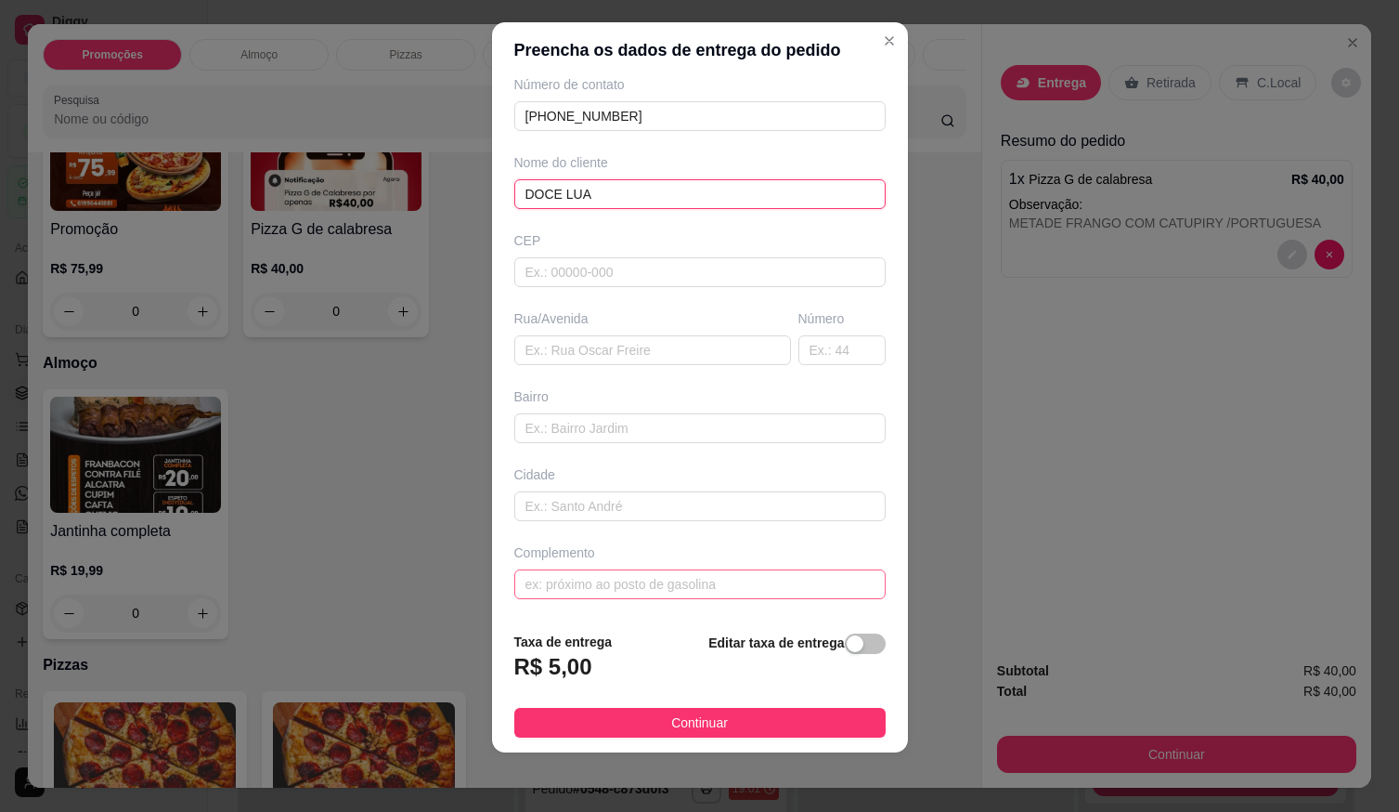
type input "DOCE LUA"
click at [690, 585] on input "text" at bounding box center [699, 584] width 371 height 30
click at [581, 590] on input "text" at bounding box center [699, 584] width 371 height 30
paste input "[STREET_ADDRESS]"
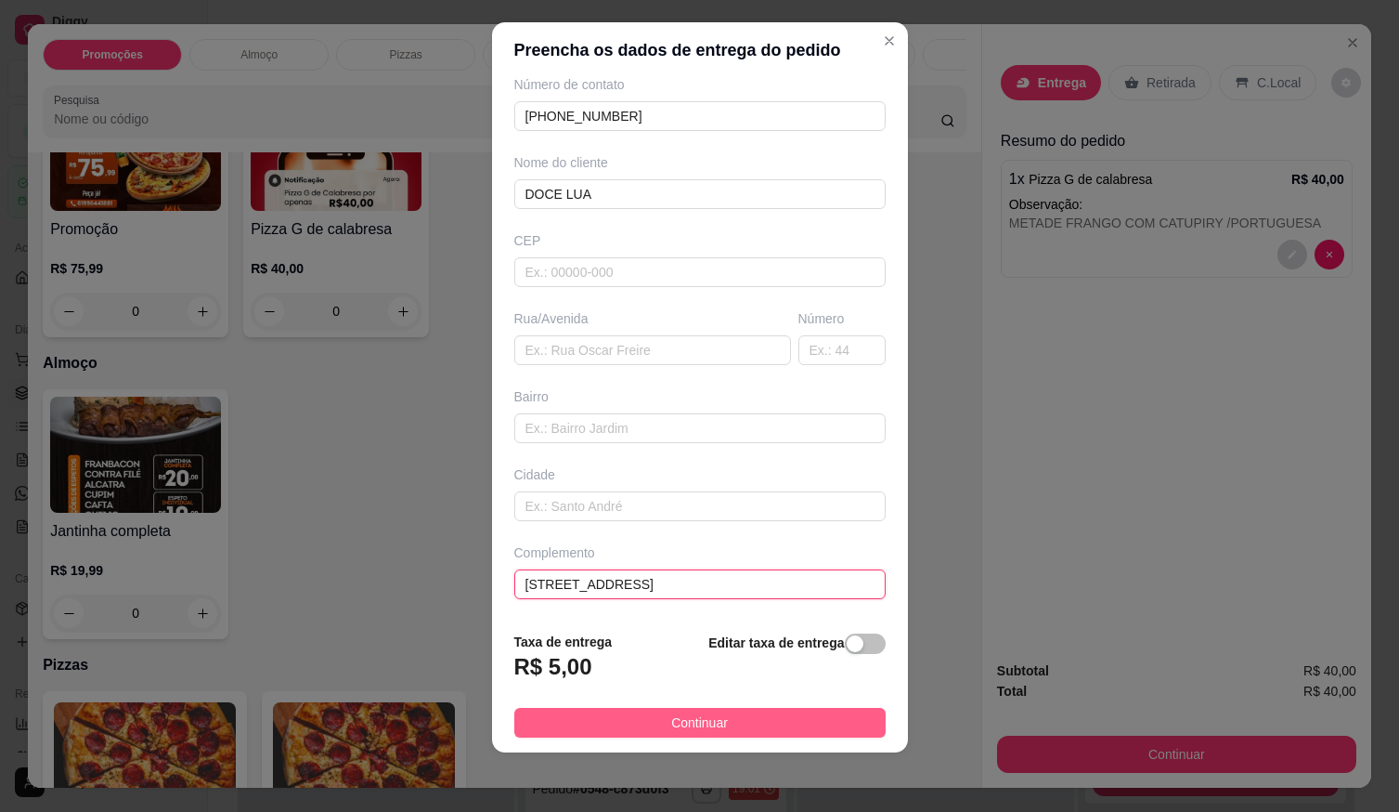
type input "[STREET_ADDRESS]"
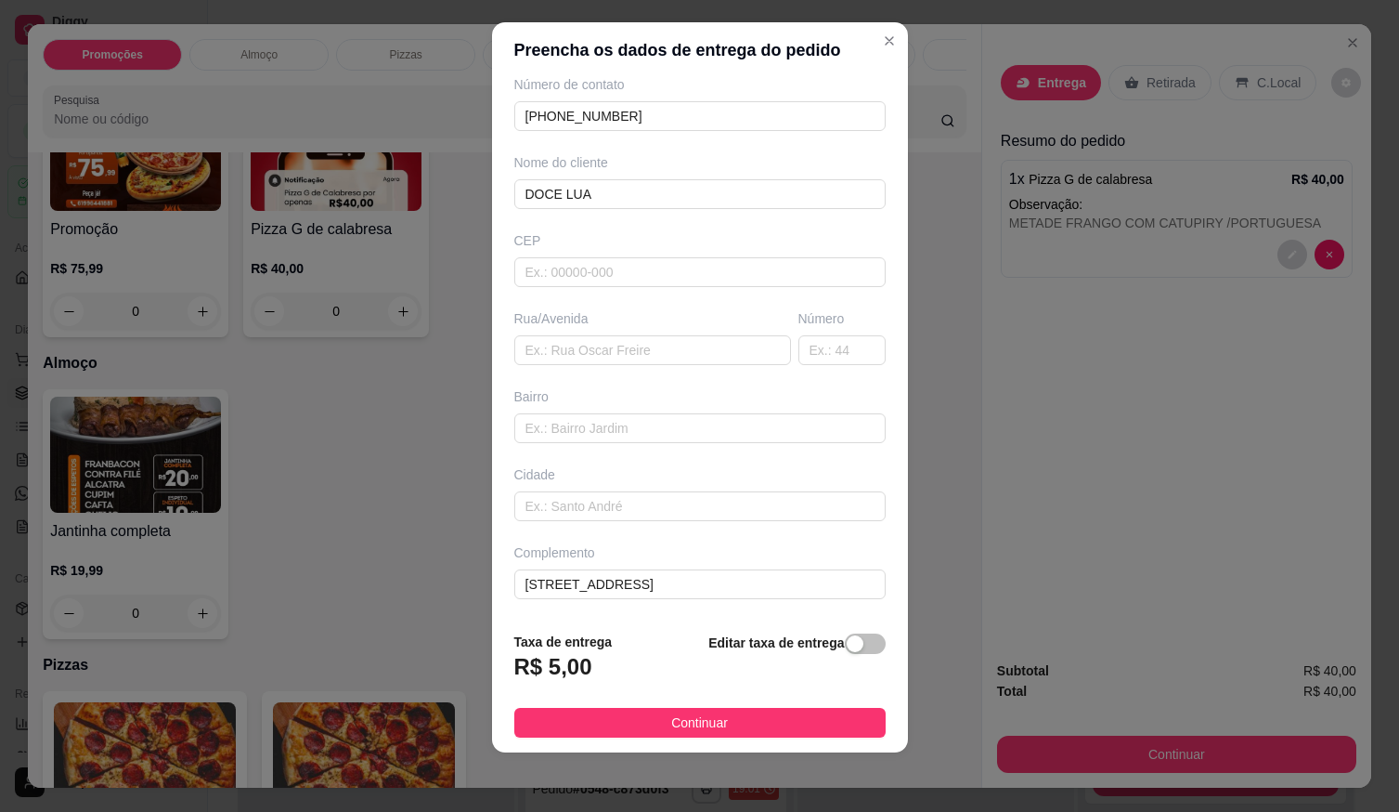
drag, startPoint x: 694, startPoint y: 734, endPoint x: 707, endPoint y: 732, distance: 13.1
click at [696, 733] on button "Continuar" at bounding box center [699, 723] width 371 height 30
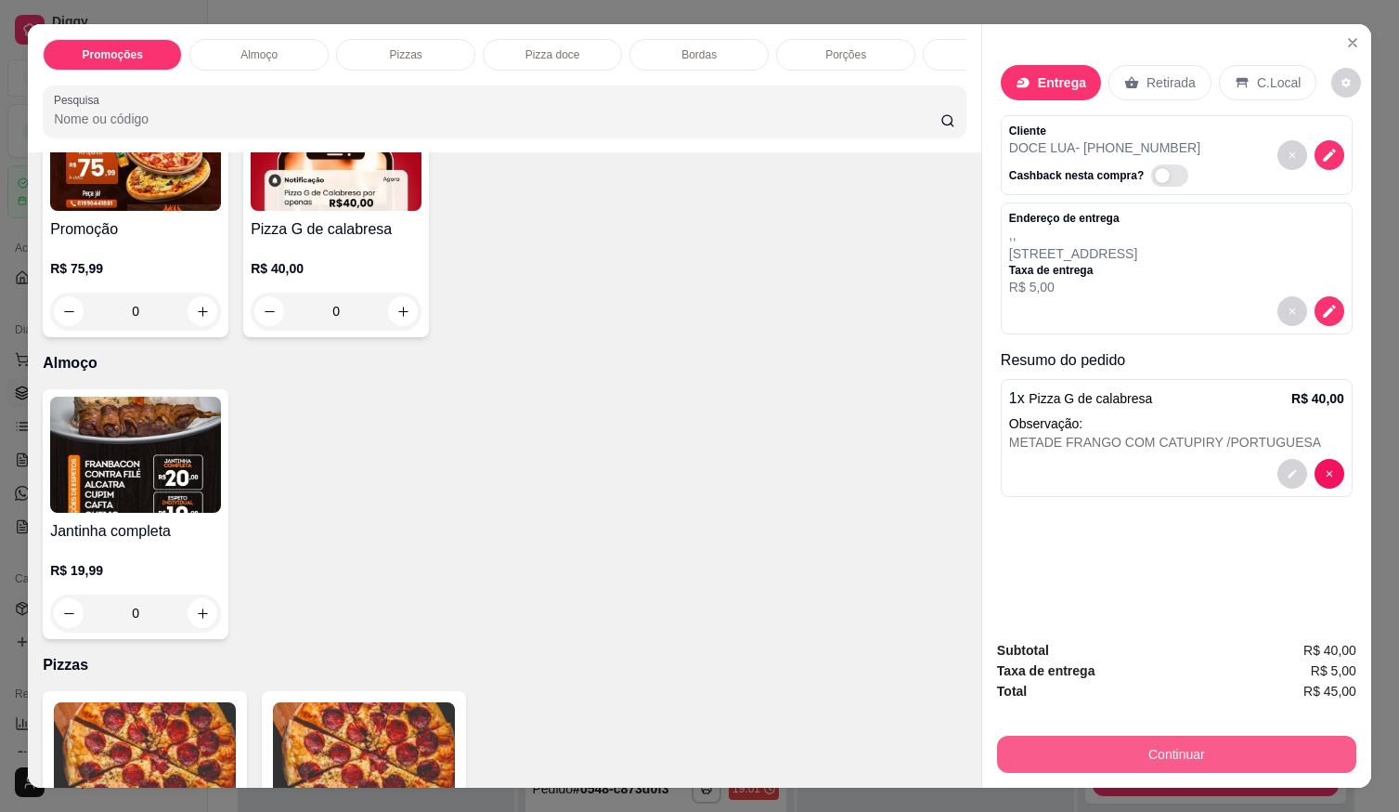
click at [1044, 743] on button "Continuar" at bounding box center [1176, 753] width 359 height 37
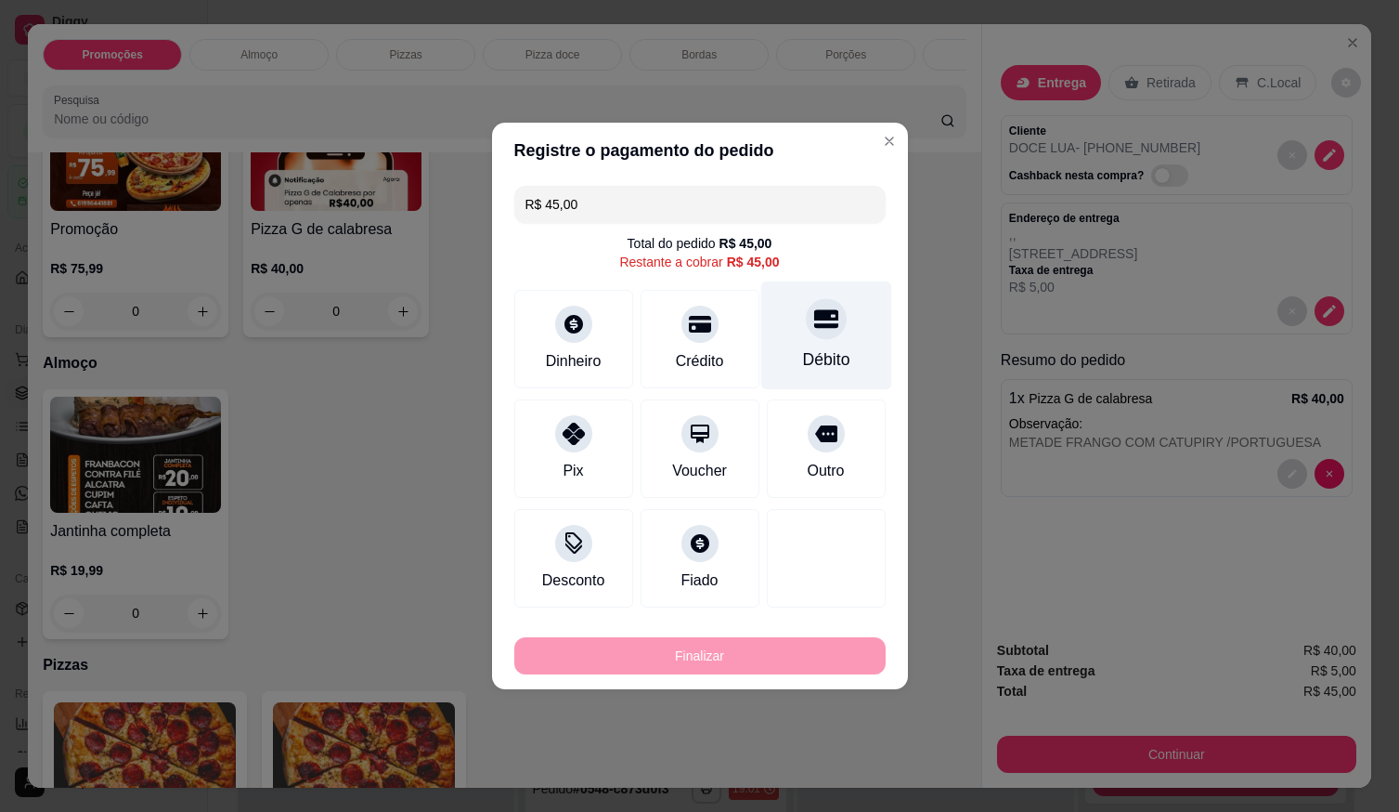
click at [817, 364] on div "Débito" at bounding box center [825, 359] width 47 height 24
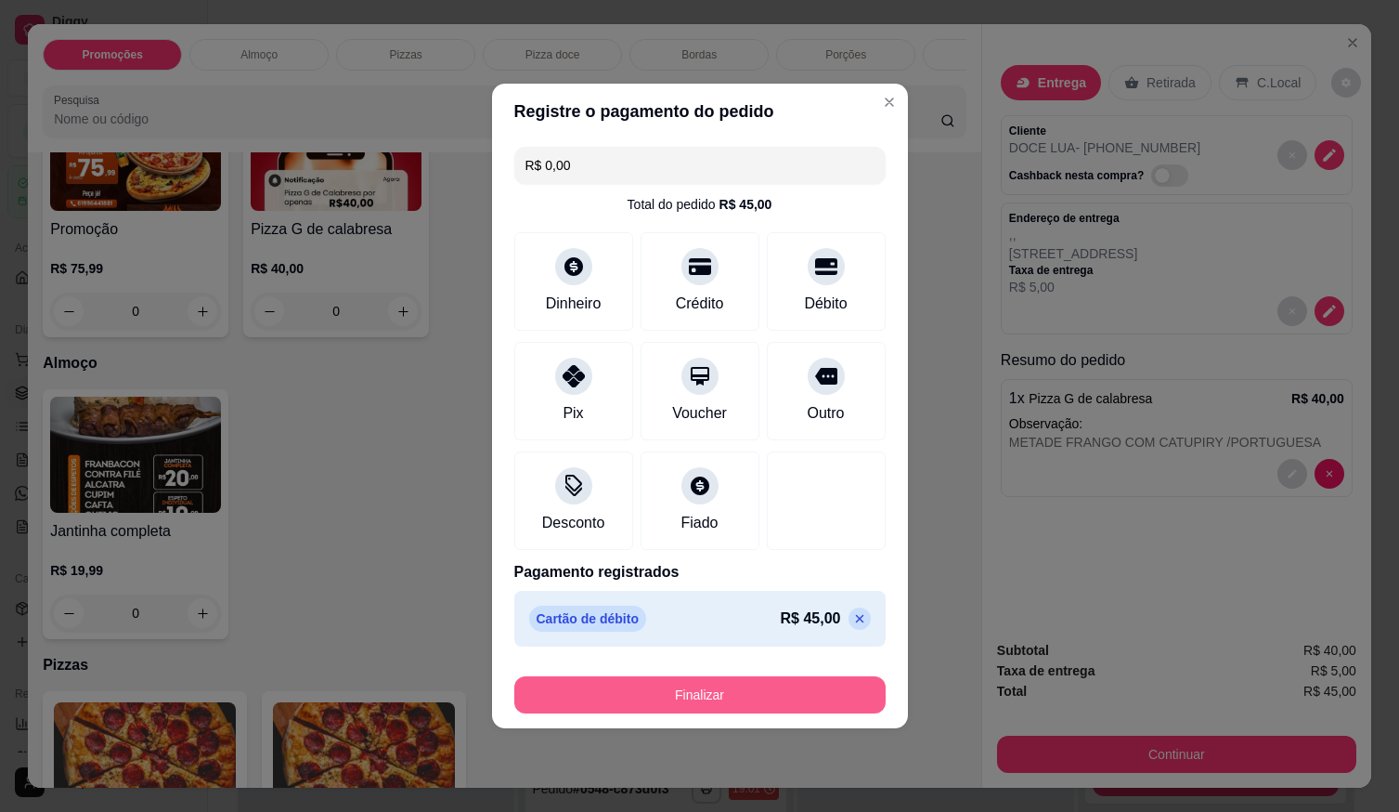
click at [708, 698] on button "Finalizar" at bounding box center [699, 694] width 371 height 37
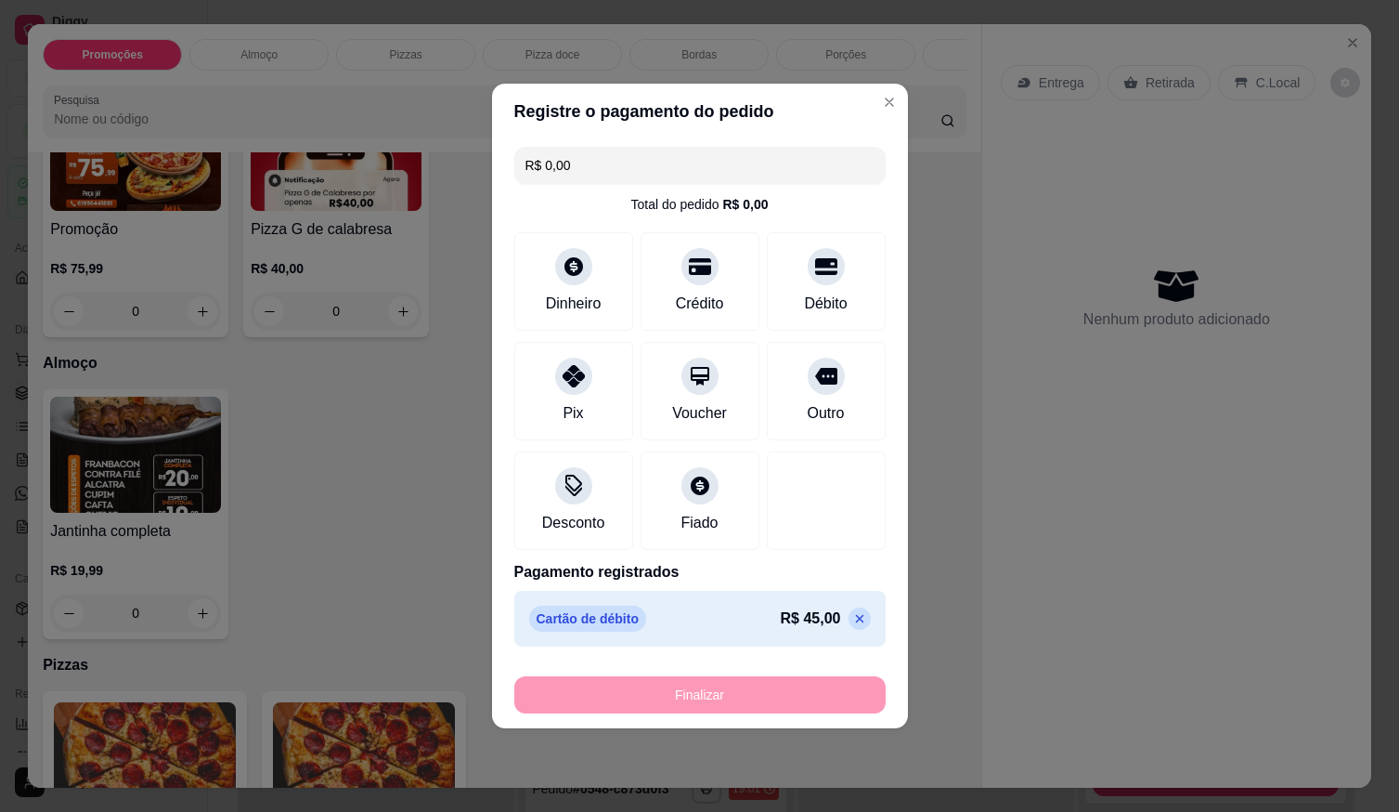
type input "-R$ 45,00"
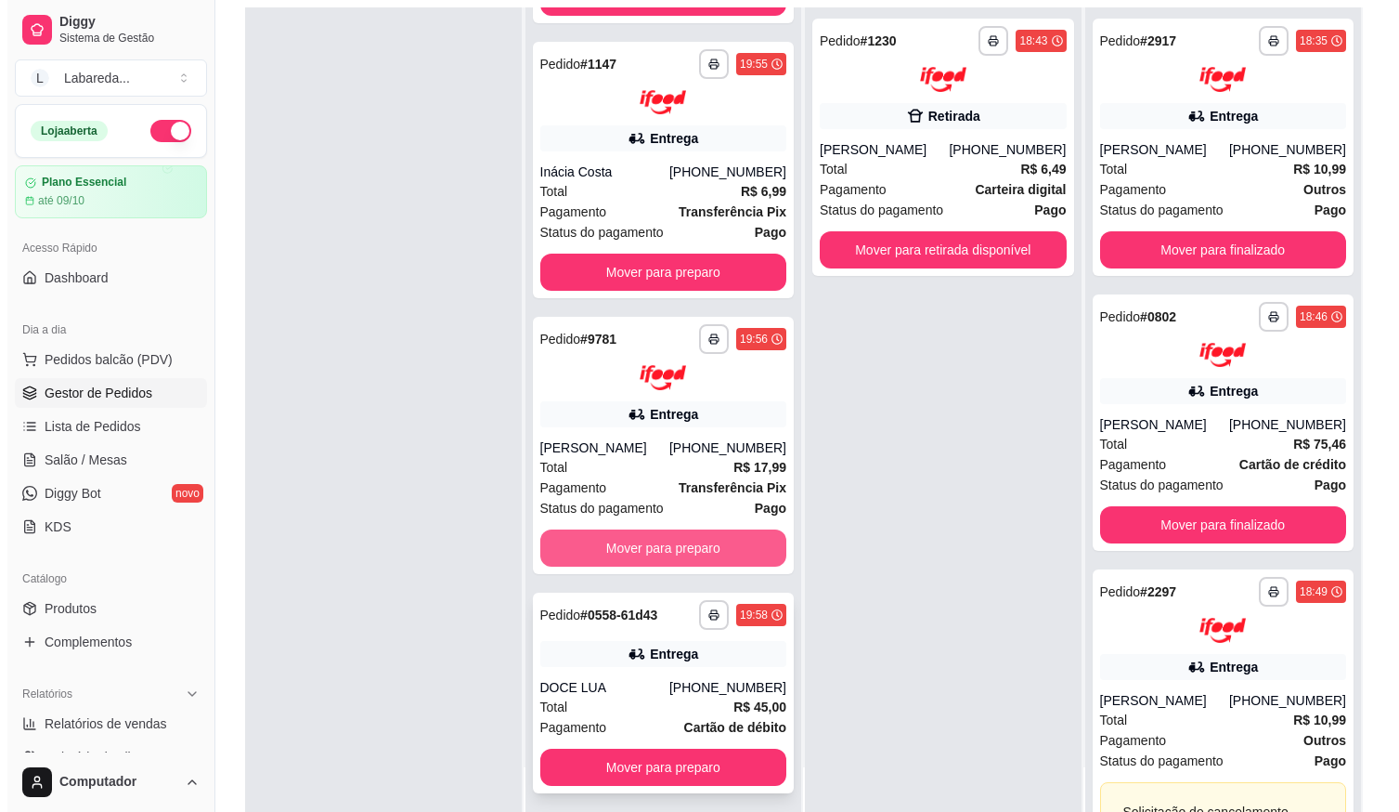
scroll to position [283, 0]
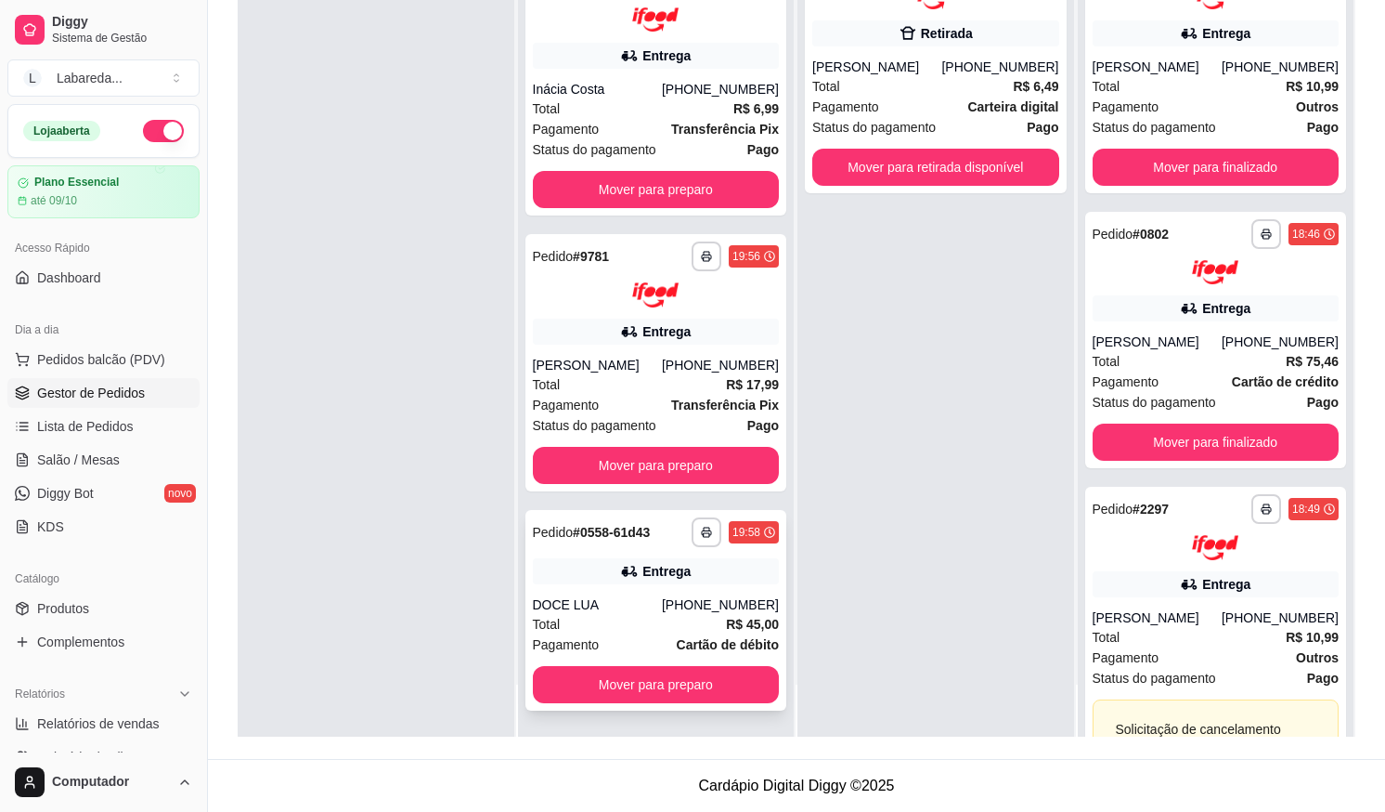
click at [598, 588] on div "**********" at bounding box center [657, 610] width 262 height 201
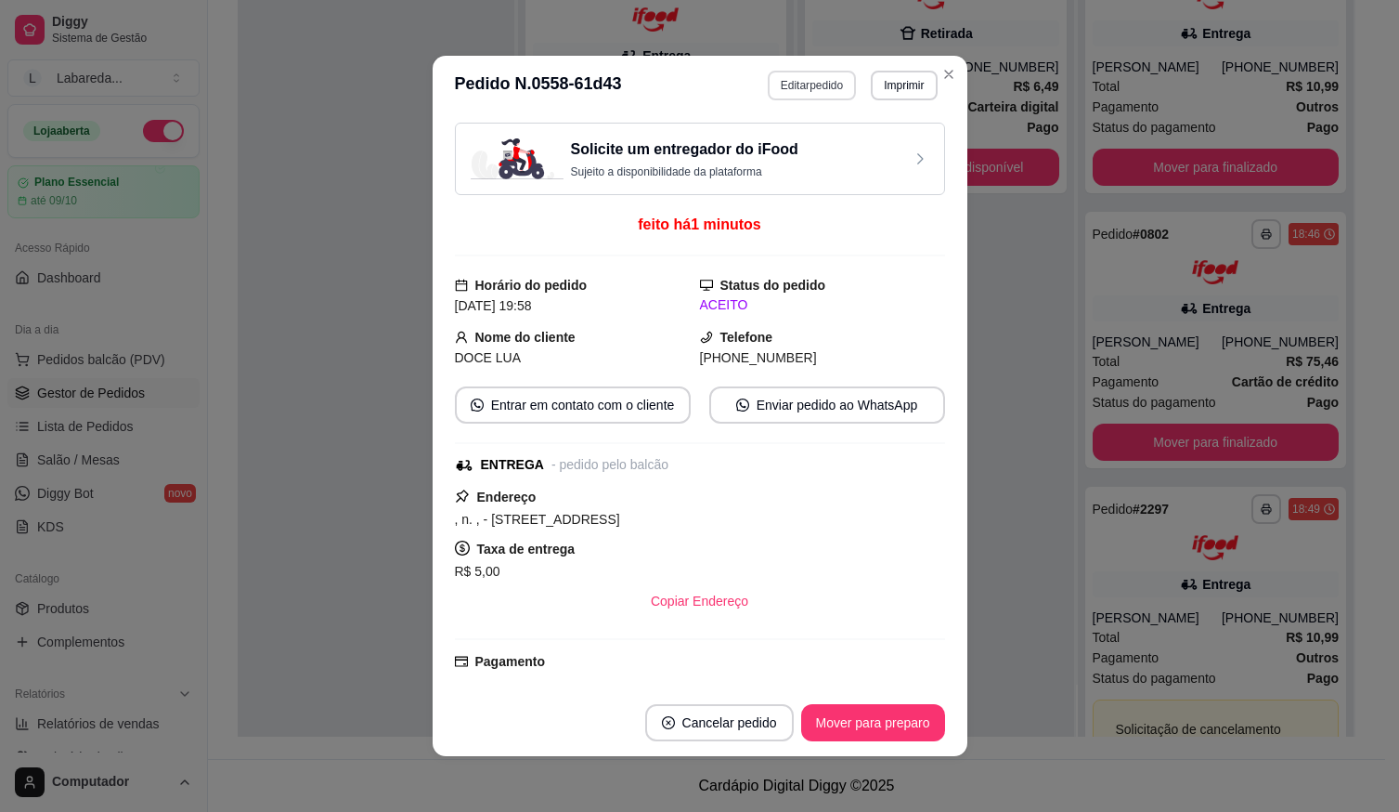
click at [807, 94] on button "Editar pedido" at bounding box center [812, 86] width 88 height 30
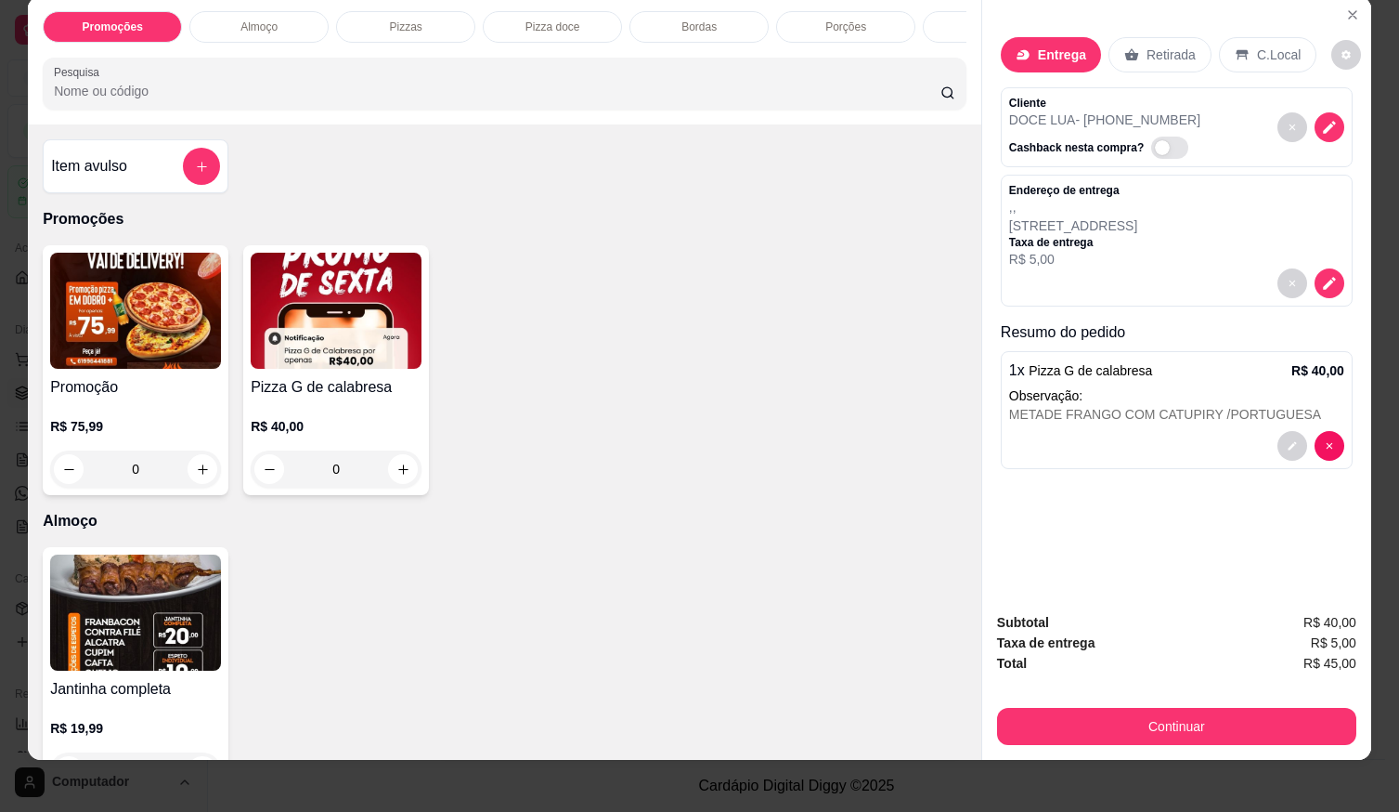
scroll to position [42, 0]
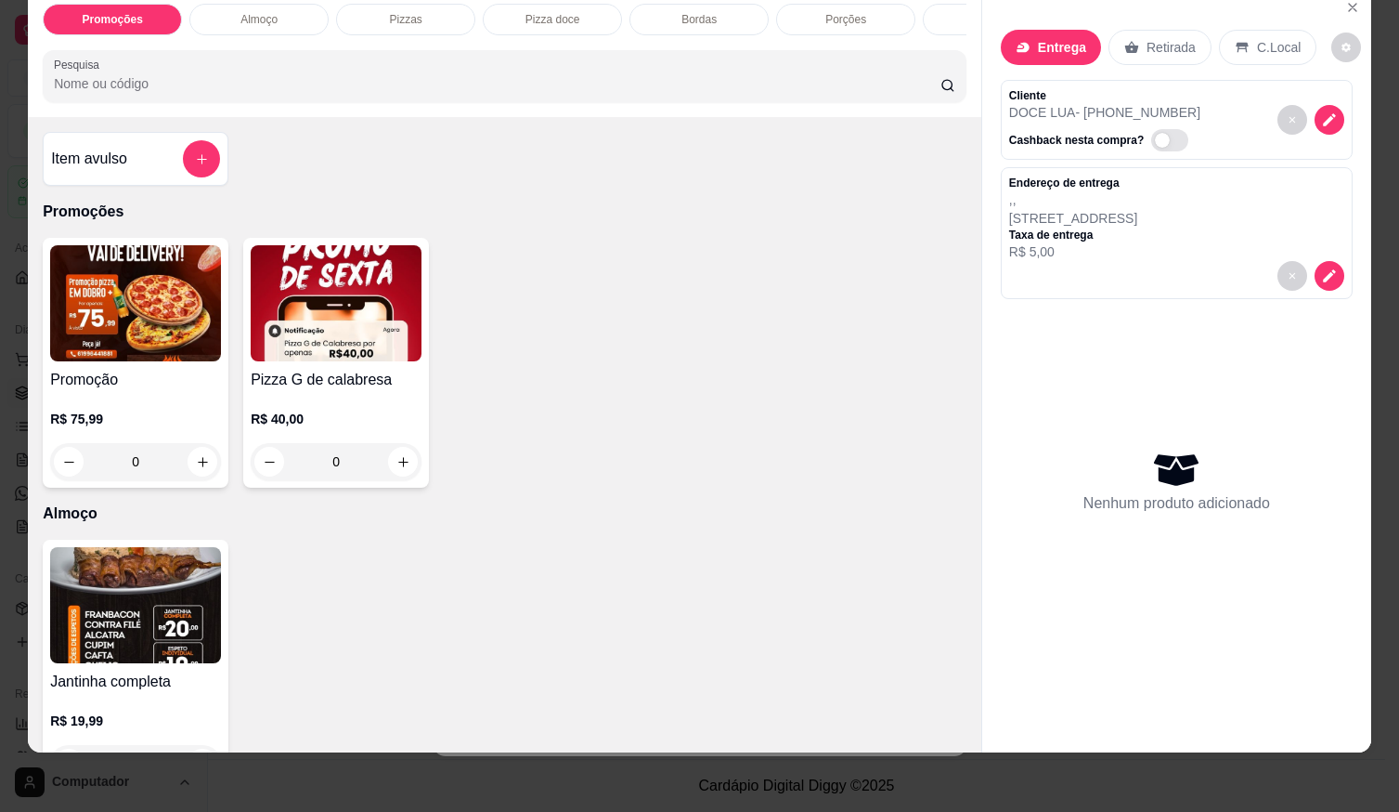
click at [134, 409] on p "R$ 75,99" at bounding box center [135, 418] width 171 height 19
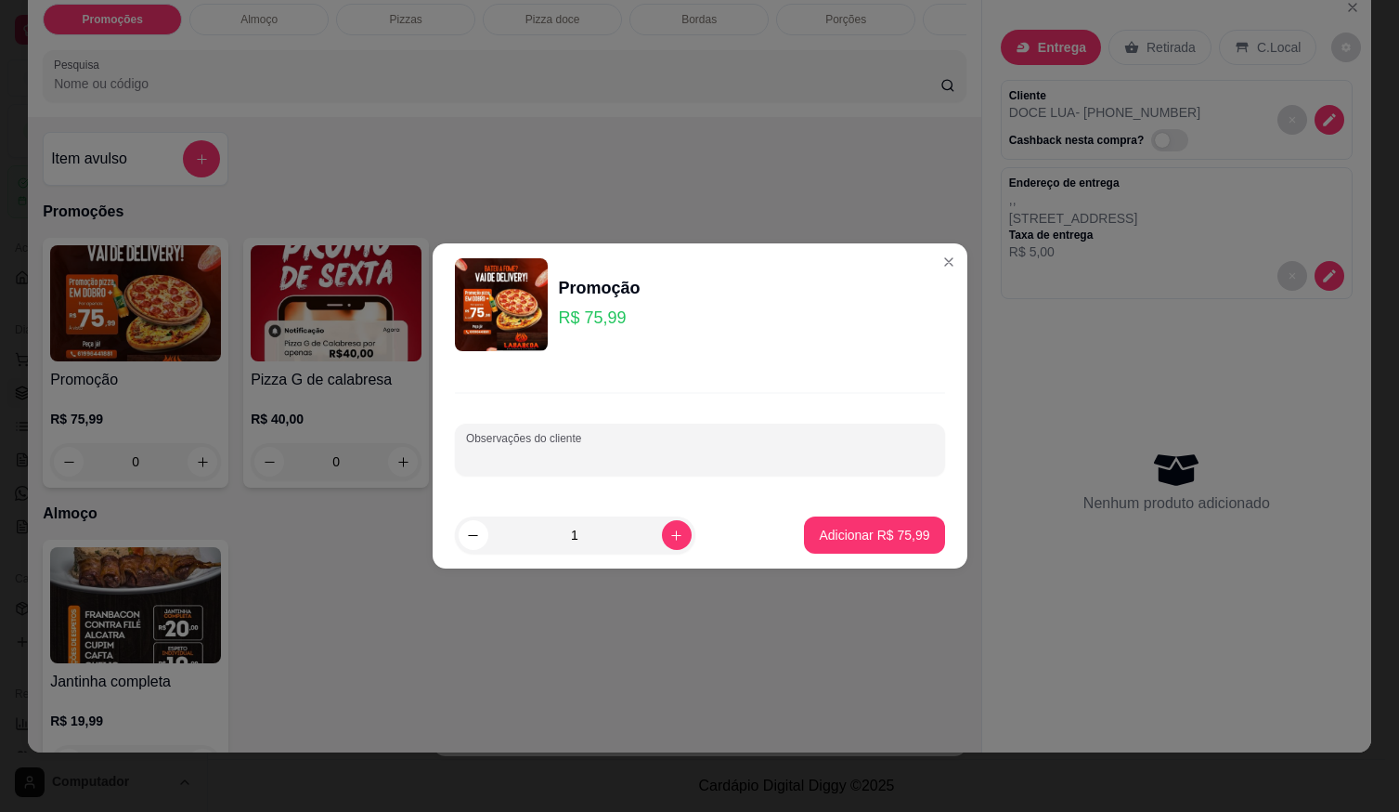
click at [534, 458] on input "Observações do cliente" at bounding box center [700, 457] width 468 height 19
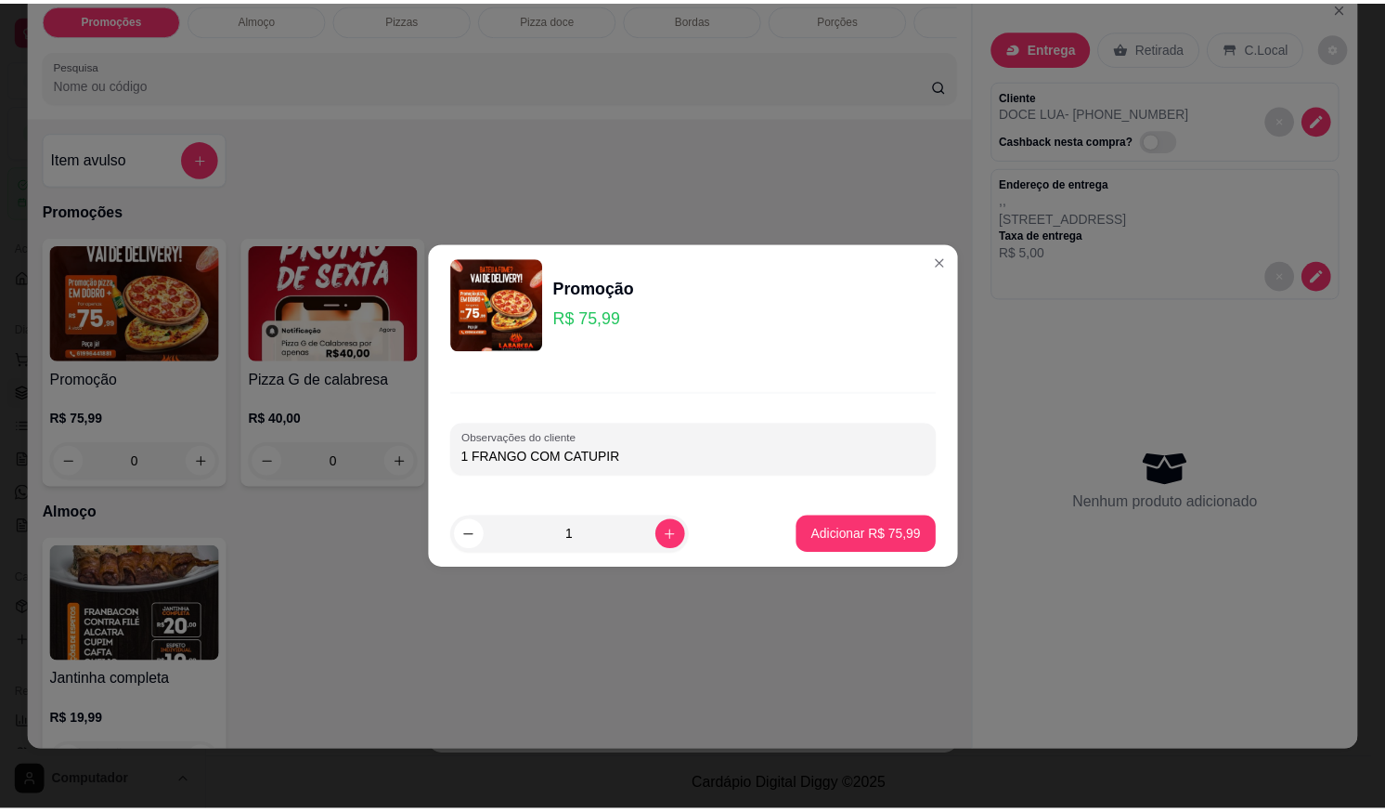
scroll to position [2994, 0]
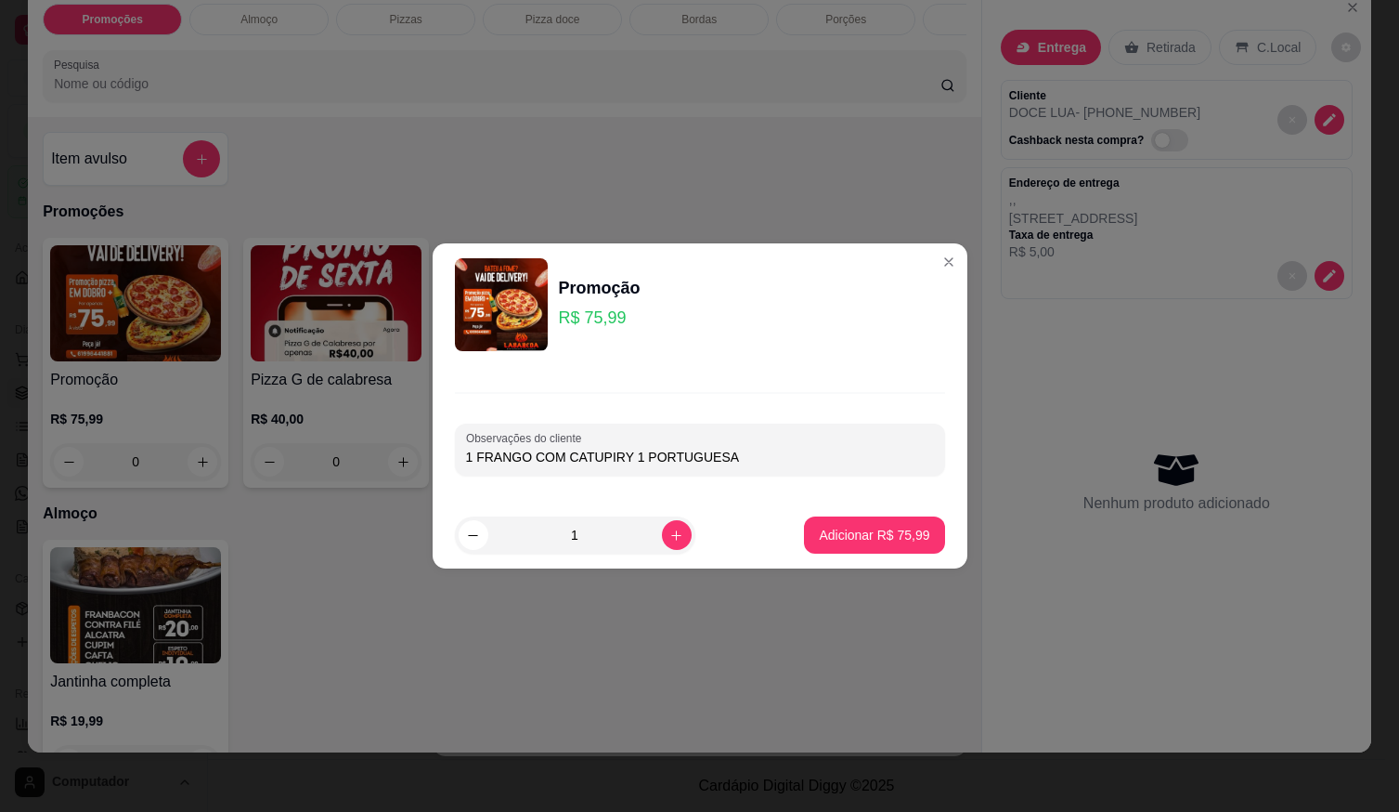
type input "1 FRANGO COM CATUPIRY 1 PORTUGUESA"
click at [841, 565] on footer "1 Adicionar R$ 75,99" at bounding box center [700, 534] width 535 height 67
click at [853, 542] on p "Adicionar R$ 75,99" at bounding box center [874, 535] width 110 height 19
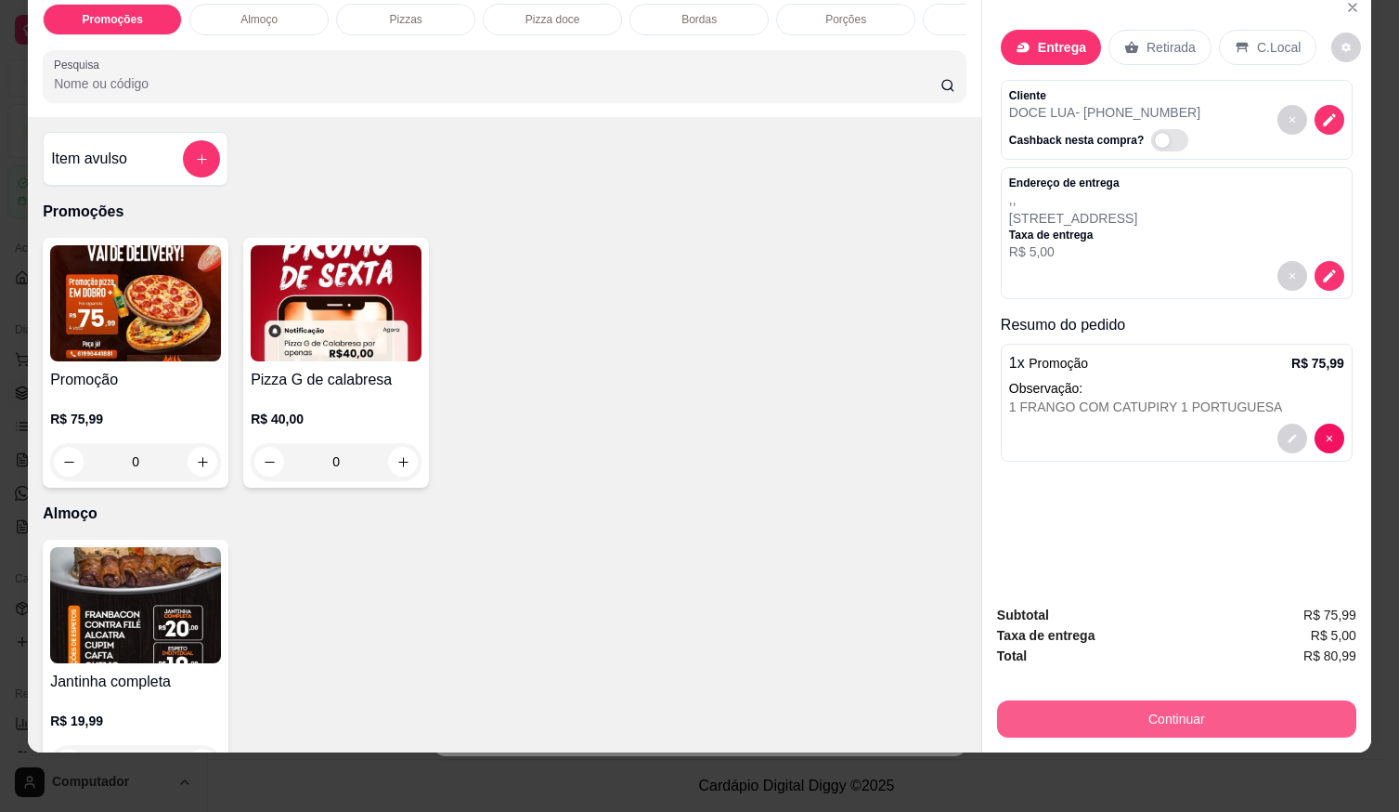
click at [1064, 700] on button "Continuar" at bounding box center [1176, 718] width 359 height 37
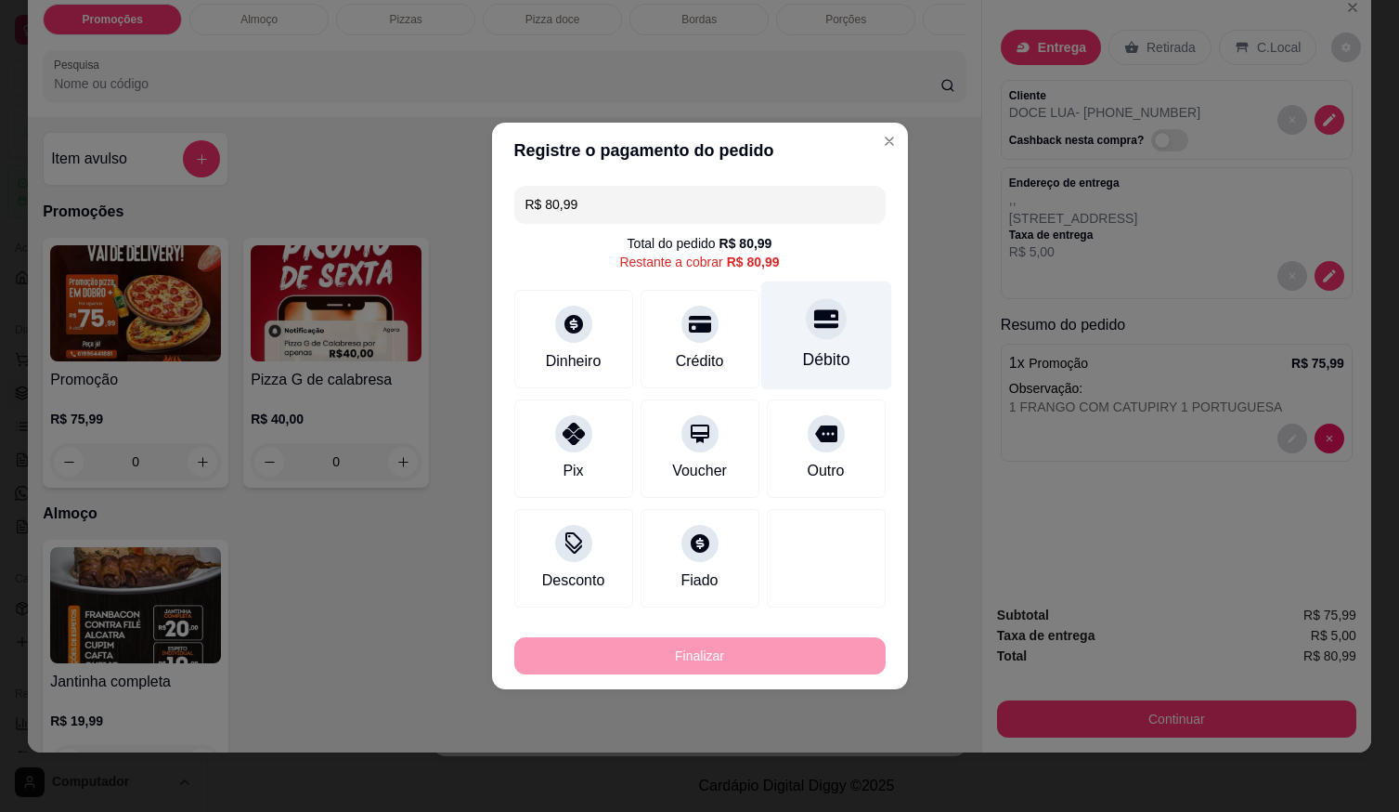
click at [812, 349] on div "Débito" at bounding box center [825, 359] width 47 height 24
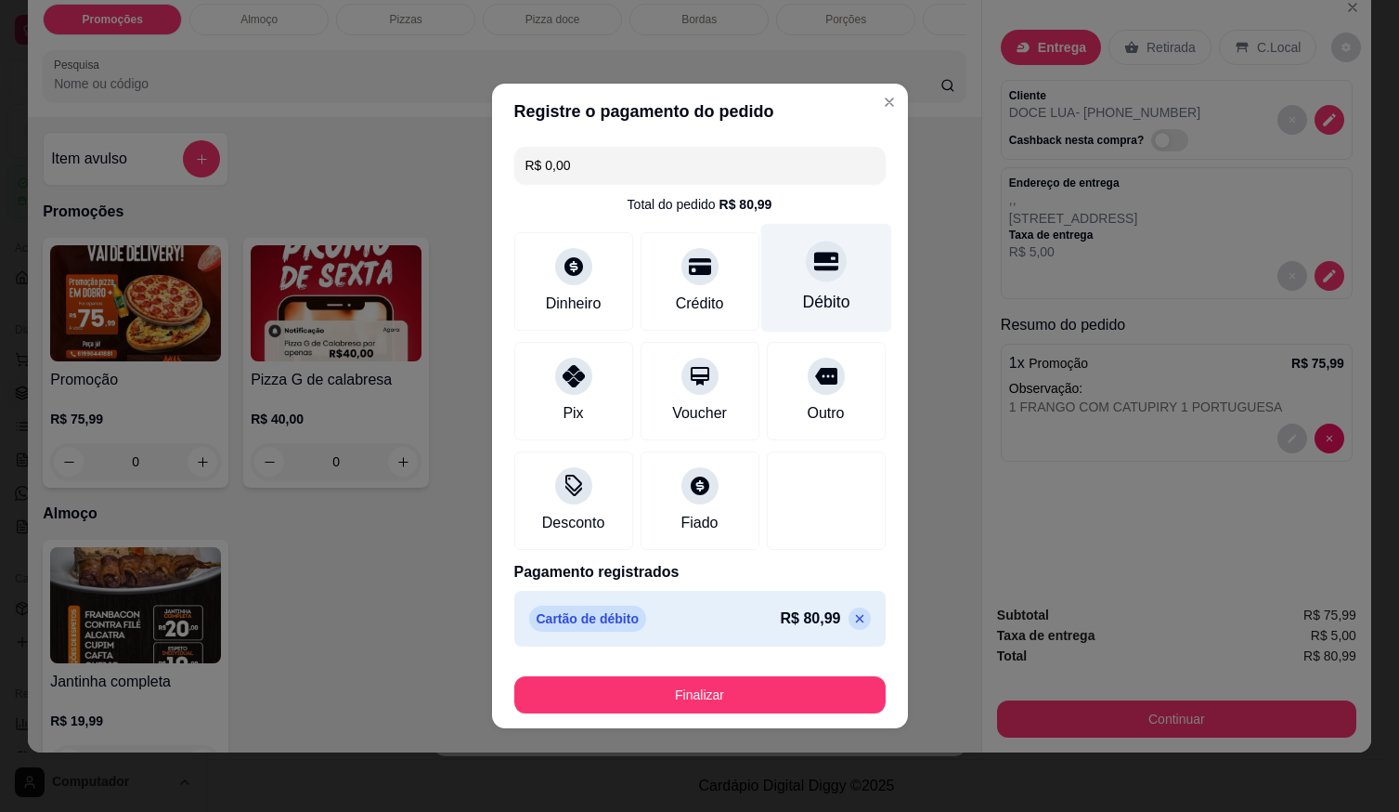
click at [835, 305] on div "Débito" at bounding box center [825, 302] width 47 height 24
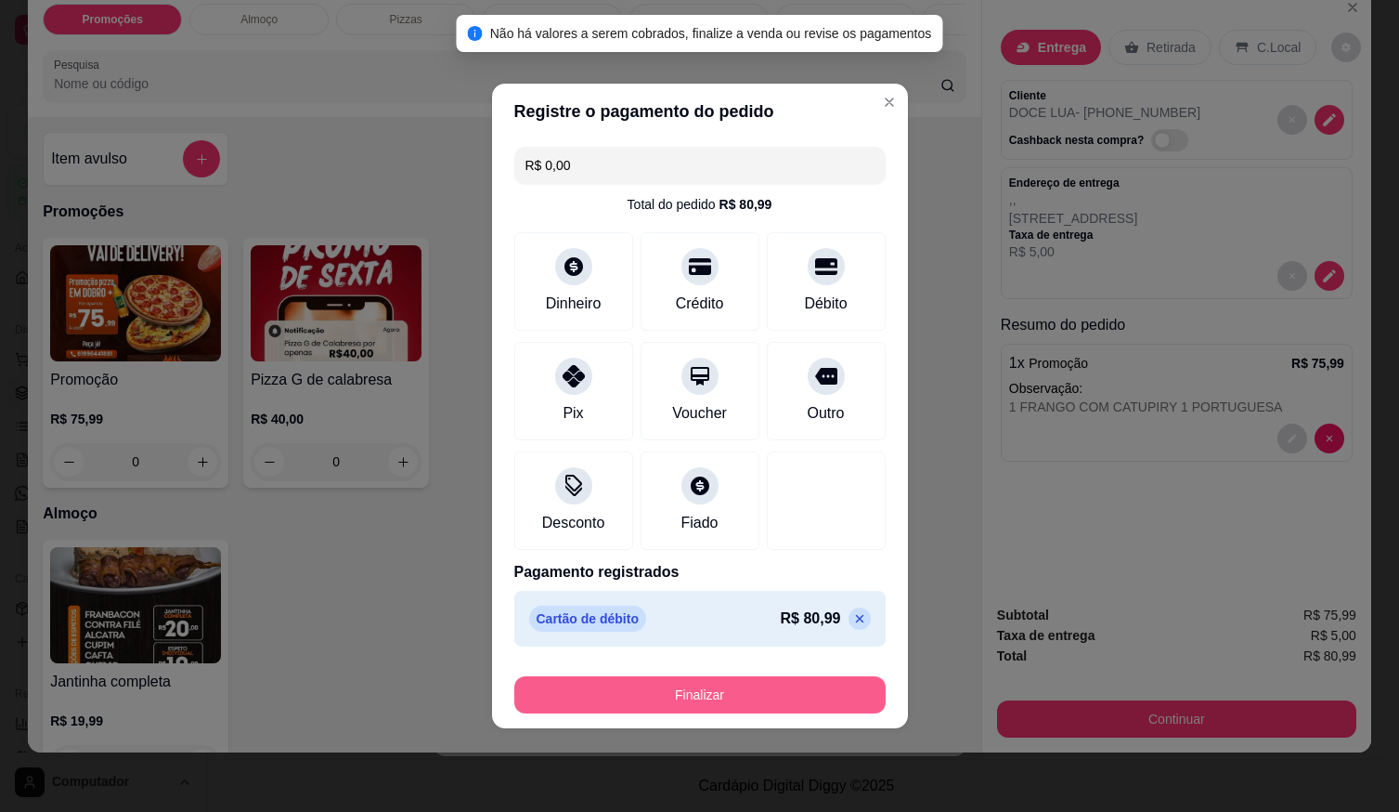
click at [763, 698] on button "Finalizar" at bounding box center [699, 694] width 371 height 37
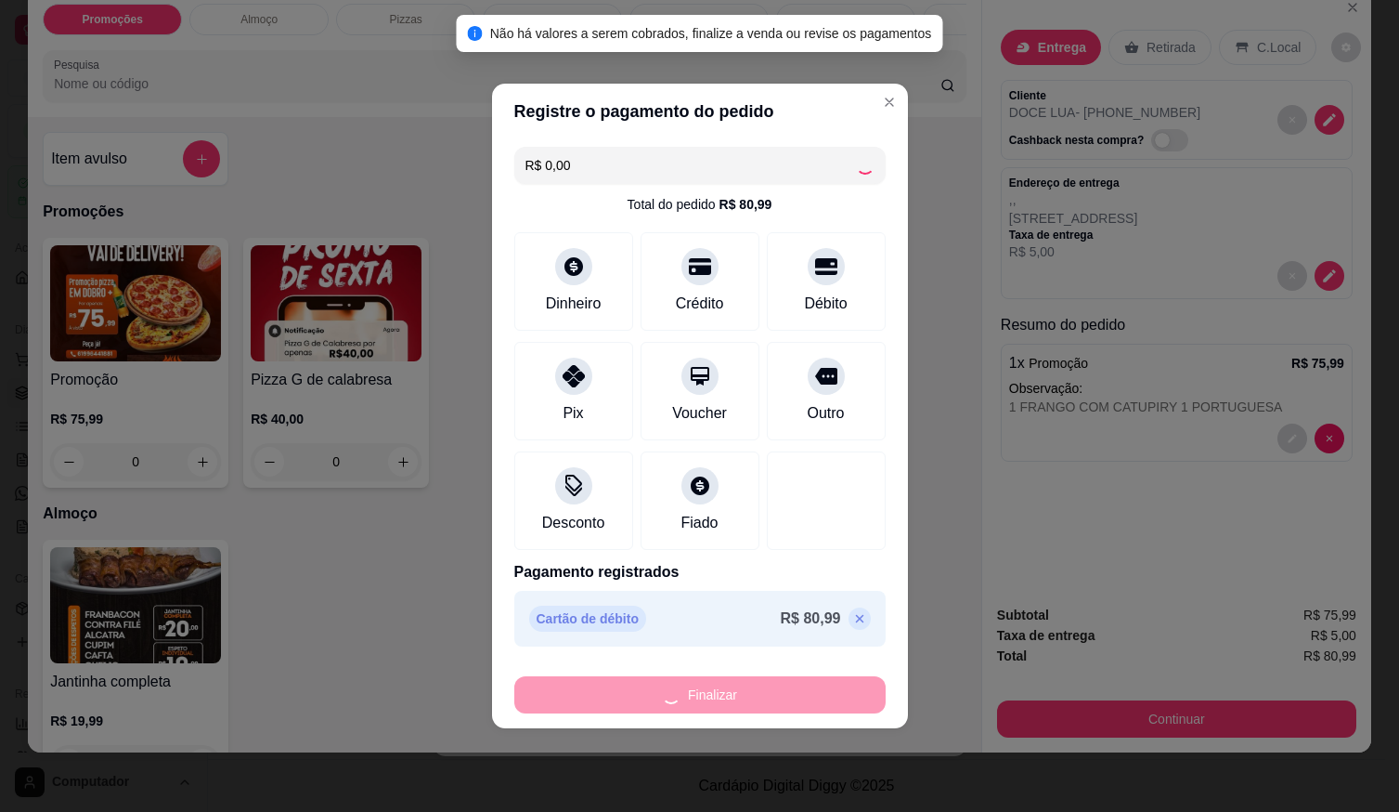
type input "-R$ 80,99"
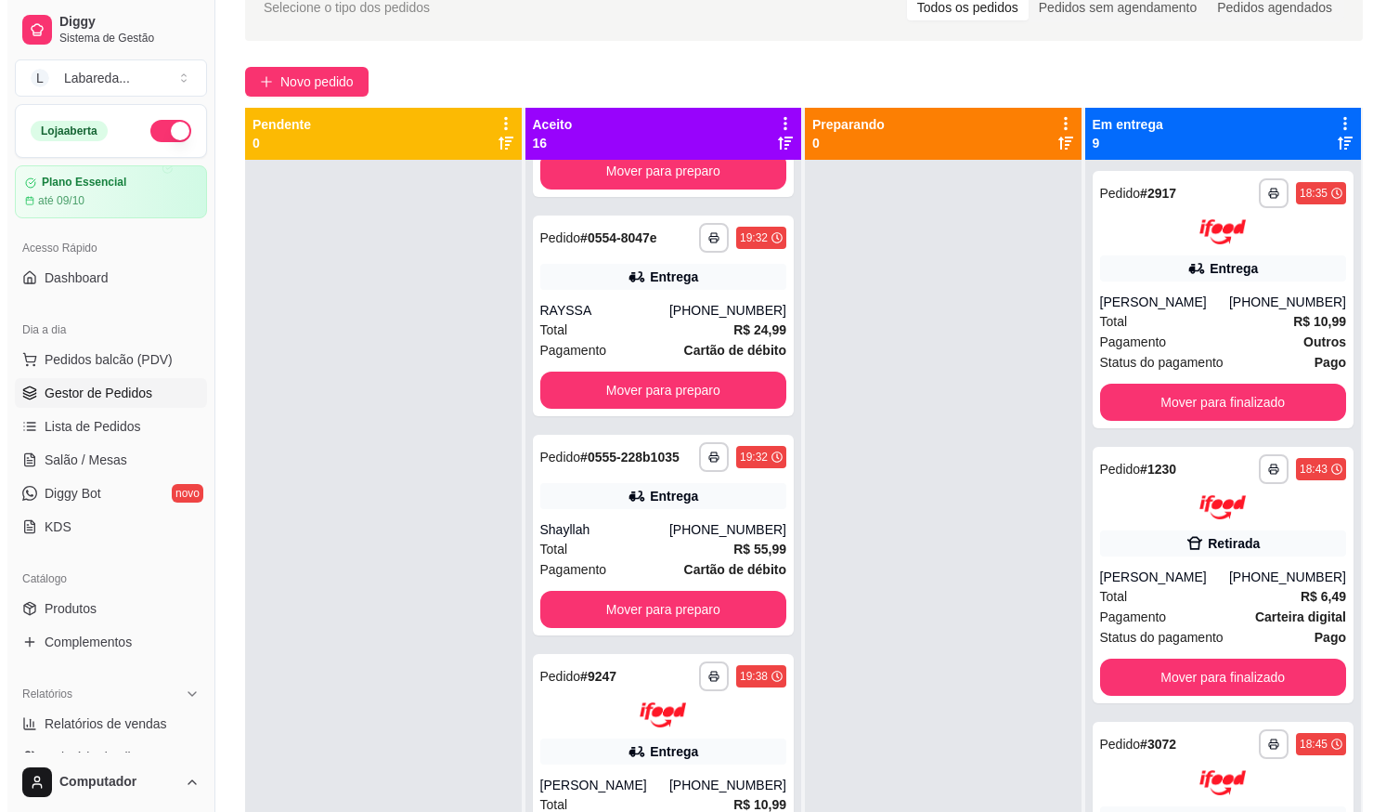
scroll to position [0, 0]
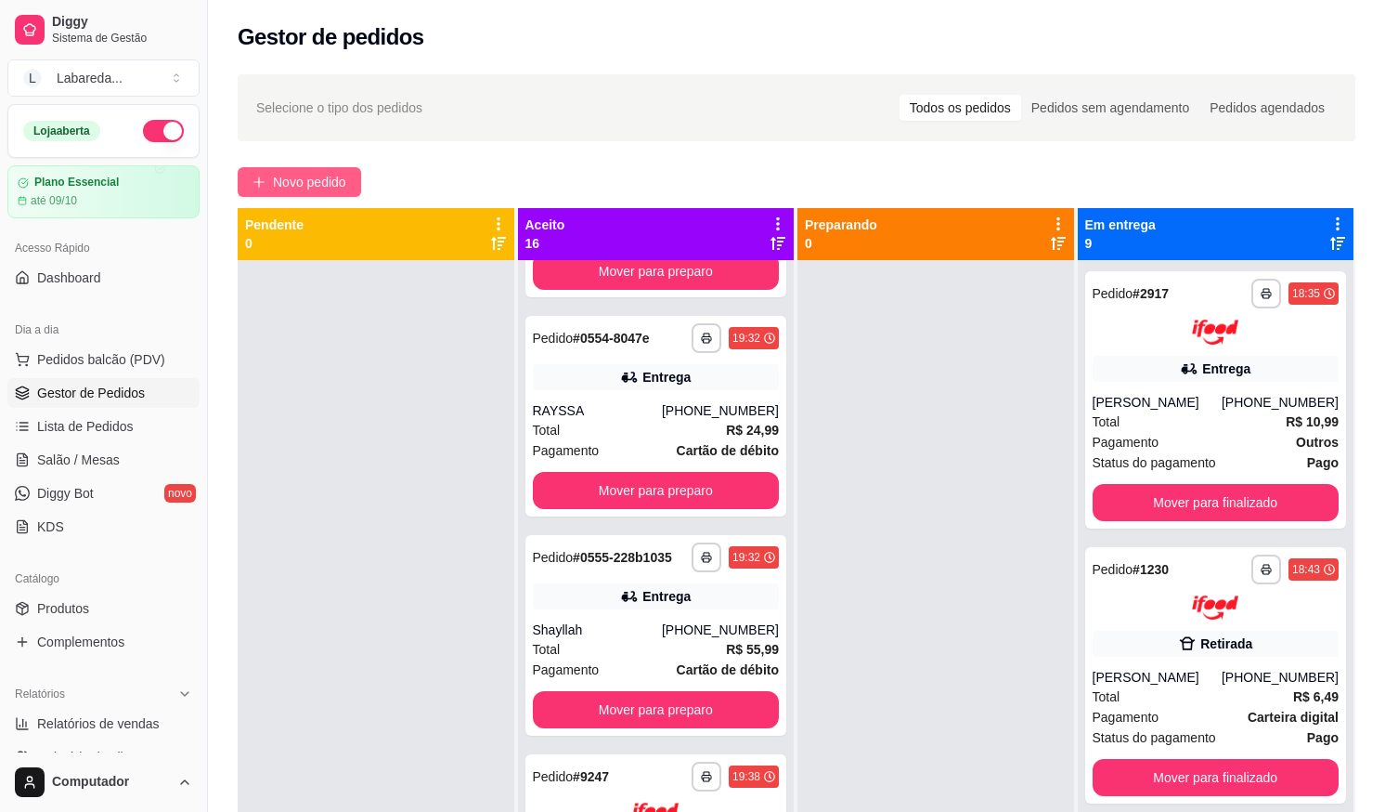
click at [327, 194] on button "Novo pedido" at bounding box center [299, 182] width 123 height 30
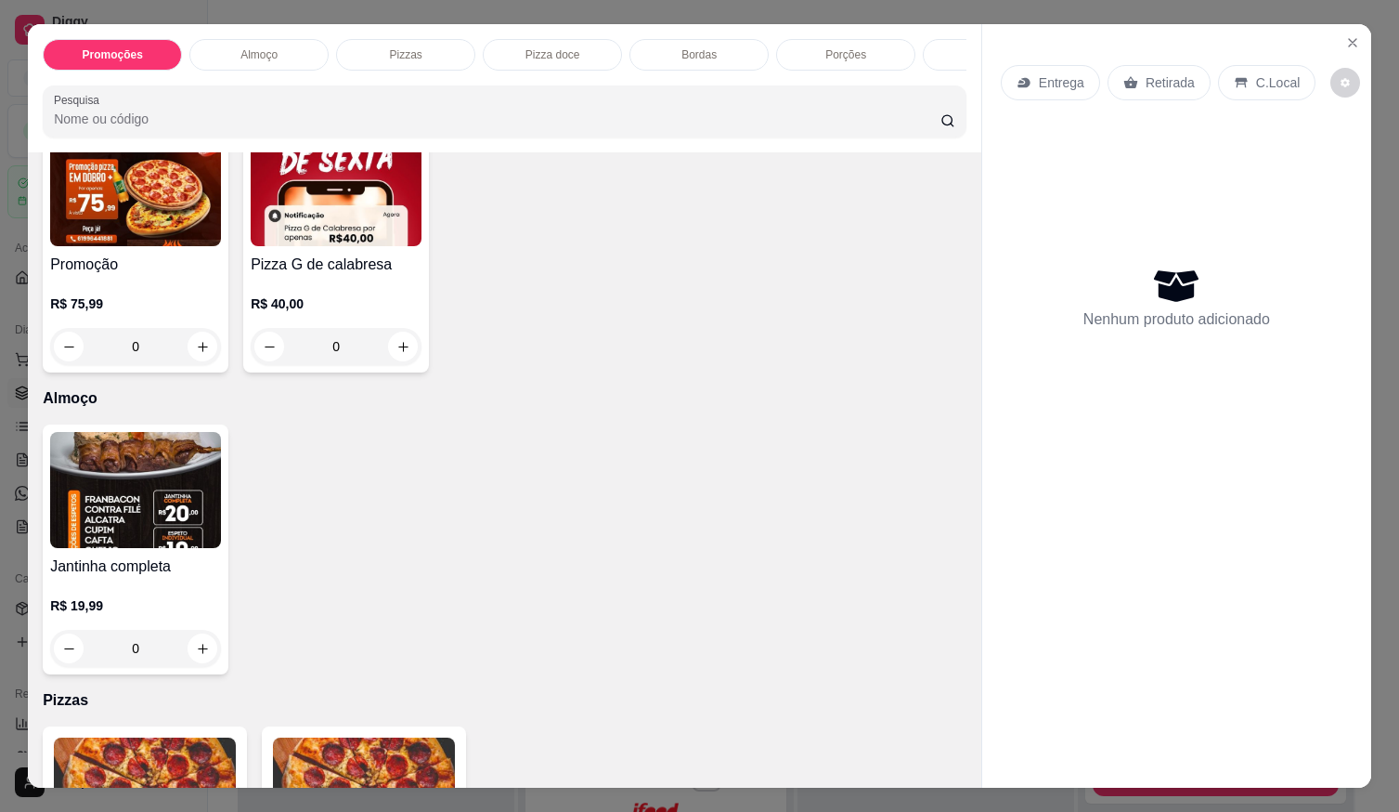
scroll to position [371, 0]
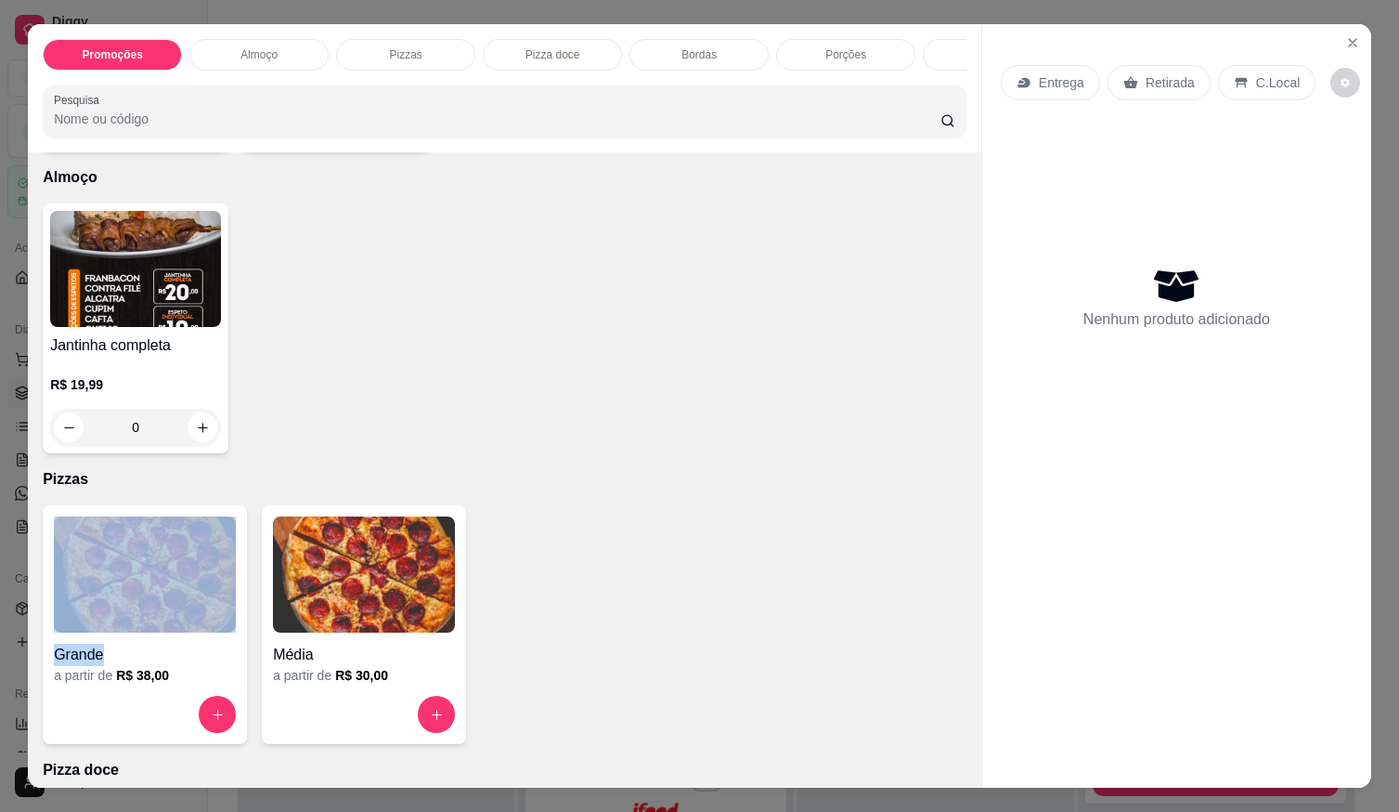
click at [168, 639] on div "Grande a partir de R$ 38,00" at bounding box center [145, 624] width 204 height 239
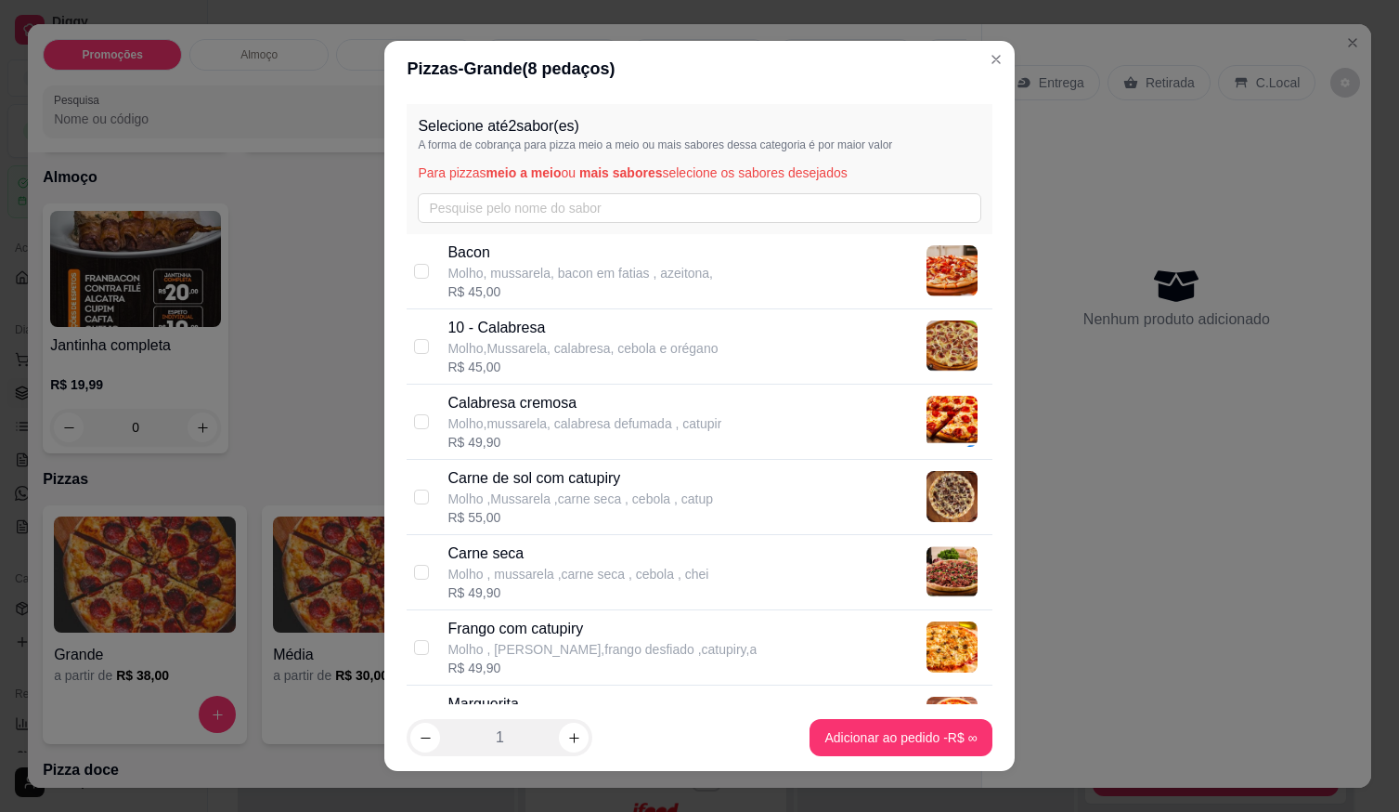
click at [514, 587] on div "R$ 49,90" at bounding box center [578, 592] width 261 height 19
checkbox input "true"
drag, startPoint x: 533, startPoint y: 654, endPoint x: 577, endPoint y: 695, distance: 59.8
click at [536, 655] on p "Molho , Mussarela,frango desfiado ,catupiry,a" at bounding box center [602, 649] width 309 height 19
checkbox input "true"
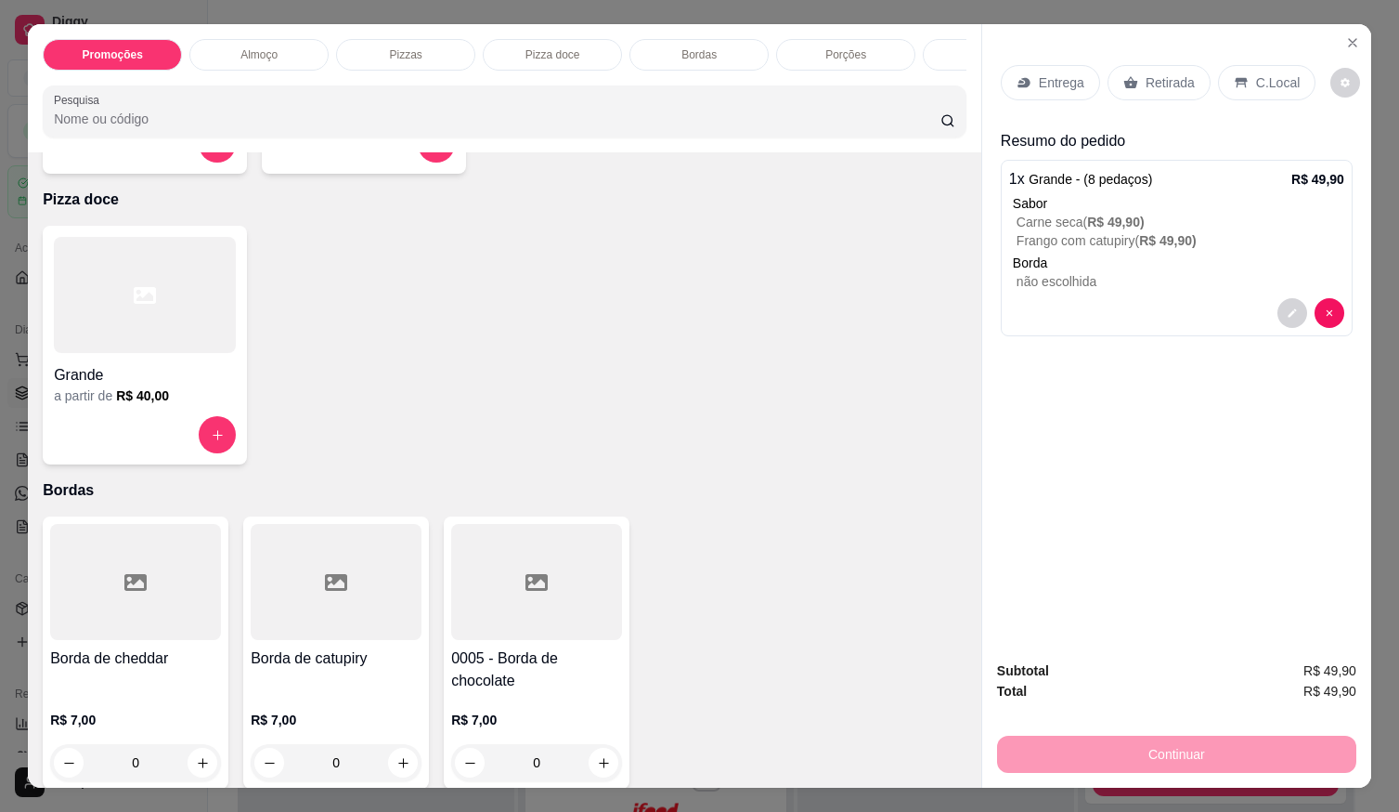
scroll to position [1207, 0]
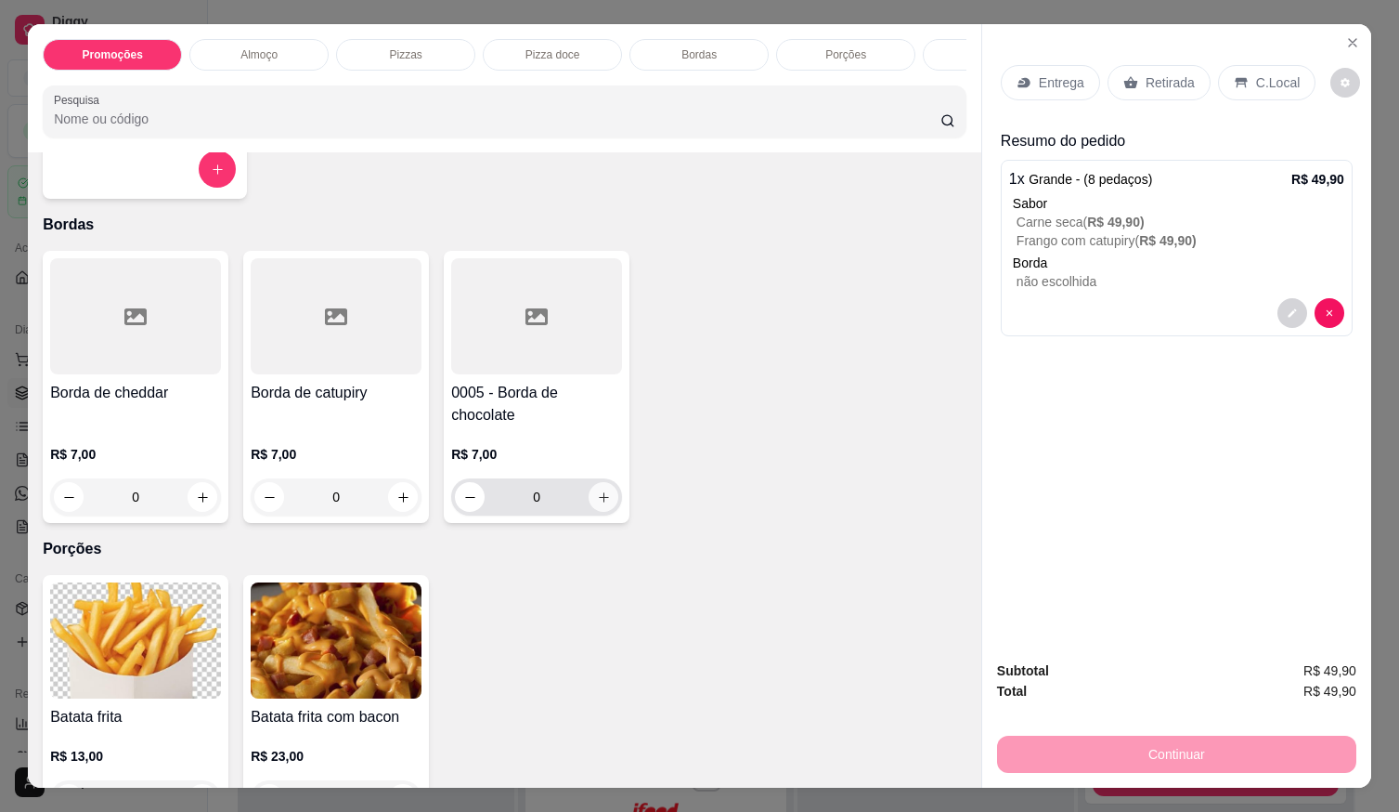
click at [597, 497] on icon "increase-product-quantity" at bounding box center [604, 497] width 14 height 14
type input "1"
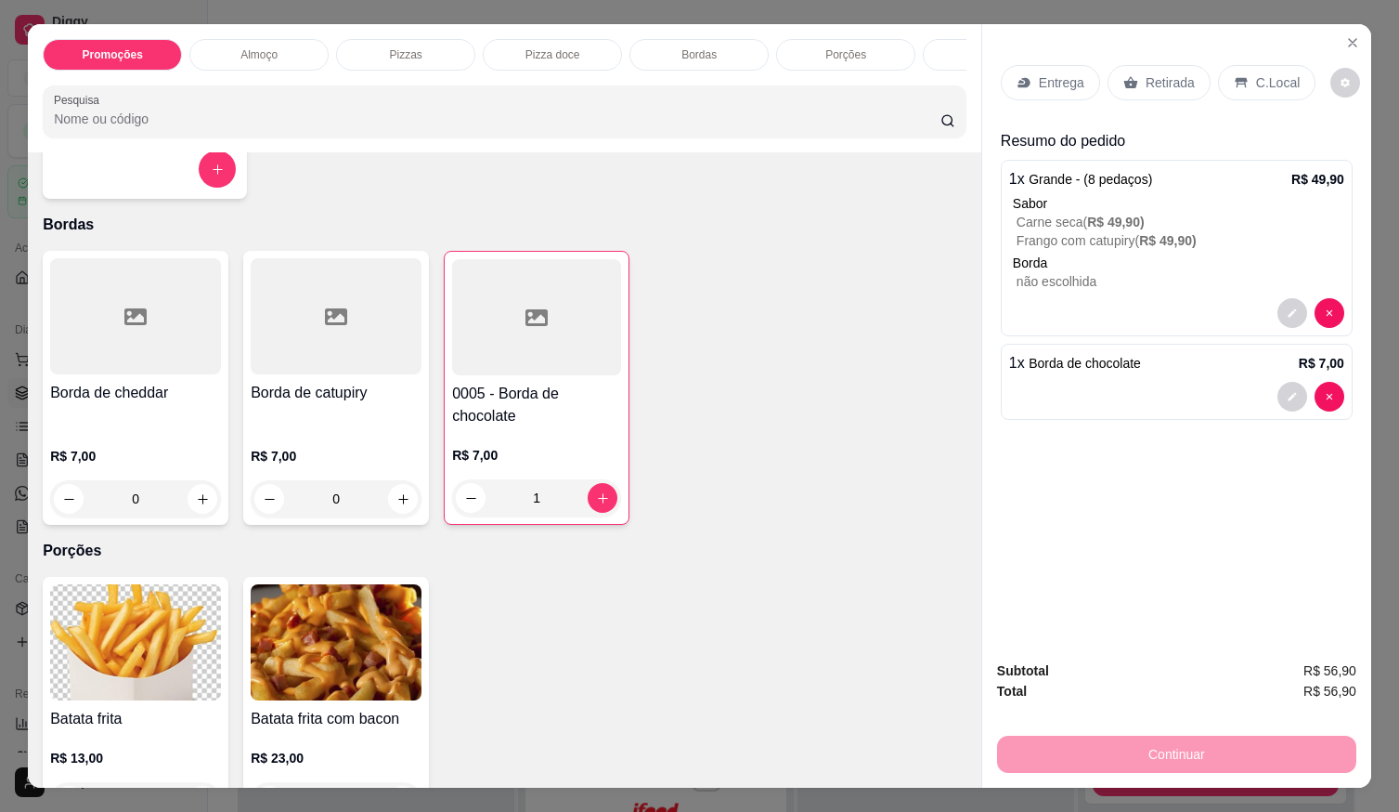
click at [1041, 86] on div "Entrega" at bounding box center [1050, 82] width 99 height 35
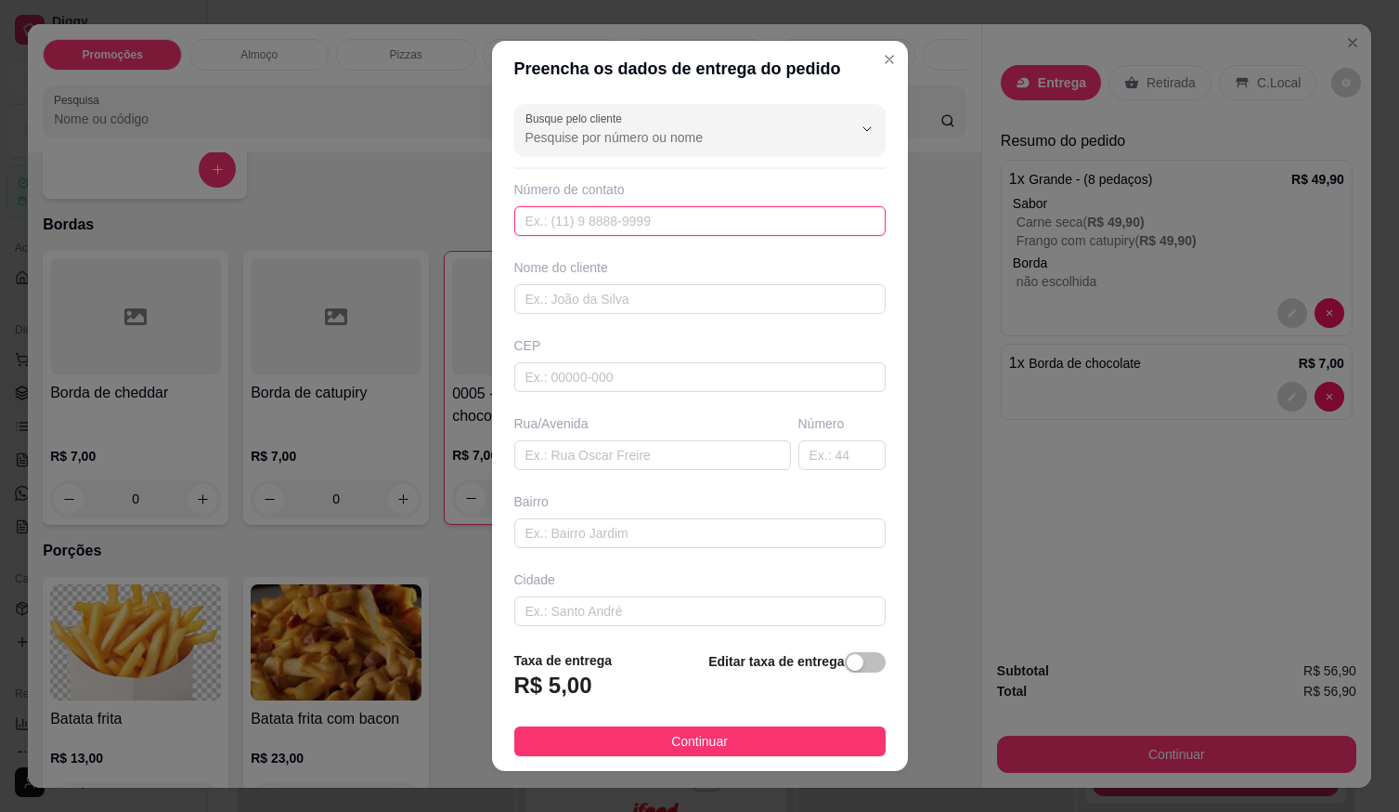
click at [585, 212] on input "text" at bounding box center [699, 221] width 371 height 30
type input "[PHONE_NUMBER]"
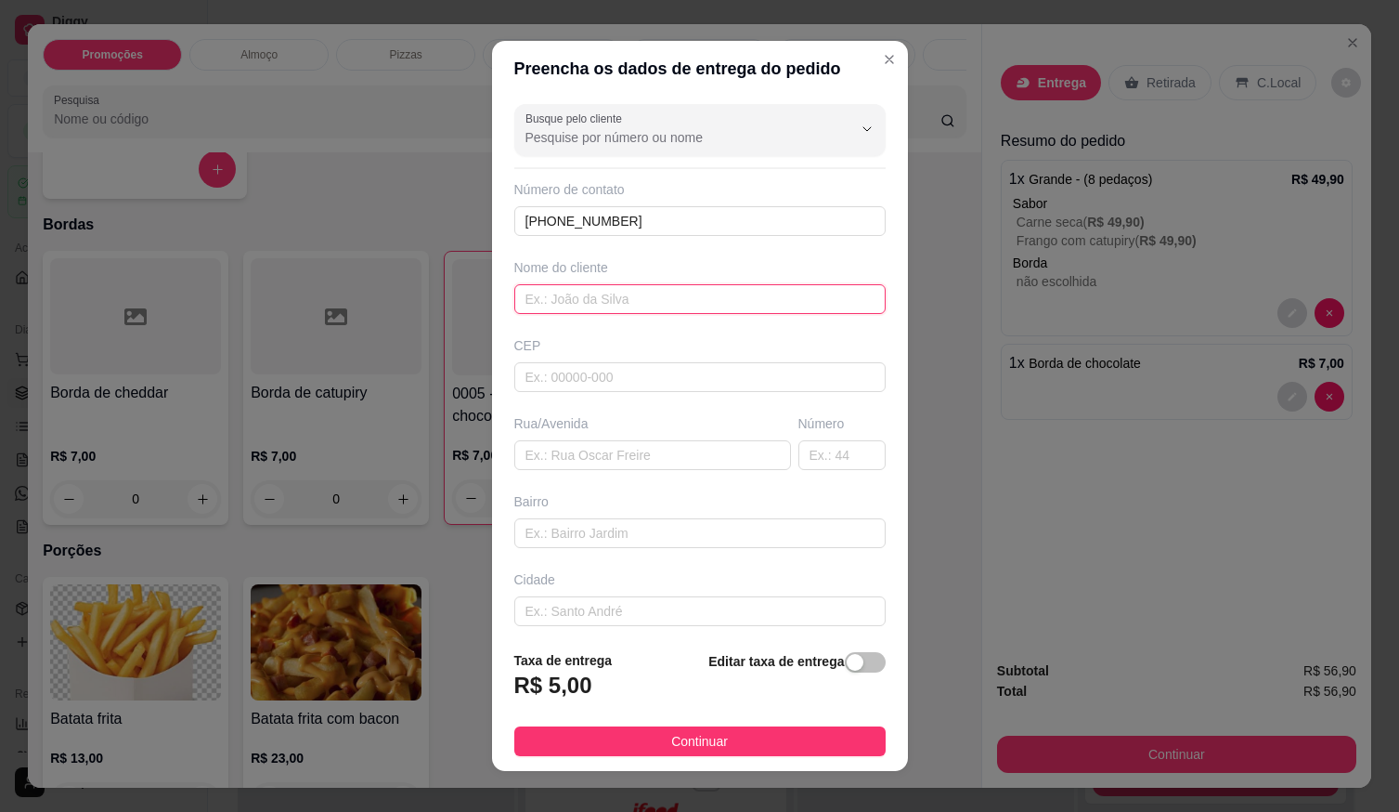
click at [581, 308] on input "text" at bounding box center [699, 299] width 371 height 30
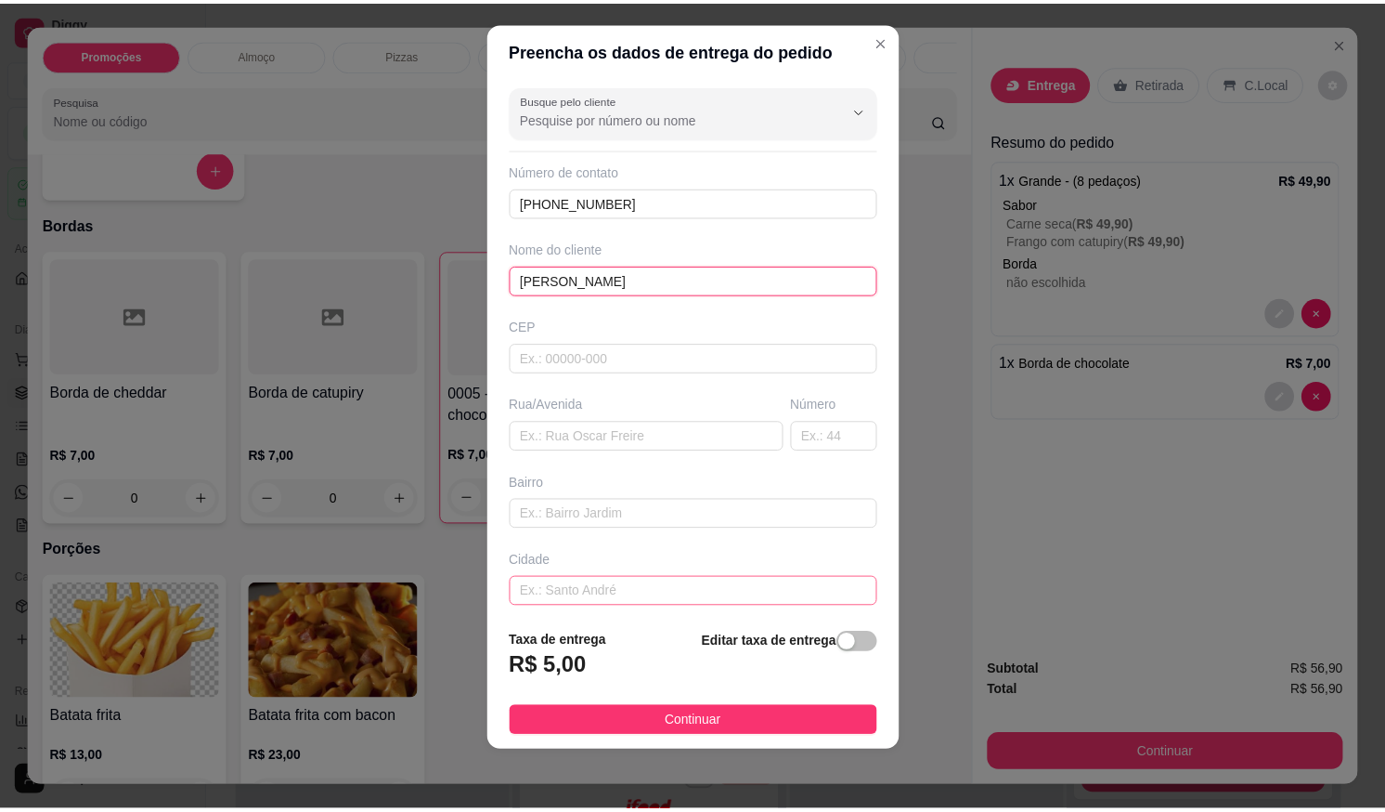
scroll to position [86, 0]
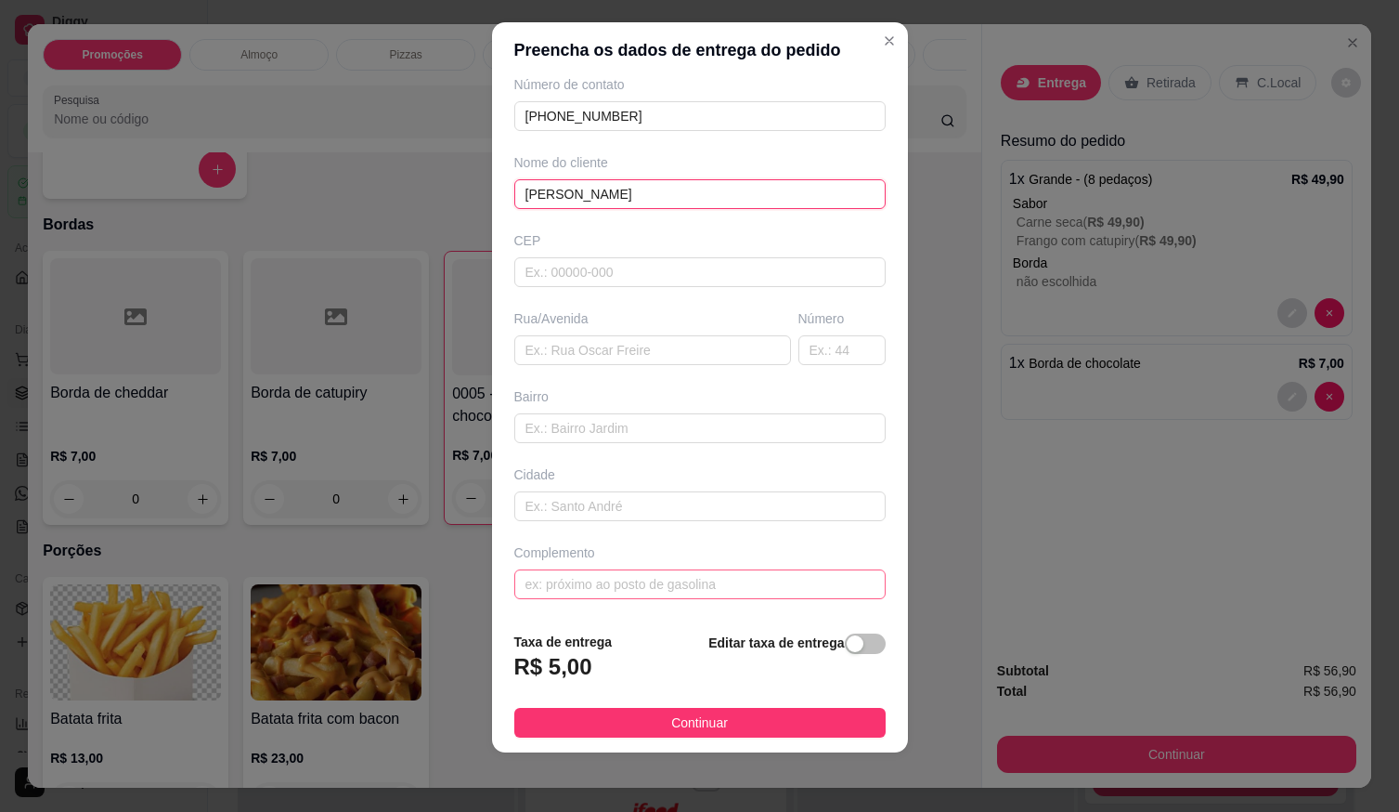
type input "[PERSON_NAME]"
click at [637, 581] on input "text" at bounding box center [699, 584] width 371 height 30
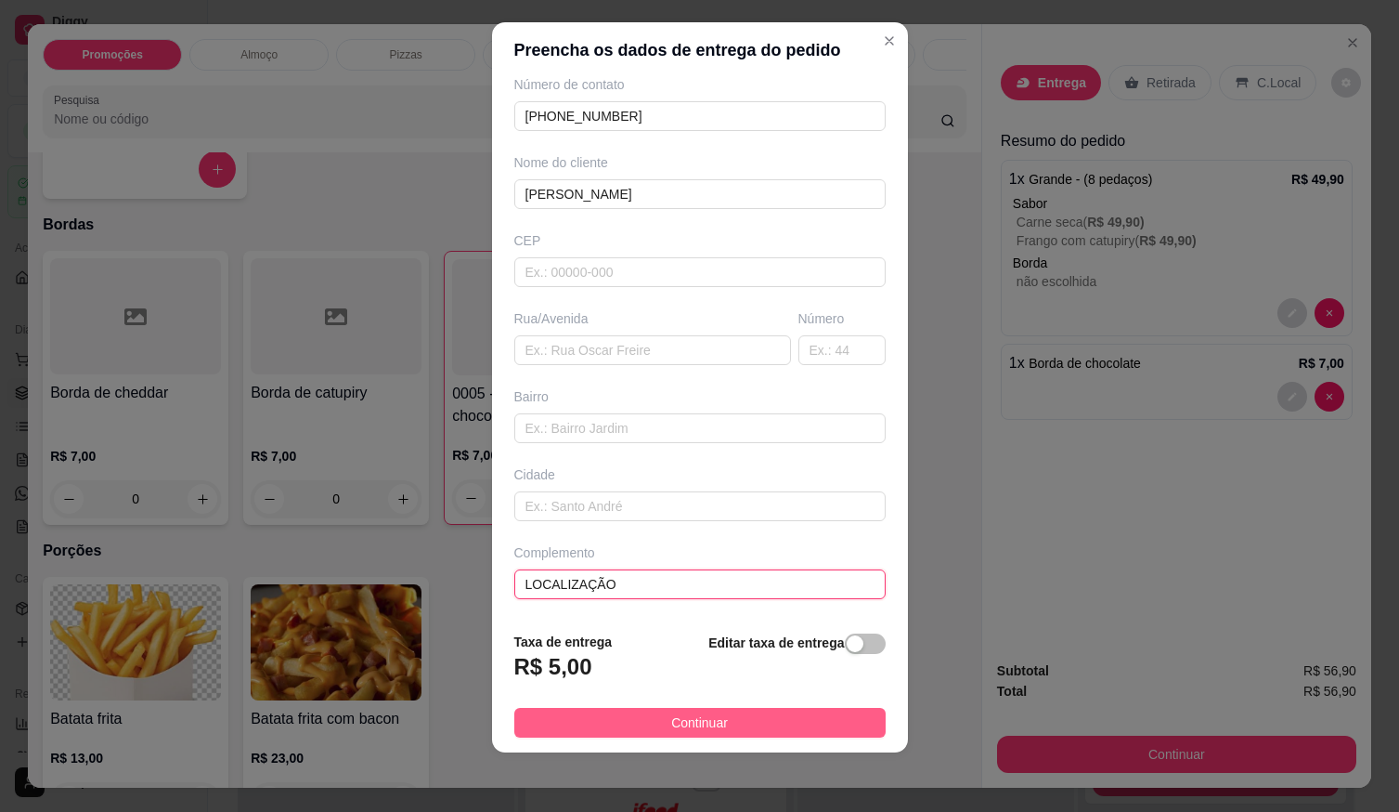
type input "LOCALIZAÇÃO"
drag, startPoint x: 710, startPoint y: 717, endPoint x: 871, endPoint y: 749, distance: 163.9
click at [712, 717] on span "Continuar" at bounding box center [699, 722] width 57 height 20
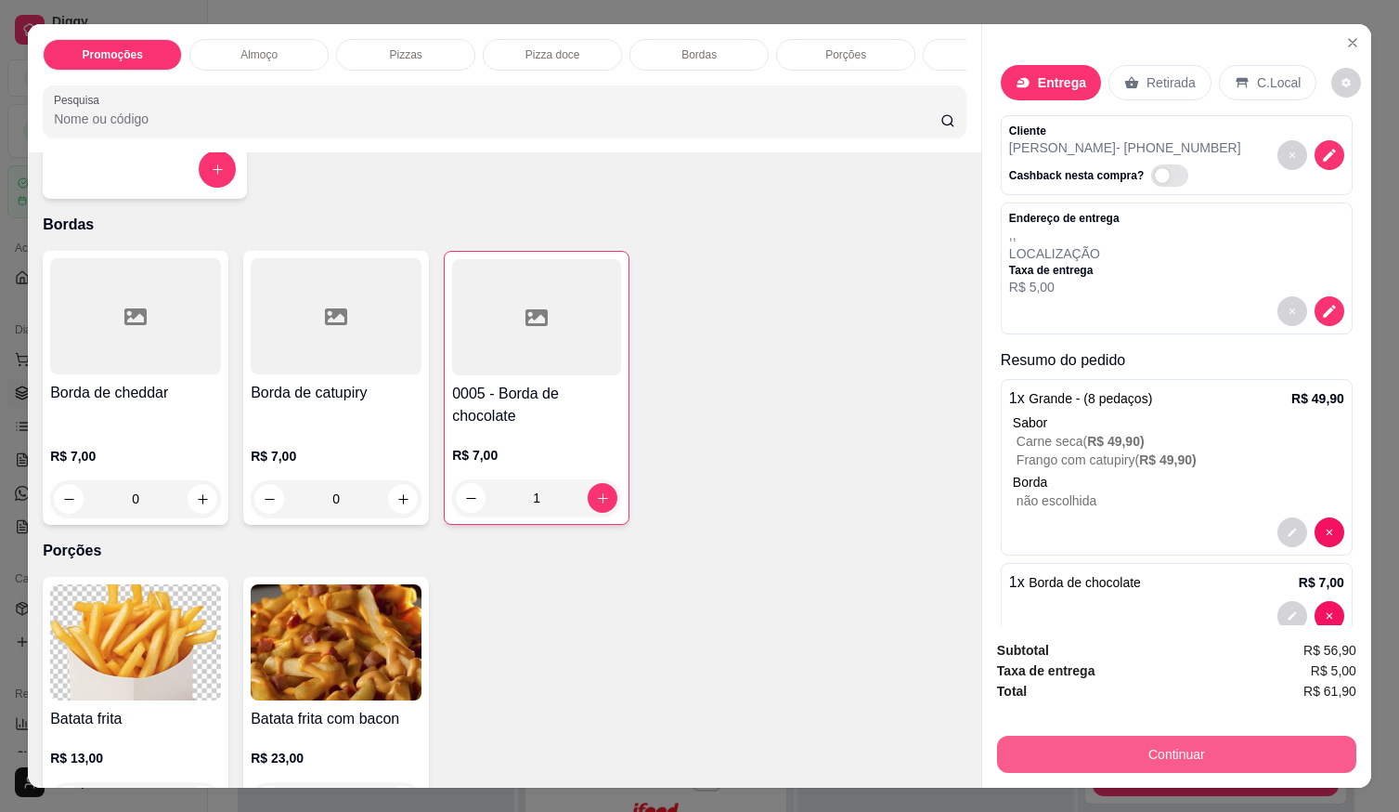
click at [1099, 747] on button "Continuar" at bounding box center [1176, 753] width 359 height 37
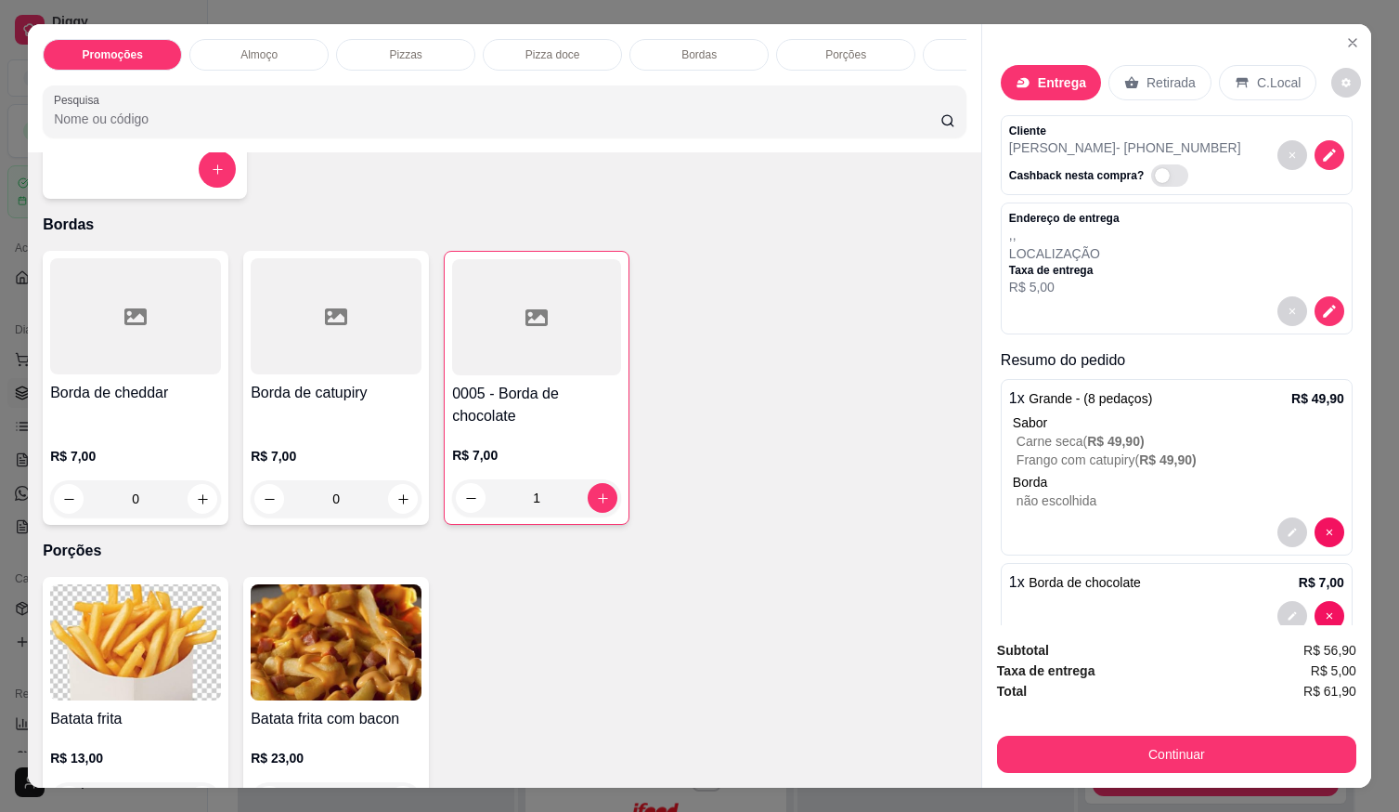
click at [809, 348] on div "Débito" at bounding box center [825, 335] width 131 height 109
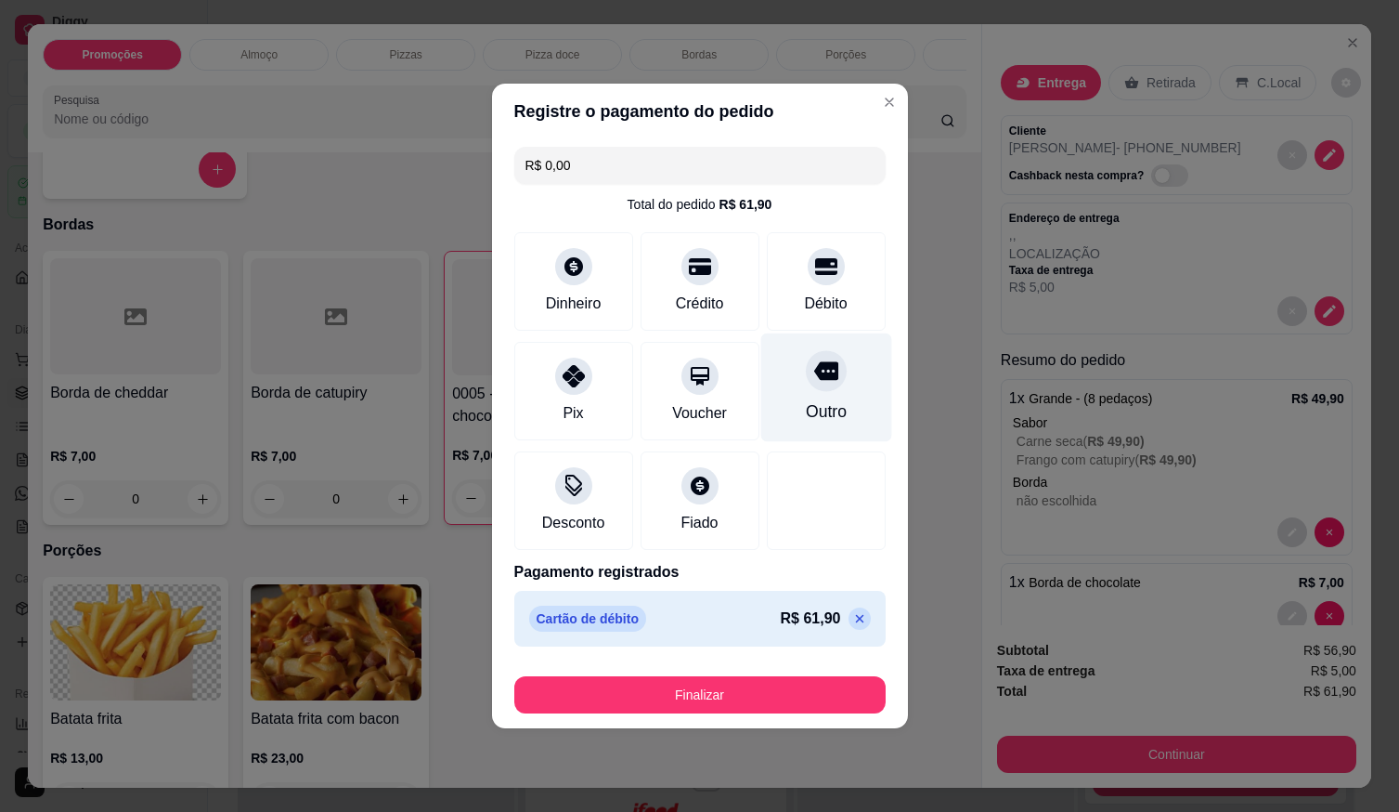
type input "R$ 0,00"
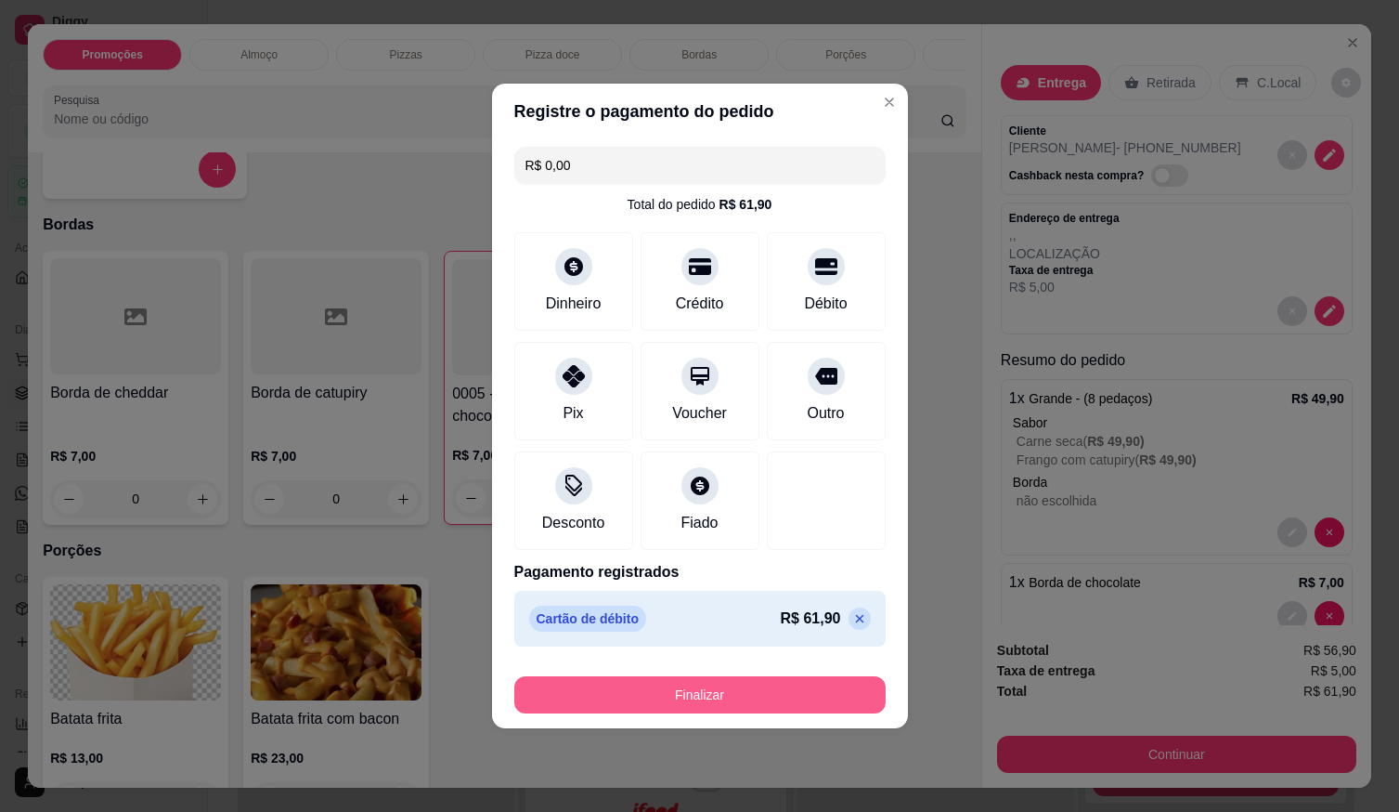
click at [768, 705] on button "Finalizar" at bounding box center [699, 694] width 371 height 37
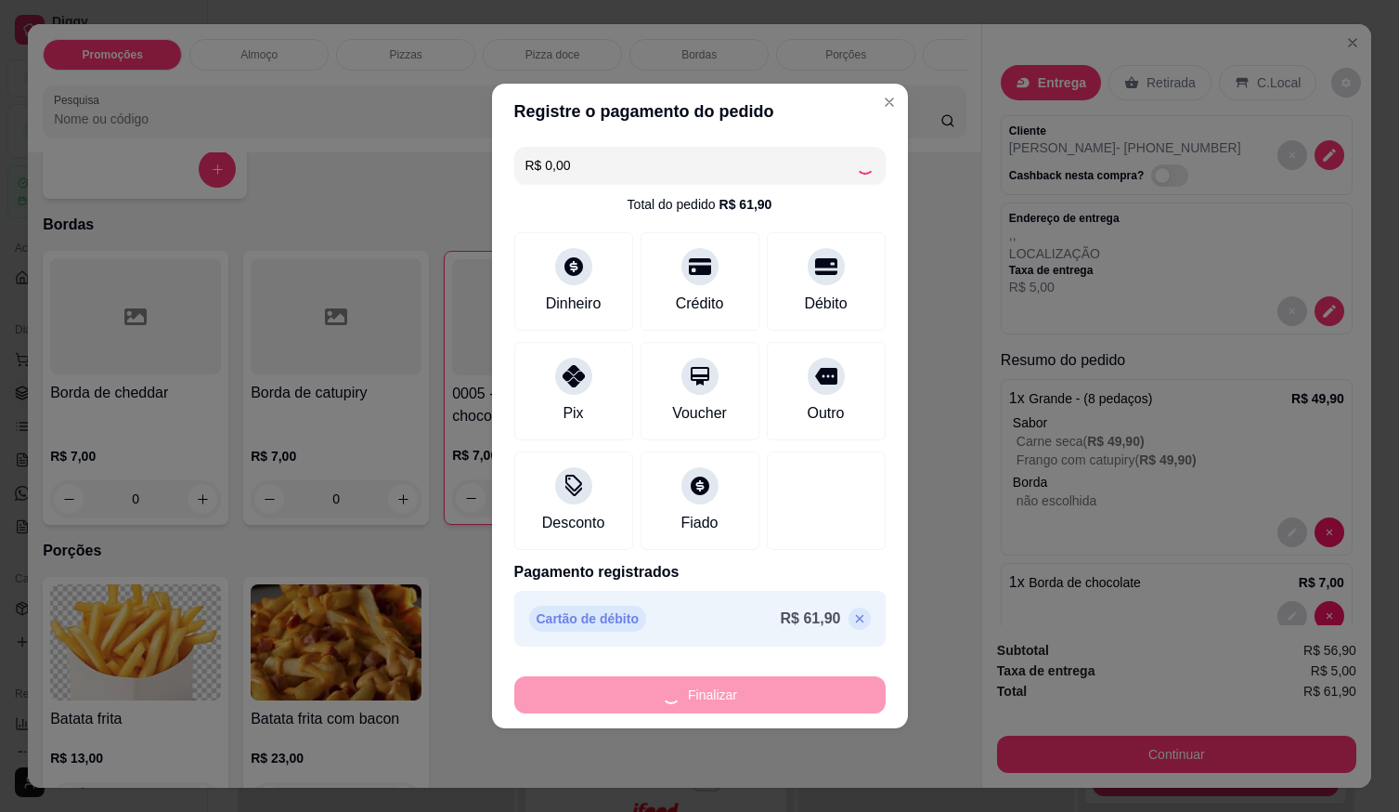
type input "0"
type input "-R$ 61,90"
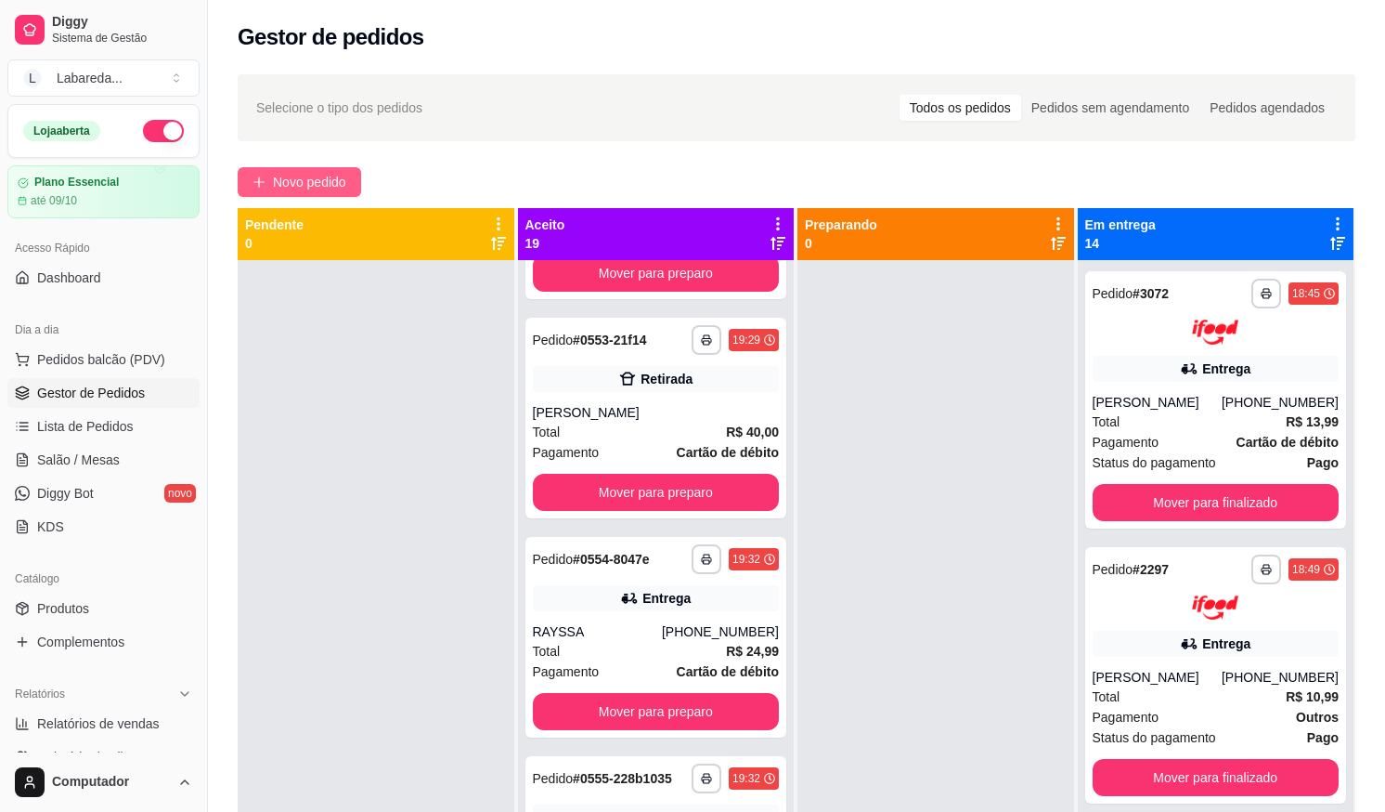
click at [326, 173] on span "Novo pedido" at bounding box center [309, 182] width 73 height 20
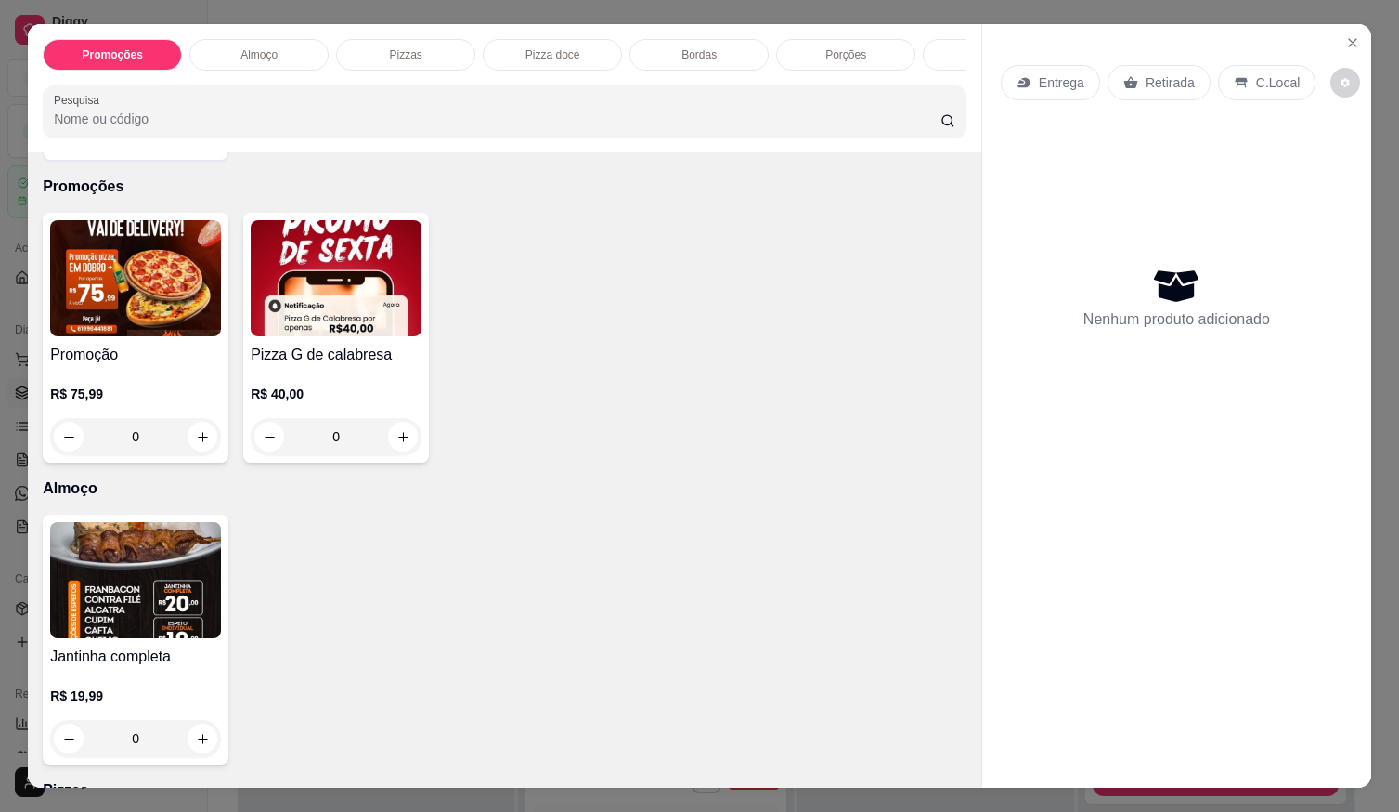
scroll to position [186, 0]
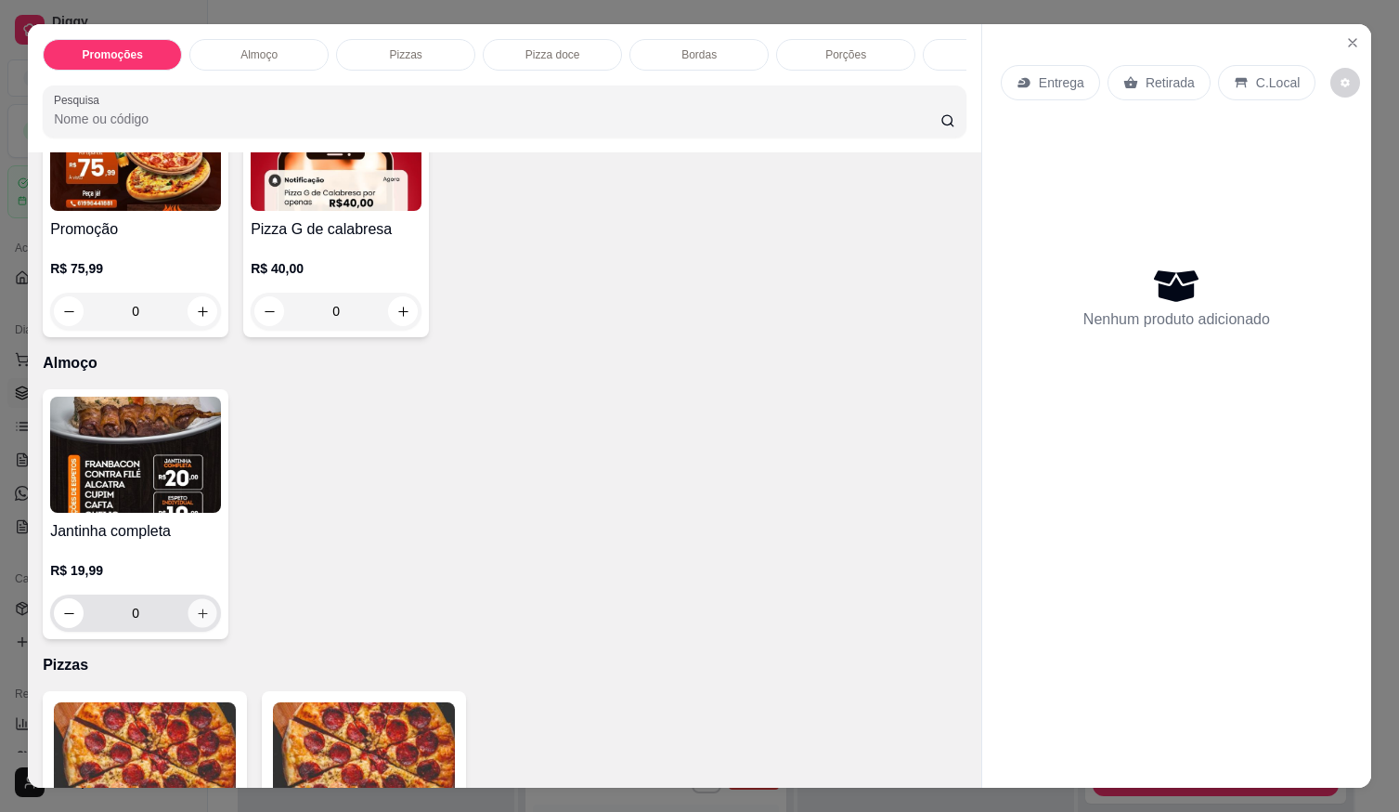
click at [196, 620] on icon "increase-product-quantity" at bounding box center [203, 613] width 14 height 14
type input "1"
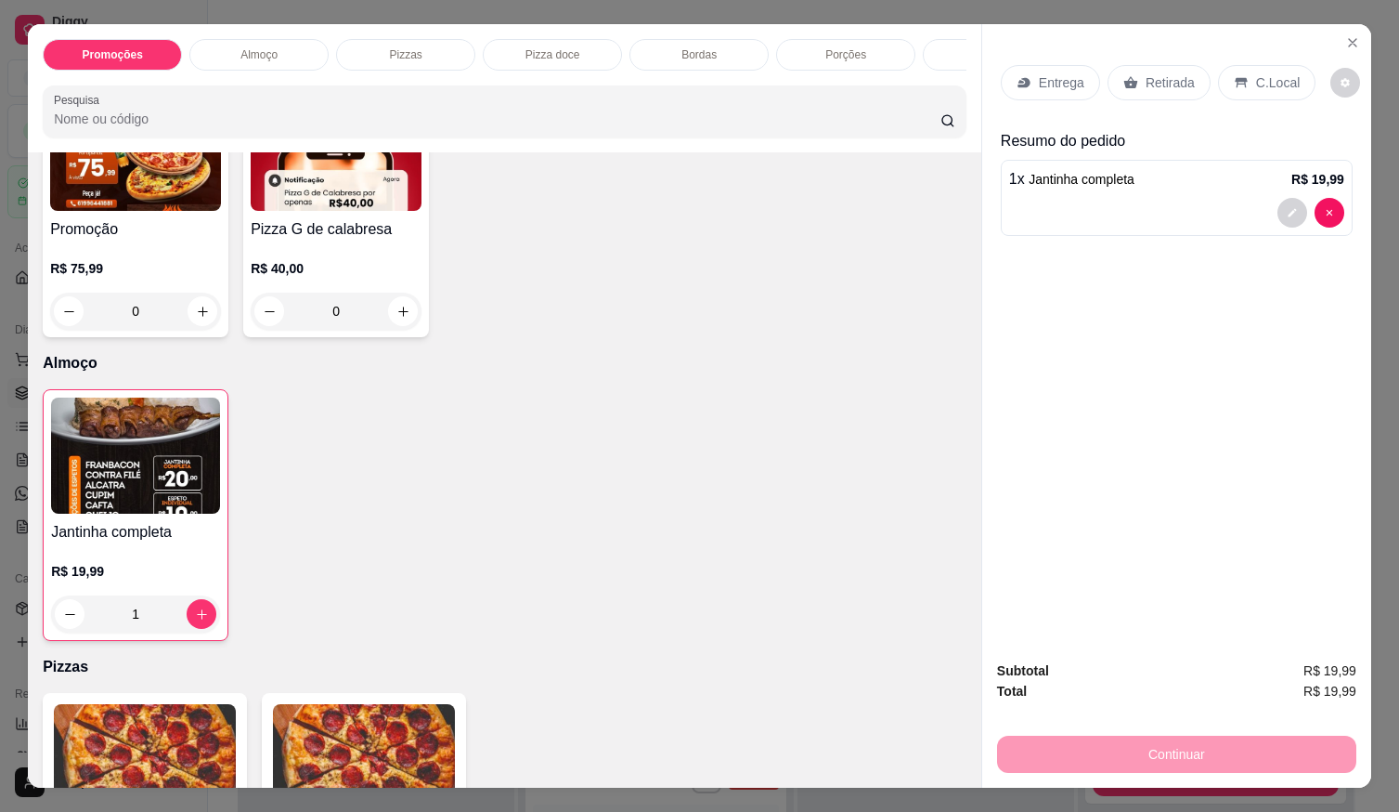
click at [1060, 82] on p "Entrega" at bounding box center [1061, 82] width 45 height 19
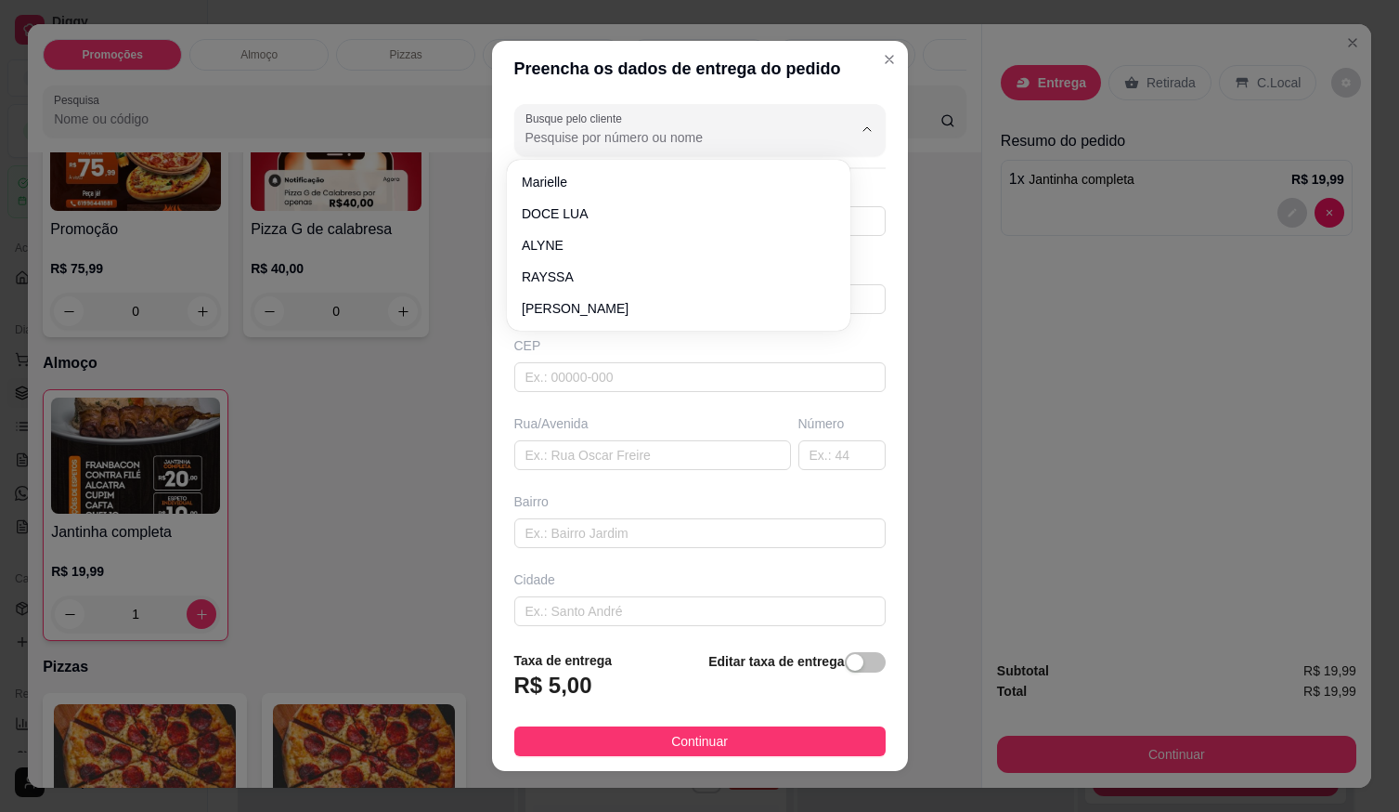
click at [725, 135] on input "Busque pelo cliente" at bounding box center [674, 137] width 297 height 19
type input "GUST"
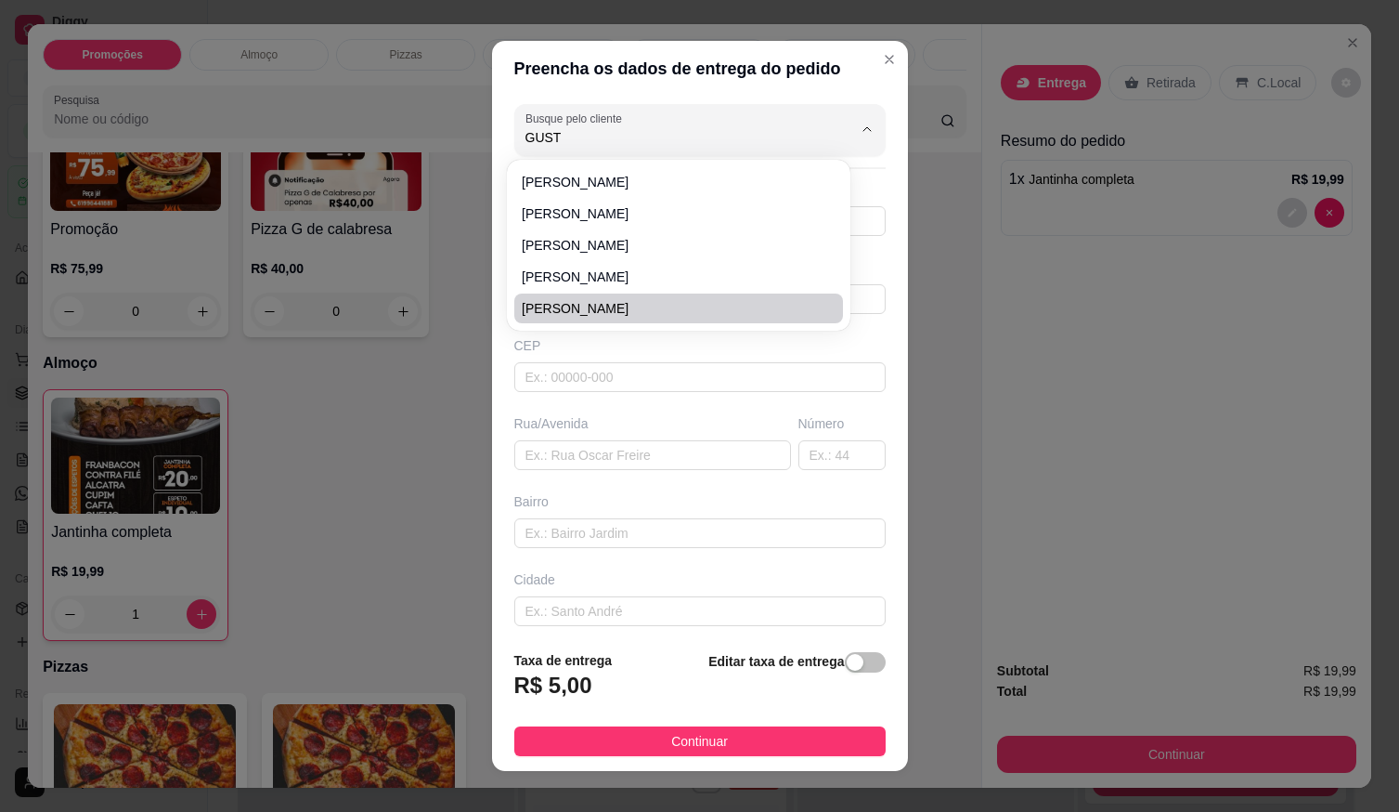
click at [421, 409] on div "Preencha os dados de entrega do pedido Busque pelo cliente GUST Número de conta…" at bounding box center [699, 406] width 1399 height 812
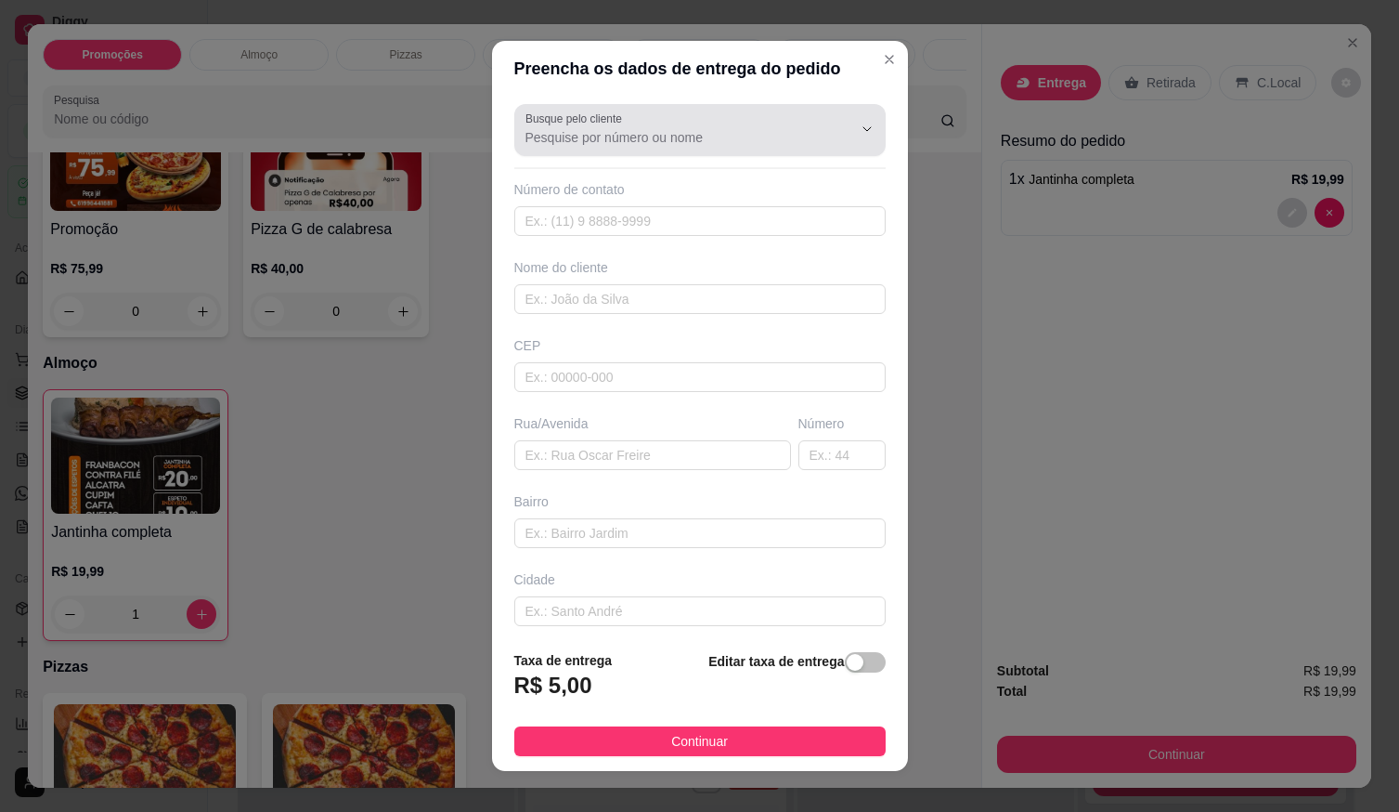
click at [630, 149] on div "Busque pelo cliente" at bounding box center [699, 130] width 371 height 52
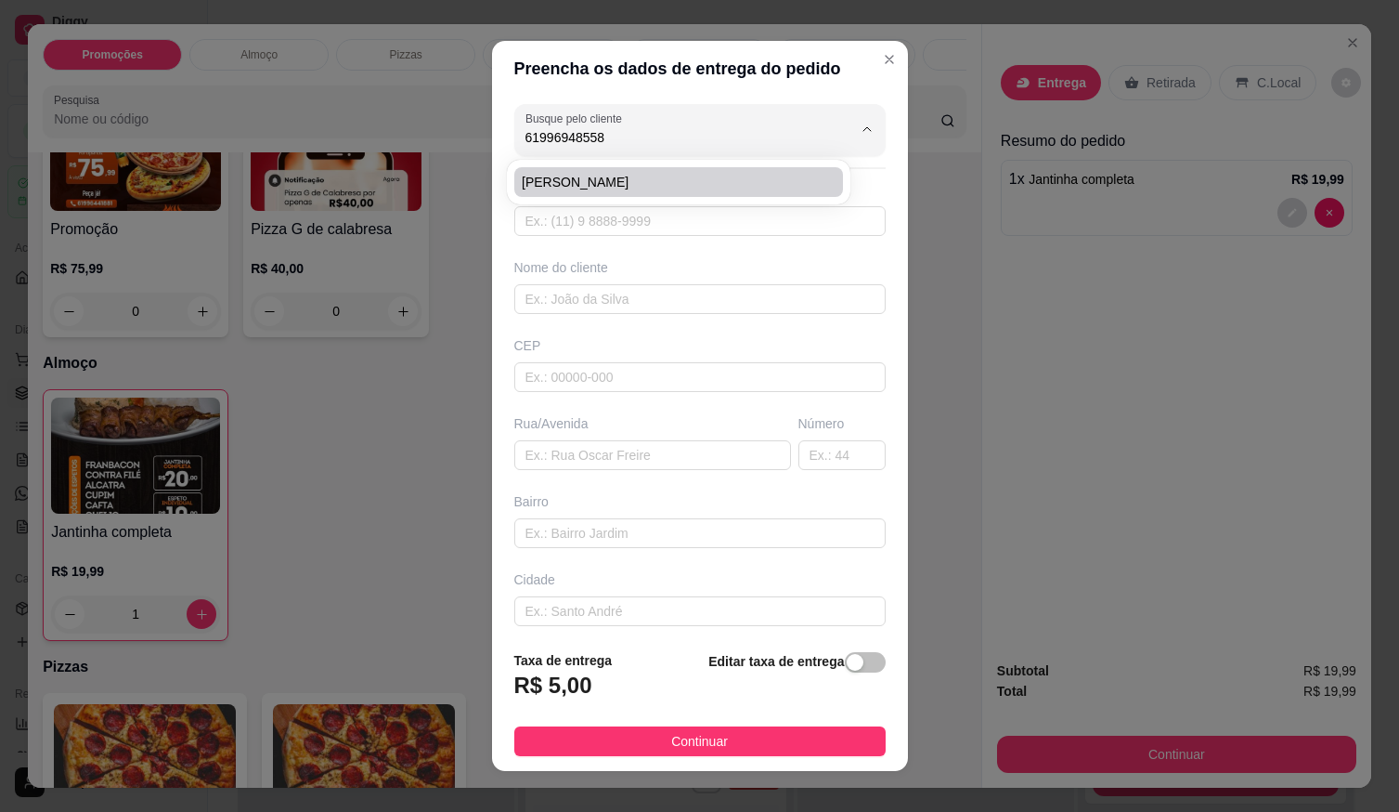
click at [596, 187] on span "[PERSON_NAME]" at bounding box center [669, 182] width 295 height 19
type input "[PERSON_NAME]"
type input "61996948558"
type input "[PERSON_NAME]"
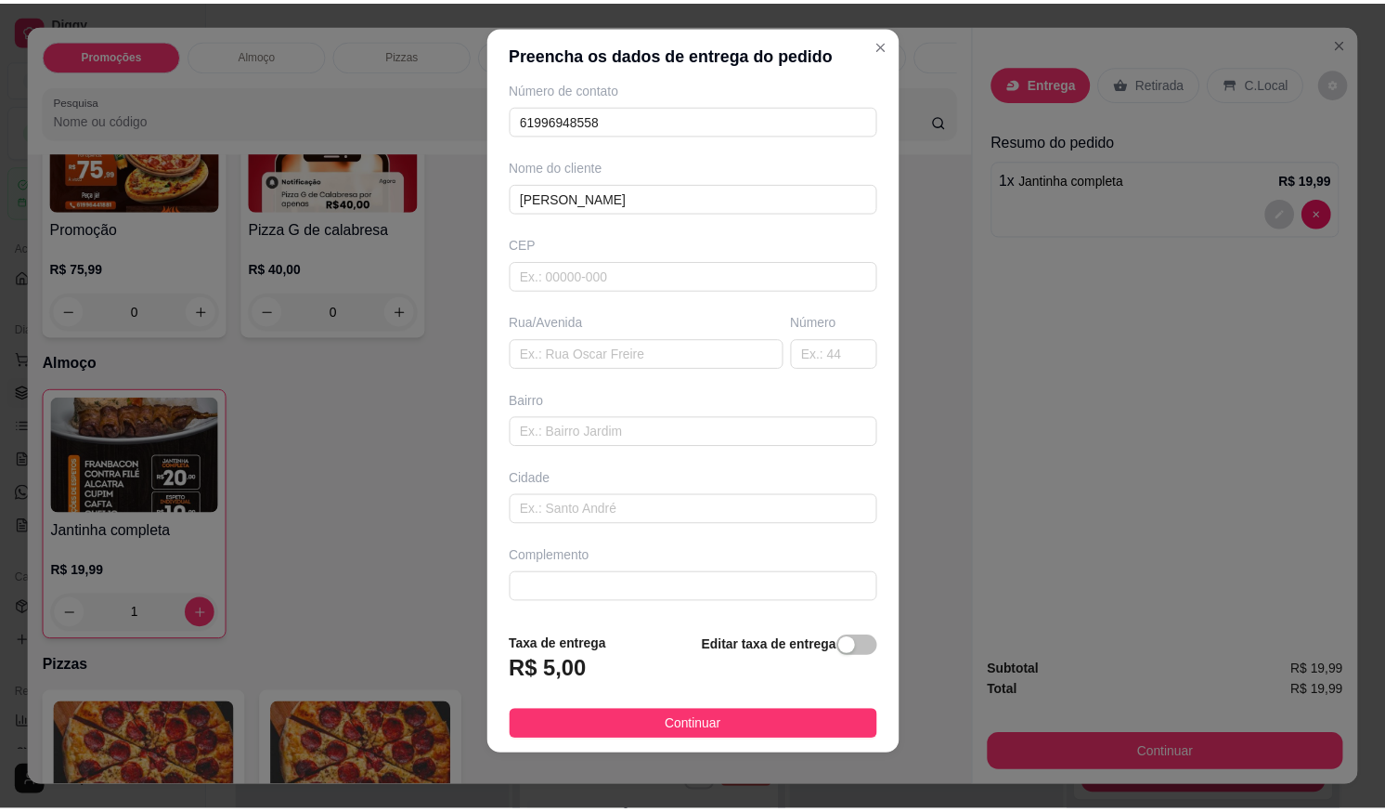
scroll to position [19, 0]
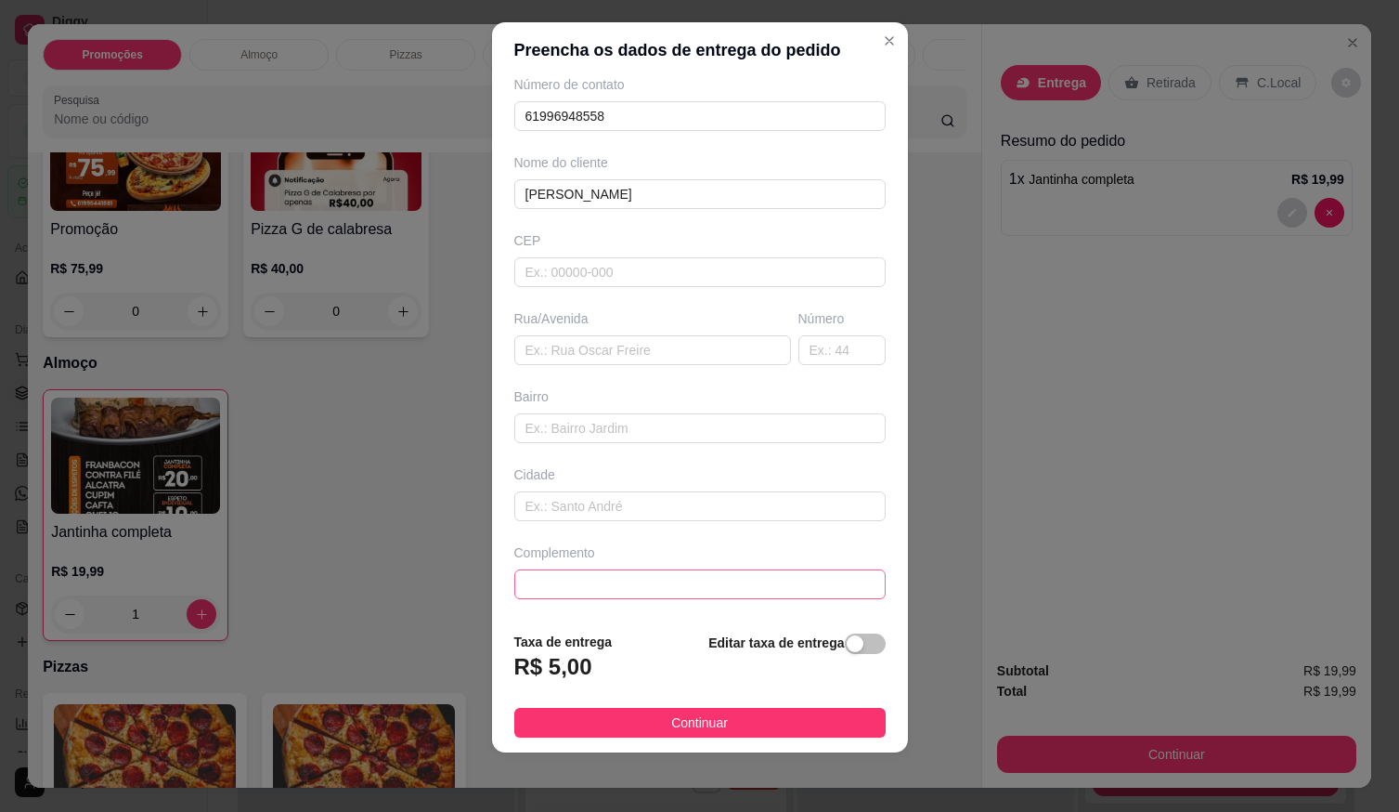
type input "[PERSON_NAME]"
click at [701, 592] on input "text" at bounding box center [699, 584] width 371 height 30
type input "LOCALIZAÇÃO"
click at [689, 728] on span "Continuar" at bounding box center [699, 722] width 57 height 20
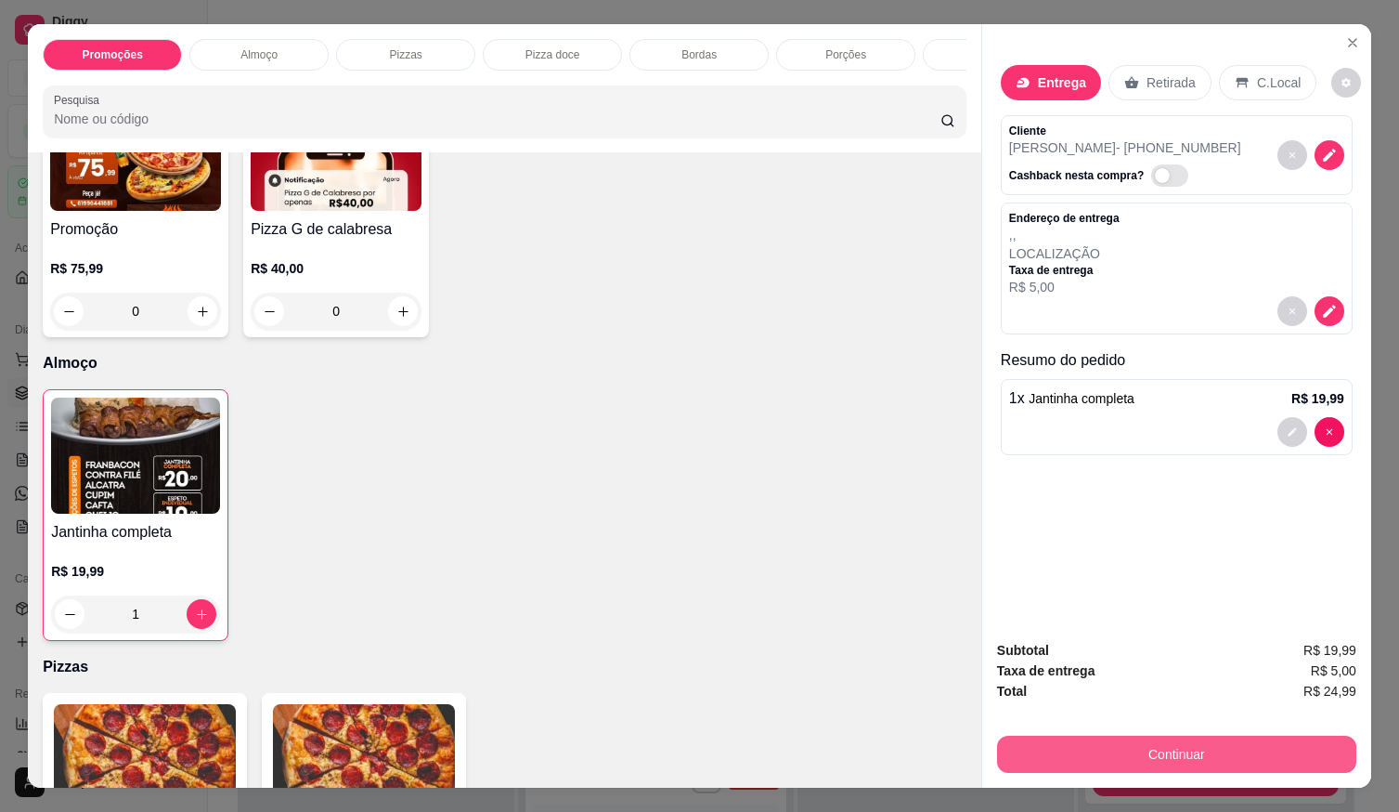
click at [1176, 747] on button "Continuar" at bounding box center [1176, 753] width 359 height 37
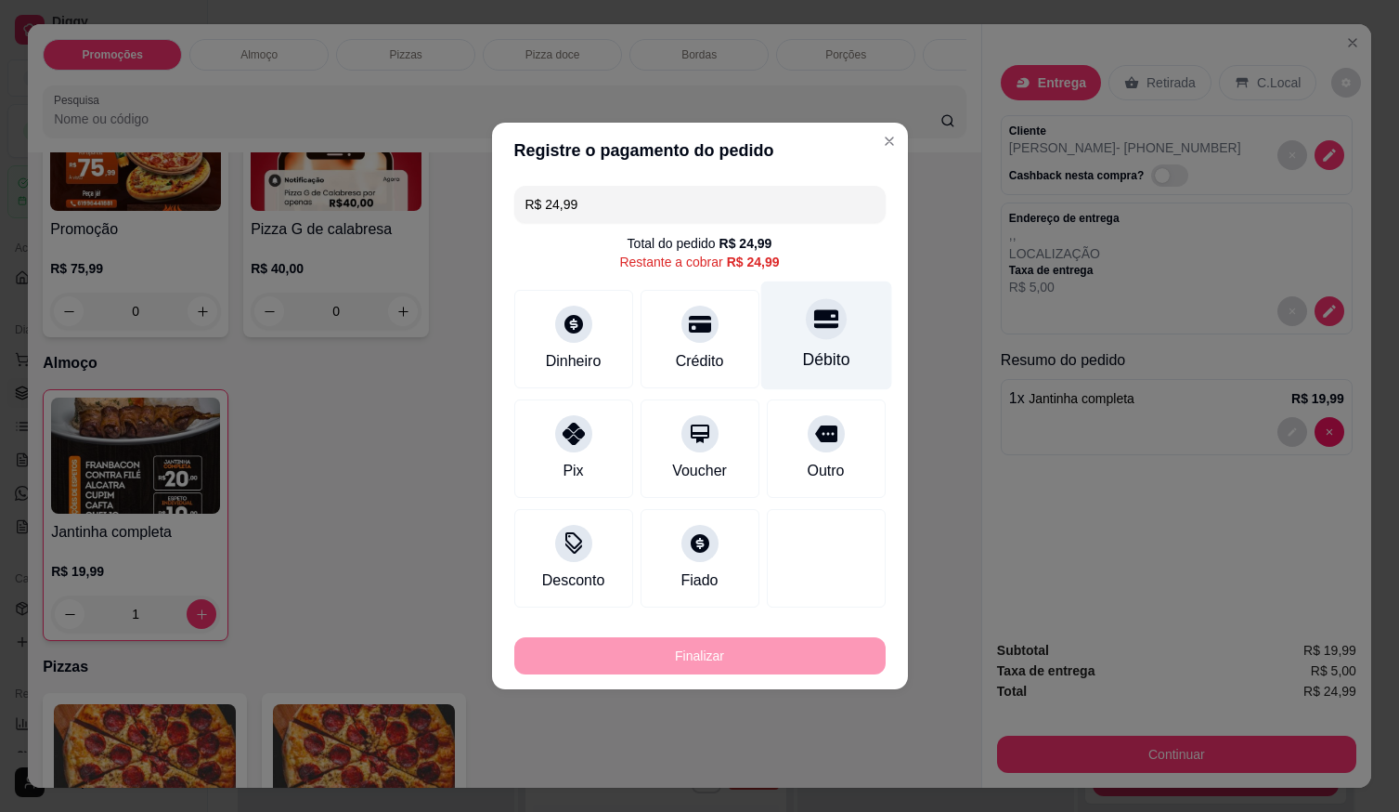
click at [826, 333] on div at bounding box center [826, 318] width 41 height 41
type input "R$ 0,00"
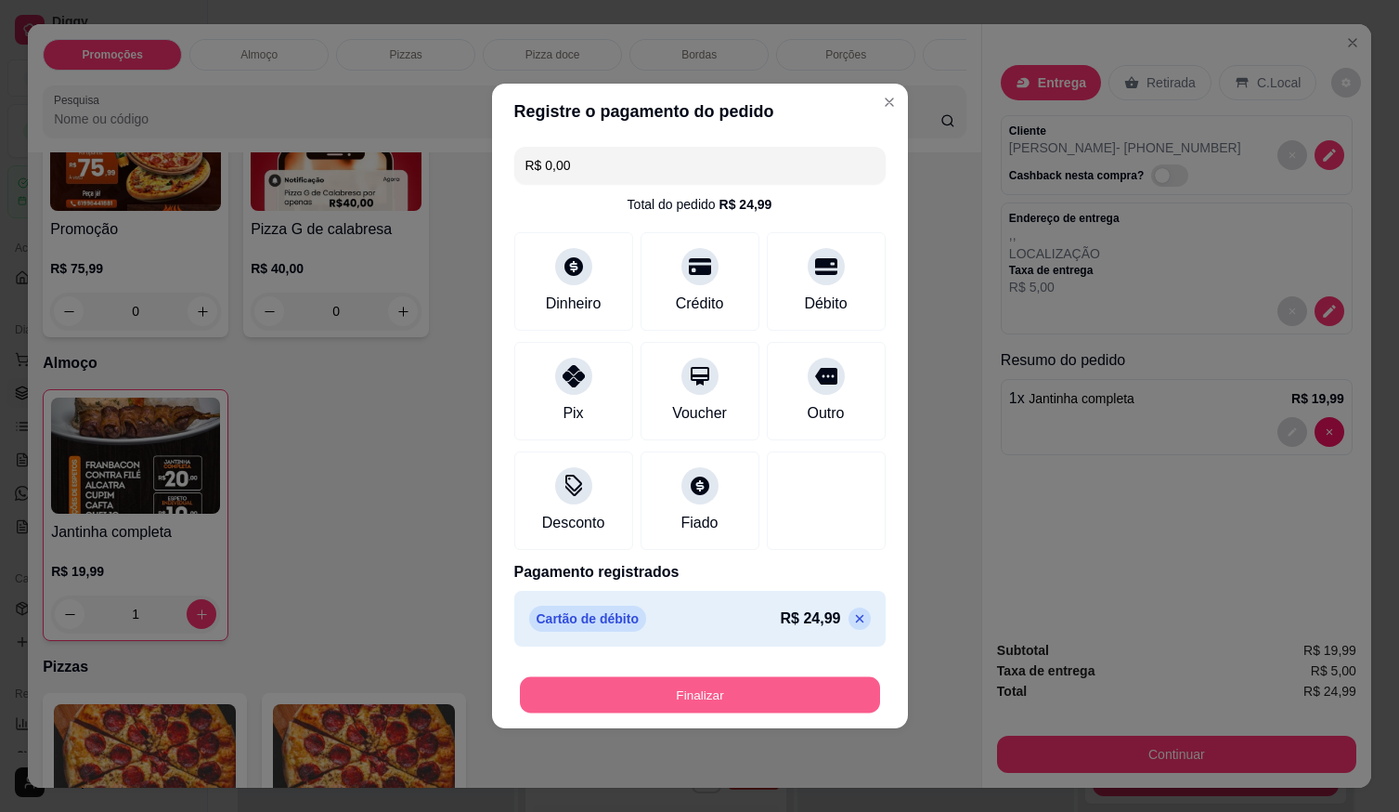
click at [827, 687] on button "Finalizar" at bounding box center [700, 695] width 360 height 36
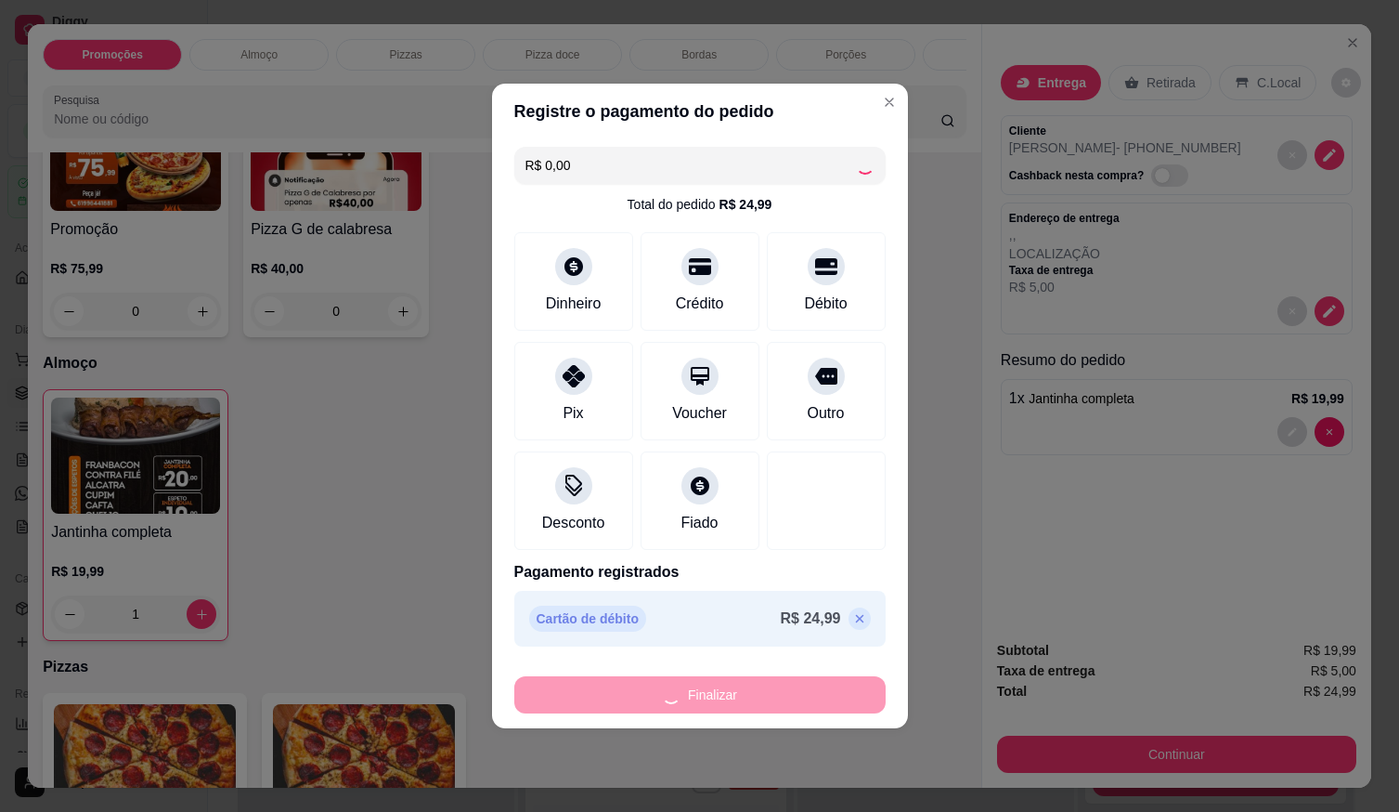
type input "0"
type input "-R$ 24,99"
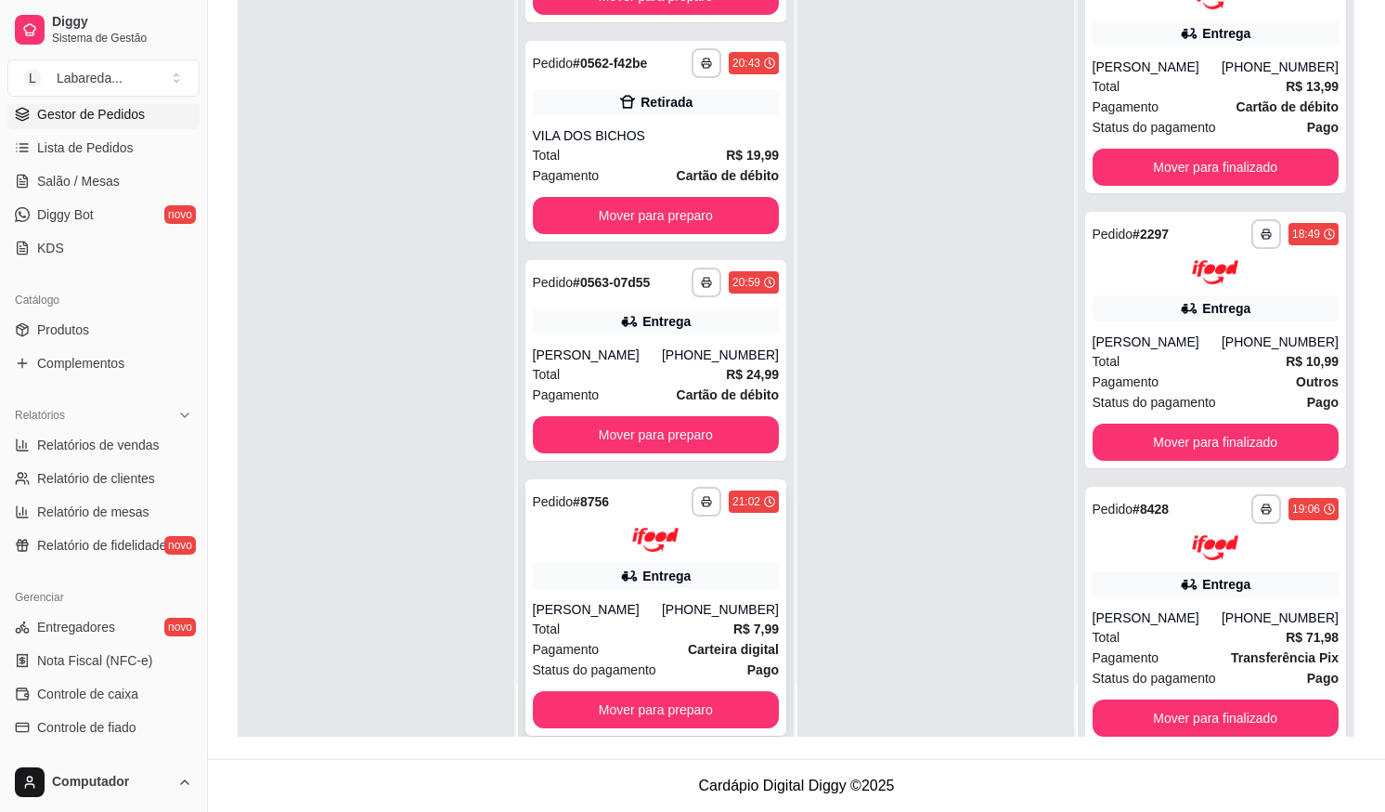
scroll to position [4052, 0]
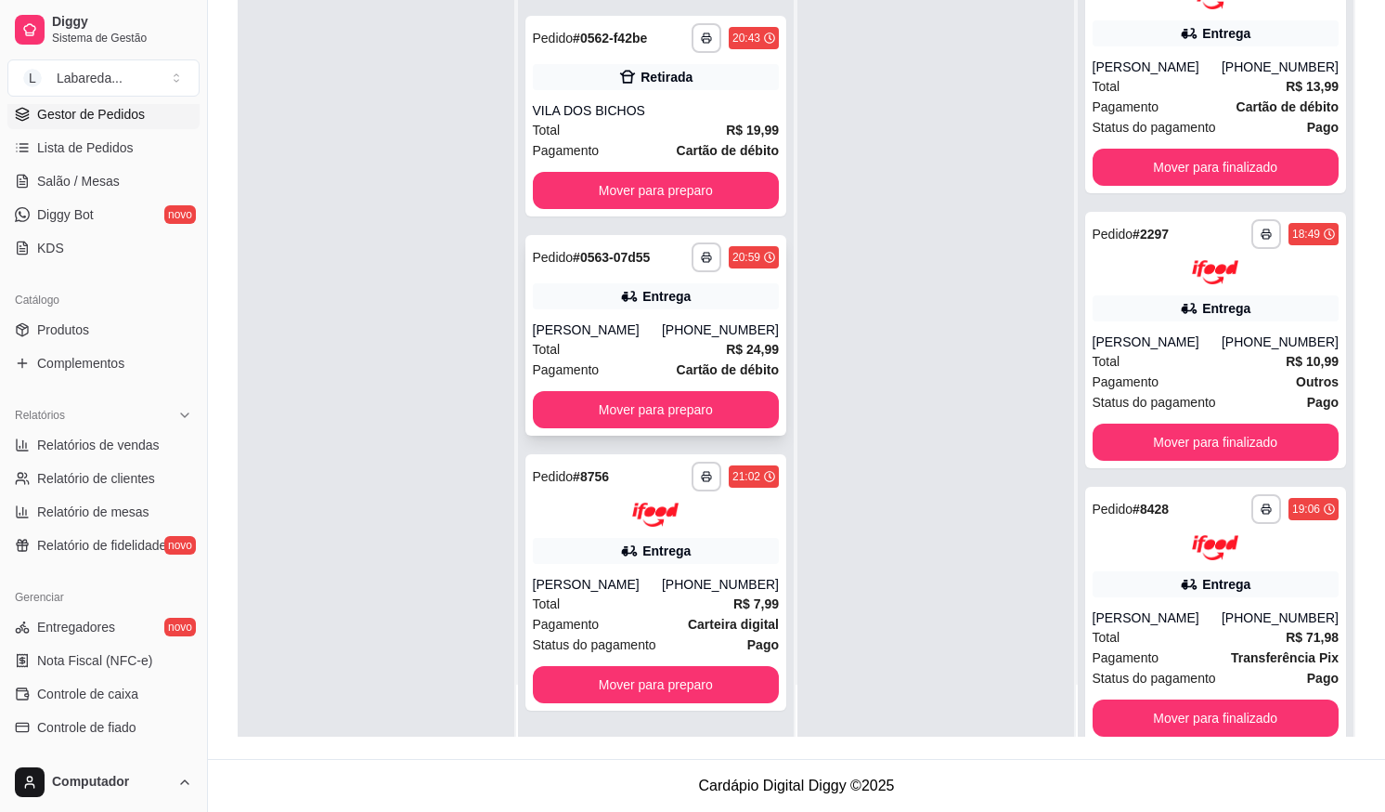
click at [596, 348] on div "Total R$ 24,99" at bounding box center [656, 349] width 247 height 20
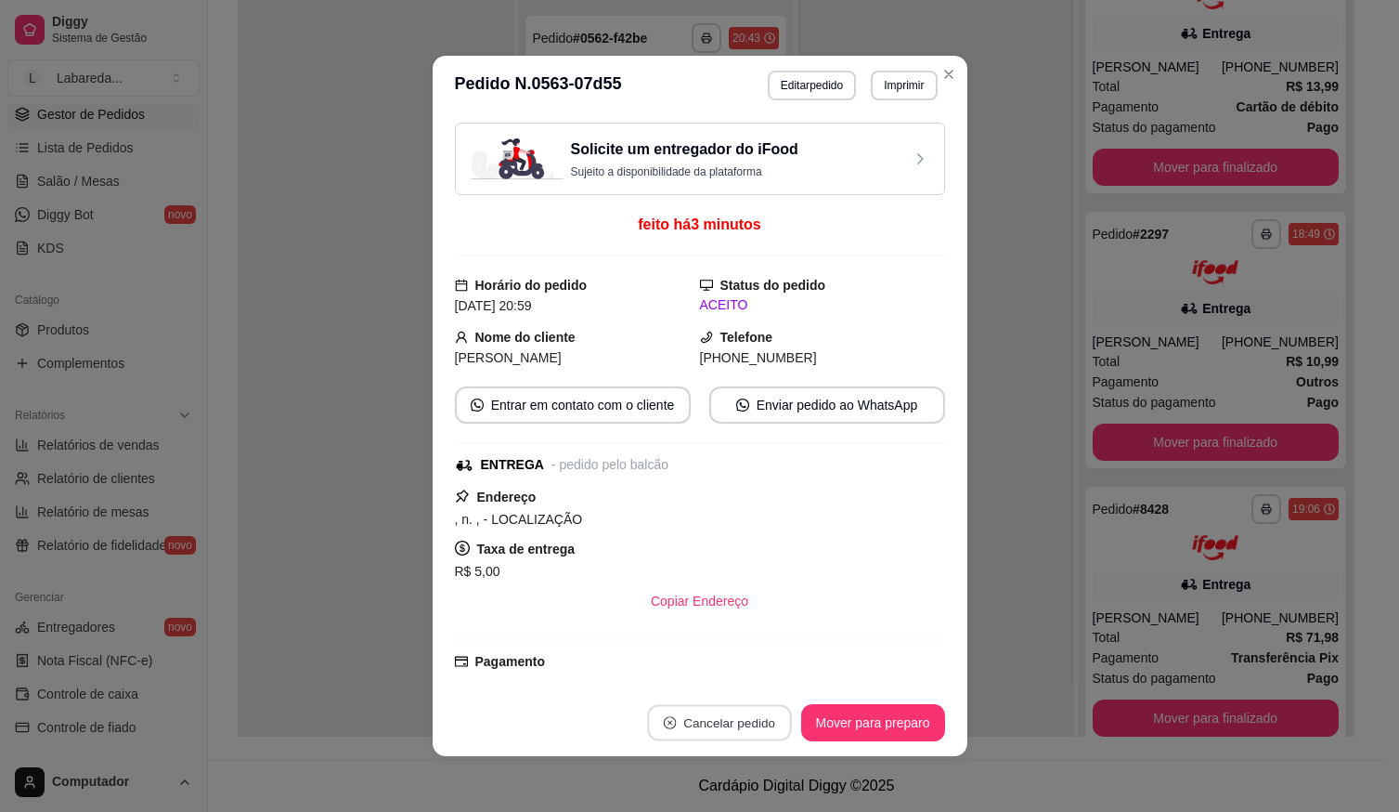
click at [725, 708] on button "Cancelar pedido" at bounding box center [719, 723] width 144 height 36
click at [759, 673] on button "Sim" at bounding box center [763, 675] width 74 height 37
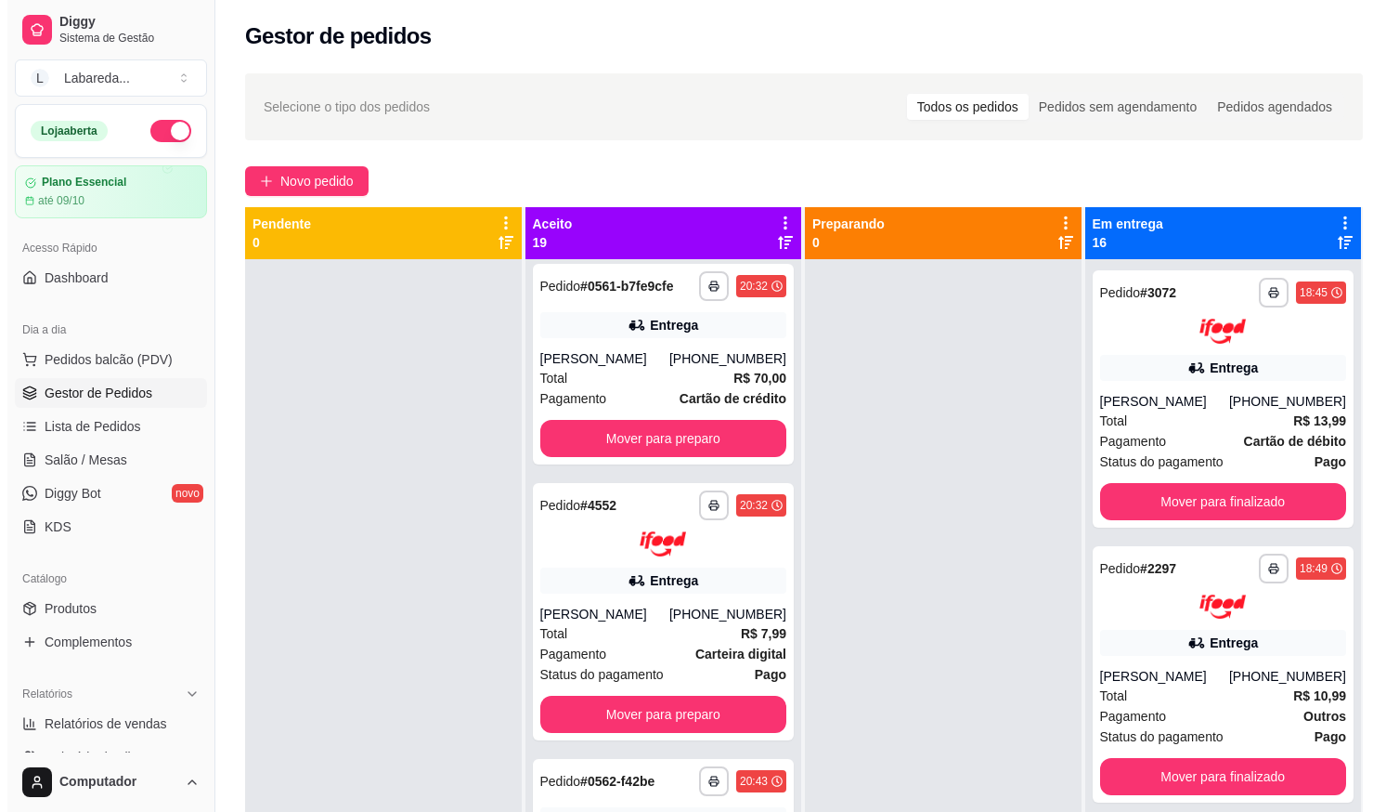
scroll to position [0, 0]
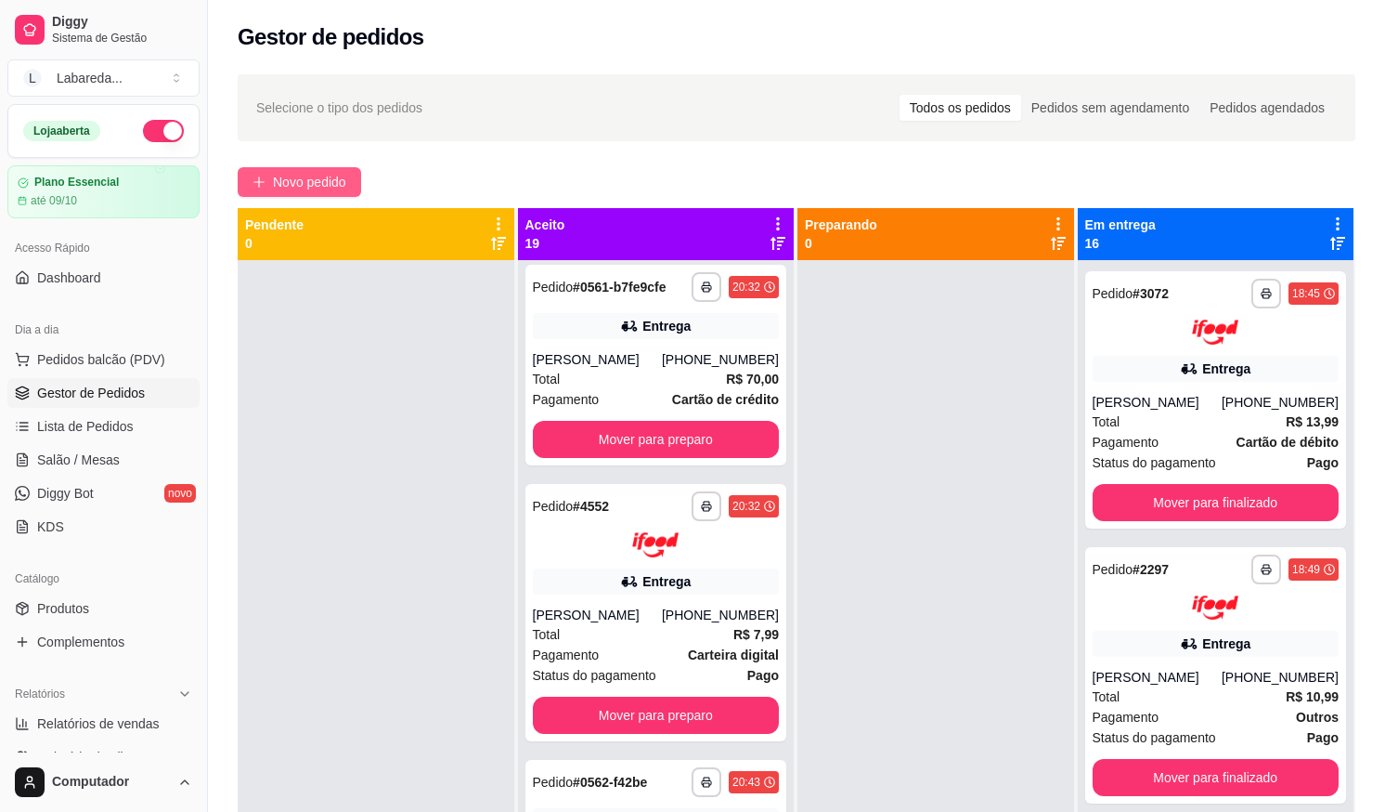
click at [338, 175] on span "Novo pedido" at bounding box center [309, 182] width 73 height 20
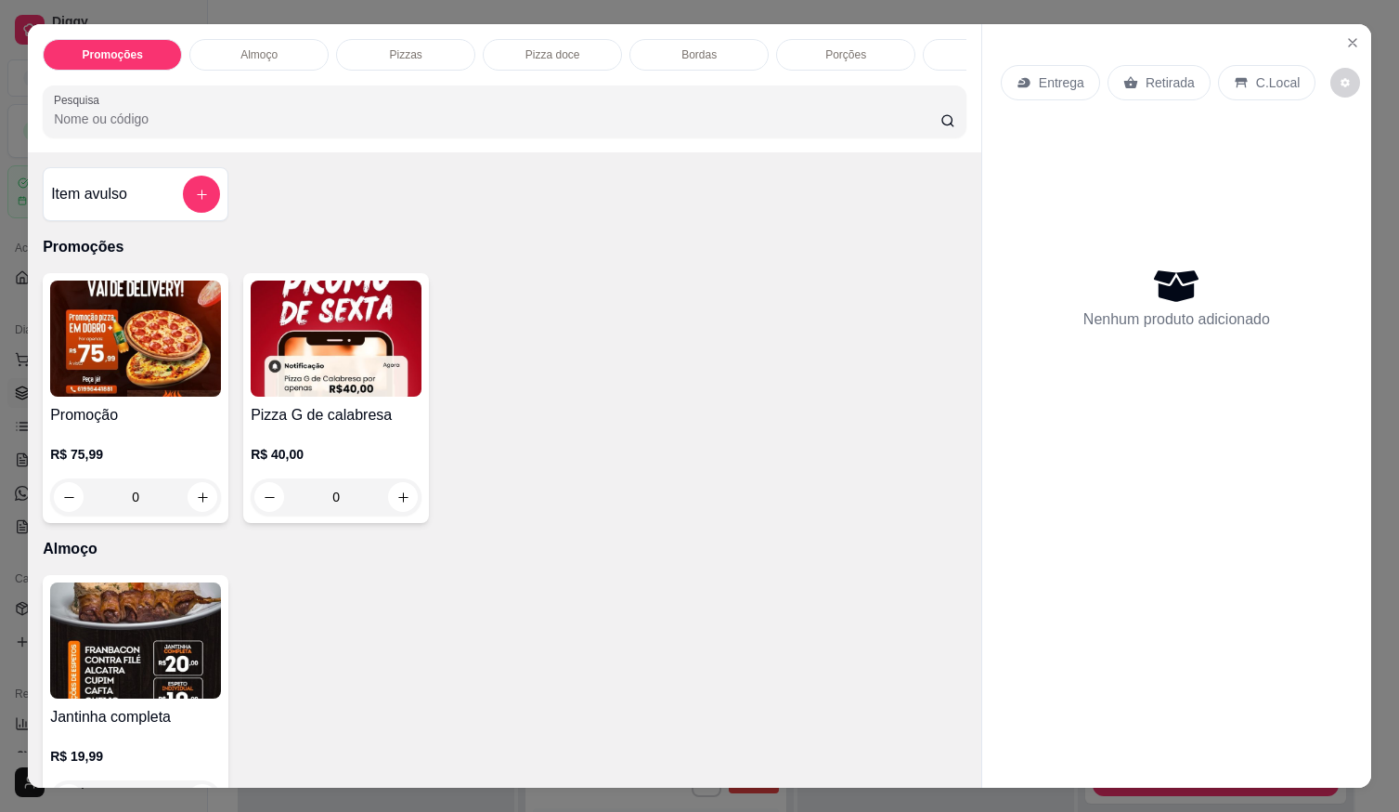
click at [152, 396] on img at bounding box center [135, 338] width 171 height 116
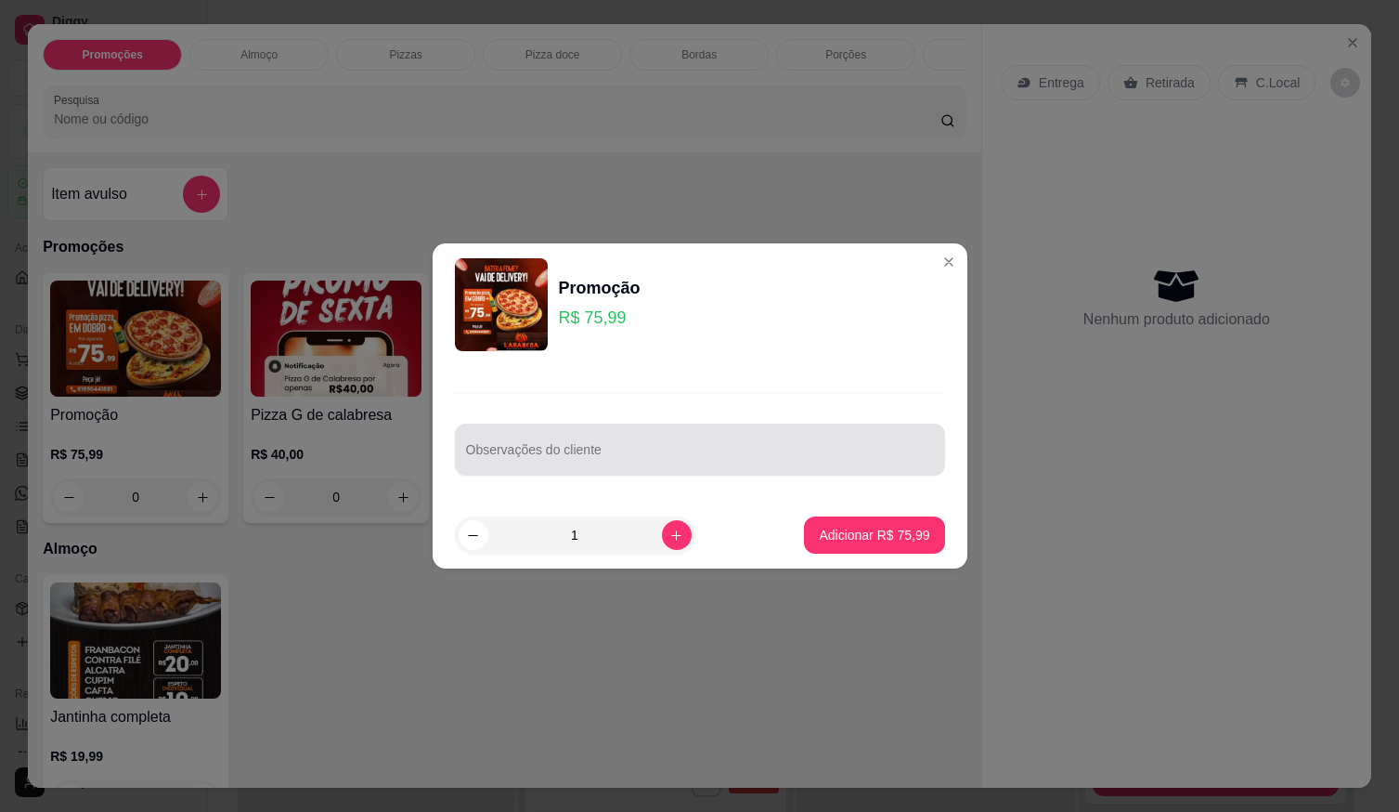
click at [626, 465] on input "Observações do cliente" at bounding box center [700, 457] width 468 height 19
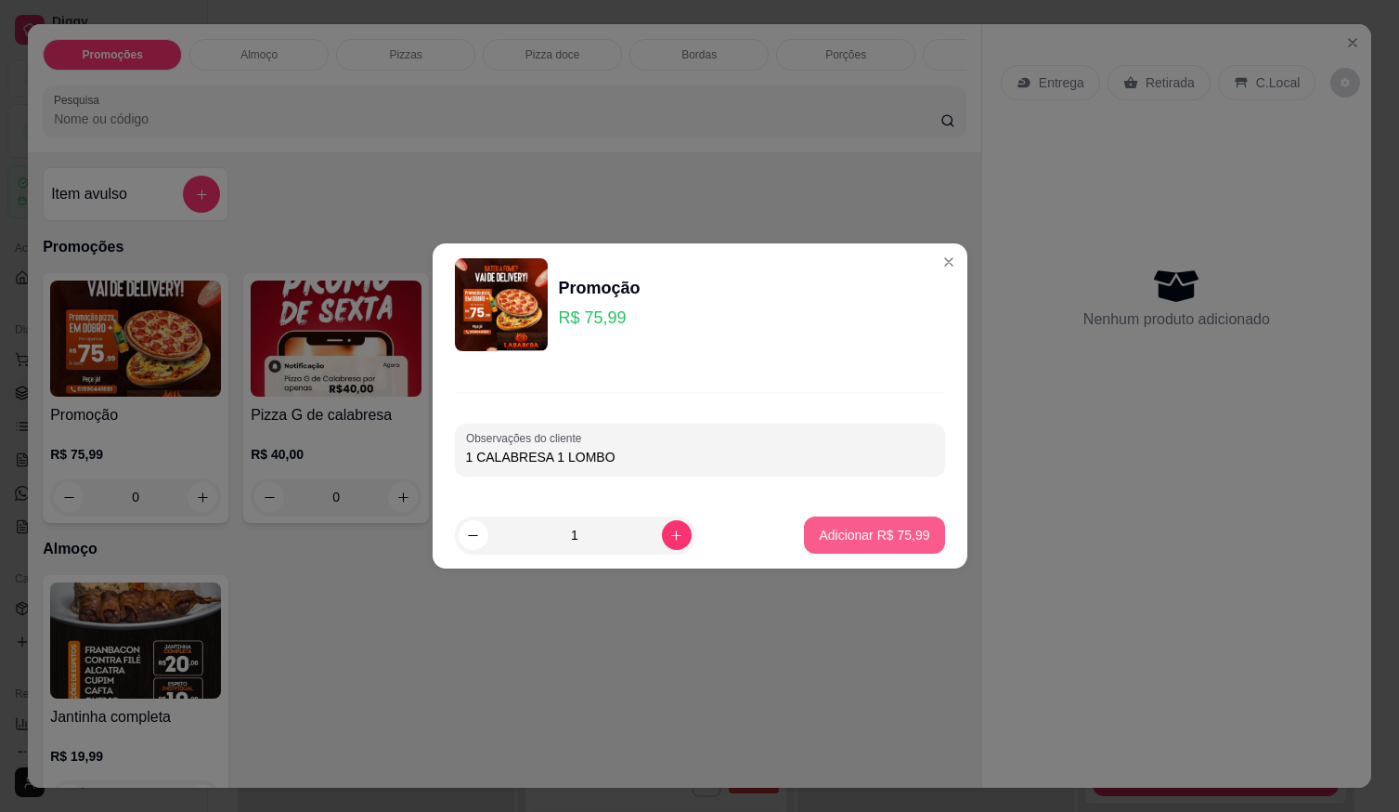
type input "1 CALABRESA 1 LOMBO"
click at [902, 541] on p "Adicionar R$ 75,99" at bounding box center [874, 535] width 110 height 19
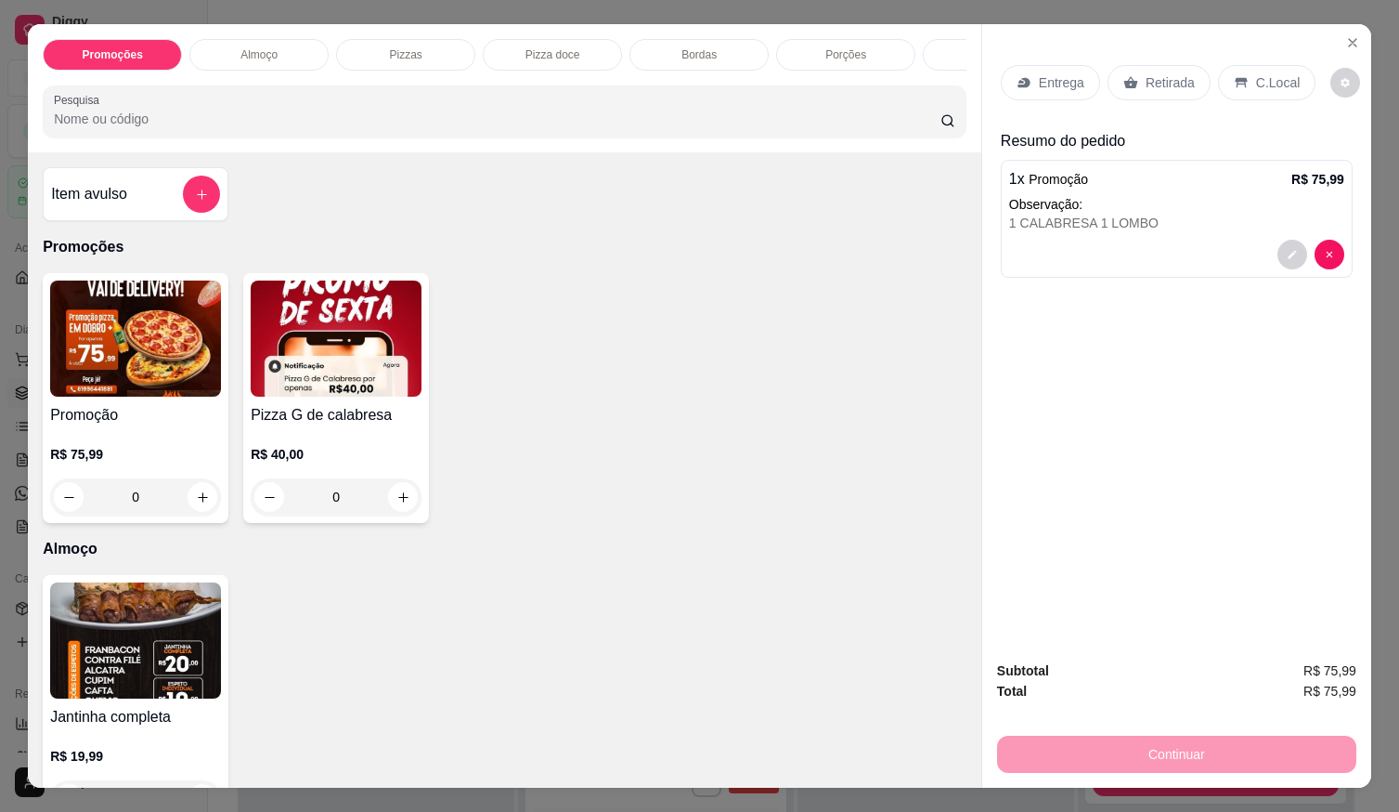
click at [1013, 87] on div "Entrega" at bounding box center [1050, 82] width 99 height 35
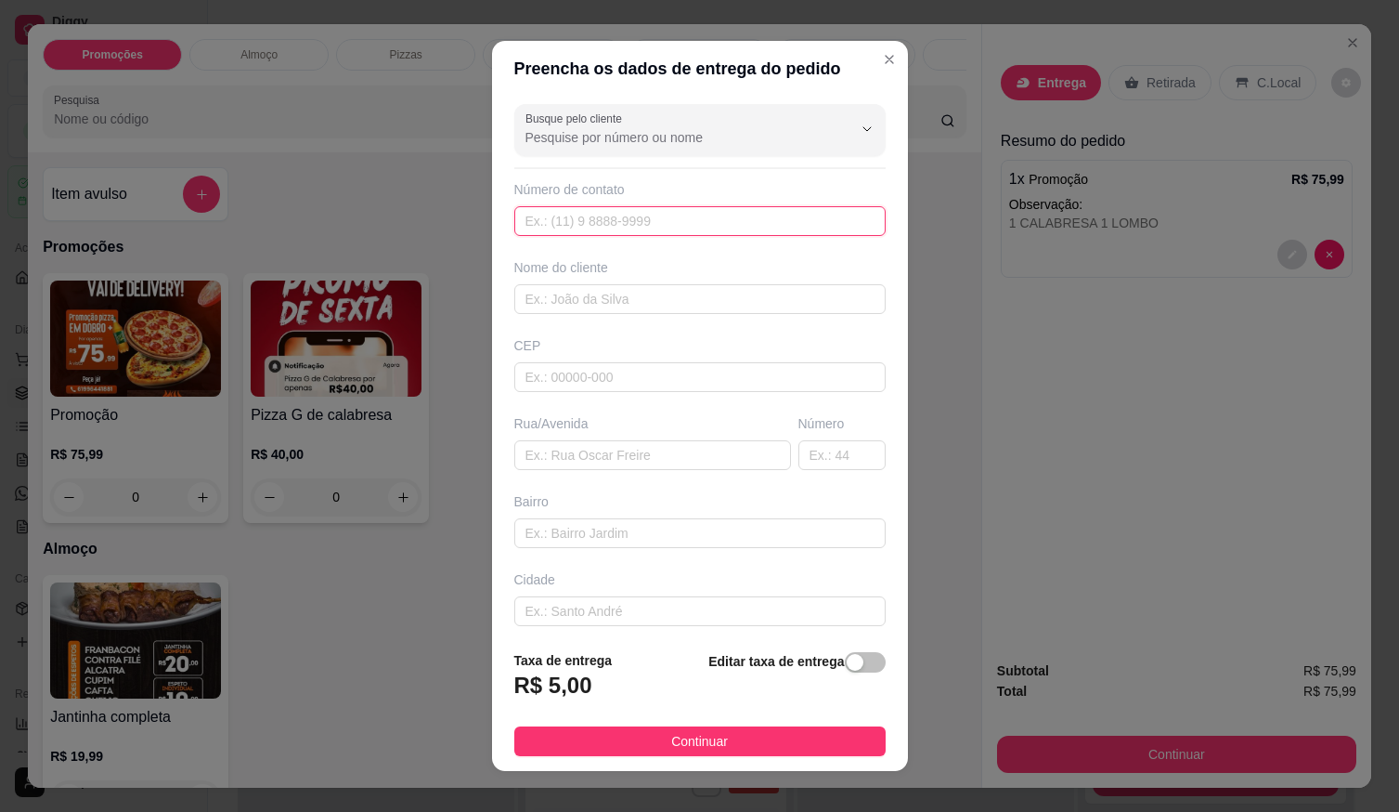
click at [792, 222] on input "text" at bounding box center [699, 221] width 371 height 30
type input "[PHONE_NUMBER]"
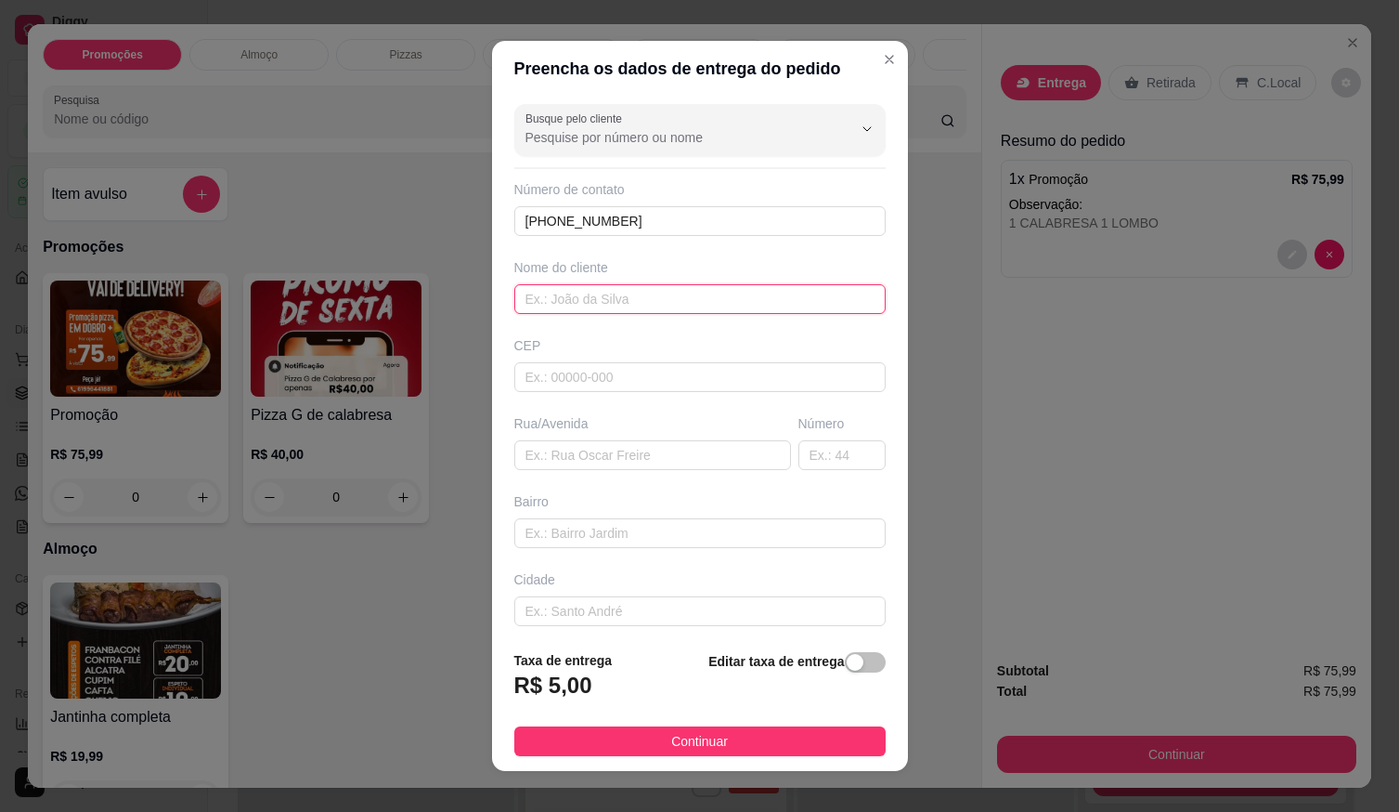
click at [697, 295] on input "text" at bounding box center [699, 299] width 371 height 30
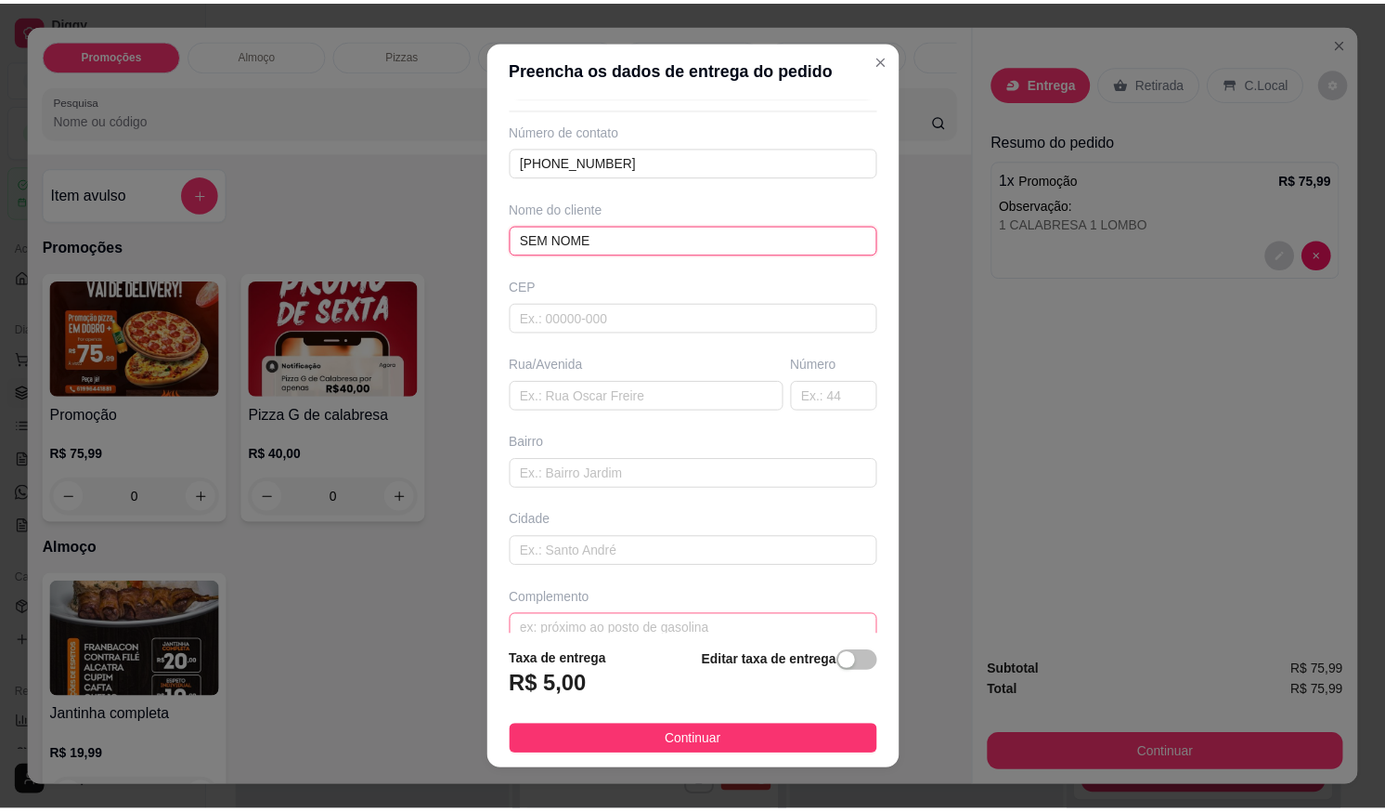
scroll to position [86, 0]
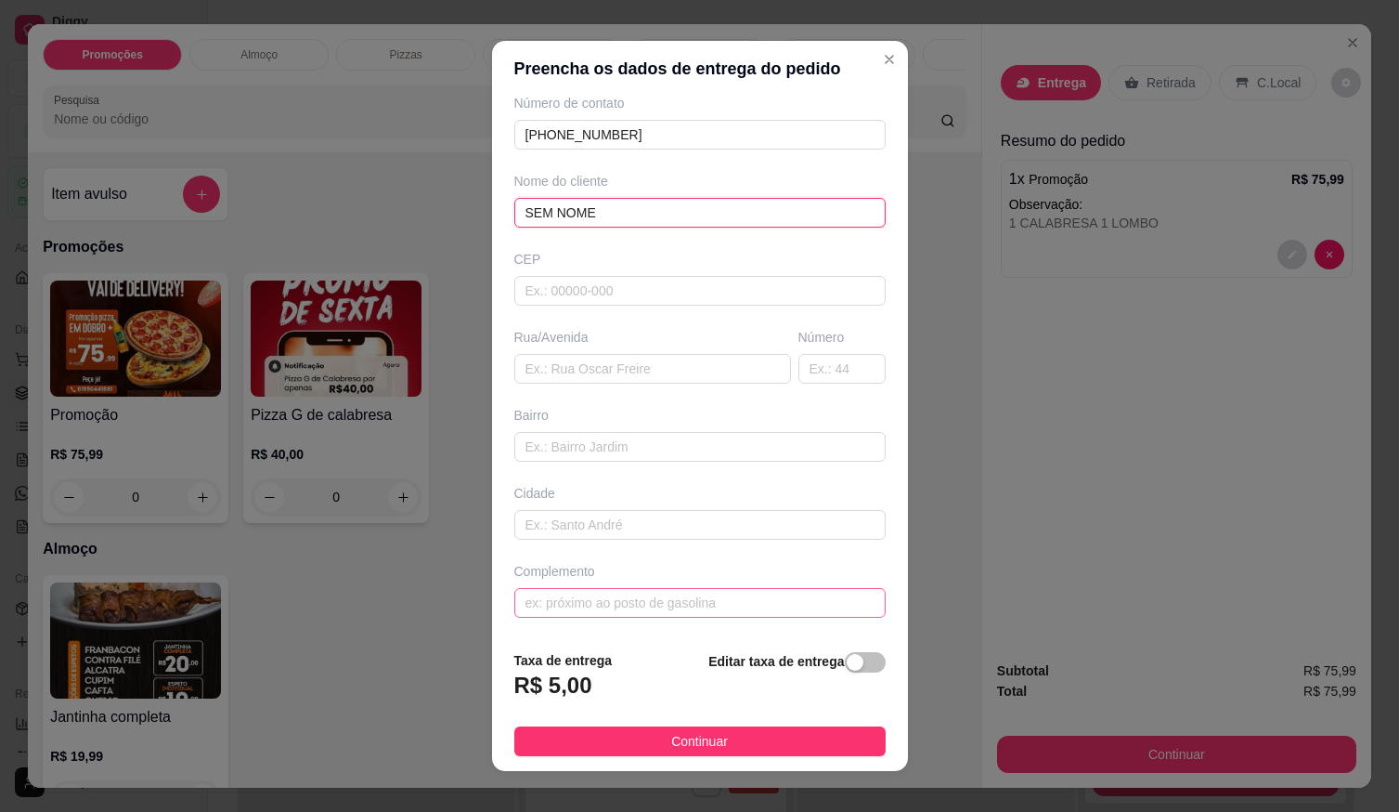
type input "SEM NOME"
click at [669, 604] on input "text" at bounding box center [699, 603] width 371 height 30
type input "LOCALIZAÇÃO"
click at [649, 733] on button "Continuar" at bounding box center [699, 741] width 371 height 30
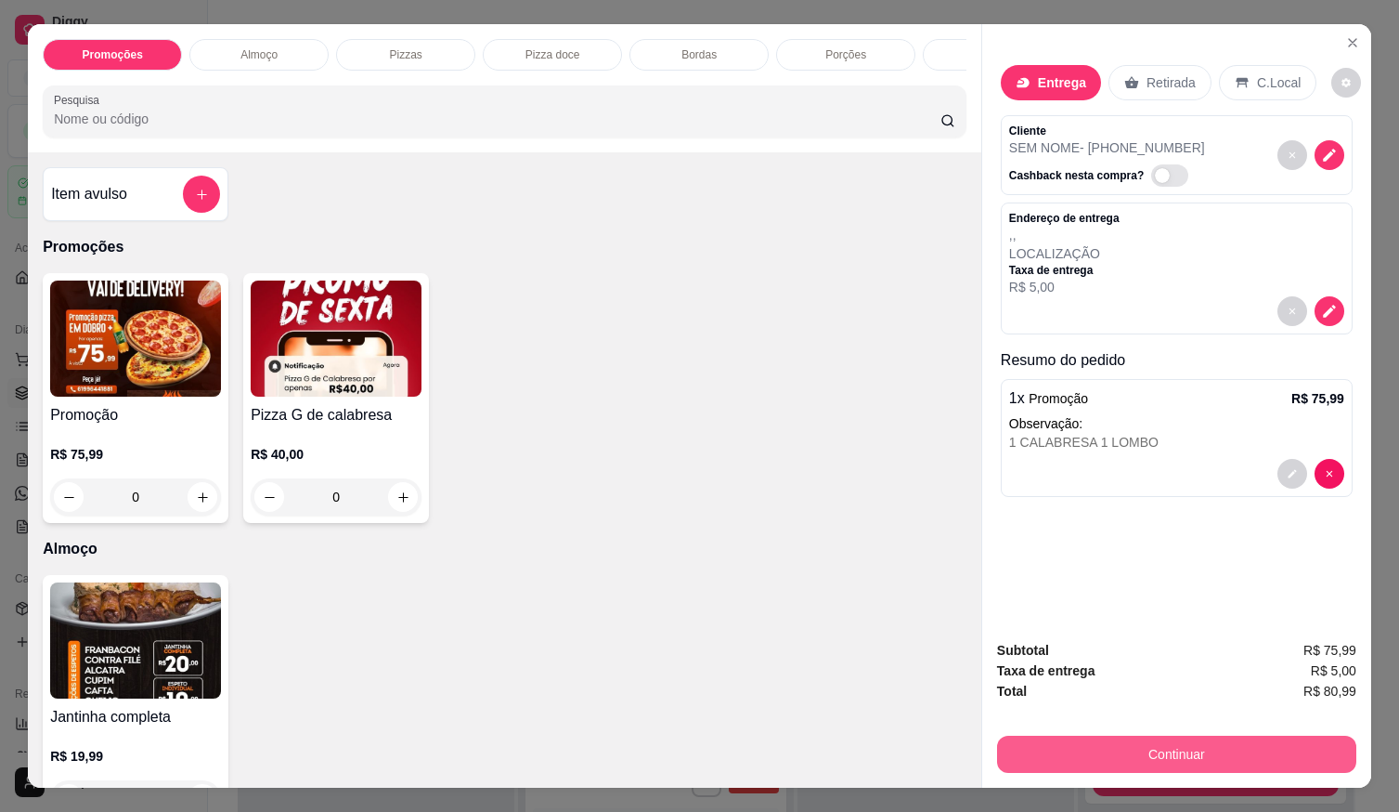
click at [1215, 740] on button "Continuar" at bounding box center [1176, 753] width 359 height 37
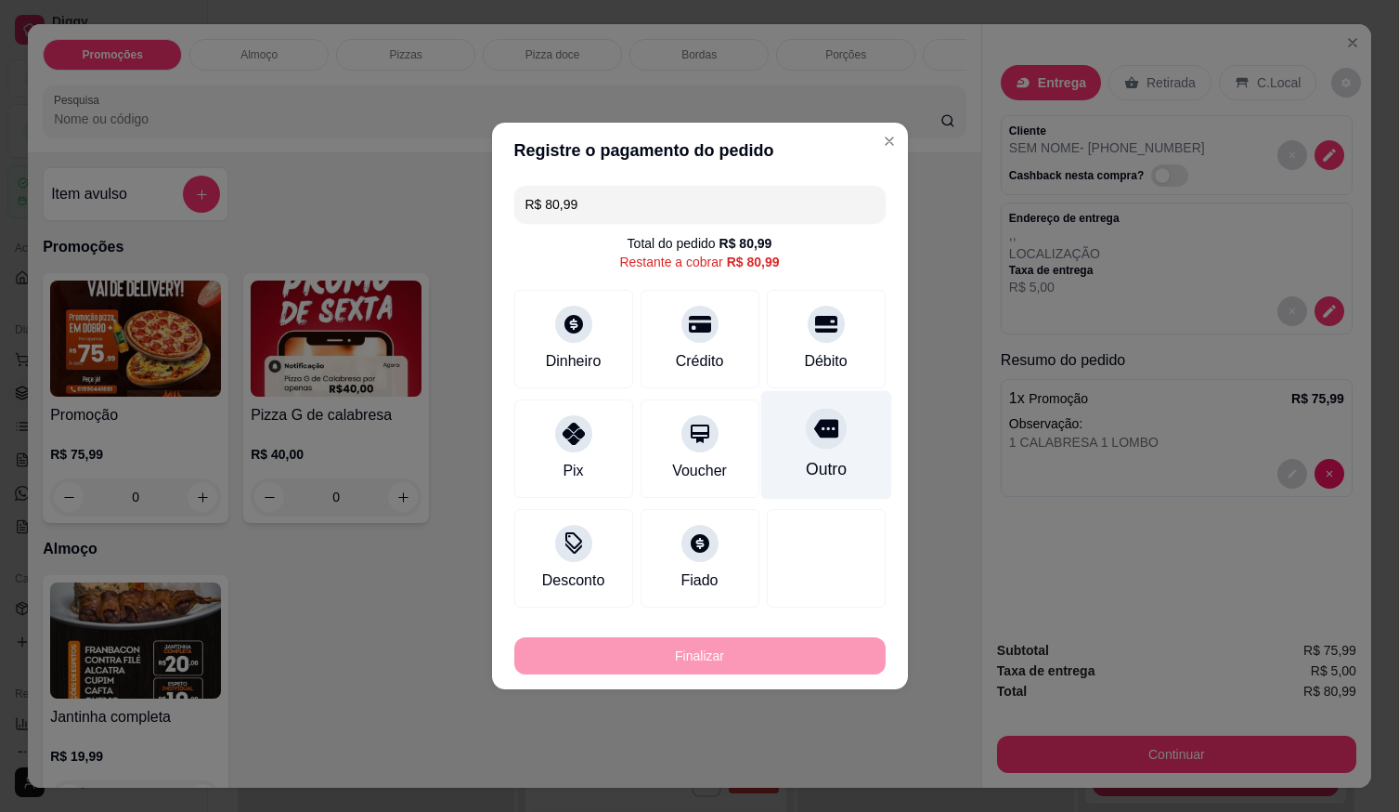
click at [838, 359] on div "Débito" at bounding box center [826, 339] width 119 height 98
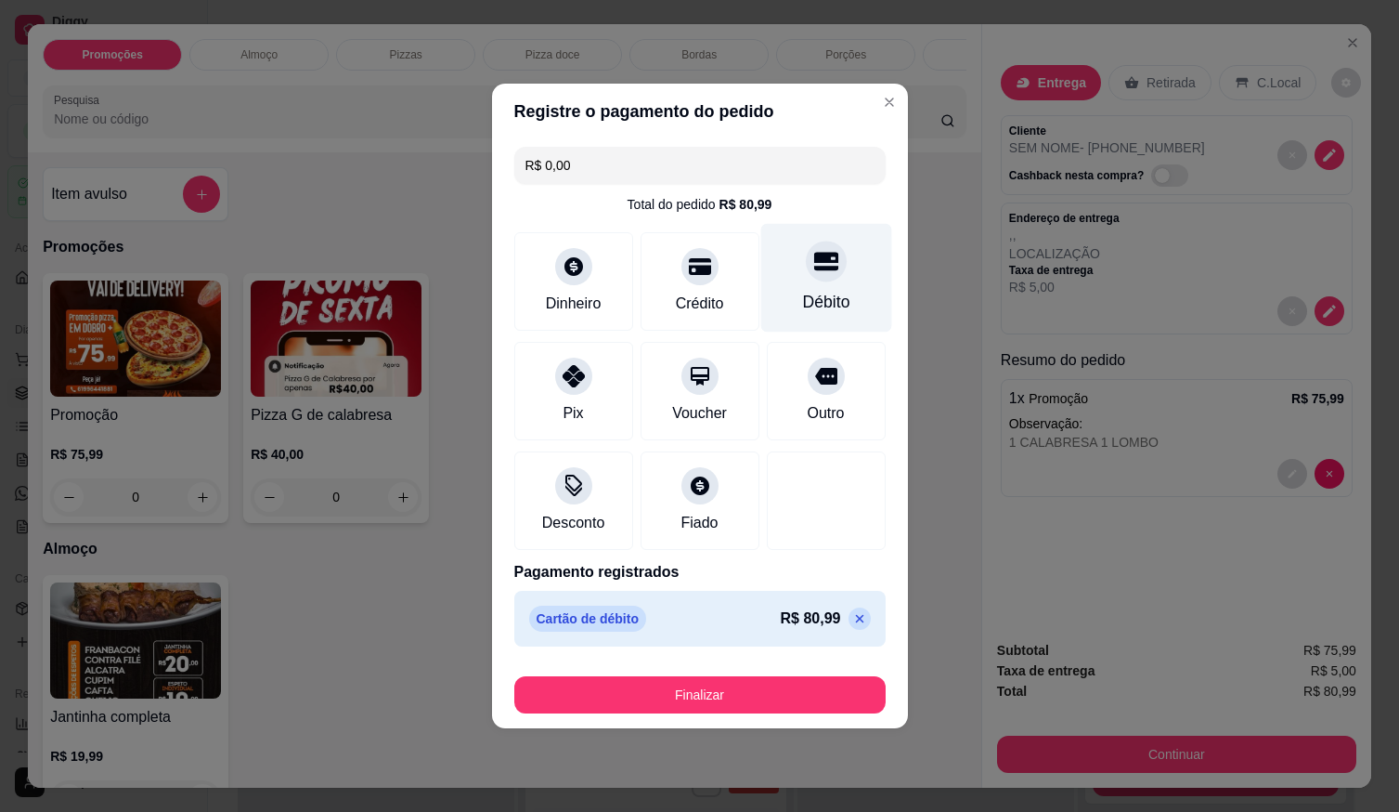
click at [816, 288] on div "Débito" at bounding box center [825, 278] width 131 height 109
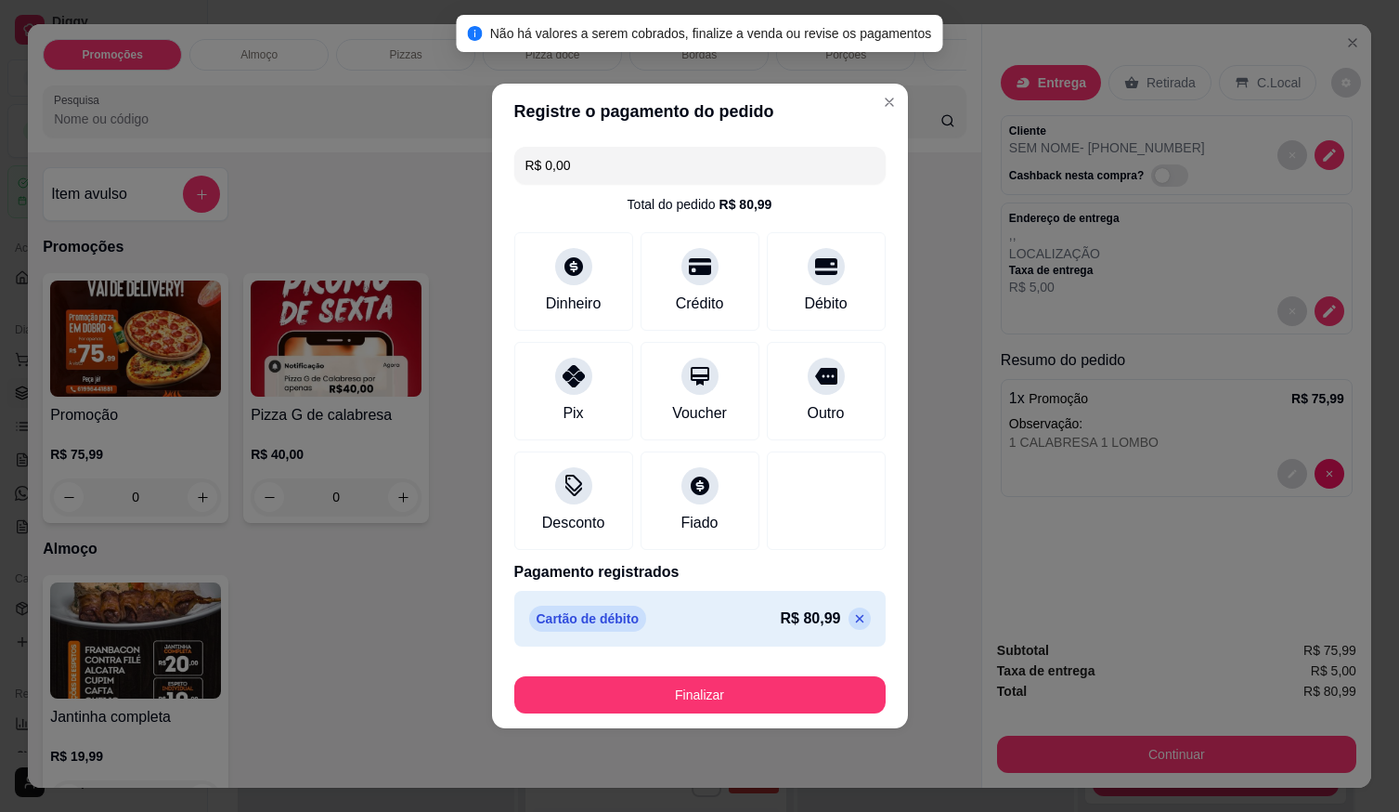
click at [812, 695] on button "Finalizar" at bounding box center [699, 694] width 371 height 37
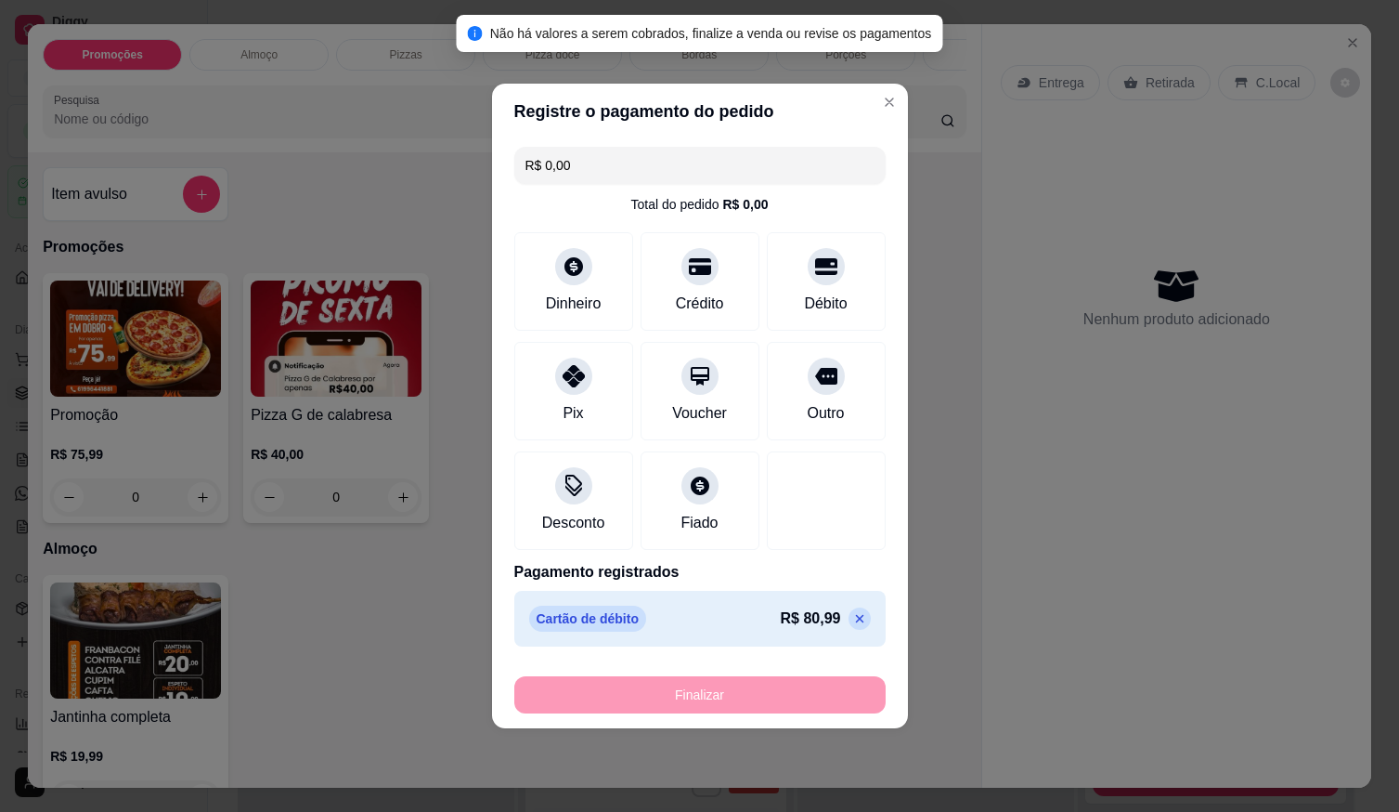
type input "-R$ 80,99"
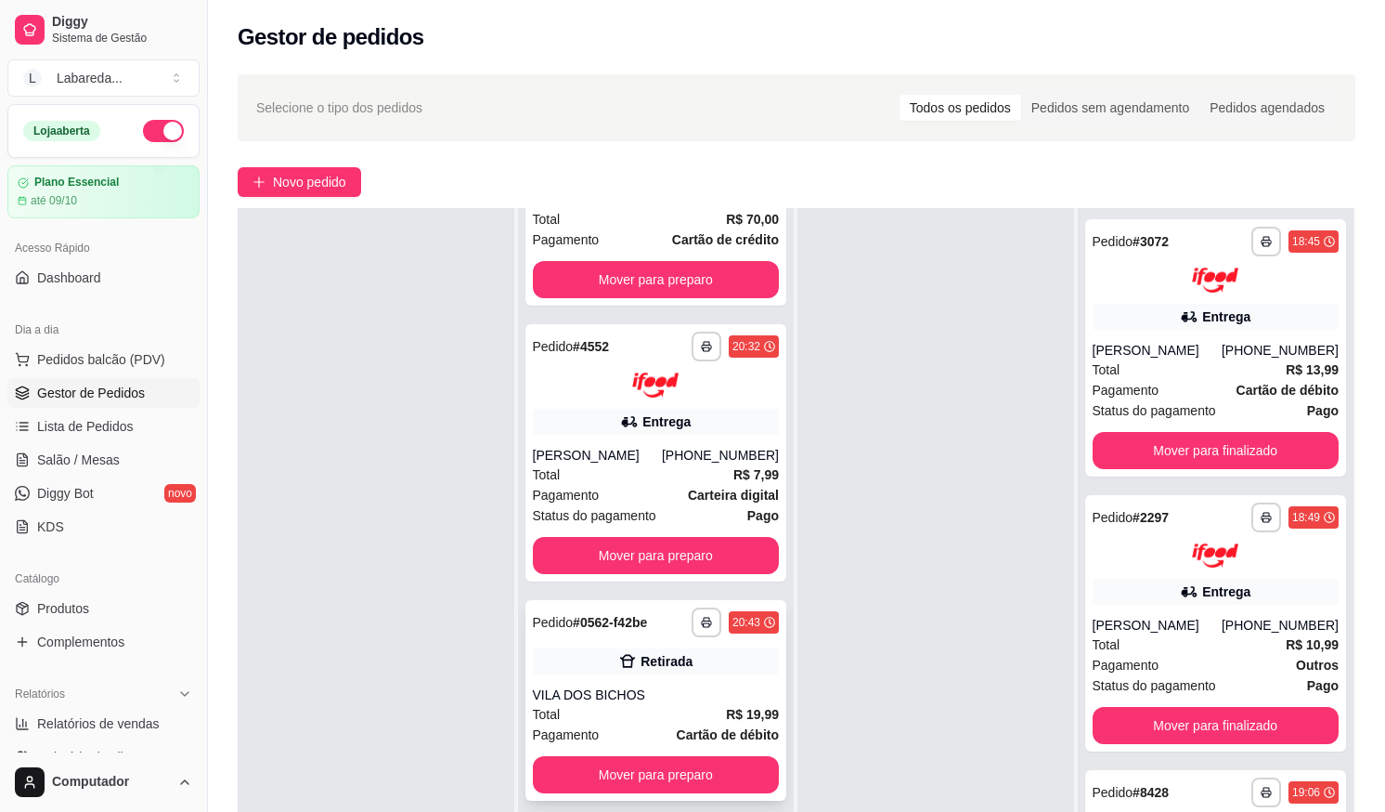
scroll to position [3186, 0]
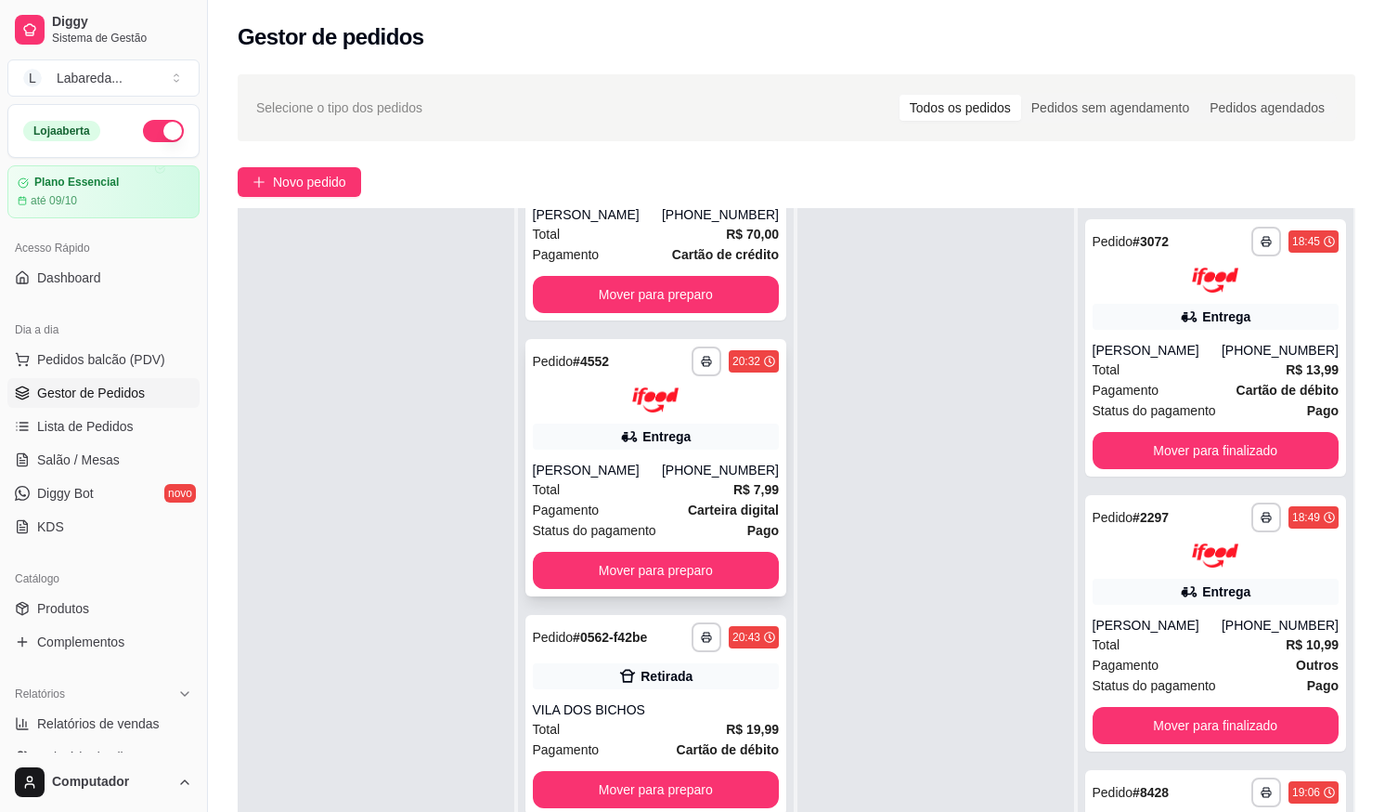
click at [655, 504] on div "Pagamento Carteira digital" at bounding box center [656, 510] width 247 height 20
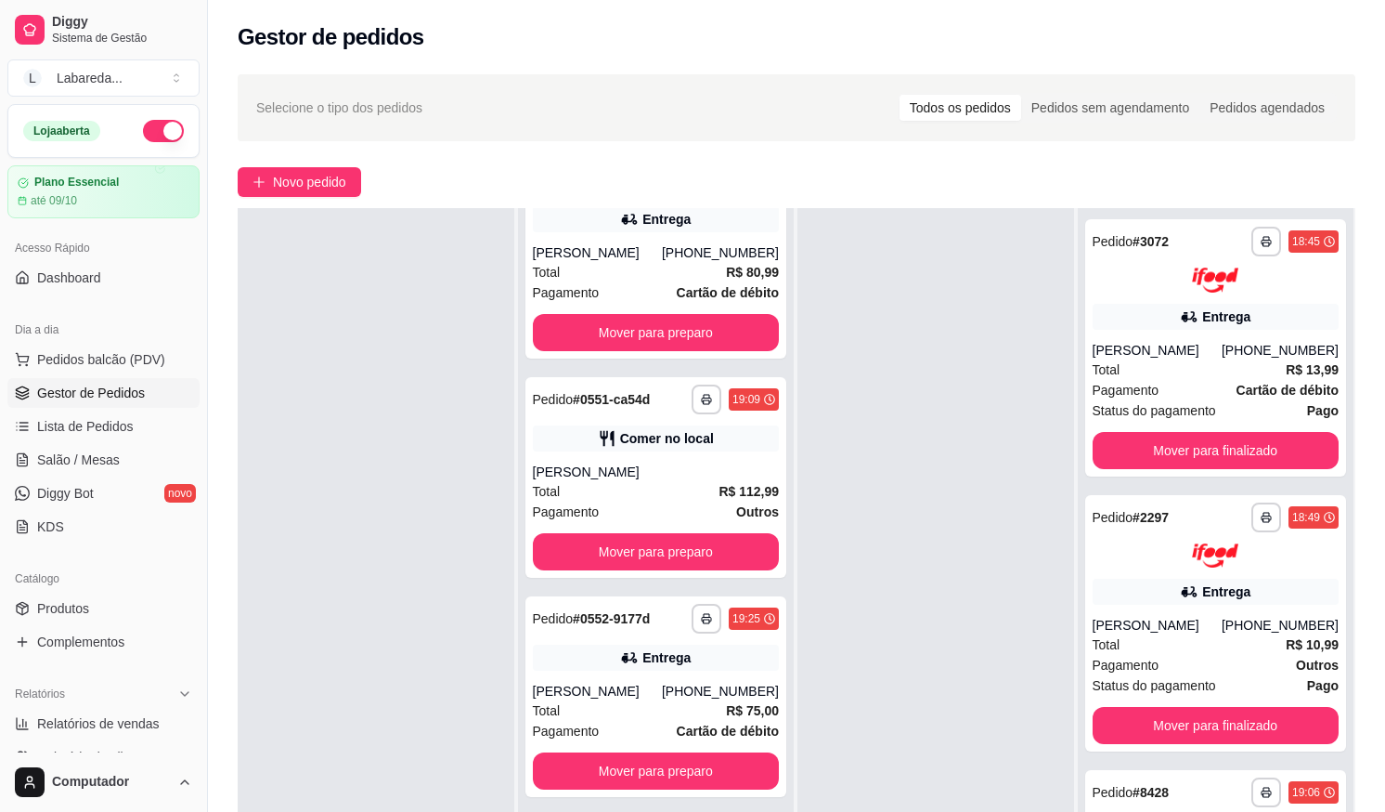
scroll to position [464, 0]
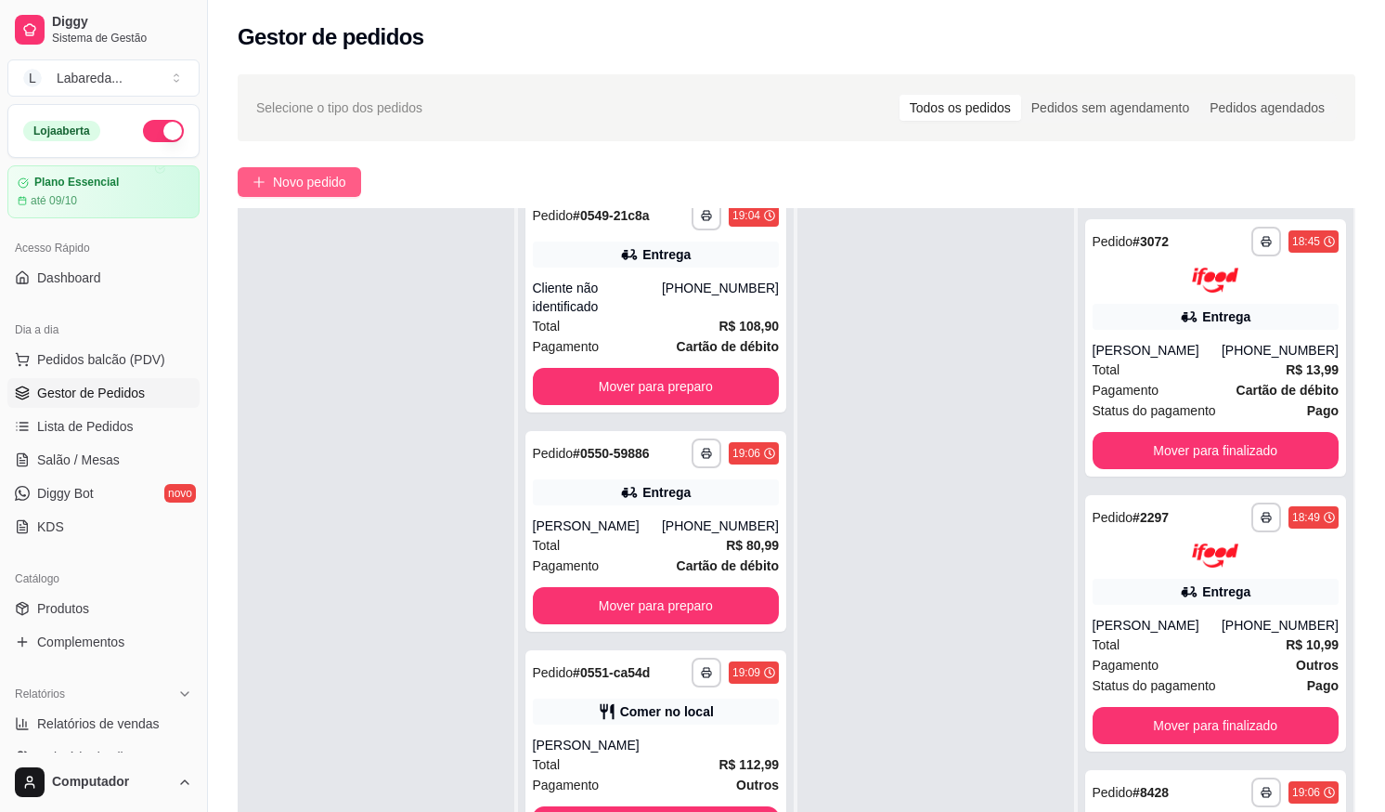
click at [313, 178] on span "Novo pedido" at bounding box center [309, 182] width 73 height 20
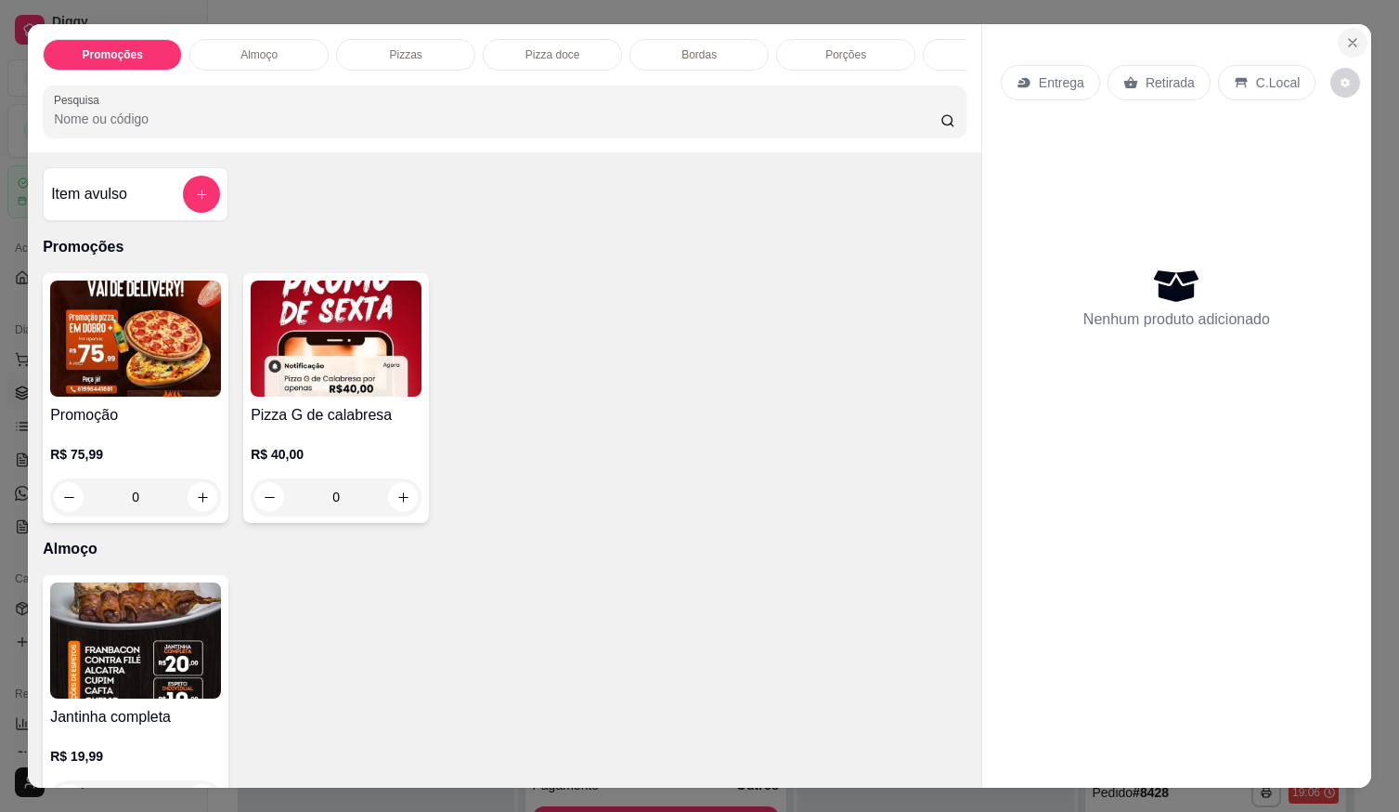
click at [1345, 50] on button "Close" at bounding box center [1353, 43] width 30 height 30
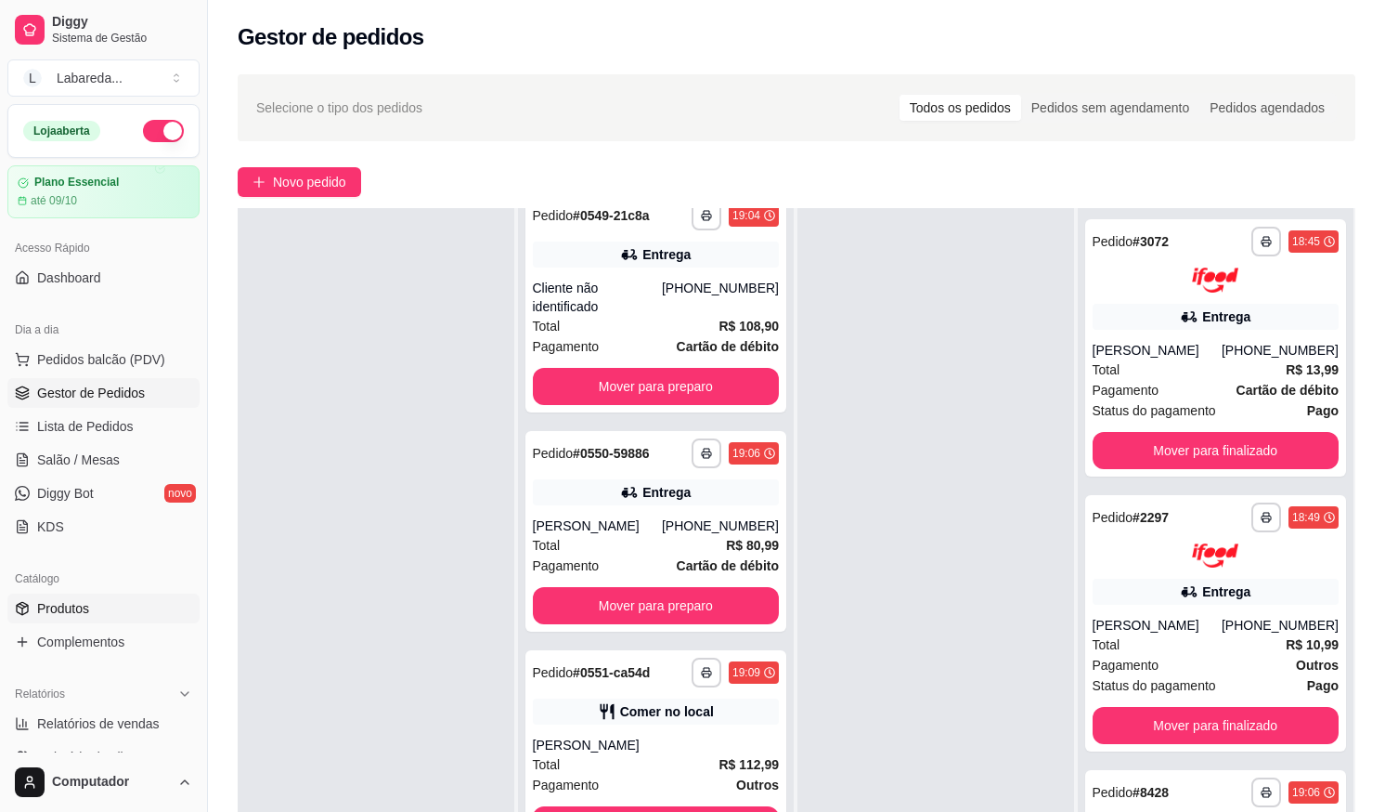
click at [63, 609] on span "Produtos" at bounding box center [63, 608] width 52 height 19
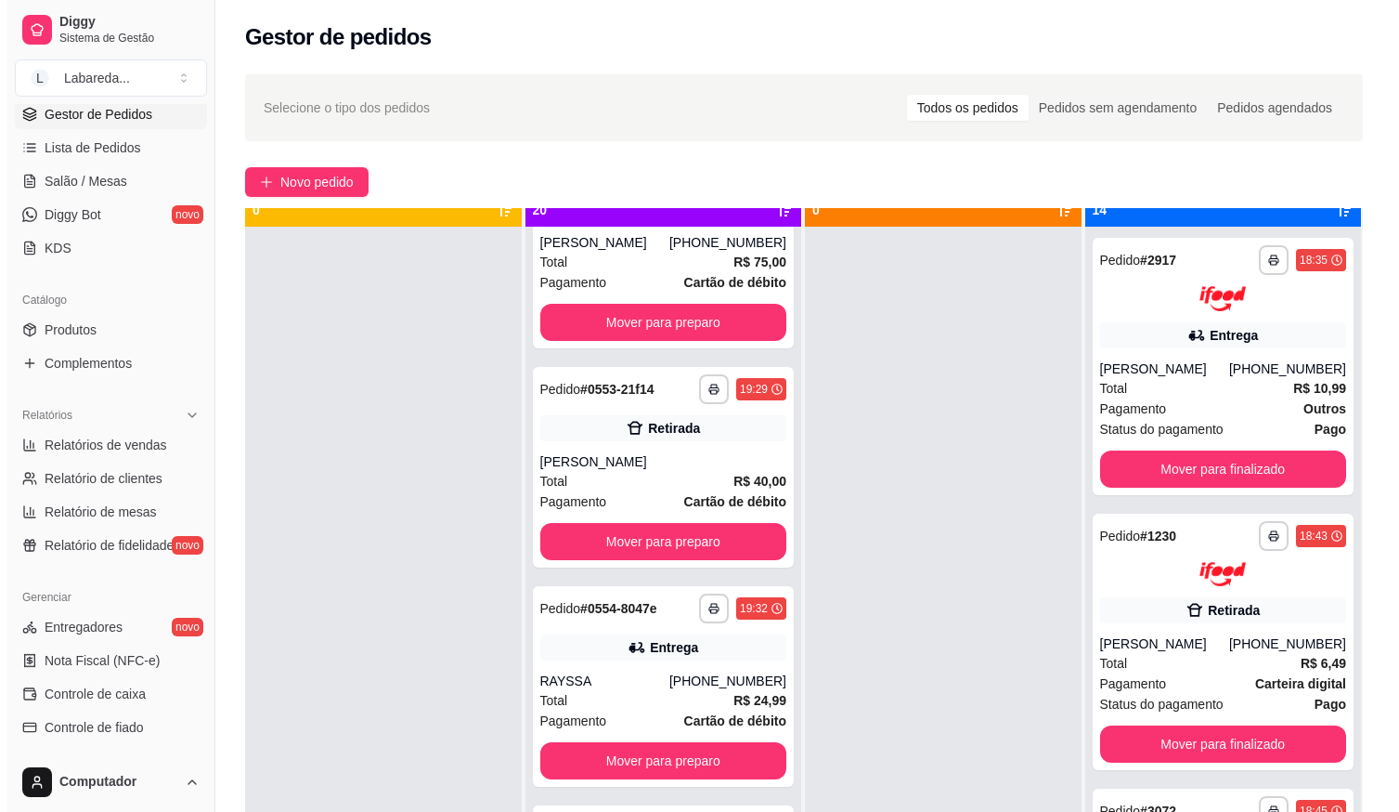
scroll to position [52, 0]
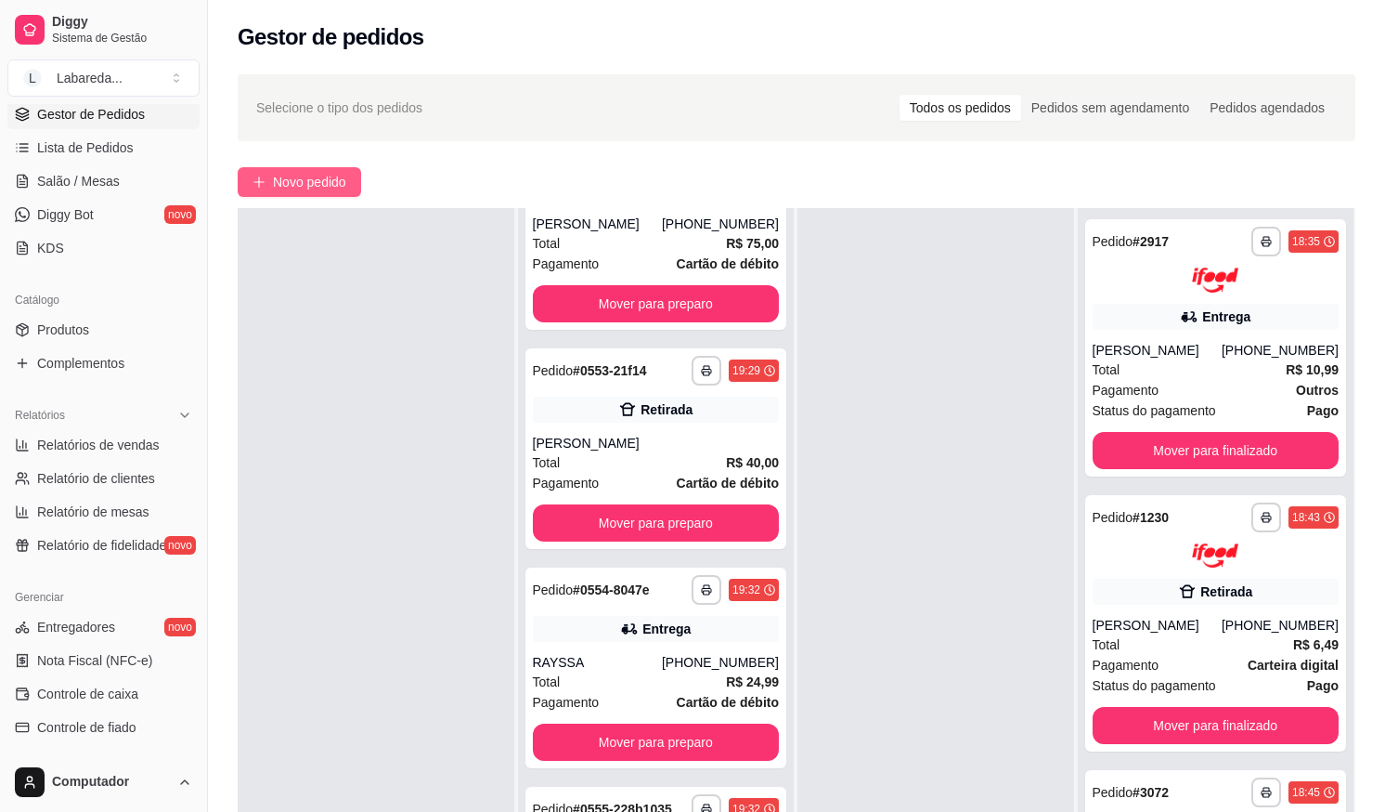
click at [325, 185] on span "Novo pedido" at bounding box center [309, 182] width 73 height 20
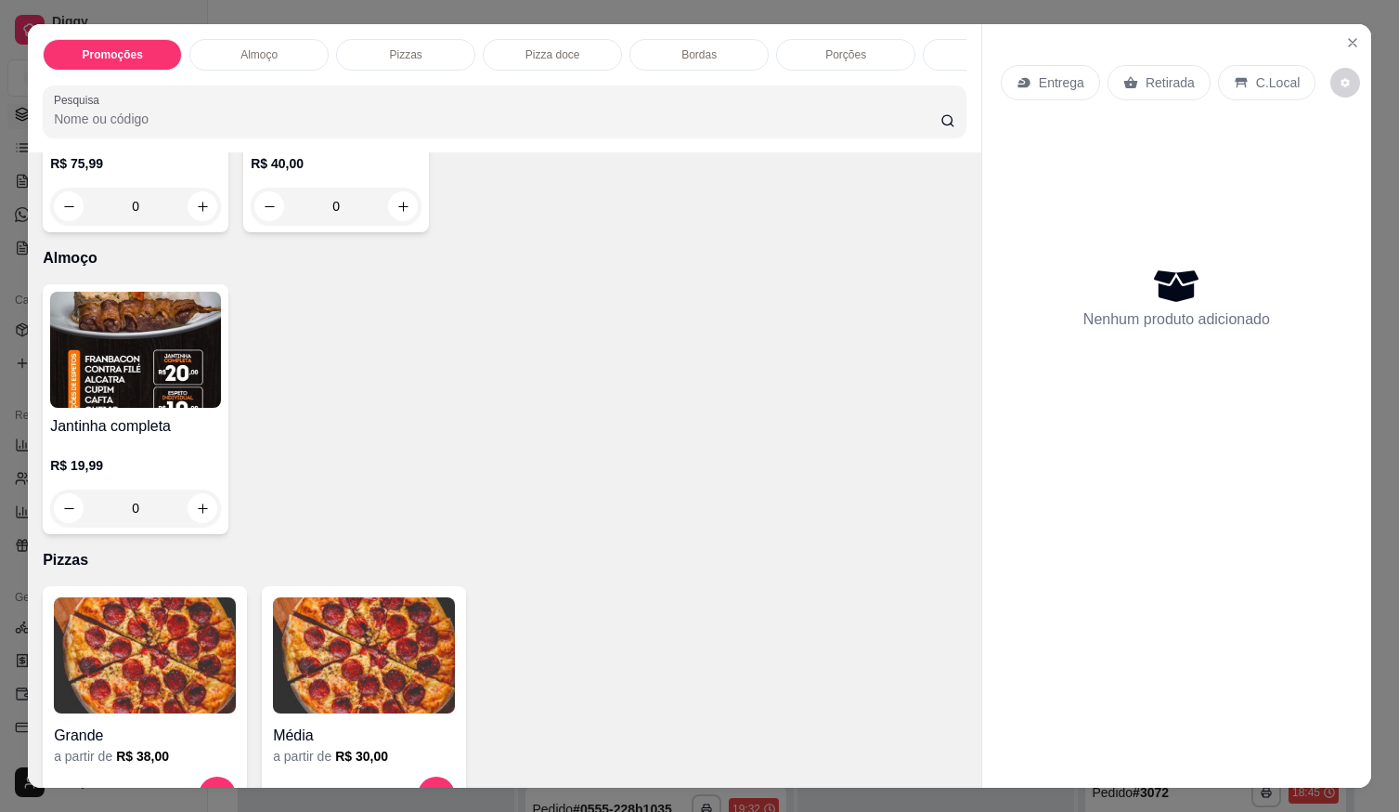
scroll to position [464, 0]
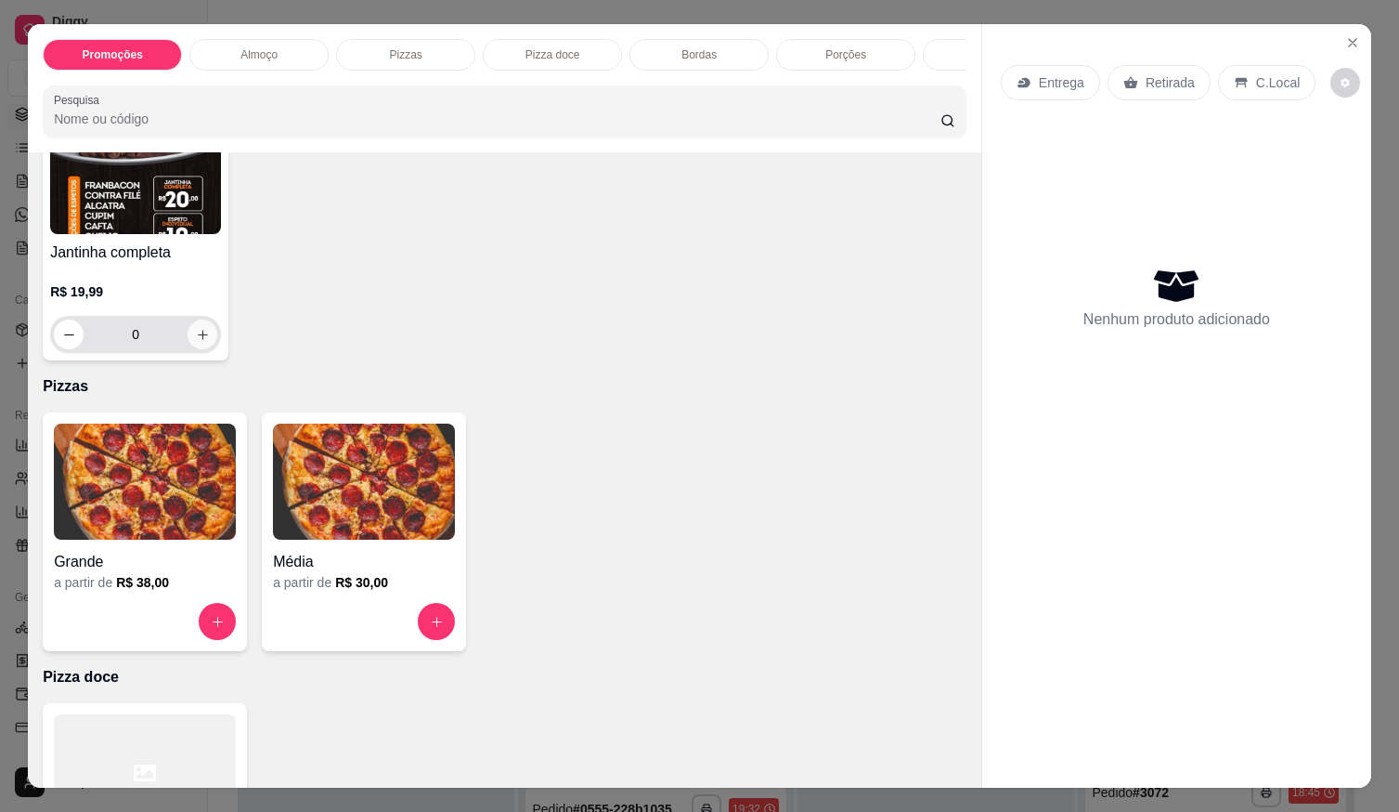
click at [196, 342] on icon "increase-product-quantity" at bounding box center [203, 335] width 14 height 14
type input "1"
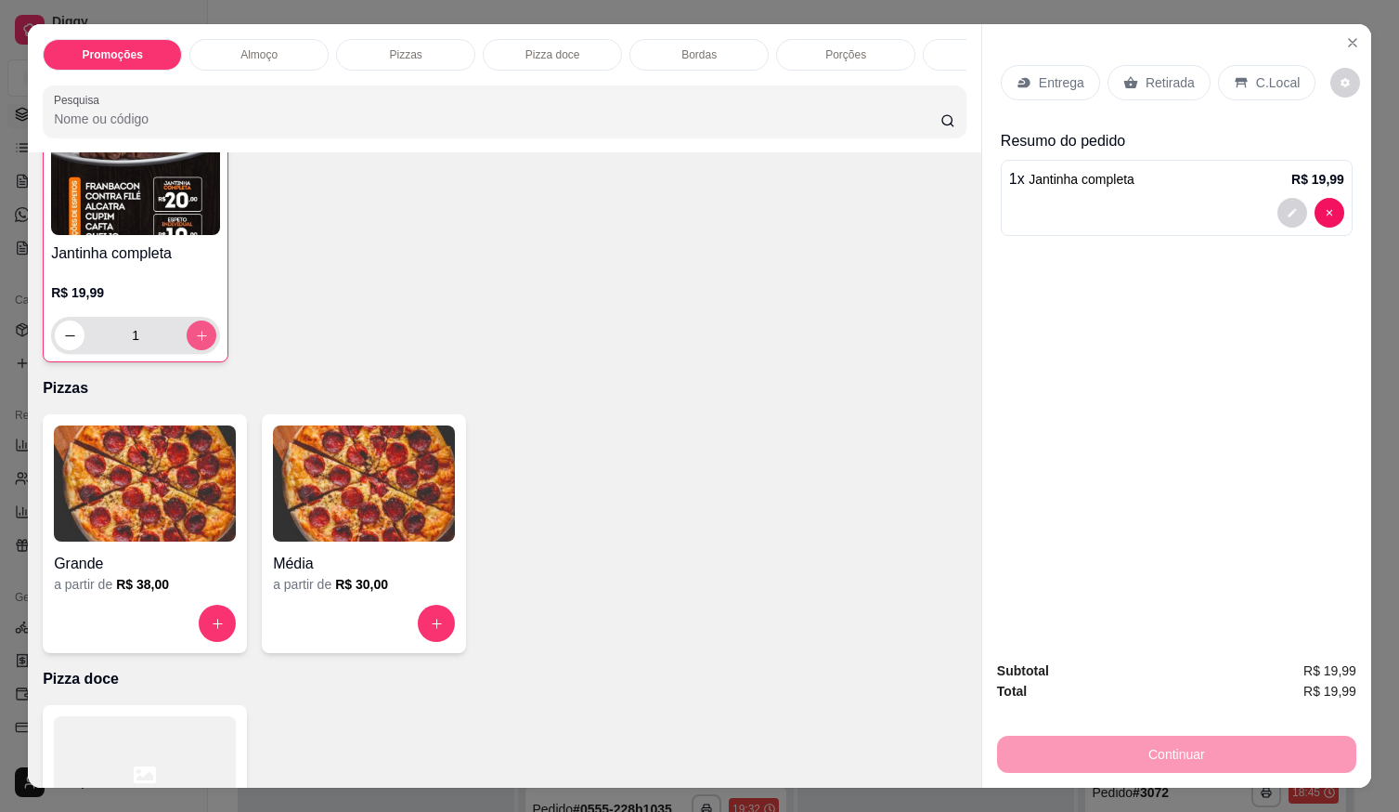
scroll to position [465, 0]
click at [1171, 76] on p "Retirada" at bounding box center [1170, 82] width 49 height 19
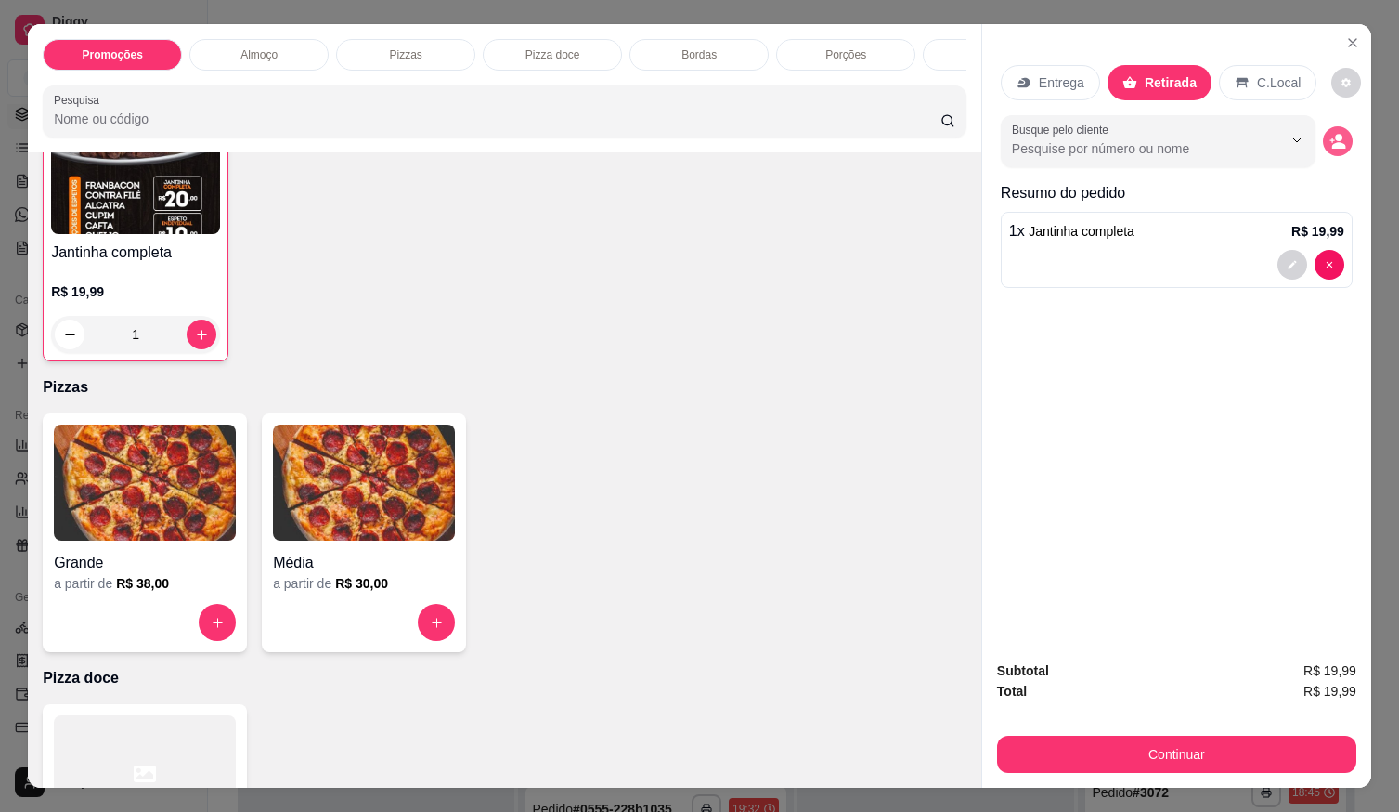
click at [1332, 136] on icon "decrease-product-quantity" at bounding box center [1338, 141] width 17 height 17
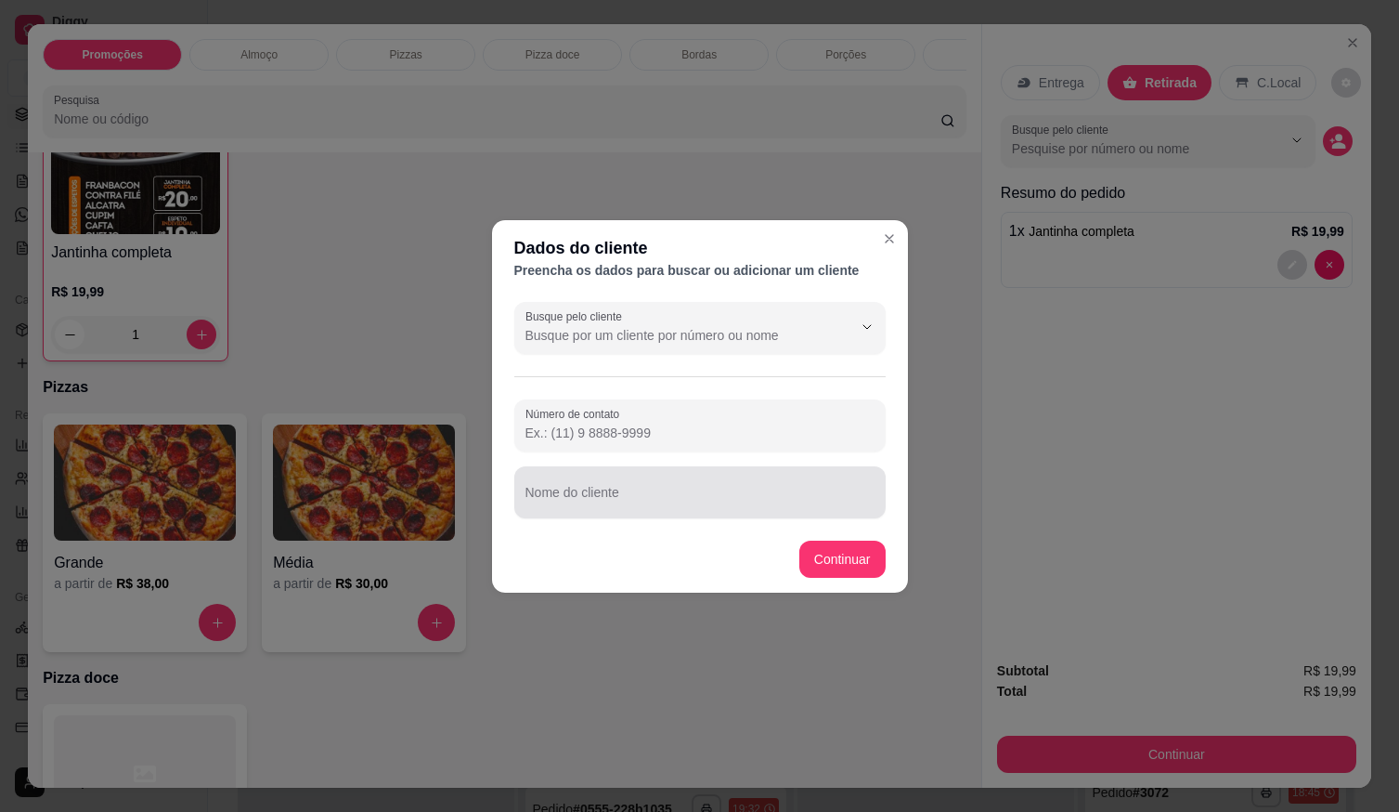
click at [829, 506] on input "Nome do cliente" at bounding box center [700, 499] width 349 height 19
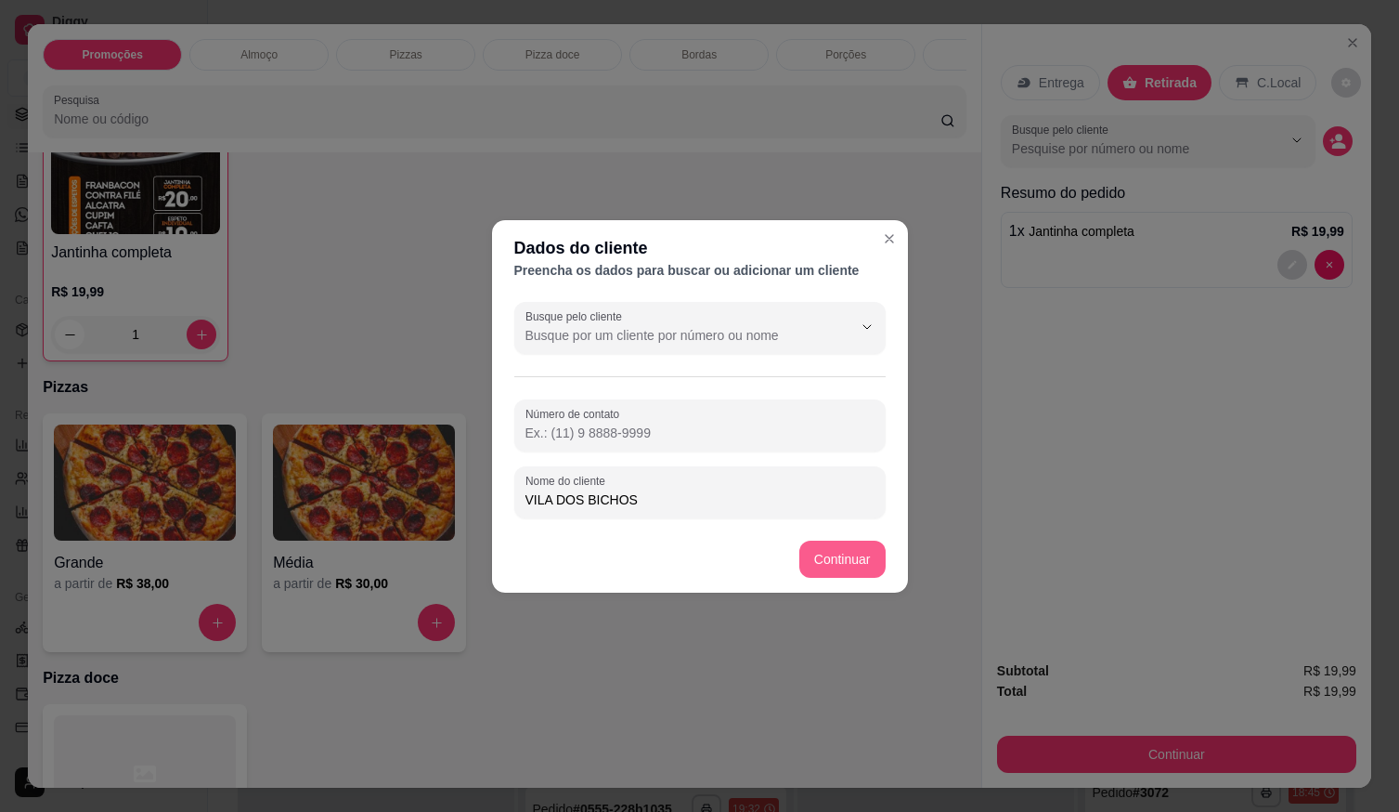
type input "VILA DOS BICHOS"
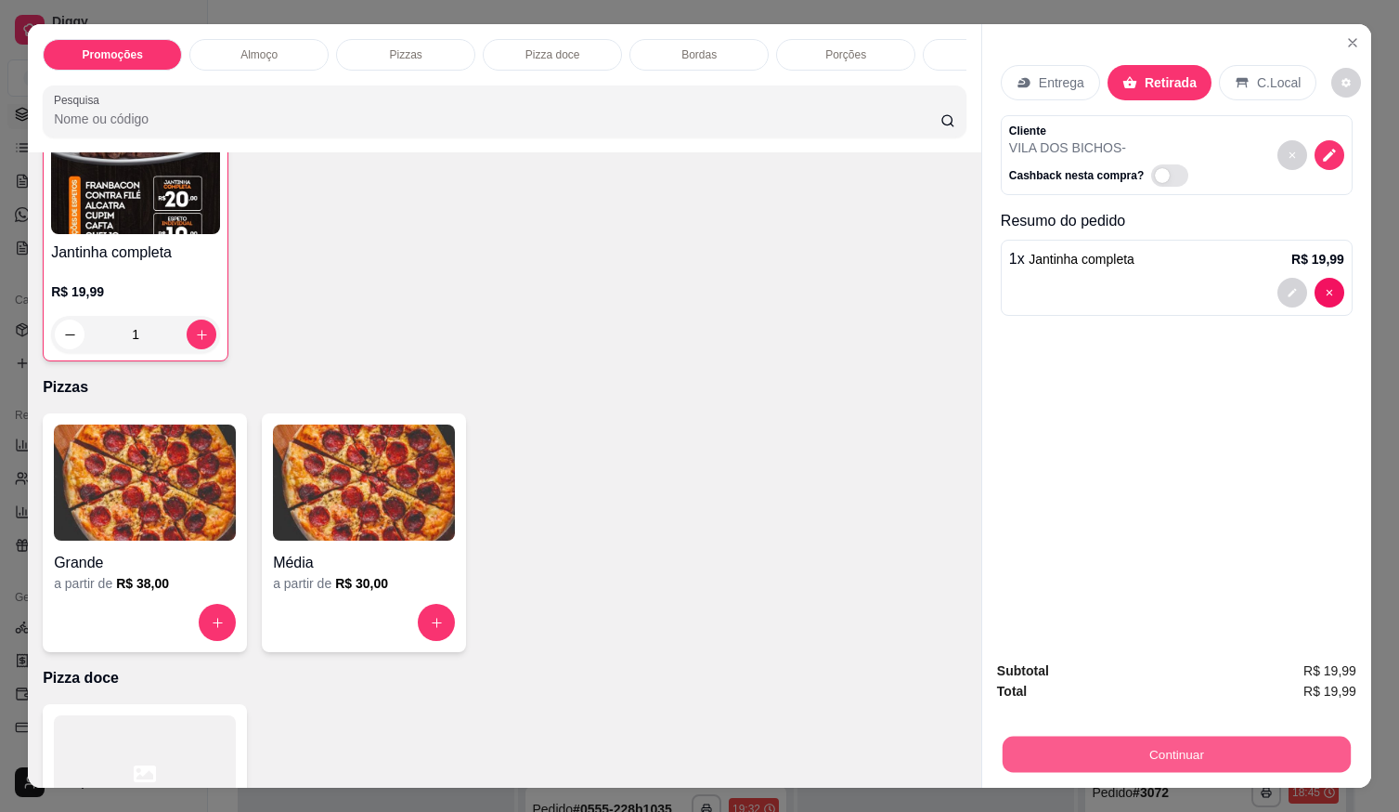
click at [1069, 735] on button "Continuar" at bounding box center [1177, 753] width 348 height 36
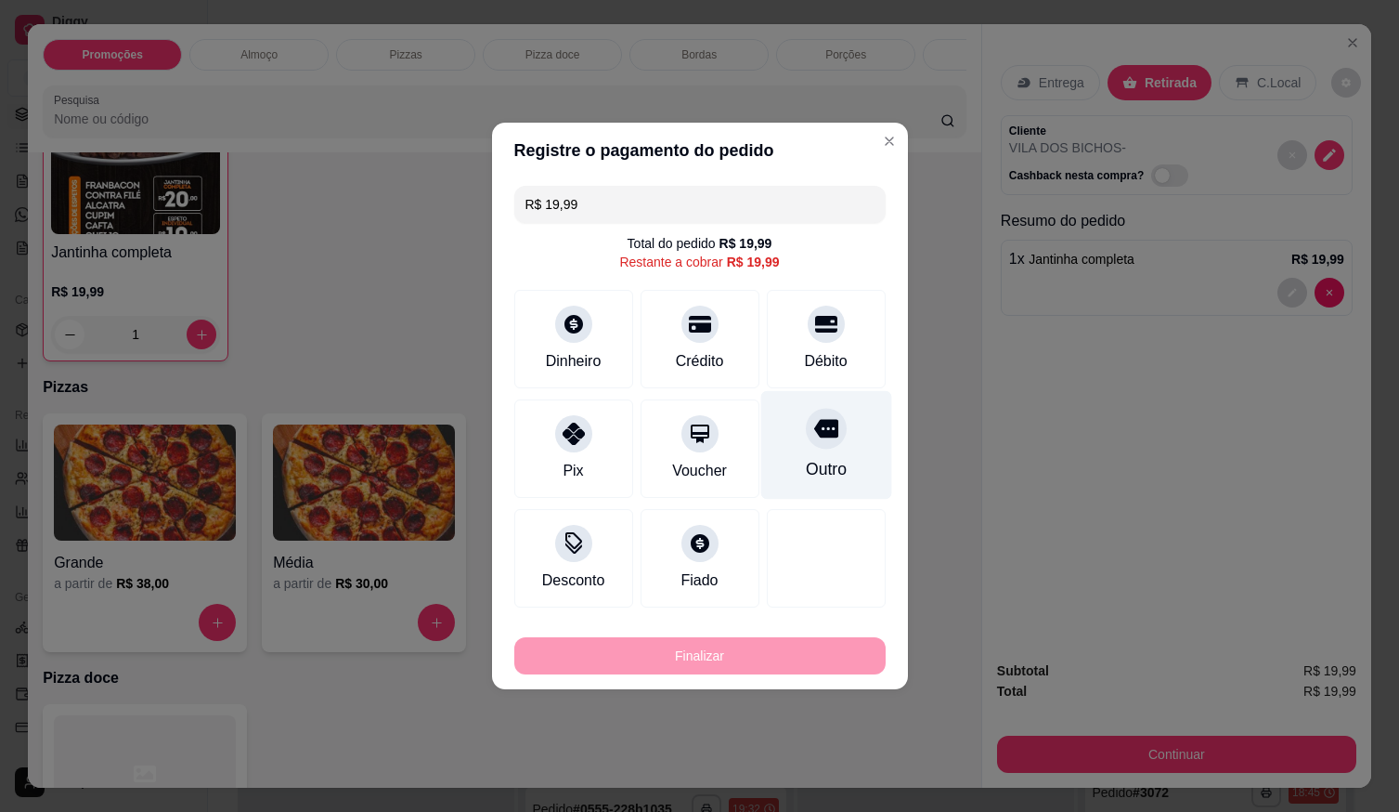
click at [780, 348] on div "Débito" at bounding box center [826, 339] width 119 height 98
type input "R$ 0,00"
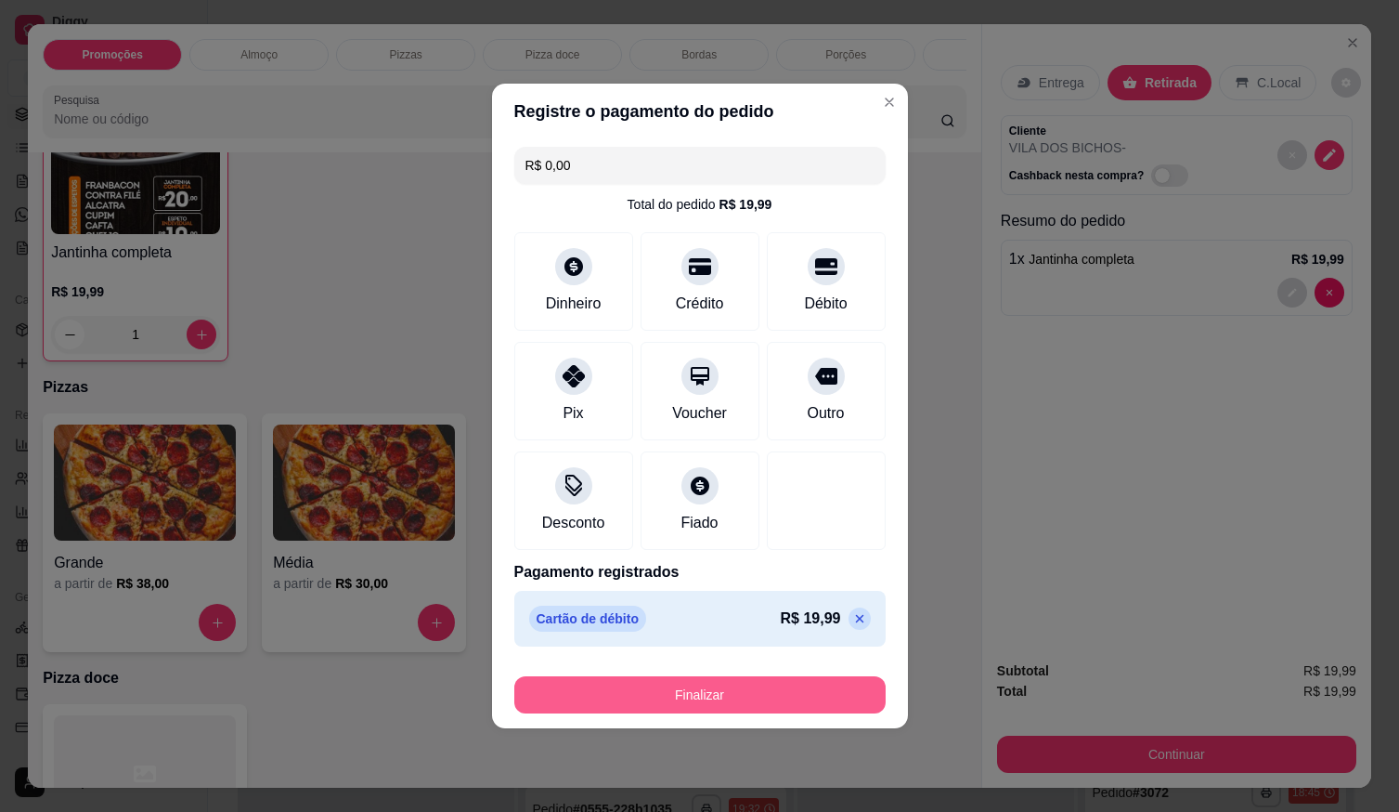
click at [747, 692] on button "Finalizar" at bounding box center [699, 694] width 371 height 37
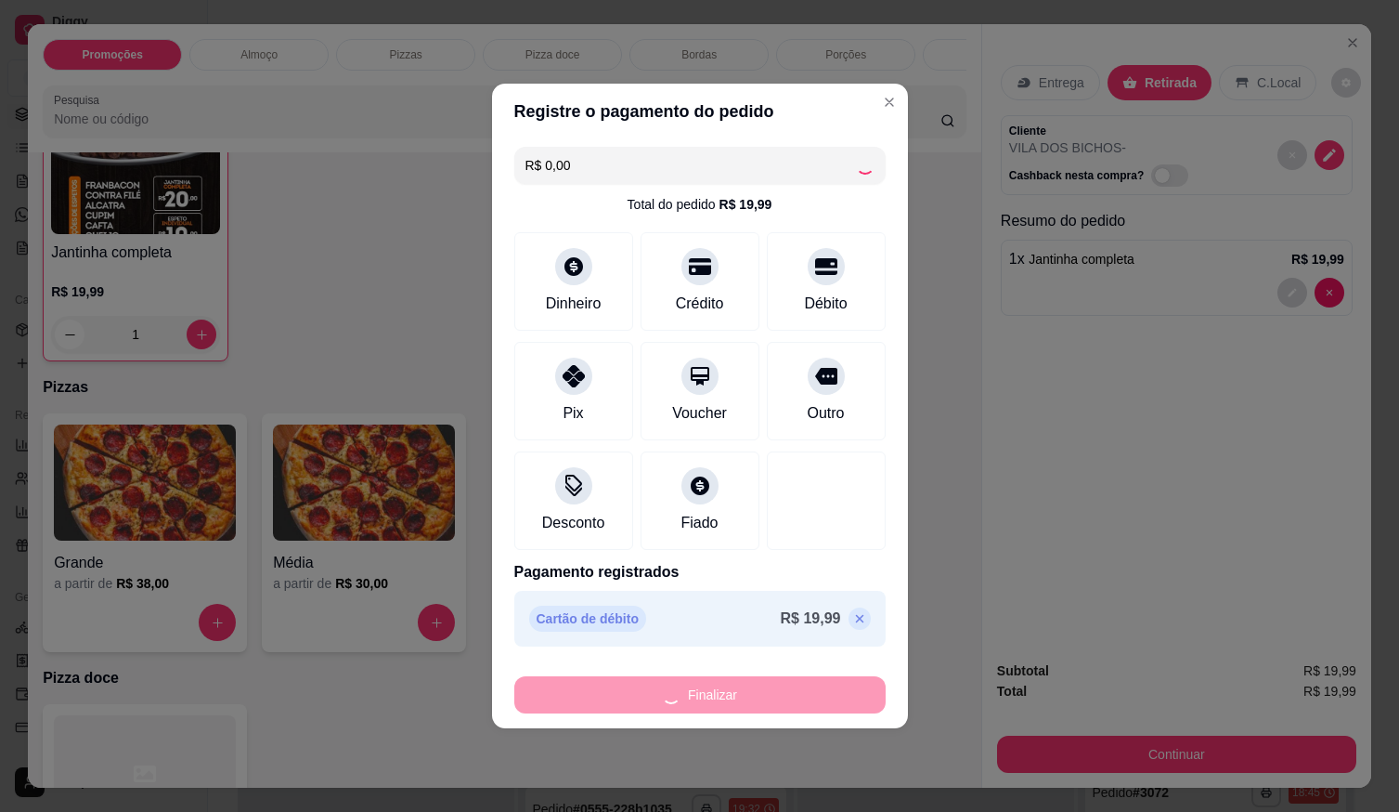
type input "0"
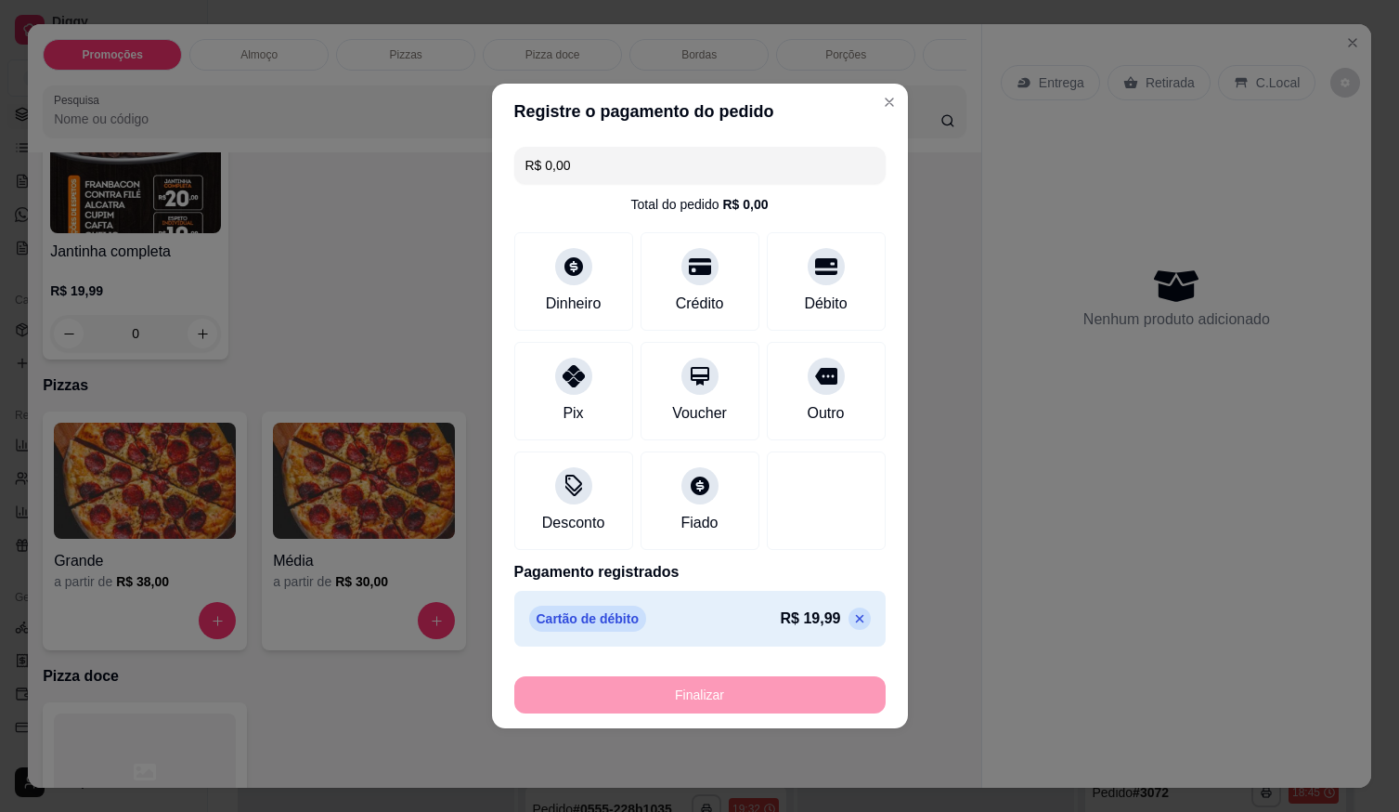
type input "-R$ 19,99"
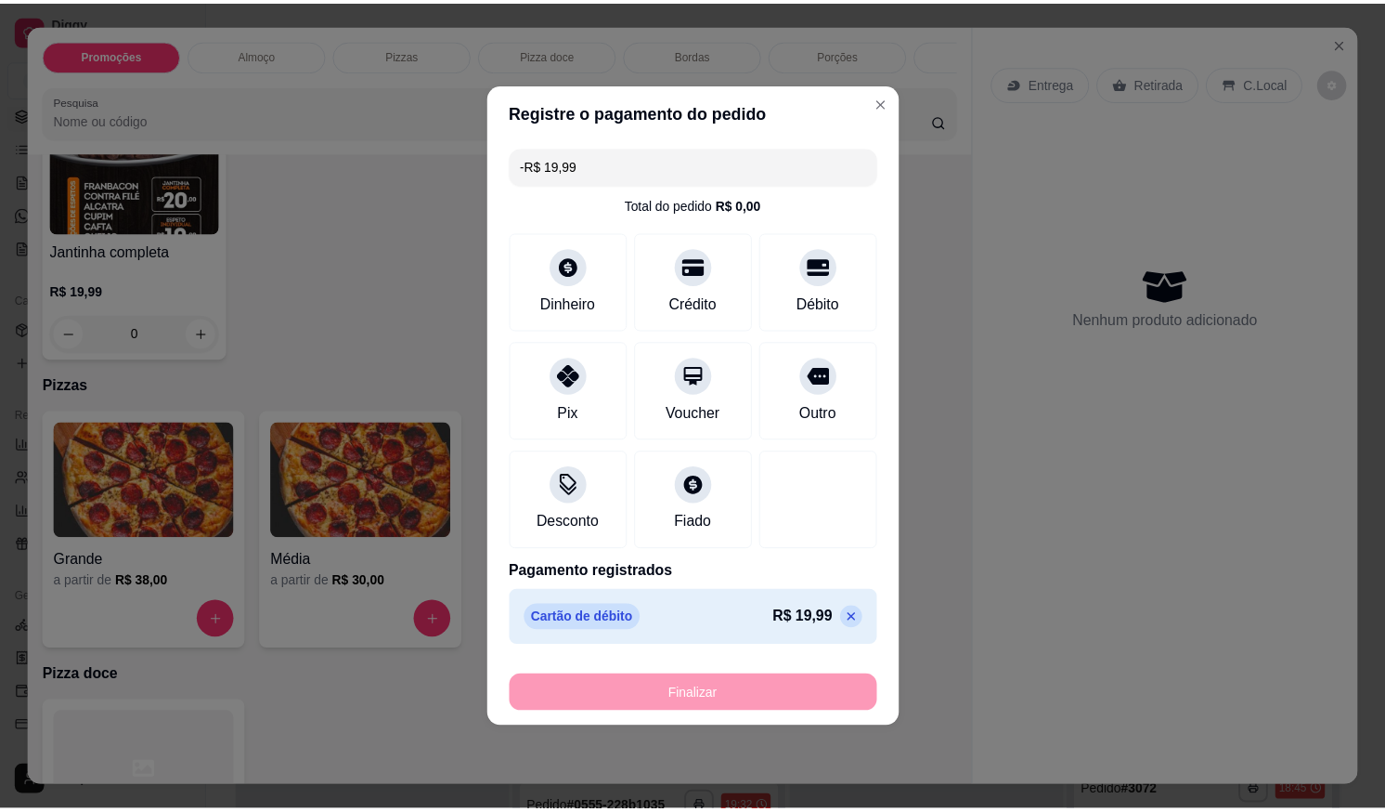
scroll to position [464, 0]
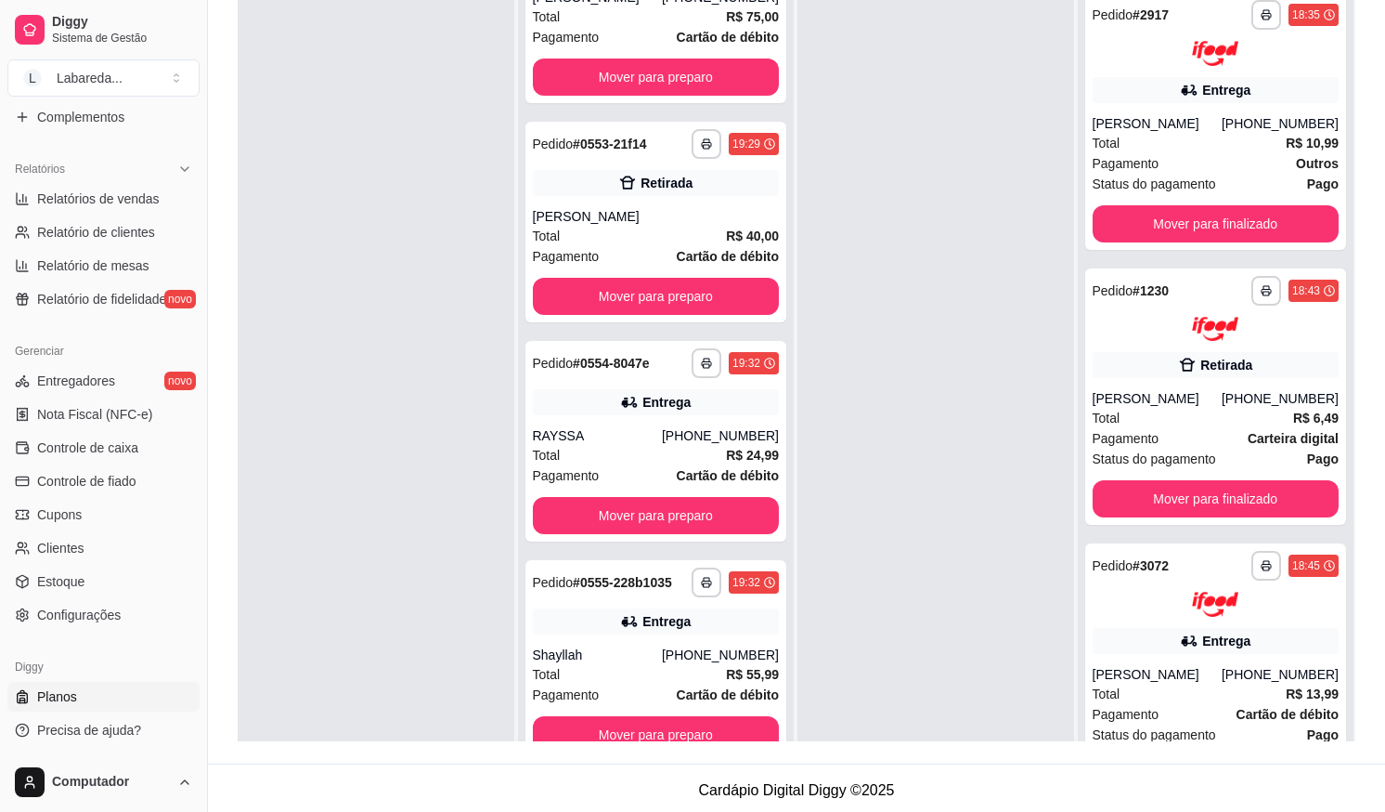
scroll to position [283, 0]
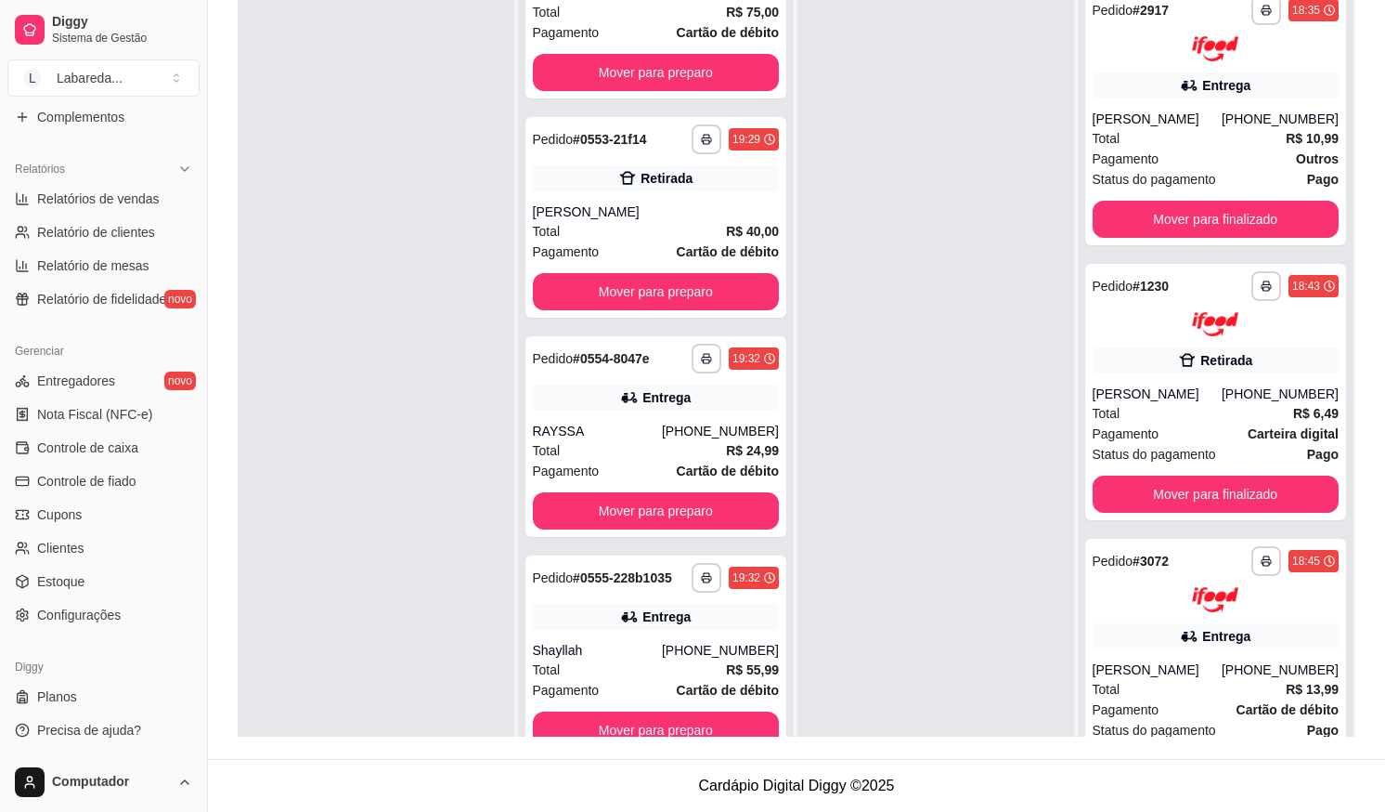
click at [86, 632] on div "Gerenciar Entregadores novo Nota Fiscal (NFC-e) Controle de caixa Controle de f…" at bounding box center [103, 483] width 207 height 308
click at [90, 616] on span "Configurações" at bounding box center [79, 614] width 84 height 19
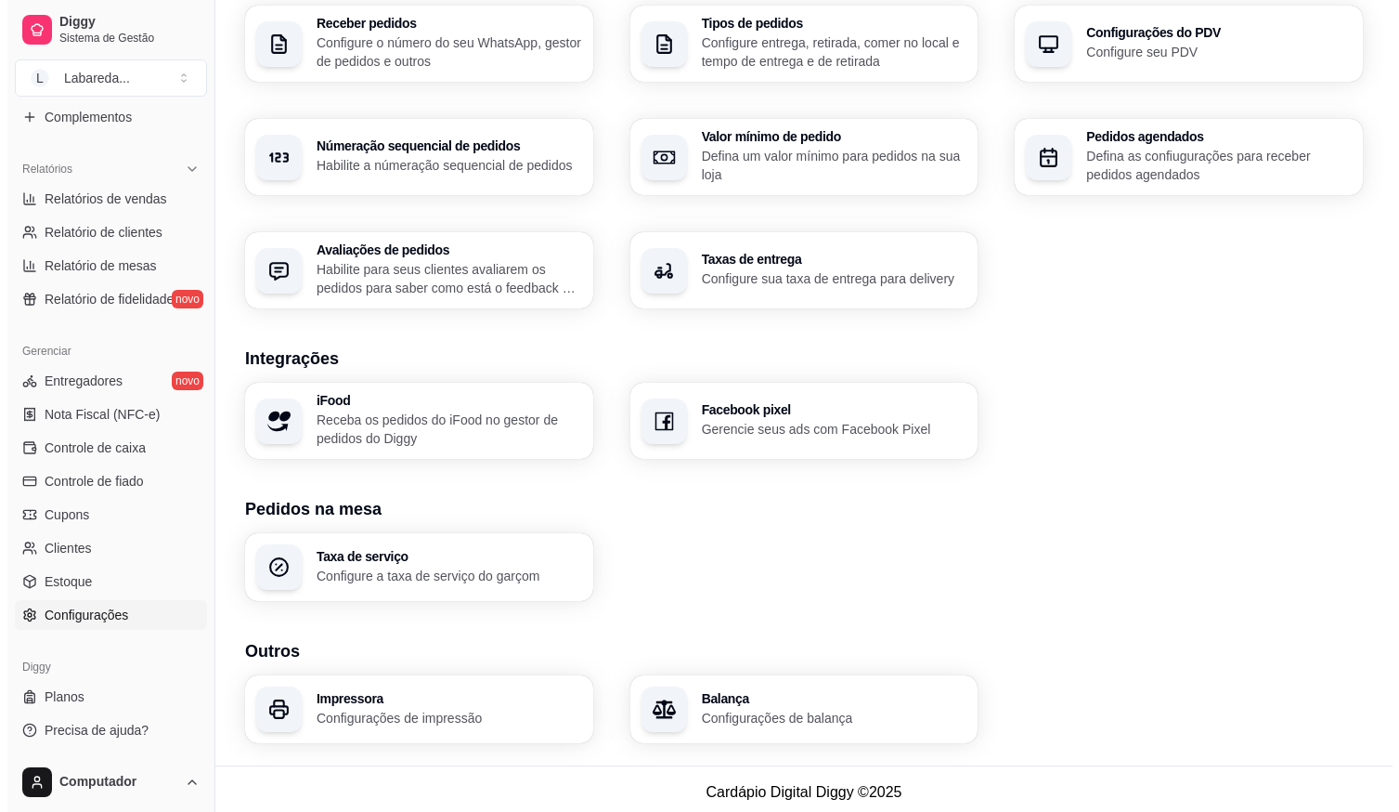
scroll to position [489, 0]
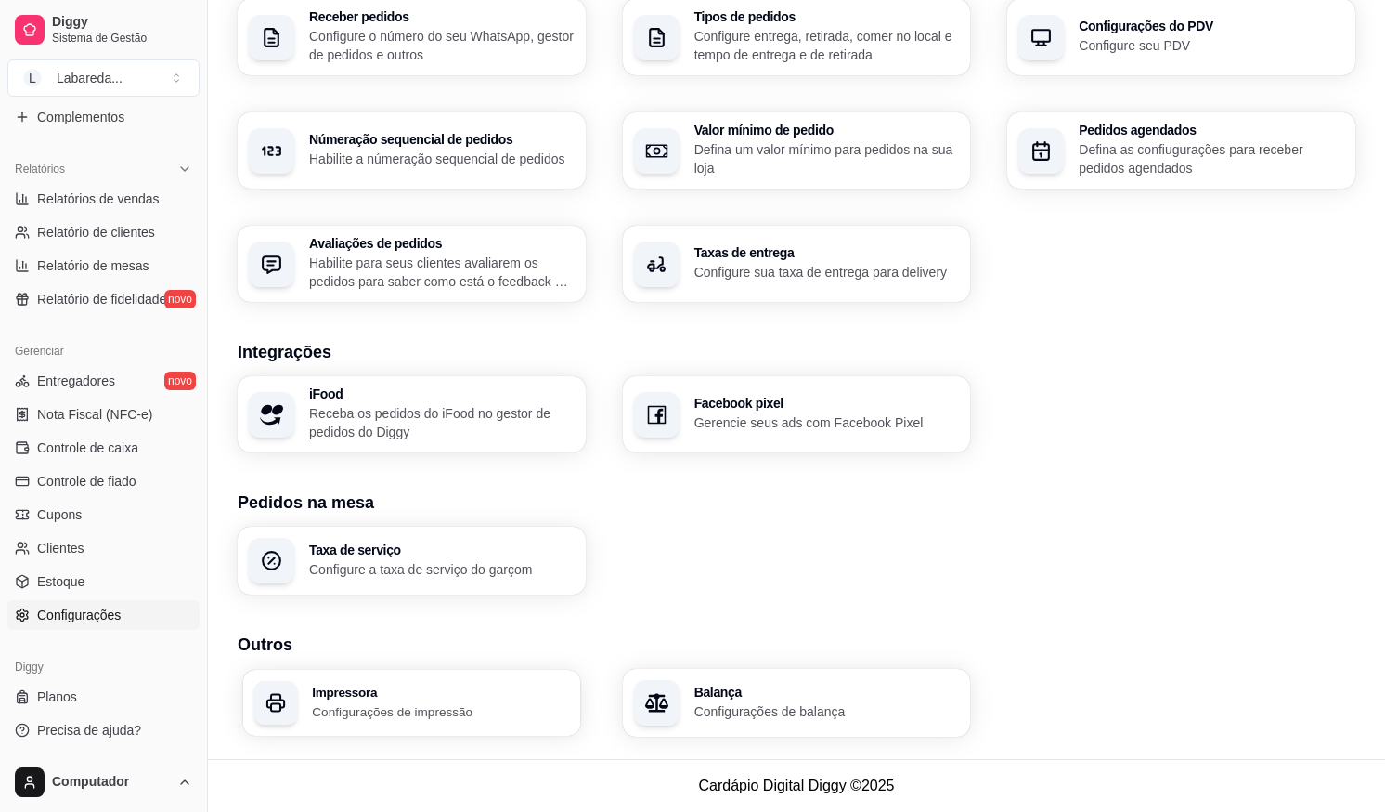
click at [460, 704] on div "Impressora Configurações de impressão" at bounding box center [440, 702] width 257 height 34
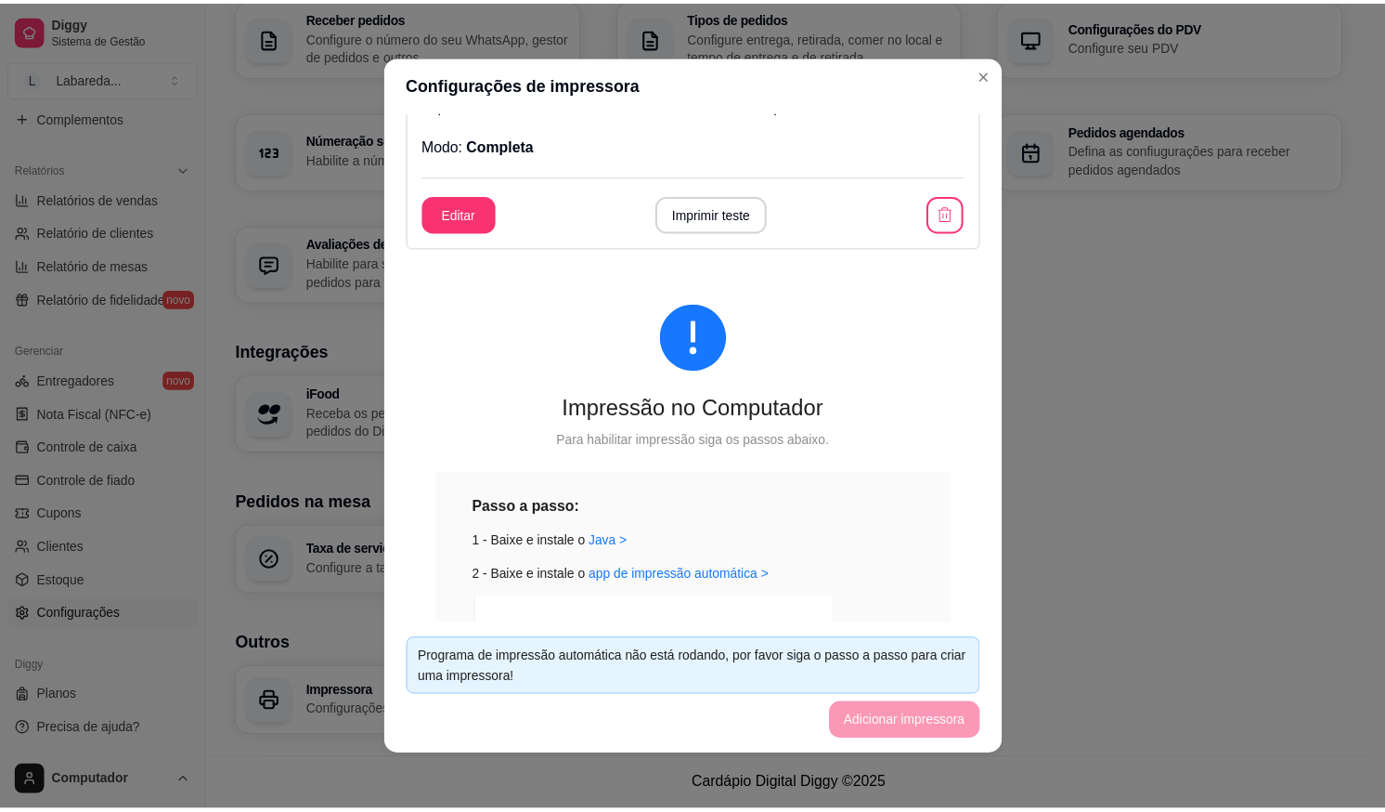
scroll to position [0, 0]
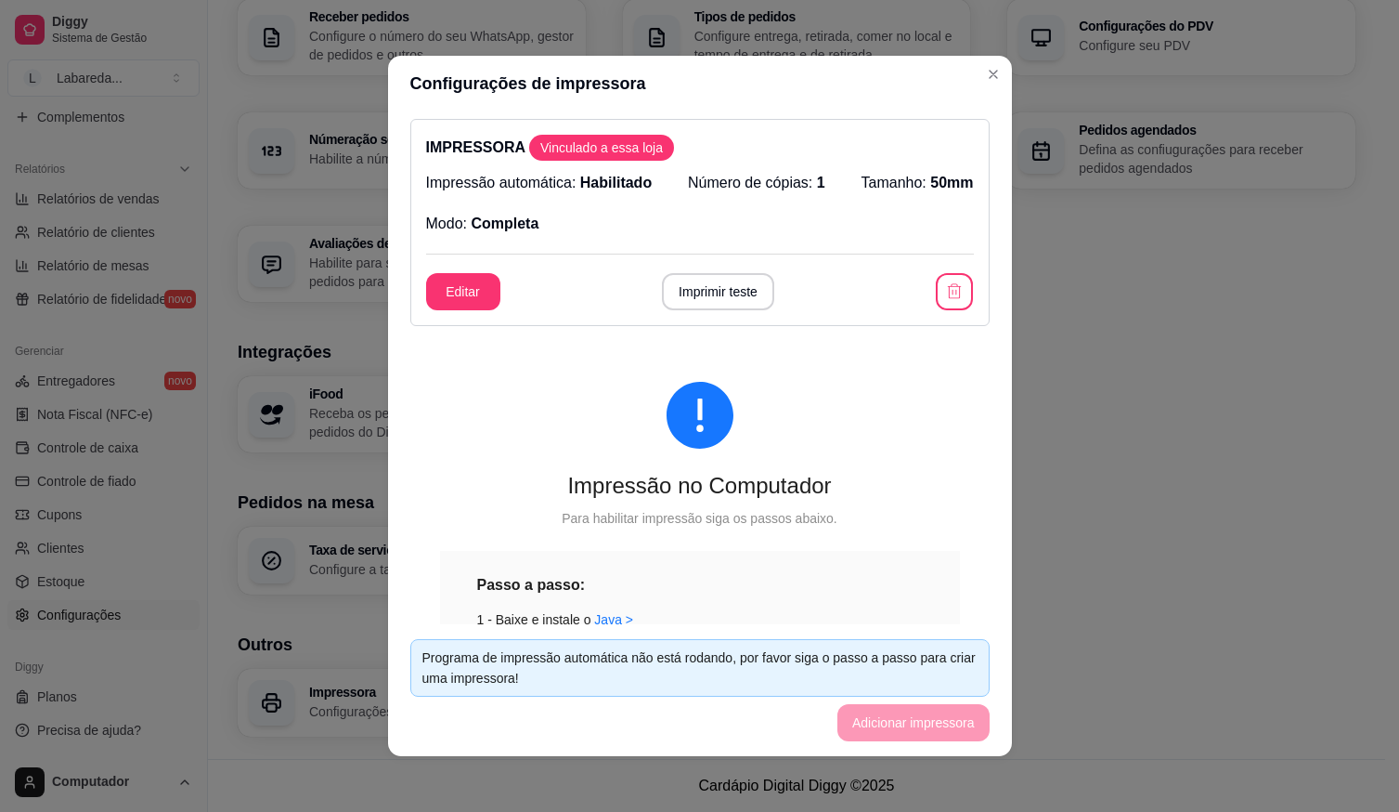
click at [780, 185] on p "Número de cópias: 1" at bounding box center [756, 183] width 137 height 22
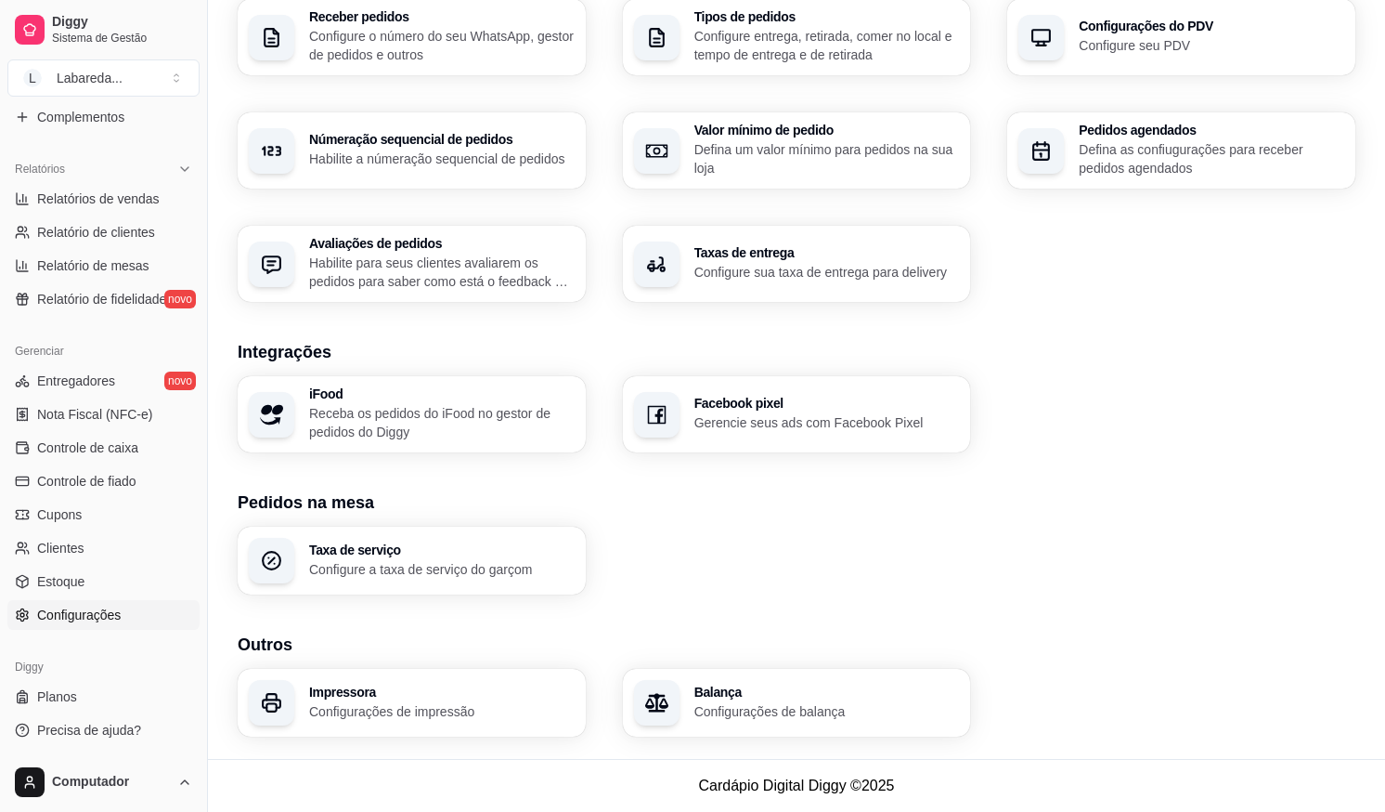
click at [1191, 426] on div "iFood Receba os pedidos do iFood no gestor de pedidos do Diggy Facebook pixel G…" at bounding box center [797, 414] width 1118 height 76
click at [88, 380] on span "Entregadores" at bounding box center [76, 380] width 78 height 19
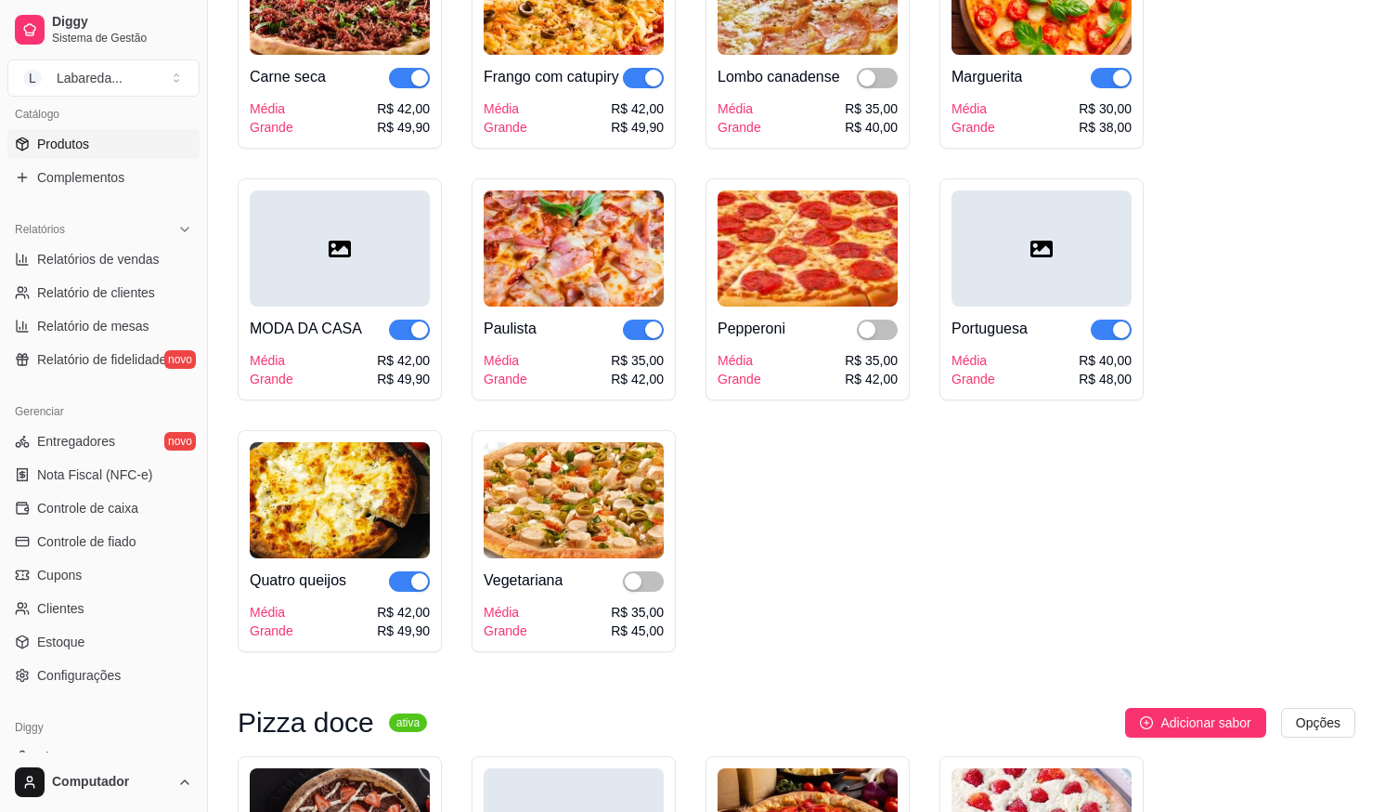
scroll to position [2414, 0]
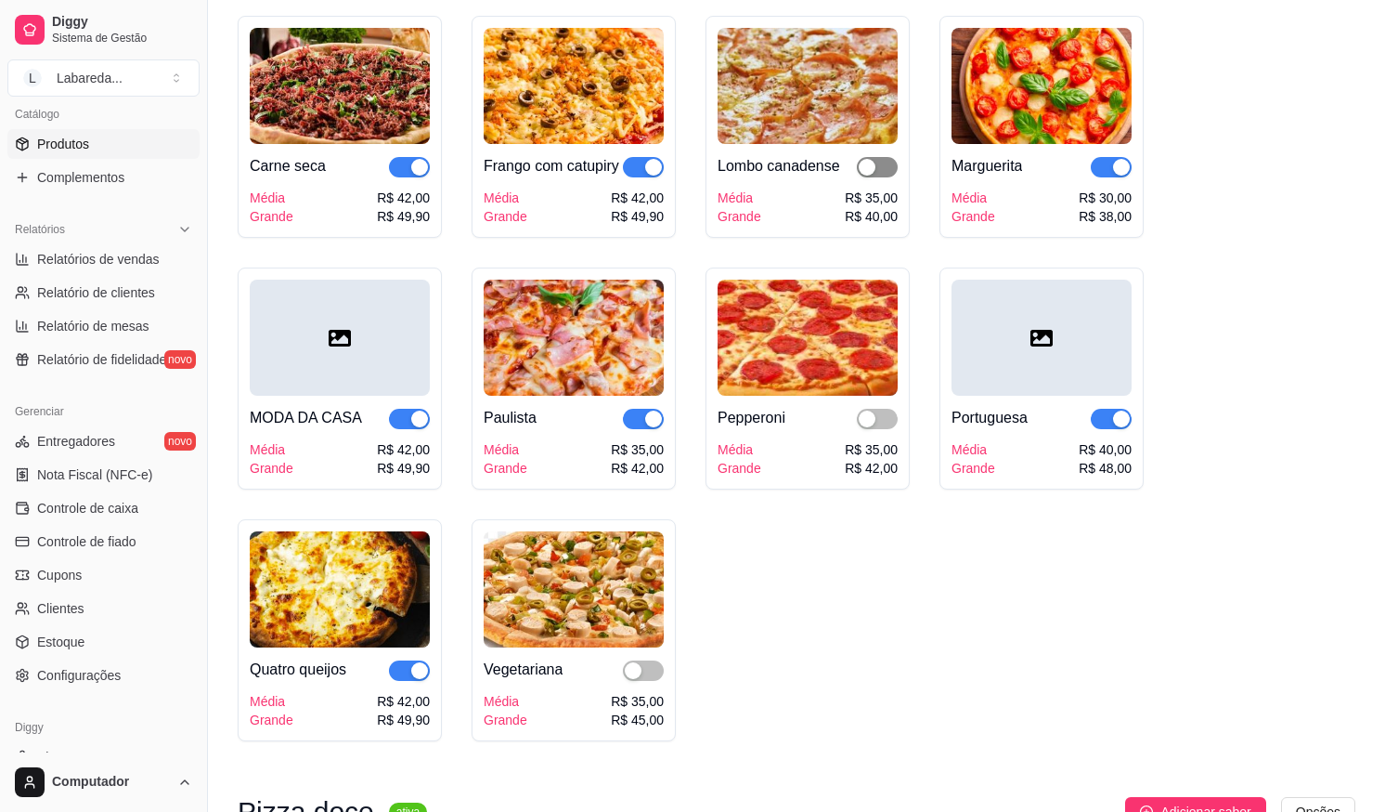
click at [875, 165] on div "Lombo canadense Média Grande R$ 35,00 R$ 40,00" at bounding box center [808, 185] width 180 height 82
click at [868, 166] on div "button" at bounding box center [867, 167] width 17 height 17
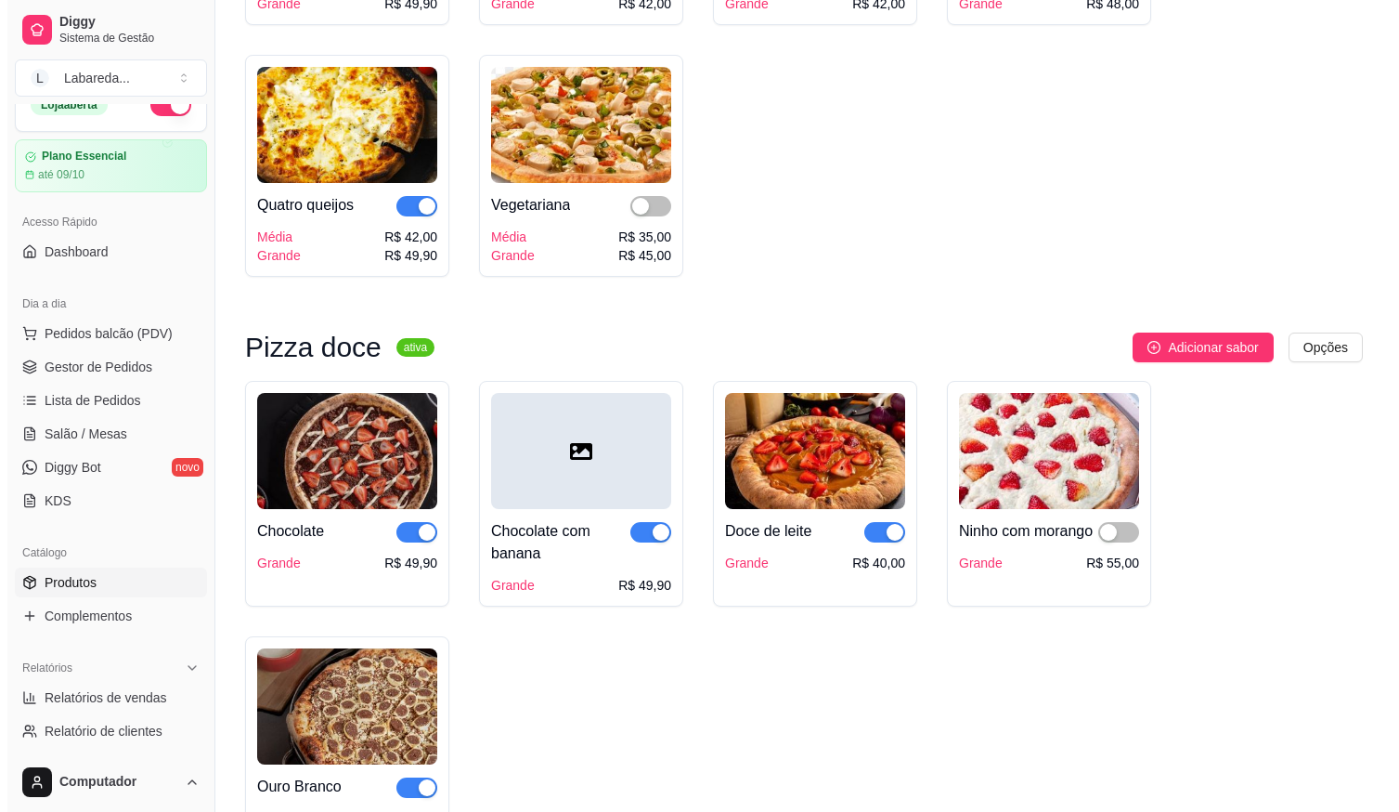
scroll to position [0, 0]
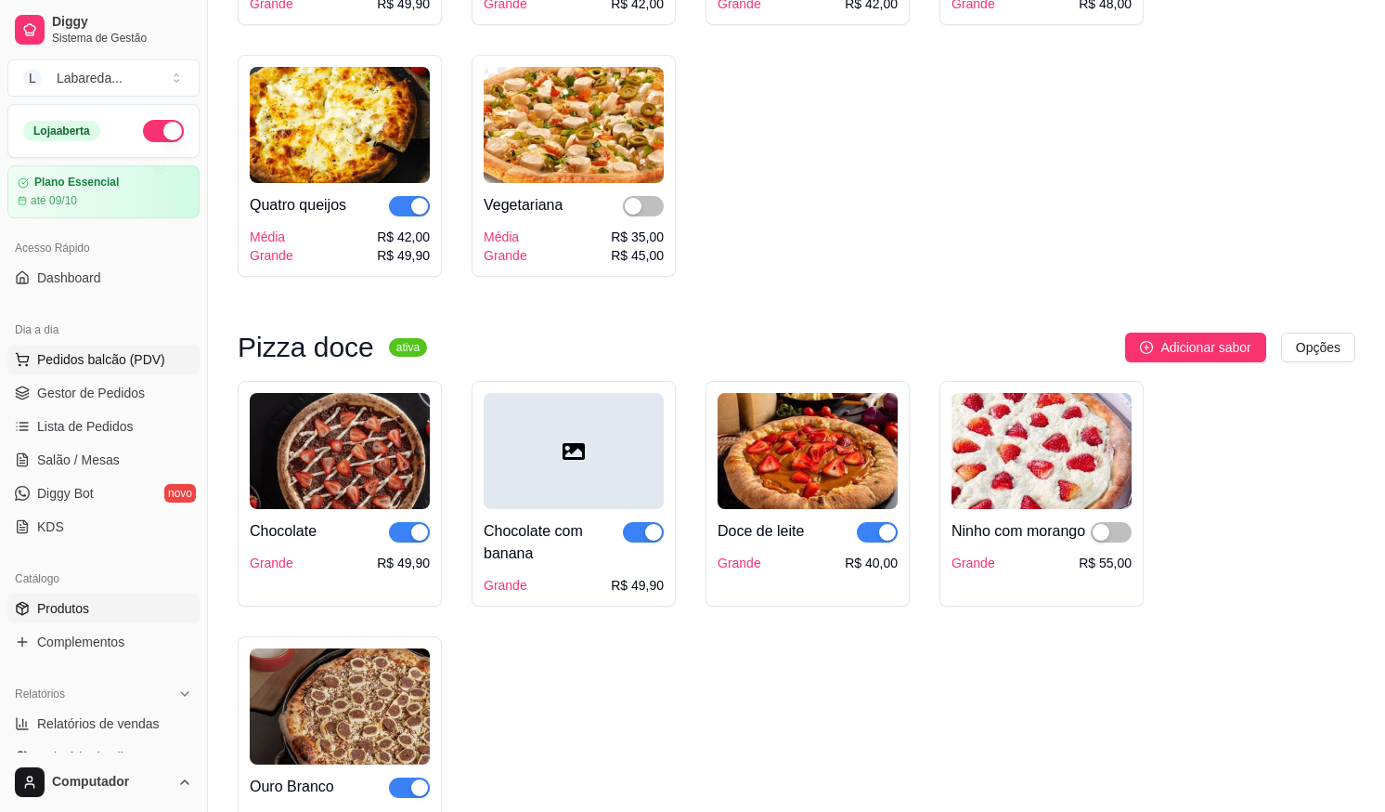
click at [86, 362] on span "Pedidos balcão (PDV)" at bounding box center [101, 359] width 128 height 19
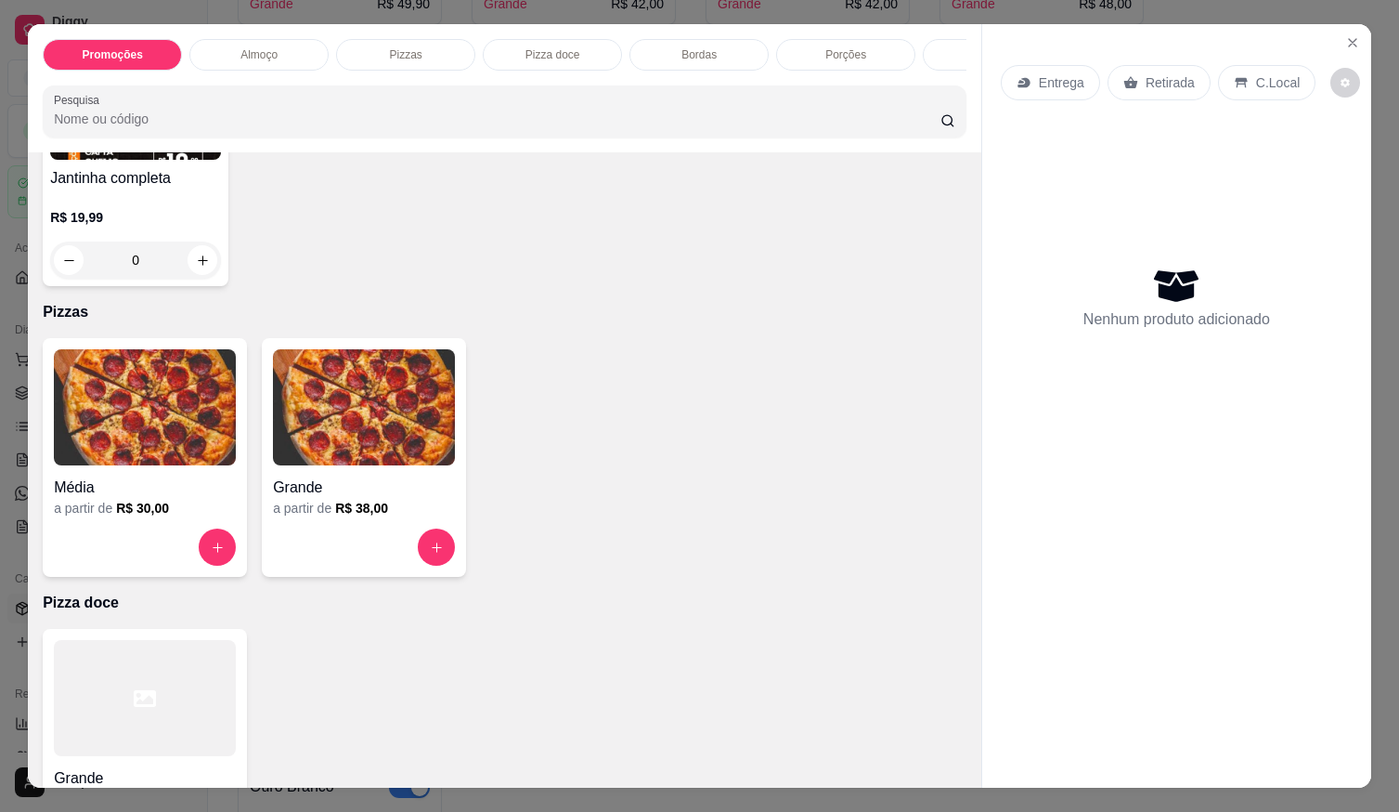
scroll to position [650, 0]
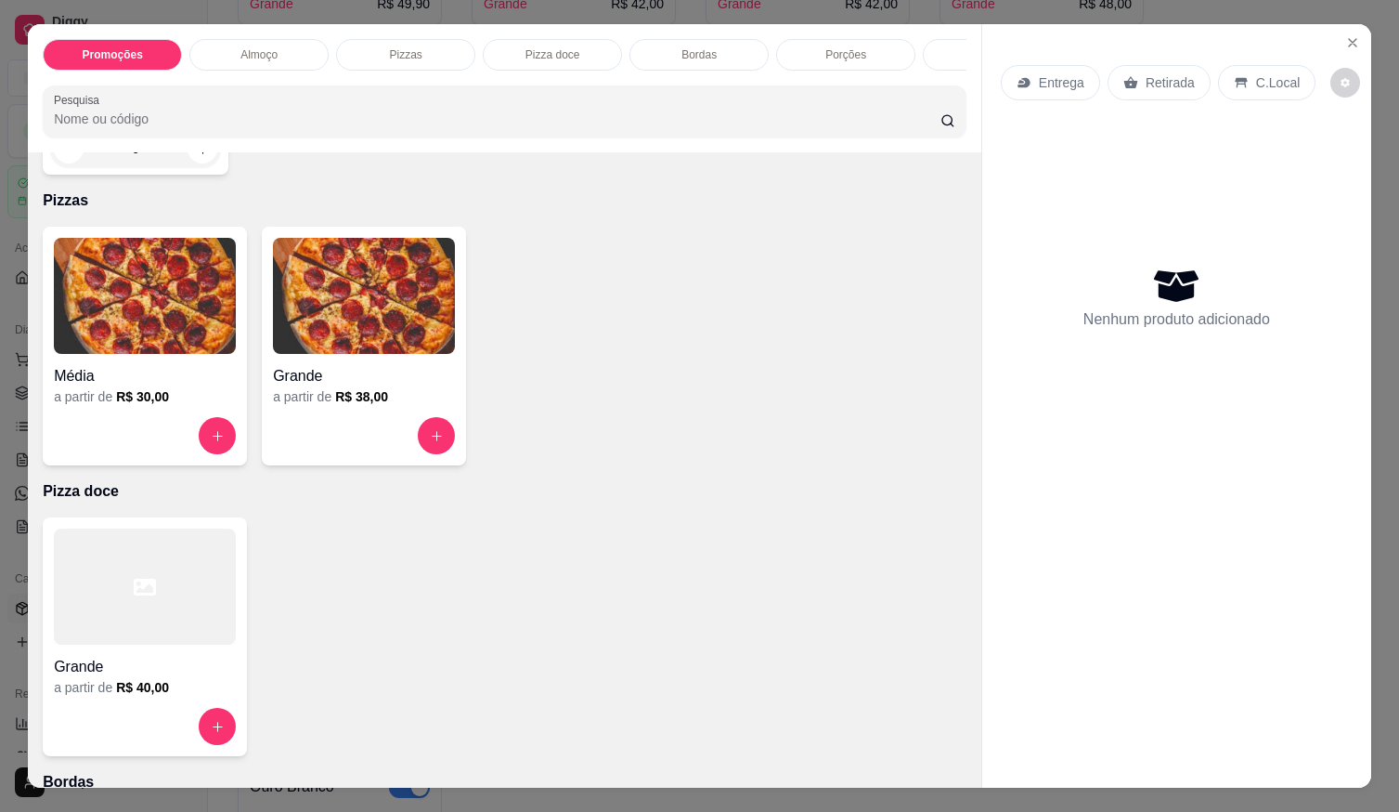
click at [336, 344] on img at bounding box center [364, 296] width 182 height 116
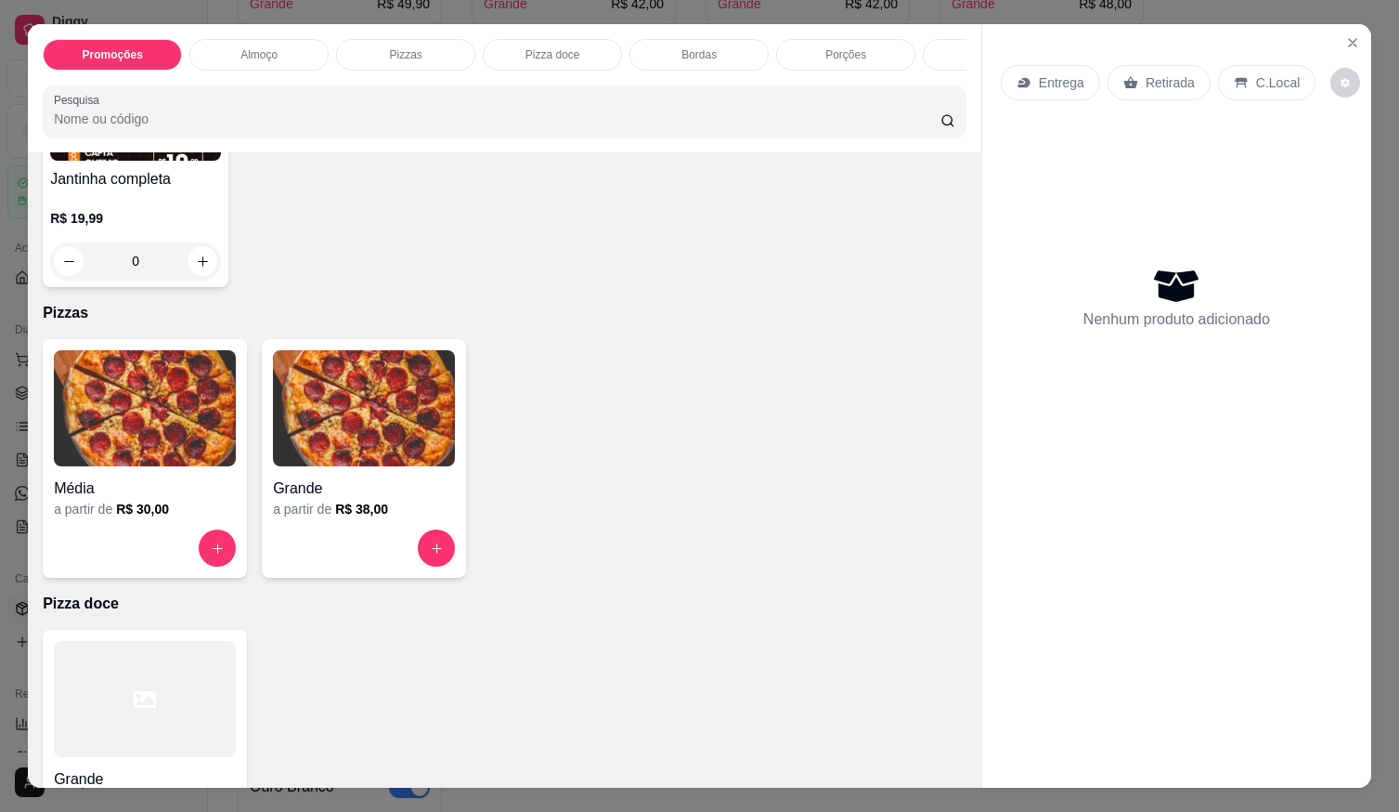
scroll to position [279, 0]
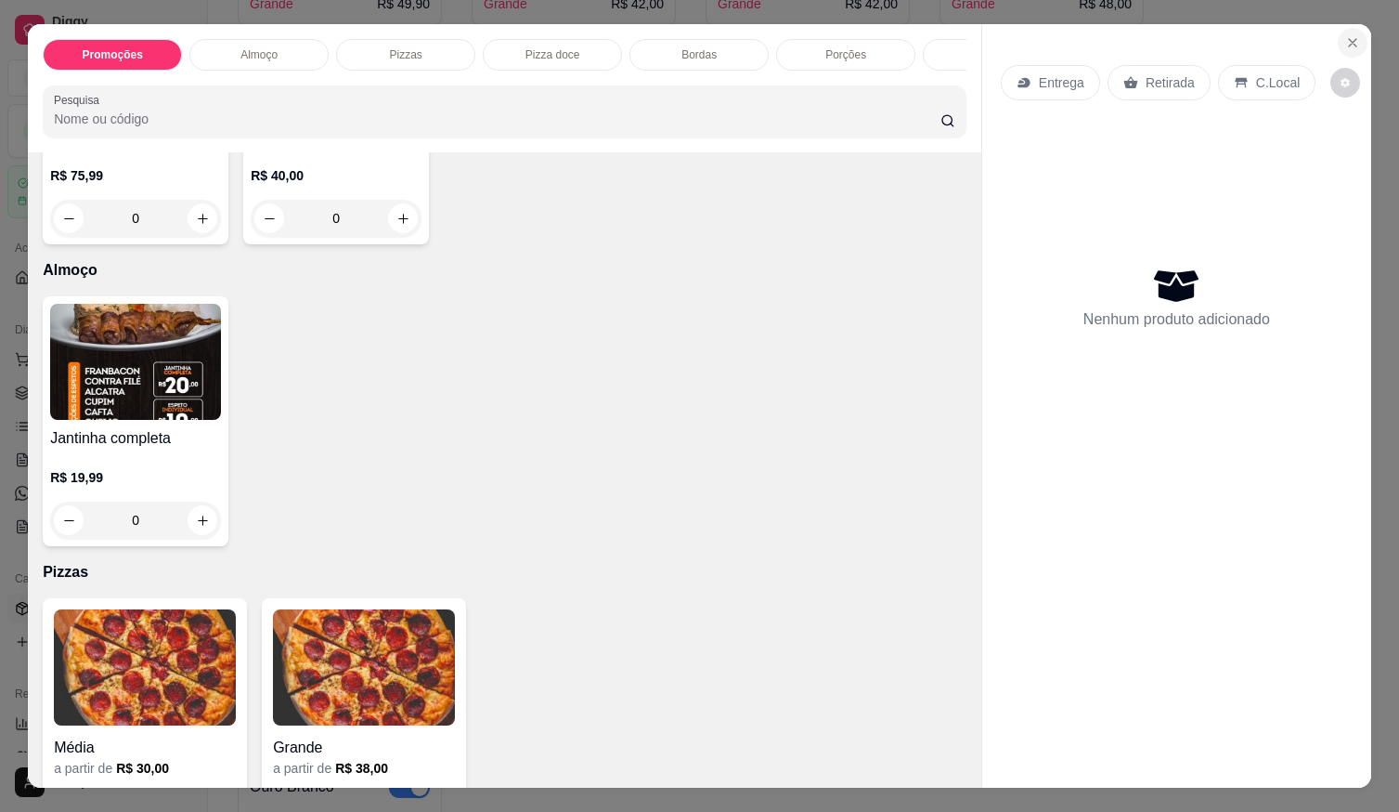
click at [1338, 41] on button "Close" at bounding box center [1353, 43] width 30 height 30
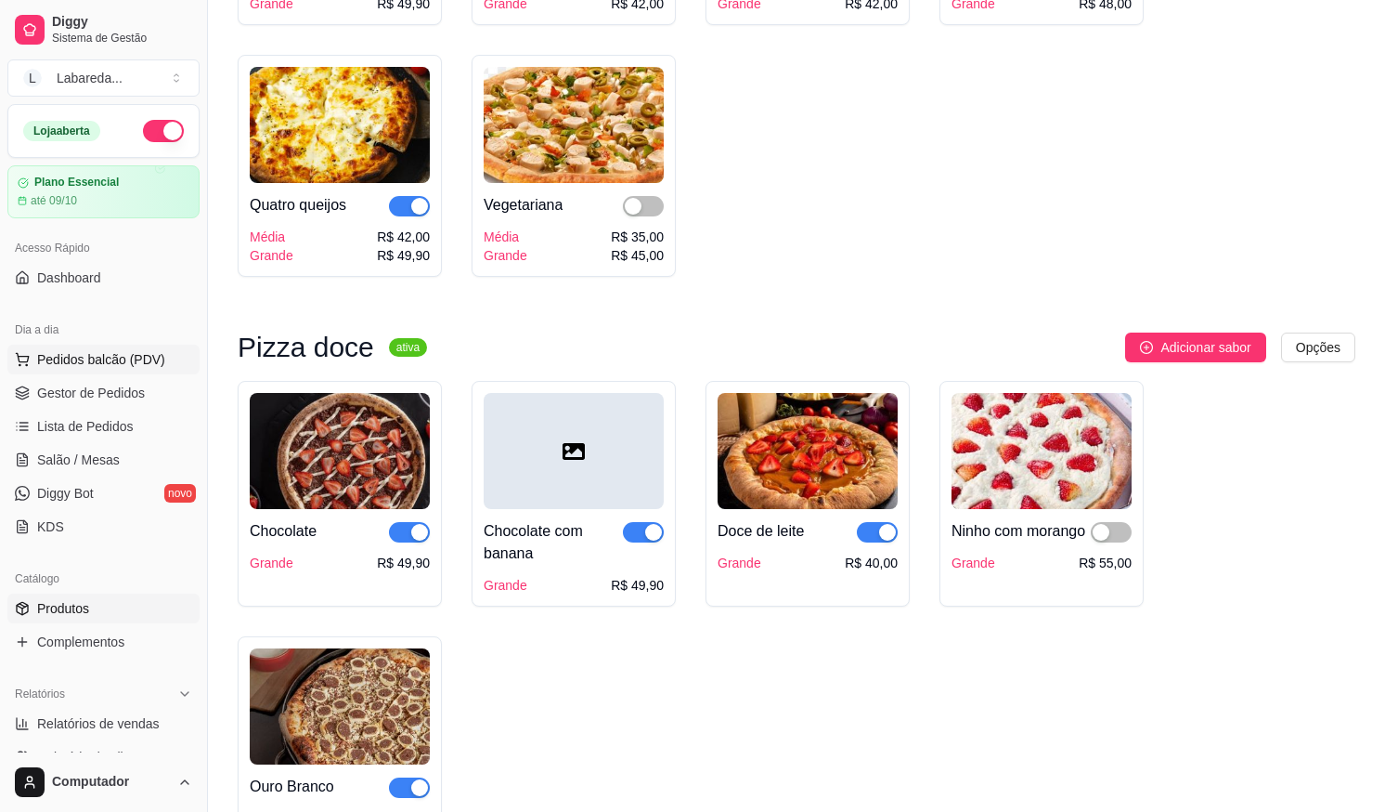
click at [126, 359] on span "Pedidos balcão (PDV)" at bounding box center [101, 359] width 128 height 19
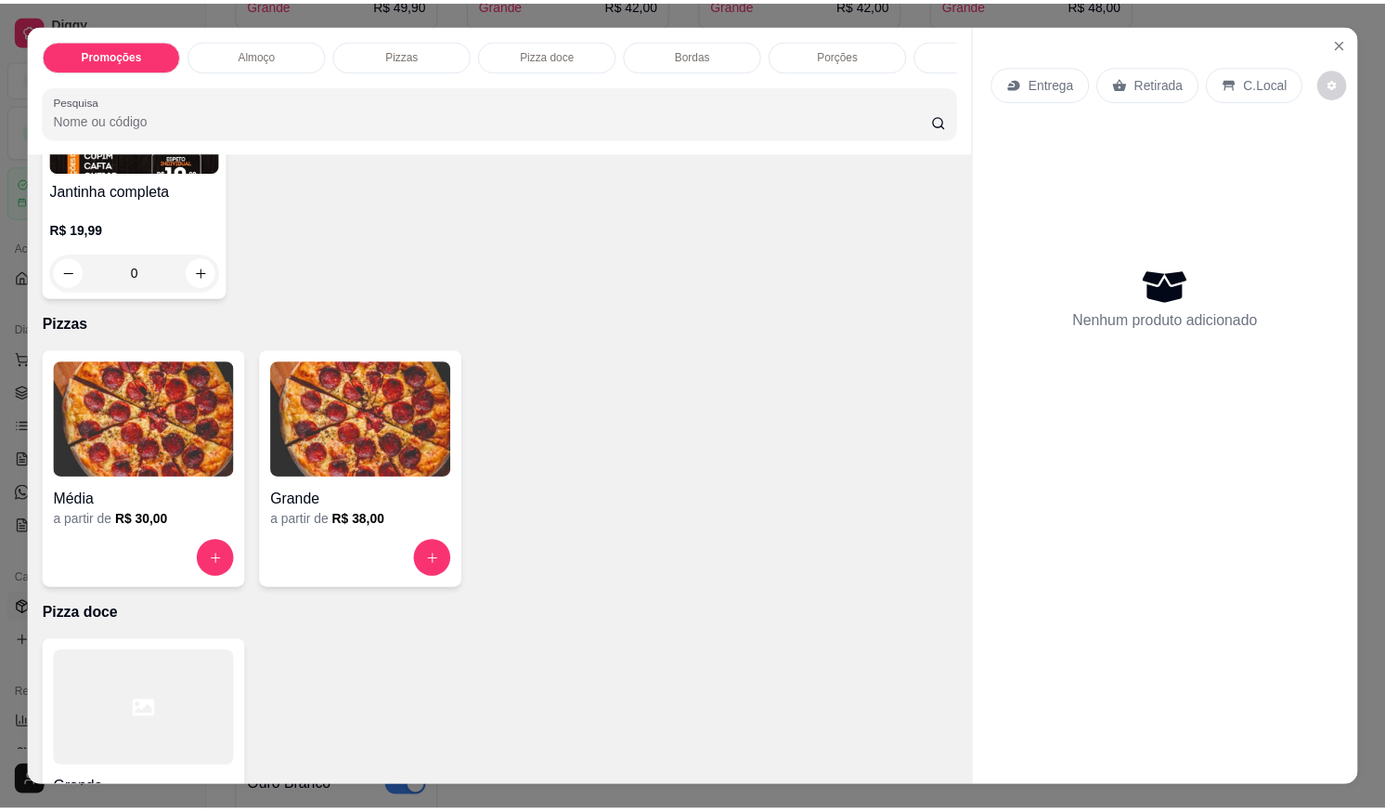
scroll to position [279, 0]
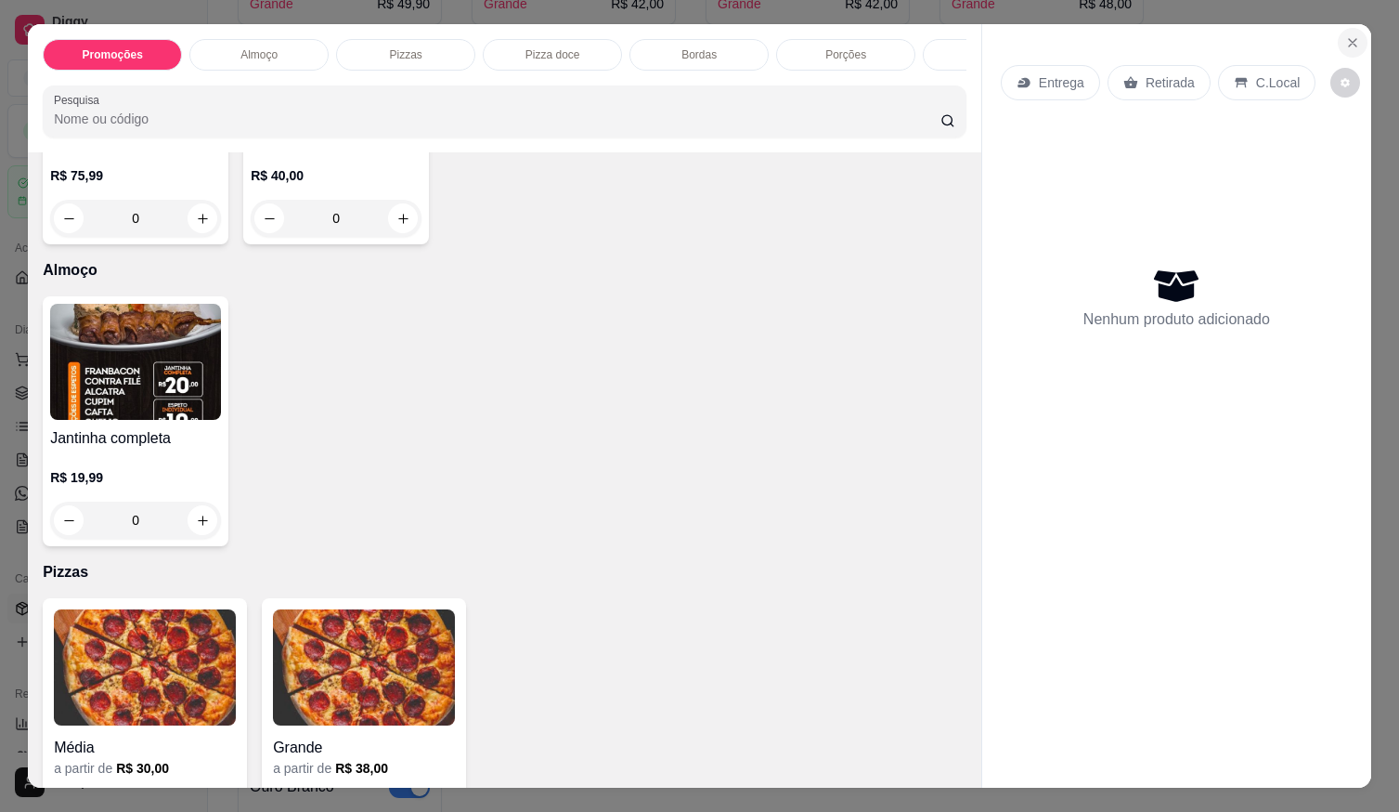
click at [1345, 39] on icon "Close" at bounding box center [1352, 42] width 15 height 15
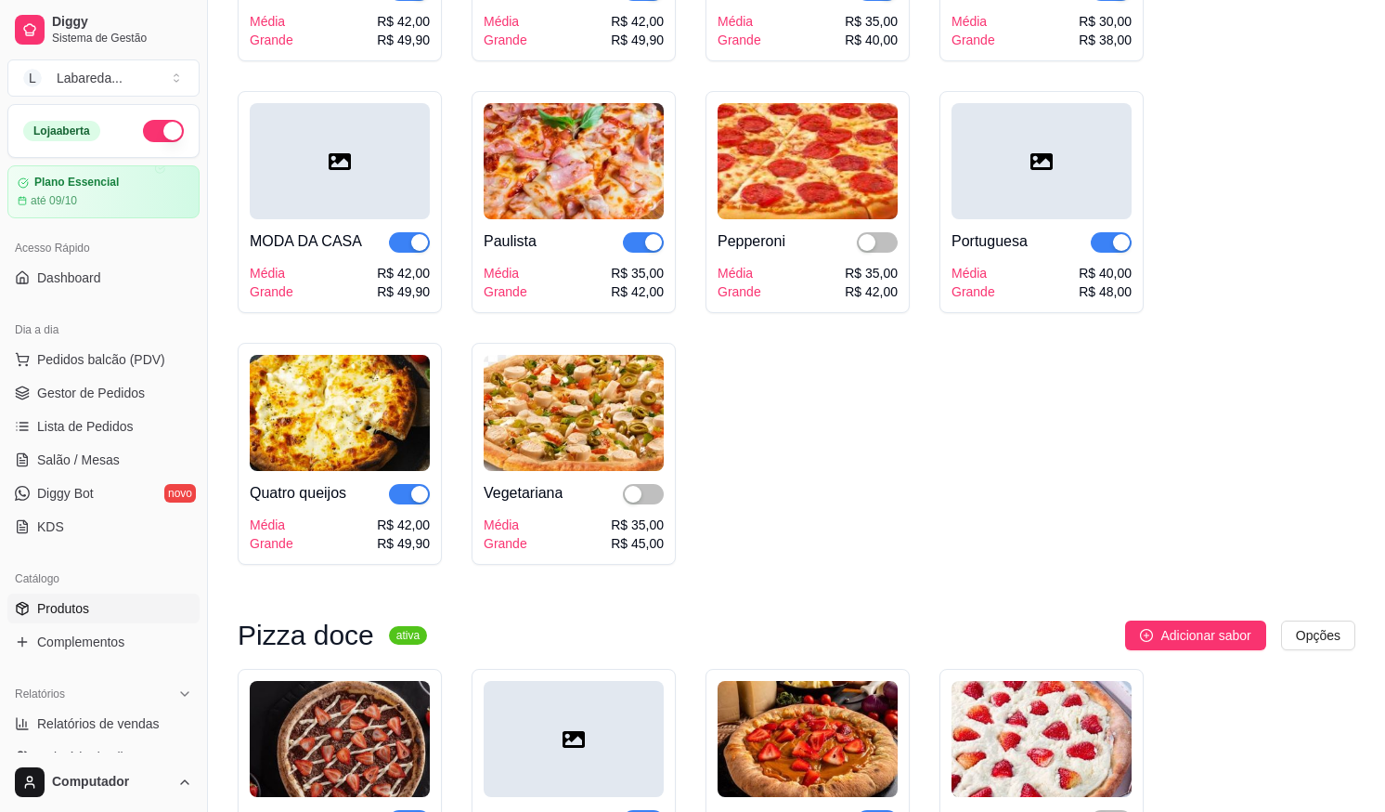
scroll to position [2414, 0]
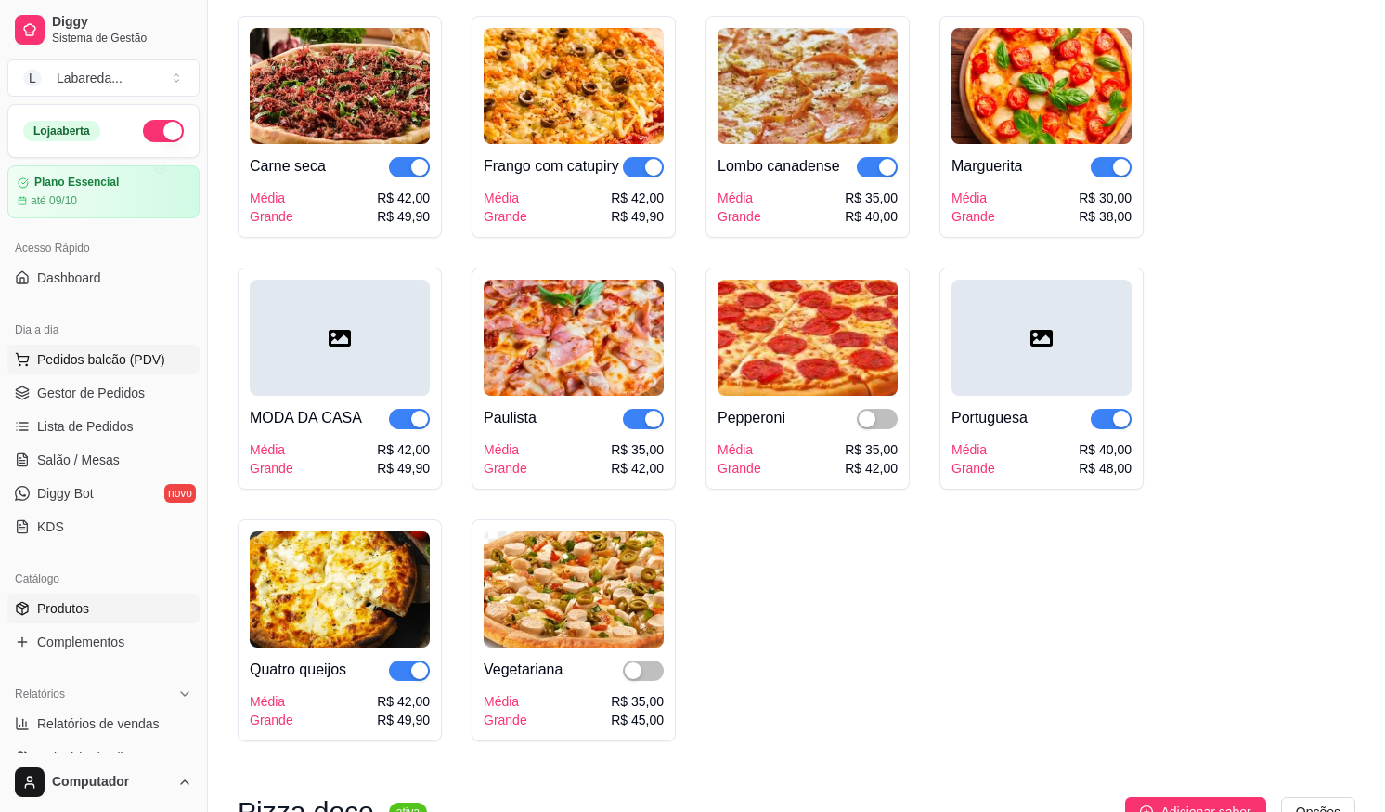
click at [90, 370] on button "Pedidos balcão (PDV)" at bounding box center [103, 359] width 192 height 30
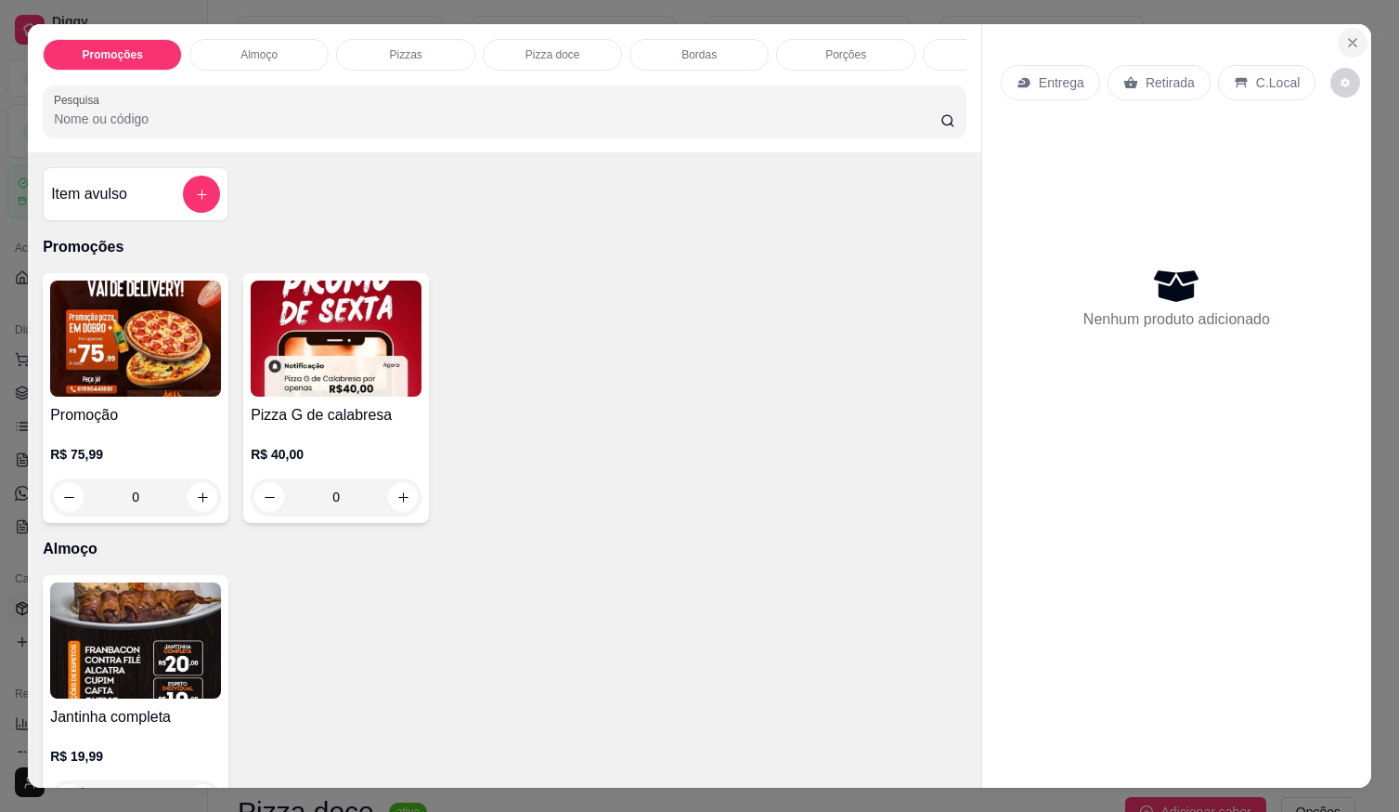
click at [1345, 35] on icon "Close" at bounding box center [1352, 42] width 15 height 15
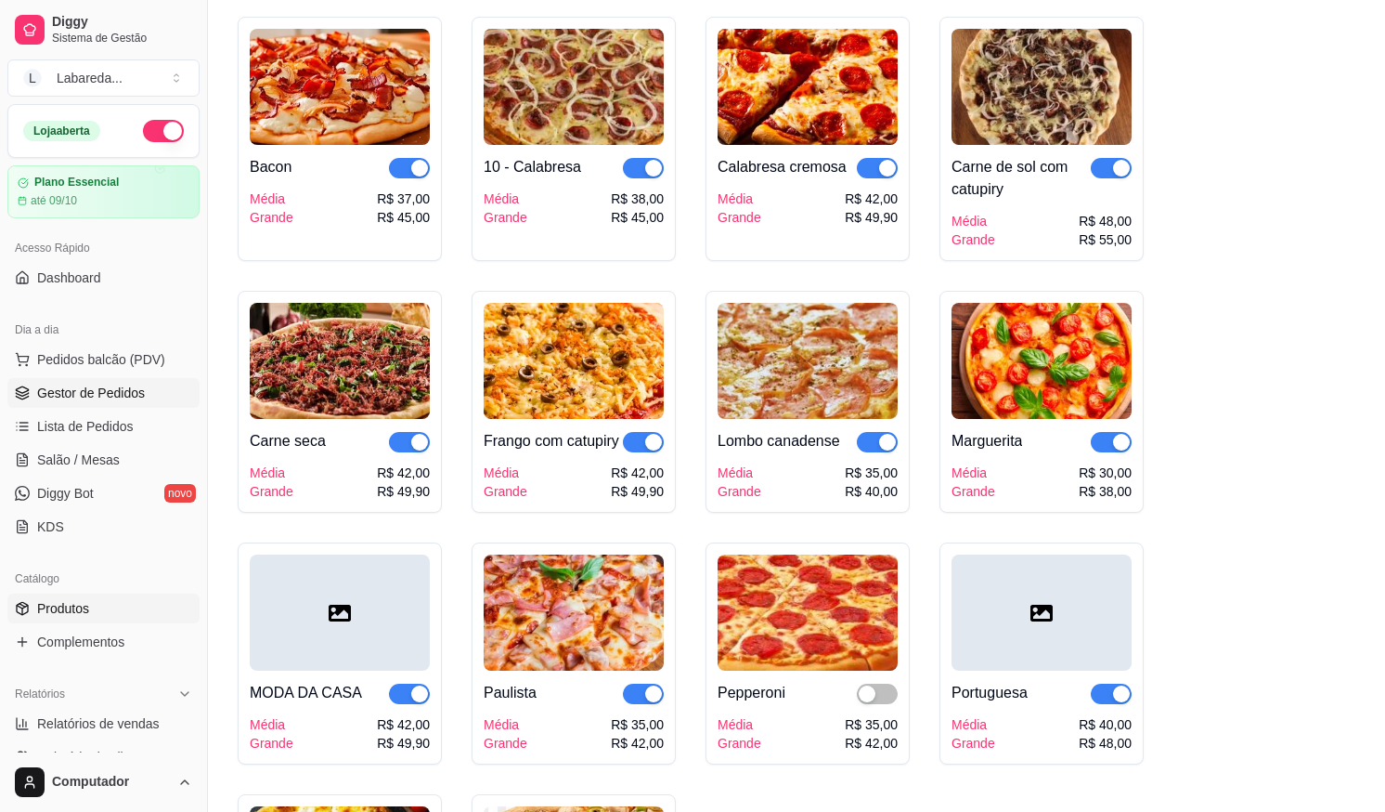
scroll to position [2136, 0]
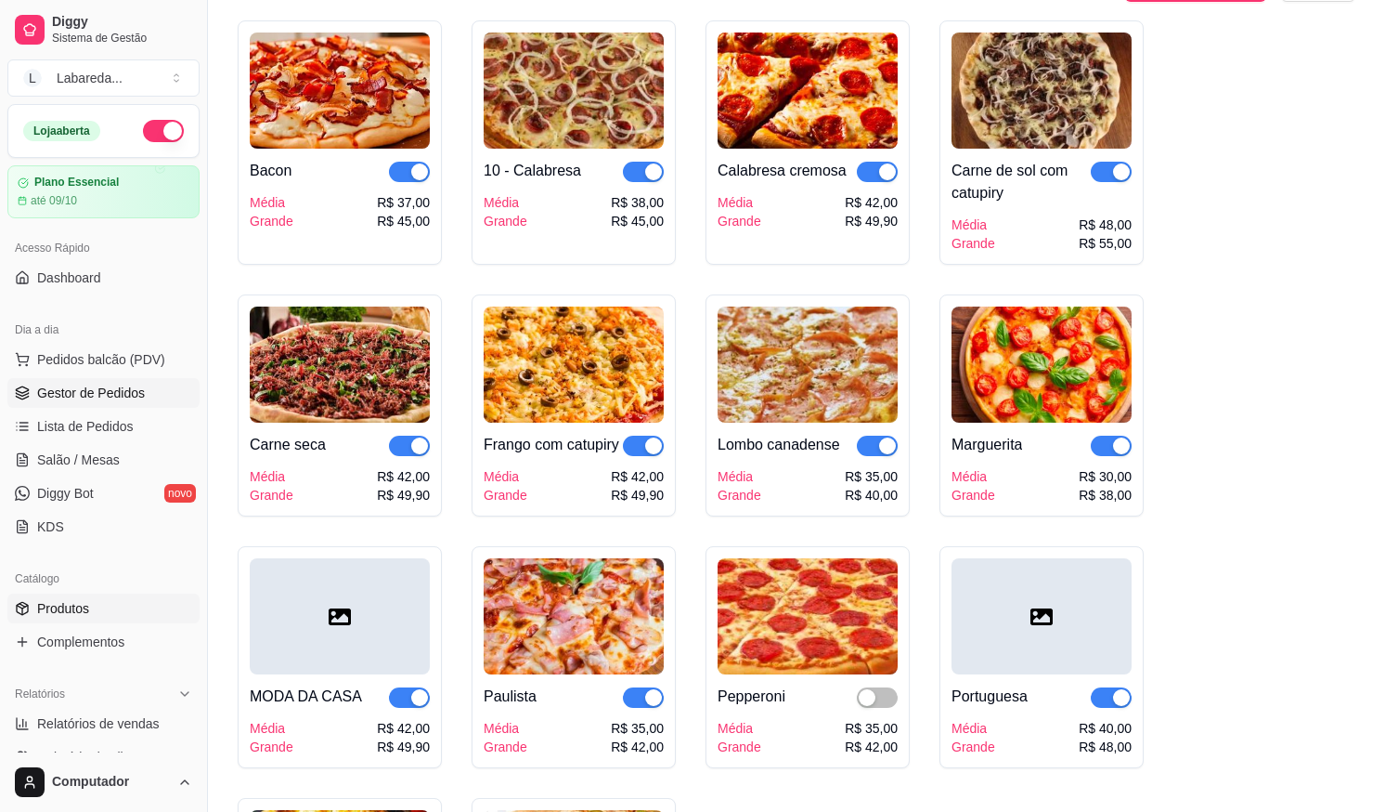
click at [92, 396] on span "Gestor de Pedidos" at bounding box center [91, 392] width 108 height 19
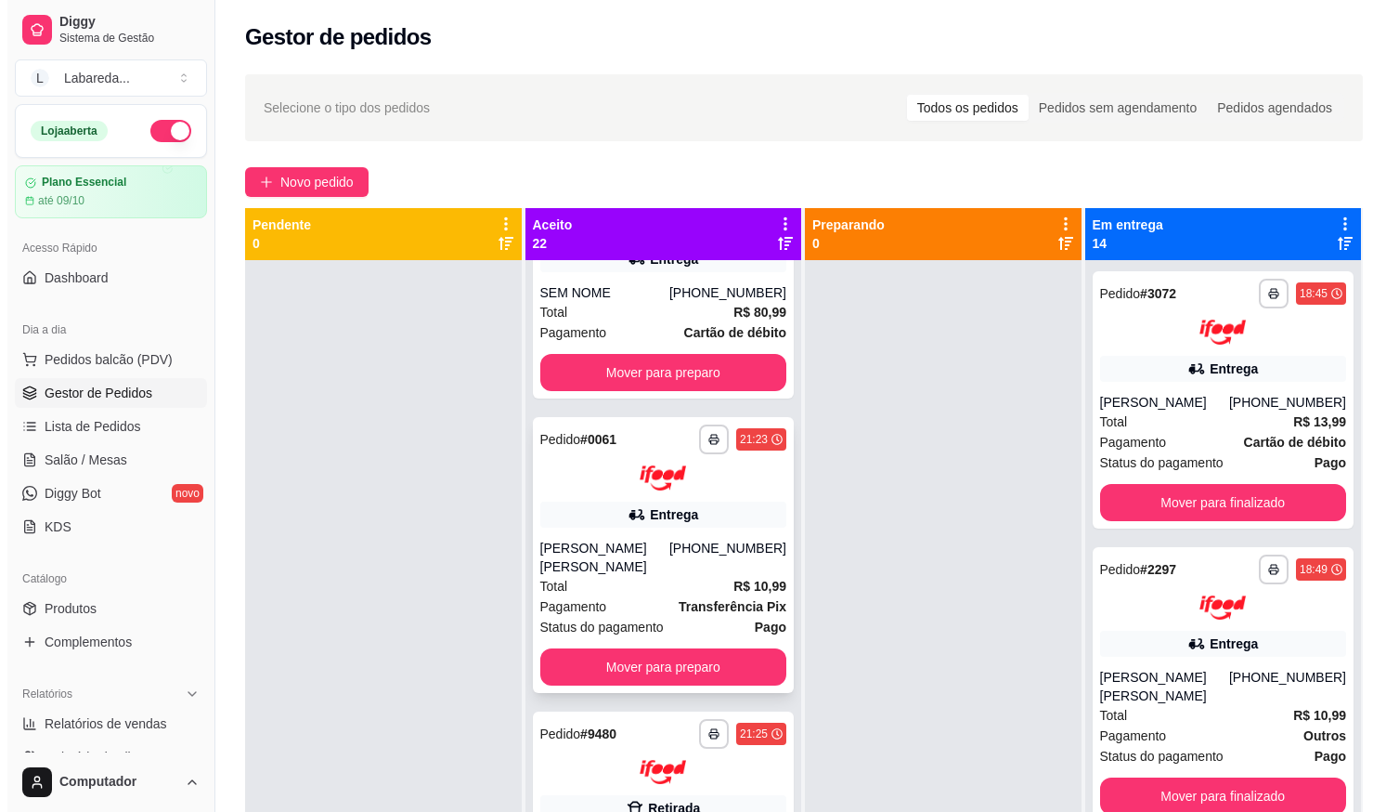
scroll to position [4290, 0]
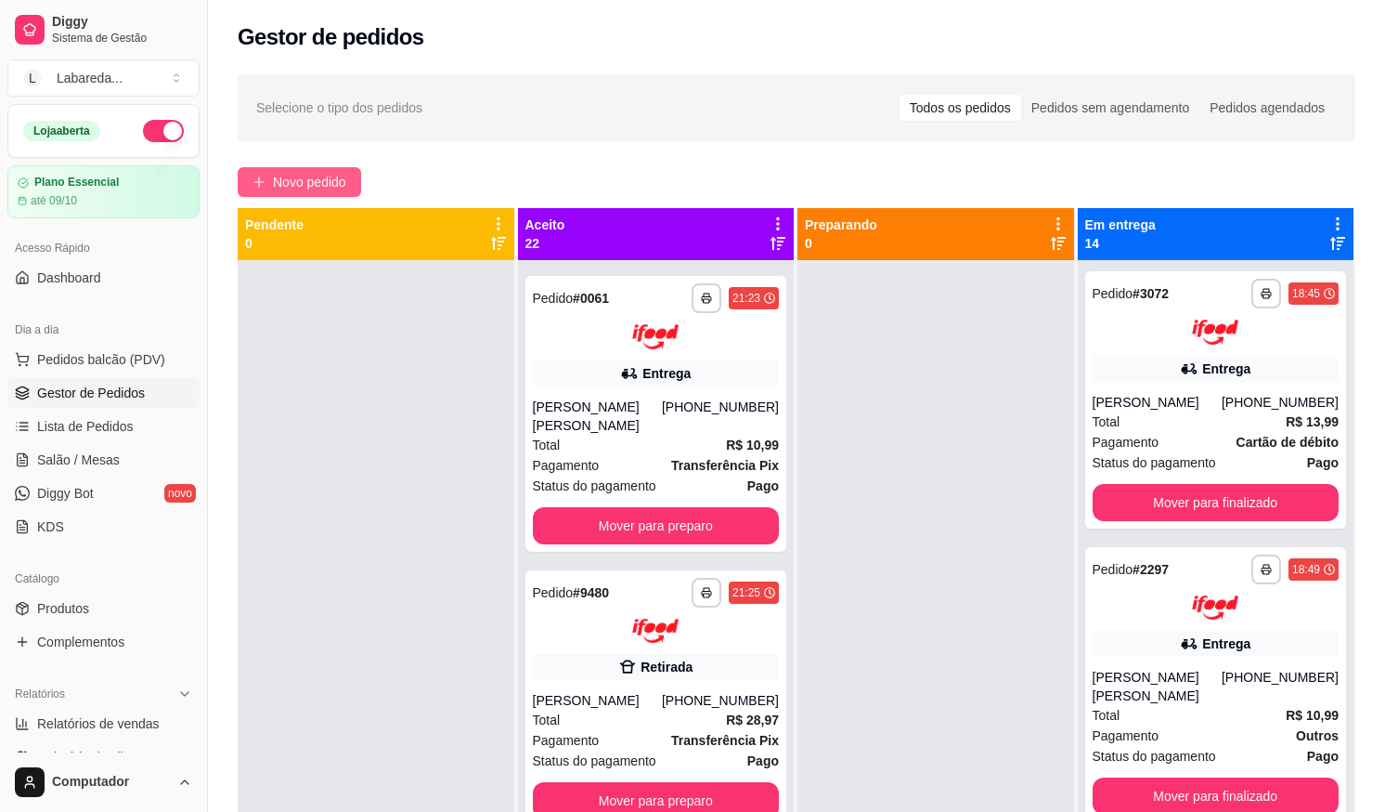
click at [325, 179] on span "Novo pedido" at bounding box center [309, 182] width 73 height 20
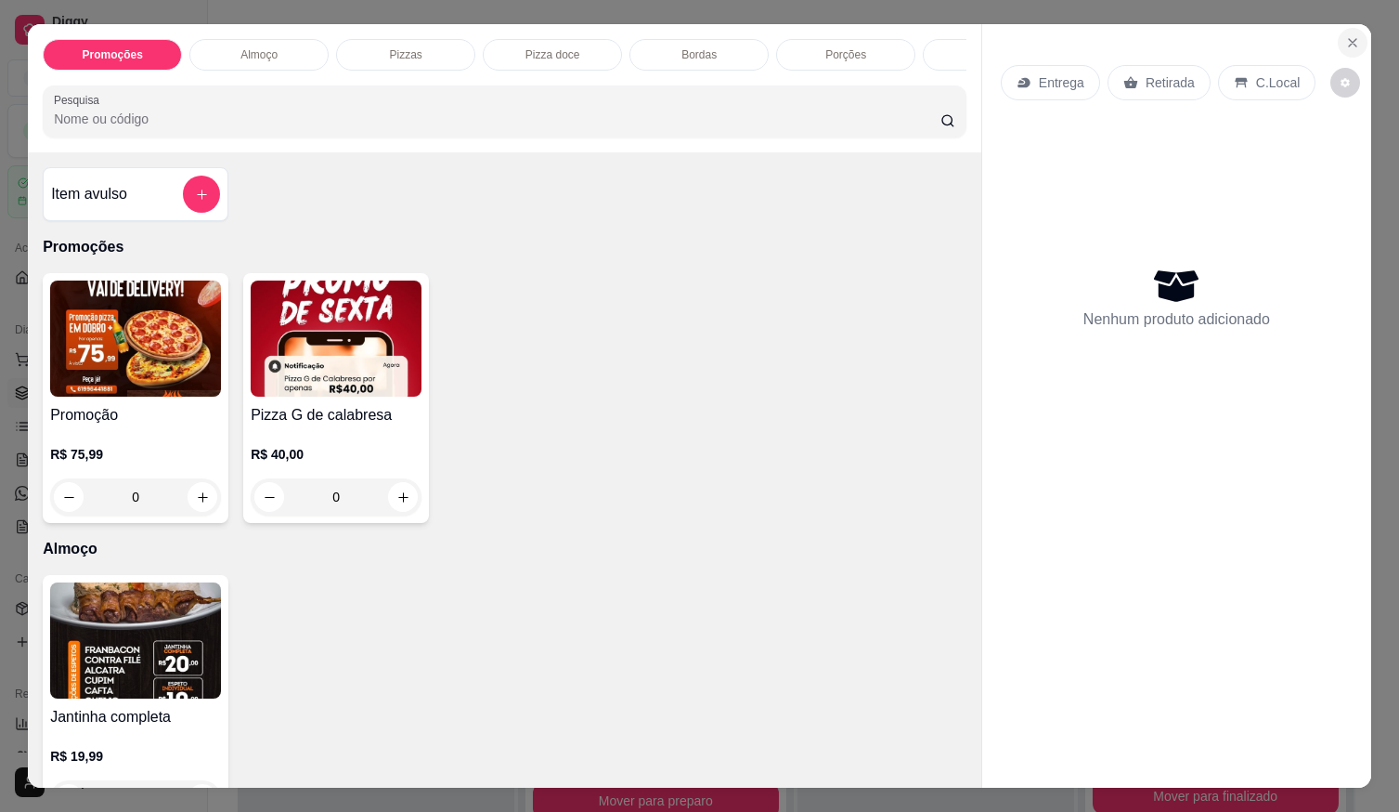
click at [1357, 40] on button "Close" at bounding box center [1353, 43] width 30 height 30
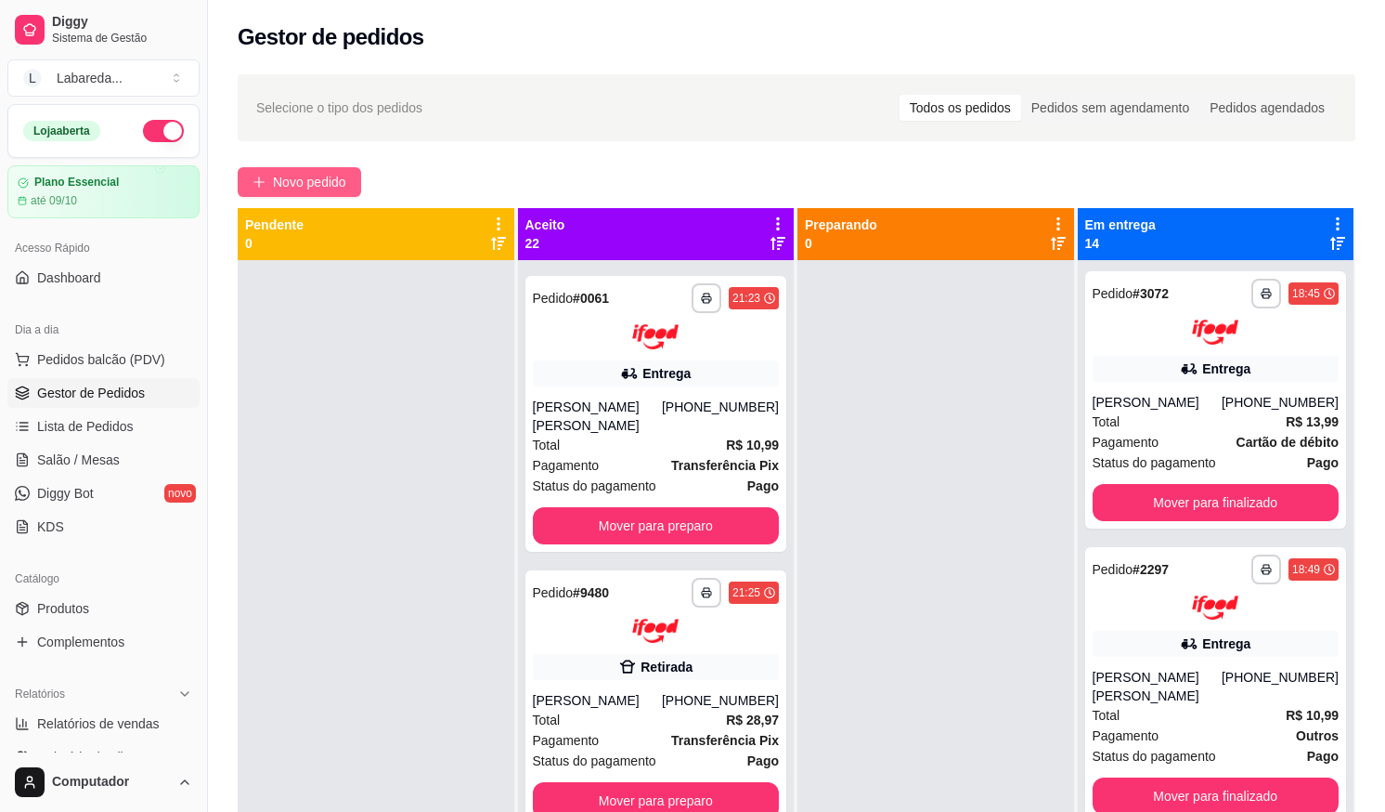
click at [303, 173] on span "Novo pedido" at bounding box center [309, 182] width 73 height 20
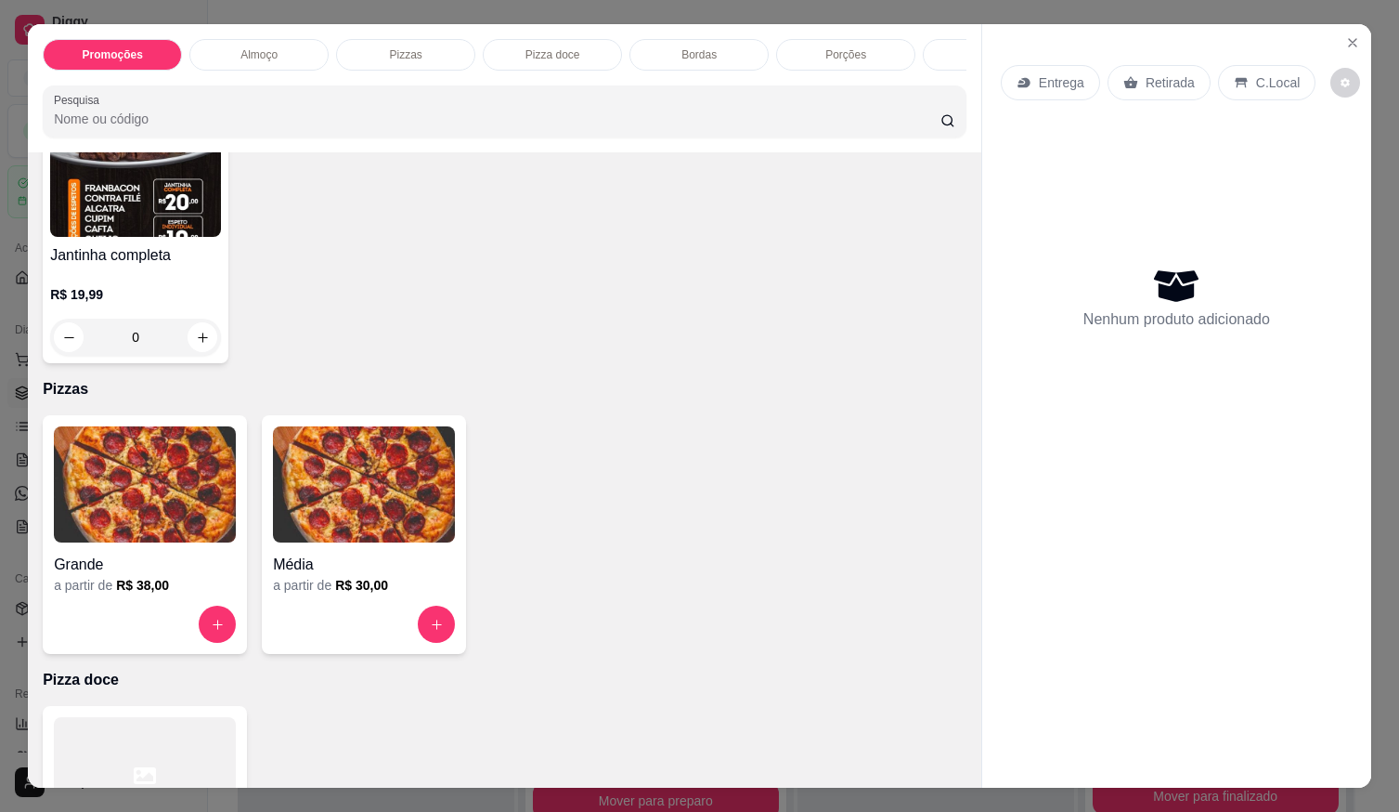
scroll to position [464, 0]
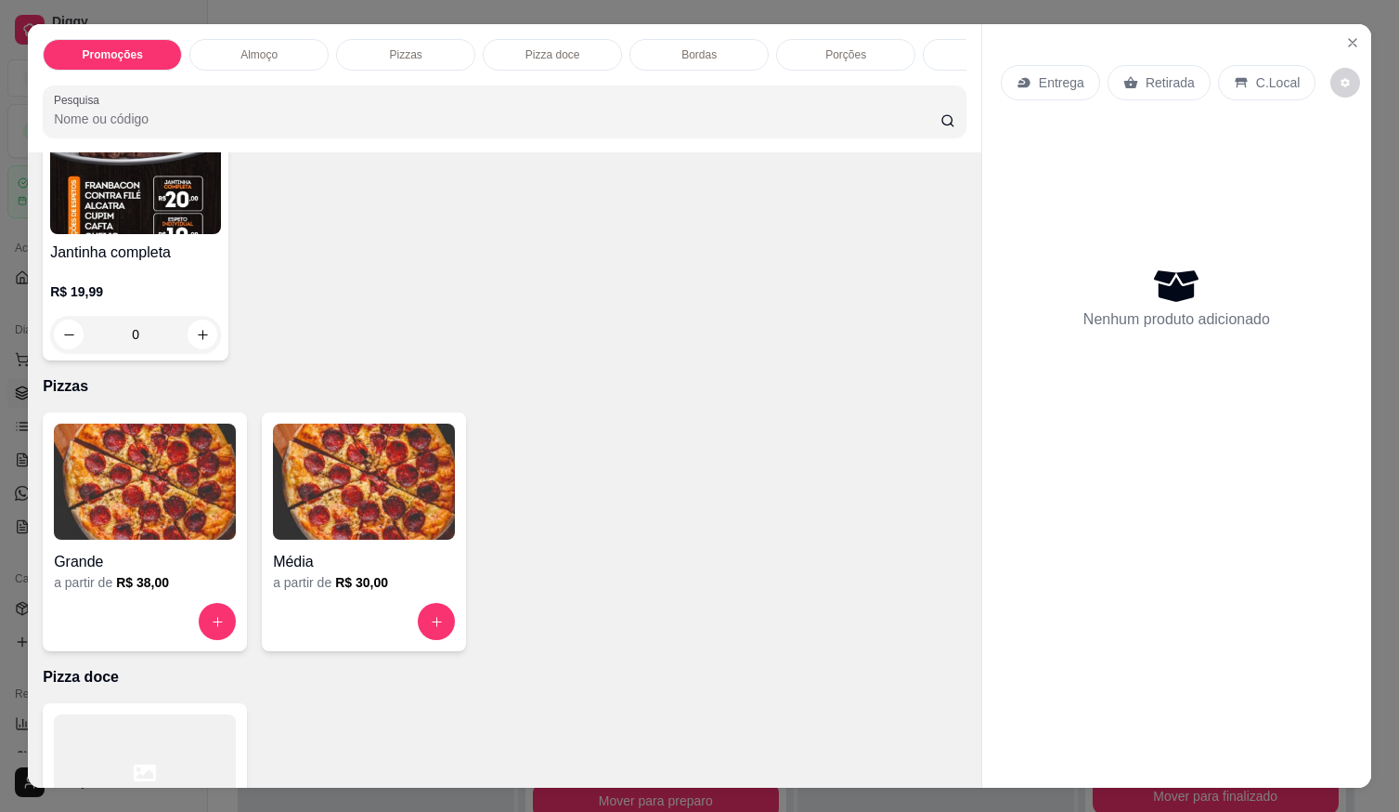
click at [162, 291] on p "R$ 19,99" at bounding box center [135, 291] width 171 height 19
click at [214, 513] on img at bounding box center [145, 481] width 182 height 116
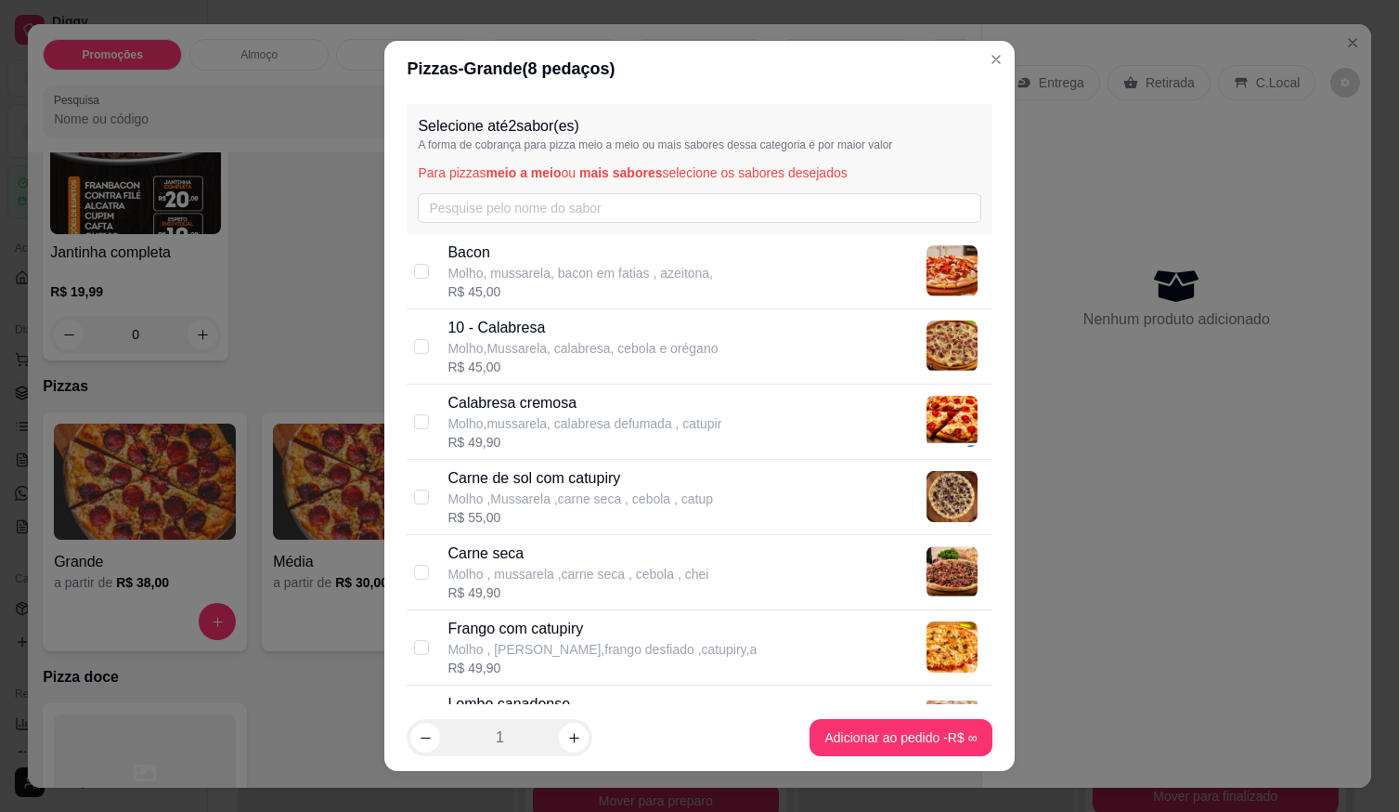
drag, startPoint x: 535, startPoint y: 337, endPoint x: 536, endPoint y: 370, distance: 32.5
click at [536, 342] on div "10 - Calabresa Molho,Mussarela, calabresa, cebola e orégano" at bounding box center [583, 337] width 270 height 41
checkbox input "true"
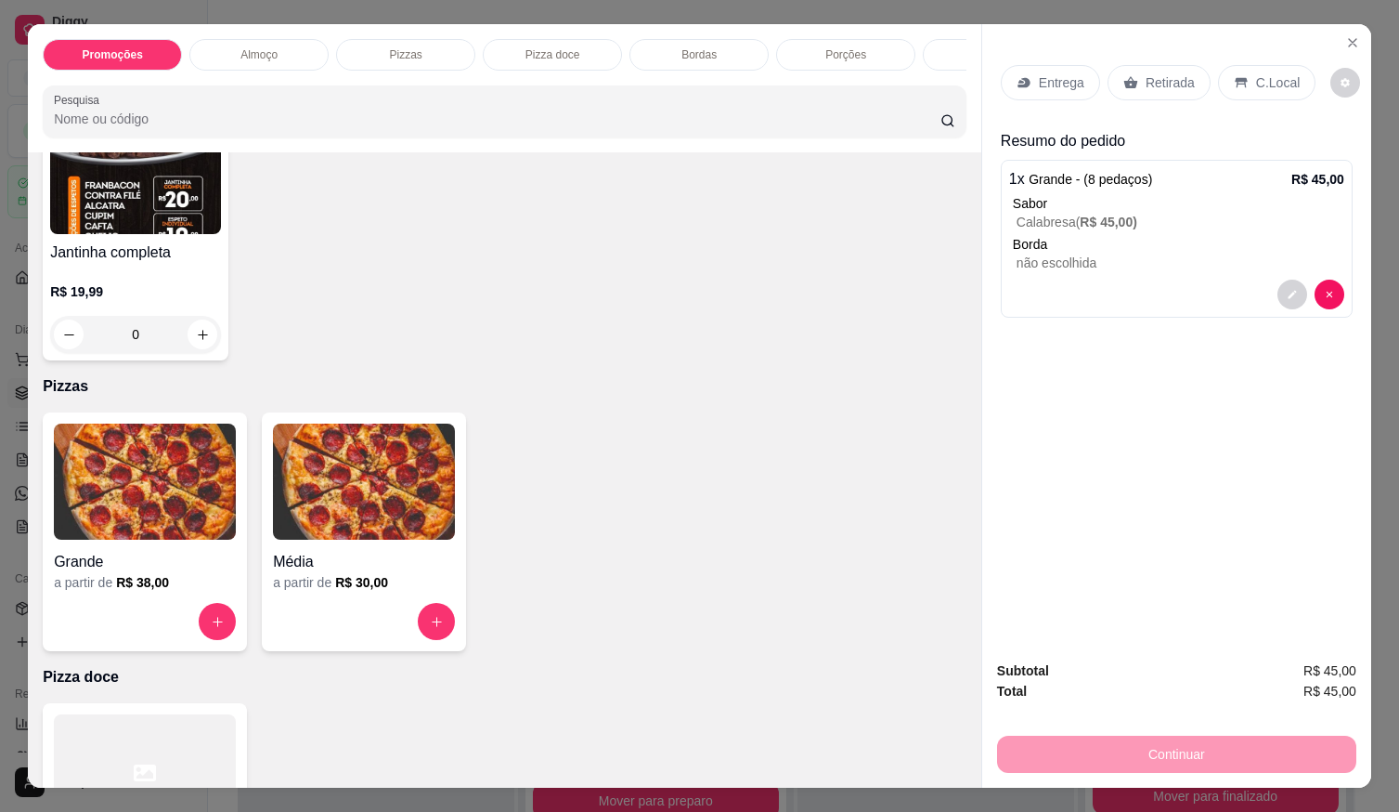
click at [1023, 75] on icon at bounding box center [1024, 82] width 15 height 15
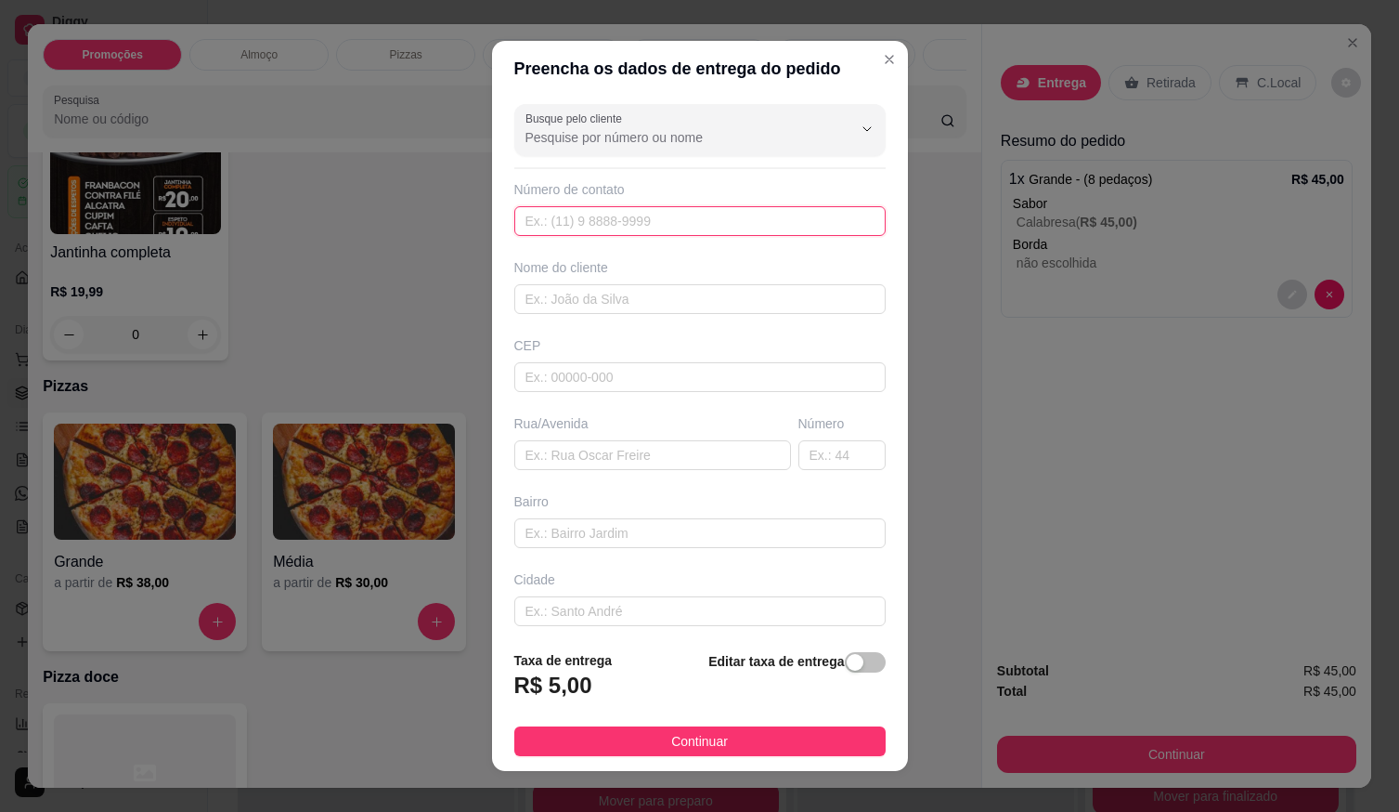
click at [685, 220] on input "text" at bounding box center [699, 221] width 371 height 30
type input "[PHONE_NUMBER]"
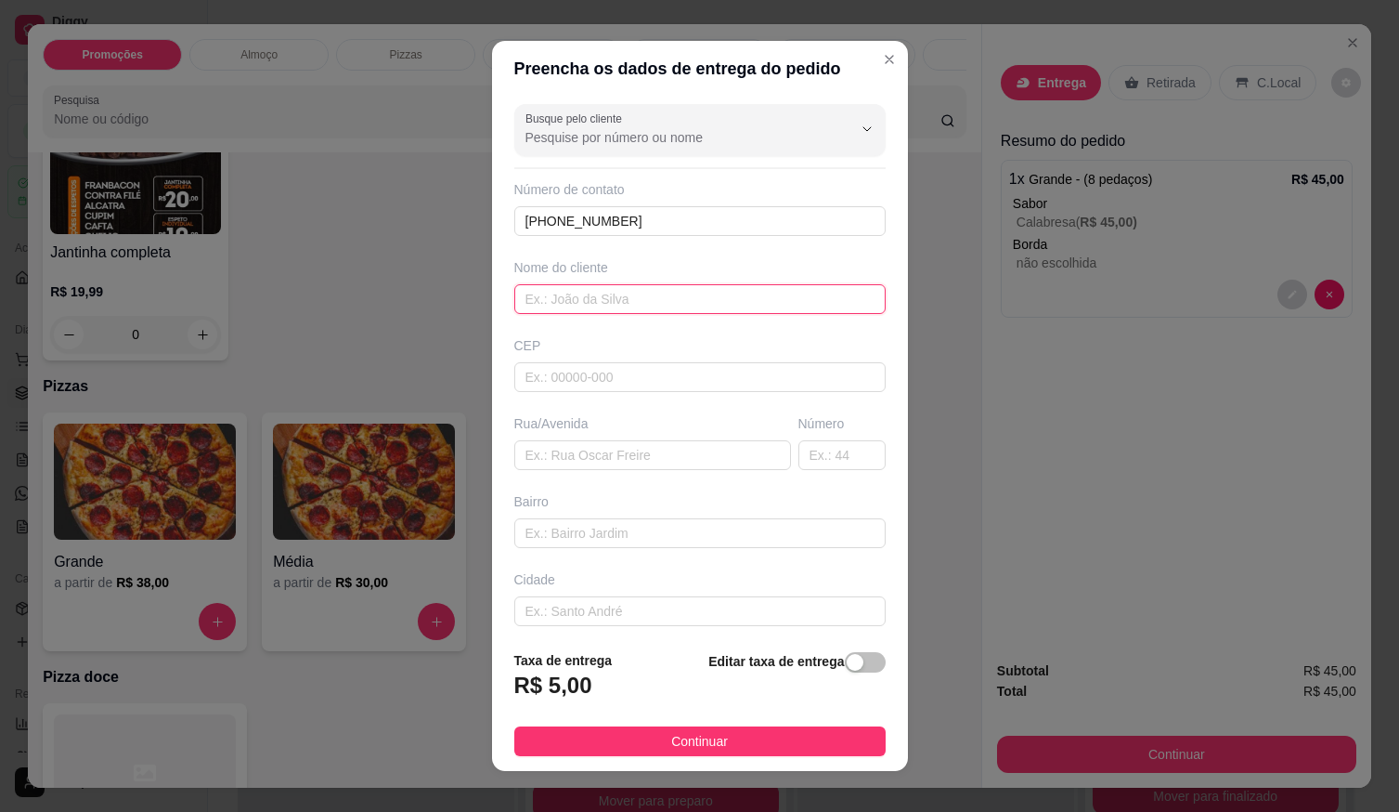
click at [714, 295] on input "text" at bounding box center [699, 299] width 371 height 30
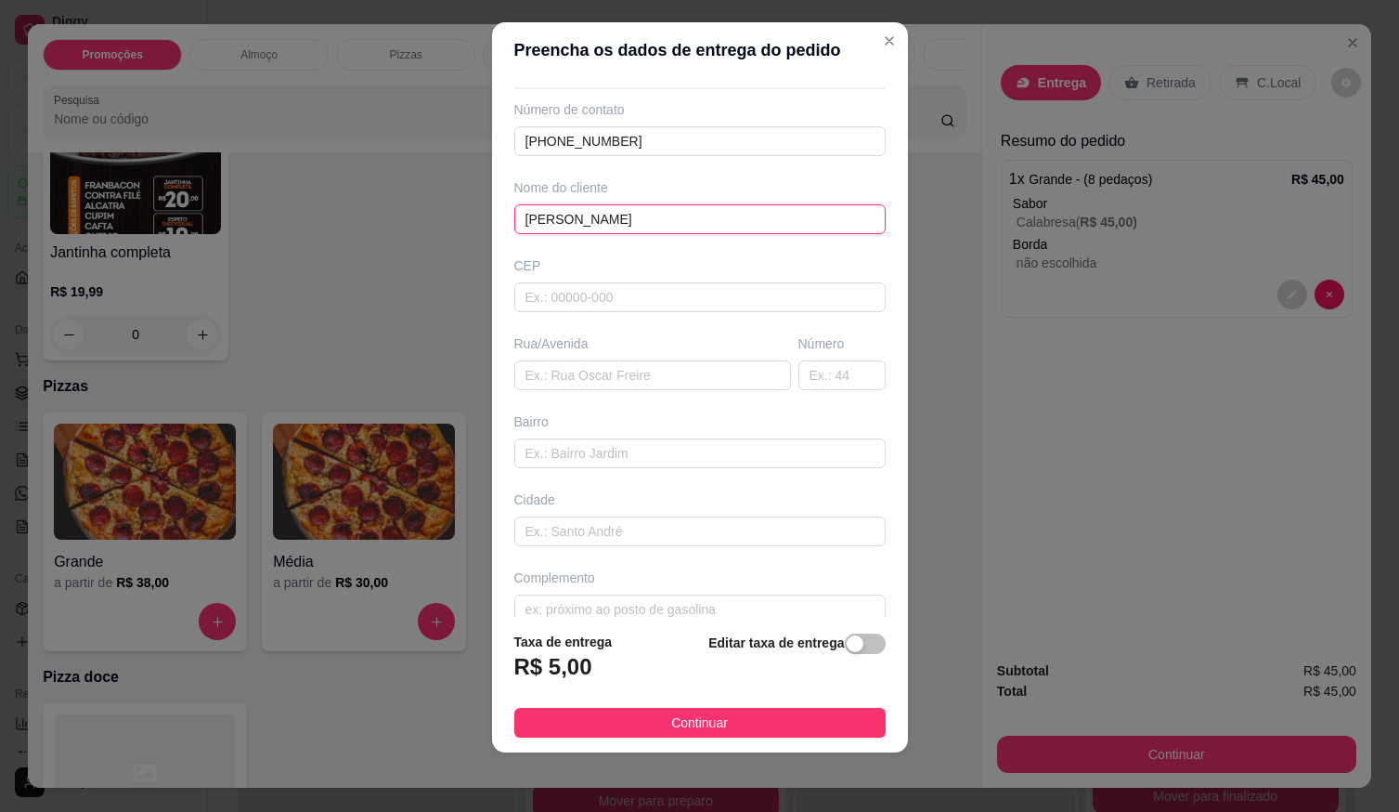
scroll to position [86, 0]
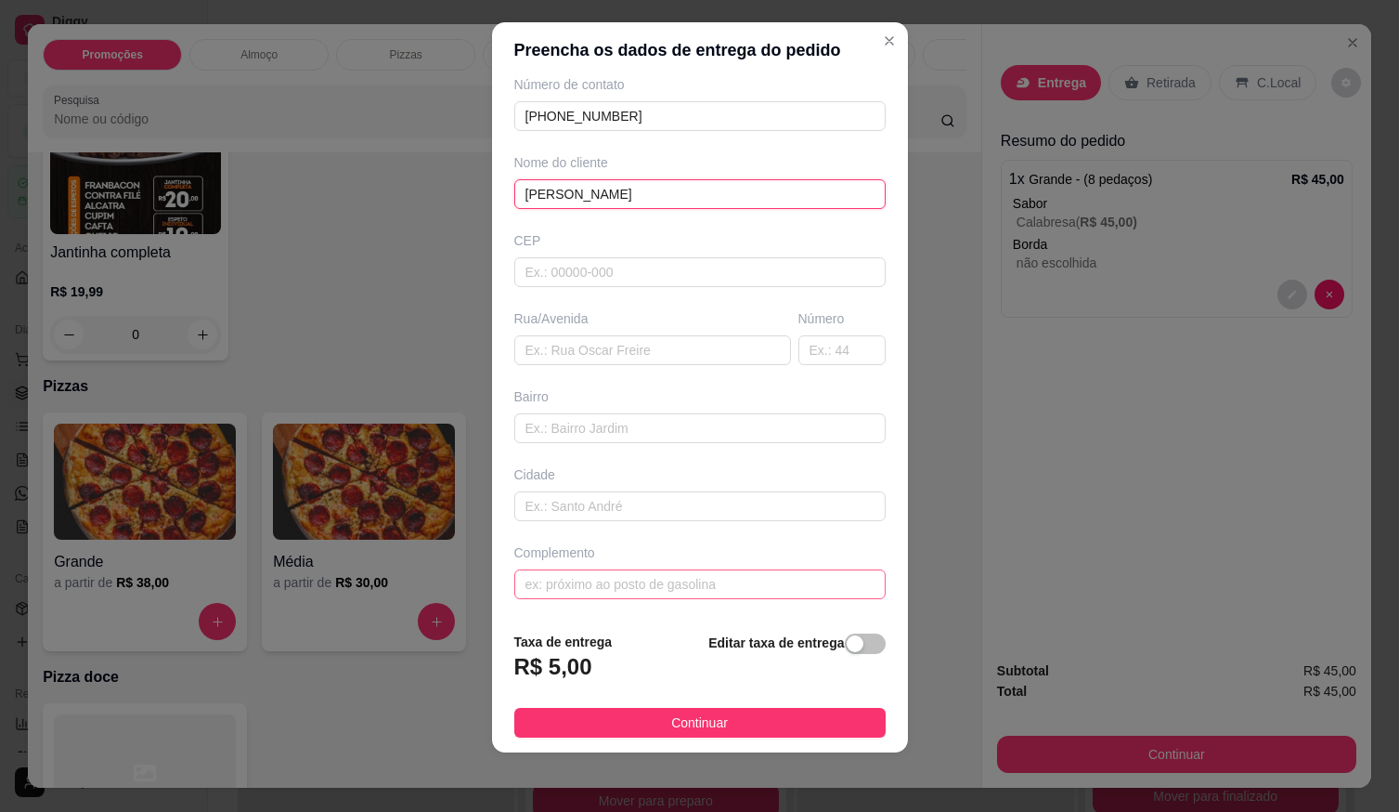
type input "[PERSON_NAME]"
click at [737, 585] on input "text" at bounding box center [699, 584] width 371 height 30
type input "LOCALIZAÇÃO"
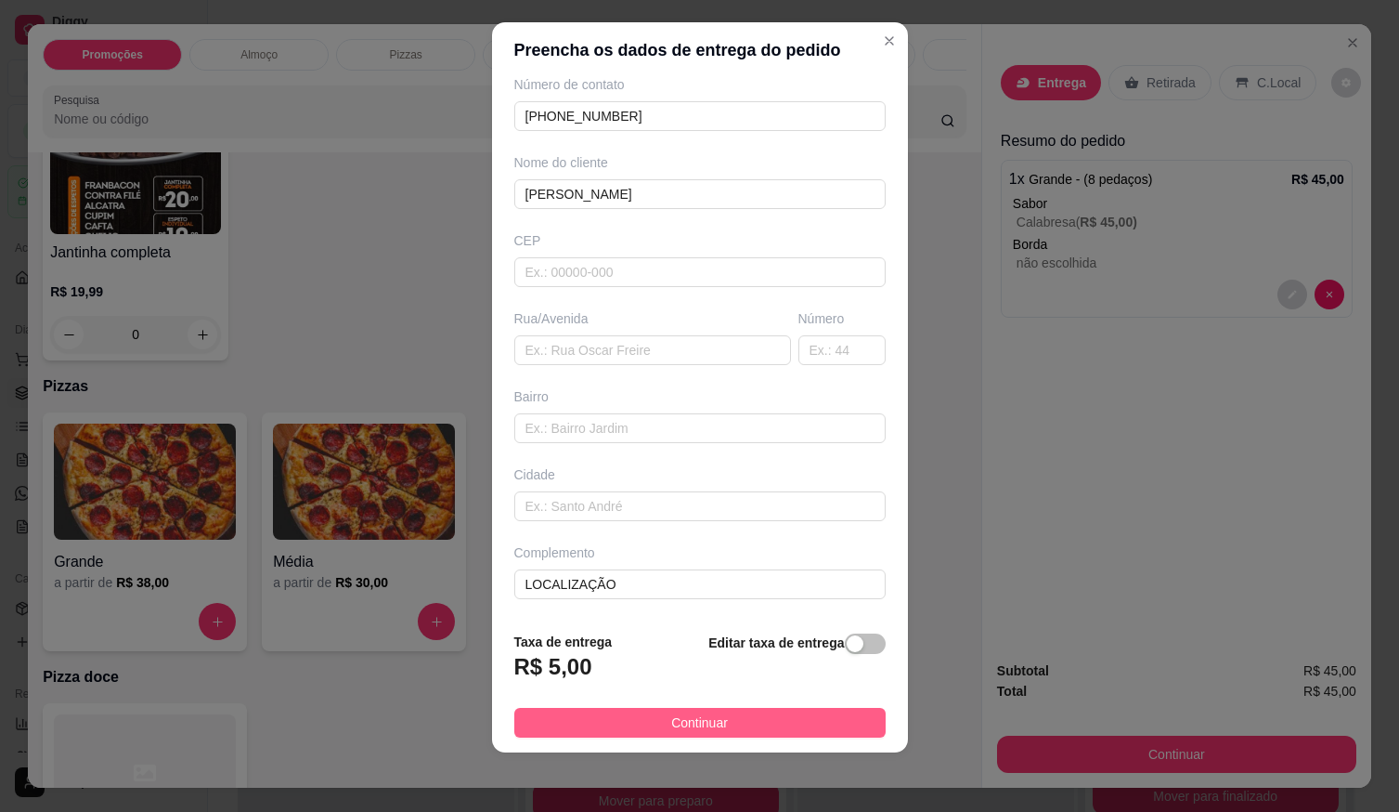
drag, startPoint x: 801, startPoint y: 703, endPoint x: 798, endPoint y: 717, distance: 14.4
click at [799, 711] on footer "Taxa de entrega R$ 5,00 Editar taxa de entrega Continuar" at bounding box center [700, 685] width 416 height 136
click at [810, 724] on button "Continuar" at bounding box center [699, 723] width 371 height 30
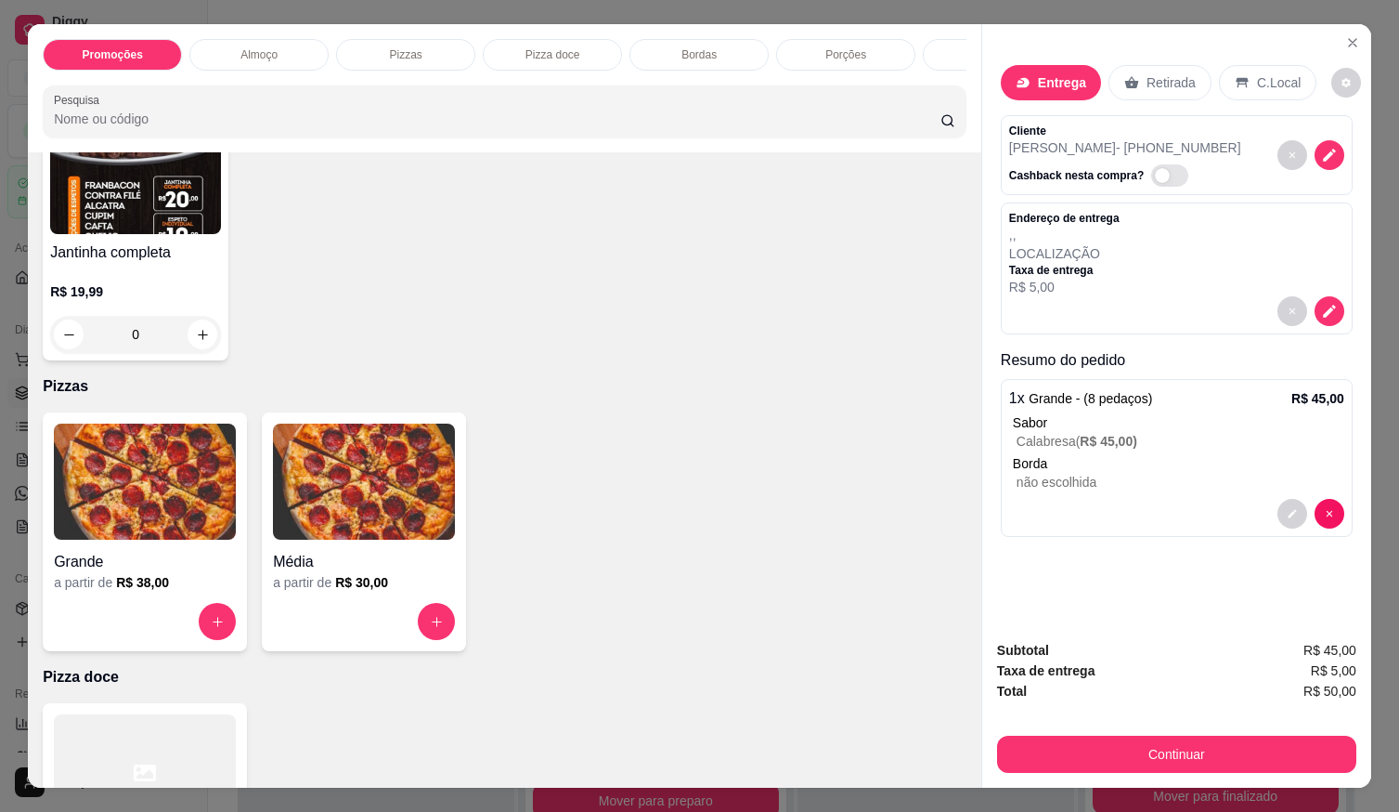
click at [1066, 736] on button "Continuar" at bounding box center [1176, 753] width 359 height 37
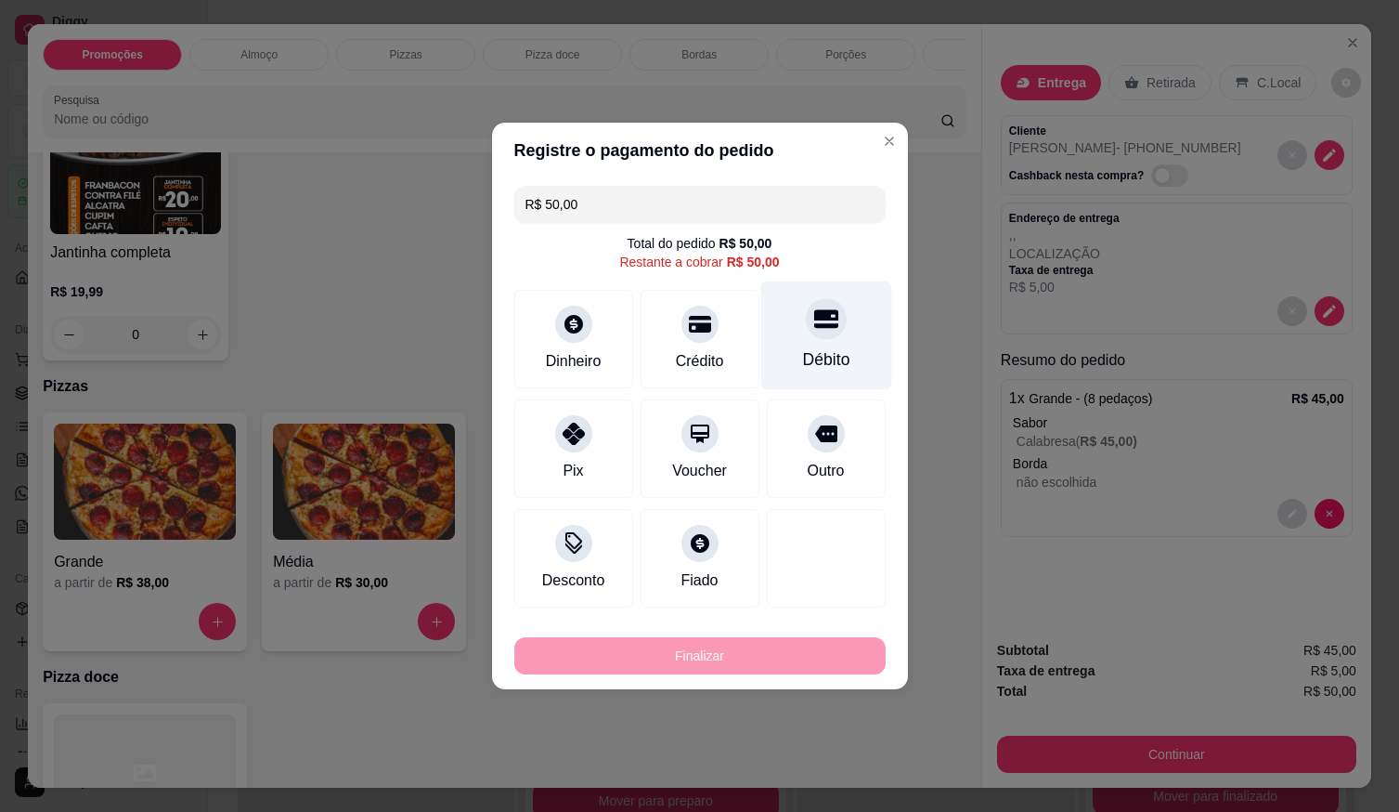
click at [813, 320] on icon at bounding box center [825, 319] width 24 height 19
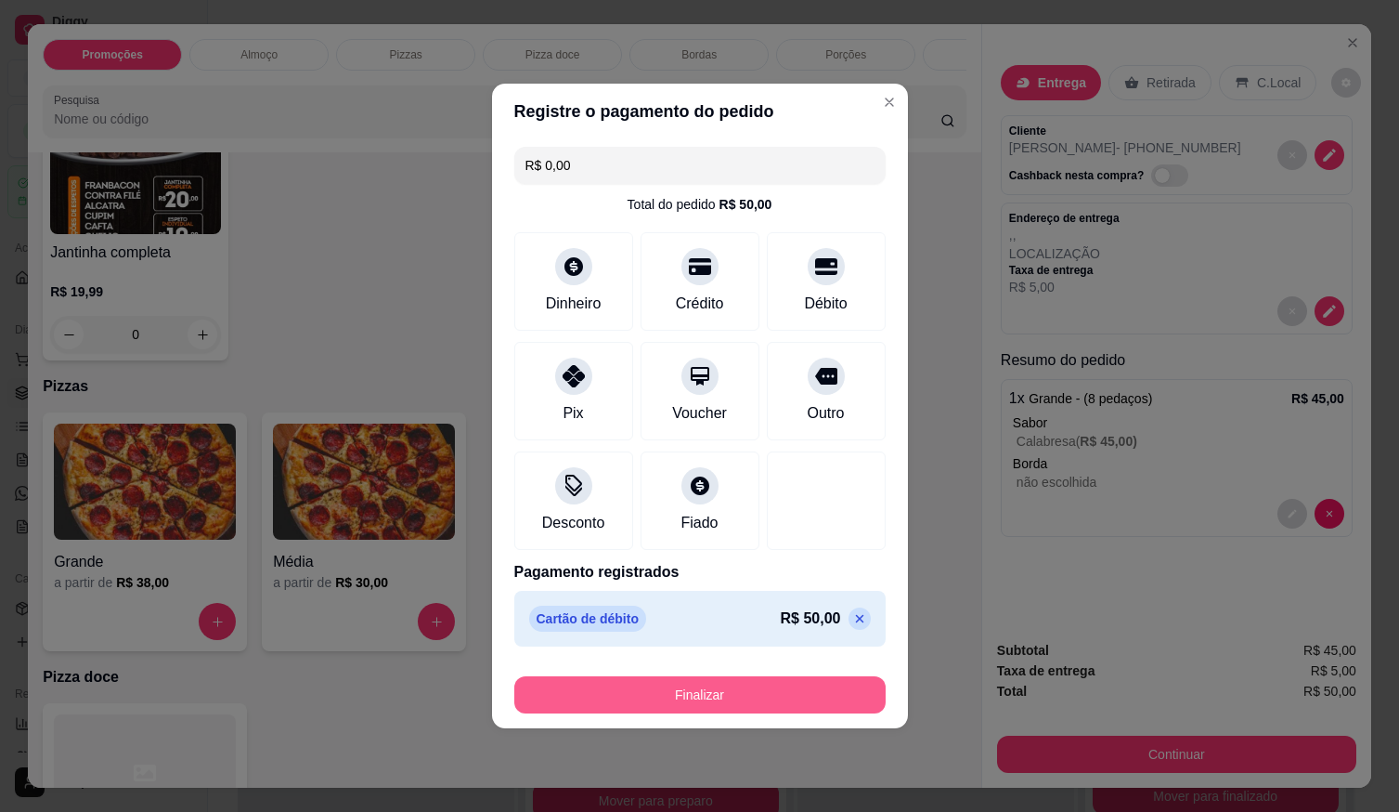
click at [748, 692] on button "Finalizar" at bounding box center [699, 694] width 371 height 37
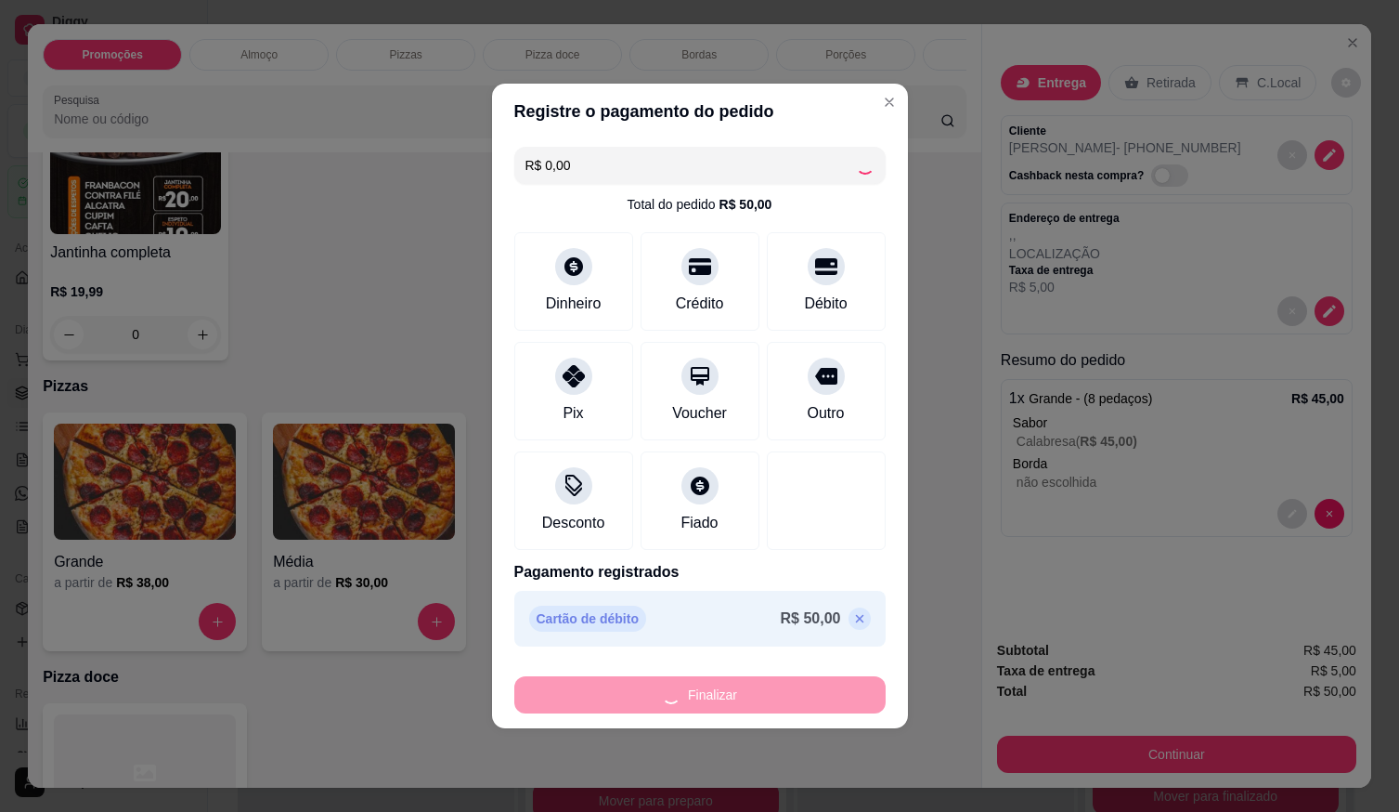
type input "-R$ 50,00"
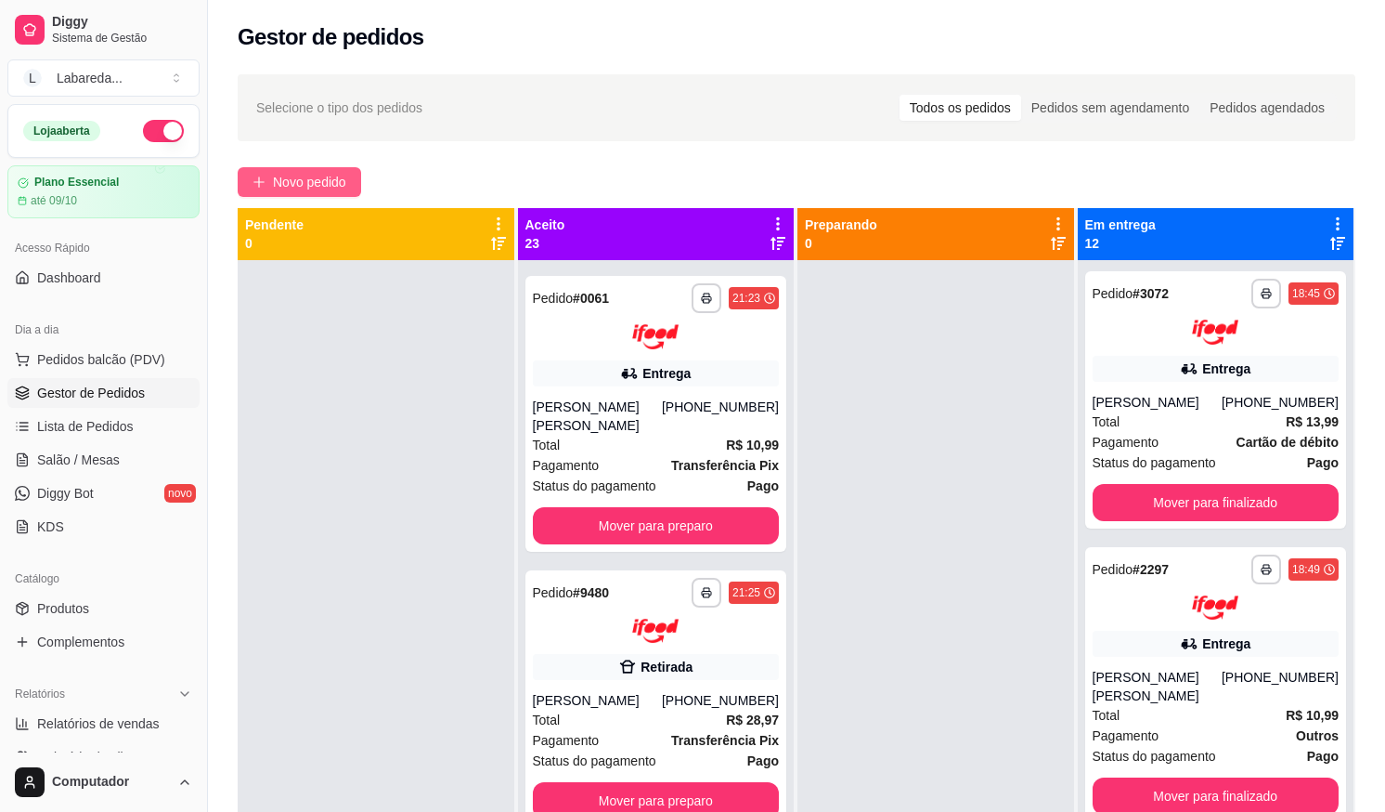
click at [307, 184] on span "Novo pedido" at bounding box center [309, 182] width 73 height 20
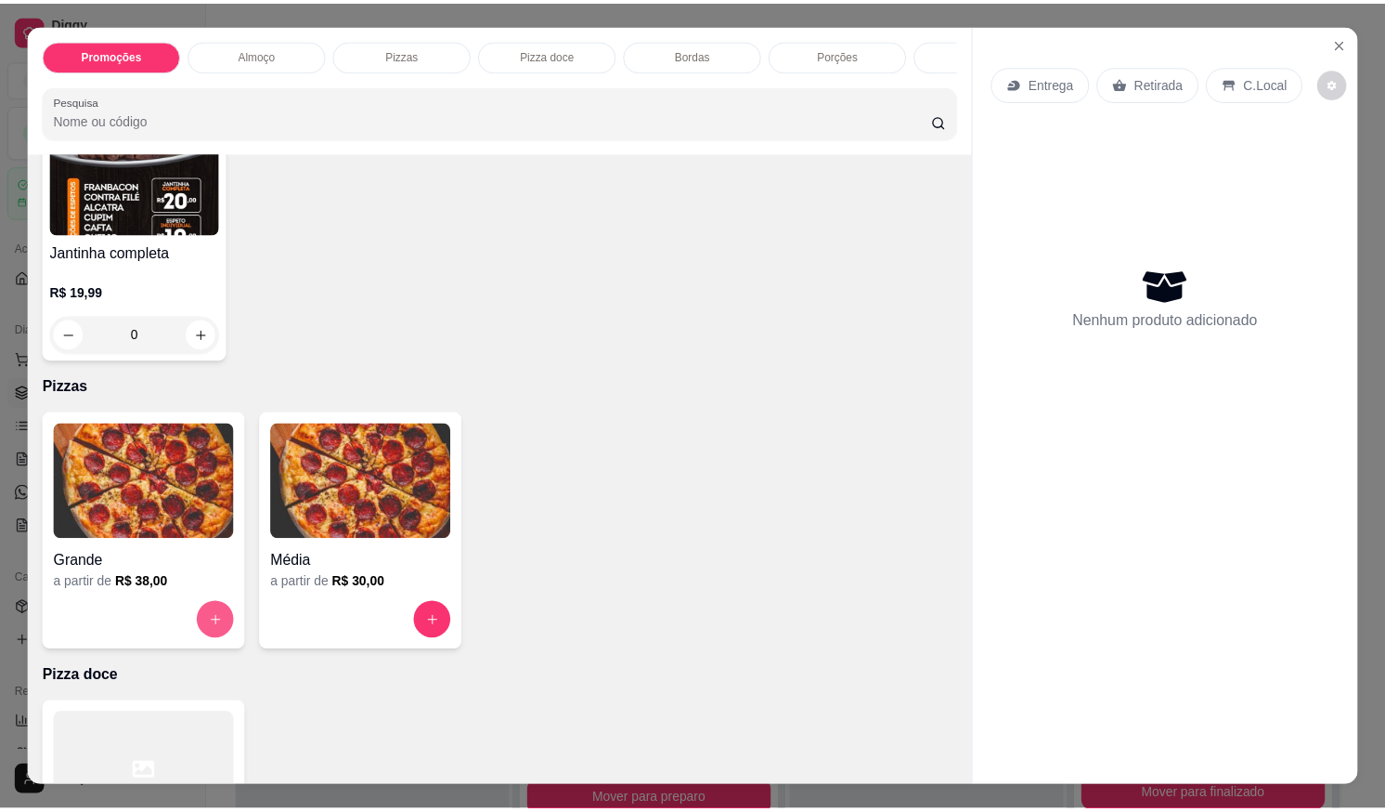
scroll to position [557, 0]
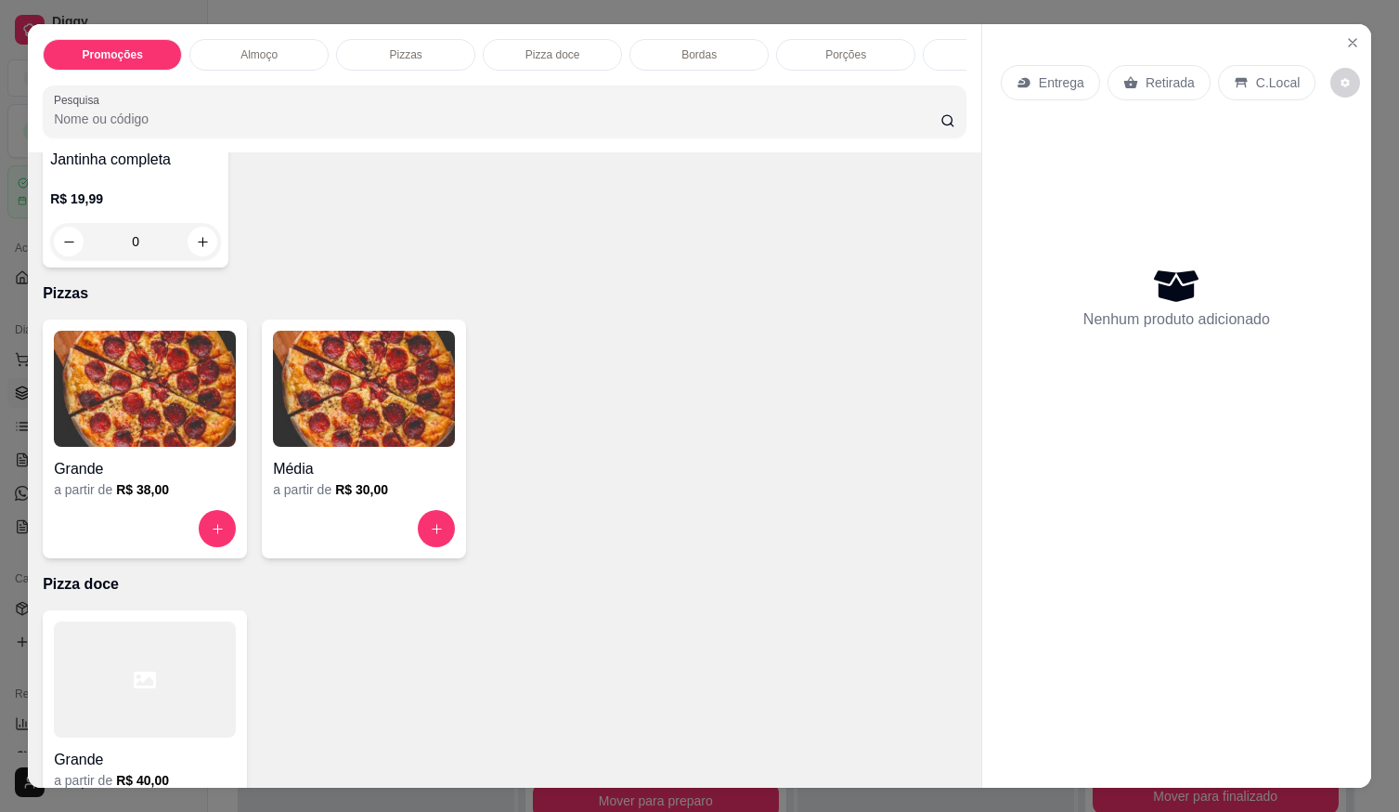
click at [149, 479] on h4 "Grande" at bounding box center [145, 469] width 182 height 22
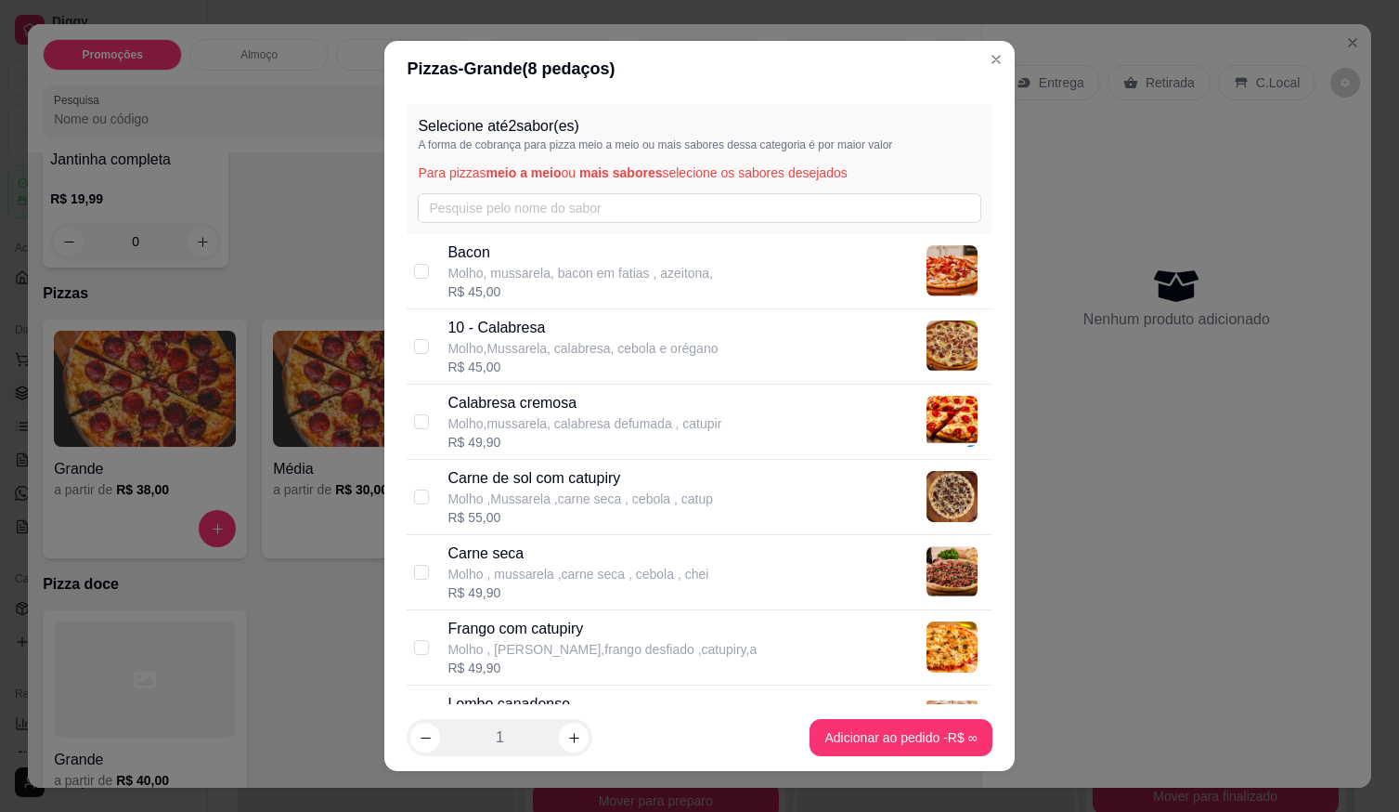
click at [546, 285] on div "R$ 45,00" at bounding box center [581, 291] width 266 height 19
checkbox input "true"
click at [536, 368] on div "R$ 45,00" at bounding box center [583, 366] width 270 height 19
checkbox input "true"
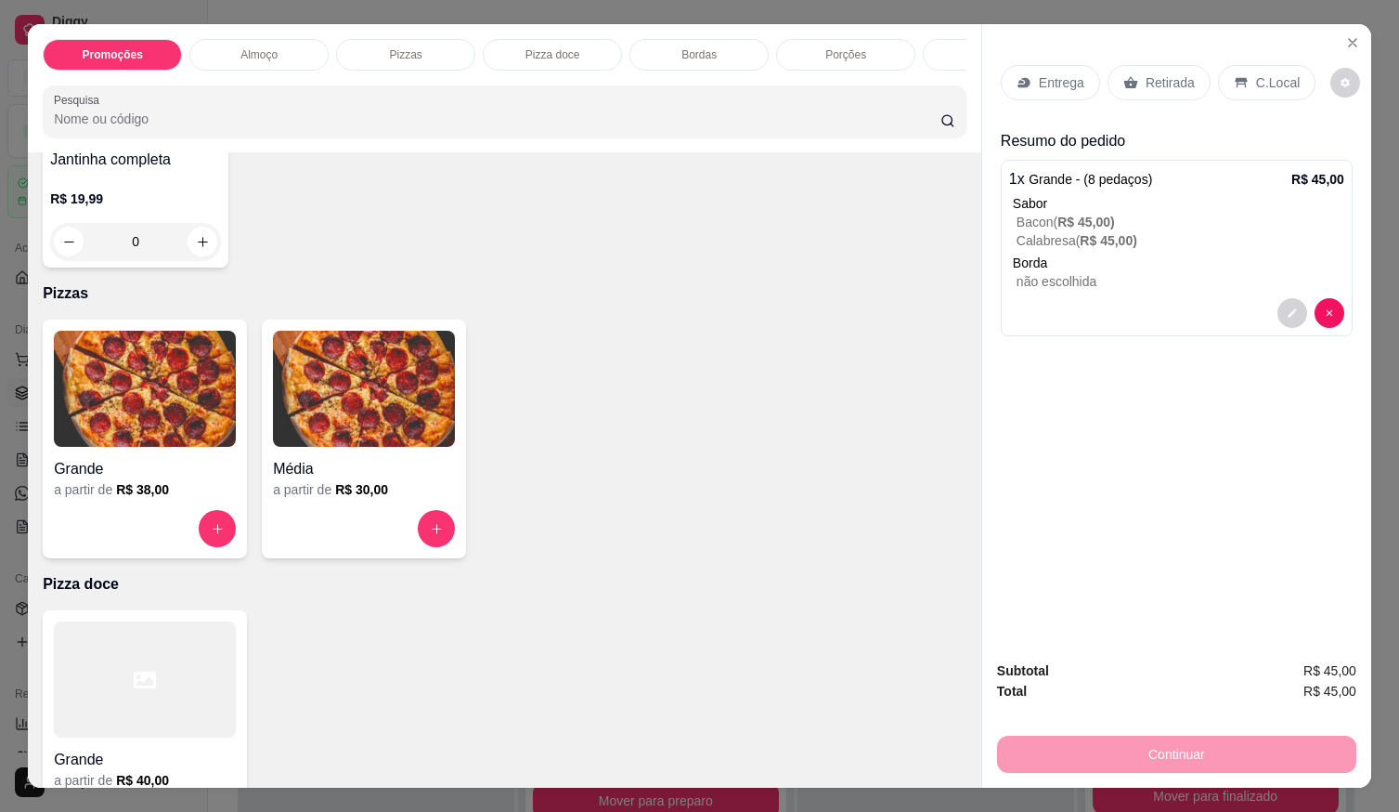
drag, startPoint x: 1165, startPoint y: 96, endPoint x: 1164, endPoint y: 85, distance: 10.3
click at [1165, 93] on div "Entrega Retirada C.Local" at bounding box center [1177, 82] width 352 height 65
click at [1158, 73] on p "Retirada" at bounding box center [1170, 82] width 49 height 19
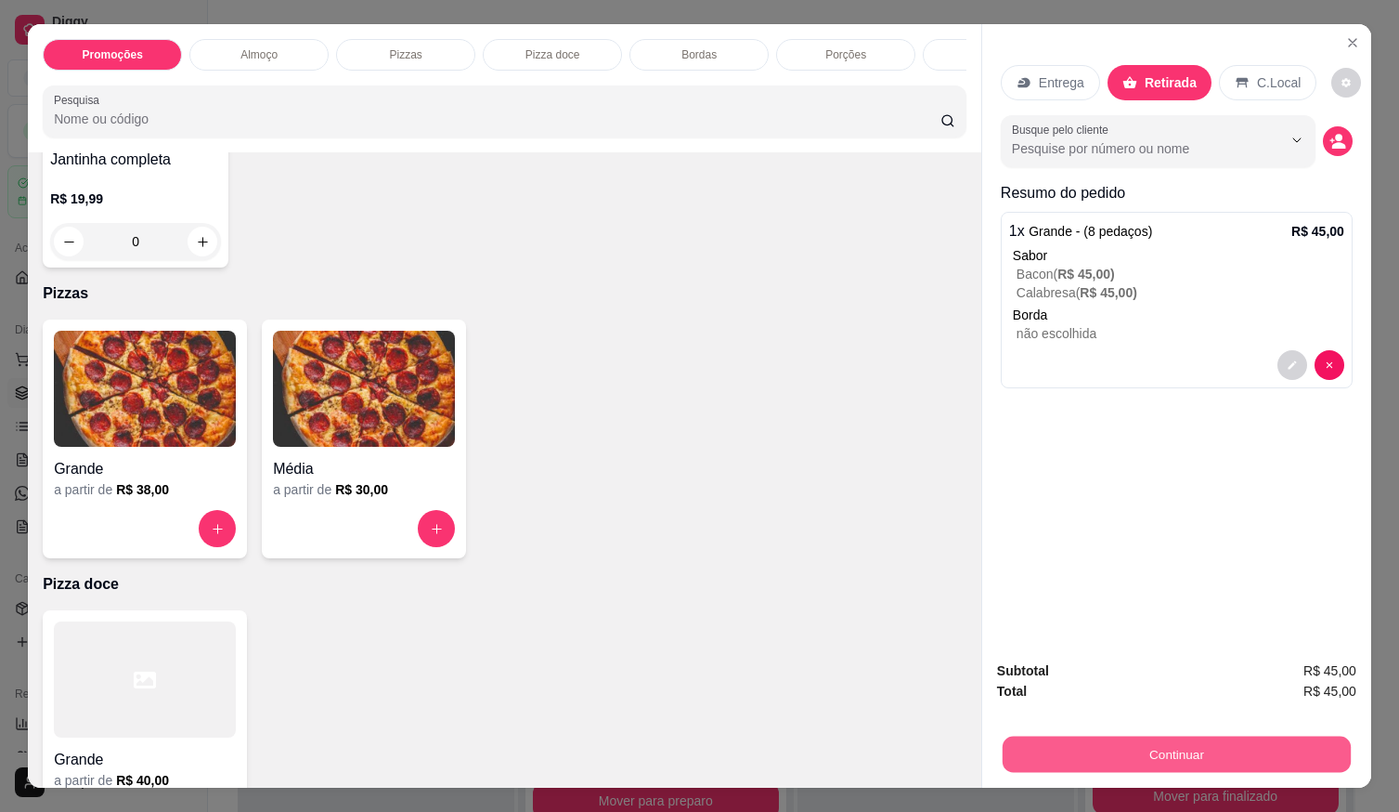
click at [1142, 735] on button "Continuar" at bounding box center [1177, 753] width 348 height 36
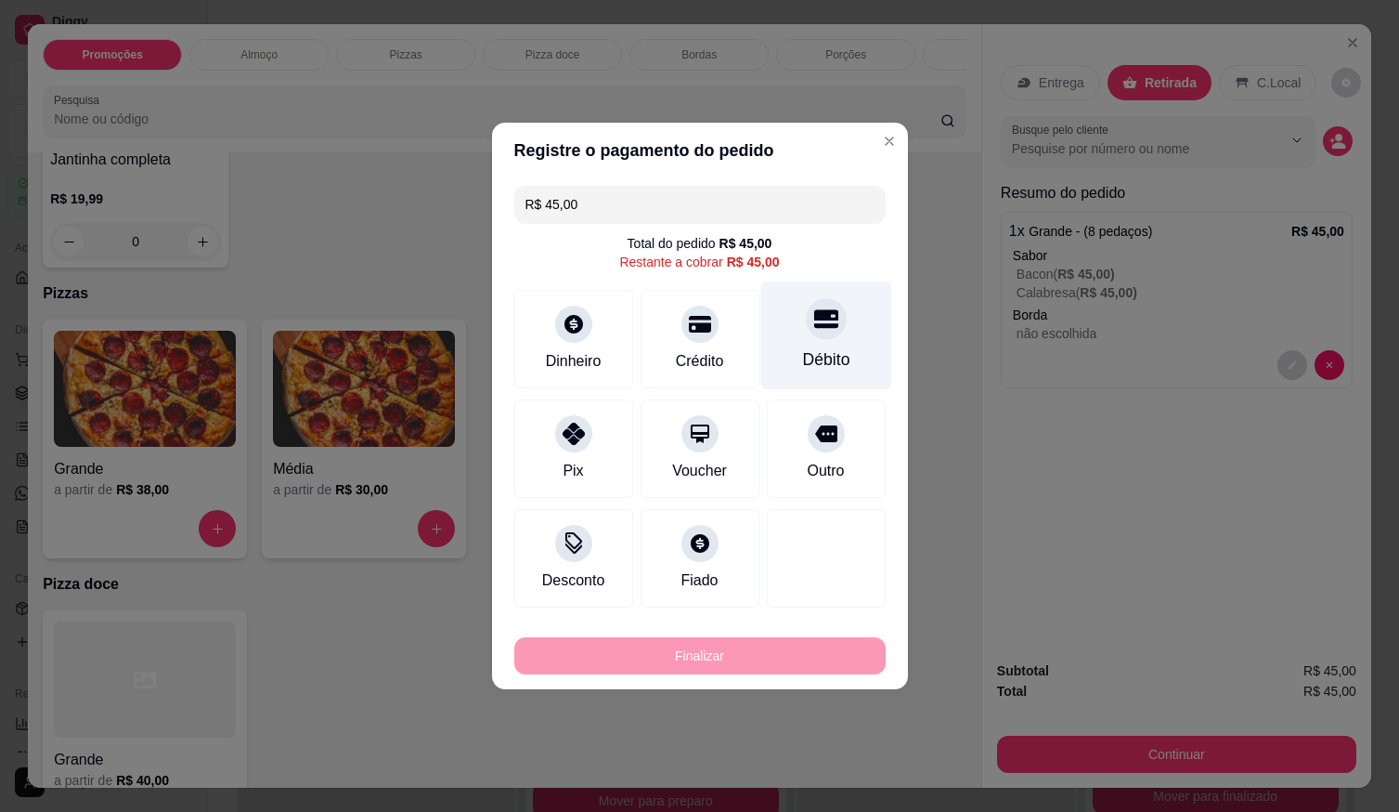
click at [814, 337] on div at bounding box center [826, 318] width 41 height 41
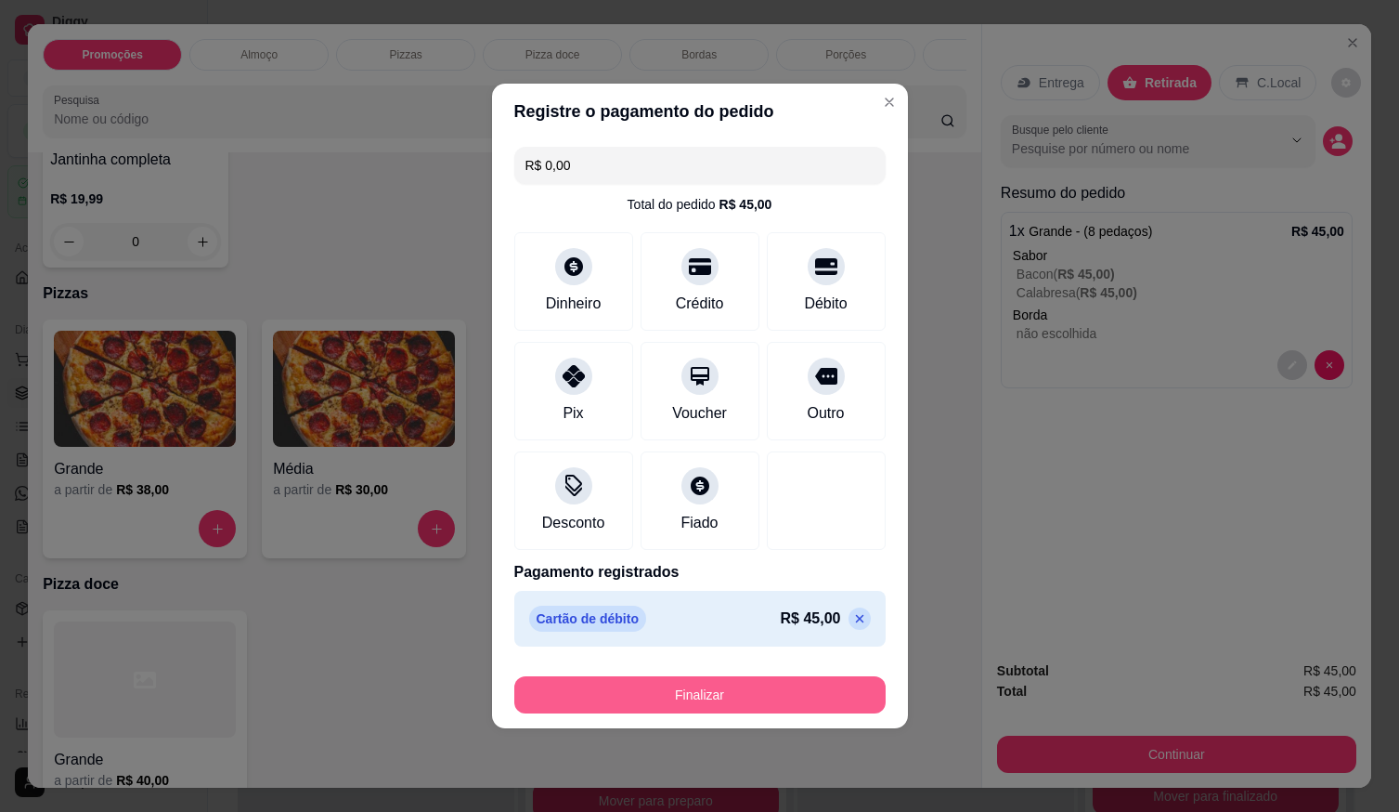
click at [784, 687] on button "Finalizar" at bounding box center [699, 694] width 371 height 37
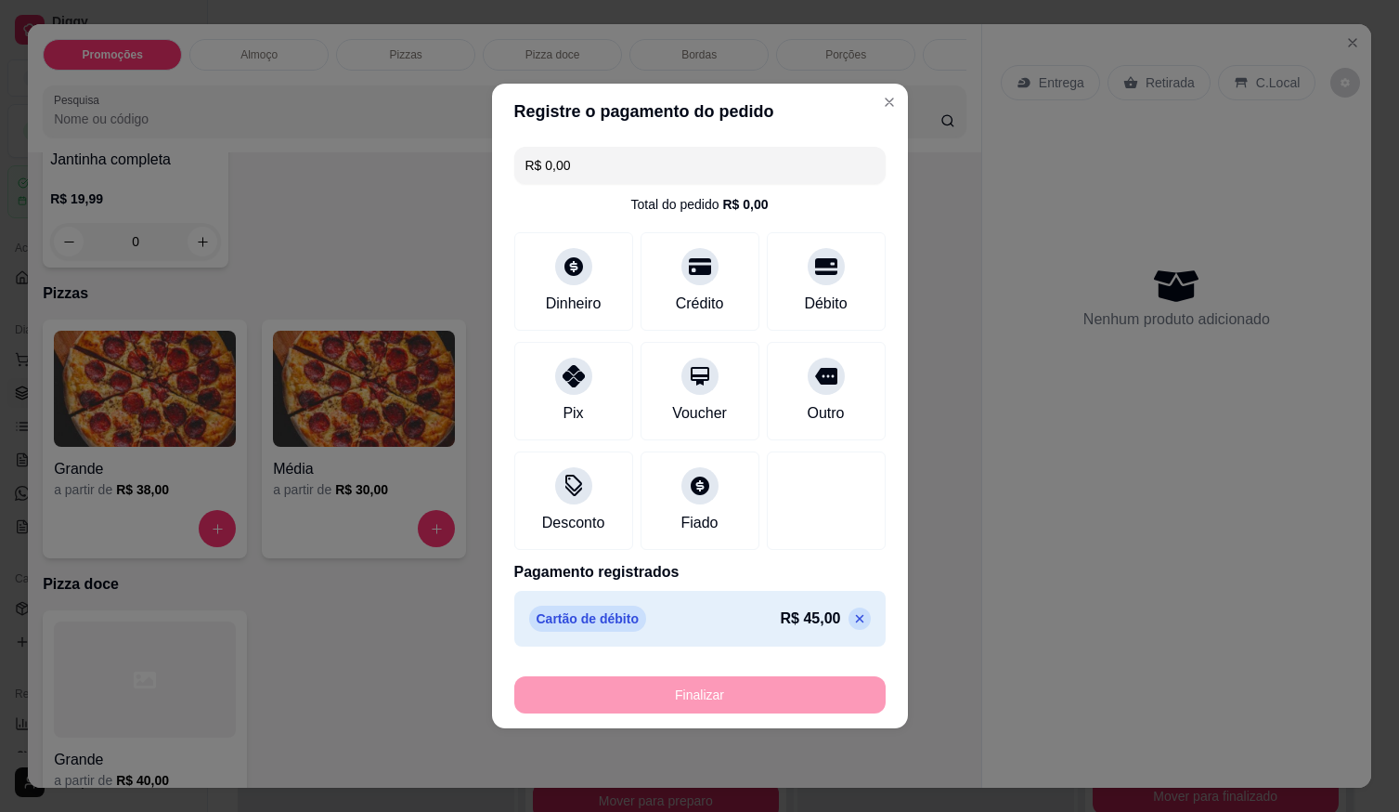
type input "-R$ 45,00"
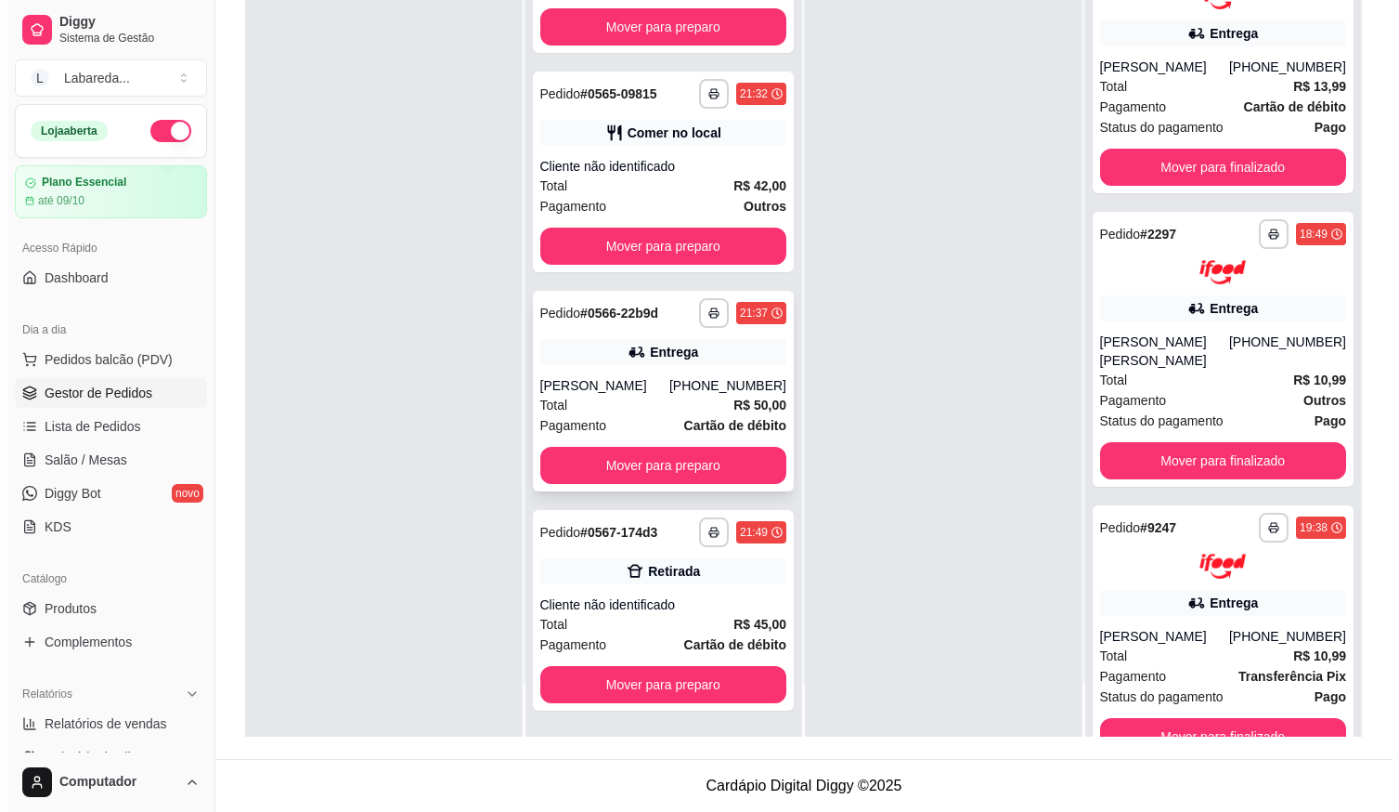
scroll to position [3698, 0]
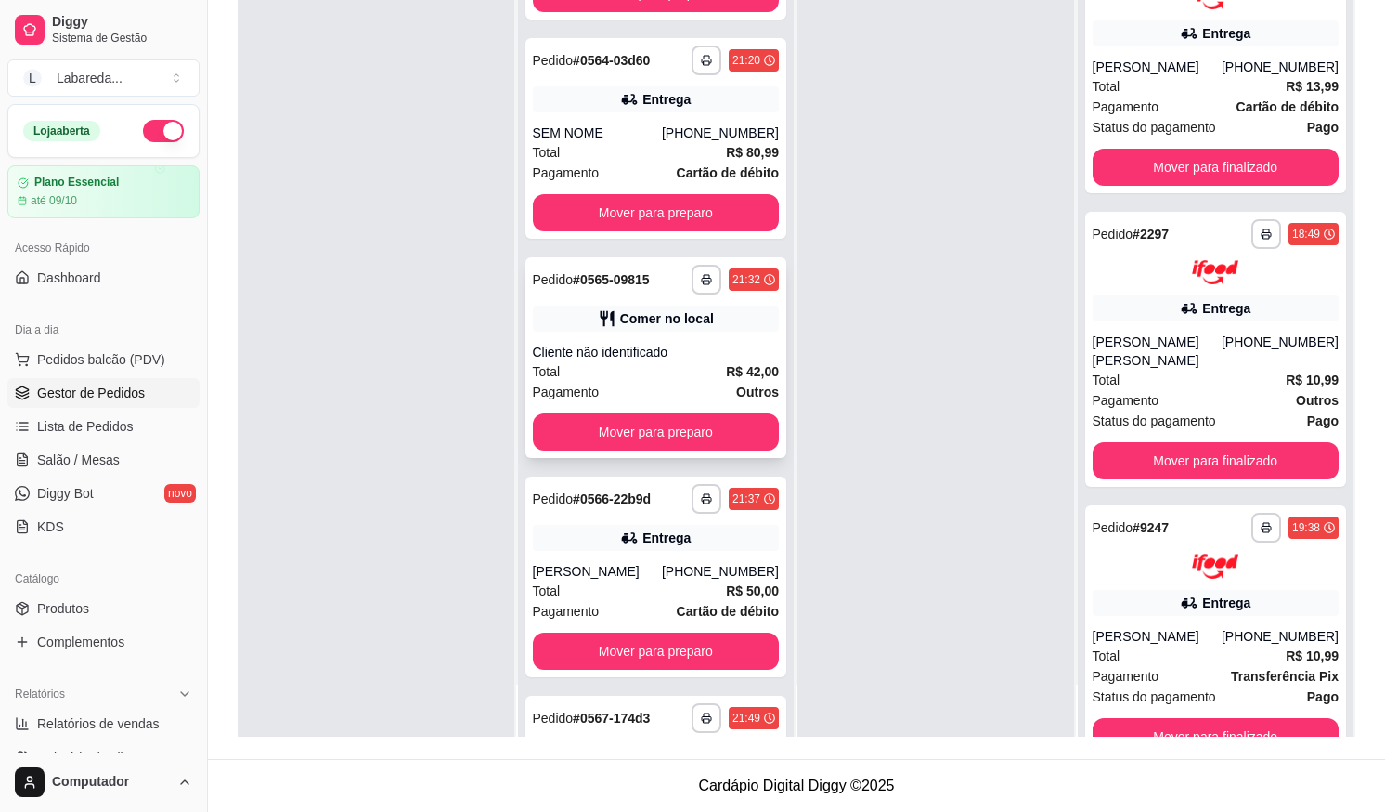
click at [654, 358] on div "Cliente não identificado" at bounding box center [656, 352] width 247 height 19
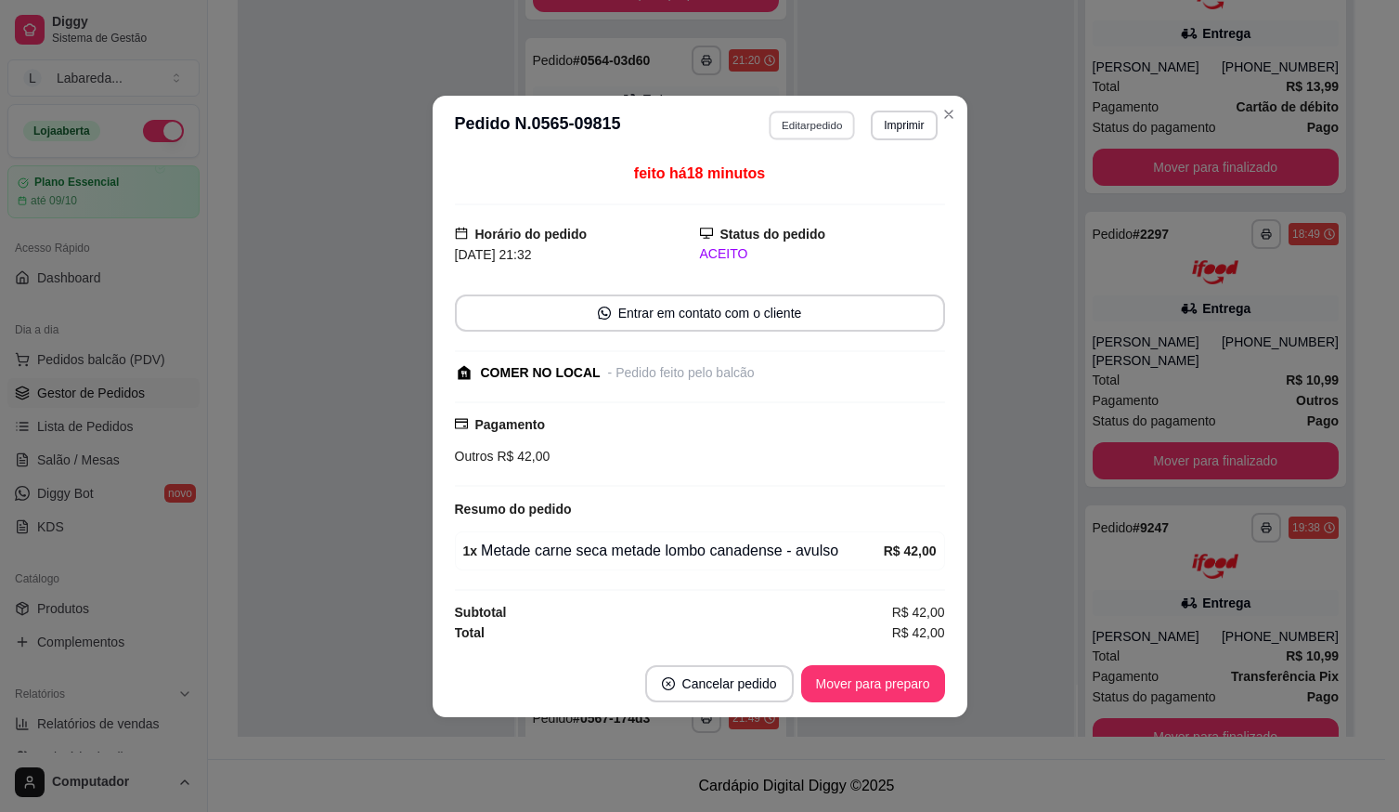
click at [812, 130] on button "Editar pedido" at bounding box center [812, 124] width 86 height 29
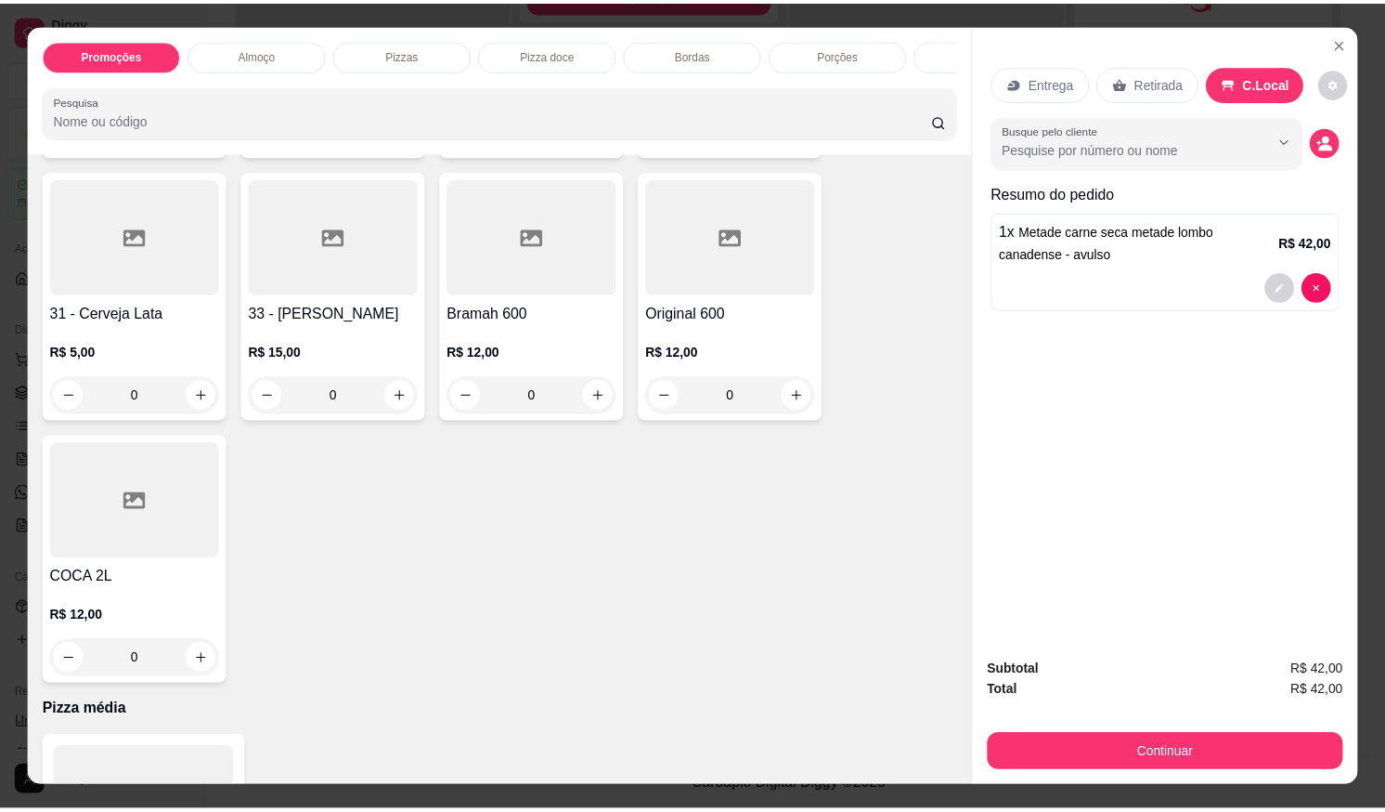
scroll to position [2682, 0]
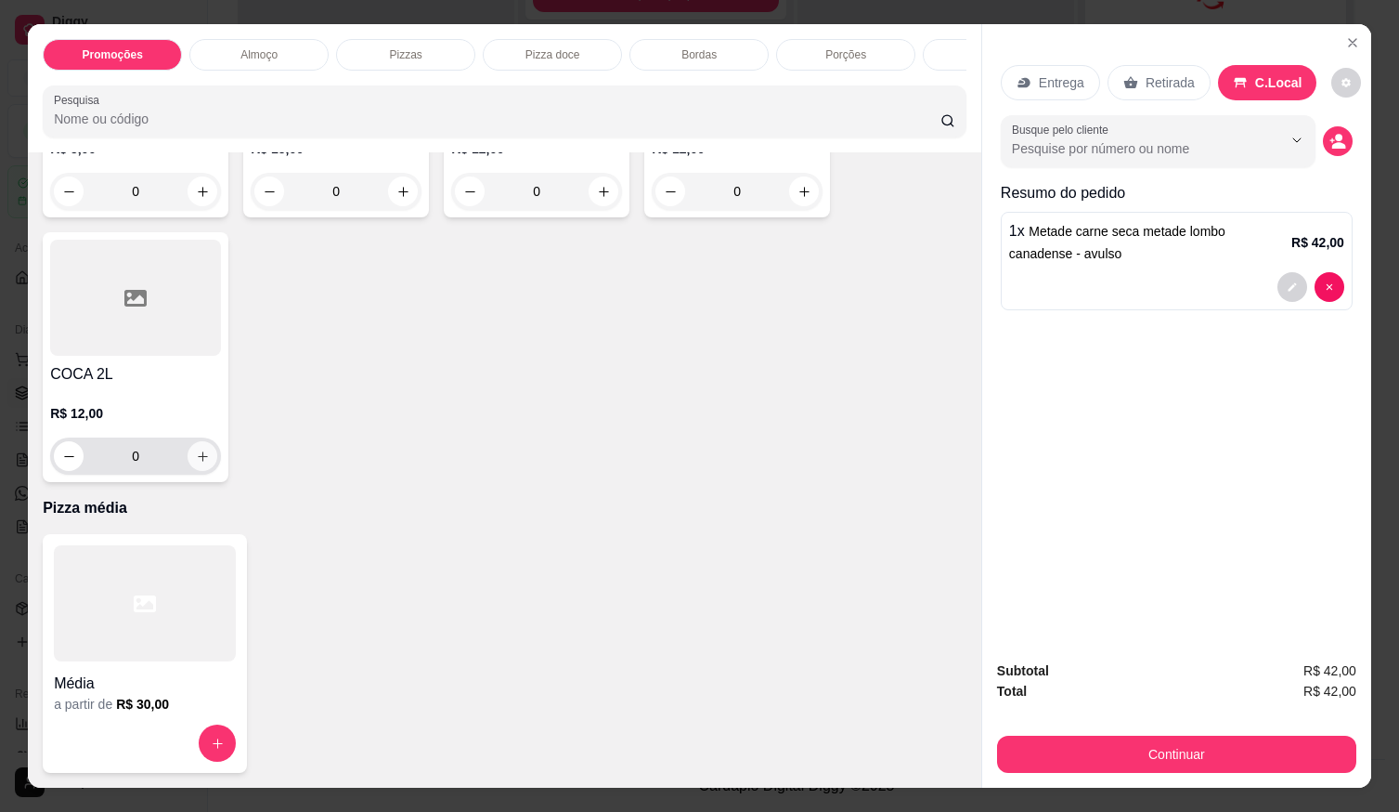
click at [198, 449] on icon "increase-product-quantity" at bounding box center [203, 456] width 14 height 14
type input "1"
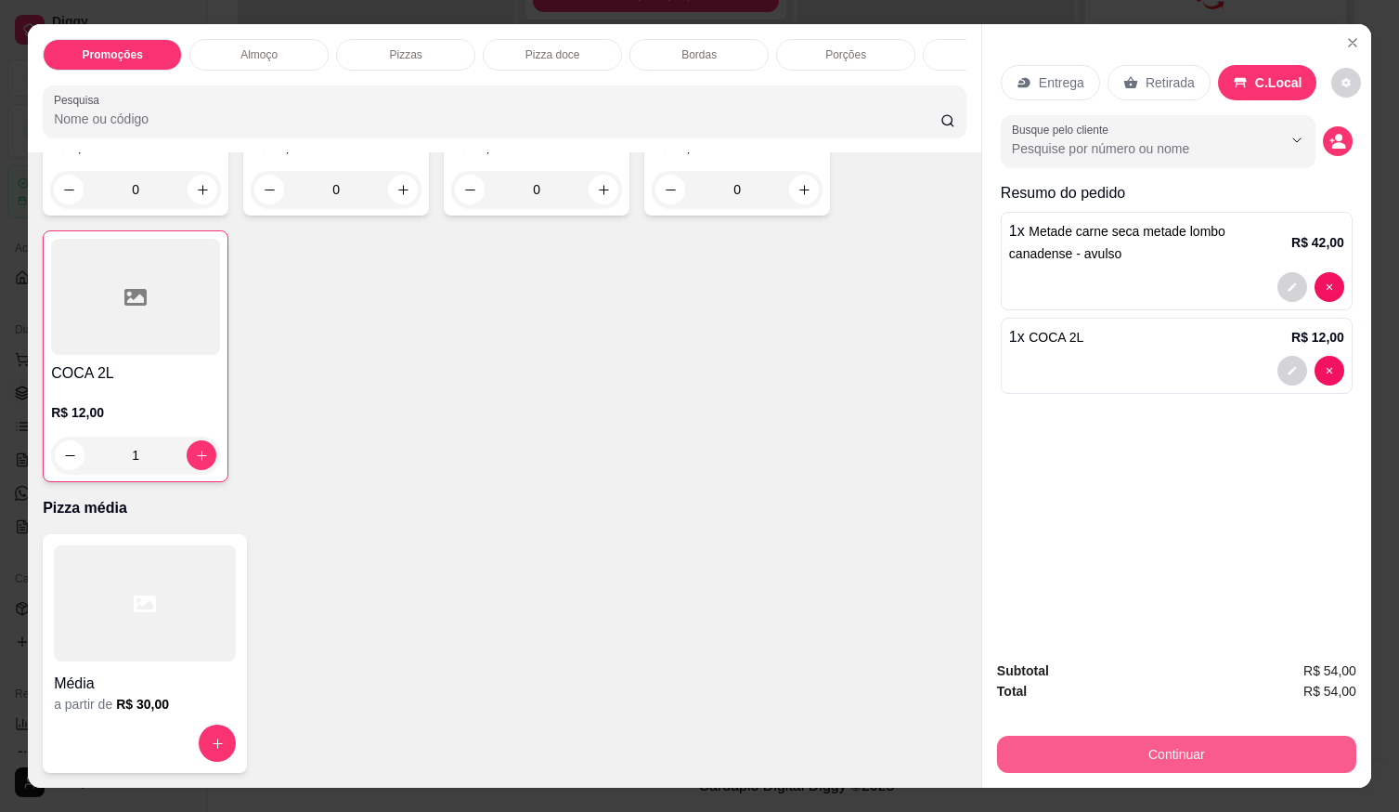
click at [1133, 735] on button "Continuar" at bounding box center [1176, 753] width 359 height 37
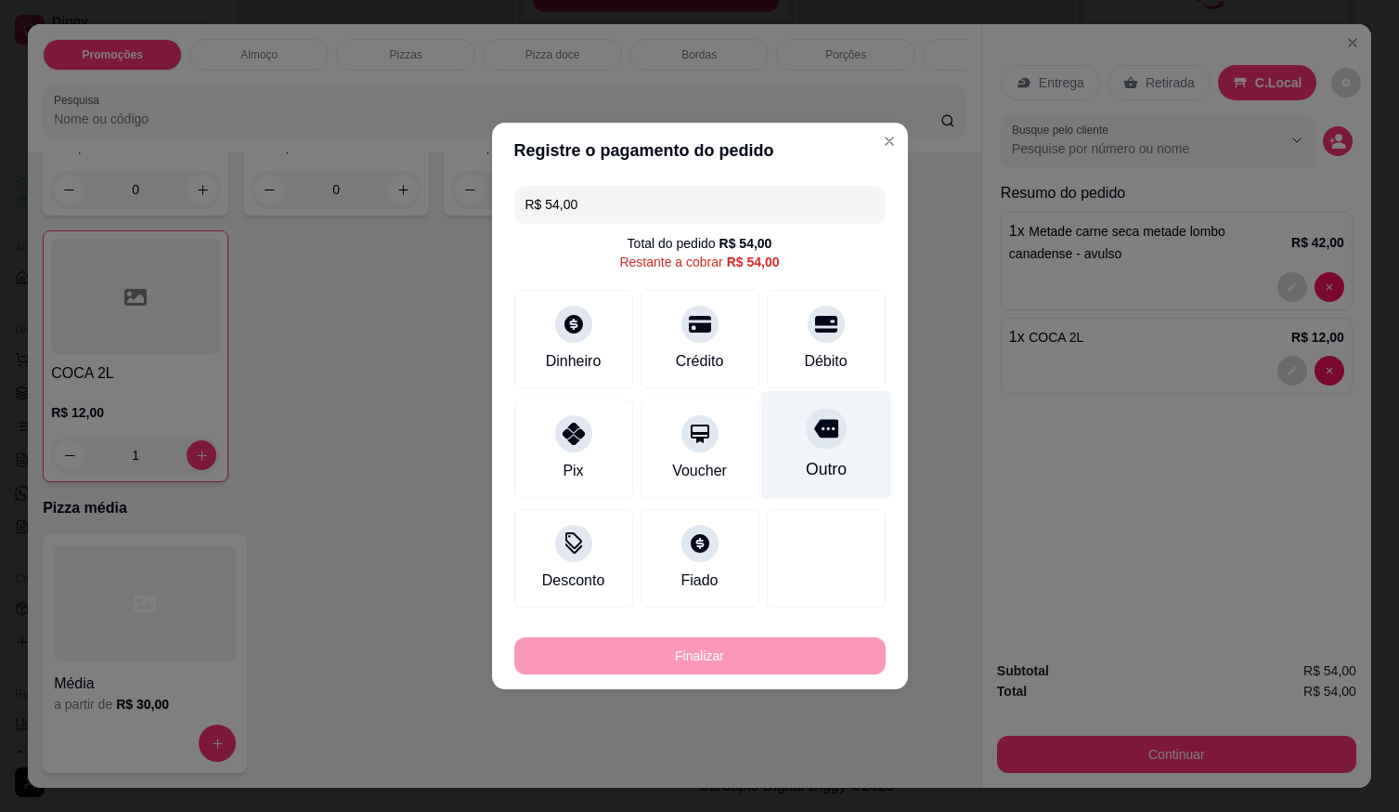
drag, startPoint x: 829, startPoint y: 312, endPoint x: 827, endPoint y: 353, distance: 40.9
click at [828, 322] on div at bounding box center [826, 323] width 37 height 37
type input "R$ 0,00"
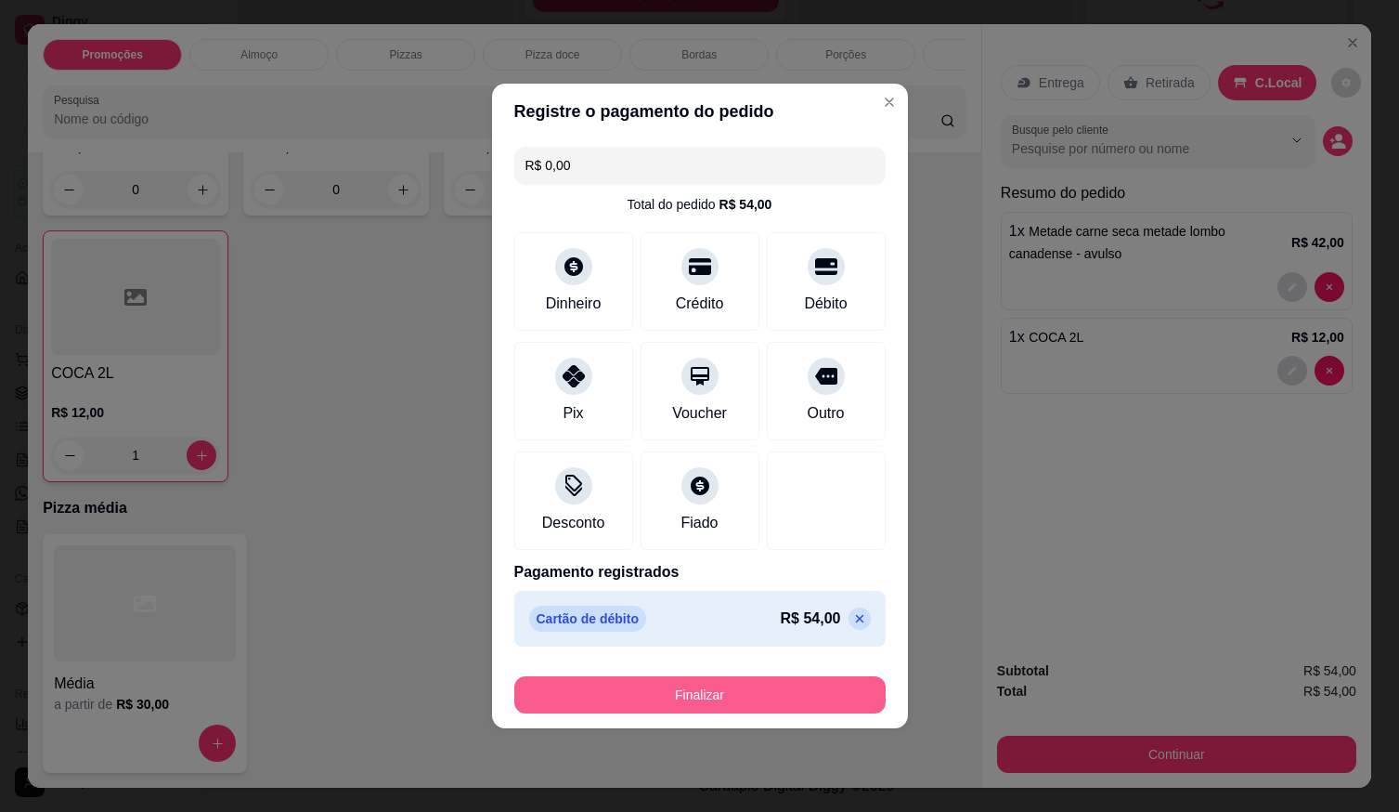
click at [787, 704] on button "Finalizar" at bounding box center [699, 694] width 371 height 37
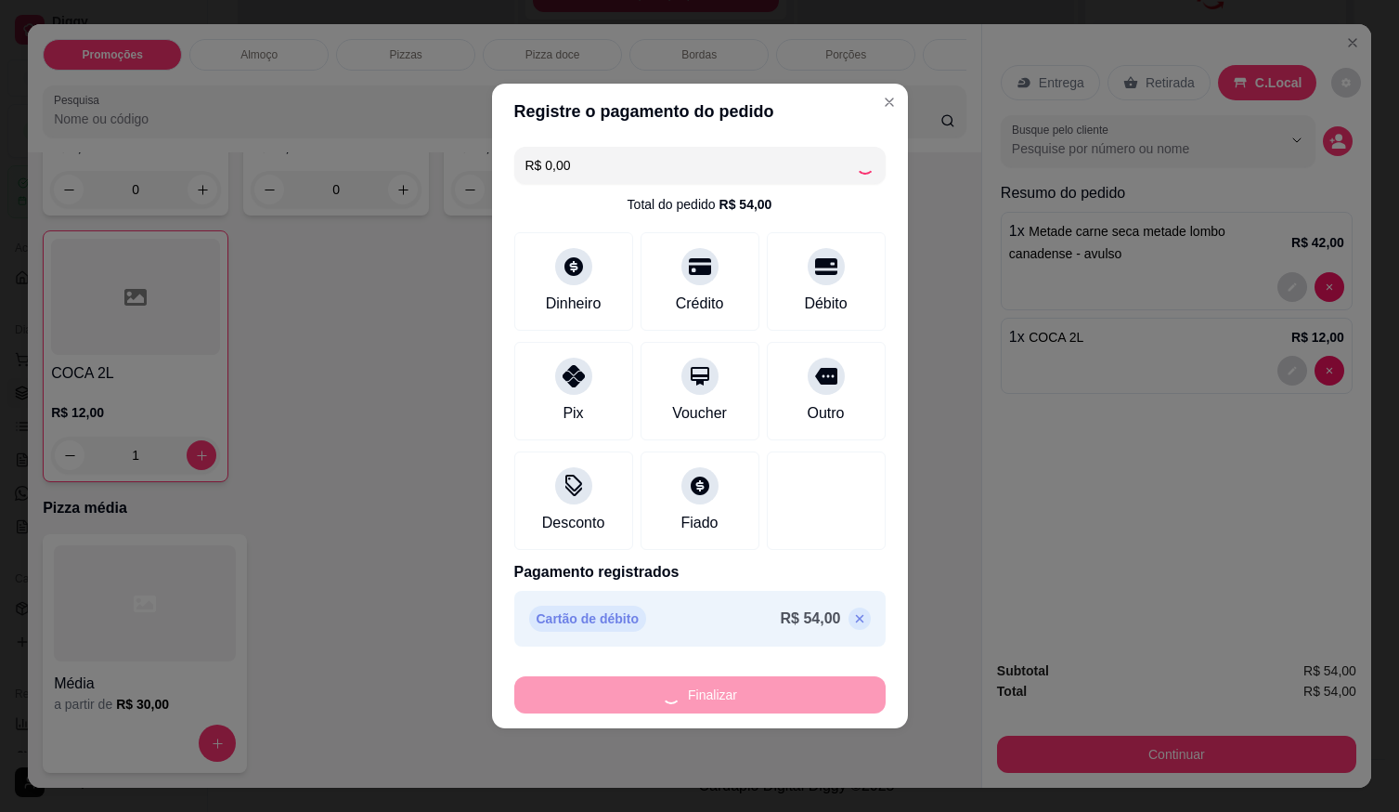
type input "0"
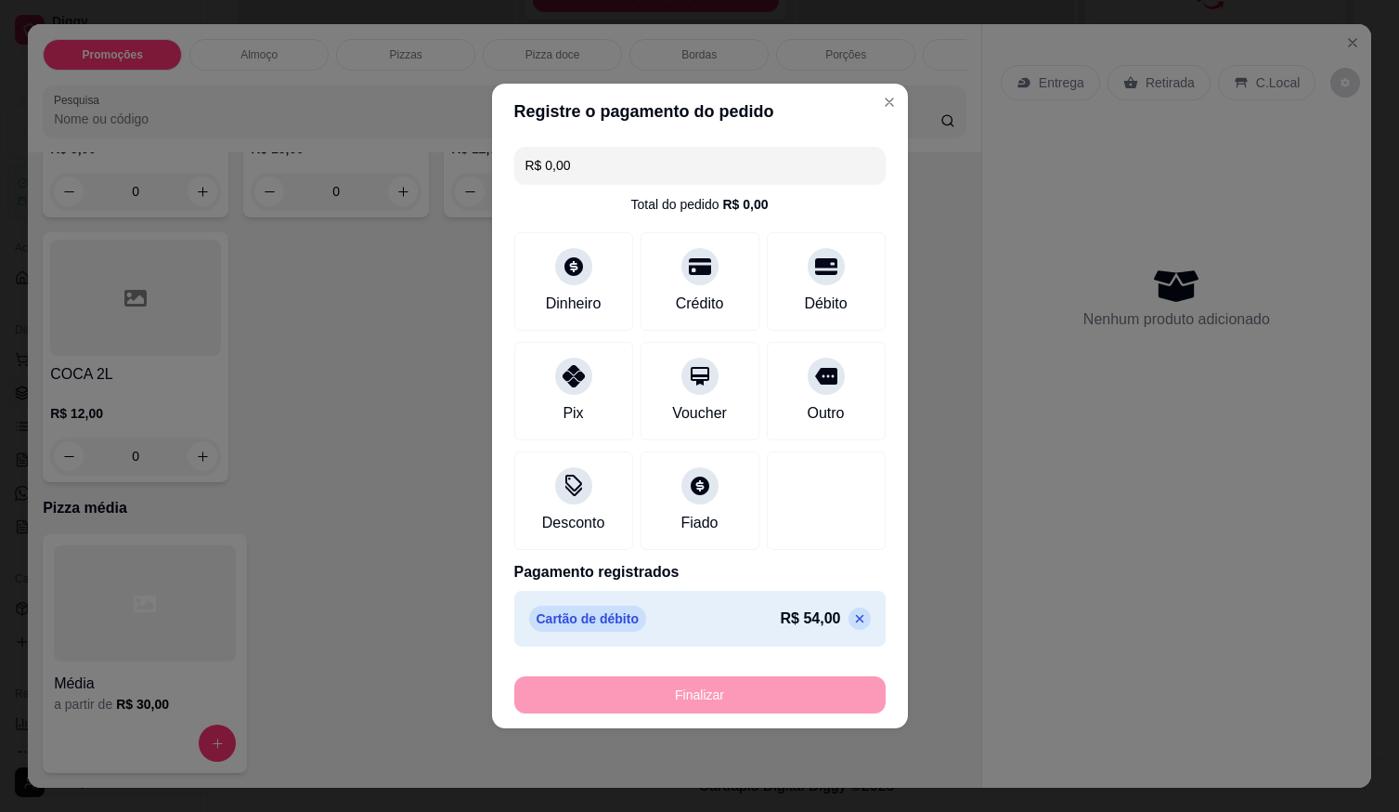
type input "-R$ 54,00"
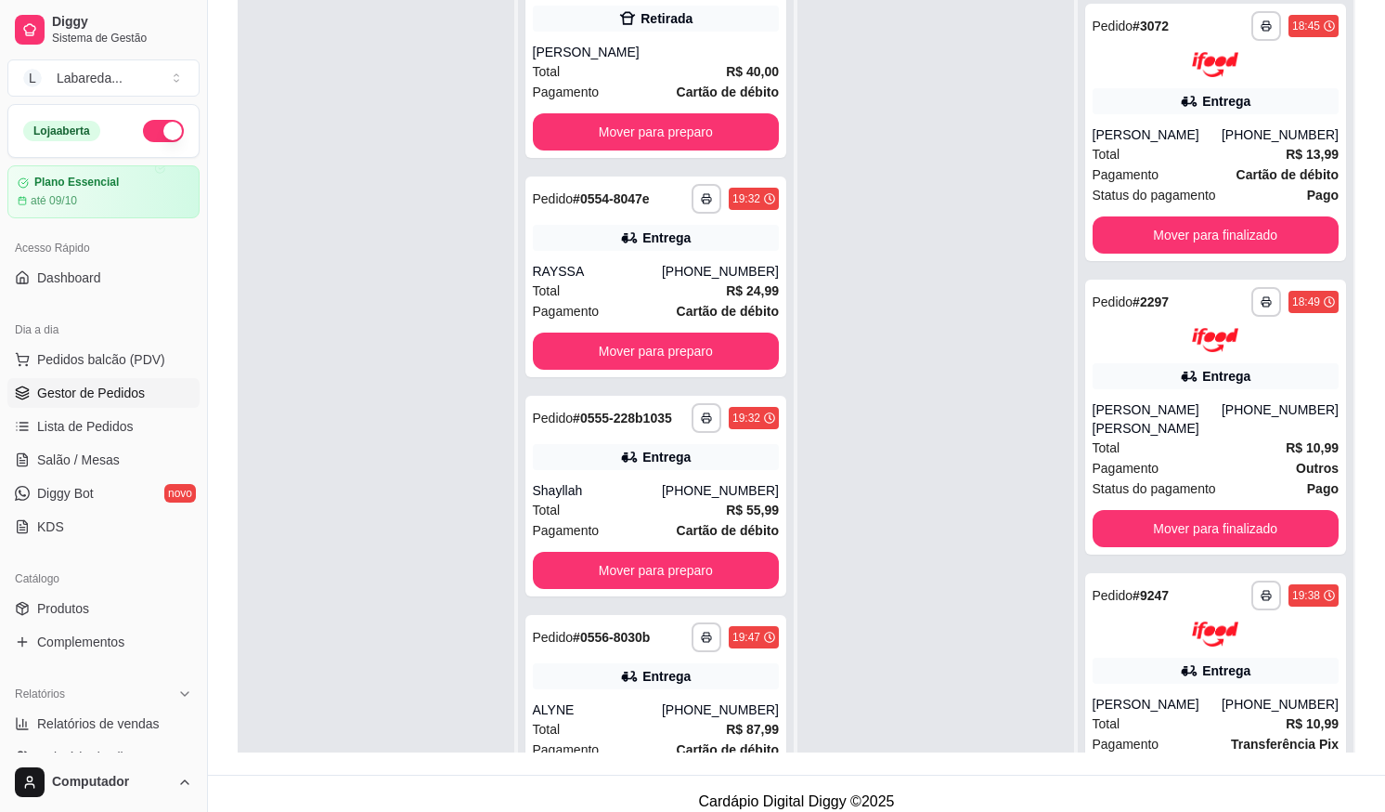
scroll to position [0, 0]
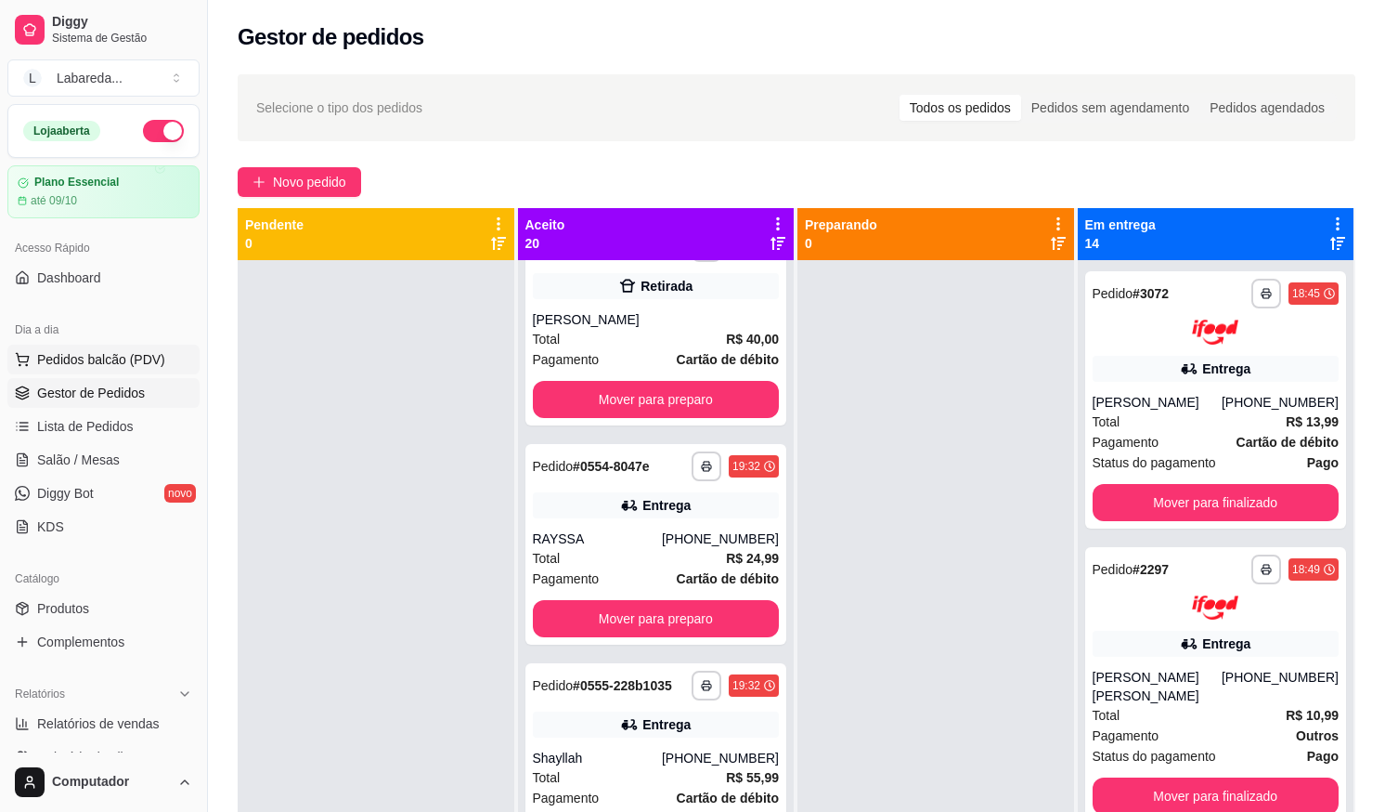
click at [151, 367] on span "Pedidos balcão (PDV)" at bounding box center [101, 359] width 128 height 19
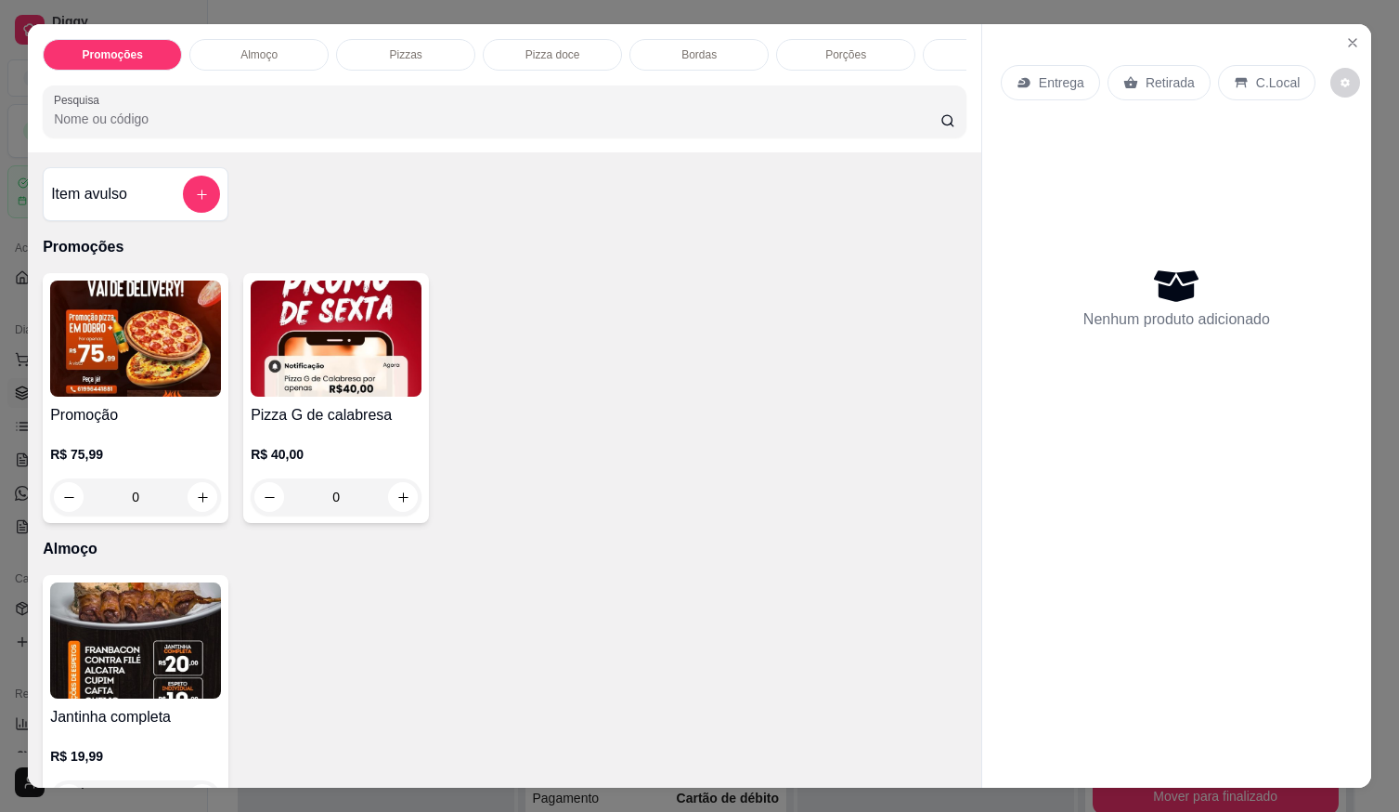
drag, startPoint x: 440, startPoint y: 578, endPoint x: 542, endPoint y: 533, distance: 111.8
click at [474, 563] on div "Item avulso Promoções Promoção R$ 75,99 0 Pizza G de calabresa R$ 40,00 0 Almoç…" at bounding box center [505, 469] width 954 height 635
click at [1346, 45] on button "Close" at bounding box center [1353, 43] width 30 height 30
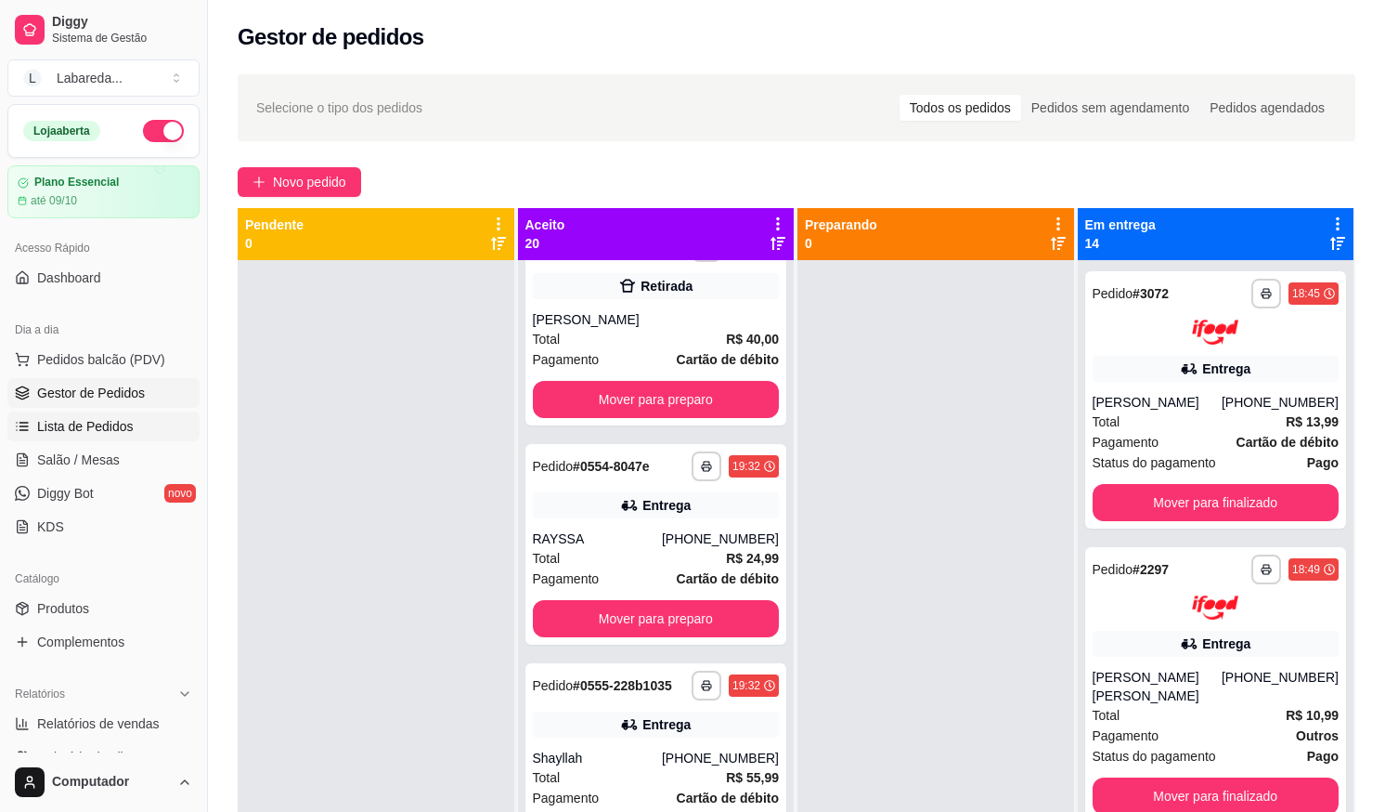
click at [103, 432] on span "Lista de Pedidos" at bounding box center [85, 426] width 97 height 19
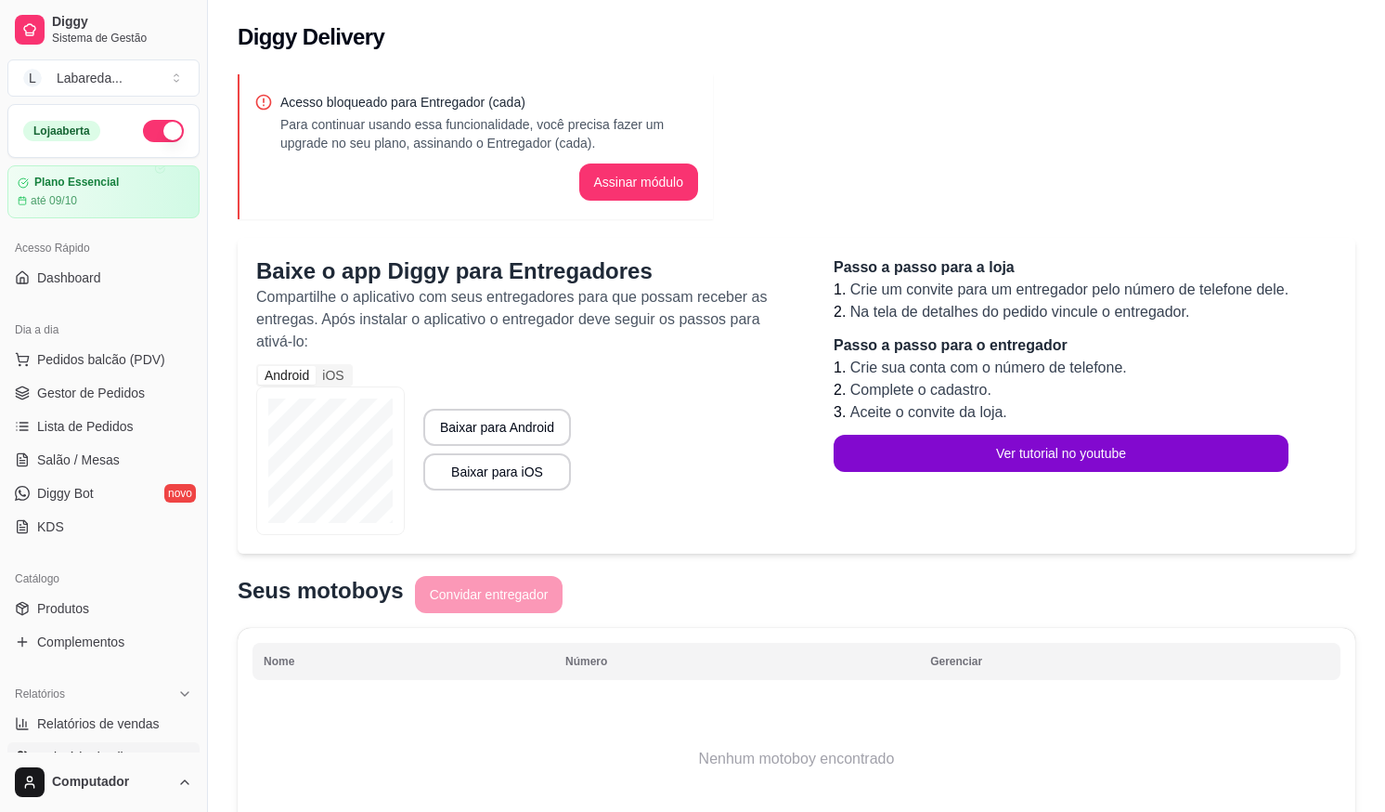
scroll to position [525, 0]
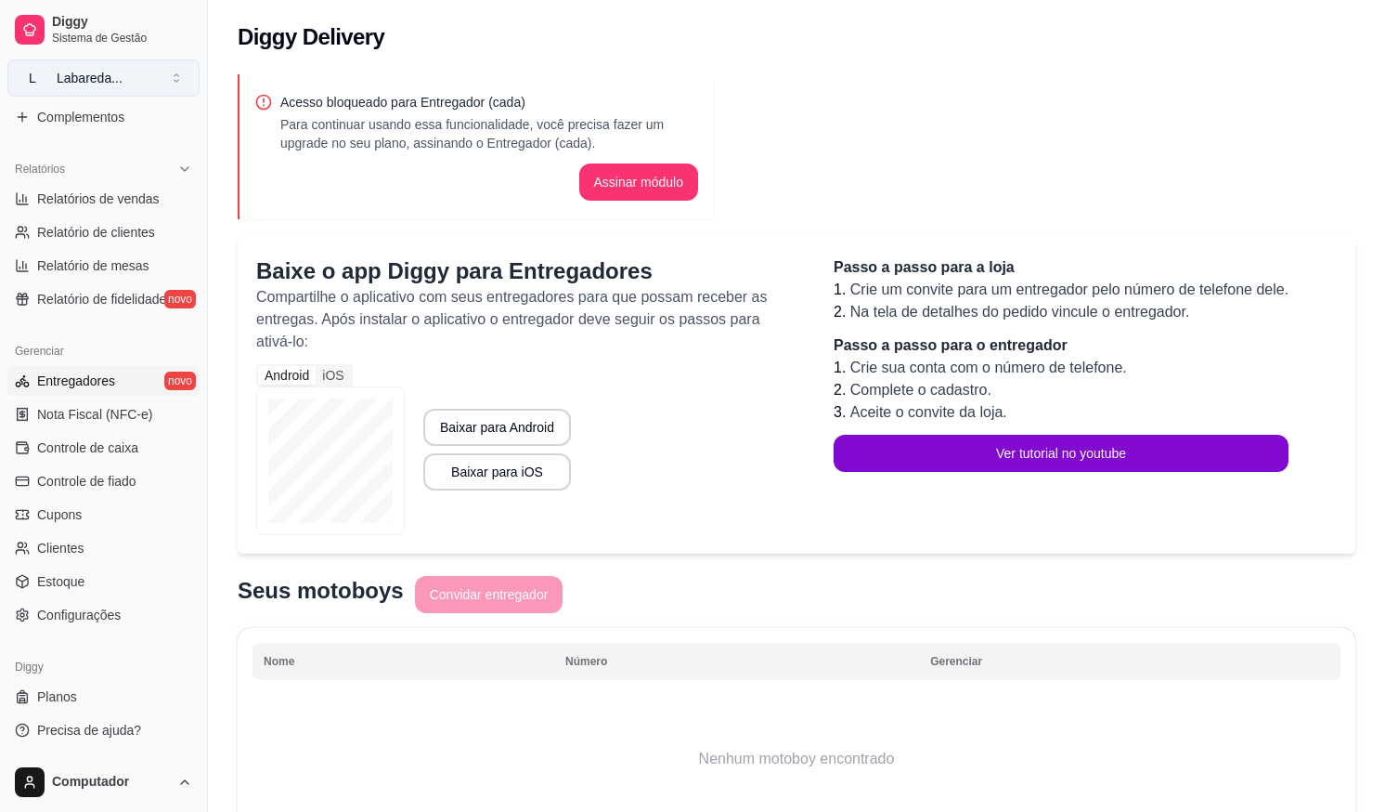
click at [83, 79] on div "Labareda ..." at bounding box center [90, 78] width 66 height 19
click at [55, 554] on span "Clientes" at bounding box center [60, 548] width 47 height 19
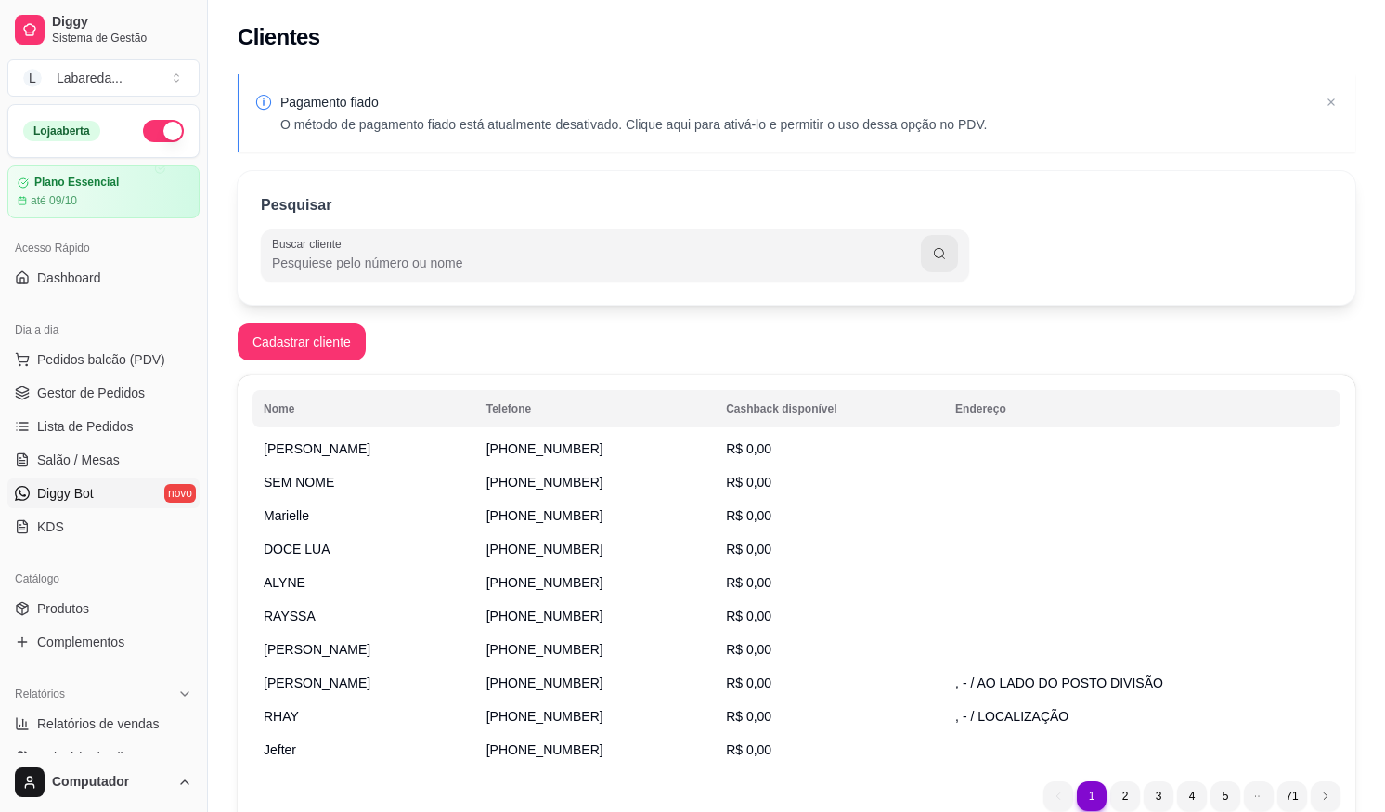
click at [69, 488] on span "Diggy Bot" at bounding box center [65, 493] width 57 height 19
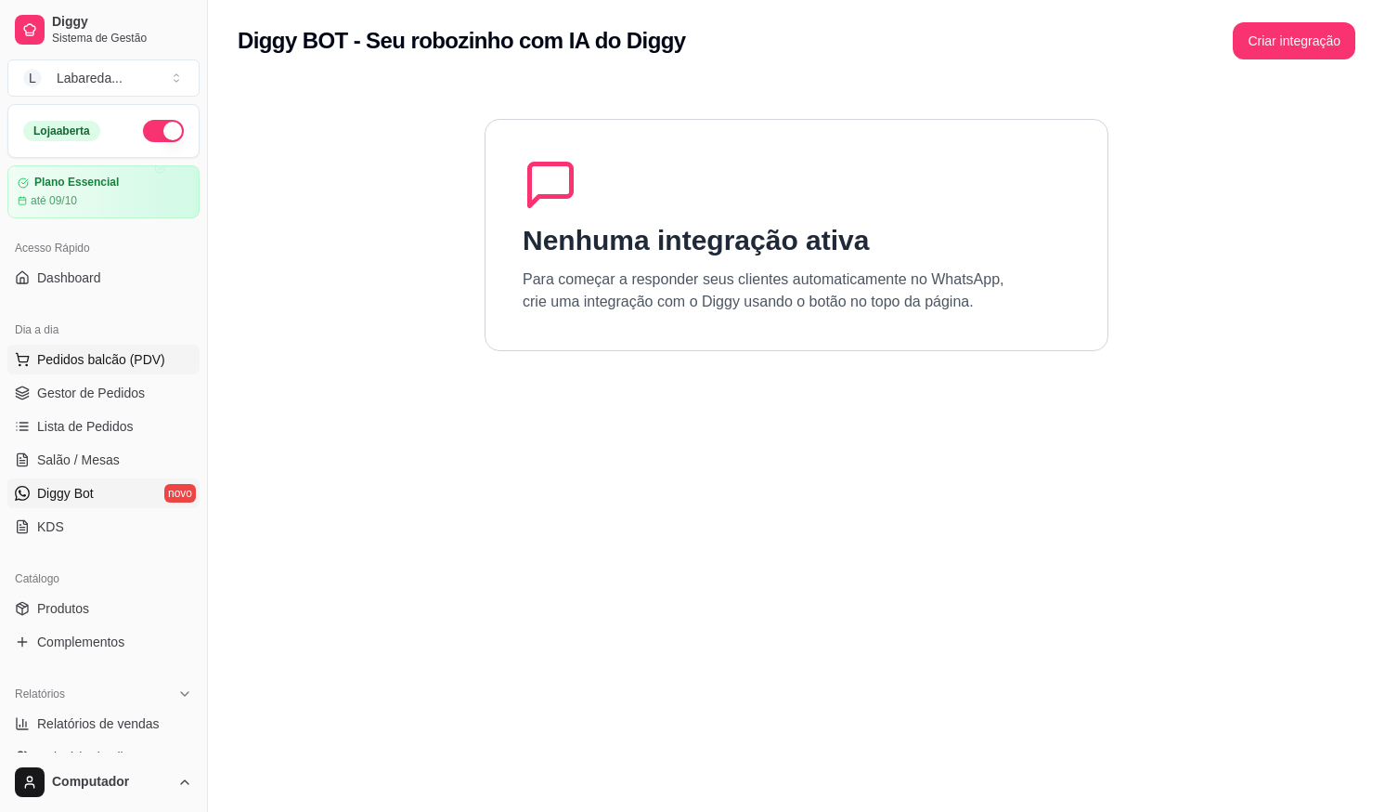
click at [103, 369] on button "Pedidos balcão (PDV)" at bounding box center [103, 359] width 192 height 30
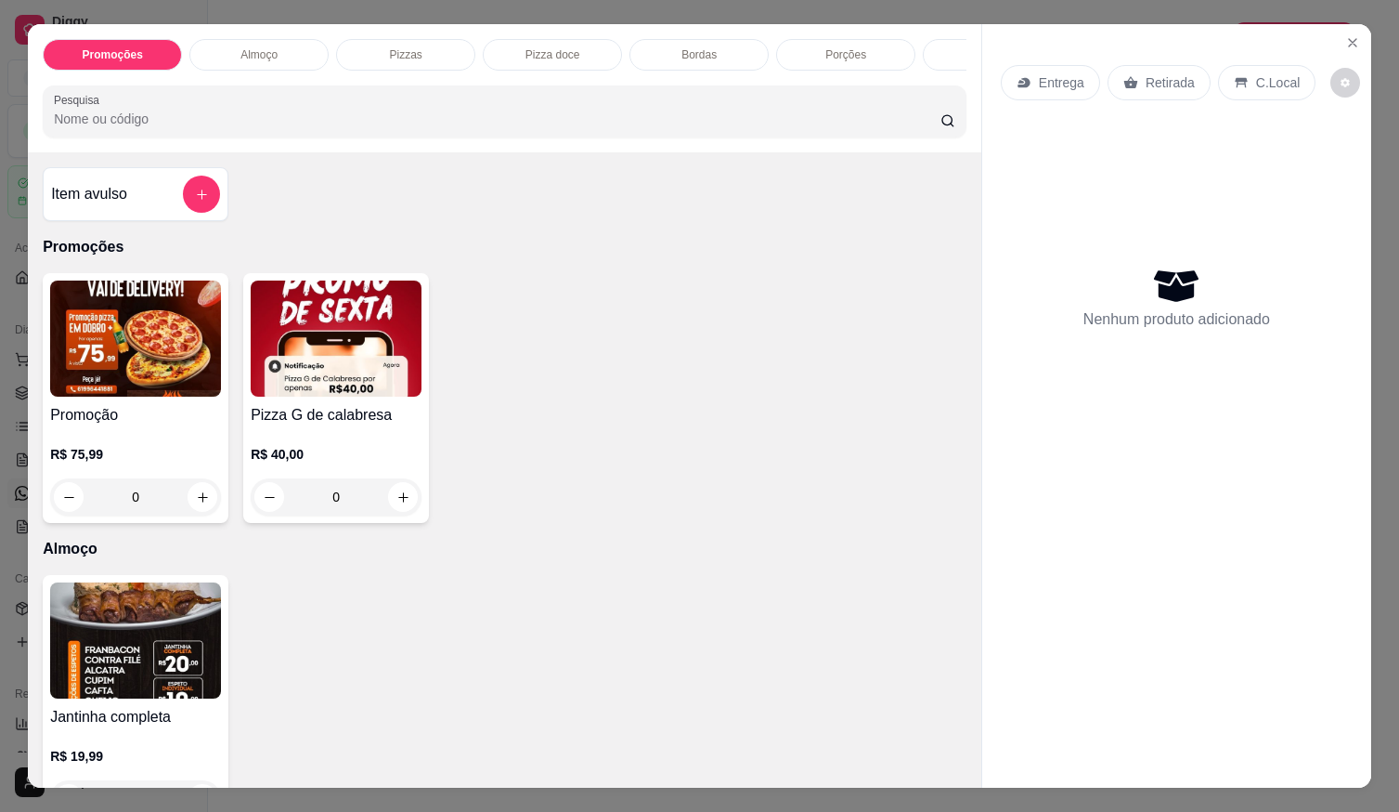
click at [1241, 80] on div "C.Local" at bounding box center [1266, 82] width 97 height 35
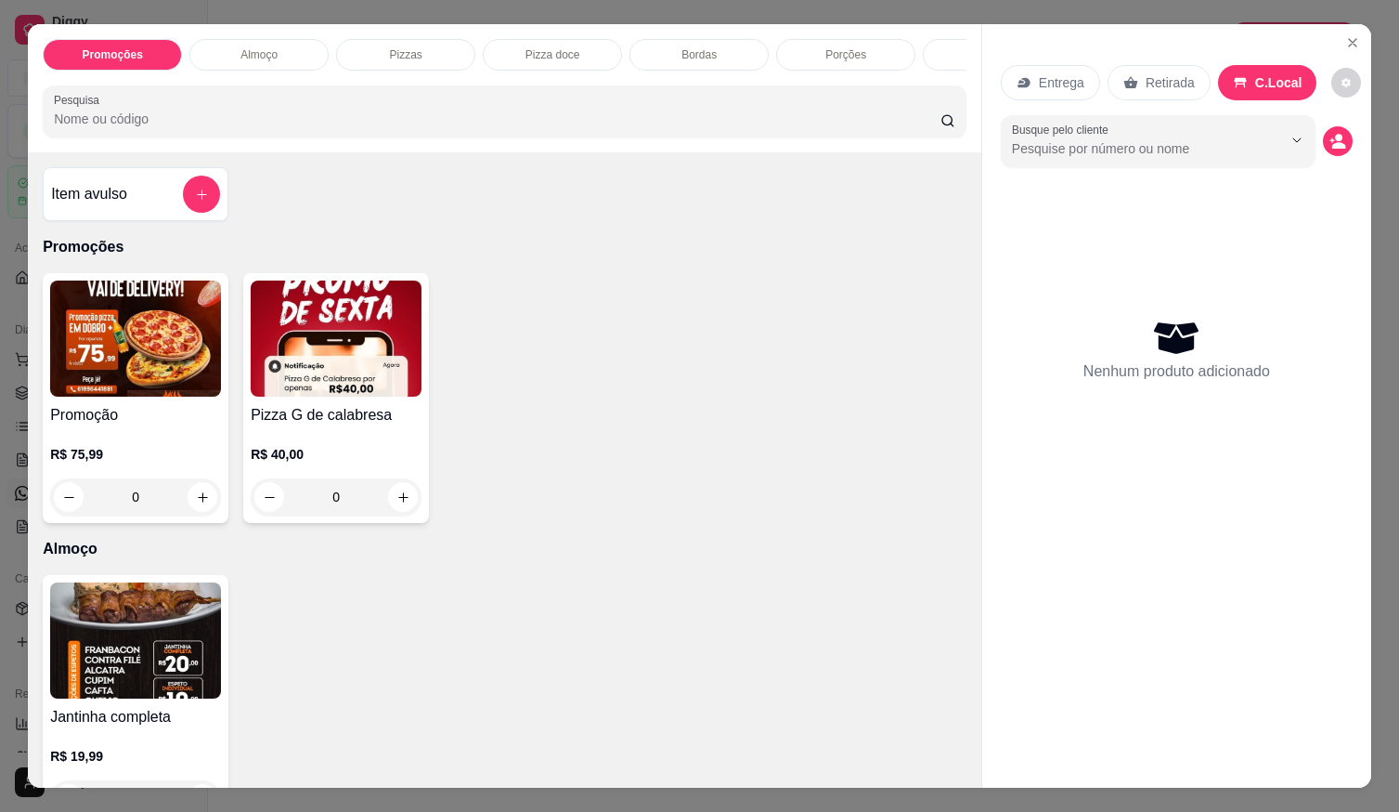
click at [1044, 87] on div "Entrega" at bounding box center [1050, 82] width 99 height 35
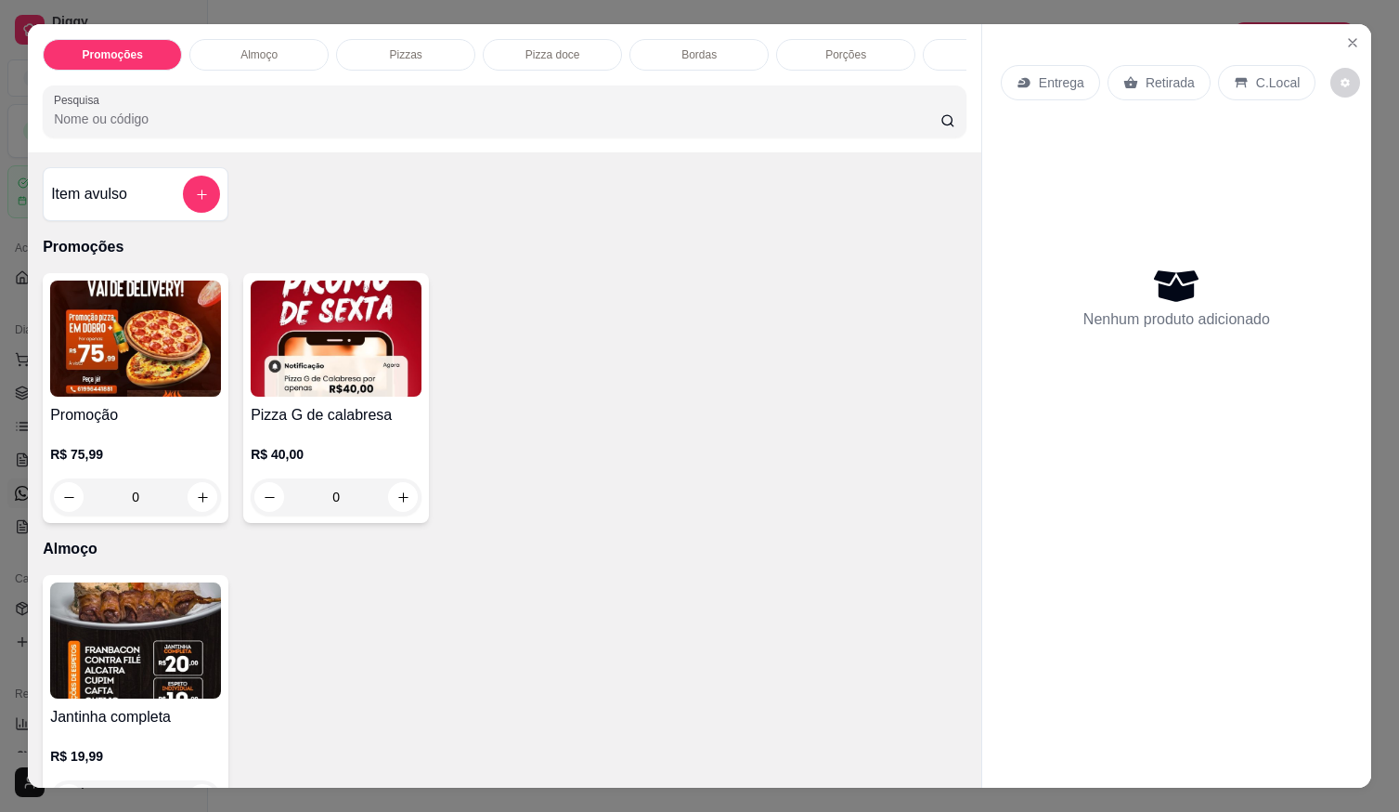
click at [410, 58] on div "Pizzas" at bounding box center [405, 55] width 139 height 32
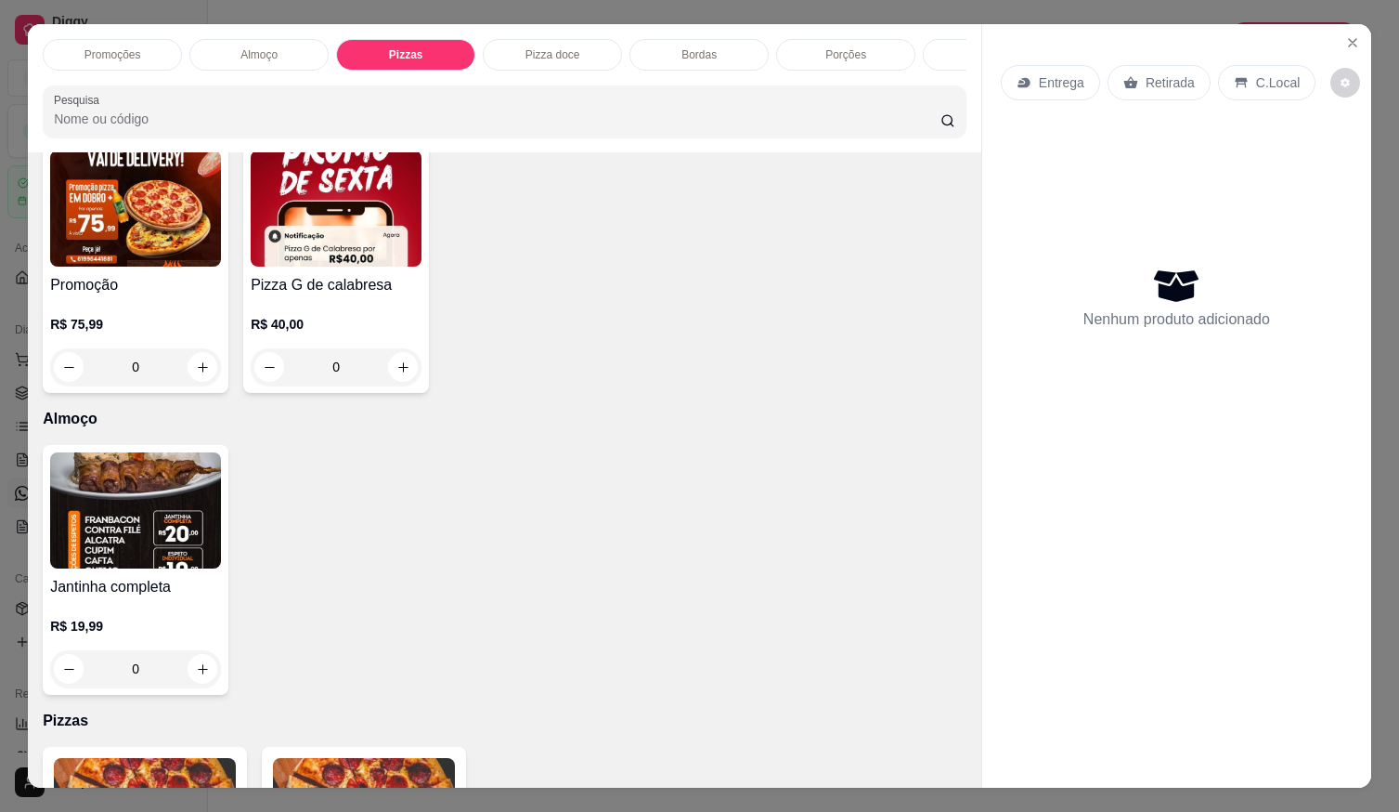
click at [1055, 84] on p "Entrega" at bounding box center [1061, 82] width 45 height 19
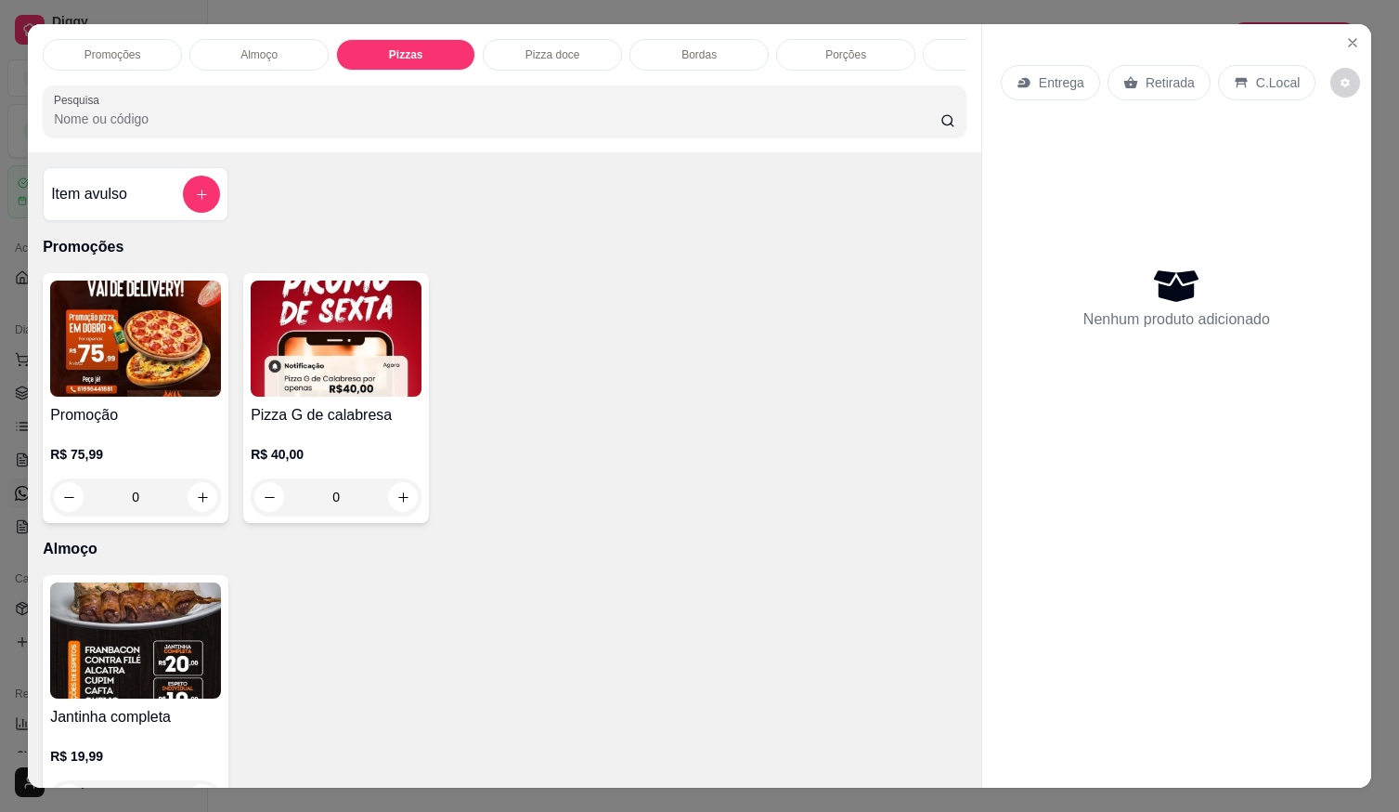
click at [116, 53] on p "Promoções" at bounding box center [112, 54] width 57 height 15
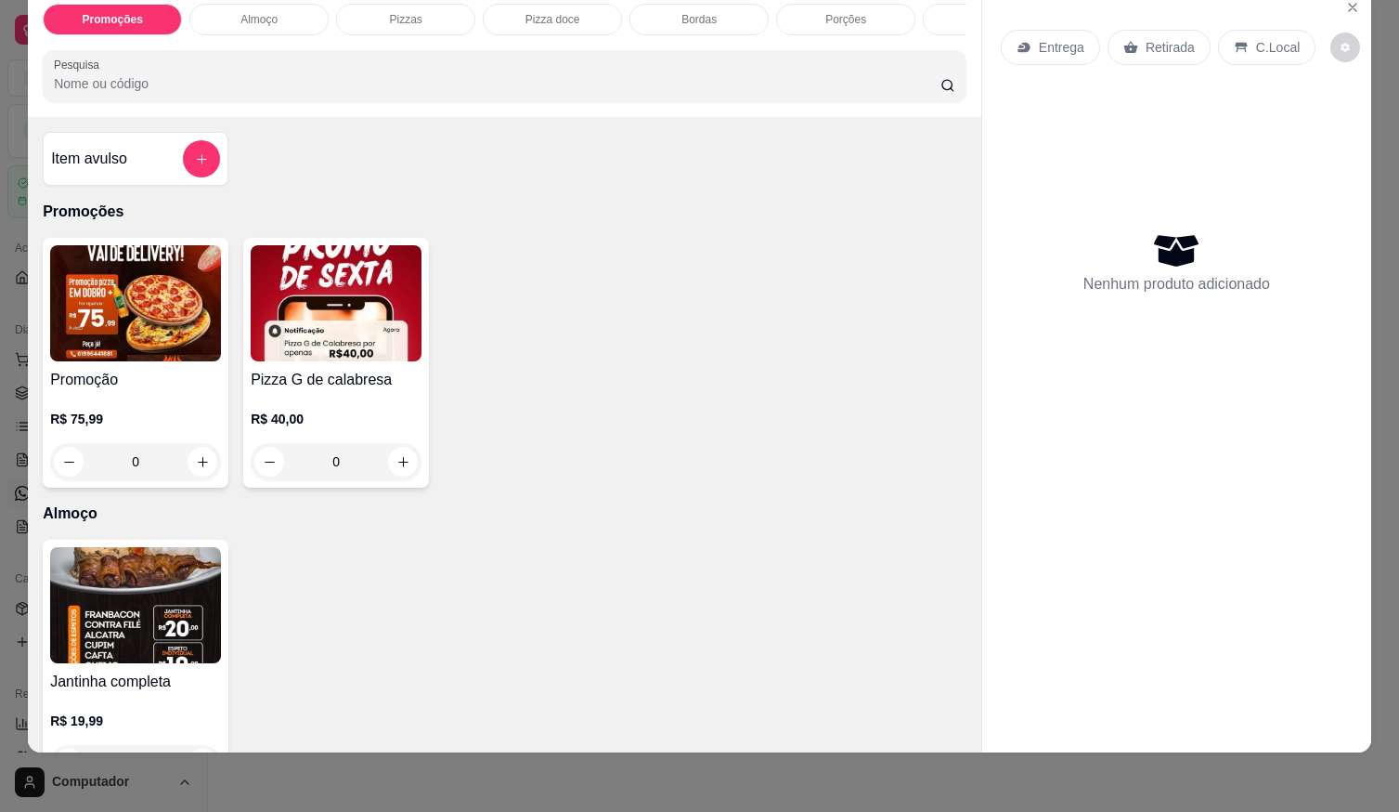
click at [127, 313] on img at bounding box center [135, 303] width 171 height 116
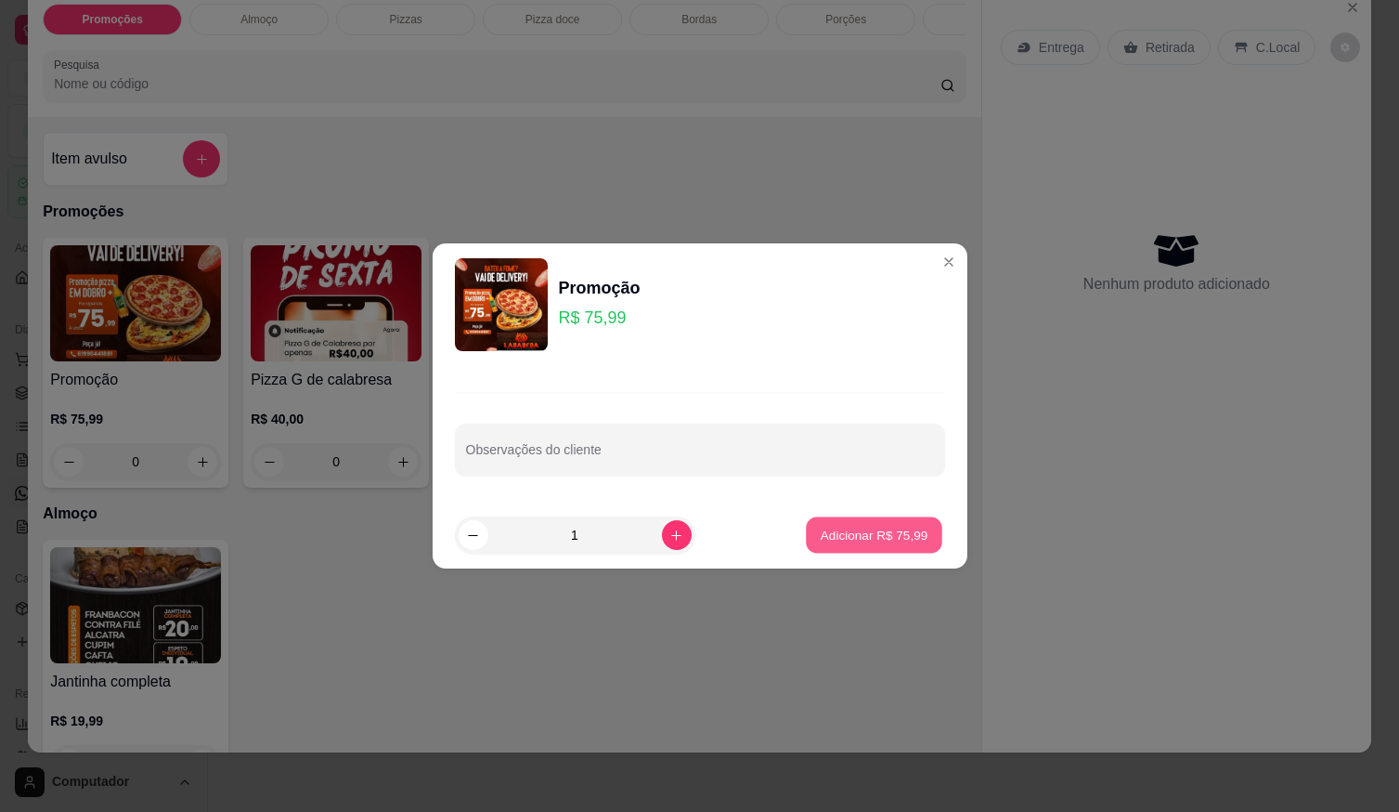
click at [807, 536] on button "Adicionar R$ 75,99" at bounding box center [875, 535] width 136 height 36
type input "1"
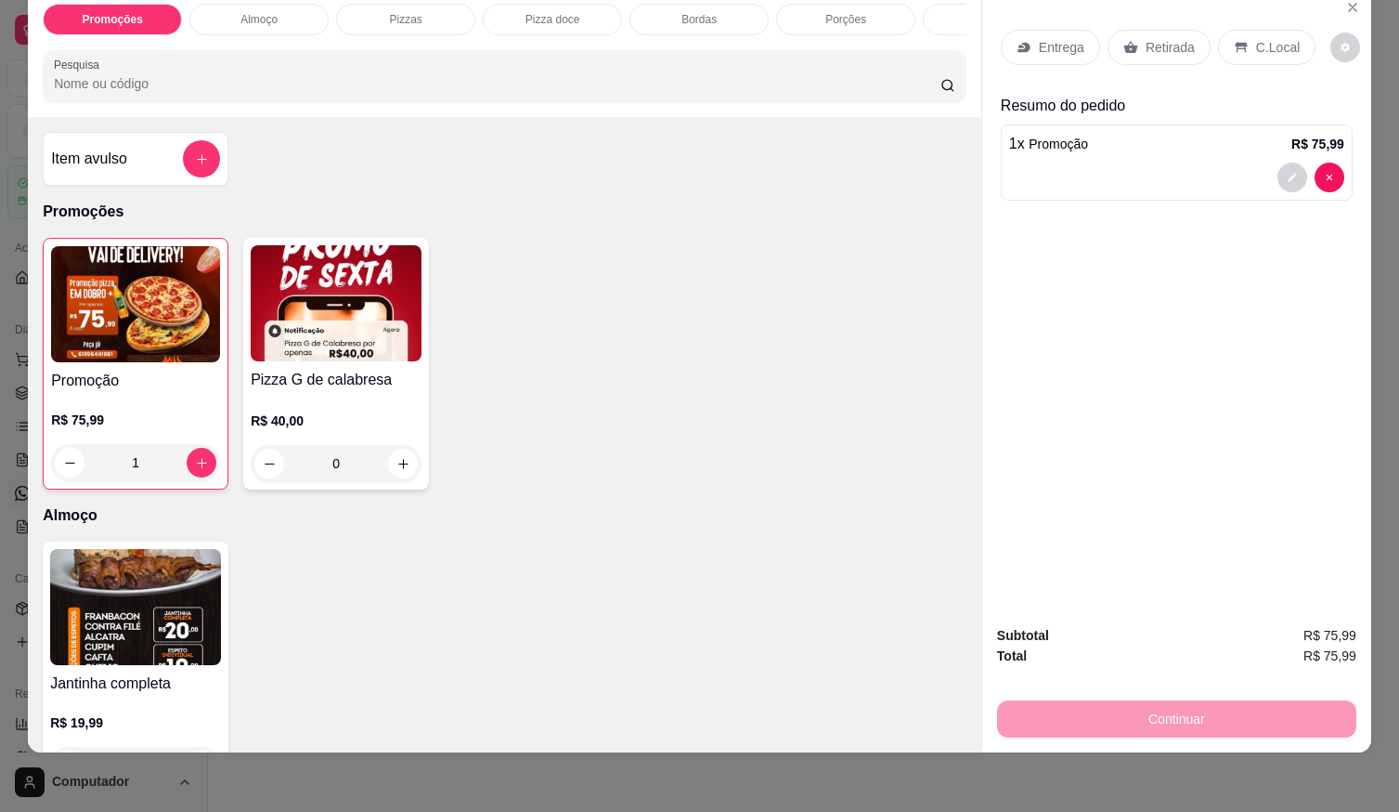
click at [1089, 717] on div "Continuar" at bounding box center [1176, 716] width 359 height 42
click at [1063, 651] on div "Subtotal R$ 75,99 Total R$ 75,99 Continuar" at bounding box center [1176, 681] width 359 height 112
click at [1083, 704] on div "Continuar" at bounding box center [1176, 716] width 359 height 42
click at [1191, 708] on div "Continuar" at bounding box center [1176, 716] width 359 height 42
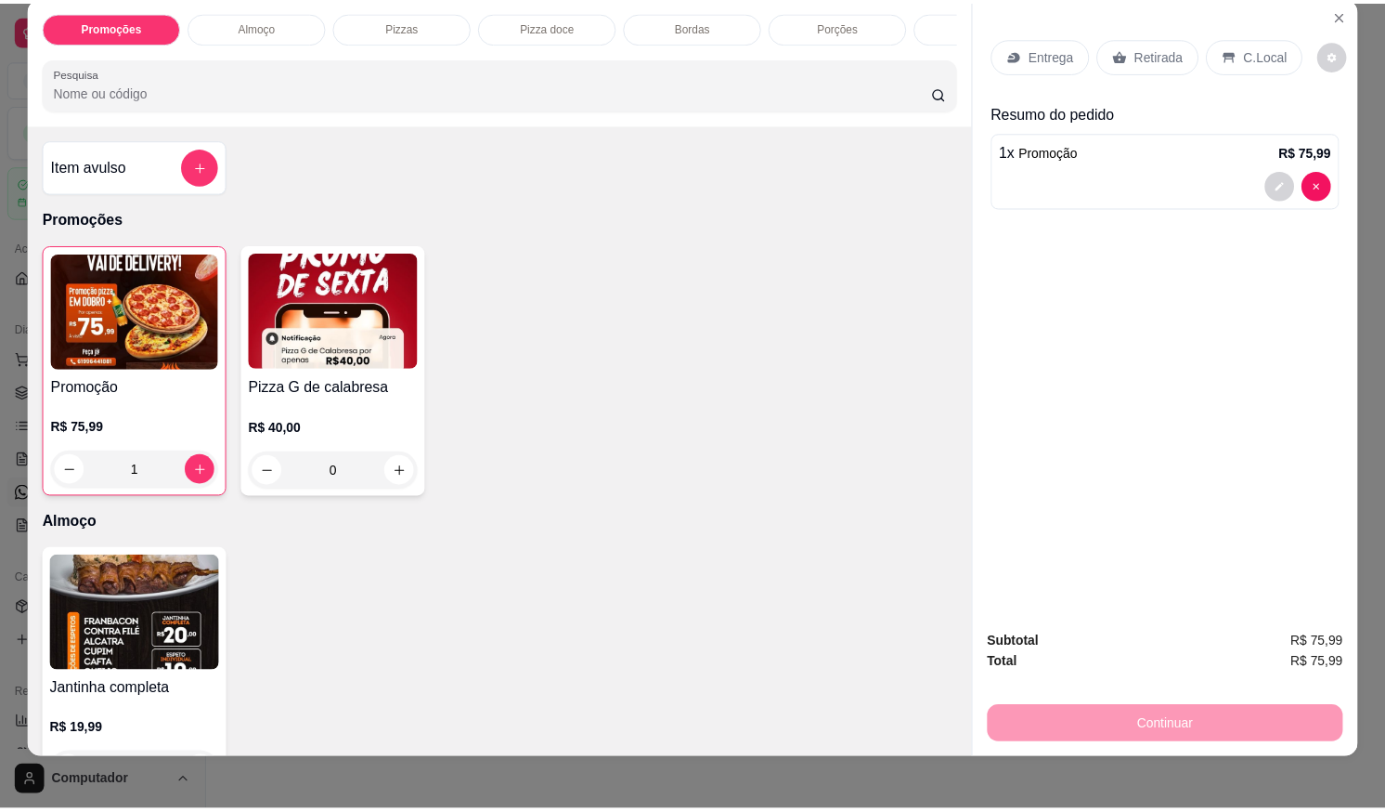
scroll to position [42, 0]
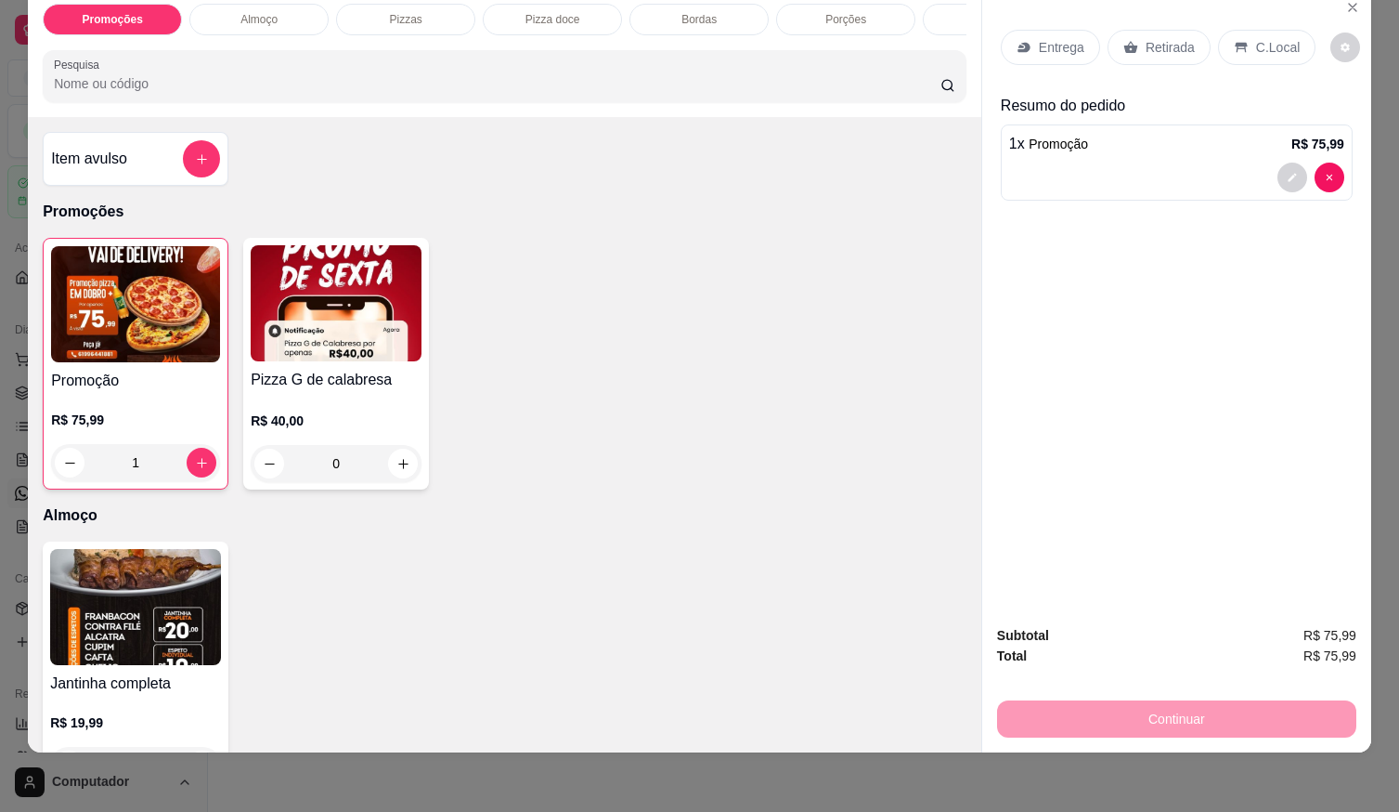
click at [1259, 44] on div "C.Local" at bounding box center [1266, 47] width 97 height 35
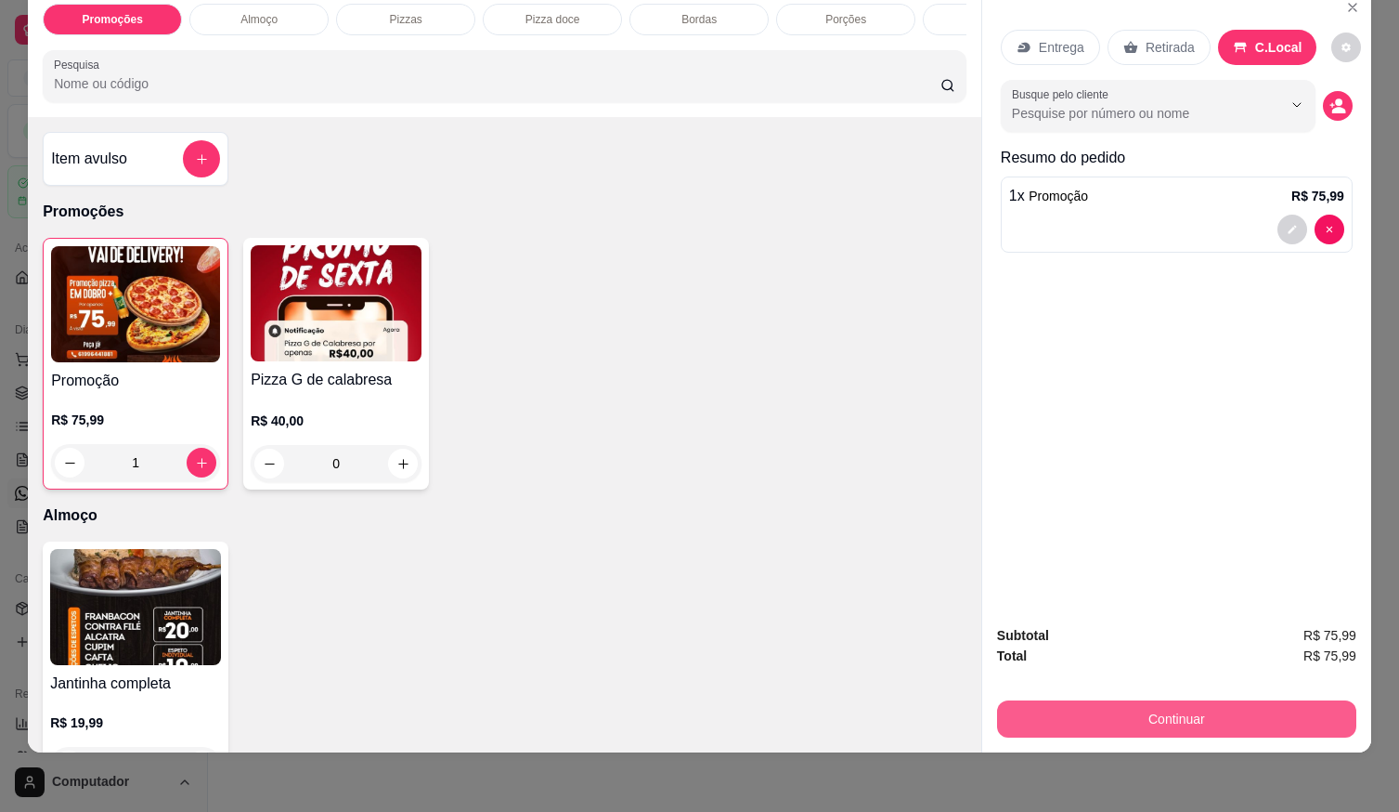
click at [1203, 700] on button "Continuar" at bounding box center [1176, 718] width 359 height 37
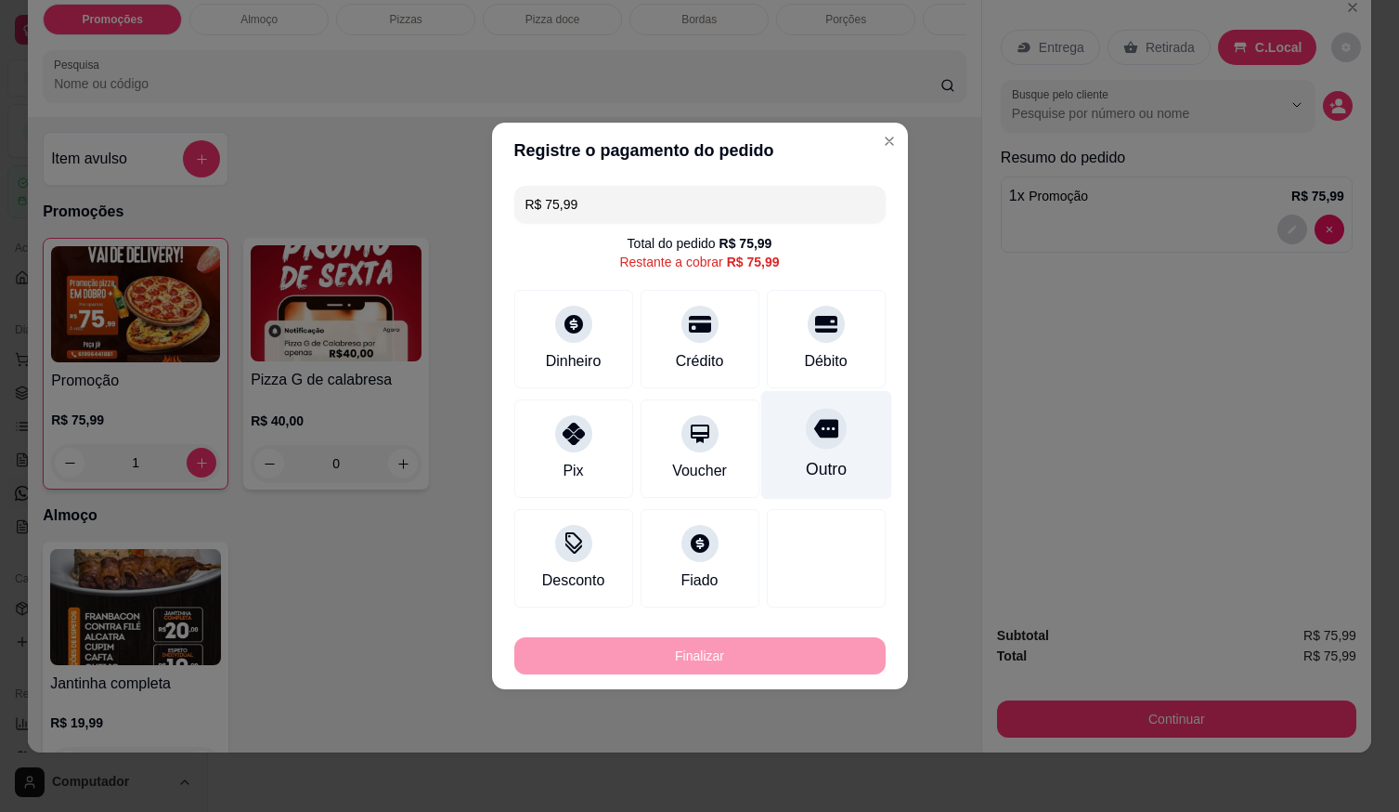
click at [806, 433] on div at bounding box center [826, 428] width 41 height 41
type input "R$ 0,00"
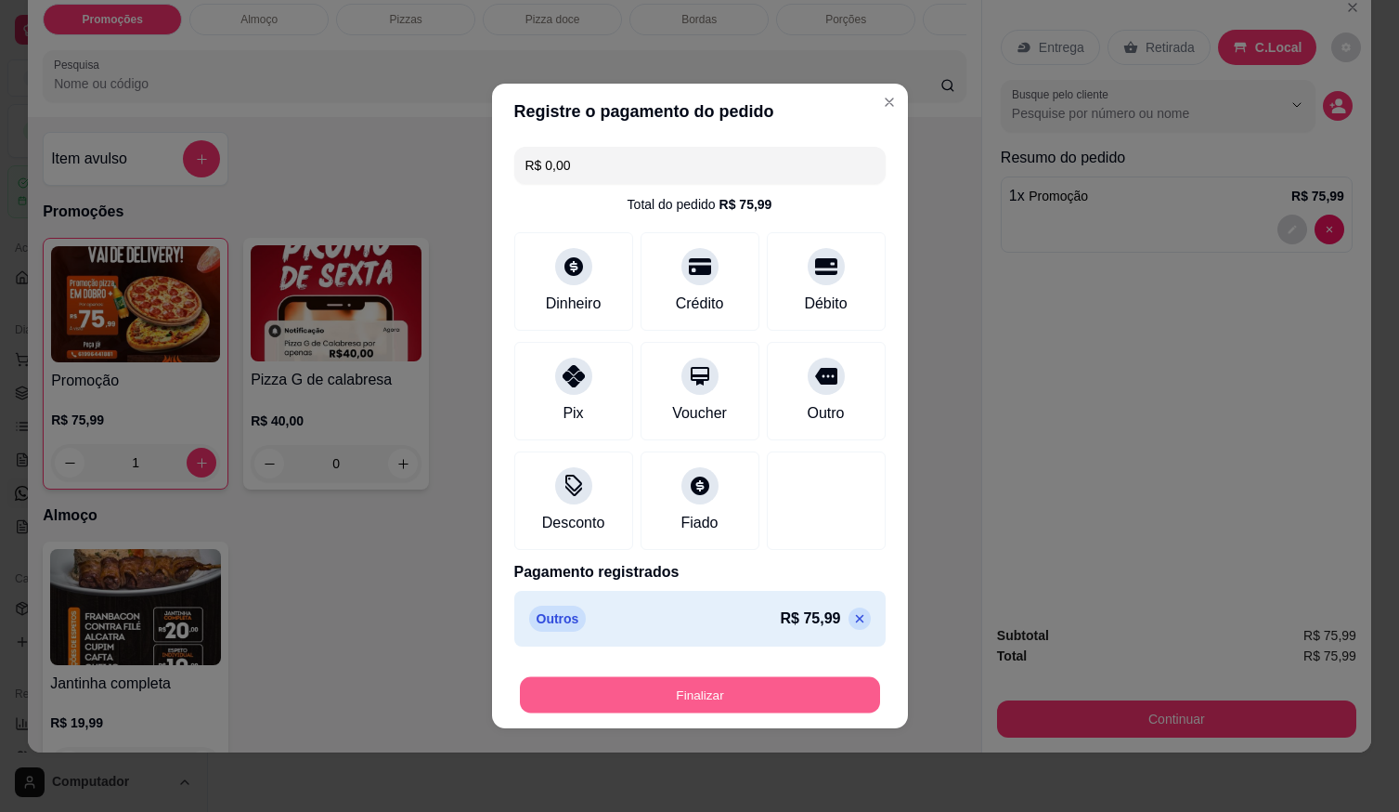
click at [829, 694] on button "Finalizar" at bounding box center [700, 695] width 360 height 36
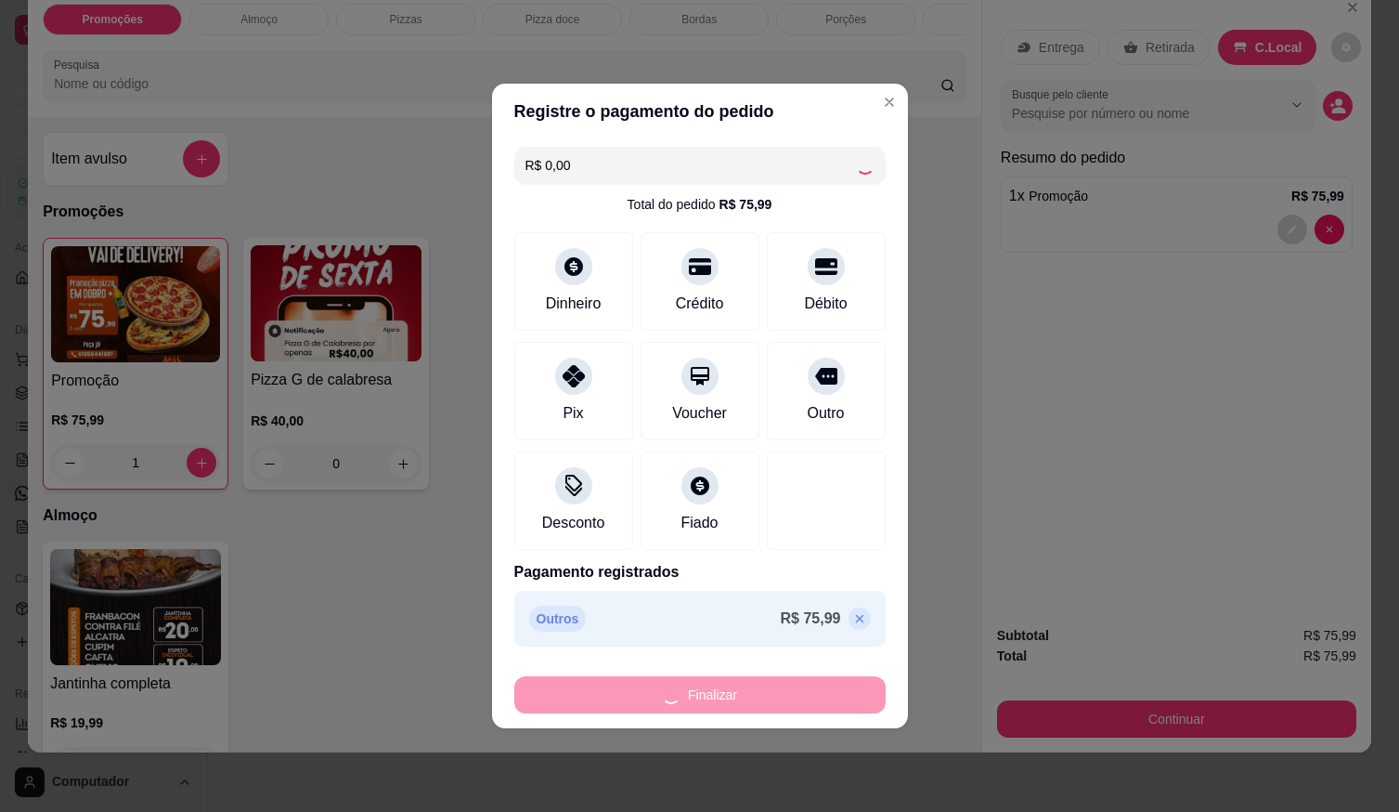
type input "0"
type input "-R$ 75,99"
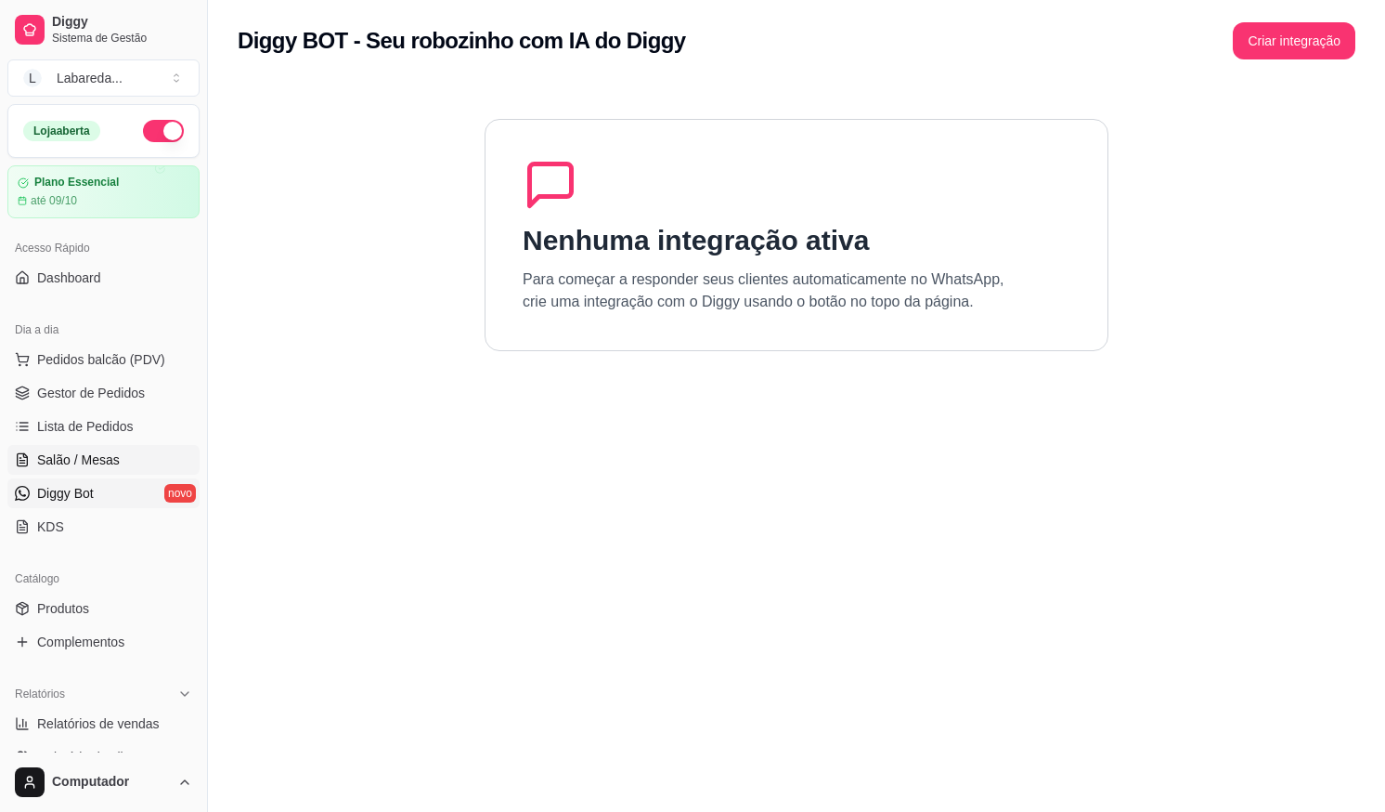
click at [95, 470] on link "Salão / Mesas" at bounding box center [103, 460] width 192 height 30
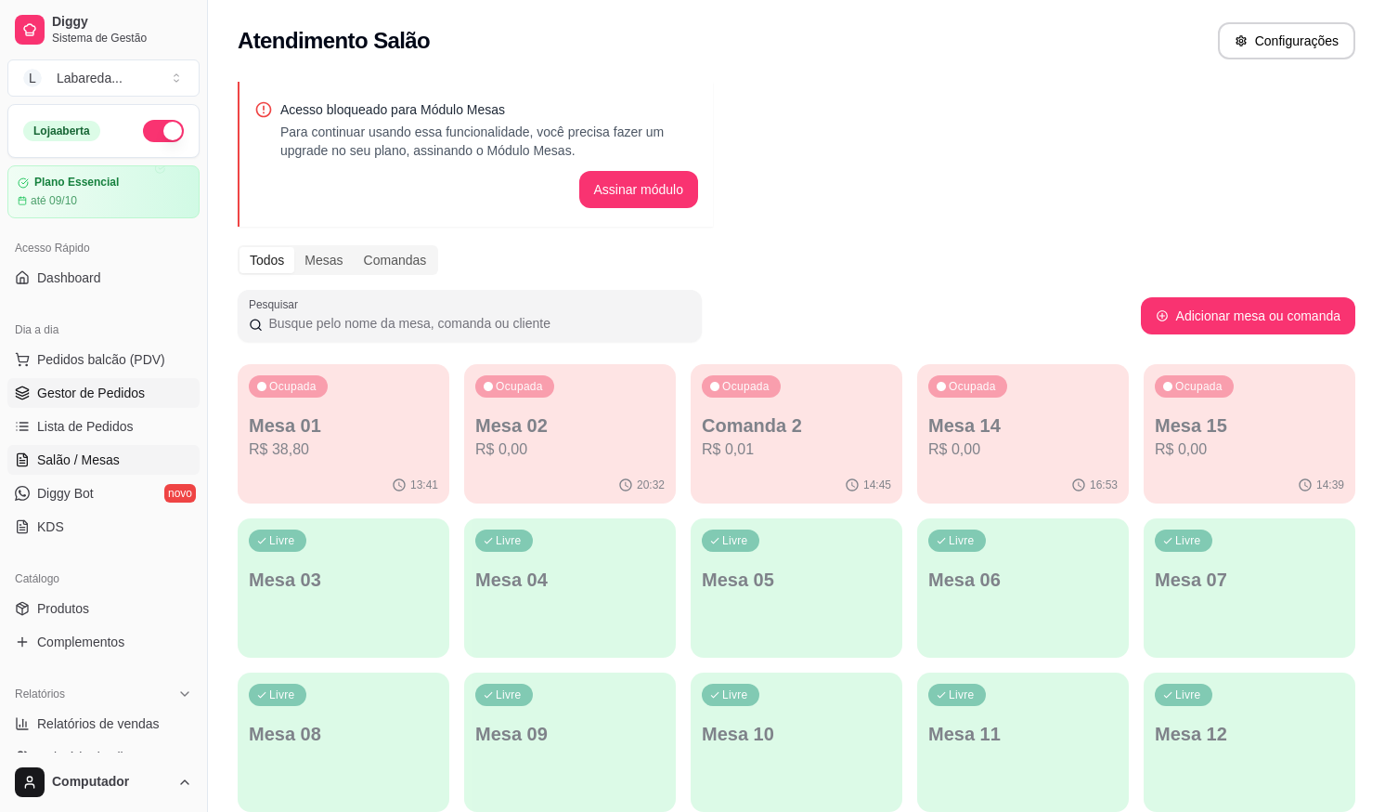
click at [63, 394] on span "Gestor de Pedidos" at bounding box center [91, 392] width 108 height 19
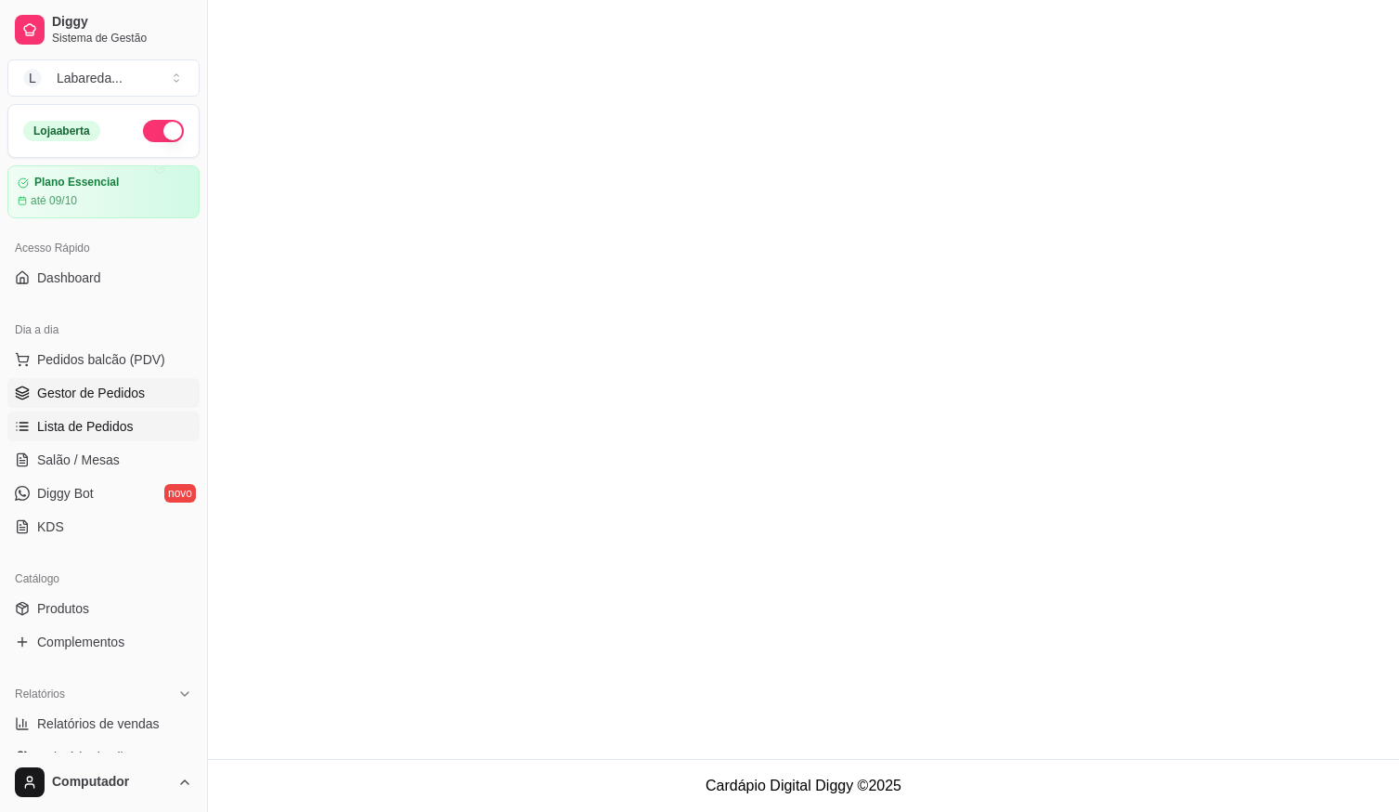
click at [63, 426] on span "Lista de Pedidos" at bounding box center [85, 426] width 97 height 19
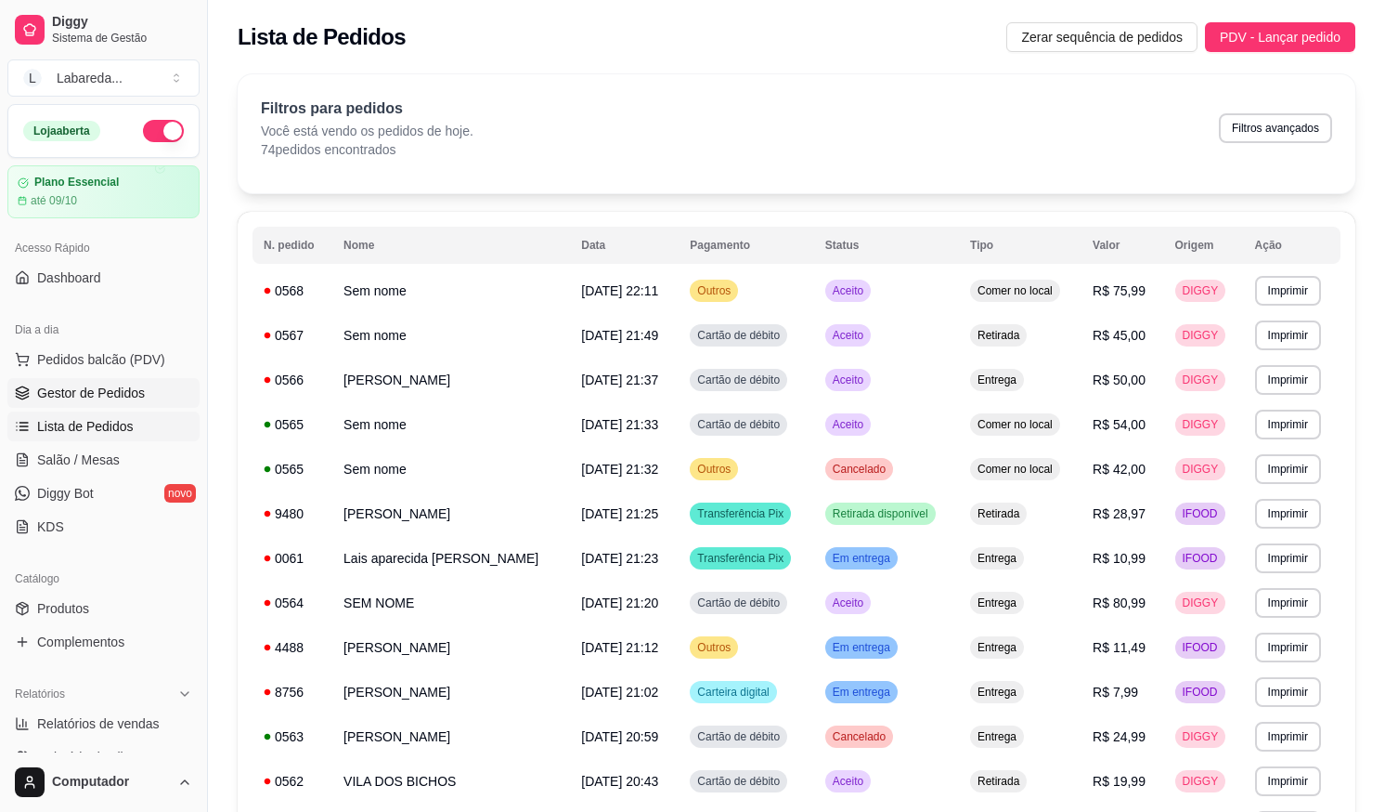
click at [130, 393] on span "Gestor de Pedidos" at bounding box center [91, 392] width 108 height 19
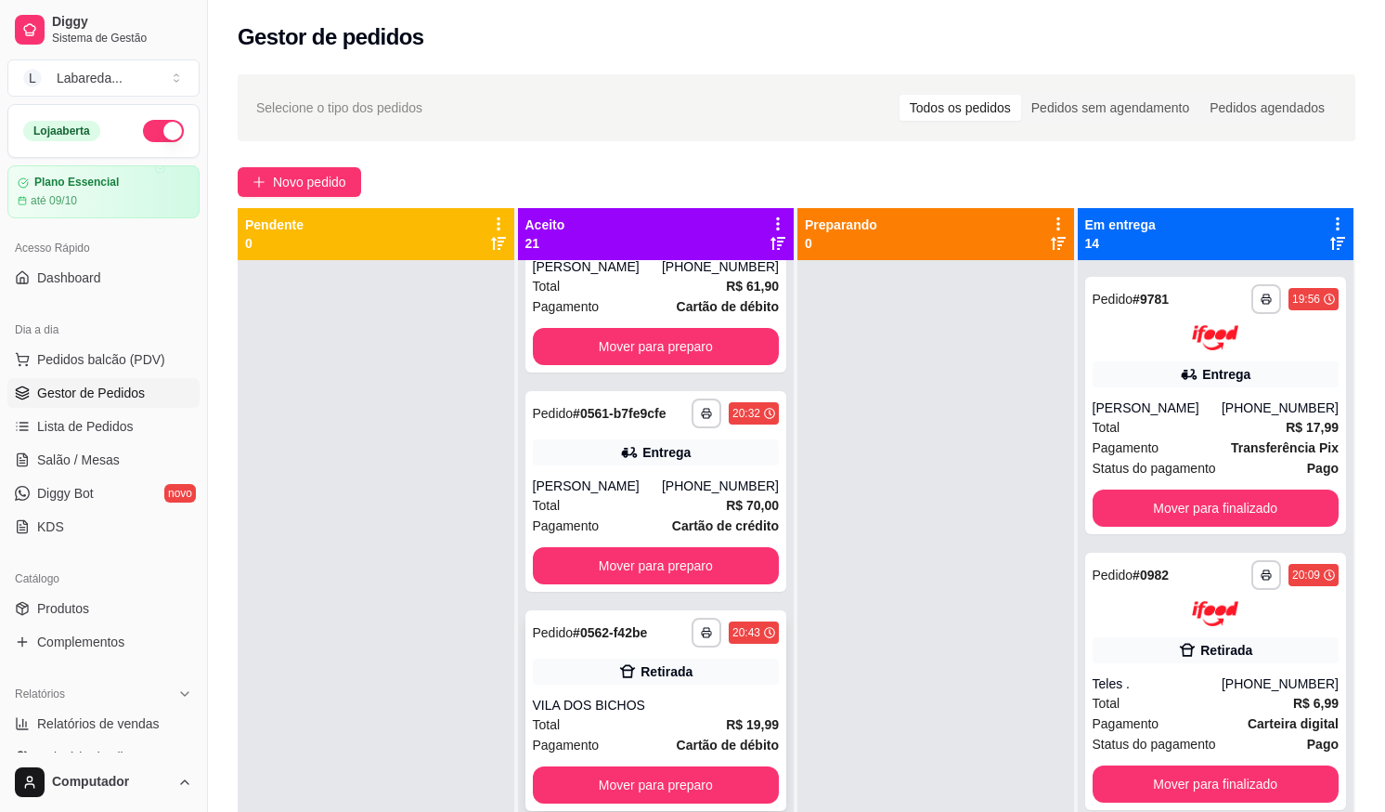
scroll to position [3064, 0]
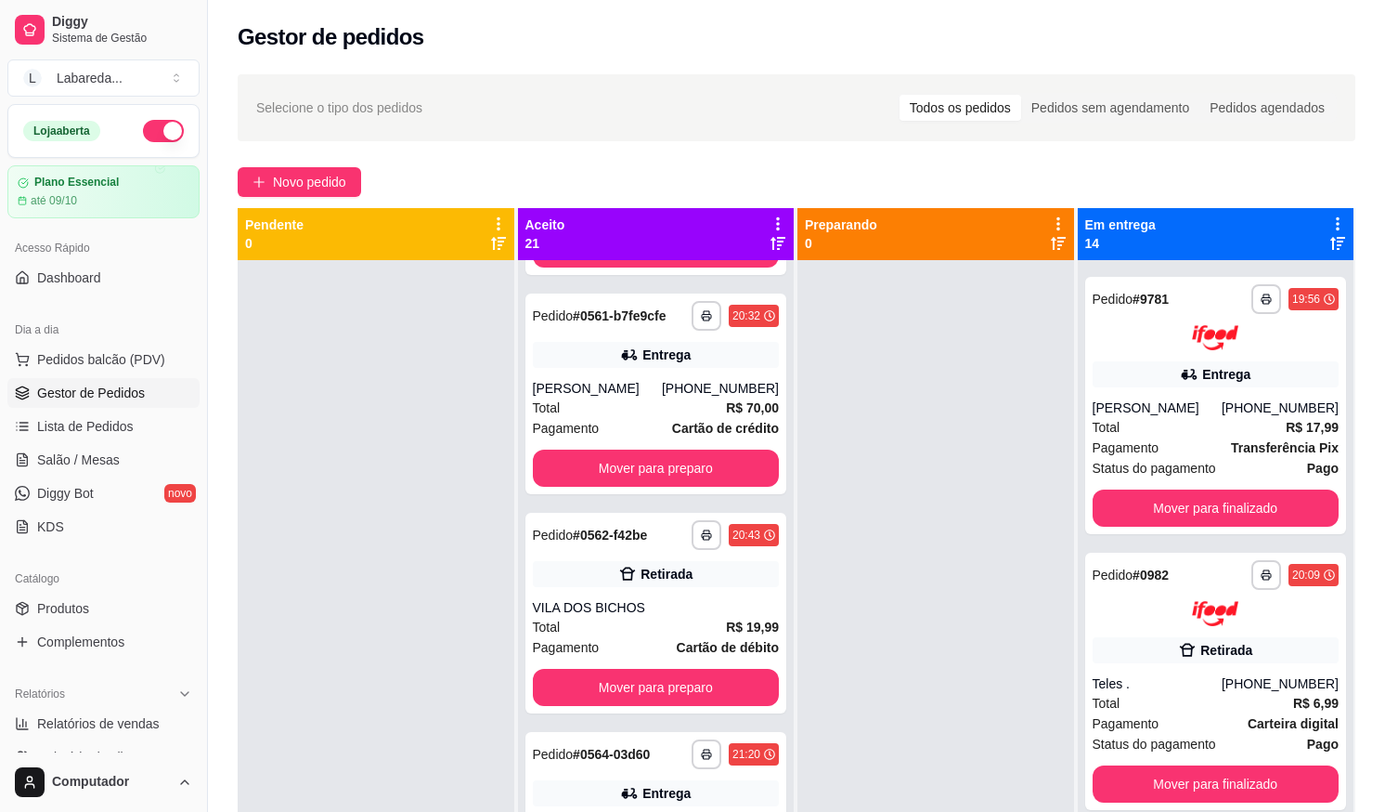
click at [312, 543] on div at bounding box center [376, 666] width 277 height 812
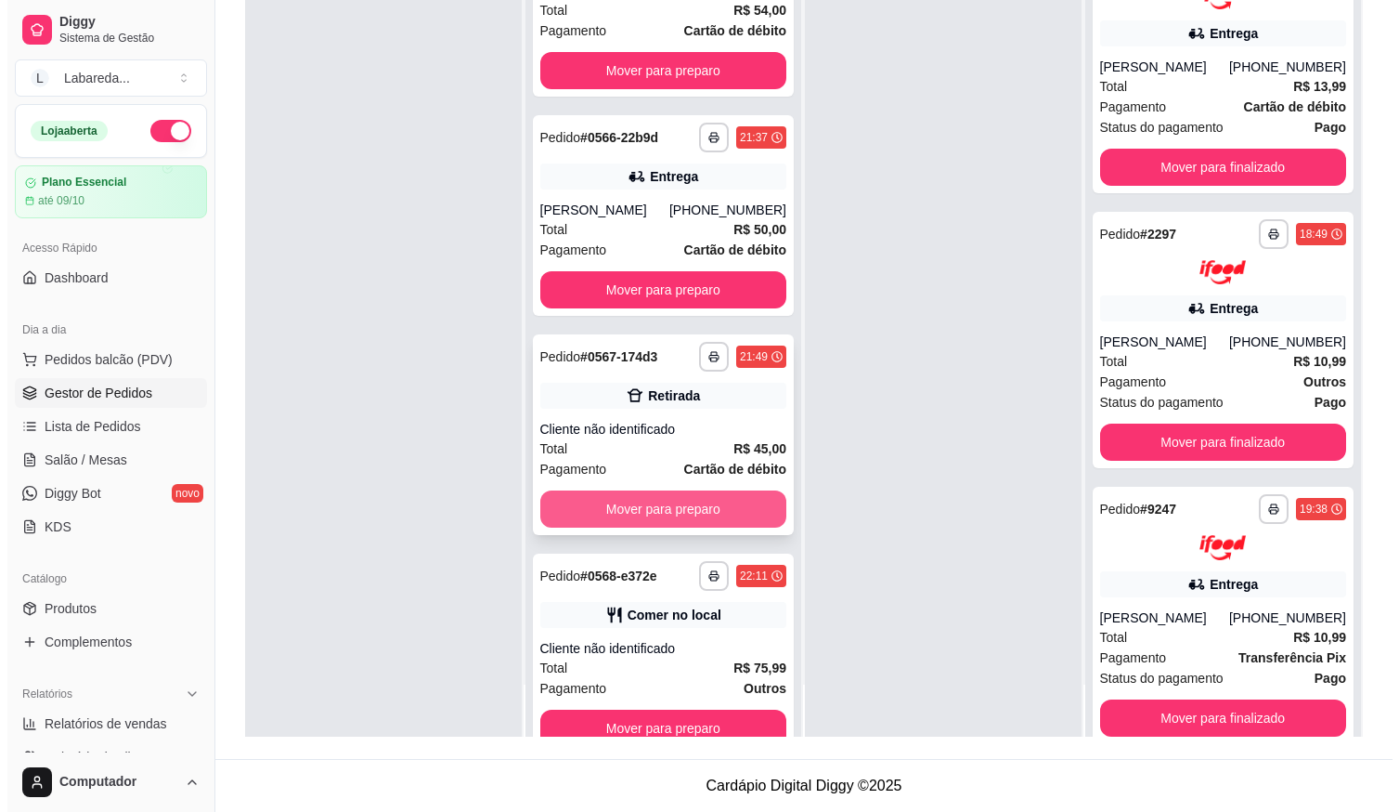
scroll to position [3827, 0]
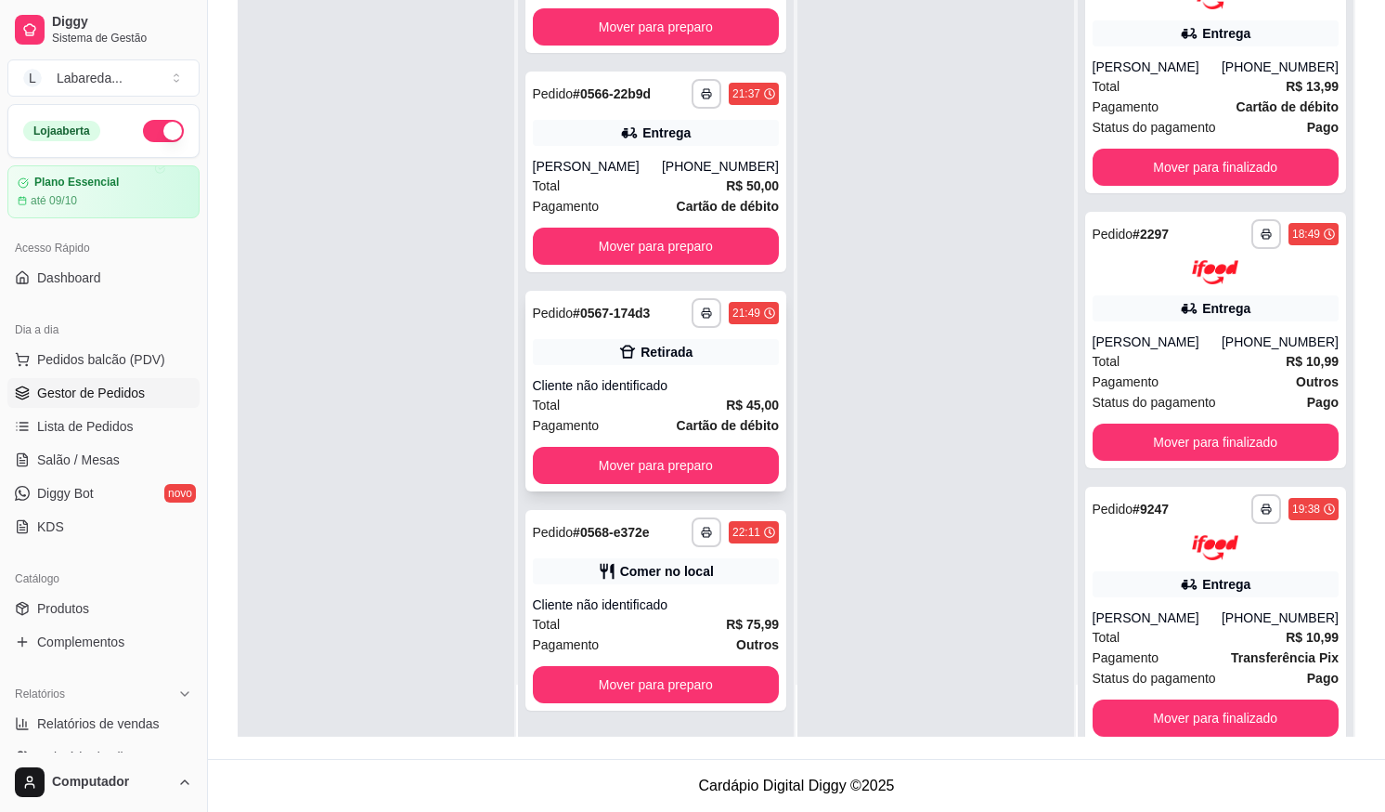
click at [641, 360] on div "Retirada" at bounding box center [667, 352] width 52 height 19
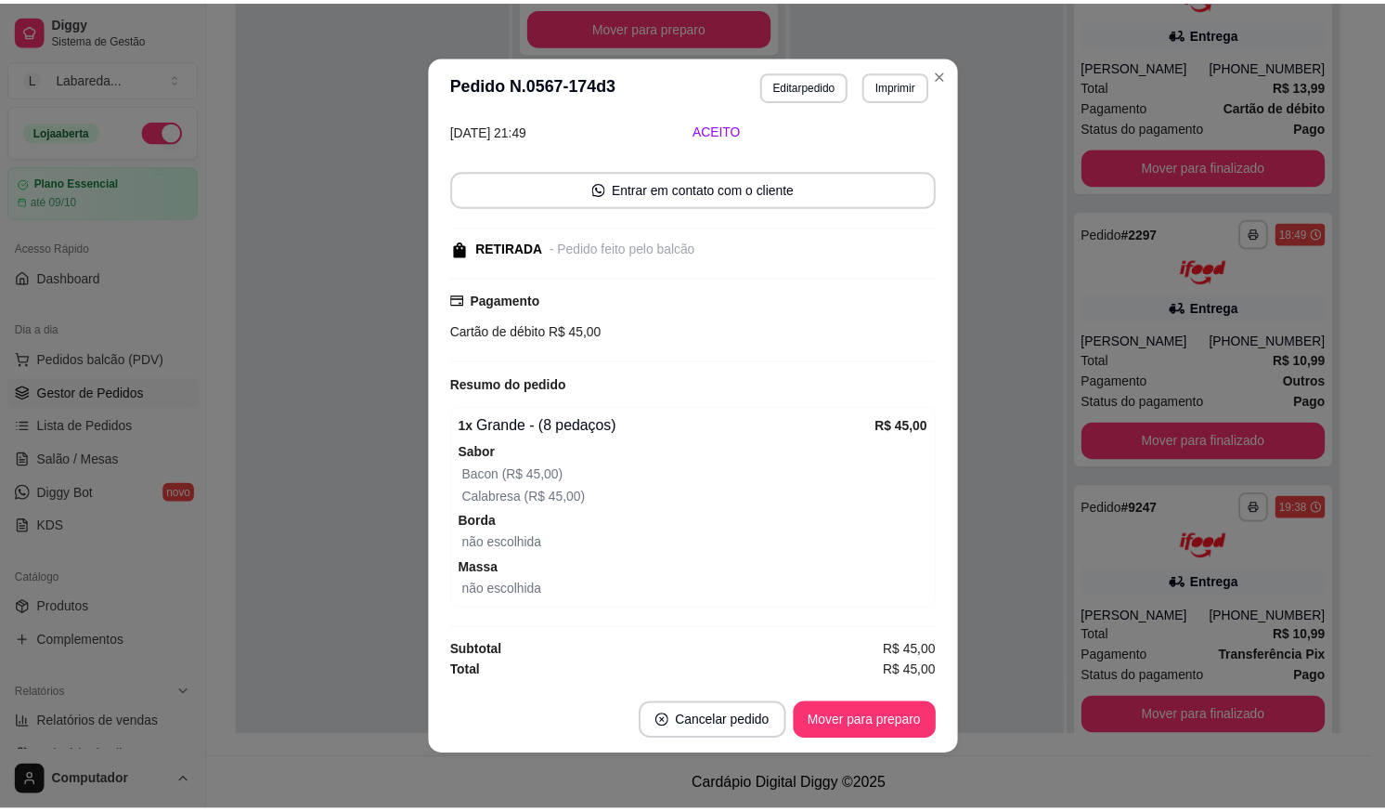
scroll to position [4, 0]
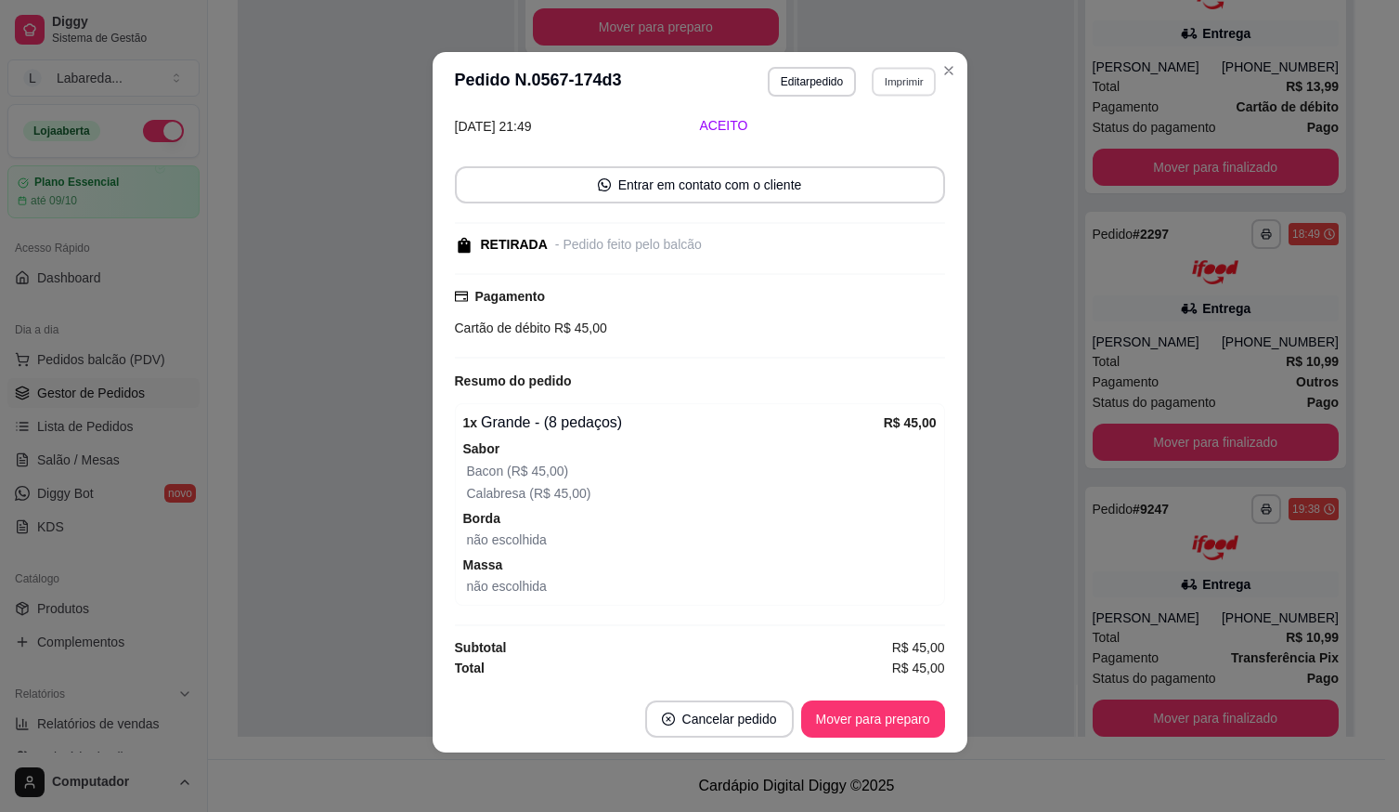
click at [903, 84] on button "Imprimir" at bounding box center [904, 81] width 64 height 29
click at [894, 150] on button "IMPRESSORA" at bounding box center [865, 147] width 135 height 30
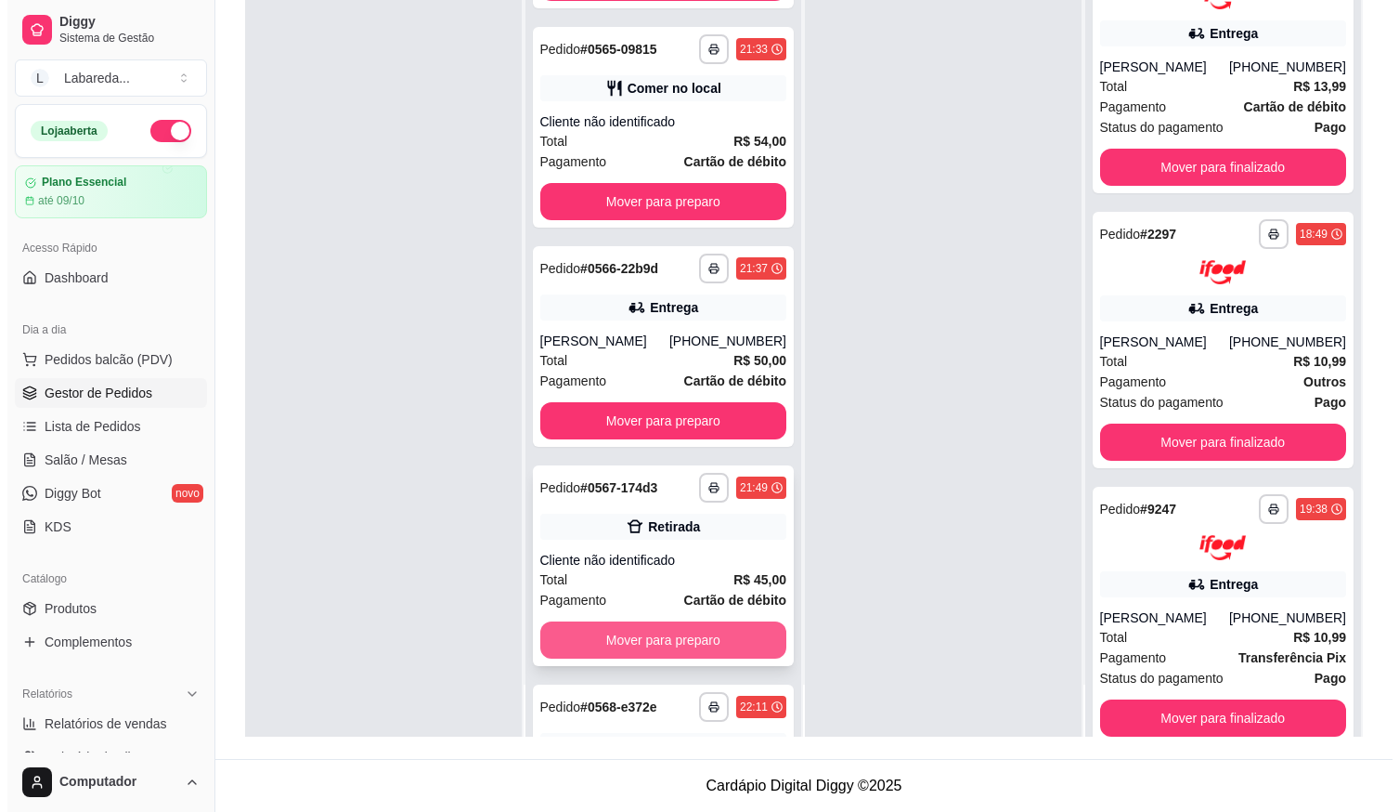
scroll to position [3642, 0]
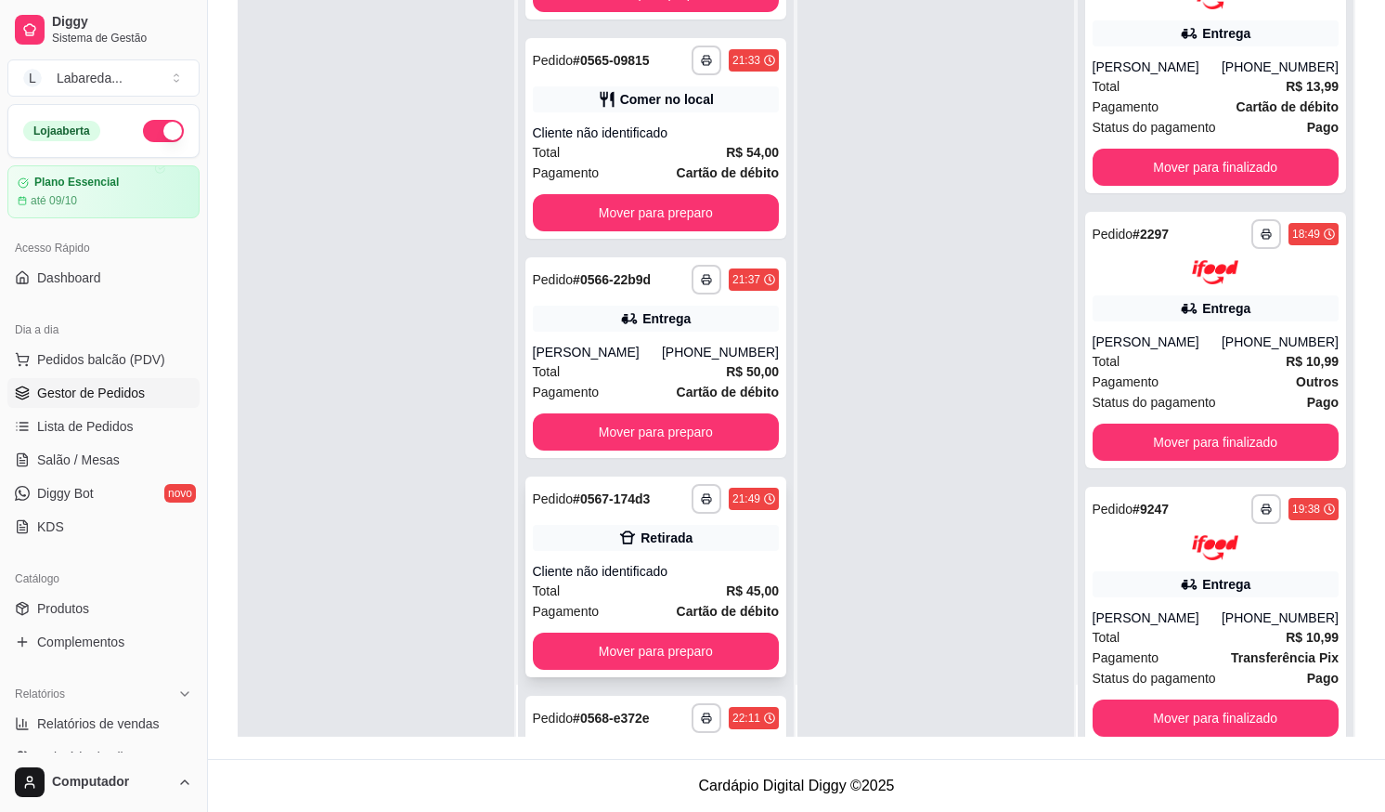
click at [651, 566] on div "Cliente não identificado" at bounding box center [656, 571] width 247 height 19
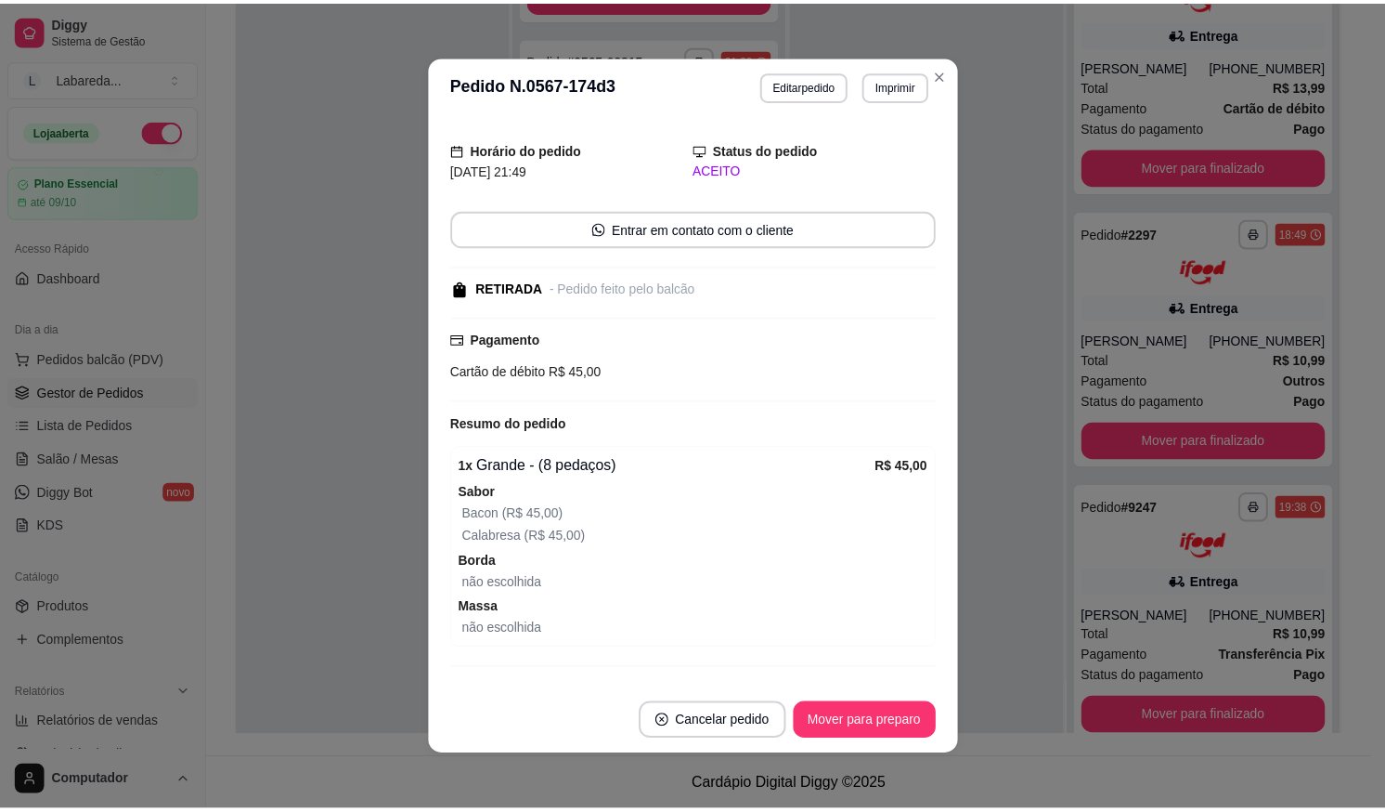
scroll to position [84, 0]
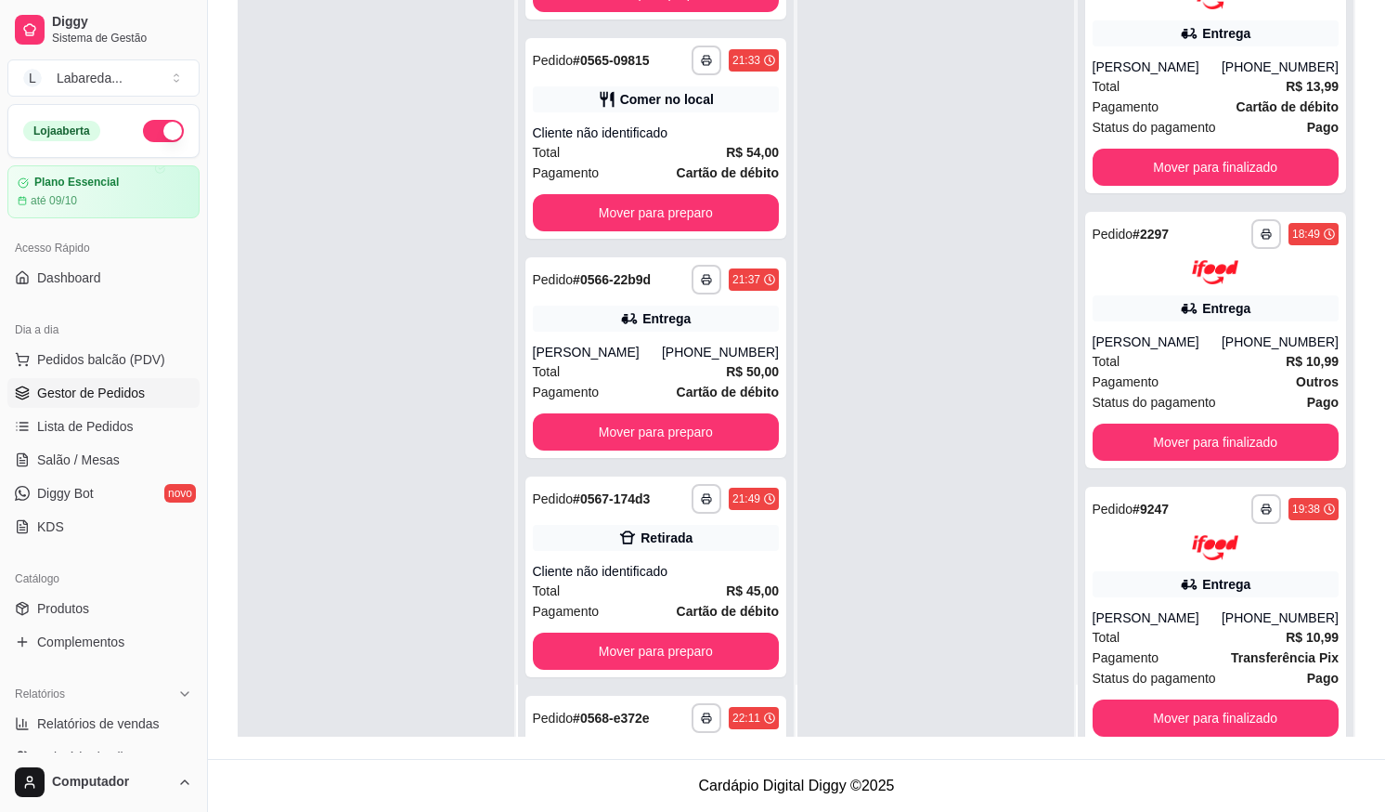
click at [157, 131] on button "button" at bounding box center [163, 131] width 41 height 22
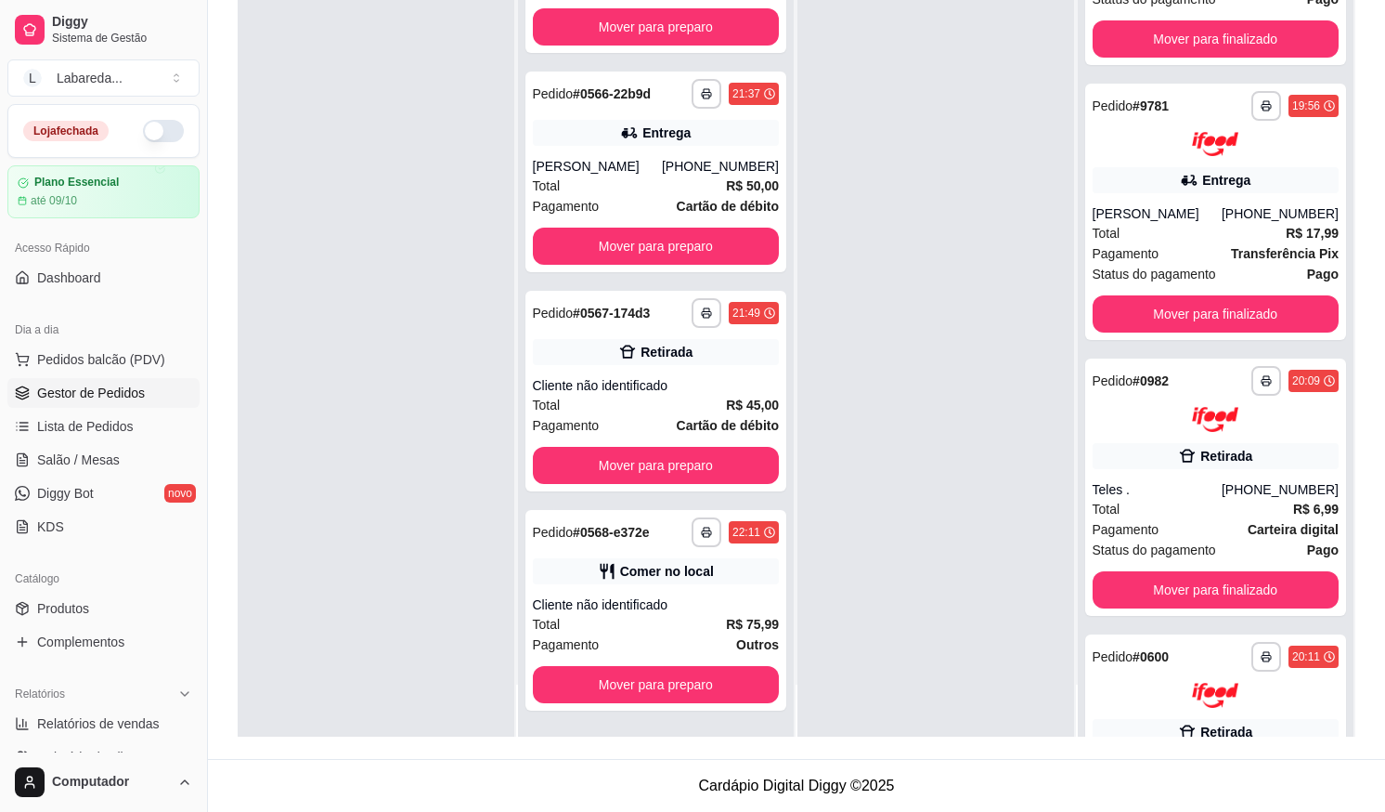
scroll to position [743, 0]
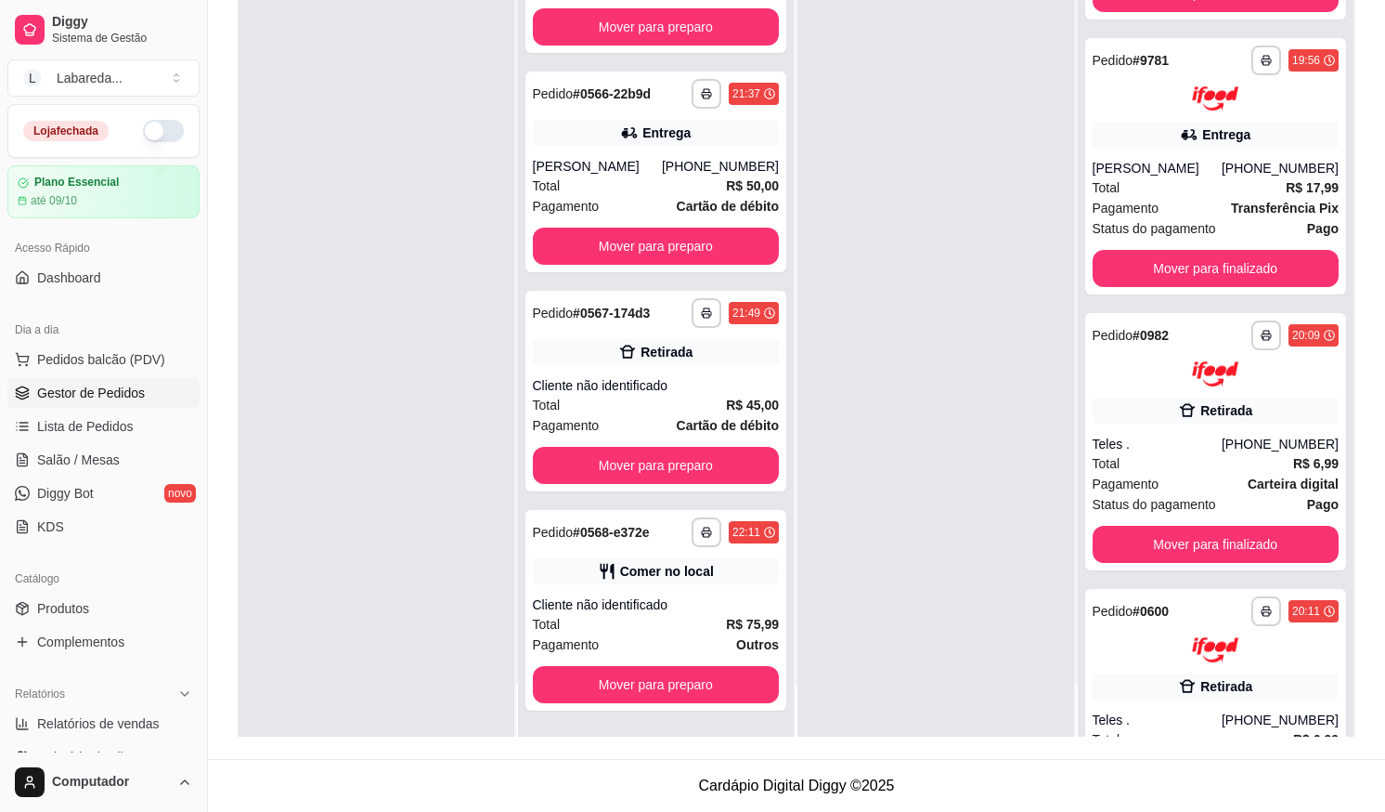
click at [115, 393] on span "Gestor de Pedidos" at bounding box center [91, 392] width 108 height 19
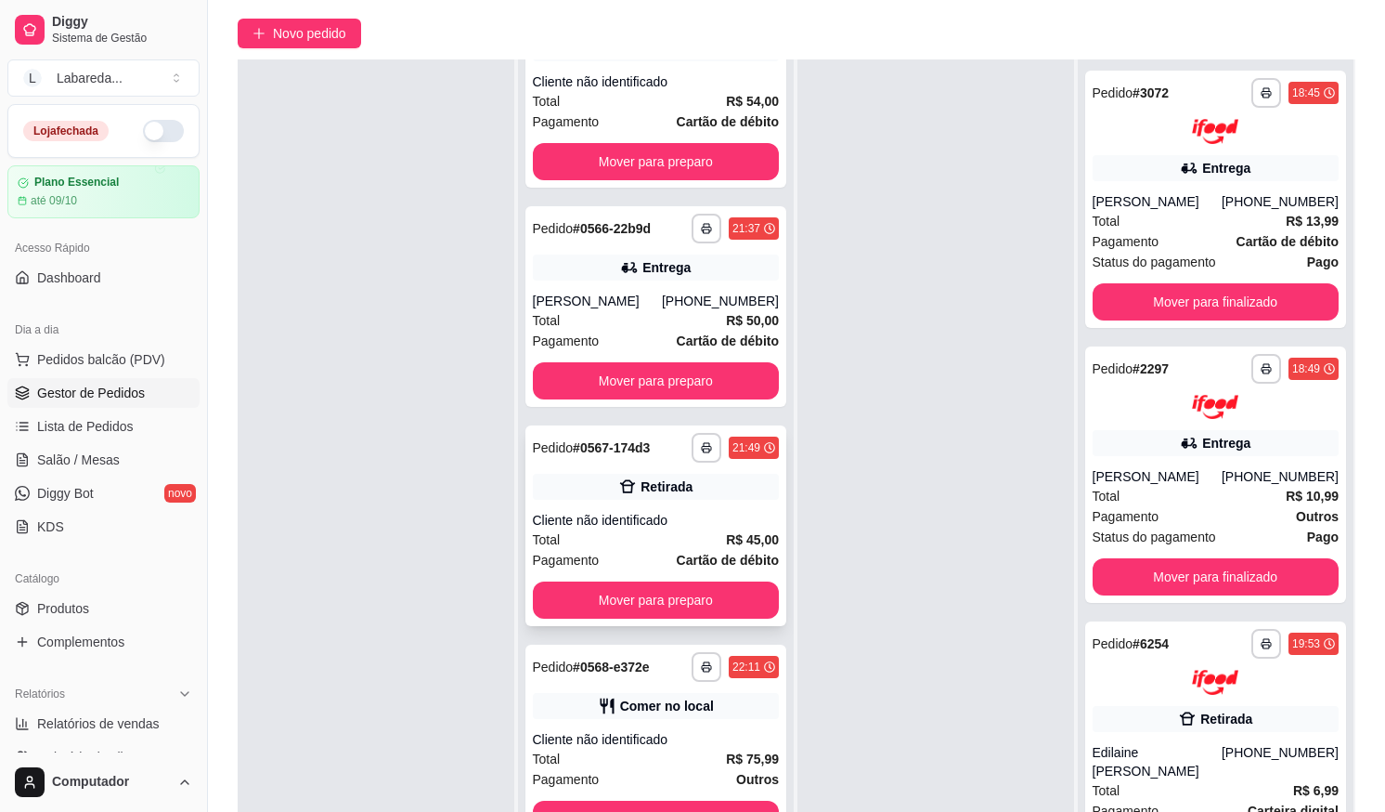
scroll to position [283, 0]
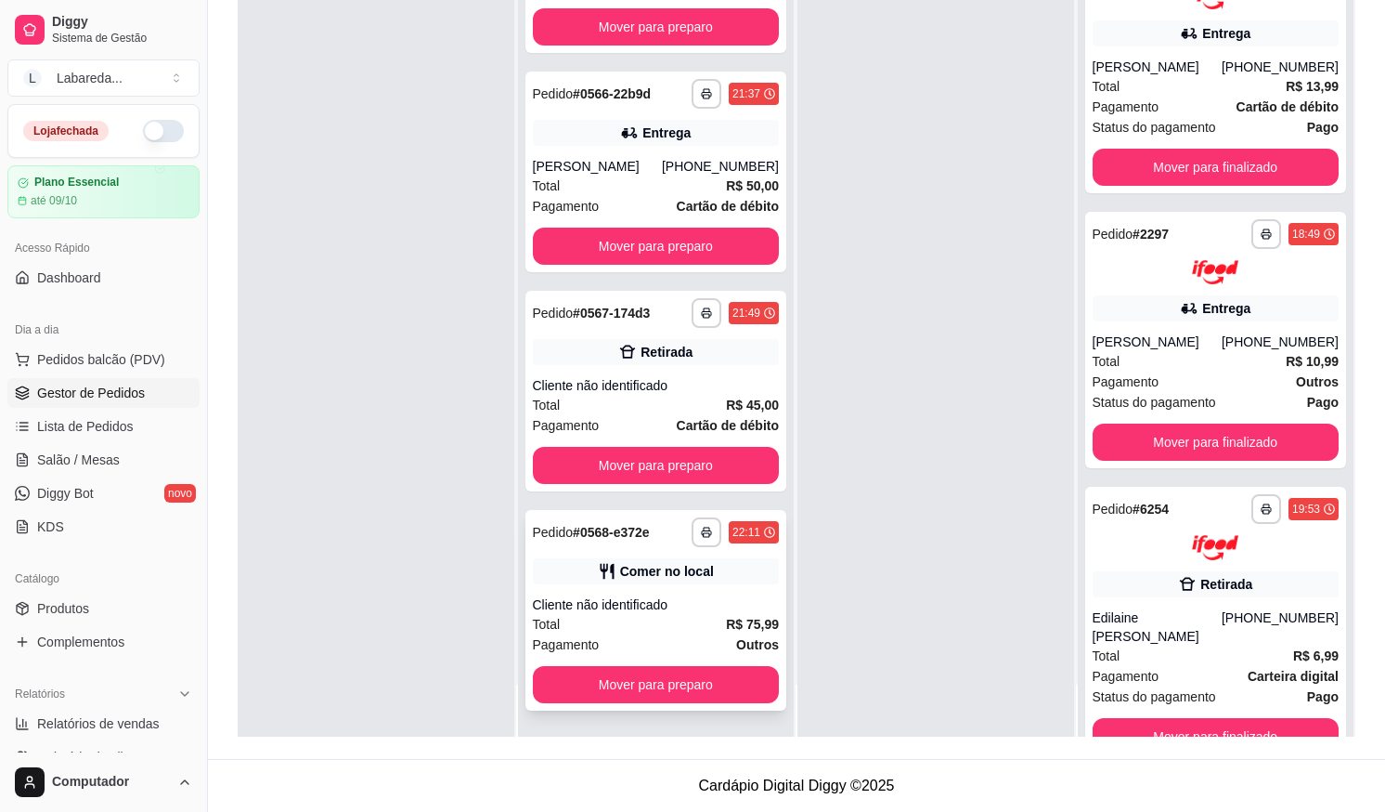
click at [655, 588] on div "**********" at bounding box center [657, 610] width 262 height 201
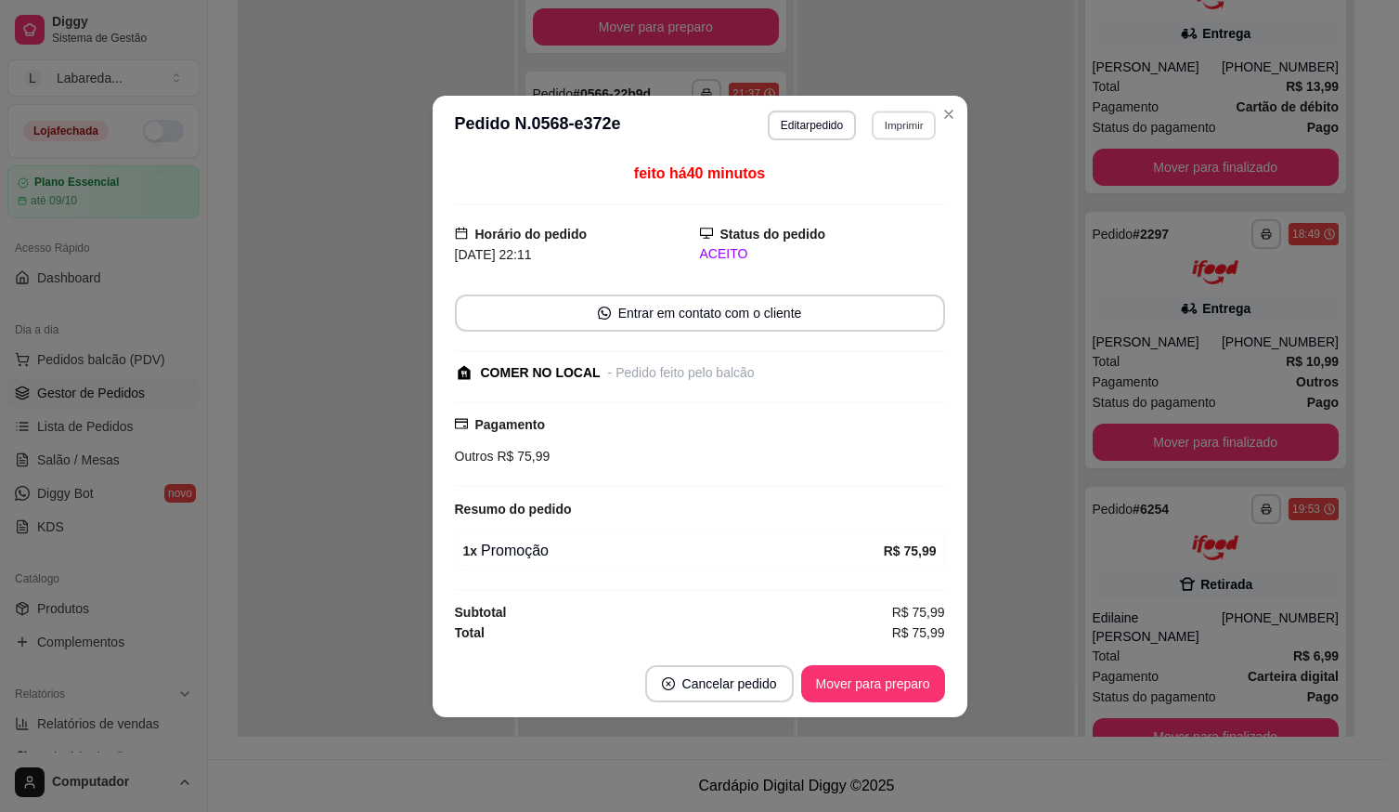
click at [911, 122] on button "Imprimir" at bounding box center [904, 124] width 64 height 29
click at [871, 183] on button "IMPRESSORA" at bounding box center [871, 189] width 130 height 29
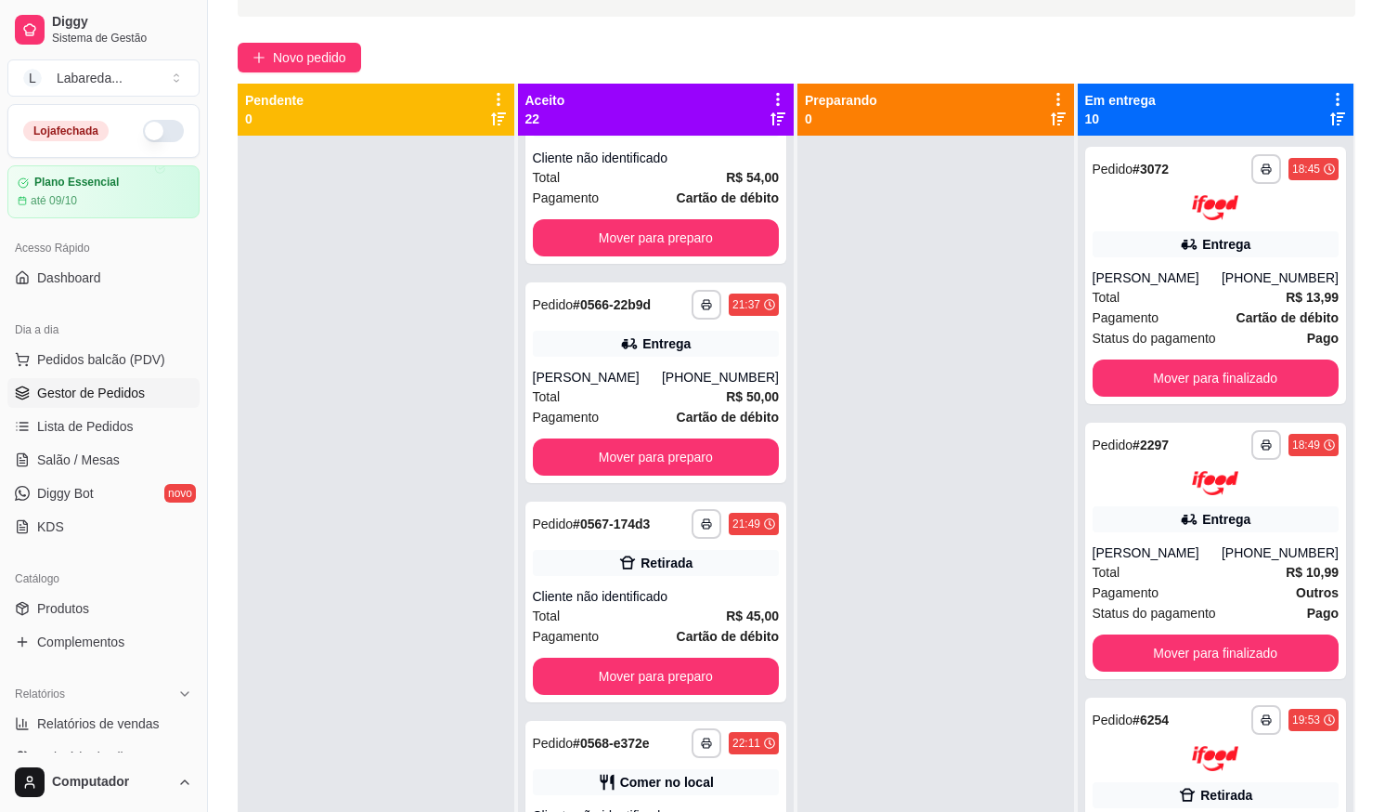
scroll to position [0, 0]
